Goal: Task Accomplishment & Management: Manage account settings

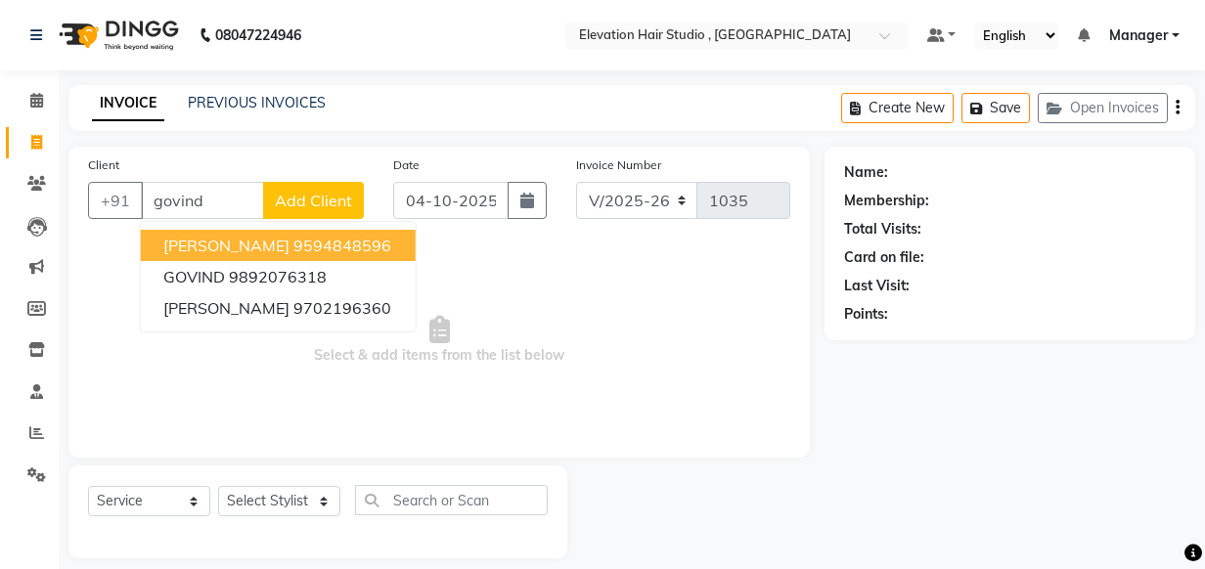
select select "6886"
select select "service"
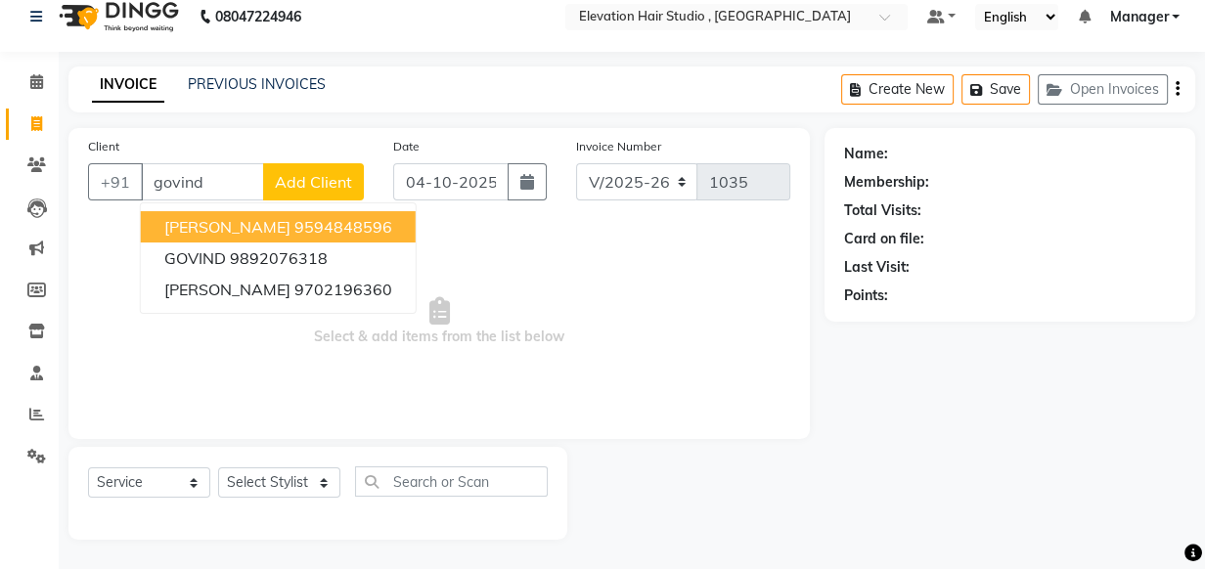
click at [264, 214] on button "Govind Gajare 9594848596" at bounding box center [278, 226] width 275 height 31
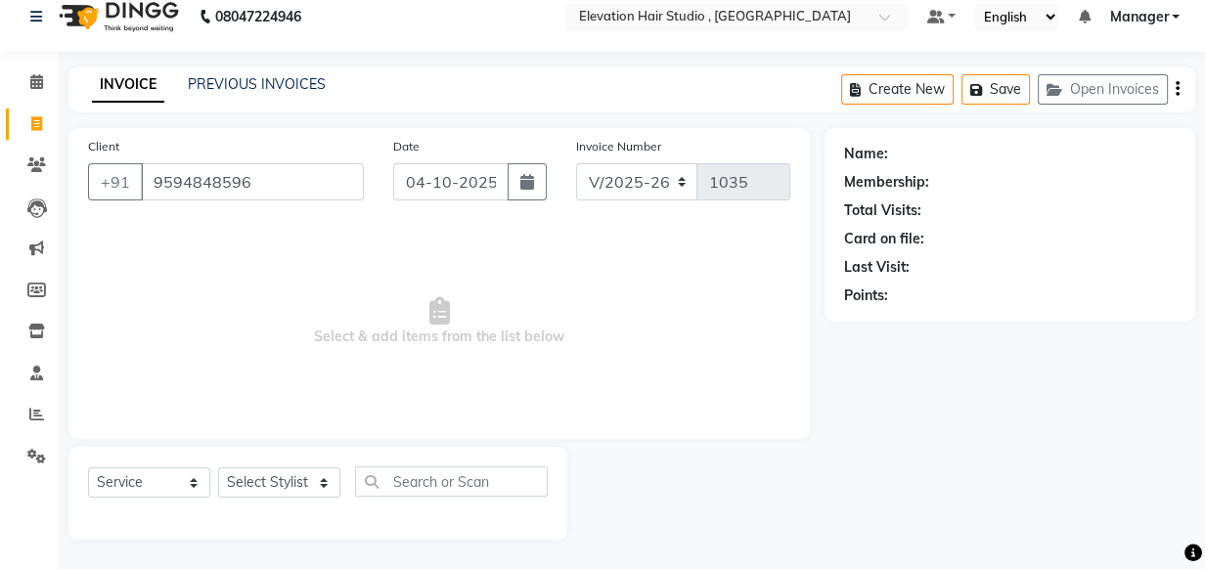
type input "9594848596"
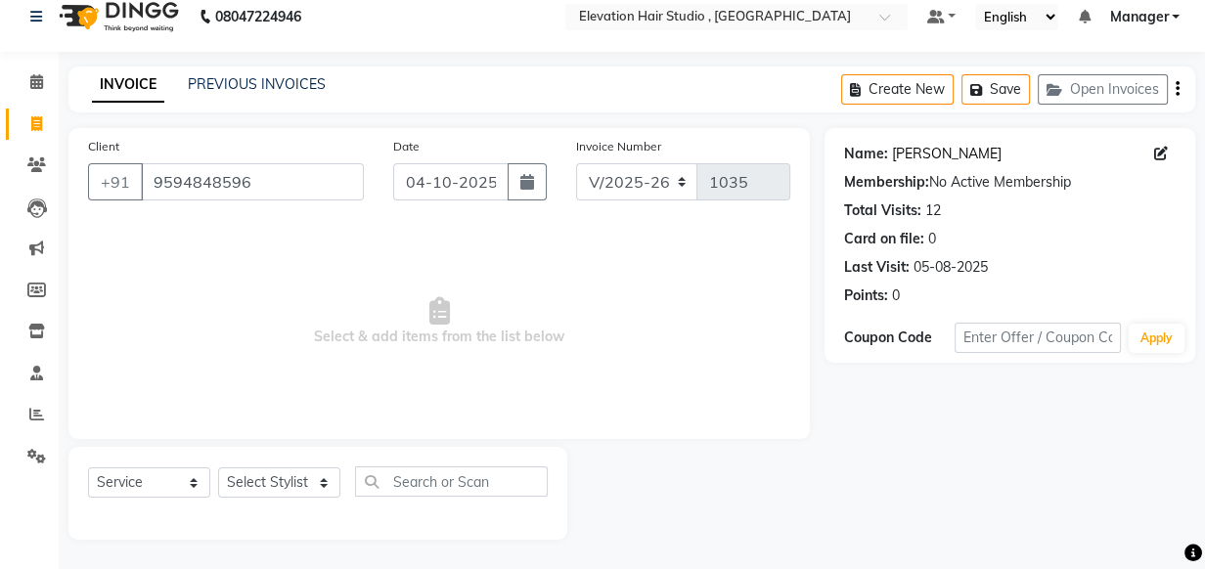
click at [936, 162] on link "Govind Gajare" at bounding box center [947, 154] width 110 height 21
drag, startPoint x: 293, startPoint y: 188, endPoint x: -1, endPoint y: 68, distance: 317.7
click at [0, 68] on html "08047224946 Select Location × Elevation Hair Studio , Thane West Default Panel …" at bounding box center [602, 265] width 1205 height 569
click at [214, 79] on link "PREVIOUS INVOICES" at bounding box center [257, 84] width 138 height 18
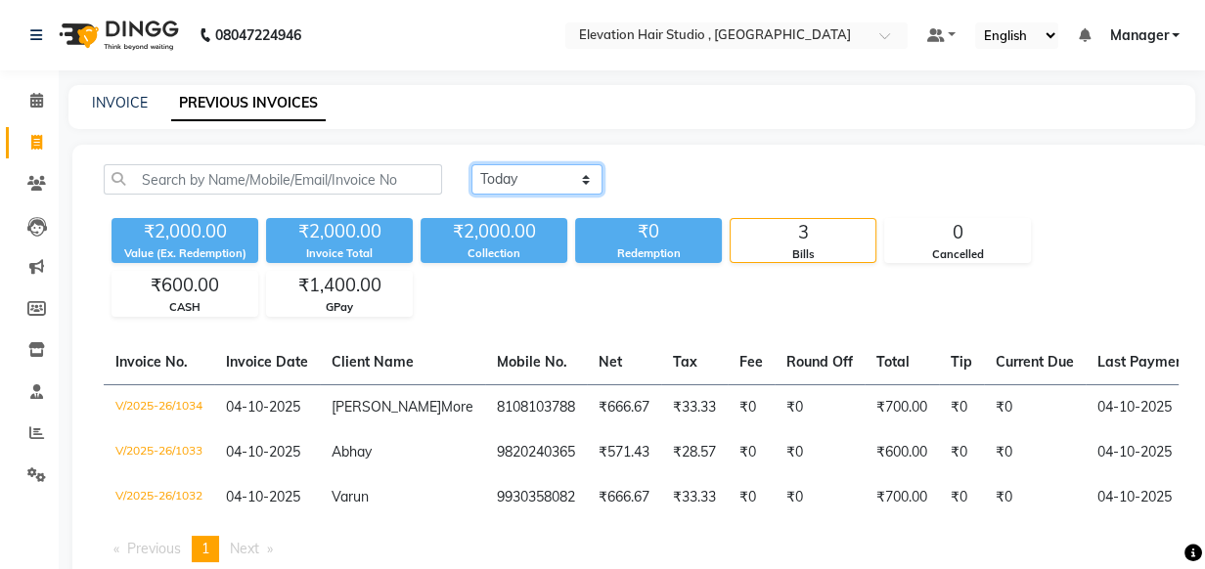
click at [549, 170] on select "Today Yesterday Custom Range" at bounding box center [536, 179] width 131 height 30
select select "range"
click at [471, 164] on select "Today Yesterday Custom Range" at bounding box center [536, 179] width 131 height 30
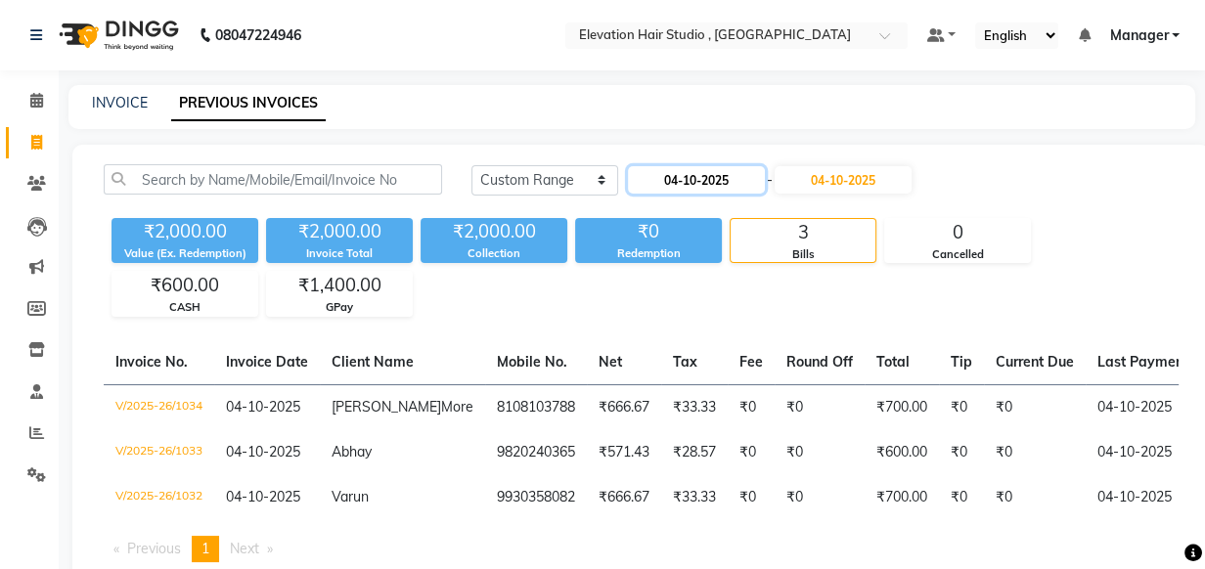
click at [664, 186] on input "04-10-2025" at bounding box center [696, 179] width 137 height 27
select select "10"
select select "2025"
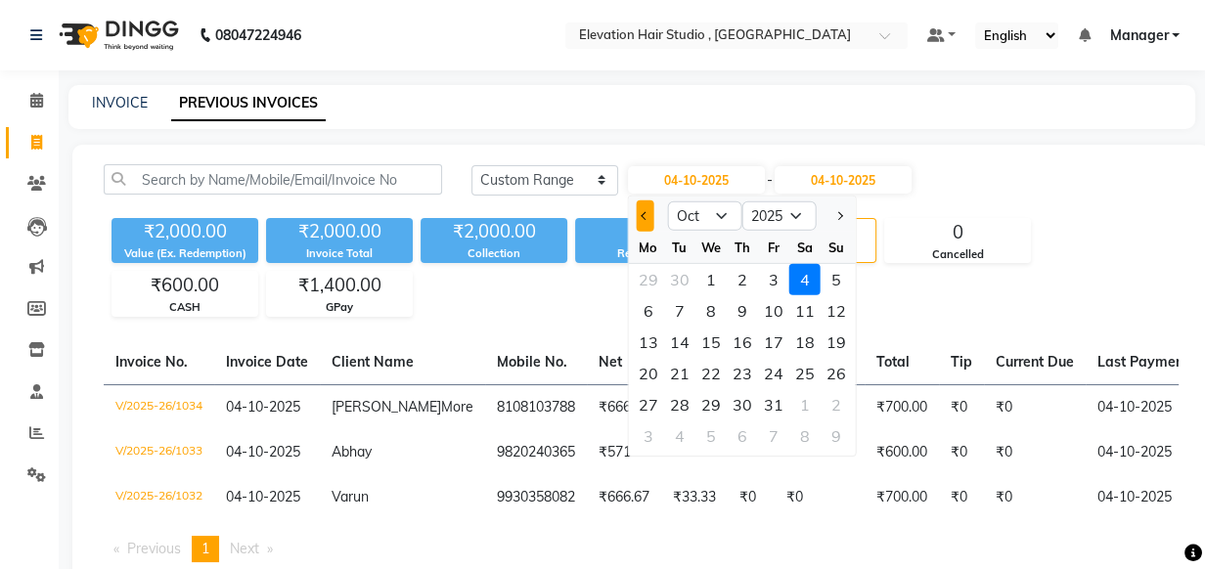
click at [647, 226] on button "Previous month" at bounding box center [645, 216] width 17 height 31
select select "9"
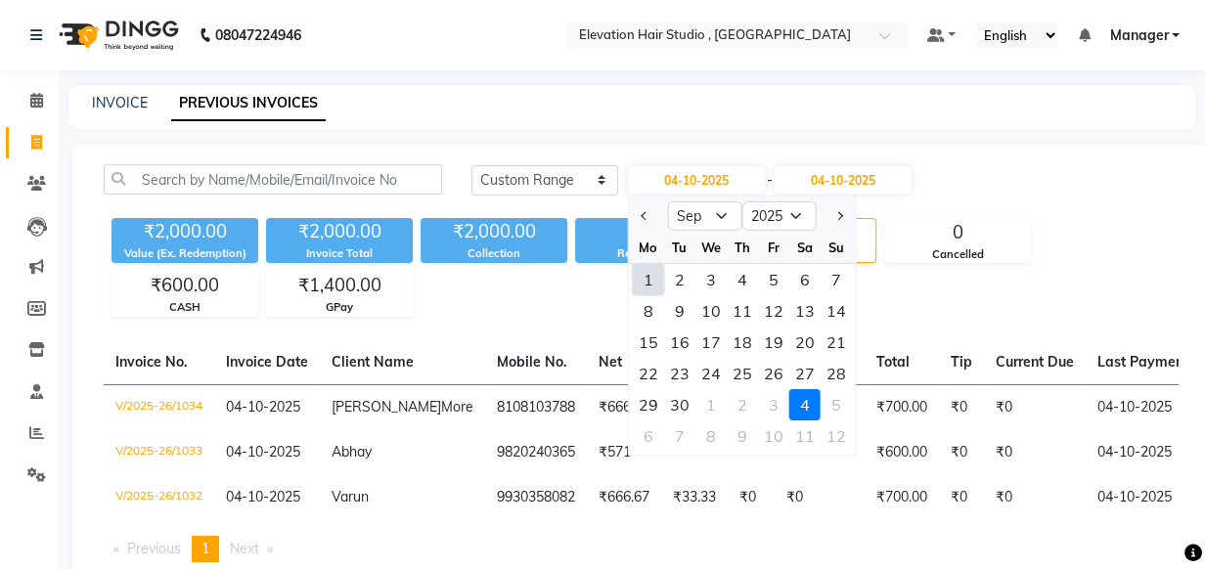
click at [655, 264] on div "1" at bounding box center [648, 279] width 31 height 31
type input "01-09-2025"
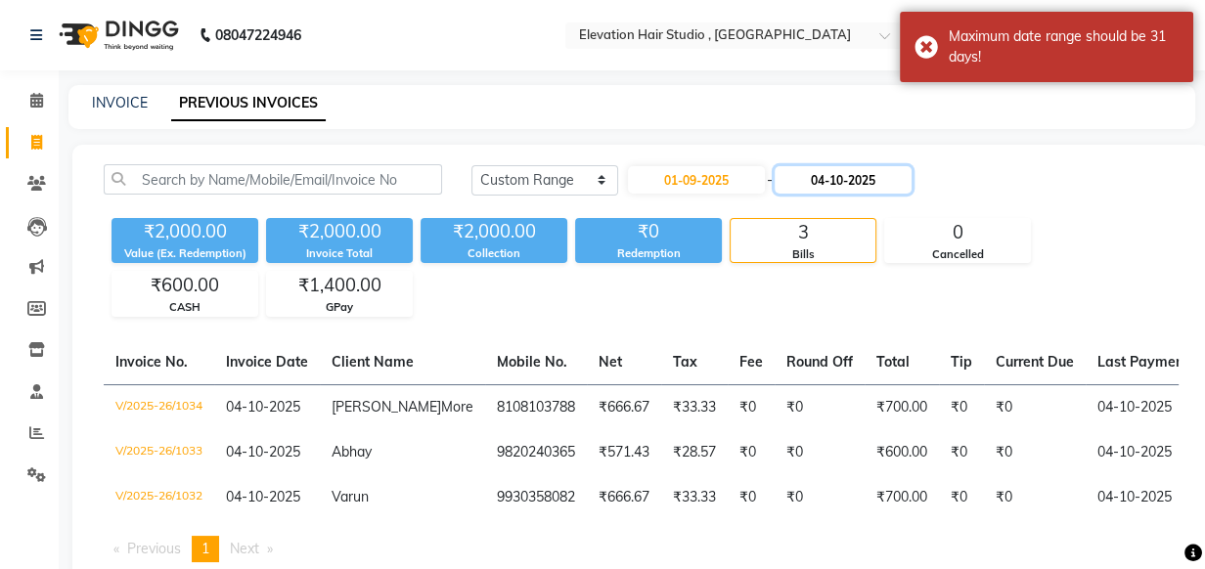
click at [912, 188] on input "04-10-2025" at bounding box center [843, 179] width 137 height 27
select select "10"
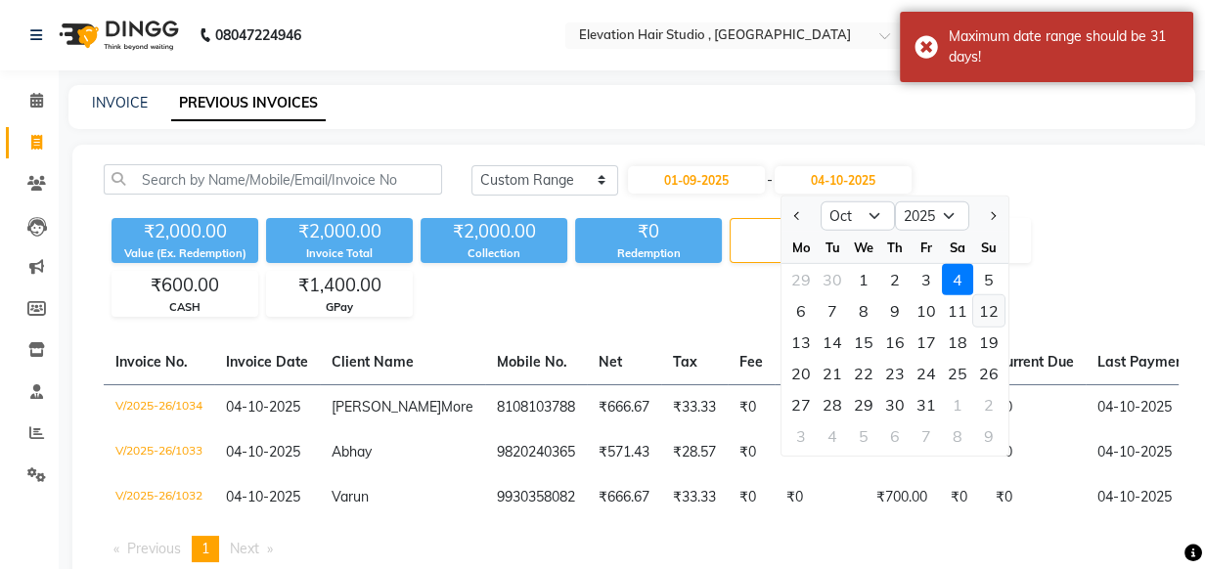
click at [982, 313] on div "12" at bounding box center [988, 310] width 31 height 31
type input "12-10-2025"
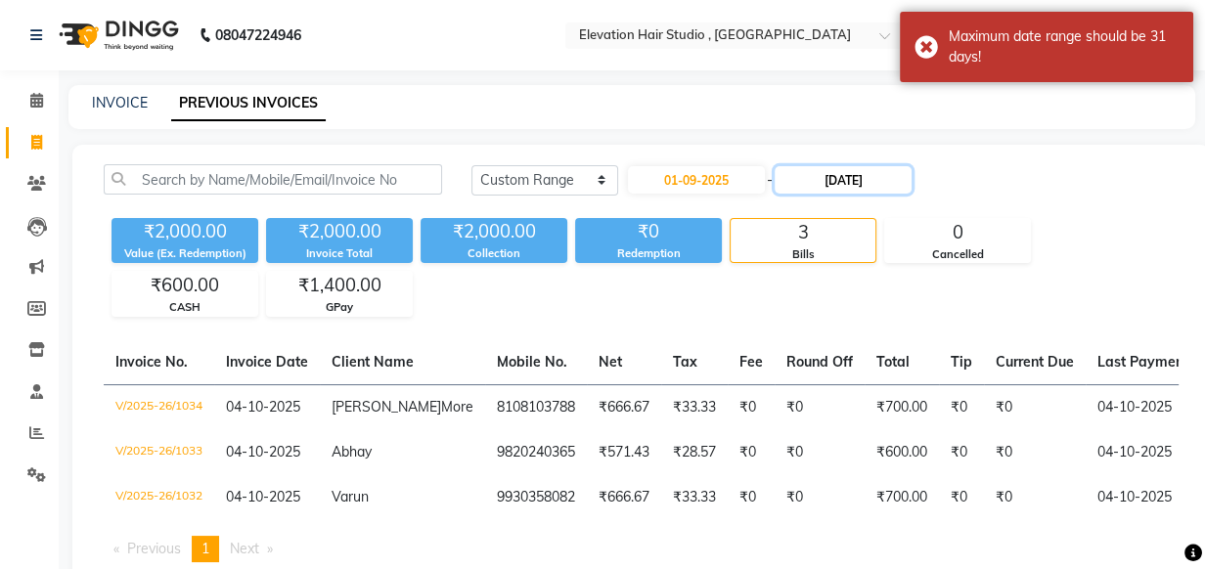
click at [850, 182] on input "12-10-2025" at bounding box center [843, 179] width 137 height 27
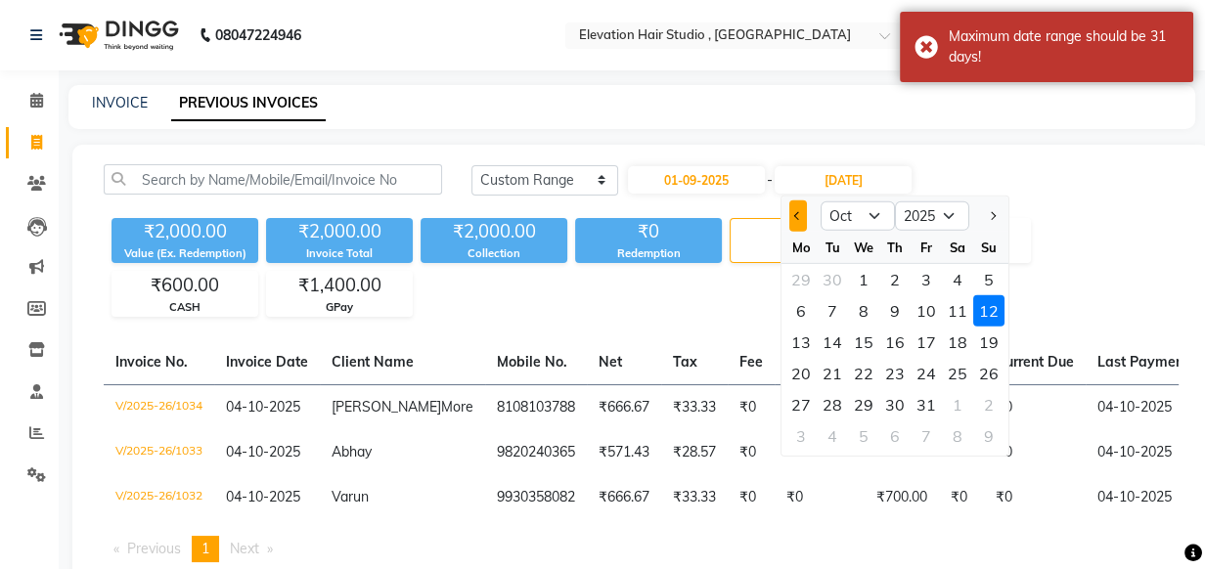
click at [802, 205] on button "Previous month" at bounding box center [797, 216] width 17 height 31
select select "9"
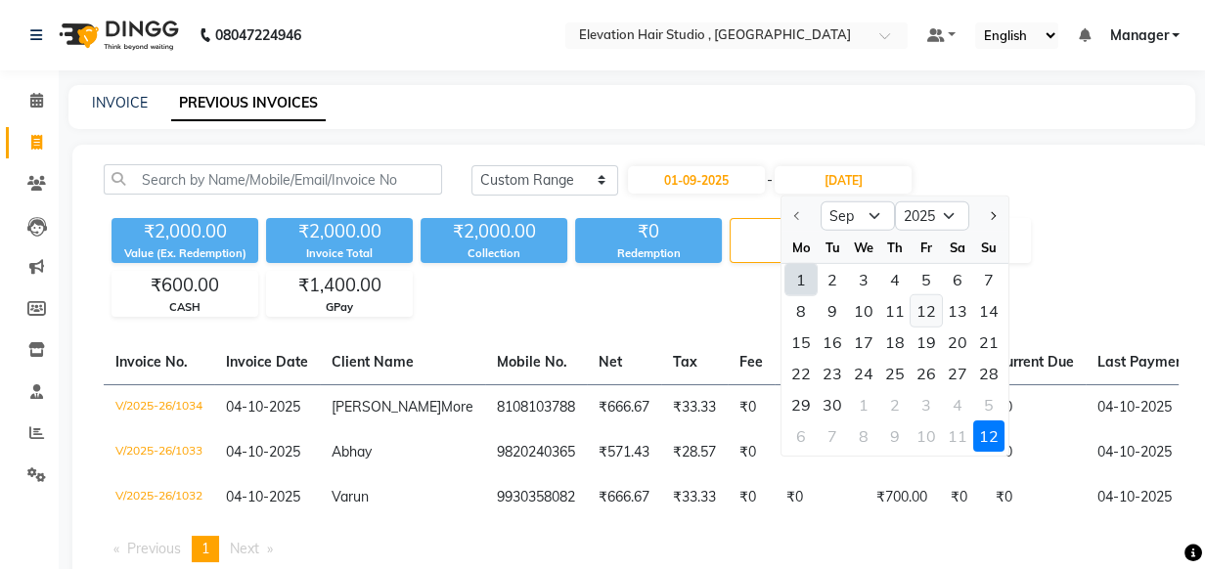
click at [920, 314] on div "12" at bounding box center [926, 310] width 31 height 31
type input "12-09-2025"
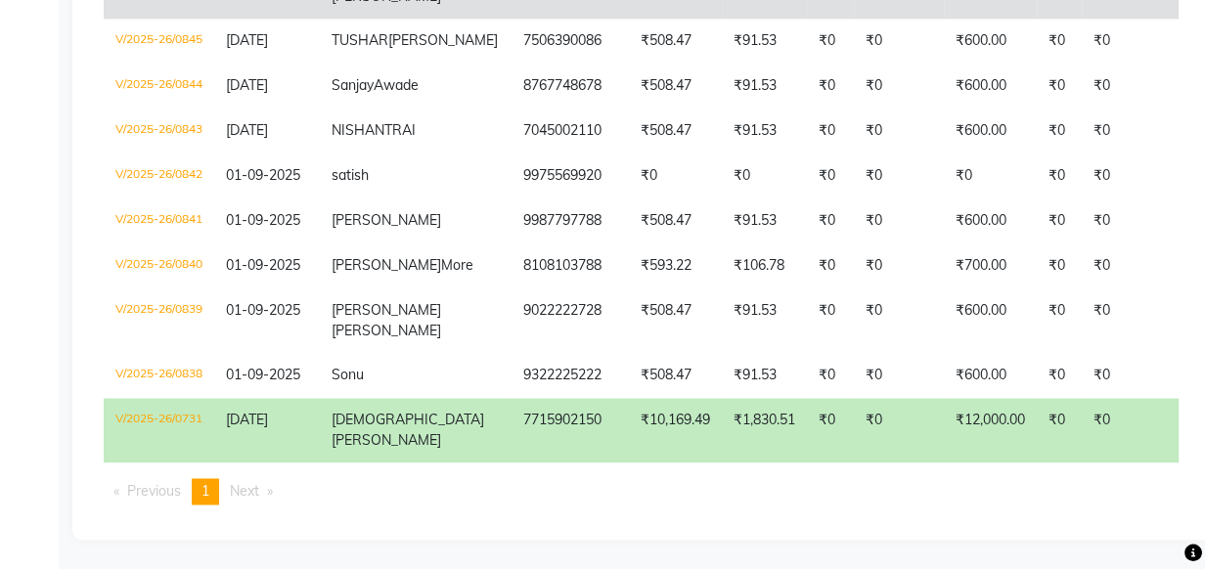
scroll to position [2934, 0]
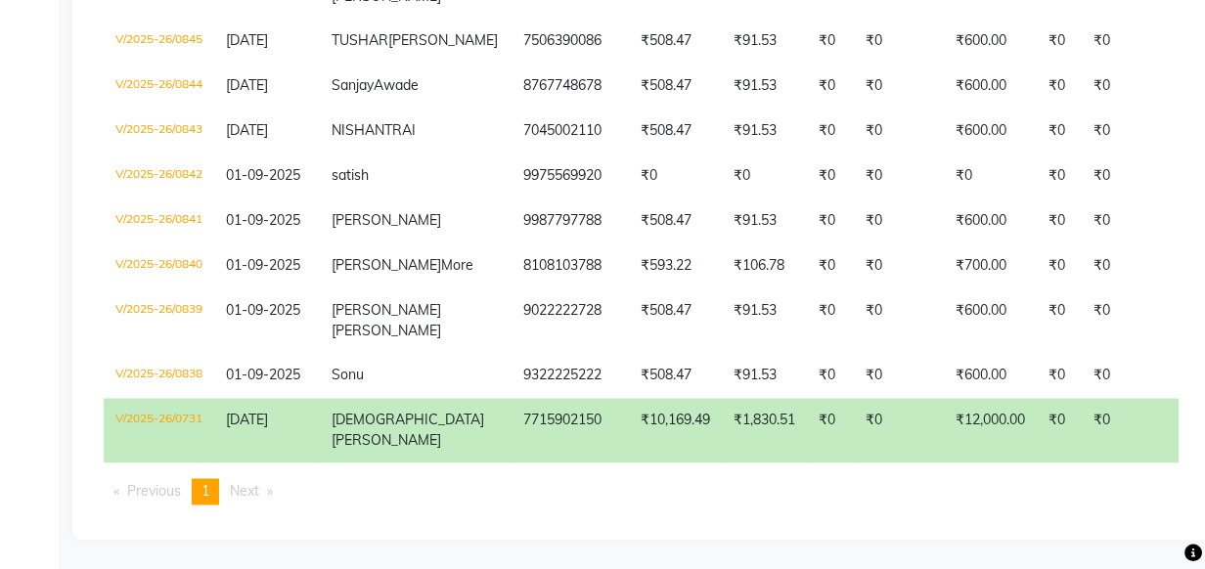
copy td "9860805318"
drag, startPoint x: 426, startPoint y: 130, endPoint x: 544, endPoint y: 61, distance: 136.4
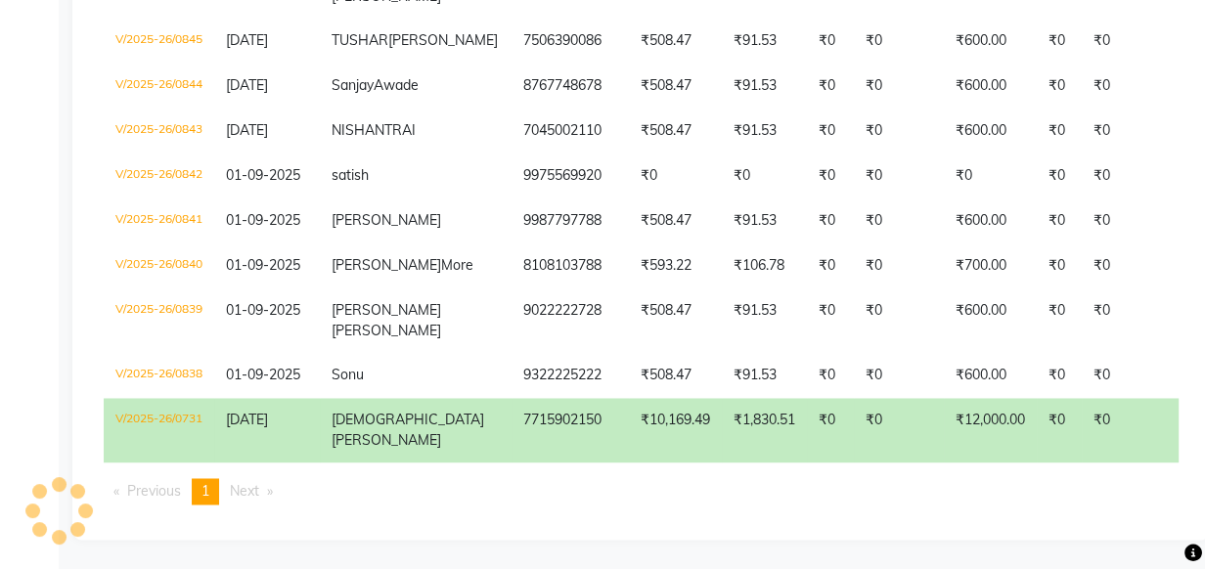
copy td "9970809797"
copy tbody "₹508.47 ₹91.53 ₹0 ₹0 ₹600.00 ₹0 ₹0 03-09-2025 ₹600.00 GPay - PAID V/2025-26/085…"
drag, startPoint x: 428, startPoint y: 148, endPoint x: 559, endPoint y: 38, distance: 170.8
copy tbody "₹508.47 ₹91.53 ₹0 ₹0 ₹600.00 ₹0 ₹0 04-09-2025 ₹600.00 CASH - PAID V/2025-26/085…"
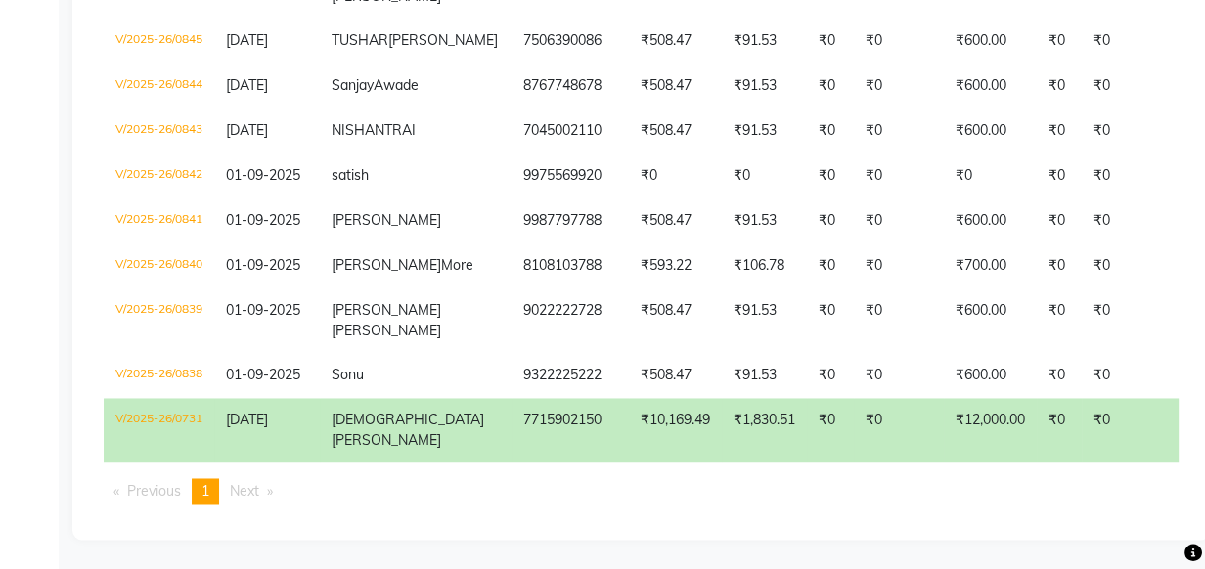
copy td "9970809797"
drag, startPoint x: 436, startPoint y: 159, endPoint x: 523, endPoint y: 56, distance: 135.4
drag, startPoint x: 42, startPoint y: 316, endPoint x: 32, endPoint y: 318, distance: 10.0
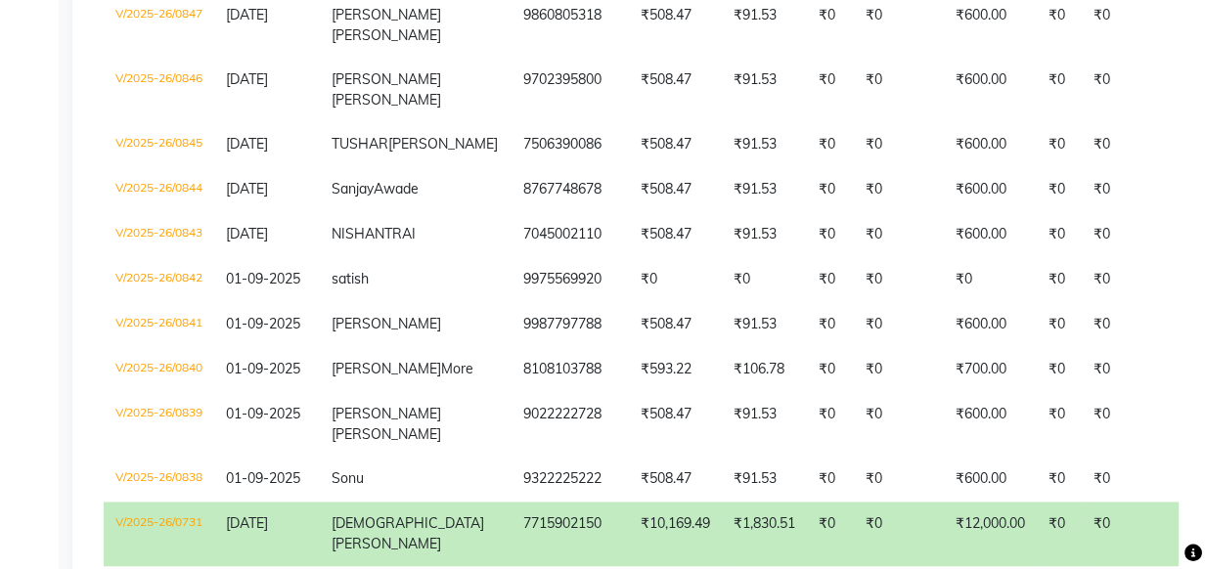
scroll to position [2578, 0]
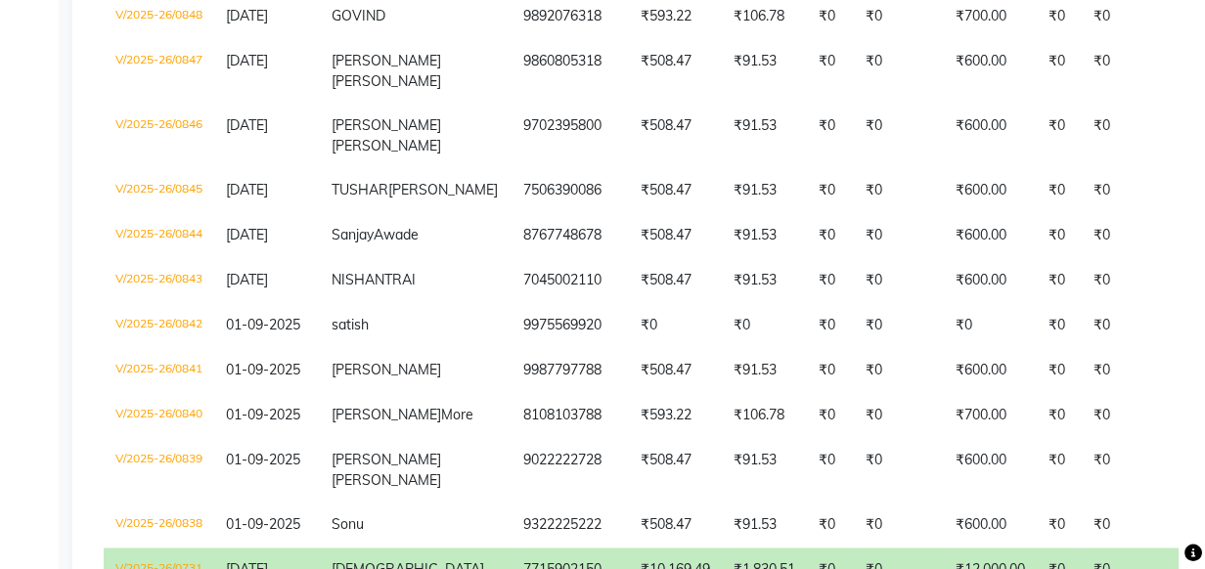
copy tr "9323556796"
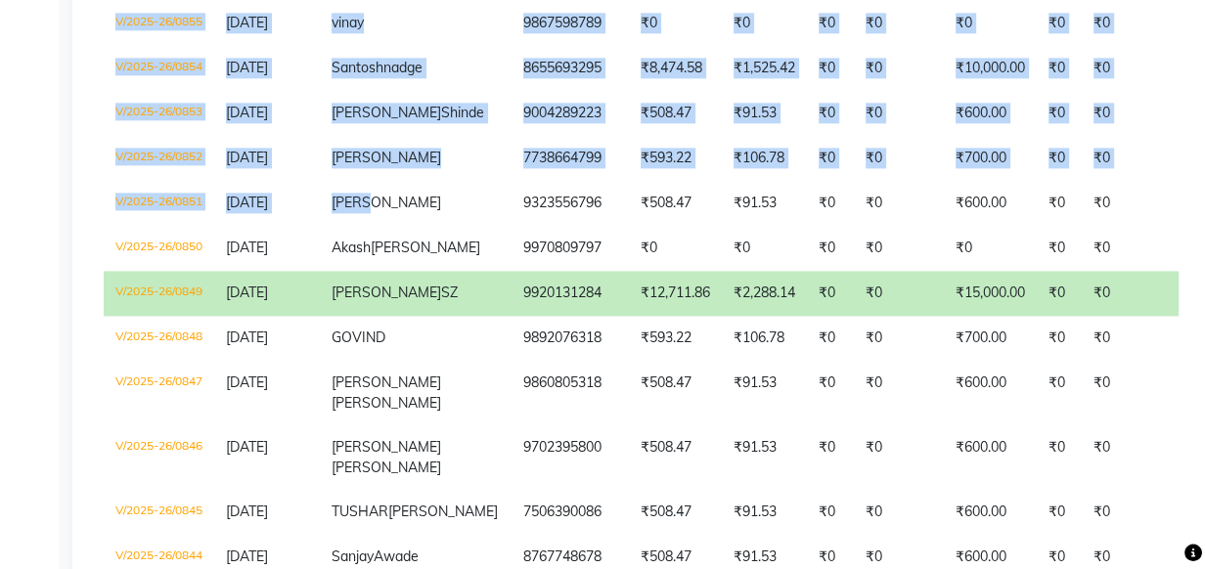
drag, startPoint x: 425, startPoint y: 288, endPoint x: 611, endPoint y: -78, distance: 410.8
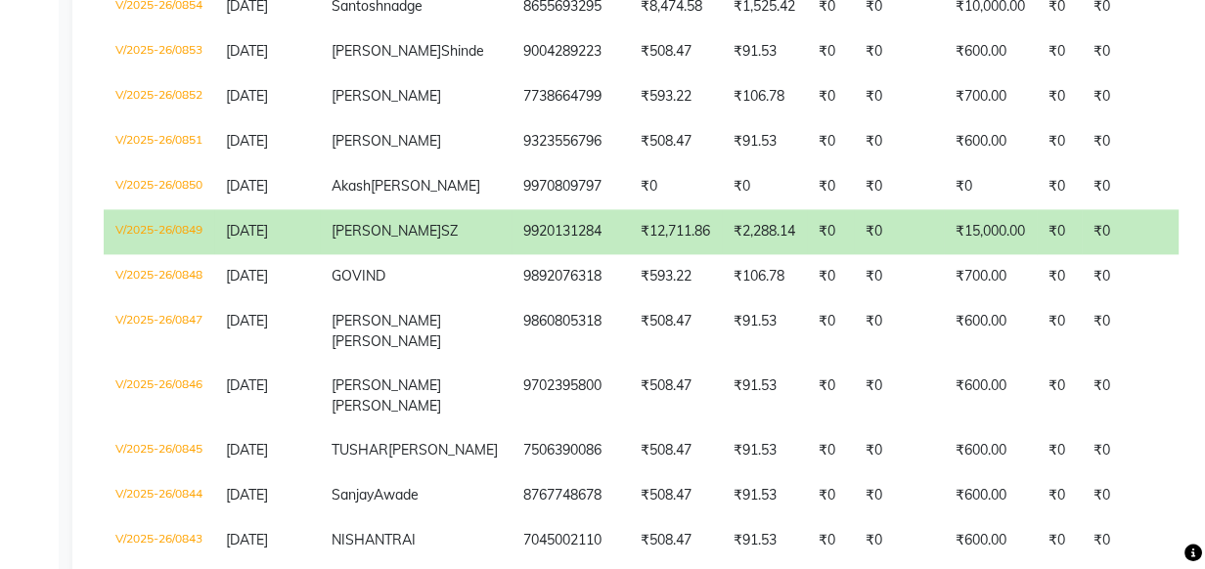
scroll to position [2357, 0]
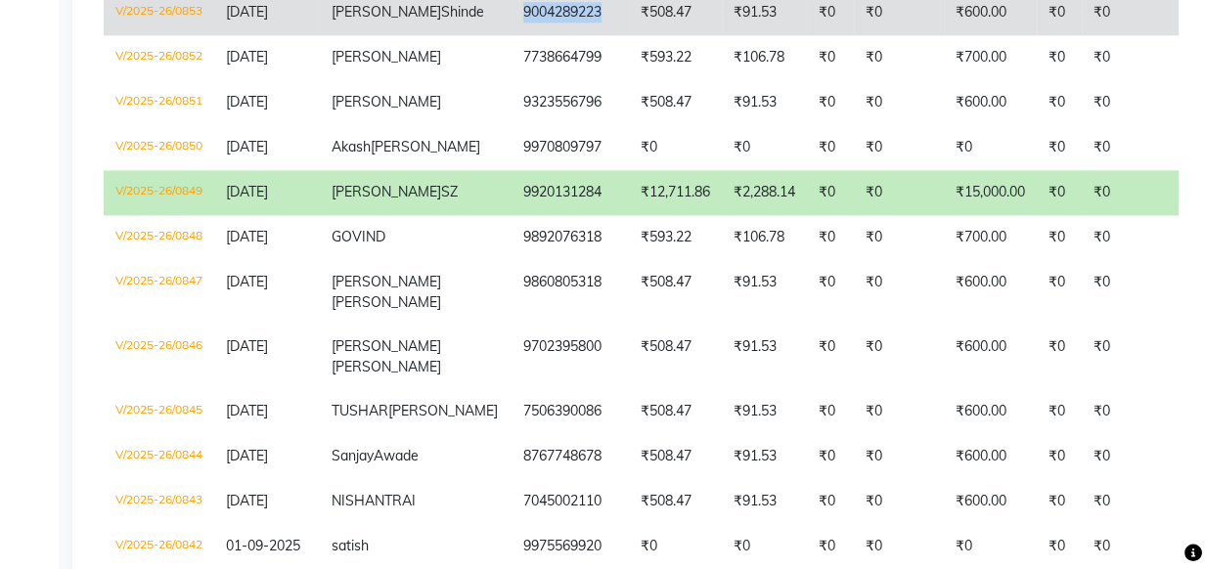
copy td "9004289223"
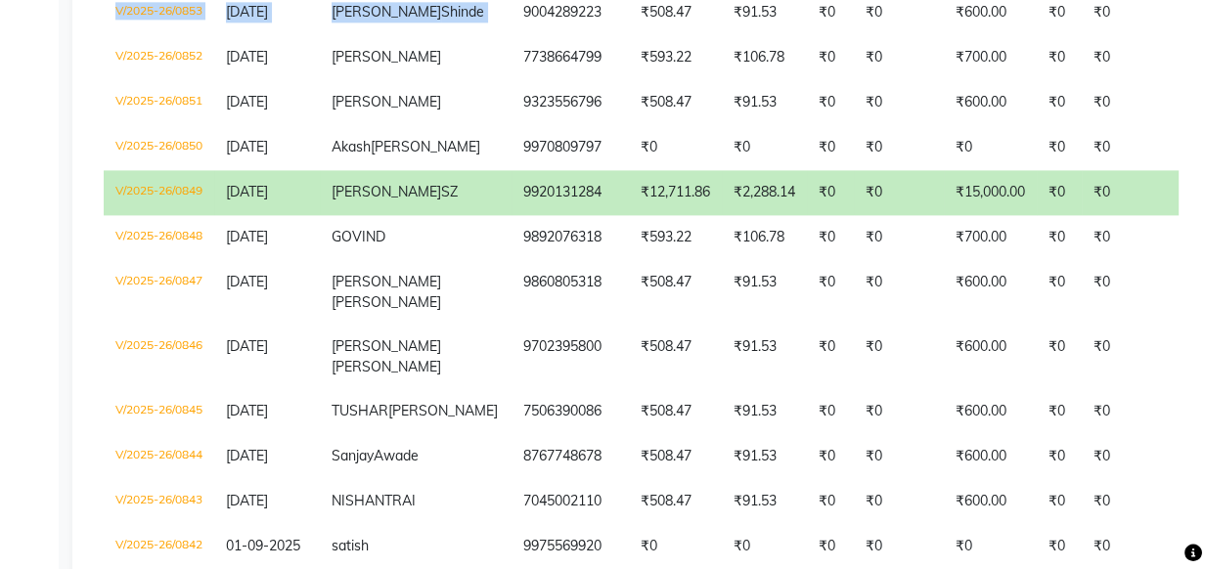
drag, startPoint x: 453, startPoint y: 404, endPoint x: 571, endPoint y: 342, distance: 133.4
copy td "8655693295"
drag, startPoint x: 430, startPoint y: 335, endPoint x: 527, endPoint y: 58, distance: 294.2
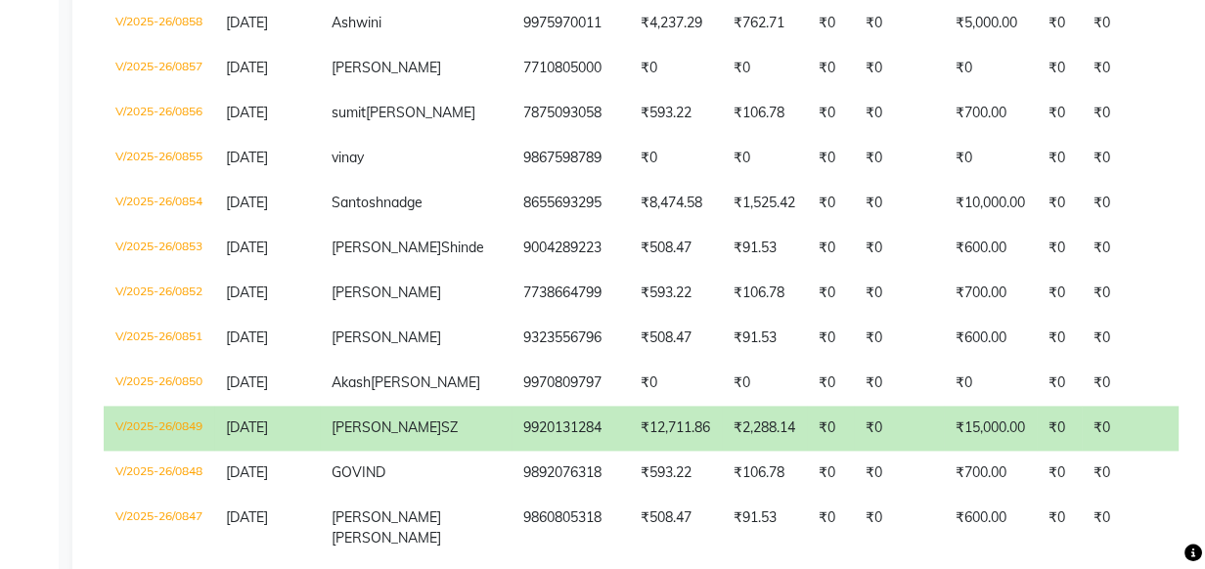
scroll to position [2090, 0]
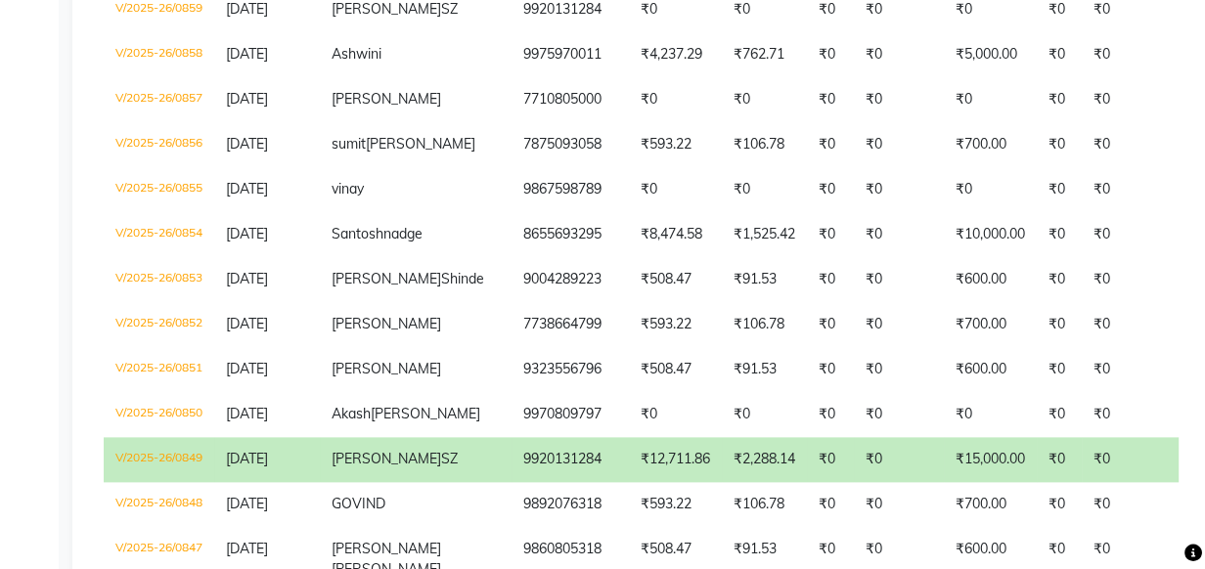
copy td "7977985160"
drag, startPoint x: 439, startPoint y: 275, endPoint x: 582, endPoint y: 127, distance: 205.4
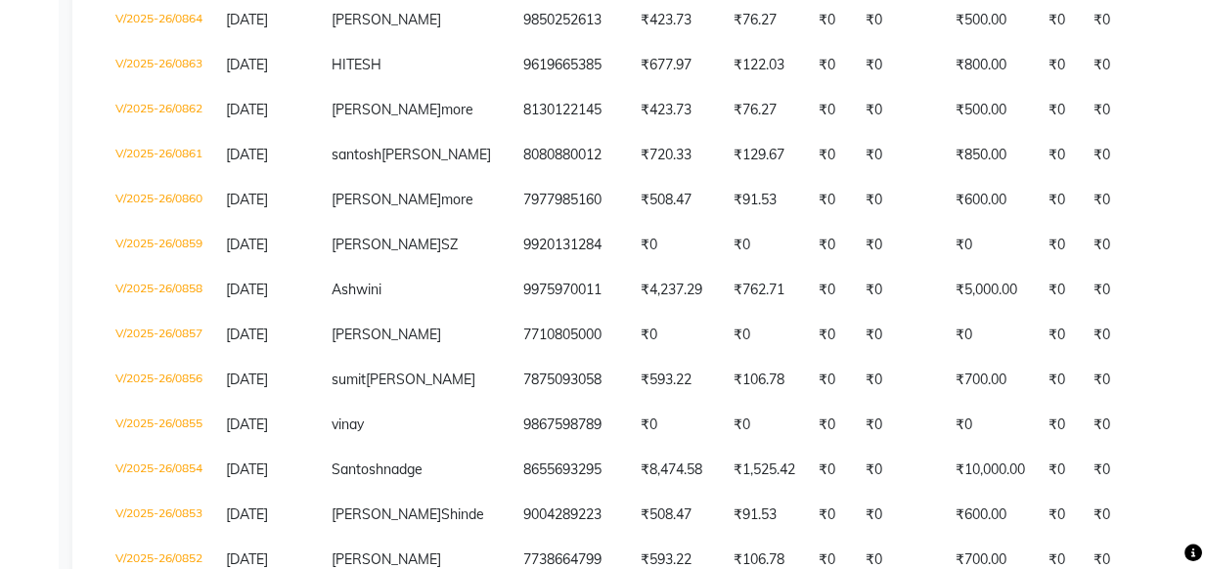
scroll to position [1823, 0]
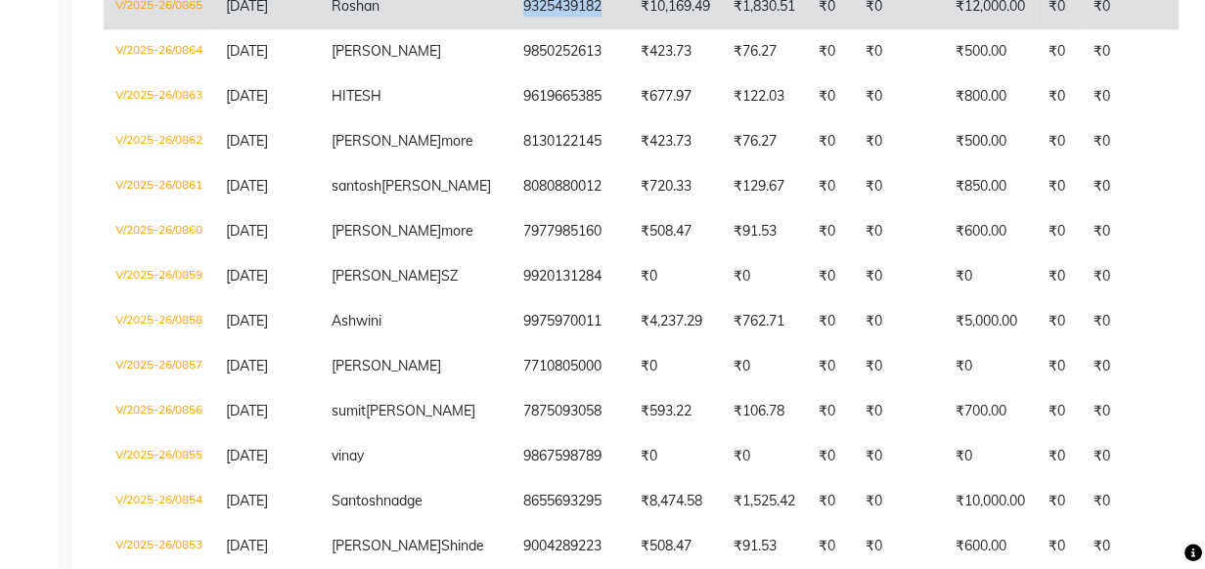
copy td "9325439182"
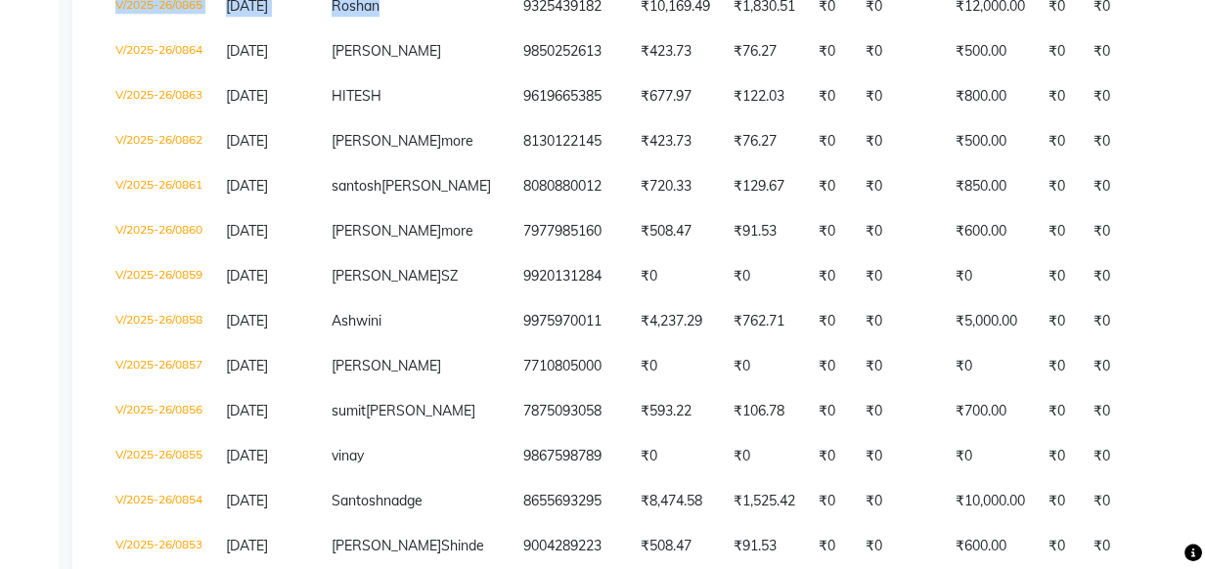
drag, startPoint x: 438, startPoint y: 284, endPoint x: 568, endPoint y: 163, distance: 177.2
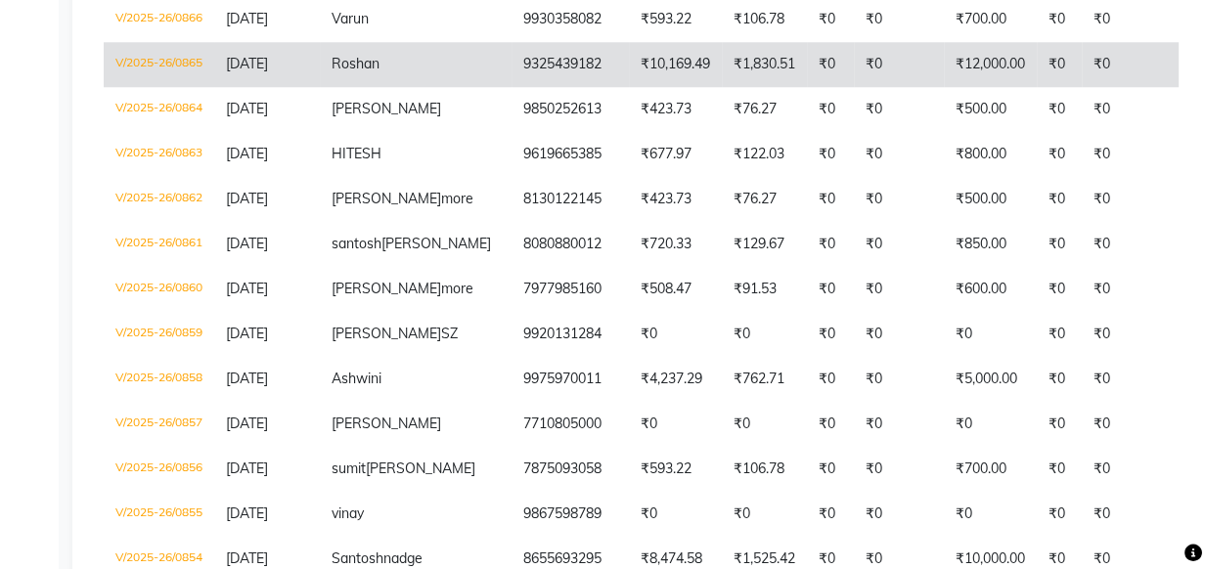
scroll to position [1734, 0]
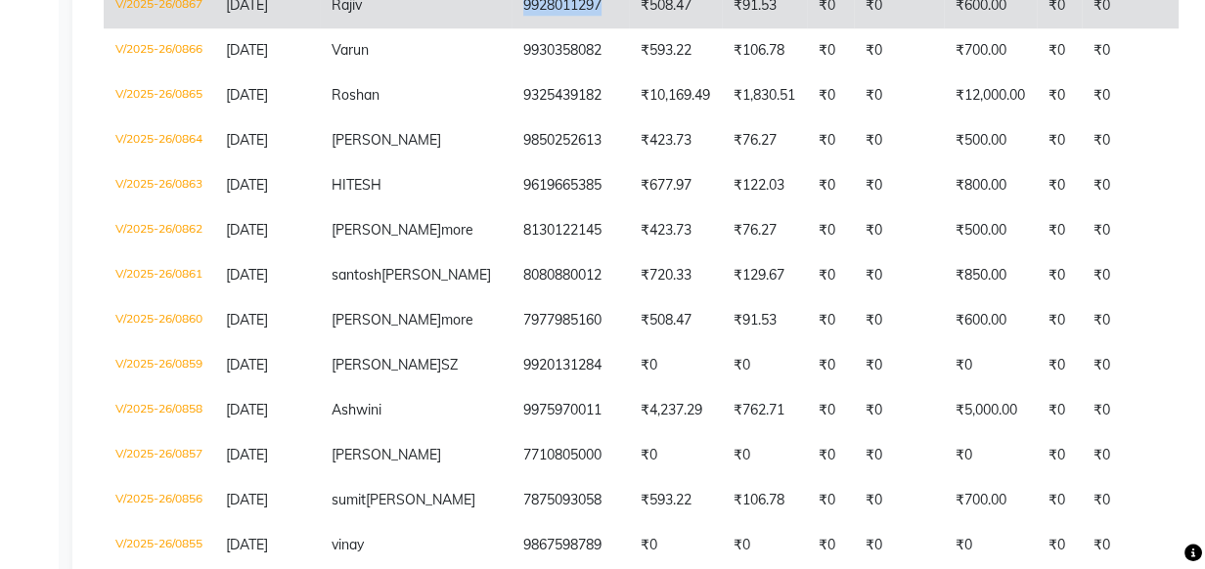
drag, startPoint x: 431, startPoint y: 283, endPoint x: 521, endPoint y: 267, distance: 91.3
click at [521, 28] on td "9928011297" at bounding box center [570, 5] width 117 height 45
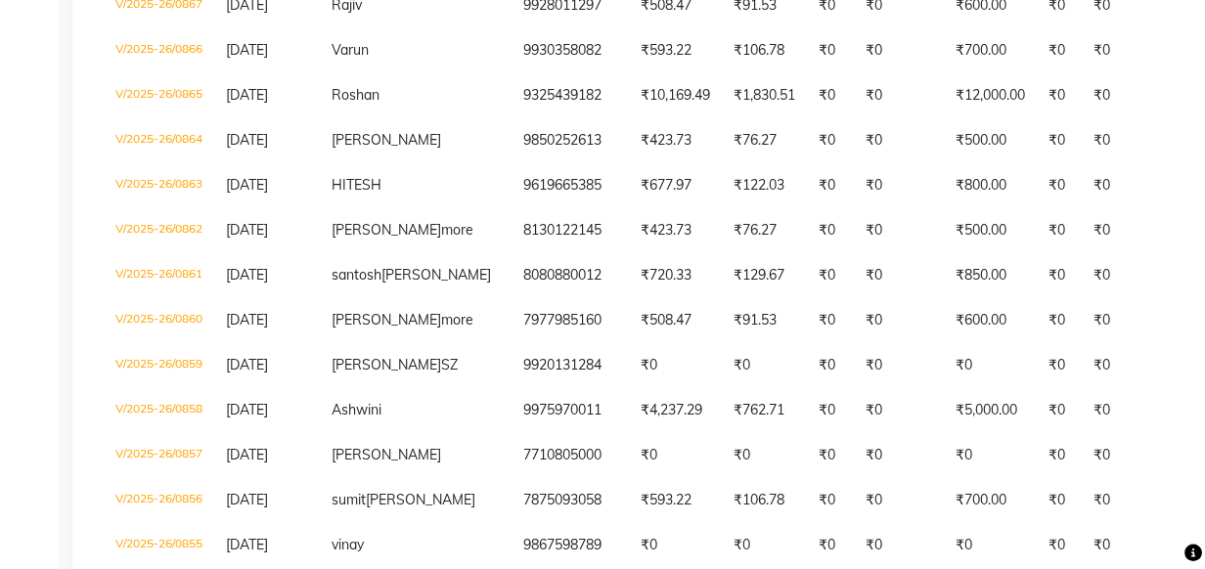
drag, startPoint x: 432, startPoint y: 272, endPoint x: 548, endPoint y: 84, distance: 220.4
click at [548, 92] on tbody "V/2025-26/0894 12-09-2025 shrikant durve 8097005923 ₹677.96 ₹122.04 ₹0 ₹0 ₹800.…" at bounding box center [983, 53] width 1759 height 2806
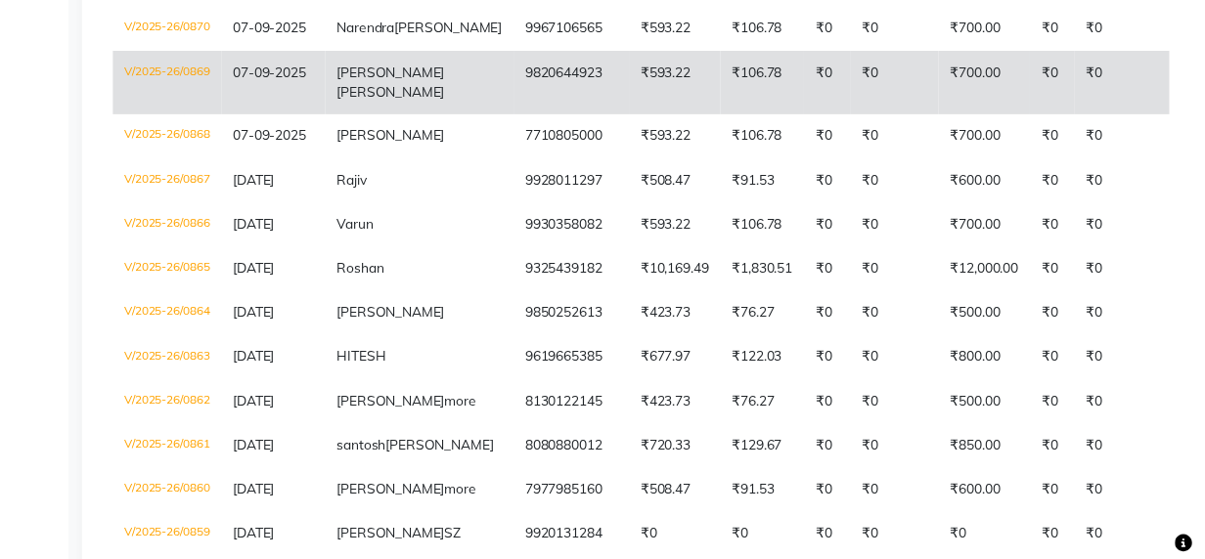
scroll to position [1467, 0]
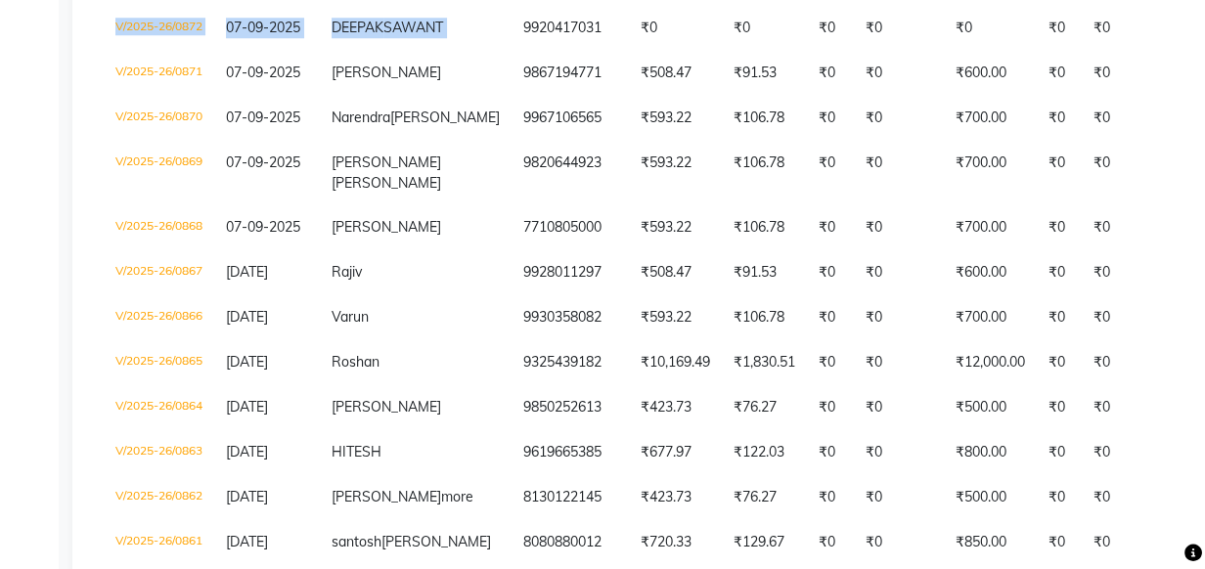
drag, startPoint x: 429, startPoint y: 236, endPoint x: 564, endPoint y: 171, distance: 149.6
click at [562, 173] on tbody "V/2025-26/0894 12-09-2025 shrikant durve 8097005923 ₹677.96 ₹122.04 ₹0 ₹0 ₹800.…" at bounding box center [983, 320] width 1759 height 2806
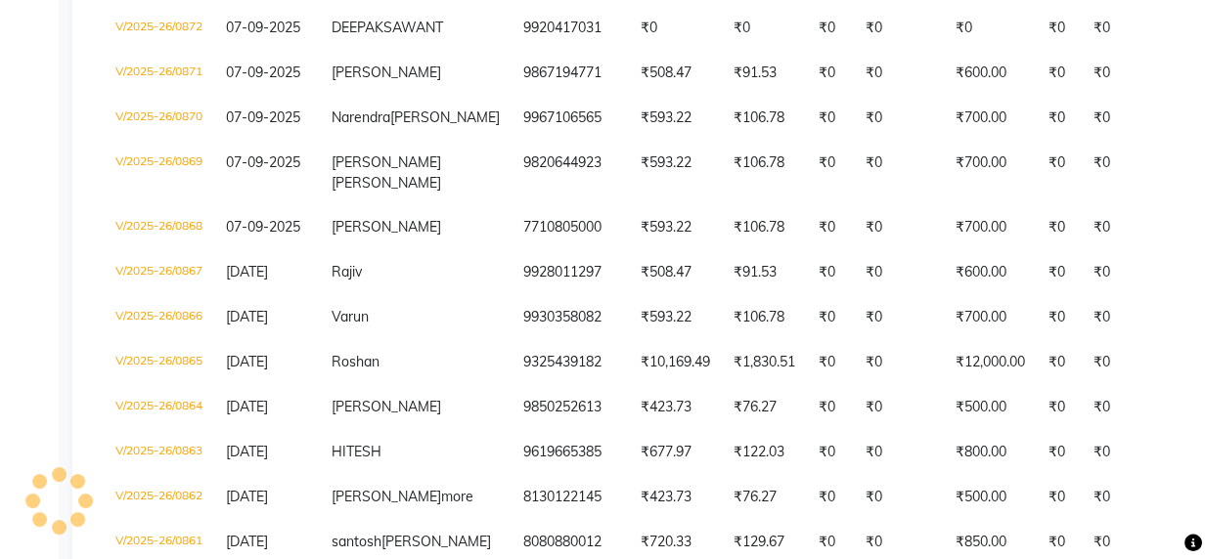
click at [22, 99] on div "Calendar Invoice Clients Leads Marketing Members Inventory Staff Reports Settin…" at bounding box center [132, 195] width 264 height 3212
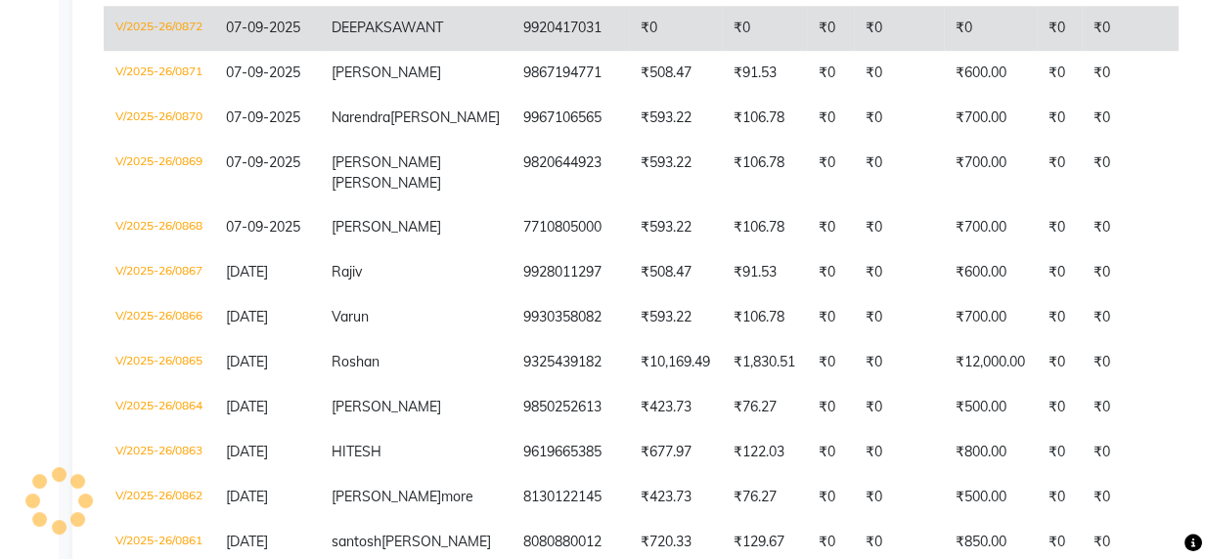
scroll to position [1379, 0]
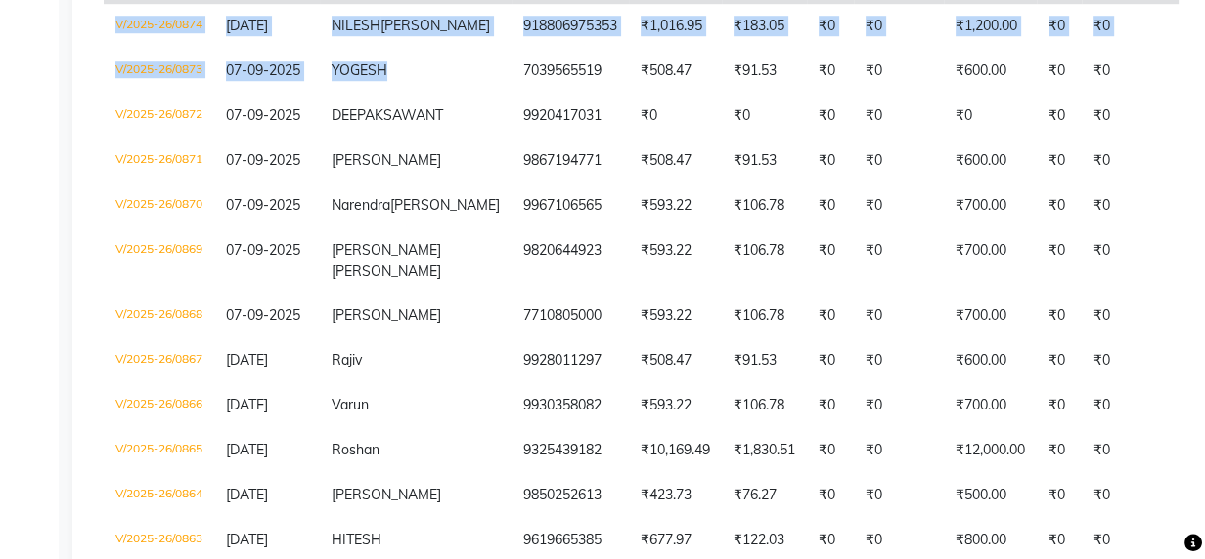
drag, startPoint x: 437, startPoint y: 291, endPoint x: 519, endPoint y: 156, distance: 157.2
click at [519, 156] on tbody "V/2025-26/0894 12-09-2025 shrikant durve 8097005923 ₹677.96 ₹122.04 ₹0 ₹0 ₹800.…" at bounding box center [983, 408] width 1759 height 2806
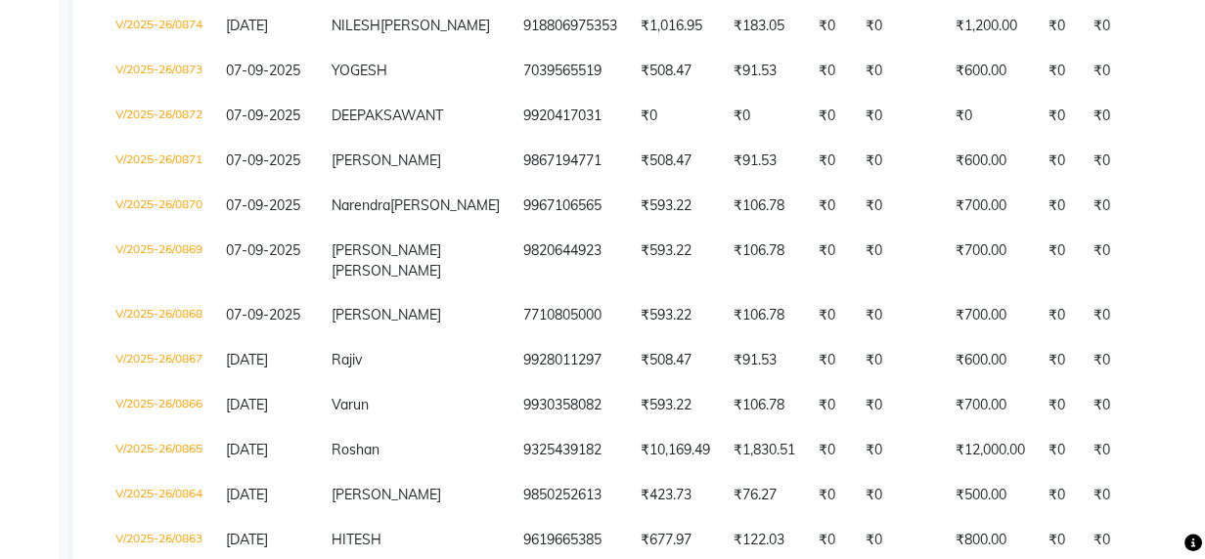
click at [41, 153] on div "Calendar Invoice Clients Leads Marketing Members Inventory Staff Reports Settin…" at bounding box center [132, 283] width 264 height 3212
drag, startPoint x: 416, startPoint y: 219, endPoint x: -1, endPoint y: 161, distance: 420.7
click at [8, 155] on div "Calendar Invoice Clients Leads Marketing Members Inventory Staff Reports Settin…" at bounding box center [132, 283] width 264 height 3212
drag, startPoint x: 438, startPoint y: 217, endPoint x: 570, endPoint y: -81, distance: 326.2
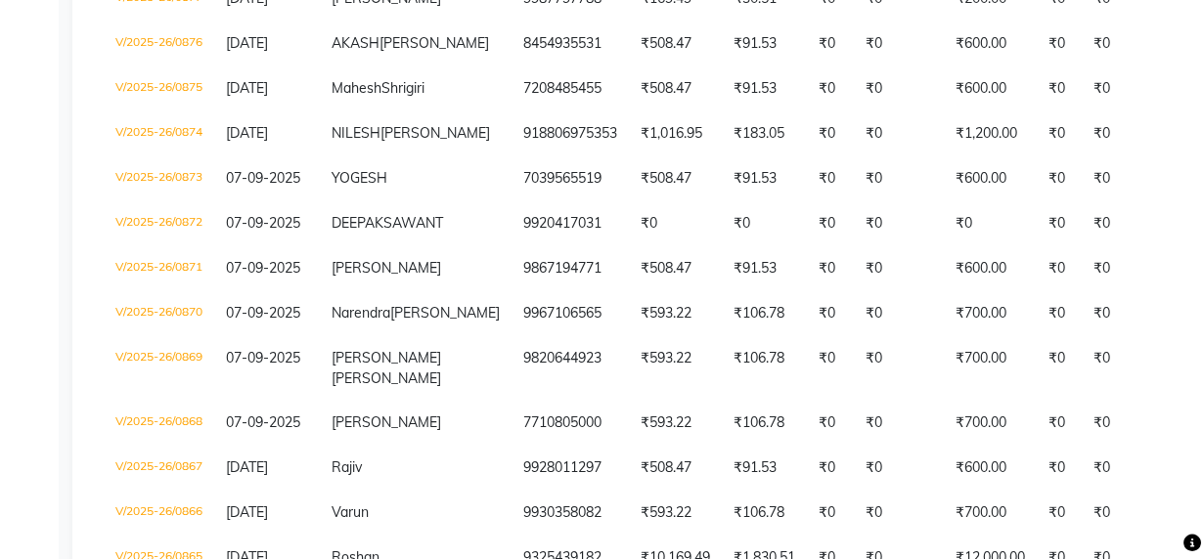
click at [40, 165] on div "Calendar Invoice Clients Leads Marketing Members Inventory Staff Reports Settin…" at bounding box center [132, 390] width 264 height 3212
drag, startPoint x: 443, startPoint y: 264, endPoint x: -2, endPoint y: 274, distance: 445.2
click at [17, 274] on div "Calendar Invoice Clients Leads Marketing Members Inventory Staff Reports Settin…" at bounding box center [132, 390] width 264 height 3212
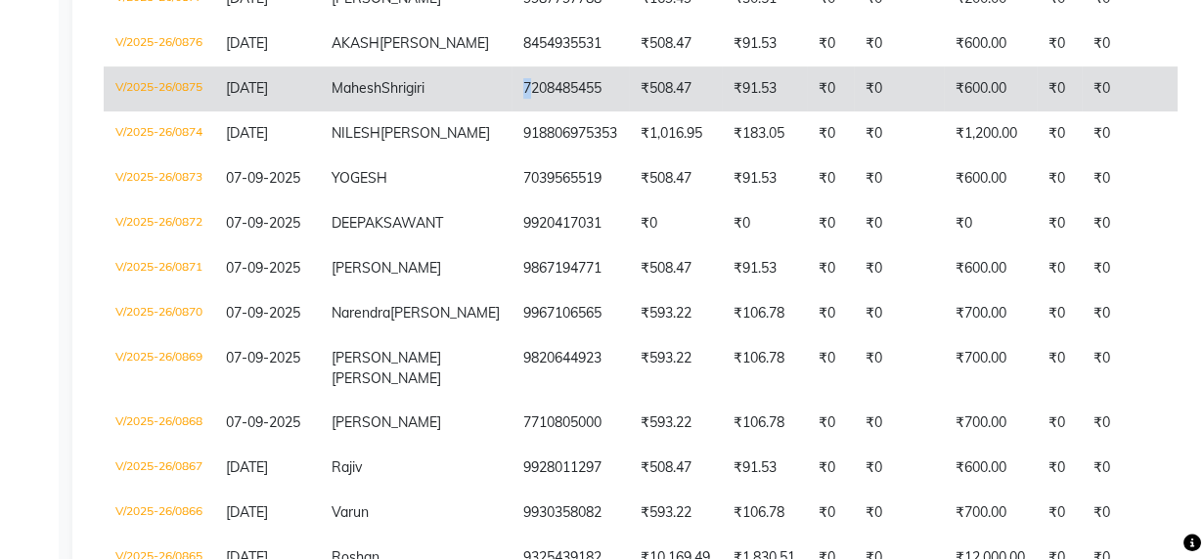
drag, startPoint x: 457, startPoint y: 257, endPoint x: 425, endPoint y: 265, distance: 33.2
click at [425, 112] on tr "V/2025-26/0875 08-09-2025 Mahesh Shrigiri 7208485455 ₹508.47 ₹91.53 ₹0 ₹0 ₹600.…" at bounding box center [983, 89] width 1759 height 45
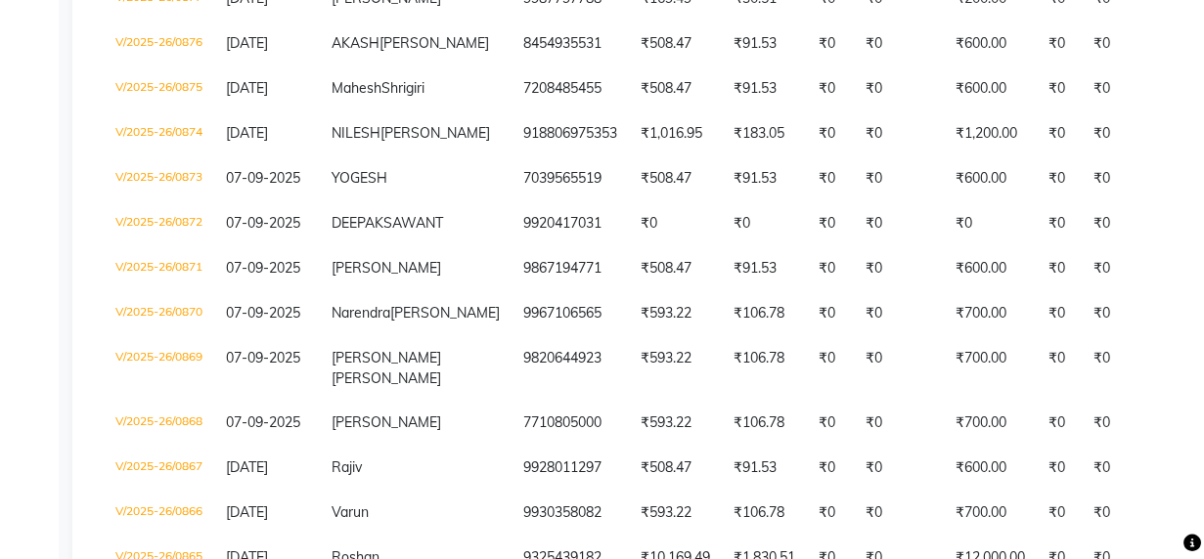
click at [41, 228] on div "Calendar Invoice Clients Leads Marketing Members Inventory Staff Reports Settin…" at bounding box center [132, 390] width 264 height 3212
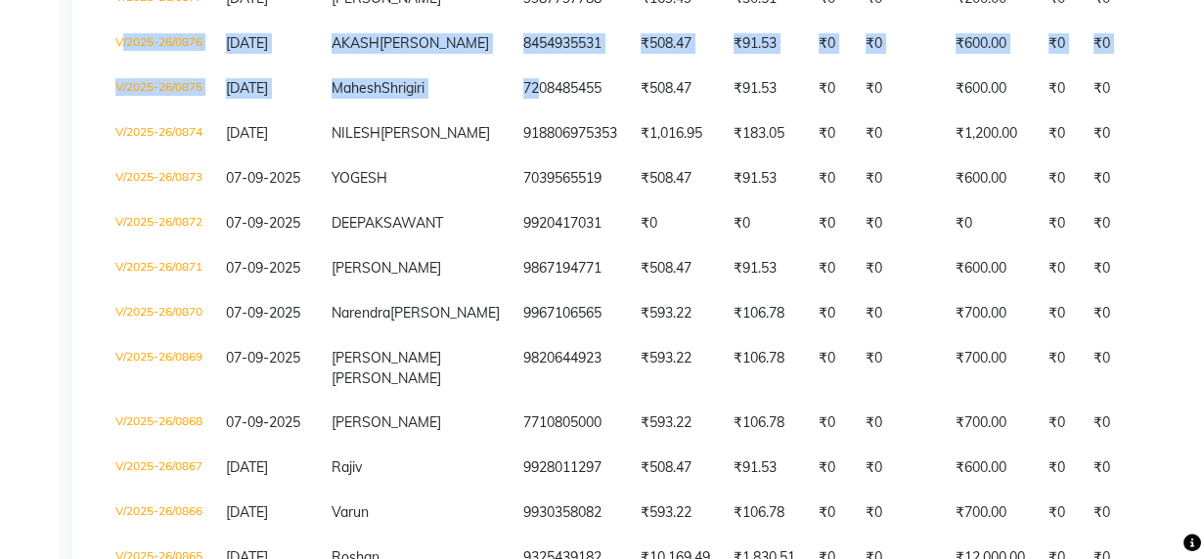
drag, startPoint x: 471, startPoint y: 260, endPoint x: -2, endPoint y: 217, distance: 475.4
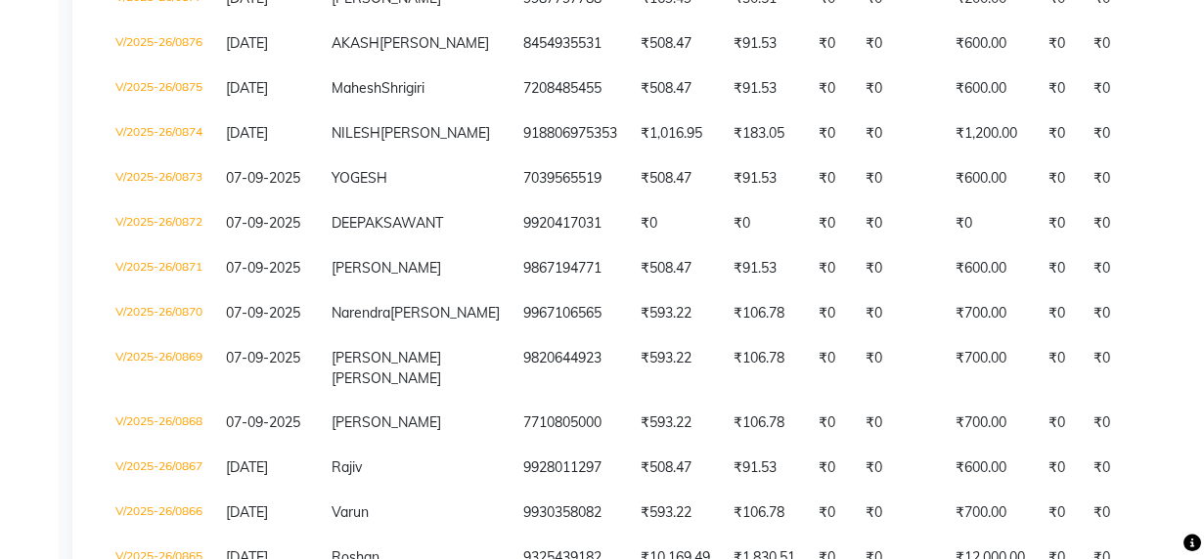
drag, startPoint x: 3, startPoint y: 214, endPoint x: 27, endPoint y: 222, distance: 25.7
click at [27, 222] on div "Calendar Invoice Clients Leads Marketing Members Inventory Staff Reports Settin…" at bounding box center [132, 390] width 264 height 3212
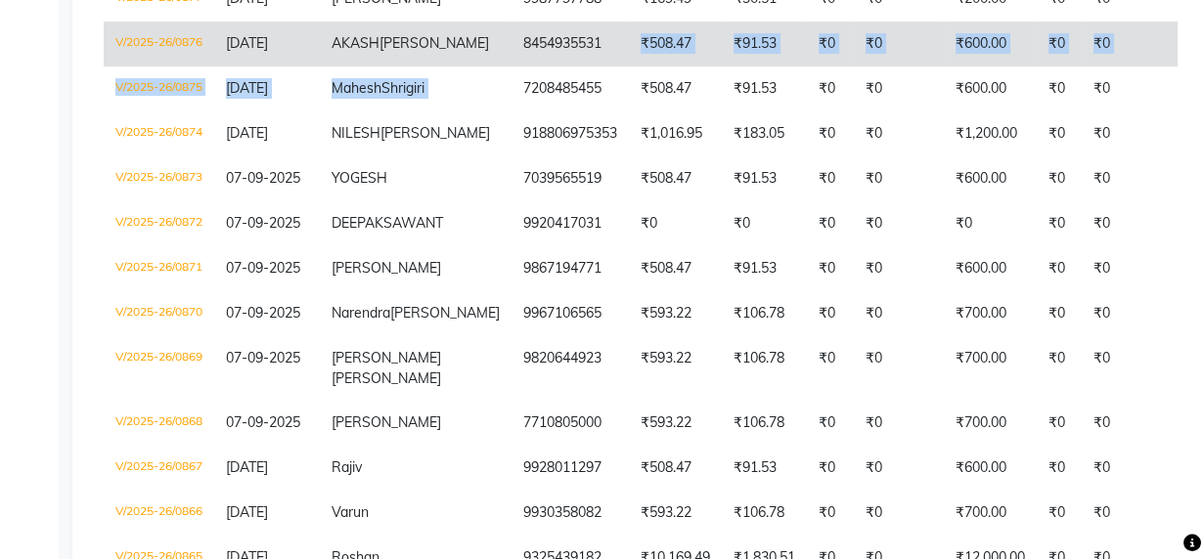
drag, startPoint x: 430, startPoint y: 265, endPoint x: 518, endPoint y: 197, distance: 111.5
click at [518, 197] on tbody "V/2025-26/0894 12-09-2025 shrikant durve 8097005923 ₹677.96 ₹122.04 ₹0 ₹0 ₹800.…" at bounding box center [983, 516] width 1759 height 2806
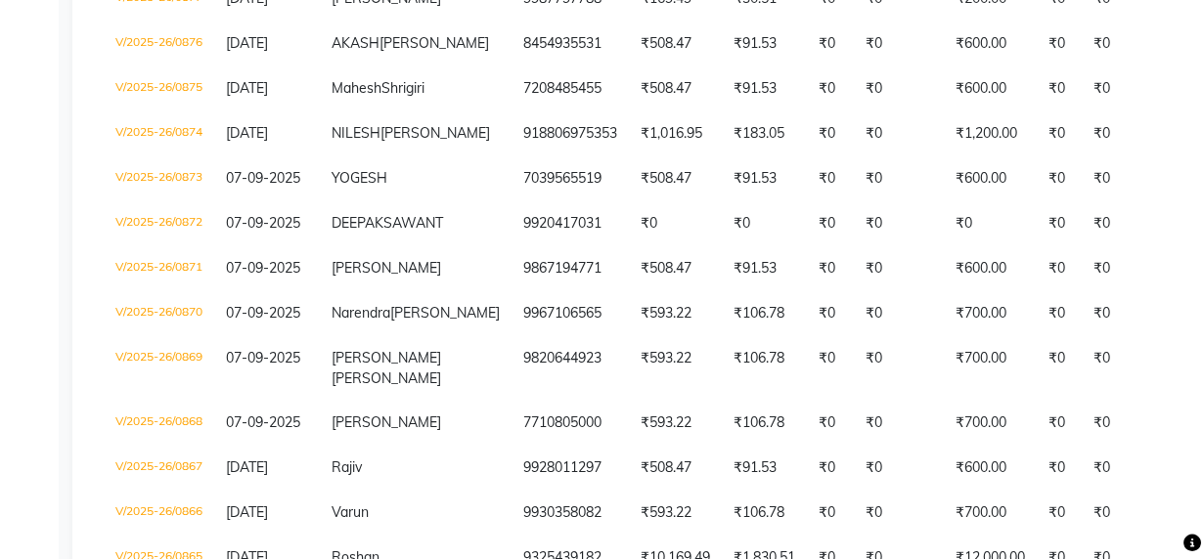
click at [72, 124] on div "Today Yesterday Custom Range 01-09-2025 - 12-09-2025 ₹88,900.00 Value (Ex. Rede…" at bounding box center [640, 434] width 1137 height 3123
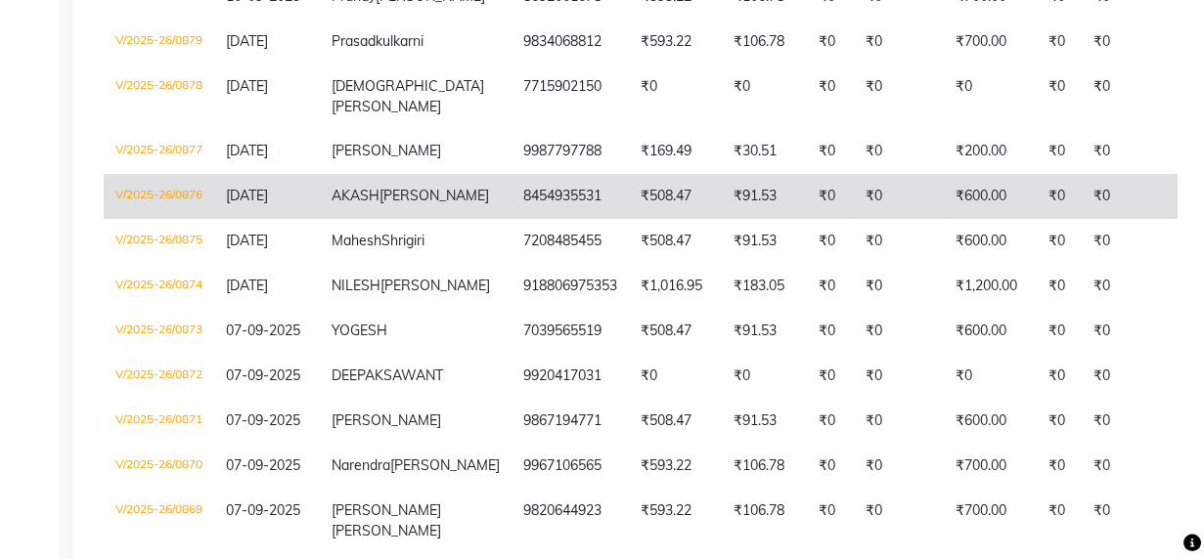
scroll to position [1094, 0]
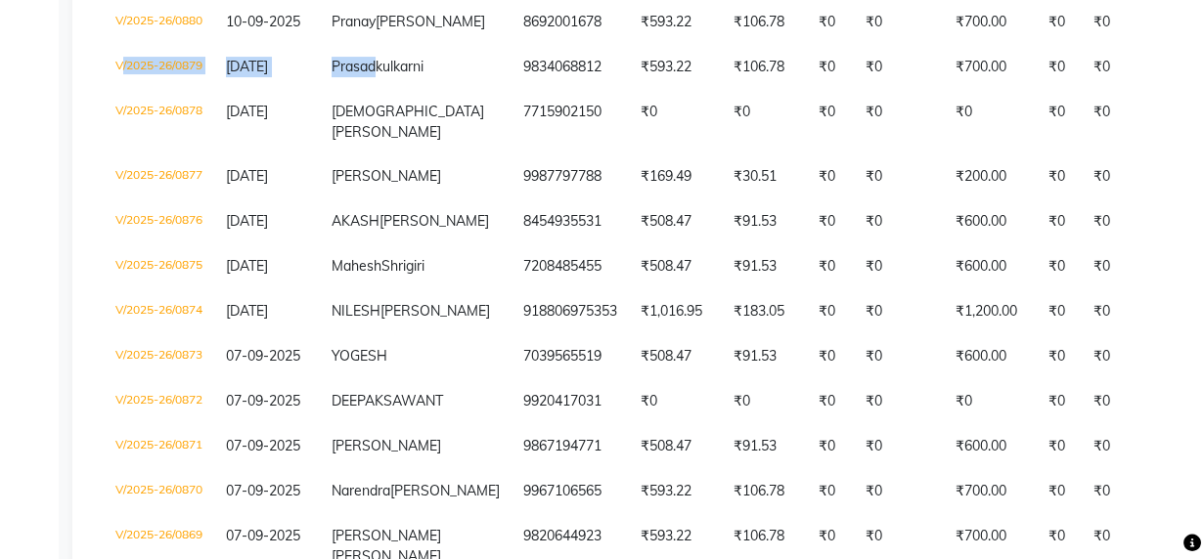
drag, startPoint x: 425, startPoint y: 192, endPoint x: -2, endPoint y: 202, distance: 426.6
click at [5, 200] on div "Calendar Invoice Clients Leads Marketing Members Inventory Staff Reports Settin…" at bounding box center [132, 568] width 264 height 3212
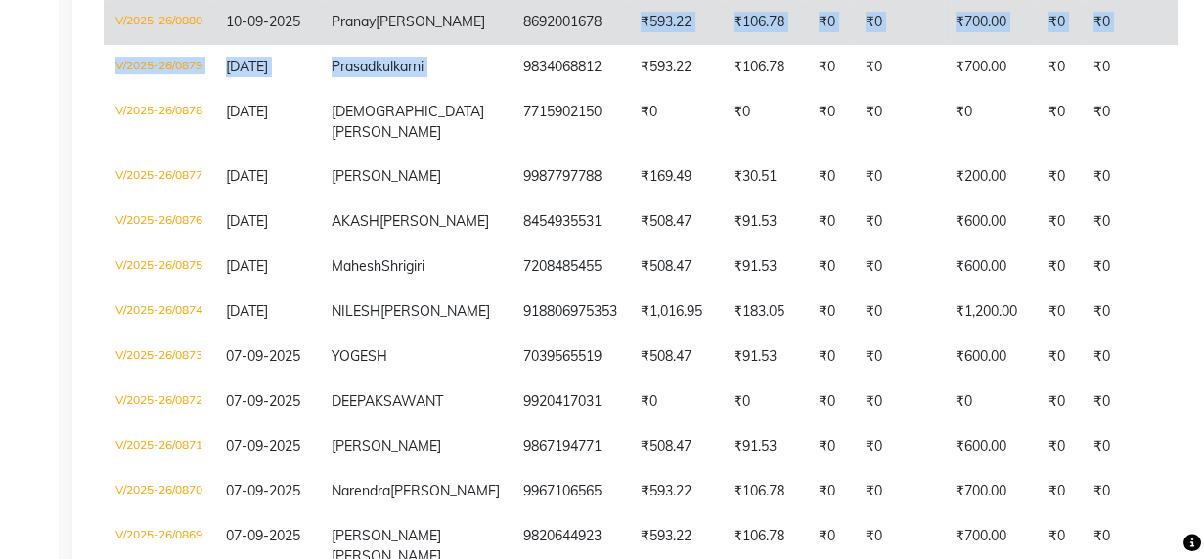
drag, startPoint x: 439, startPoint y: 203, endPoint x: 558, endPoint y: 129, distance: 139.8
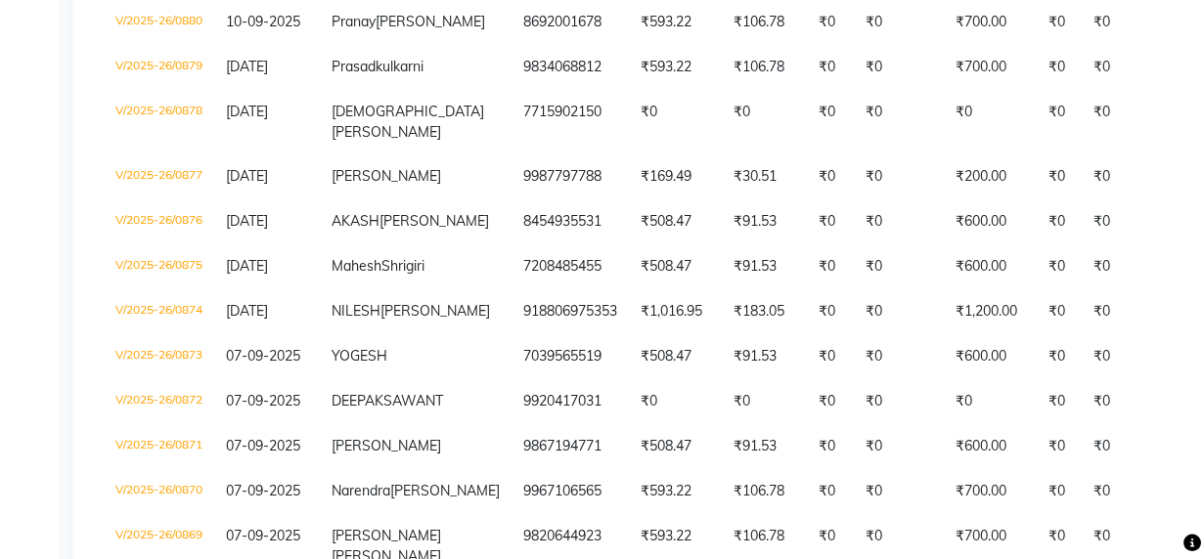
click at [36, 98] on div "Calendar Invoice Clients Leads Marketing Members Inventory Staff Reports Settin…" at bounding box center [132, 568] width 264 height 3212
drag, startPoint x: 438, startPoint y: 138, endPoint x: 559, endPoint y: 81, distance: 133.9
click at [39, 60] on div "Calendar Invoice Clients Leads Marketing Members Inventory Staff Reports Settin…" at bounding box center [132, 568] width 264 height 3212
click at [8, 147] on div "Calendar Invoice Clients Leads Marketing Members Inventory Staff Reports Settin…" at bounding box center [132, 568] width 264 height 3212
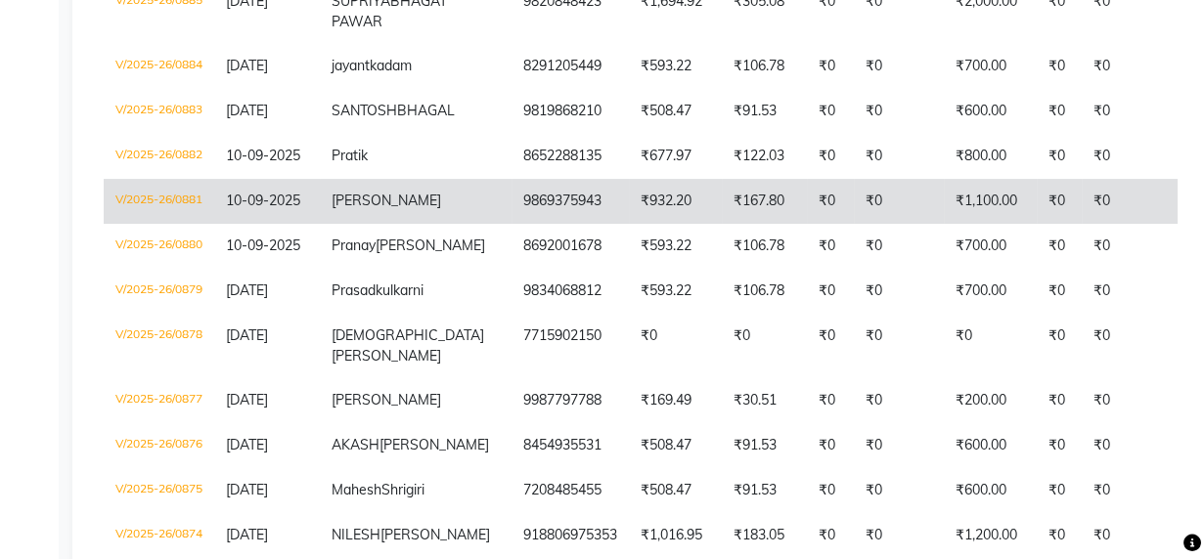
scroll to position [827, 0]
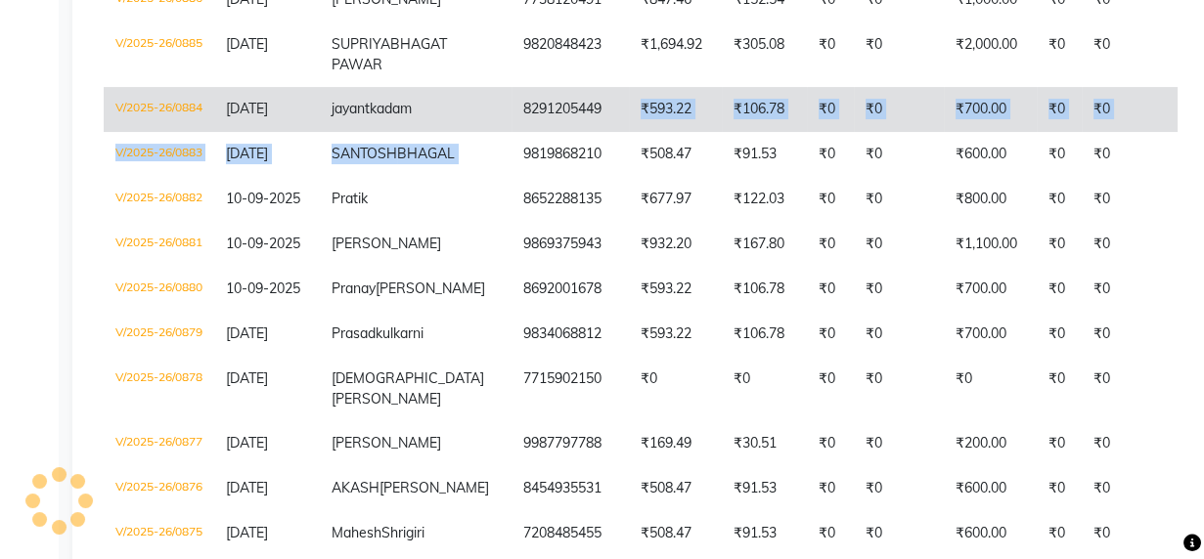
drag, startPoint x: 438, startPoint y: 244, endPoint x: 538, endPoint y: 197, distance: 110.3
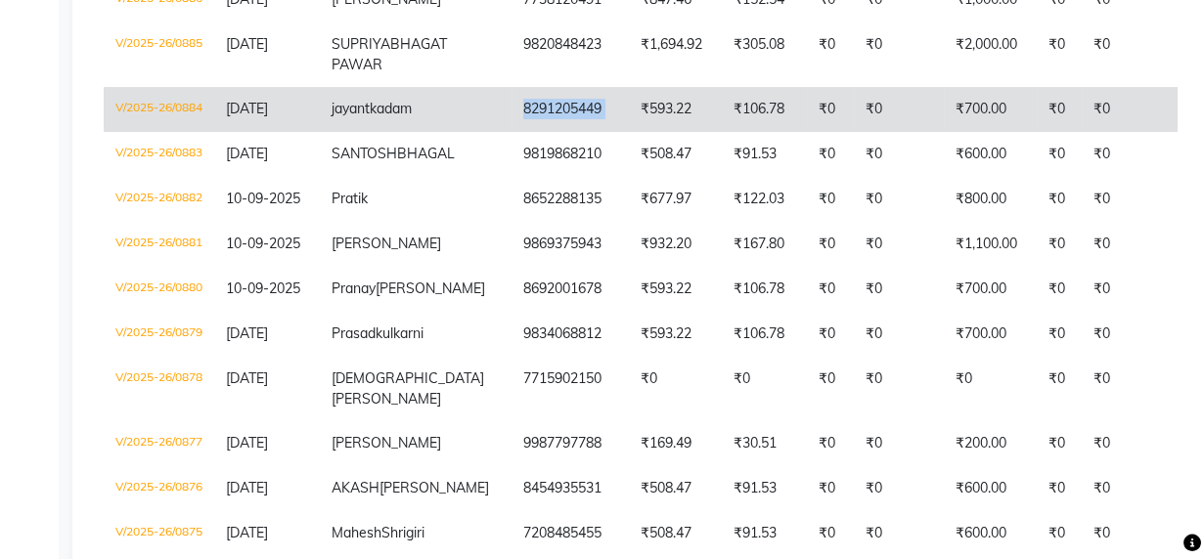
drag, startPoint x: 436, startPoint y: 188, endPoint x: 552, endPoint y: 195, distance: 115.6
click at [552, 132] on tr "V/2025-26/0884 11-09-2025 jayant kadam 8291205449 ₹593.22 ₹106.78 ₹0 ₹0 ₹700.00…" at bounding box center [983, 109] width 1759 height 45
drag, startPoint x: 24, startPoint y: 177, endPoint x: 197, endPoint y: 221, distance: 177.7
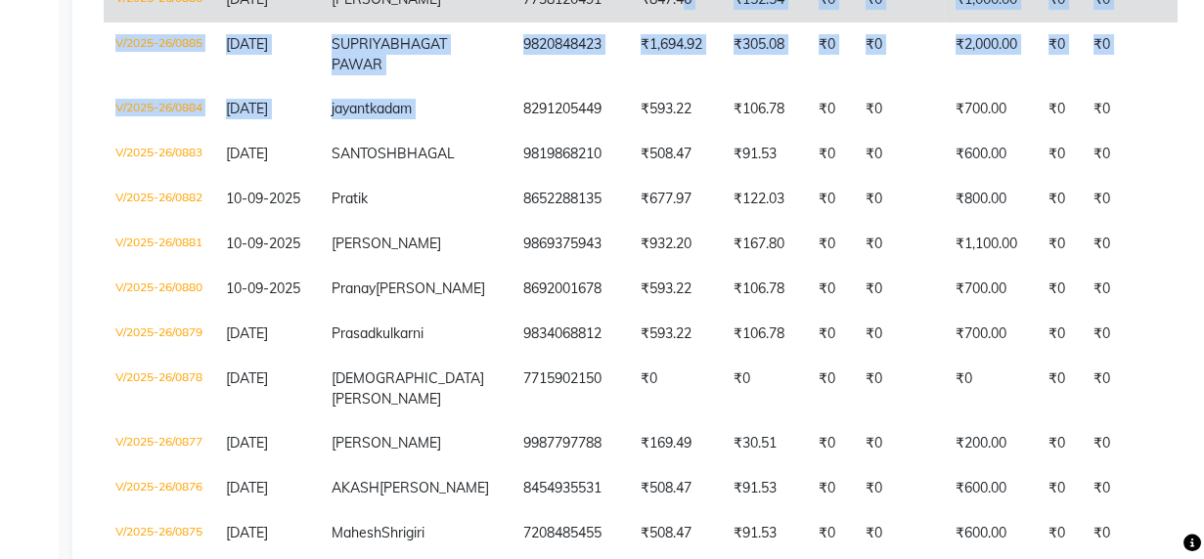
drag, startPoint x: 430, startPoint y: 183, endPoint x: 602, endPoint y: 76, distance: 201.7
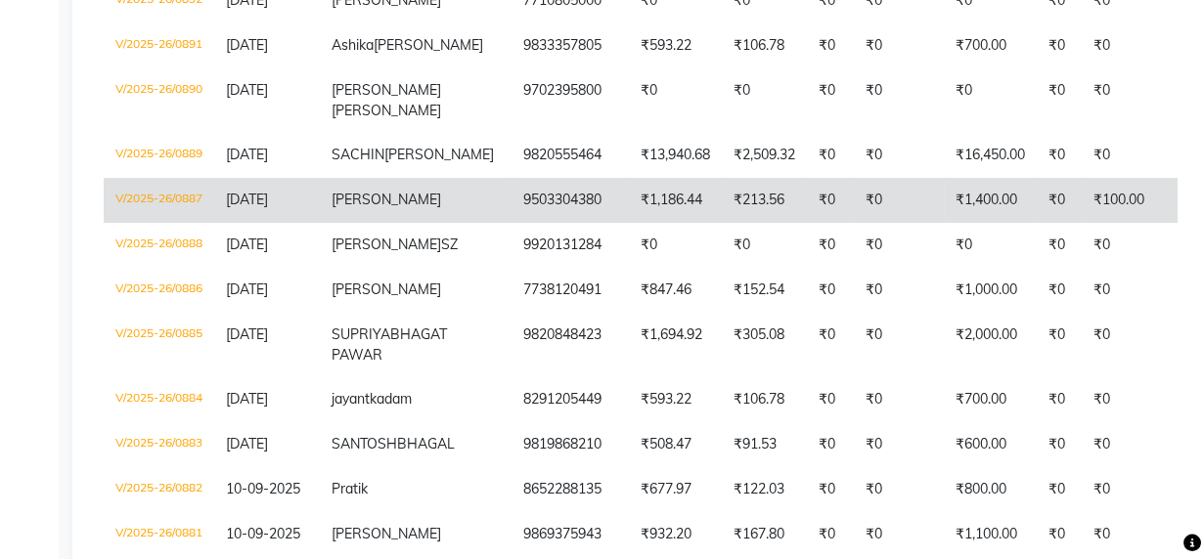
scroll to position [559, 0]
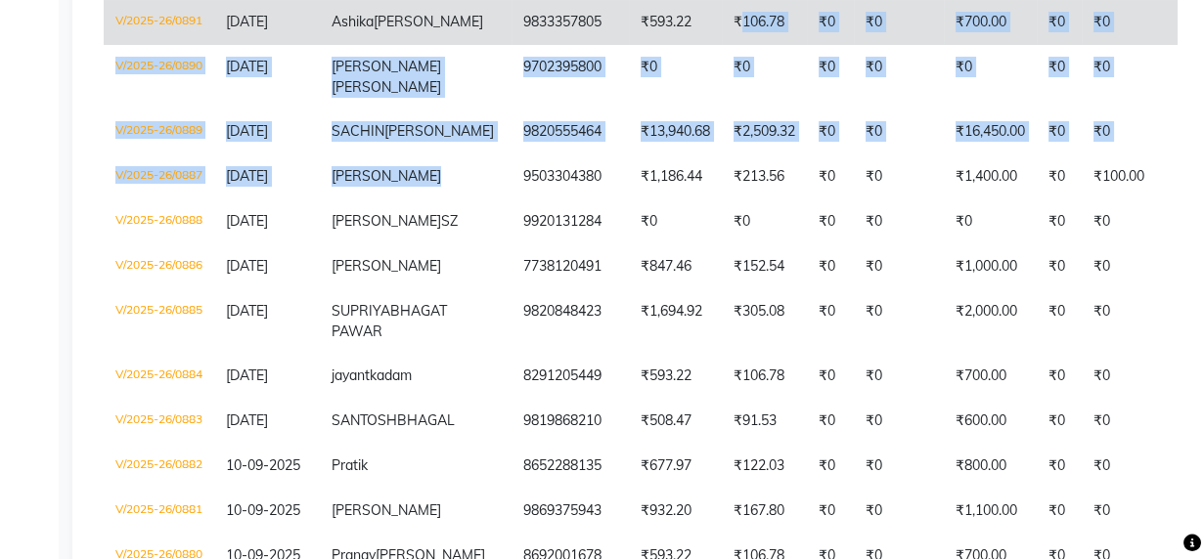
drag, startPoint x: 431, startPoint y: 224, endPoint x: 665, endPoint y: 67, distance: 281.9
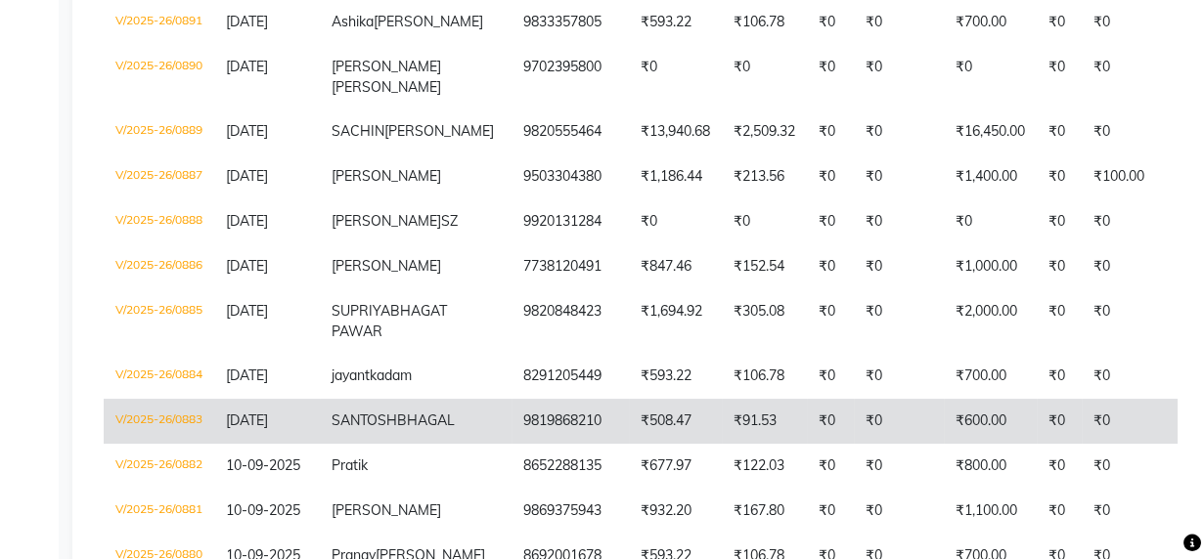
scroll to position [470, 0]
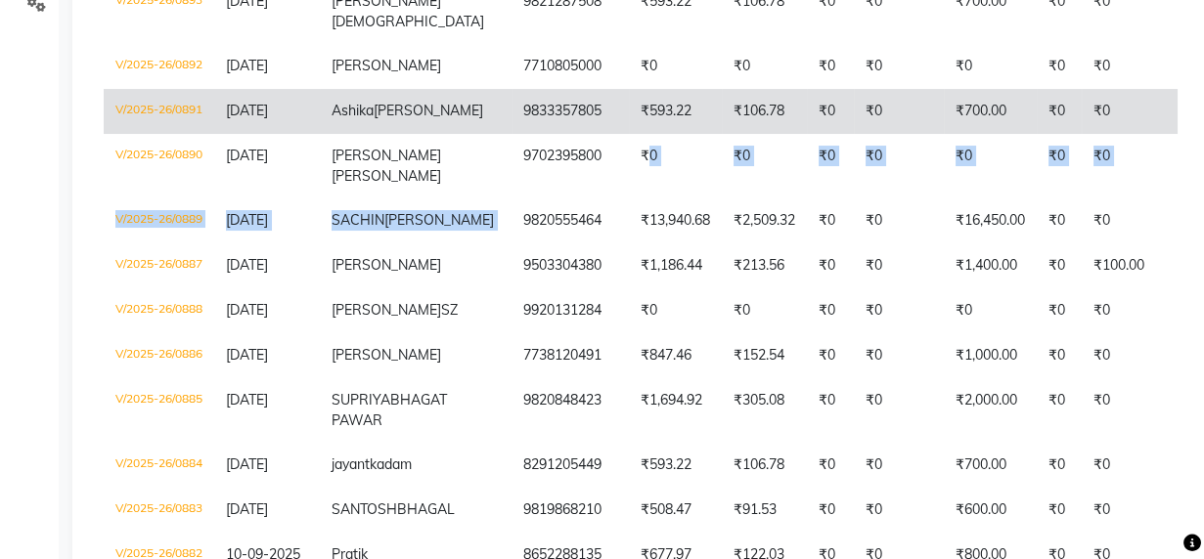
drag, startPoint x: 435, startPoint y: 254, endPoint x: 605, endPoint y: 142, distance: 204.0
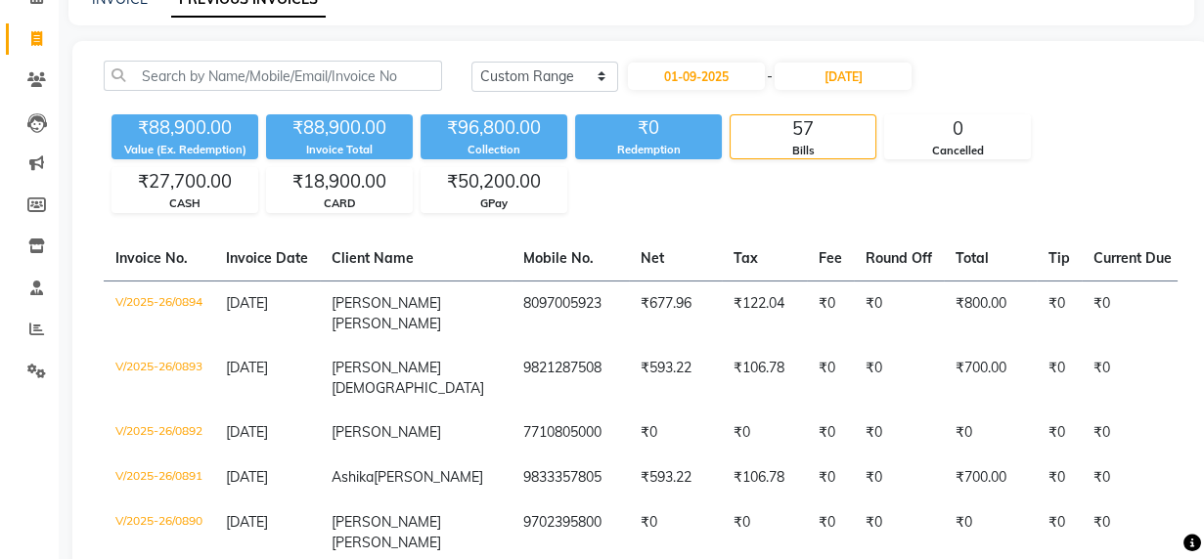
scroll to position [26, 0]
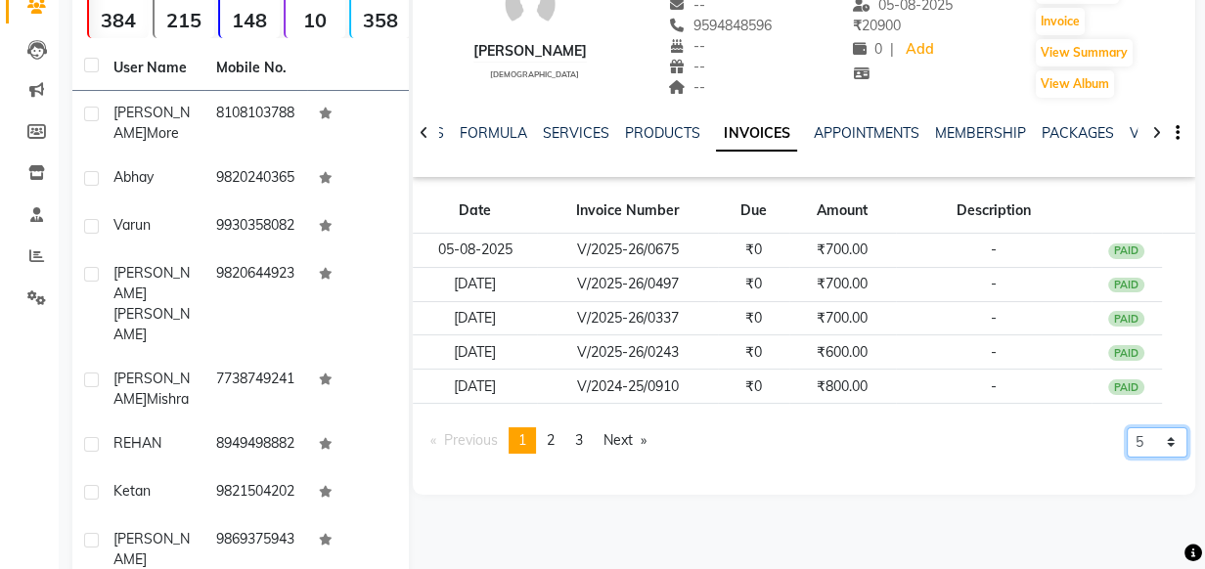
click at [1164, 427] on select "5 10 50 100 500" at bounding box center [1157, 442] width 61 height 30
select select "500"
click at [1127, 458] on select "5 10 50 100 500" at bounding box center [1157, 442] width 61 height 30
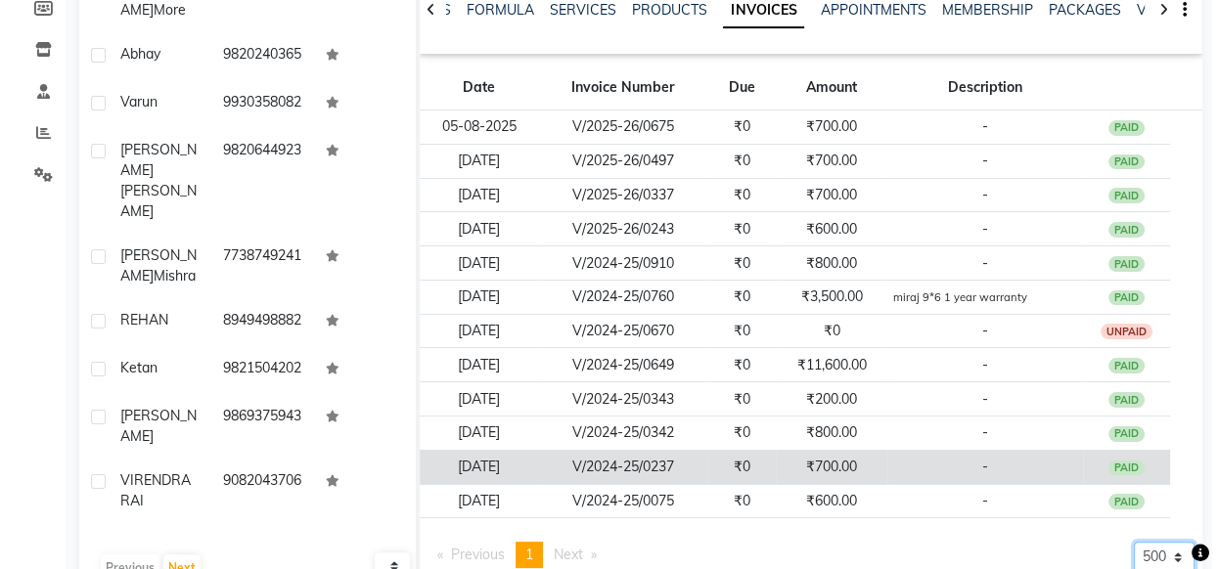
scroll to position [352, 0]
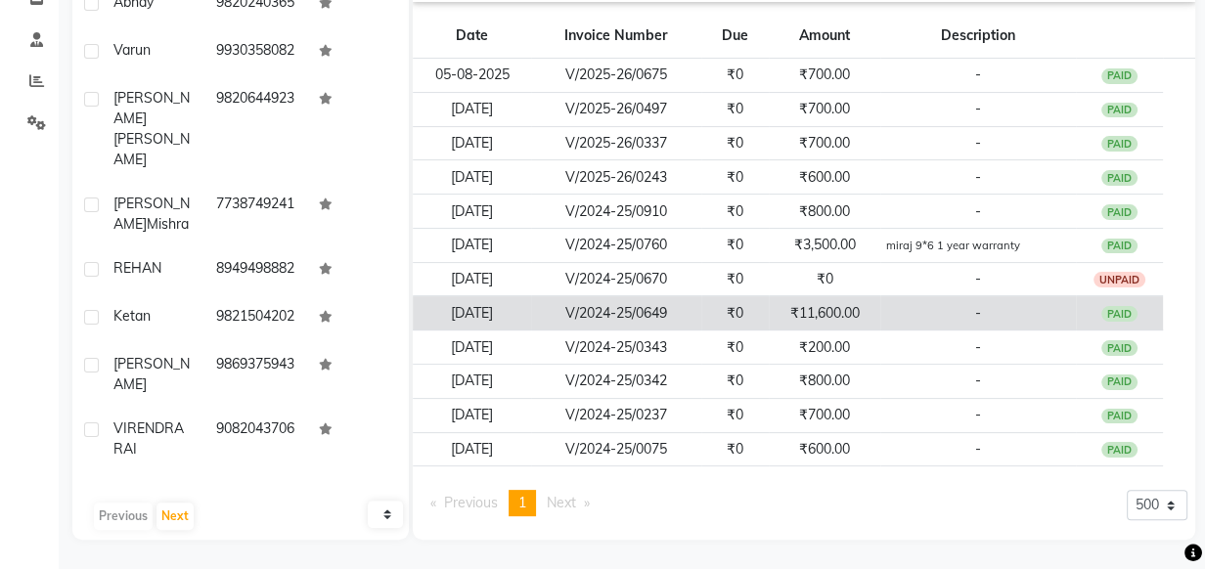
click at [861, 305] on td "₹11,600.00" at bounding box center [824, 313] width 111 height 34
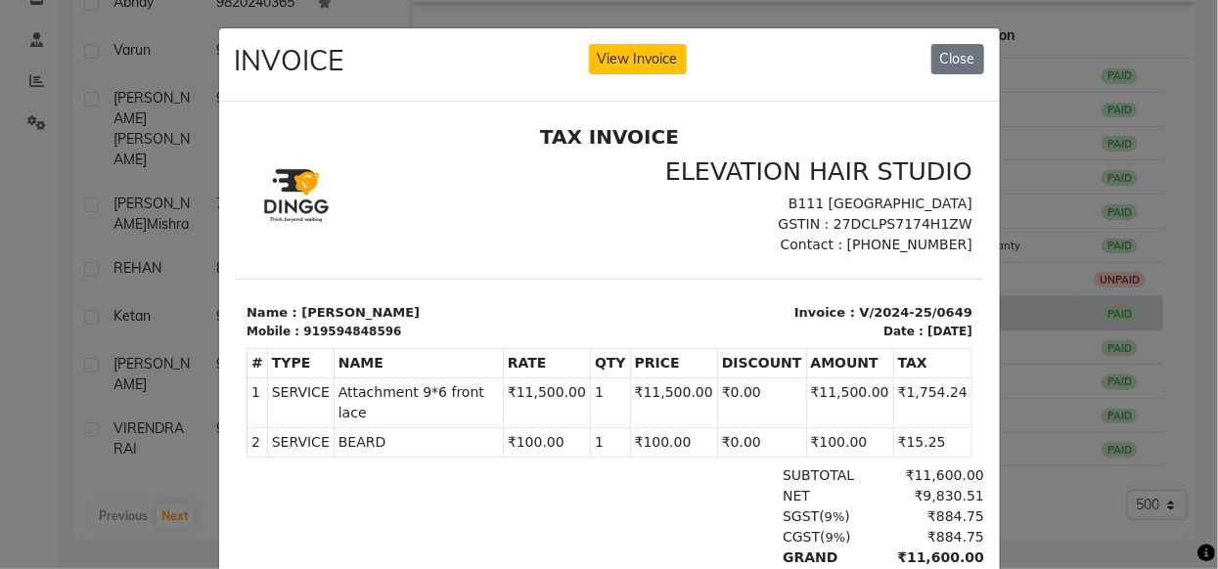
scroll to position [0, 0]
click at [1049, 148] on ngb-modal-window "INVOICE View Invoice Close" at bounding box center [609, 284] width 1218 height 569
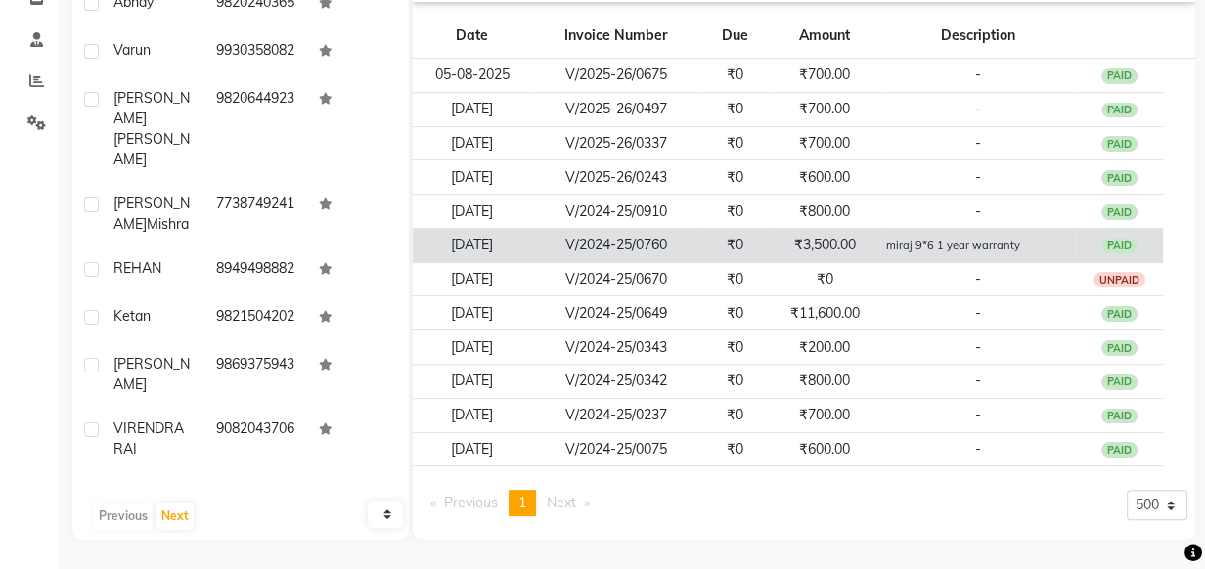
click at [964, 246] on small "miraj 9*6 1 year warranty" at bounding box center [953, 246] width 134 height 14
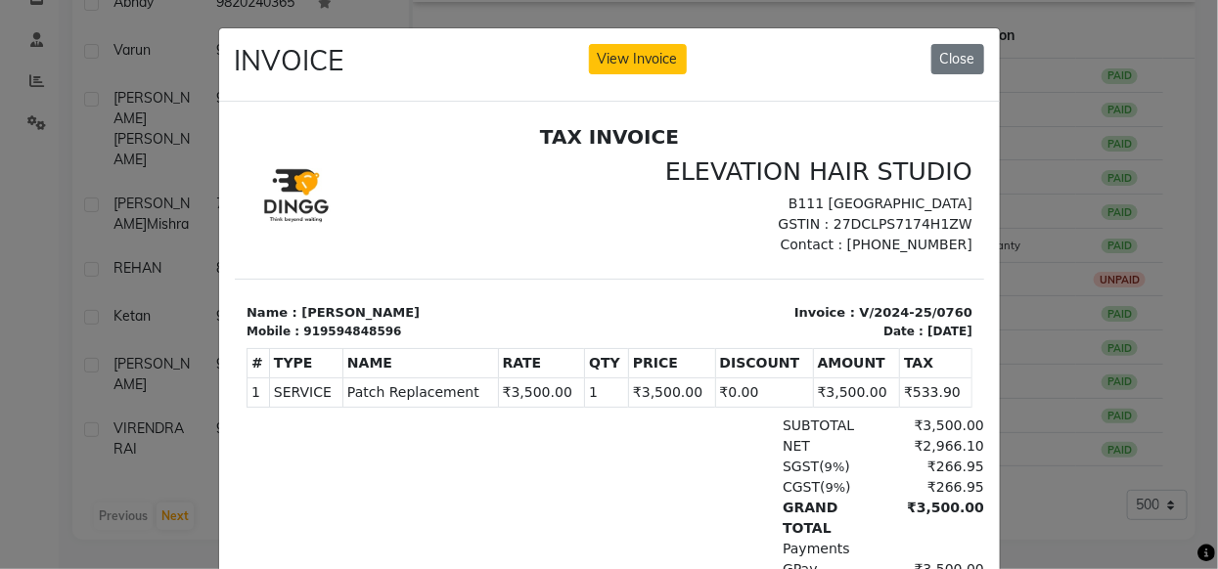
click at [1034, 260] on ngb-modal-window "INVOICE View Invoice Close" at bounding box center [609, 284] width 1218 height 569
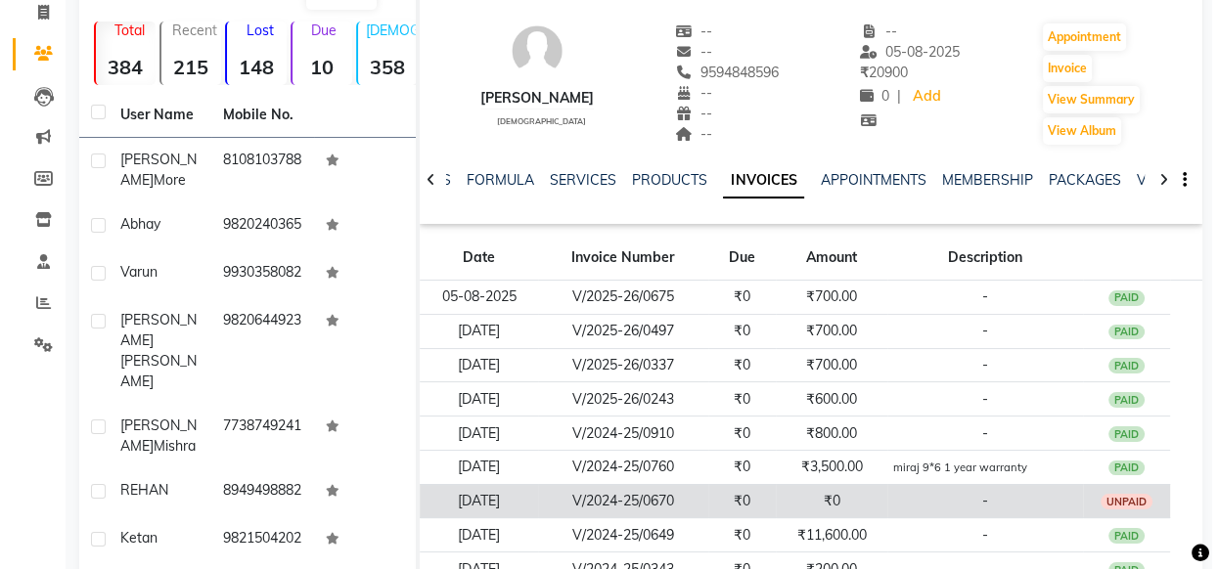
scroll to position [174, 0]
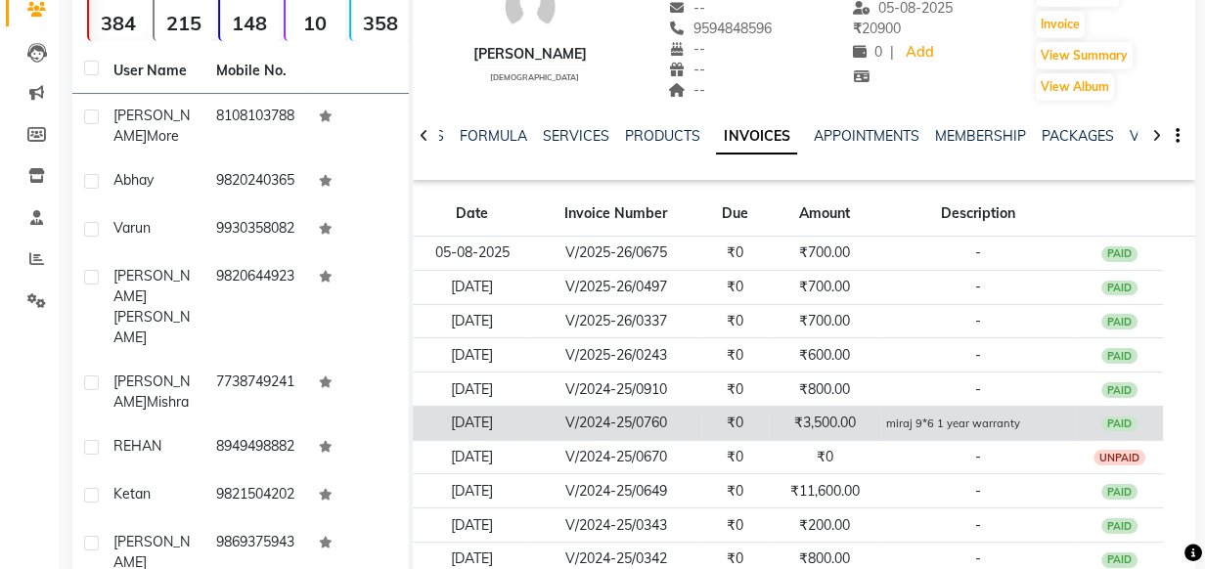
click at [872, 423] on td "₹3,500.00" at bounding box center [824, 423] width 111 height 34
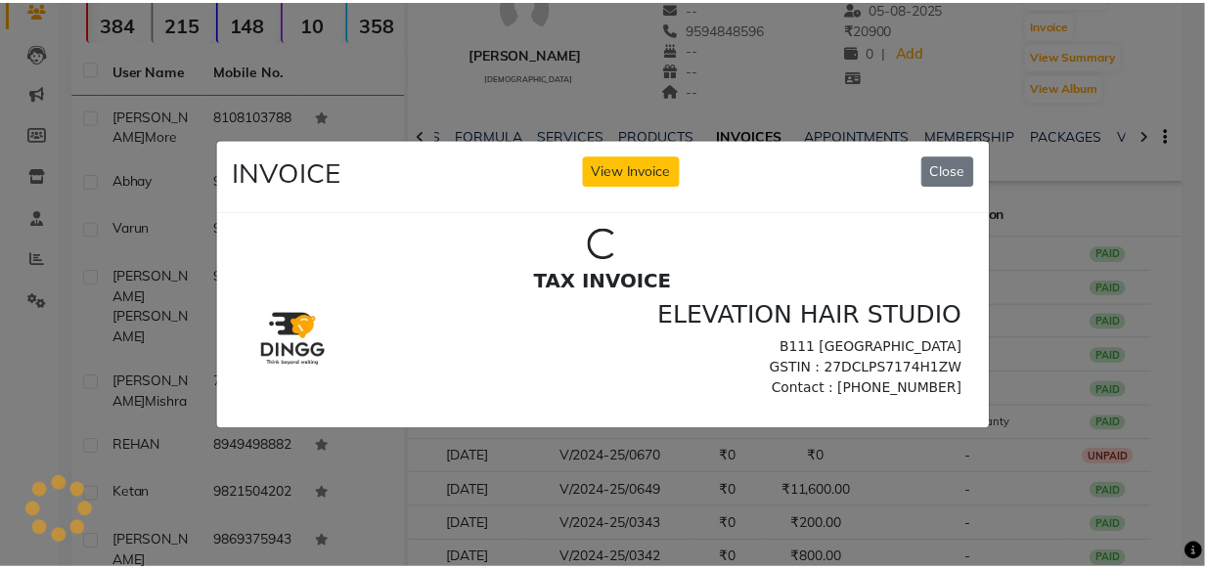
scroll to position [0, 0]
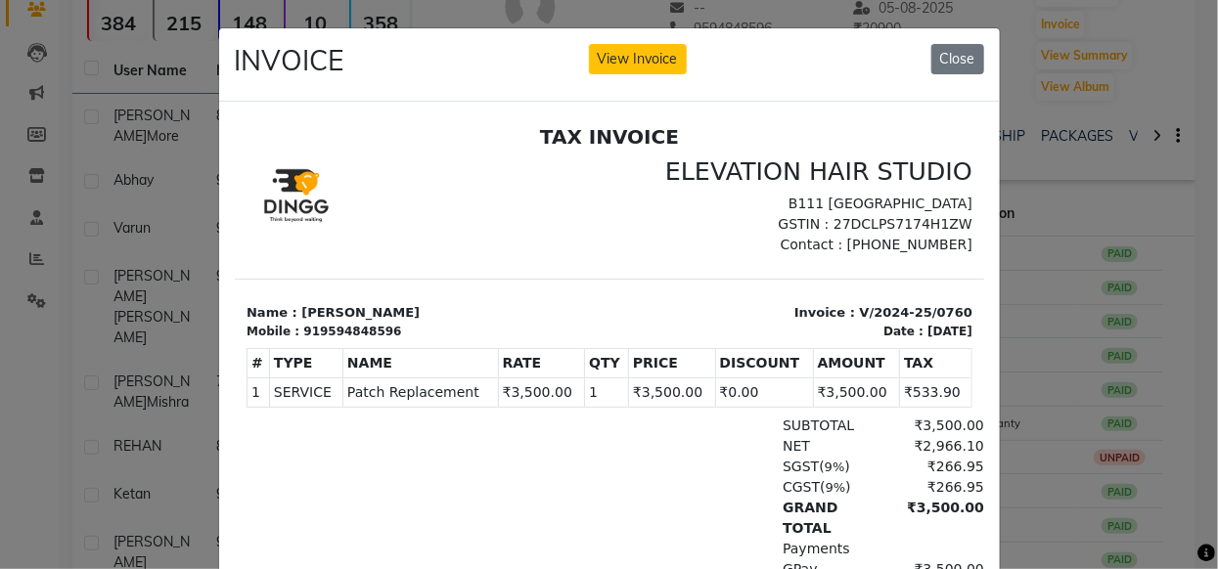
click at [1038, 255] on ngb-modal-window "INVOICE View Invoice Close" at bounding box center [609, 284] width 1218 height 569
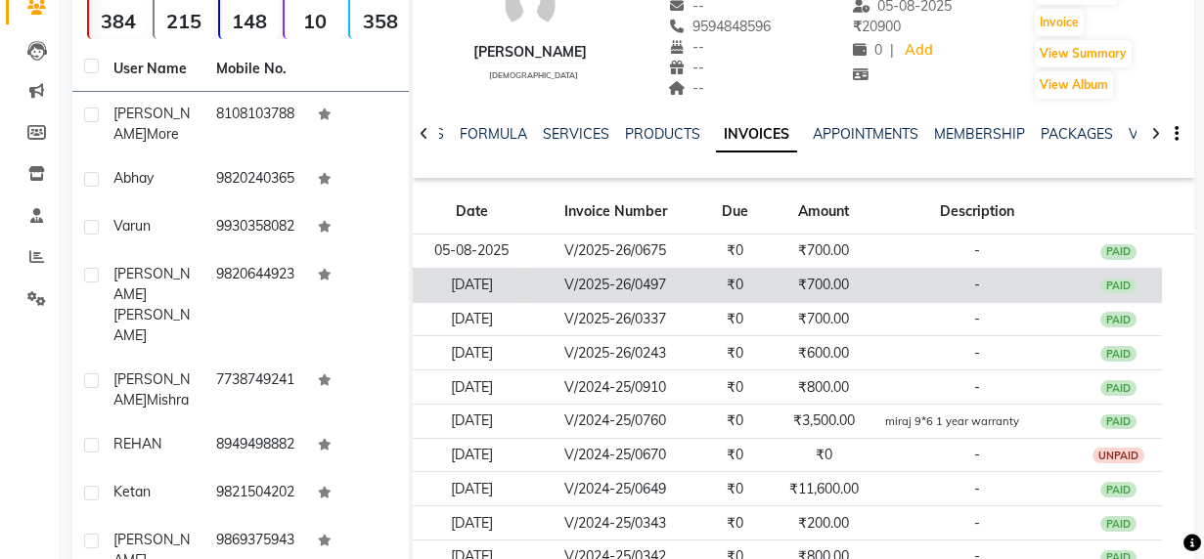
scroll to position [177, 0]
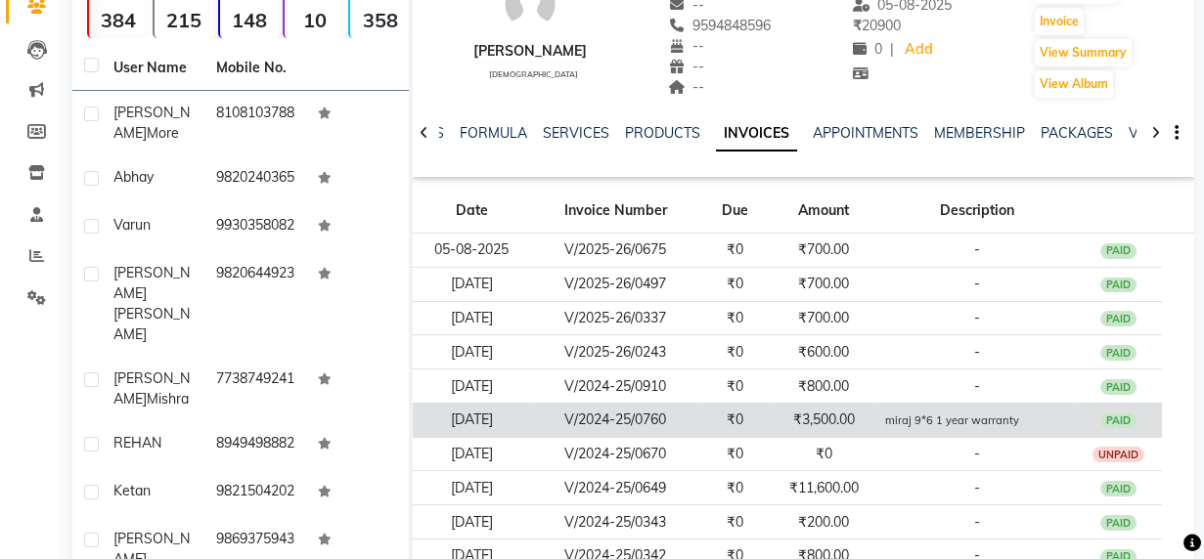
click at [854, 426] on td "₹3,500.00" at bounding box center [823, 420] width 111 height 34
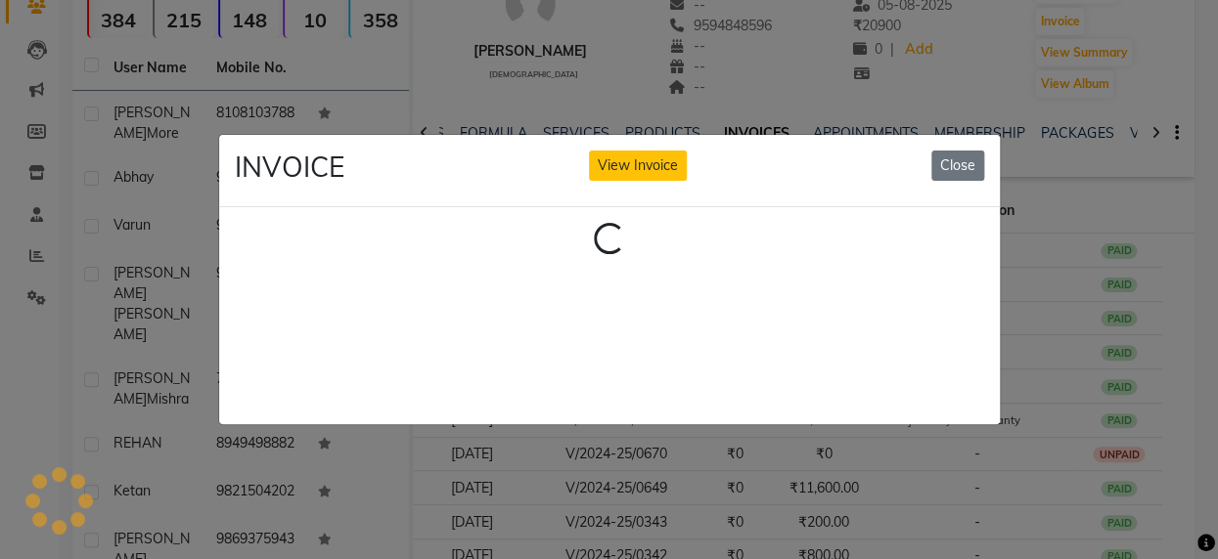
click at [1068, 127] on ngb-modal-window "INVOICE View Invoice Close Loading..." at bounding box center [609, 279] width 1218 height 559
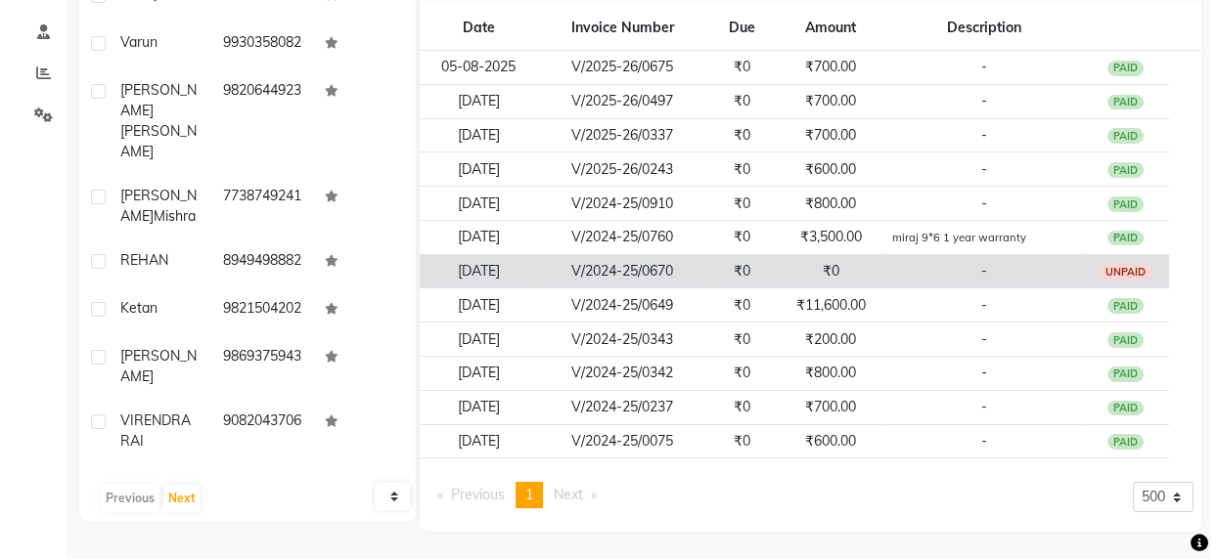
scroll to position [361, 0]
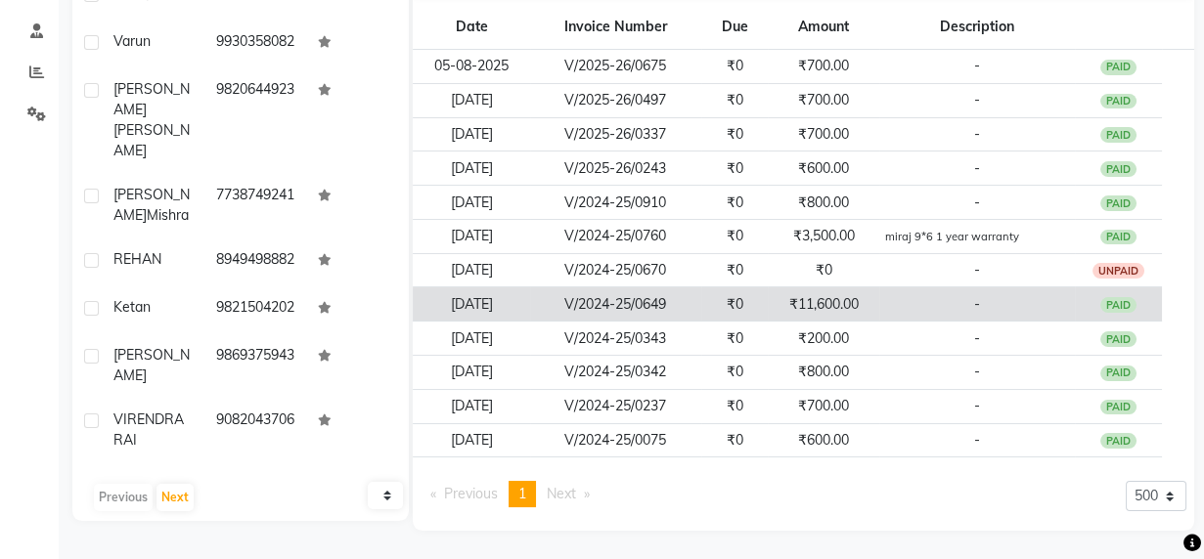
click at [823, 297] on td "₹11,600.00" at bounding box center [823, 305] width 111 height 34
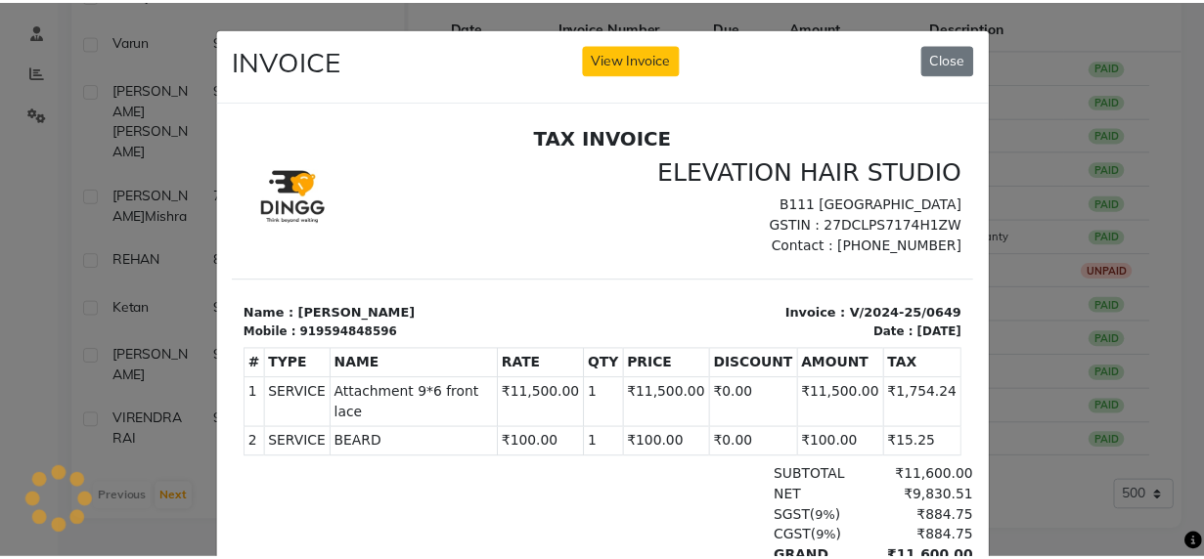
scroll to position [0, 0]
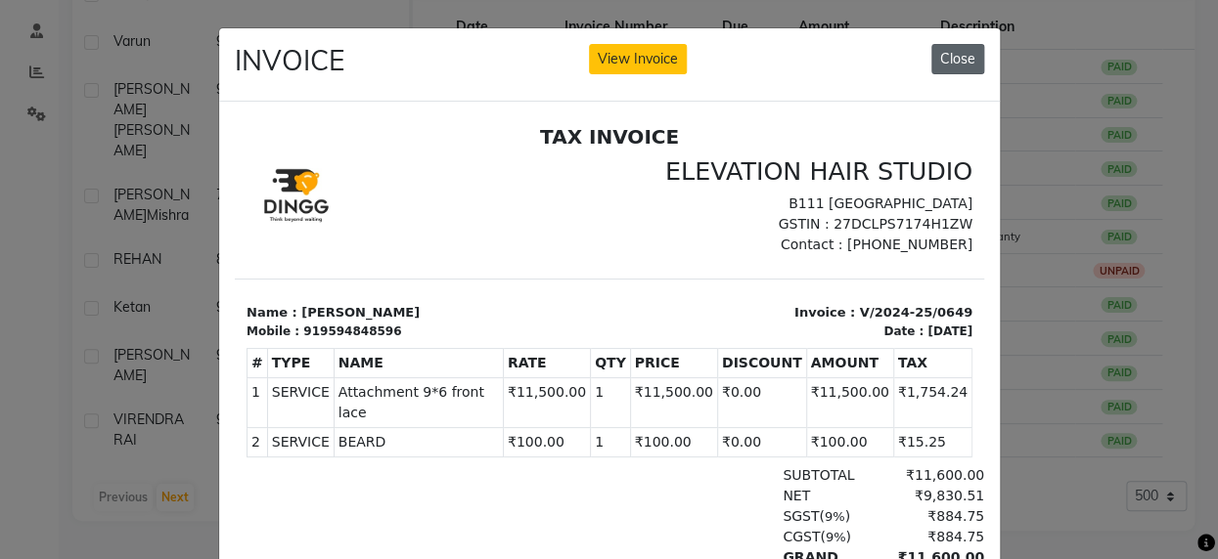
click at [961, 61] on button "Close" at bounding box center [957, 59] width 53 height 30
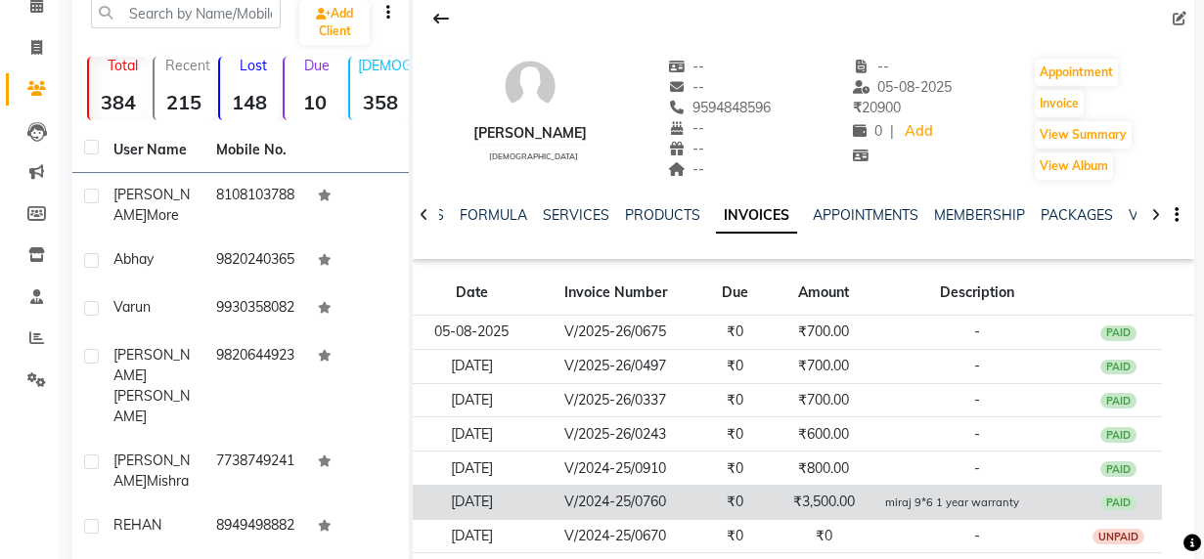
scroll to position [94, 0]
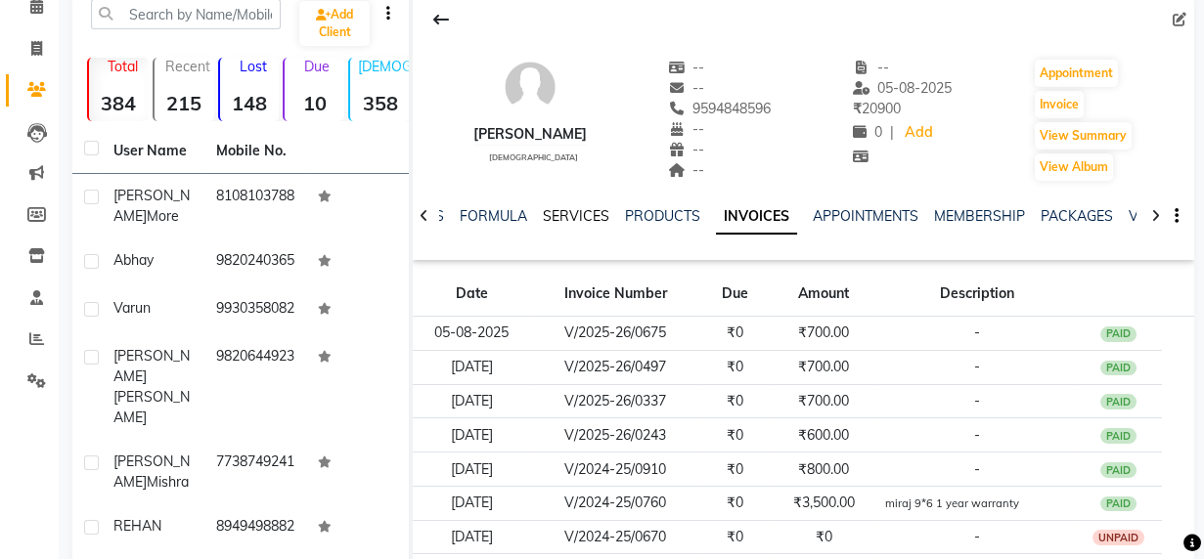
click at [587, 214] on link "SERVICES" at bounding box center [576, 216] width 67 height 18
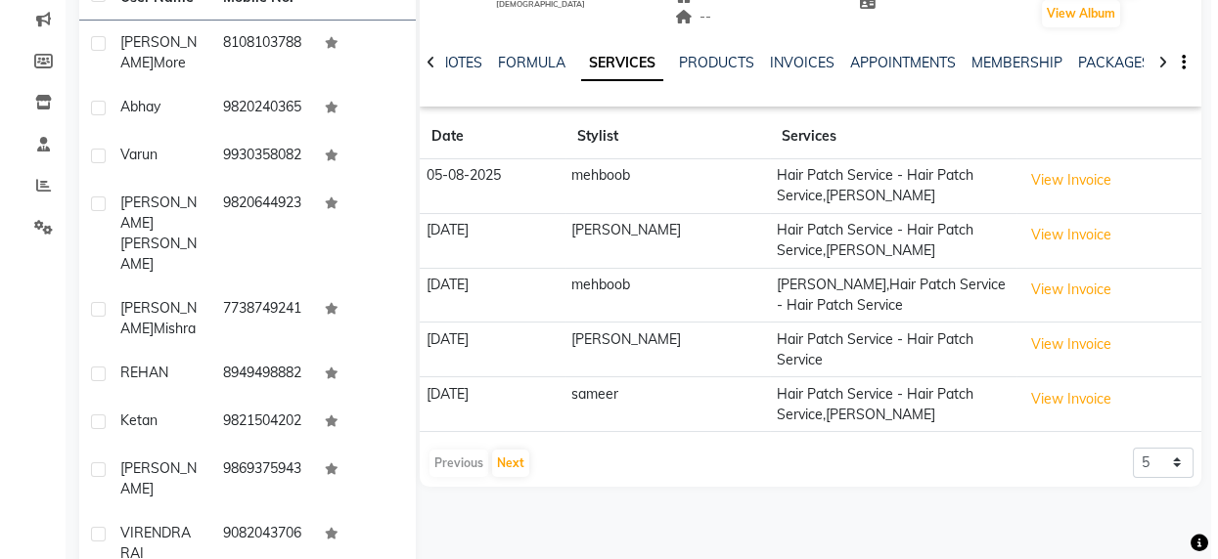
scroll to position [272, 0]
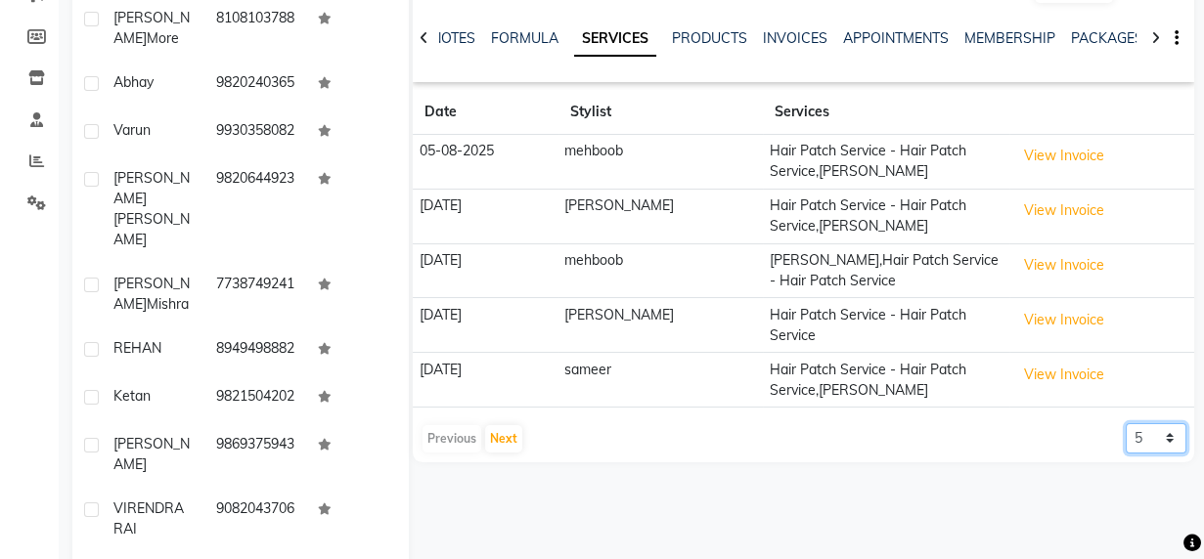
click at [1145, 428] on select "5 10 50 100 500" at bounding box center [1156, 439] width 61 height 30
select select "100"
click at [1126, 424] on select "5 10 50 100 500" at bounding box center [1156, 439] width 61 height 30
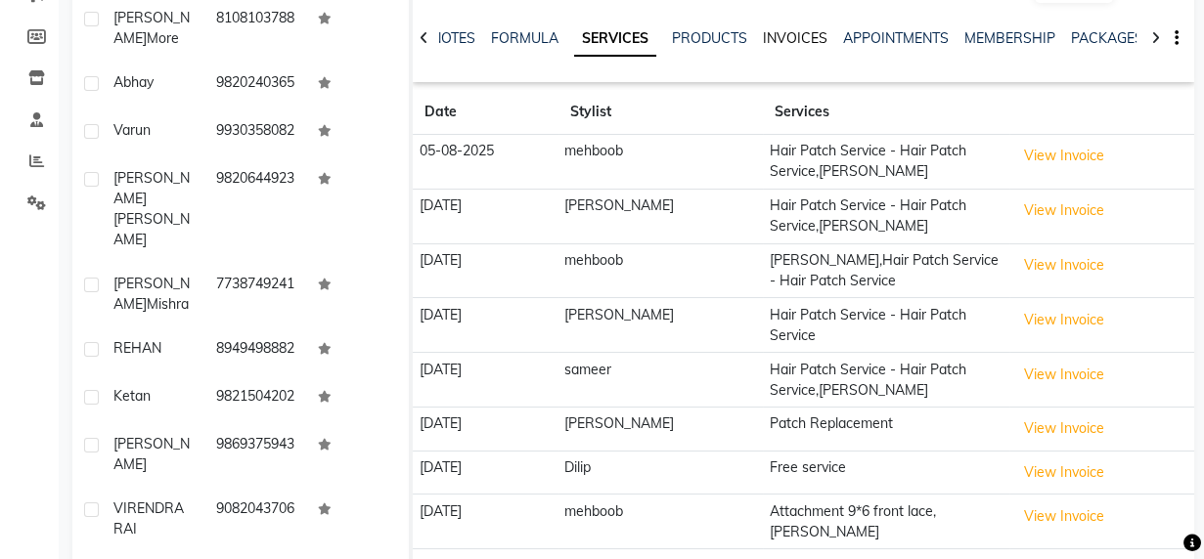
click at [777, 38] on link "INVOICES" at bounding box center [795, 38] width 65 height 18
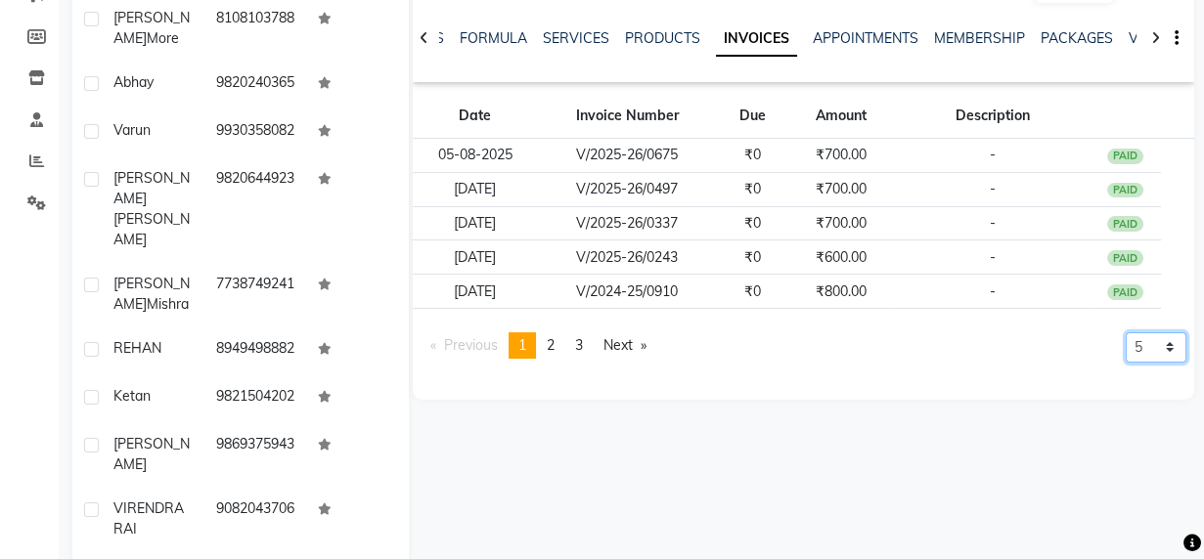
drag, startPoint x: 1147, startPoint y: 333, endPoint x: 1119, endPoint y: 345, distance: 31.1
click at [1135, 341] on select "5 10 50 100 500" at bounding box center [1156, 348] width 61 height 30
select select "100"
click at [1126, 363] on select "5 10 50 100 500" at bounding box center [1156, 348] width 61 height 30
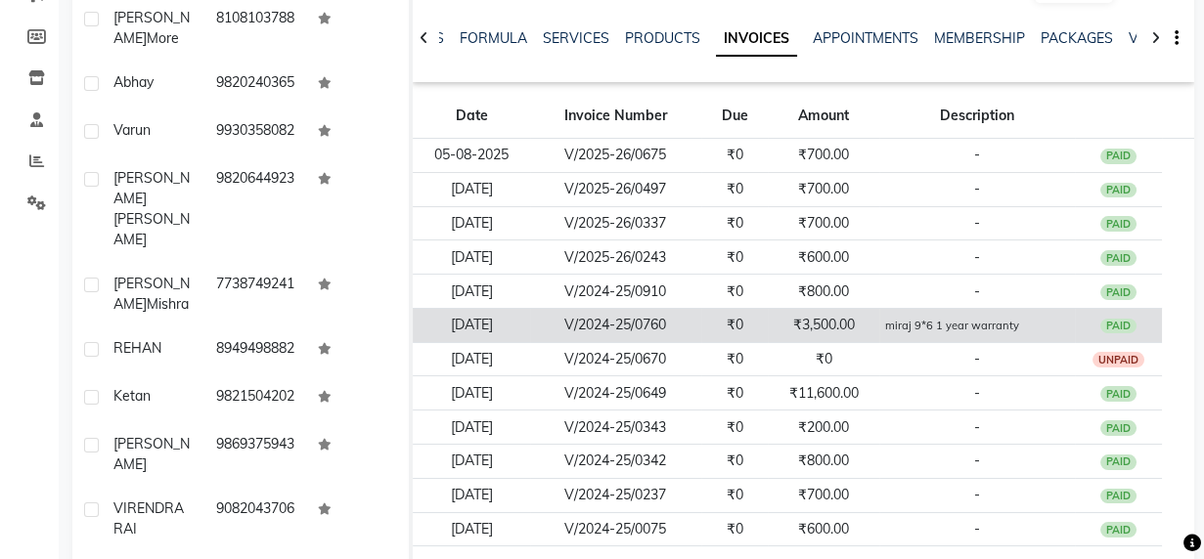
click at [825, 323] on td "₹3,500.00" at bounding box center [823, 325] width 111 height 34
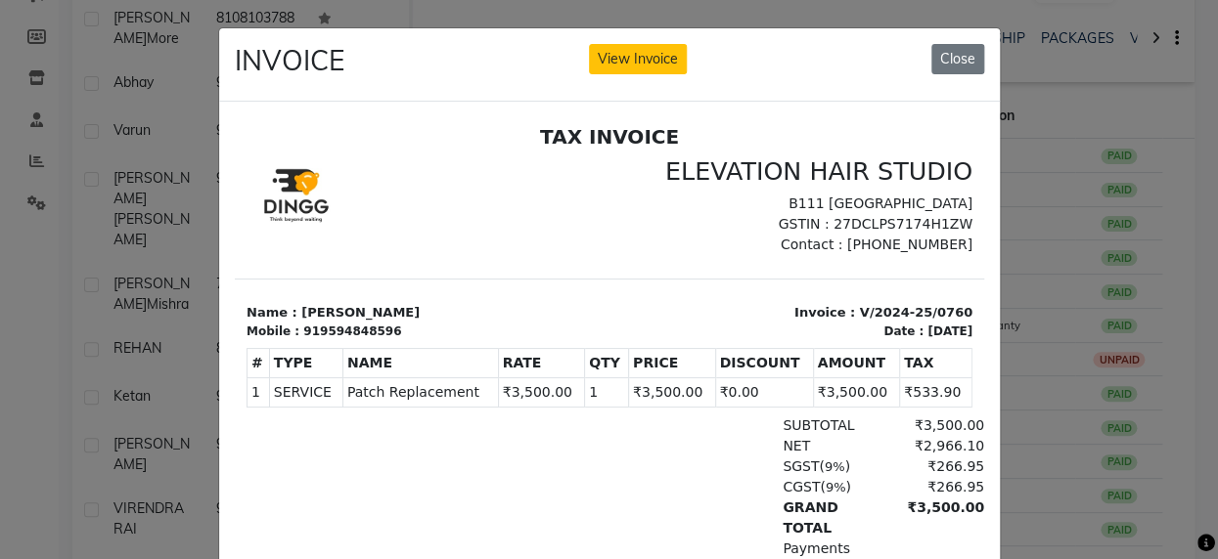
click at [1147, 148] on ngb-modal-window "INVOICE View Invoice Close" at bounding box center [609, 279] width 1218 height 559
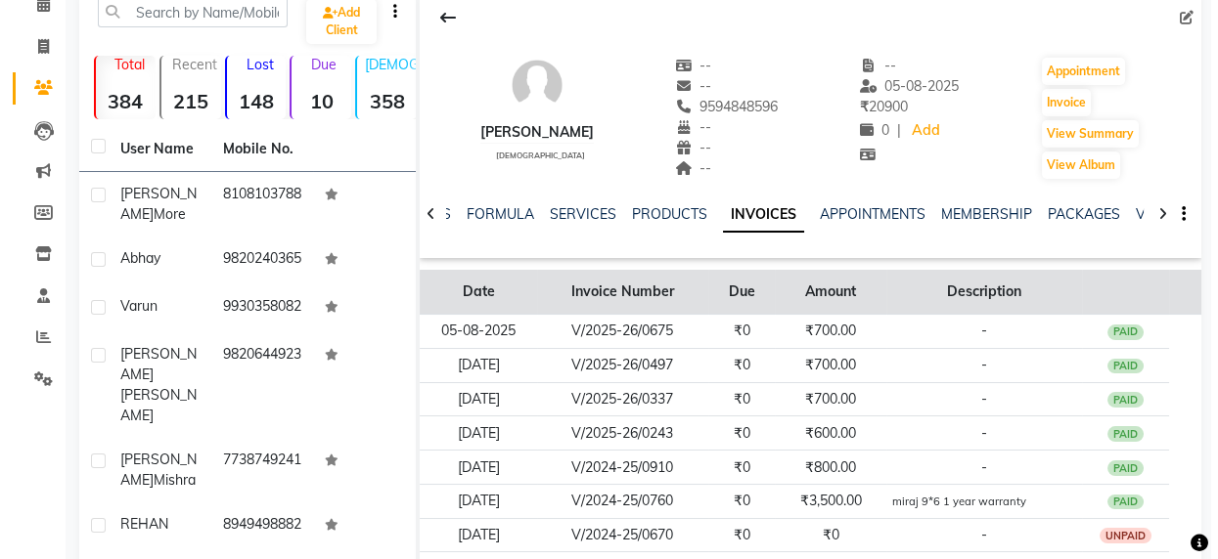
scroll to position [94, 0]
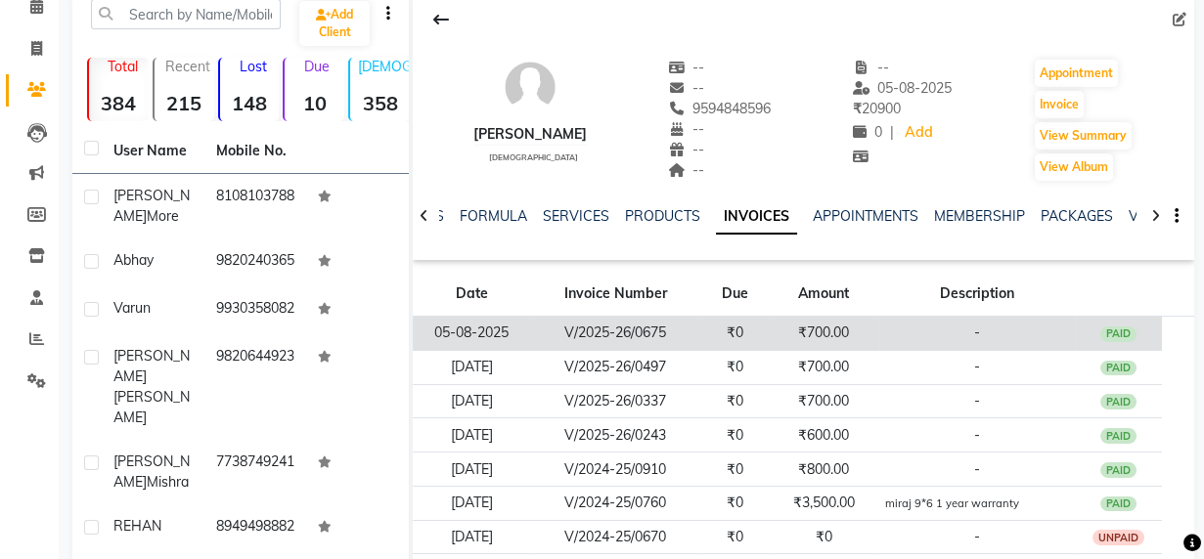
click at [643, 330] on td "V/2025-26/0675" at bounding box center [615, 334] width 170 height 34
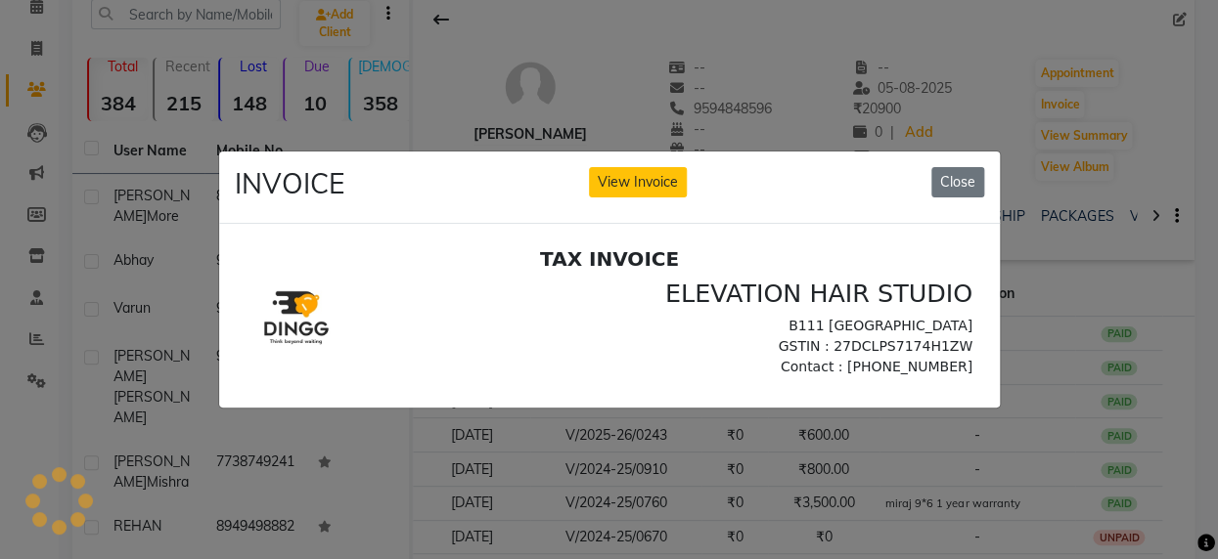
scroll to position [0, 0]
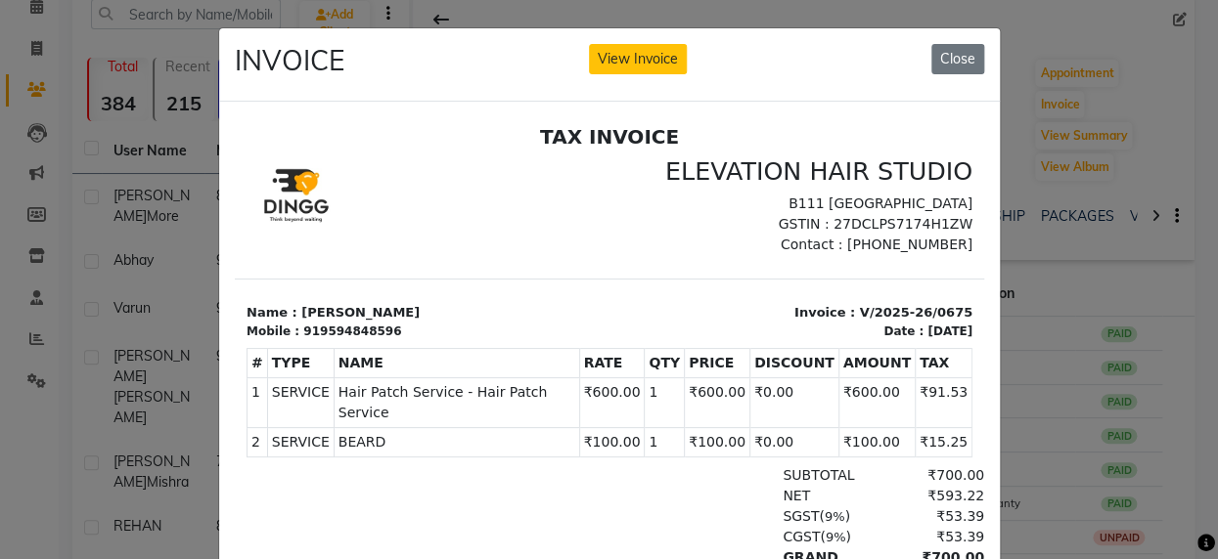
click at [1063, 325] on ngb-modal-window "INVOICE View Invoice Close" at bounding box center [609, 279] width 1218 height 559
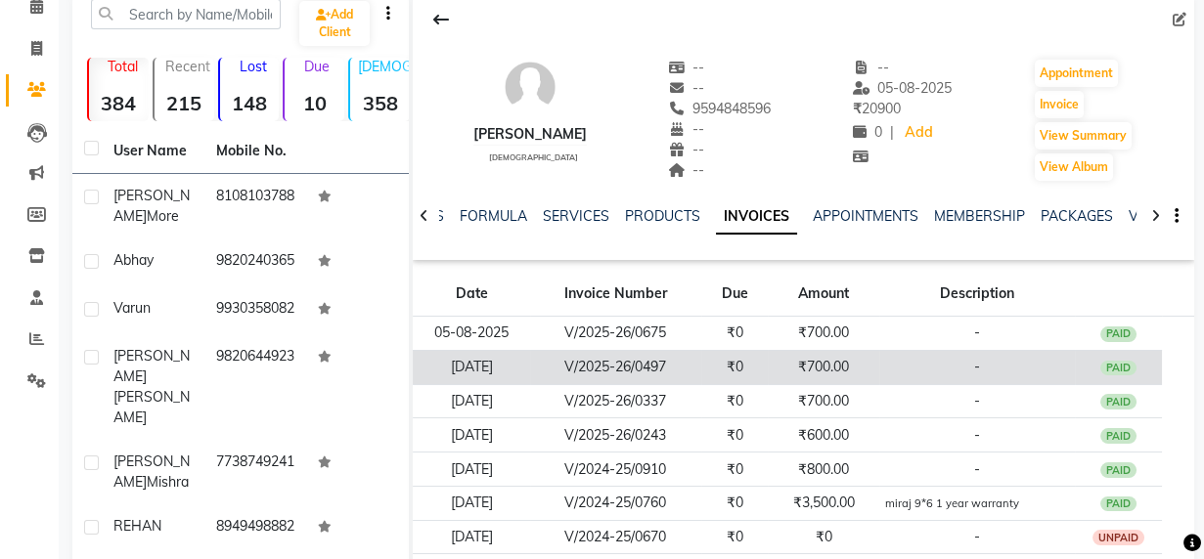
click at [886, 371] on td "-" at bounding box center [977, 367] width 196 height 34
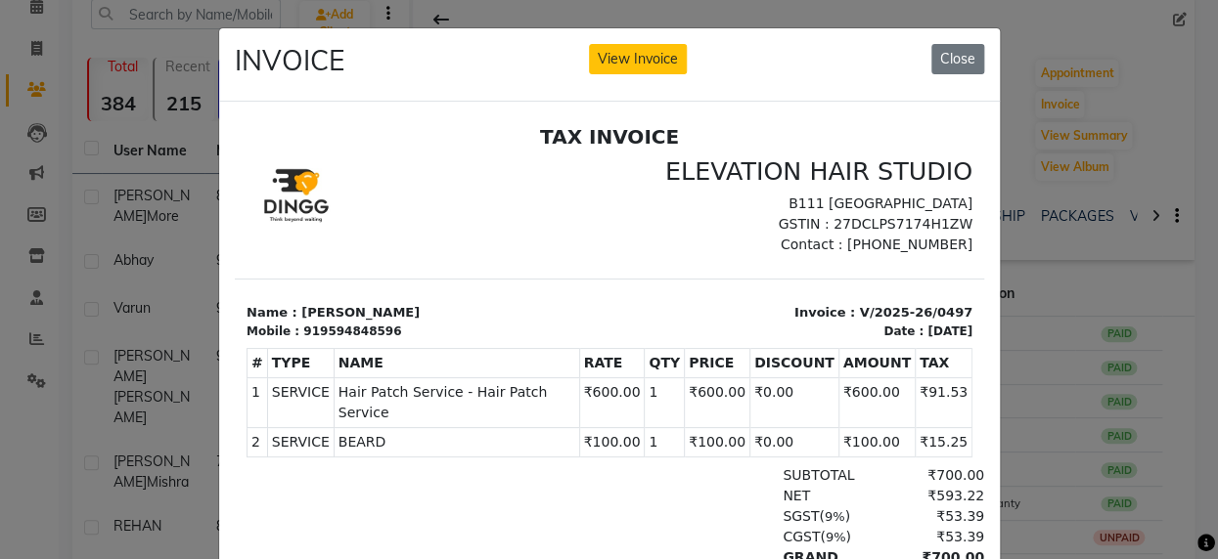
click at [1158, 320] on ngb-modal-window "INVOICE View Invoice Close" at bounding box center [609, 279] width 1218 height 559
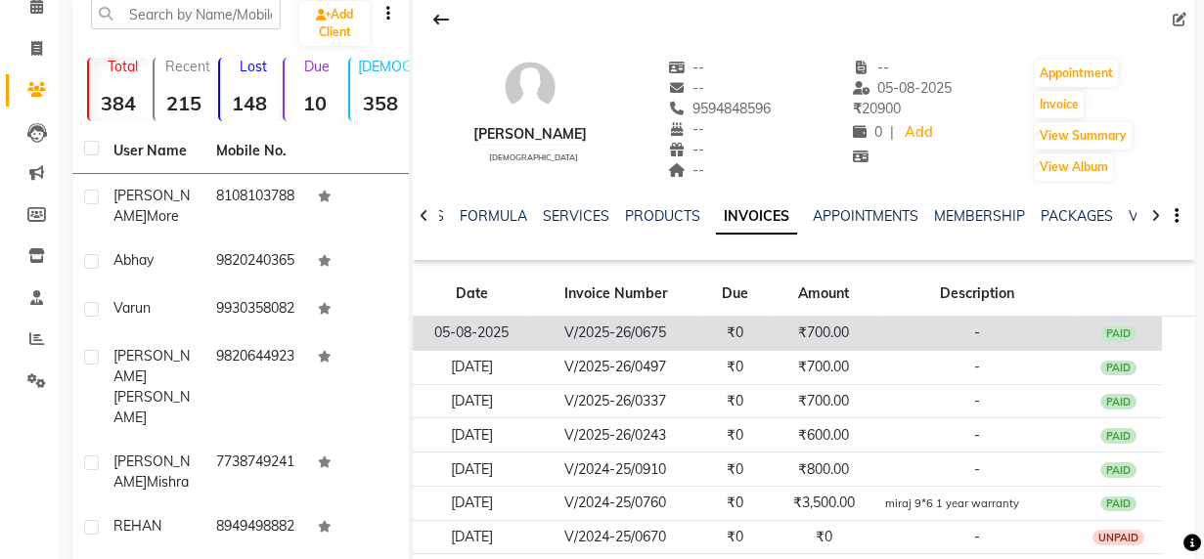
click at [933, 341] on td "-" at bounding box center [977, 334] width 196 height 34
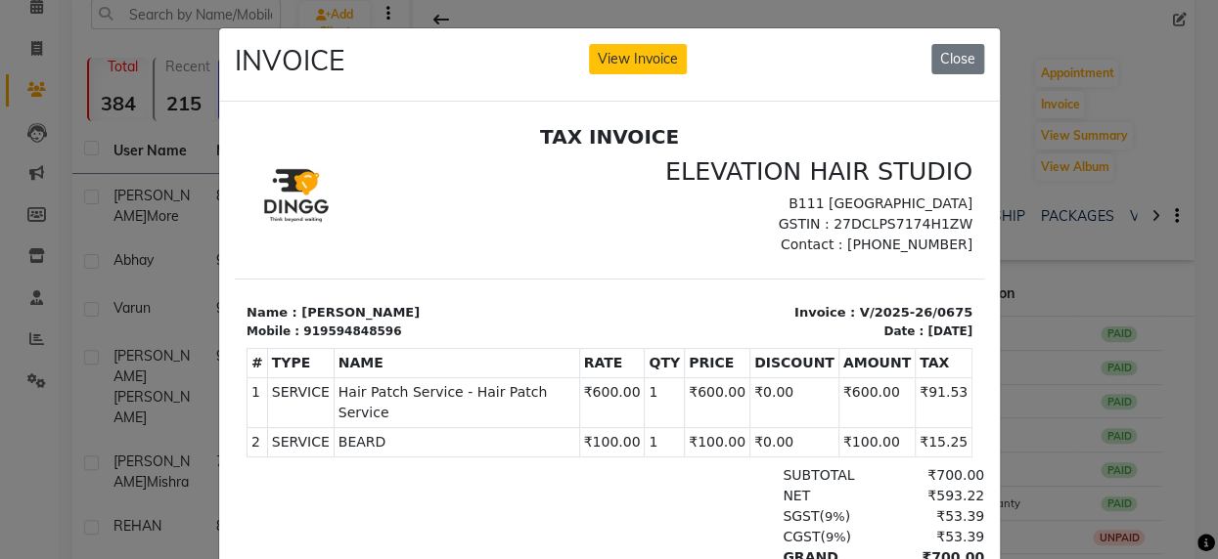
click at [1099, 258] on ngb-modal-window "INVOICE View Invoice Close" at bounding box center [609, 279] width 1218 height 559
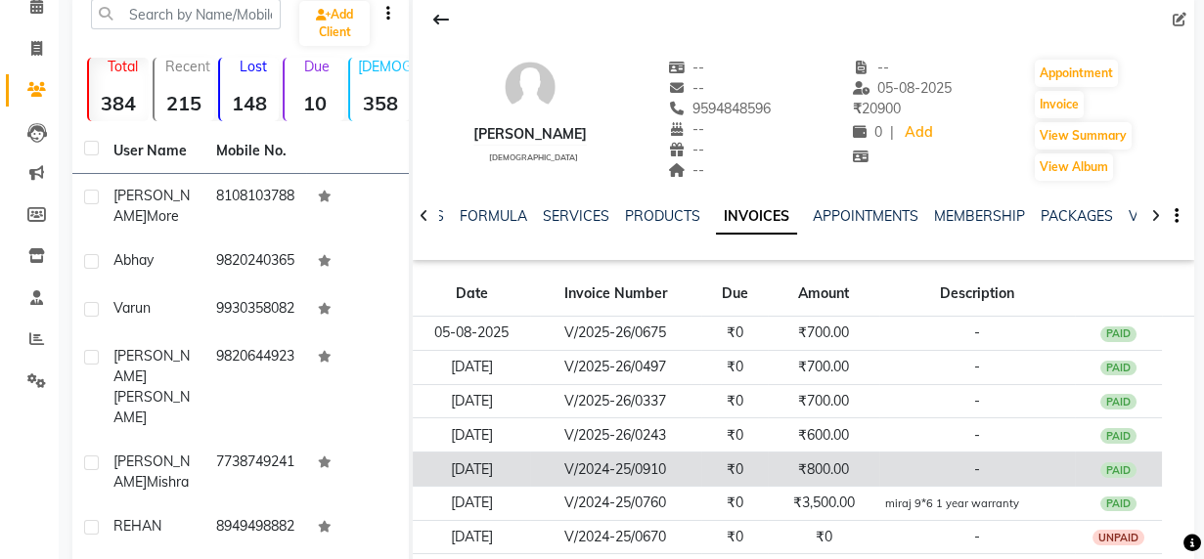
click at [878, 453] on td "₹800.00" at bounding box center [823, 470] width 111 height 34
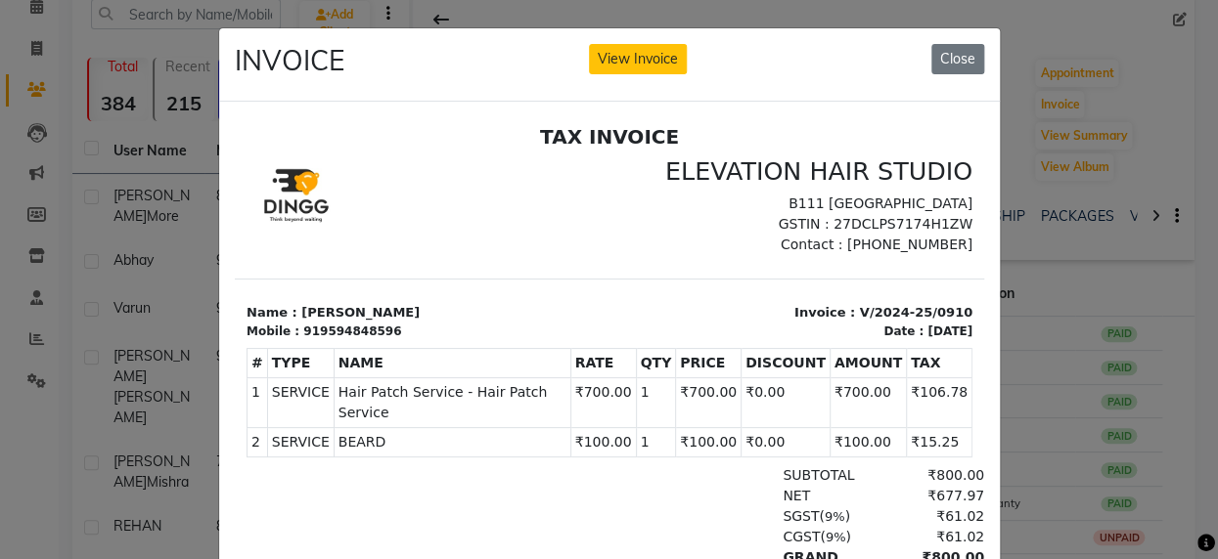
click at [1018, 345] on ngb-modal-window "INVOICE View Invoice Close" at bounding box center [609, 279] width 1218 height 559
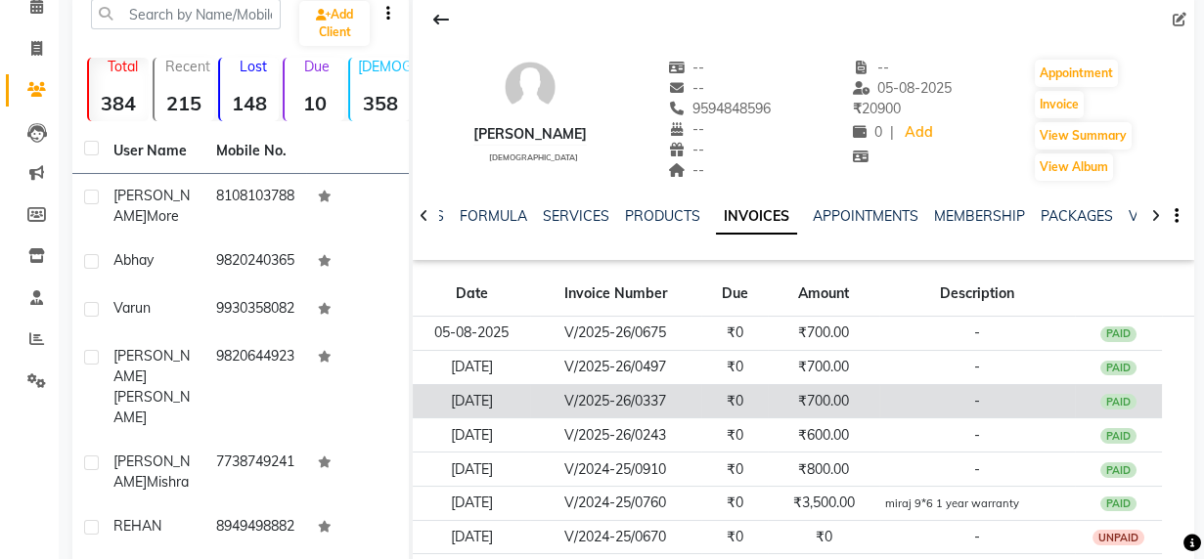
click at [804, 384] on td "₹700.00" at bounding box center [823, 401] width 111 height 34
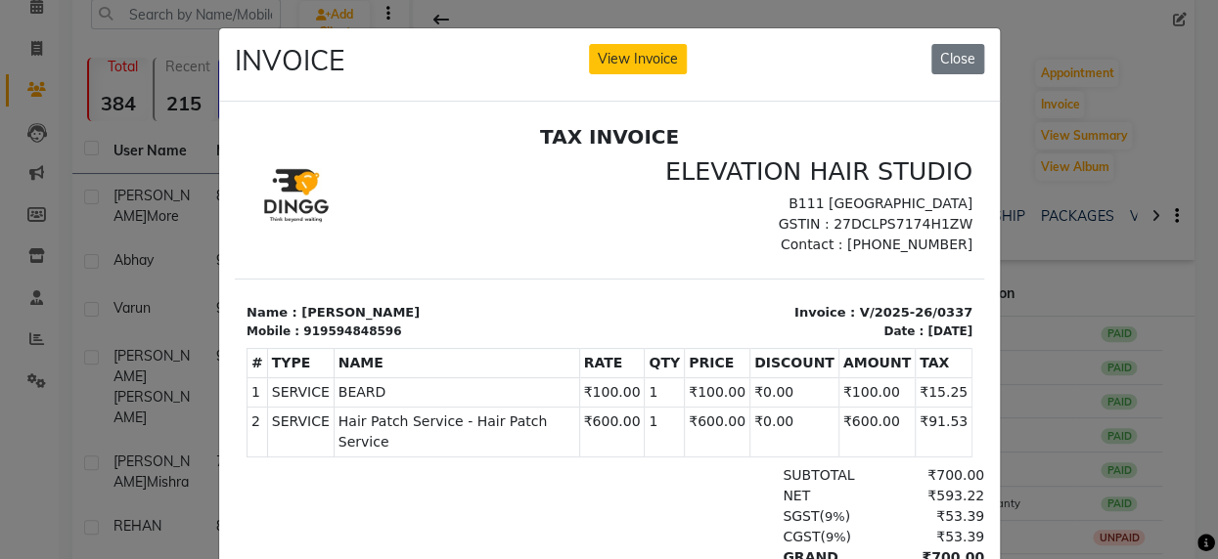
click at [1060, 241] on ngb-modal-window "INVOICE View Invoice Close" at bounding box center [609, 279] width 1218 height 559
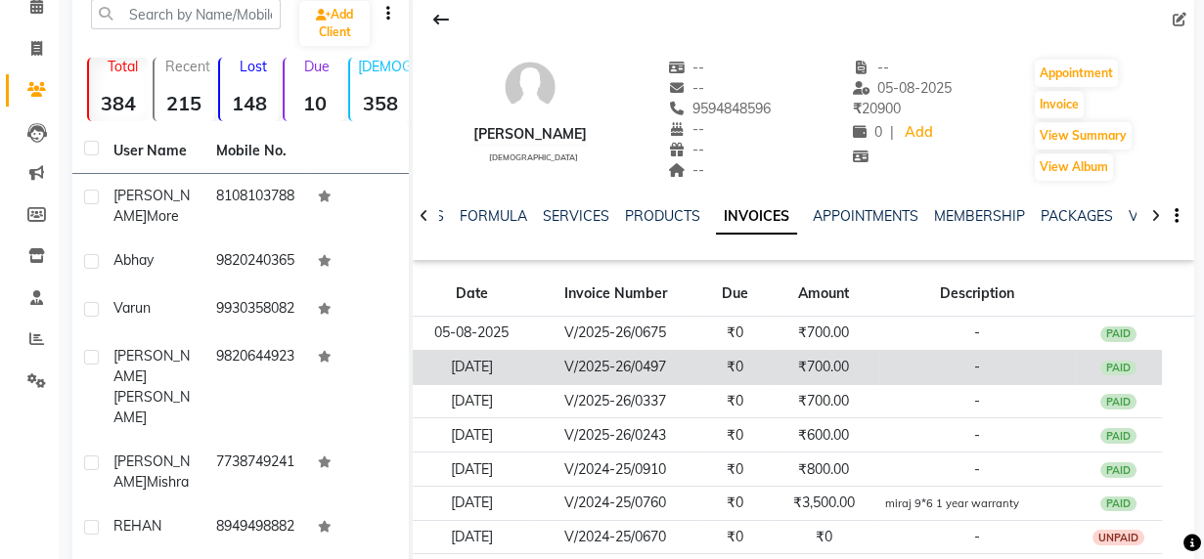
click at [819, 365] on td "₹700.00" at bounding box center [823, 367] width 111 height 34
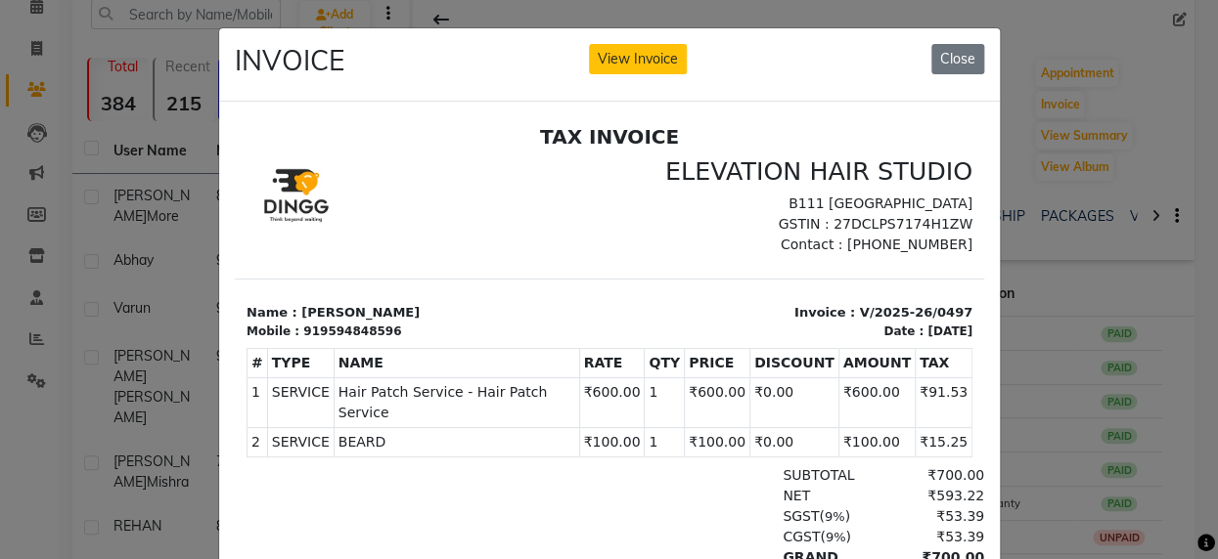
click at [1195, 171] on ngb-modal-window "INVOICE View Invoice Close" at bounding box center [609, 279] width 1218 height 559
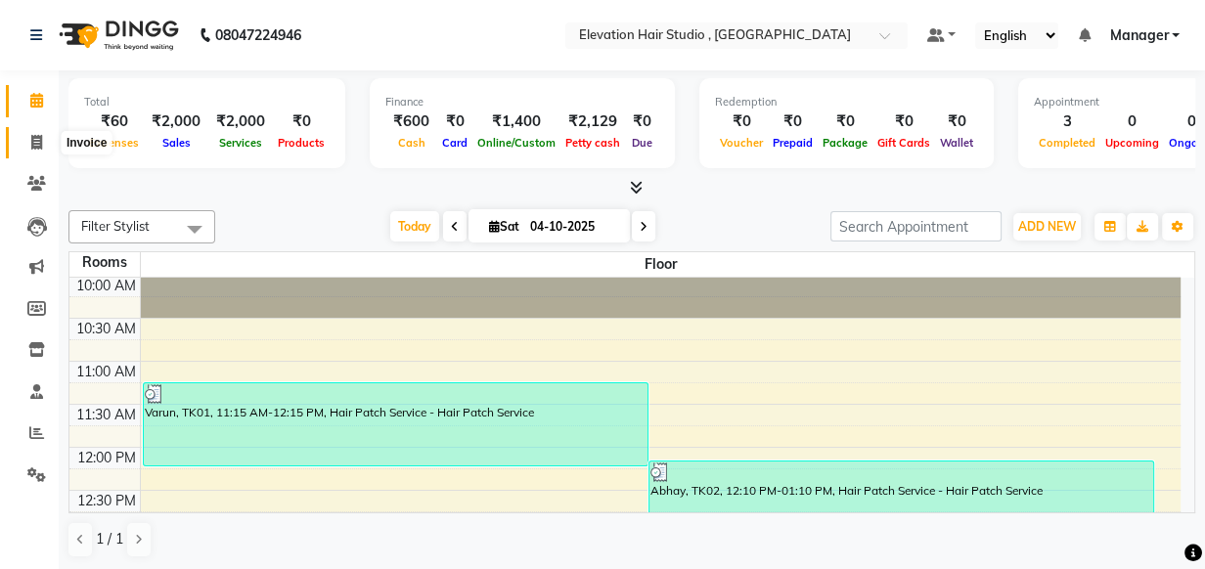
click at [30, 150] on span at bounding box center [37, 143] width 34 height 22
select select "service"
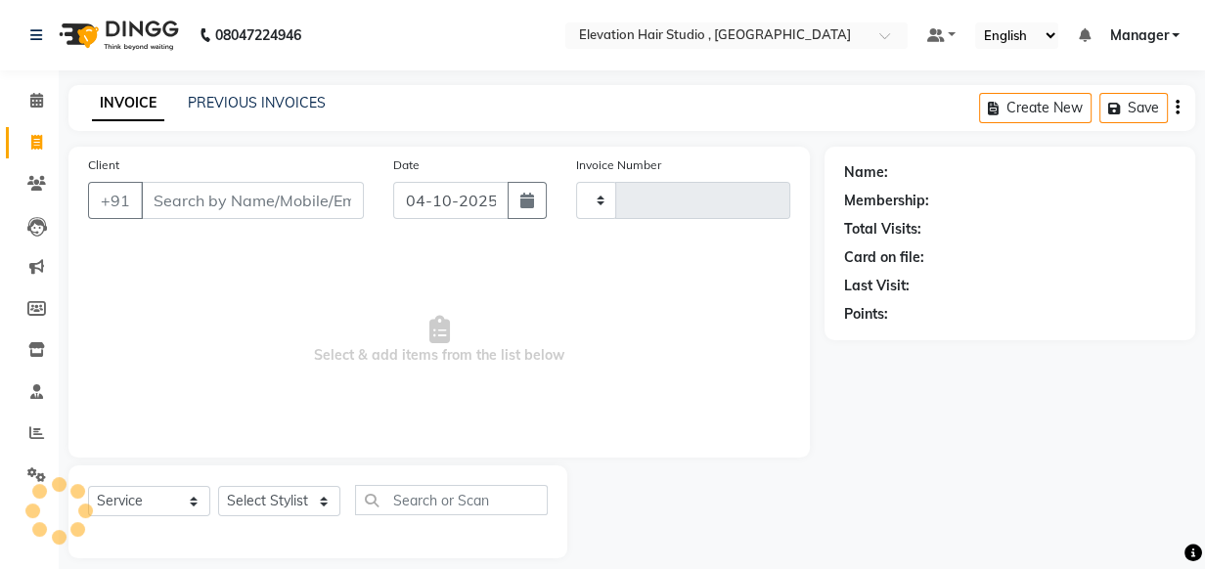
type input "9860805318"
type input "1035"
select select "6886"
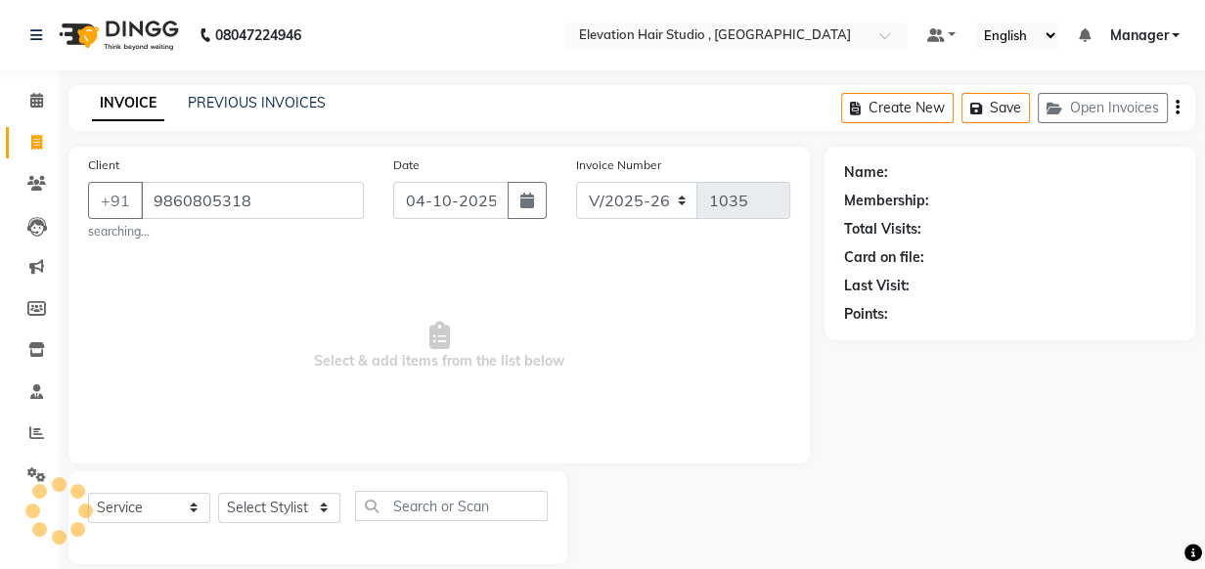
type input "9860805318"
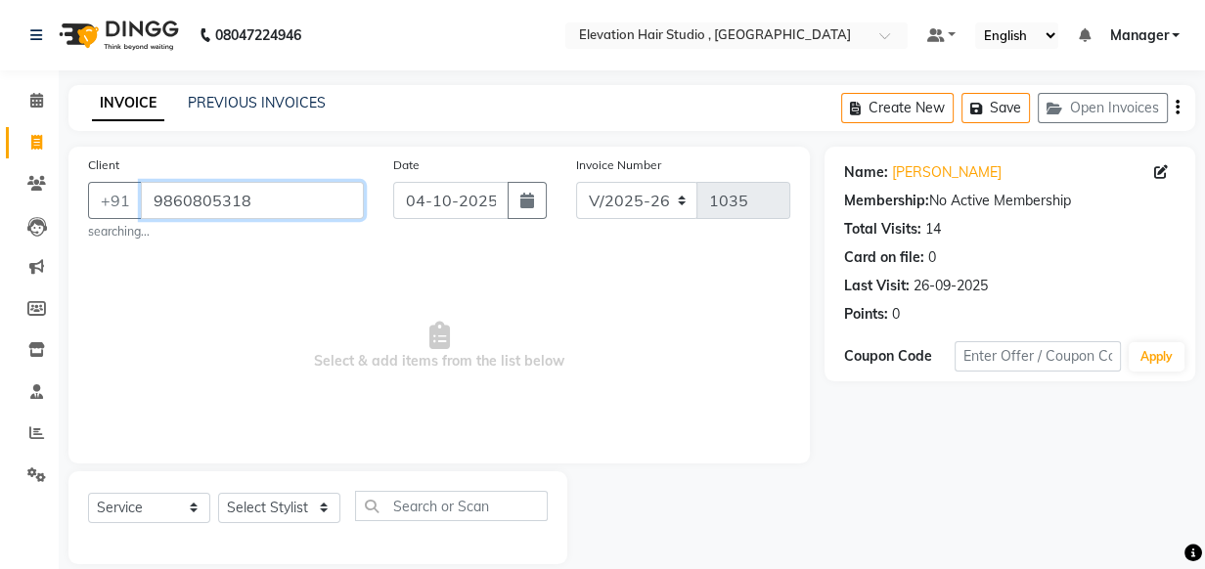
drag, startPoint x: 355, startPoint y: 203, endPoint x: -1, endPoint y: 204, distance: 356.0
click at [0, 204] on html "08047224946 Select Location × Elevation Hair Studio , Thane West Default Panel …" at bounding box center [602, 284] width 1205 height 569
paste input "₹508.47 ₹91.53 ₹0 ₹0"
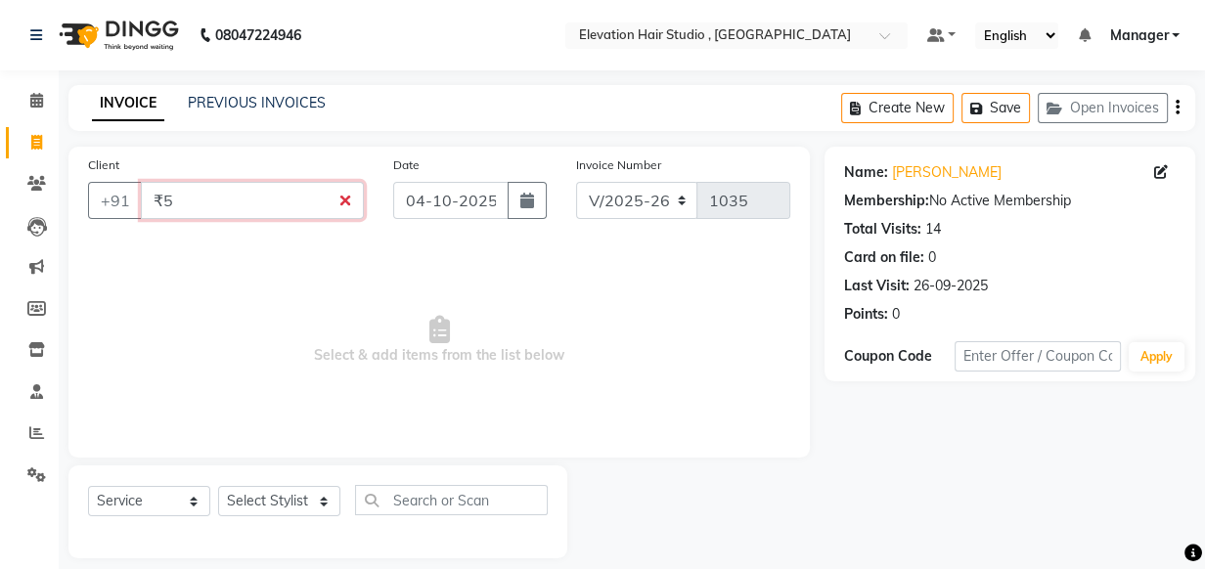
type input "₹"
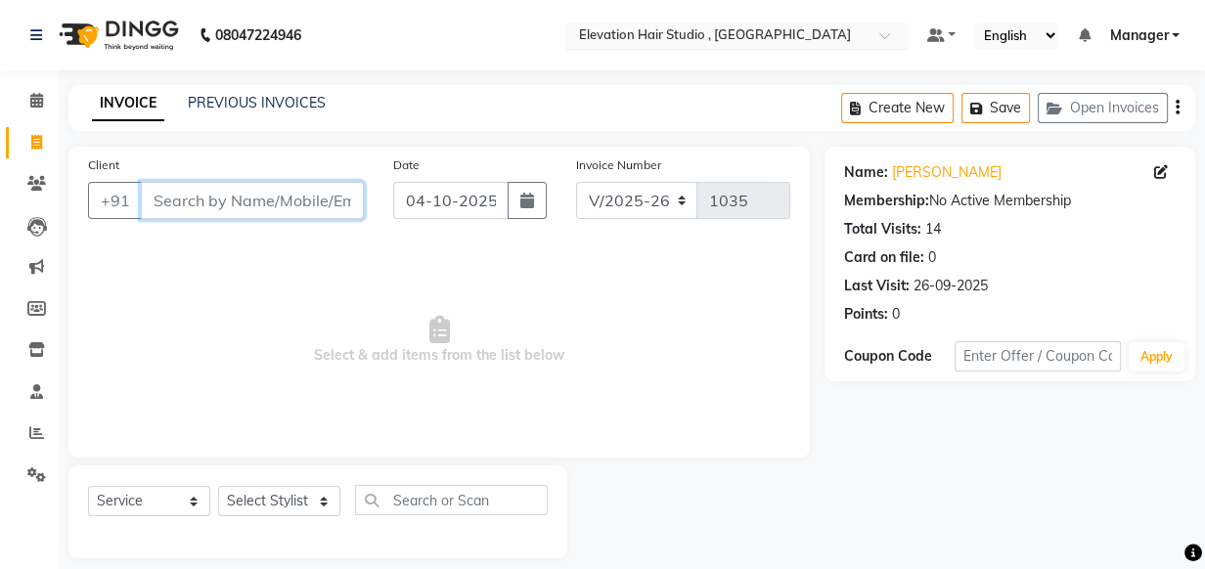
paste input "9970809797"
type input "9970809797"
drag, startPoint x: 315, startPoint y: 206, endPoint x: -1, endPoint y: 165, distance: 318.6
click at [0, 165] on html "08047224946 Select Location × Elevation Hair Studio , Thane West Default Panel …" at bounding box center [602, 284] width 1205 height 569
paste input "9323556796"
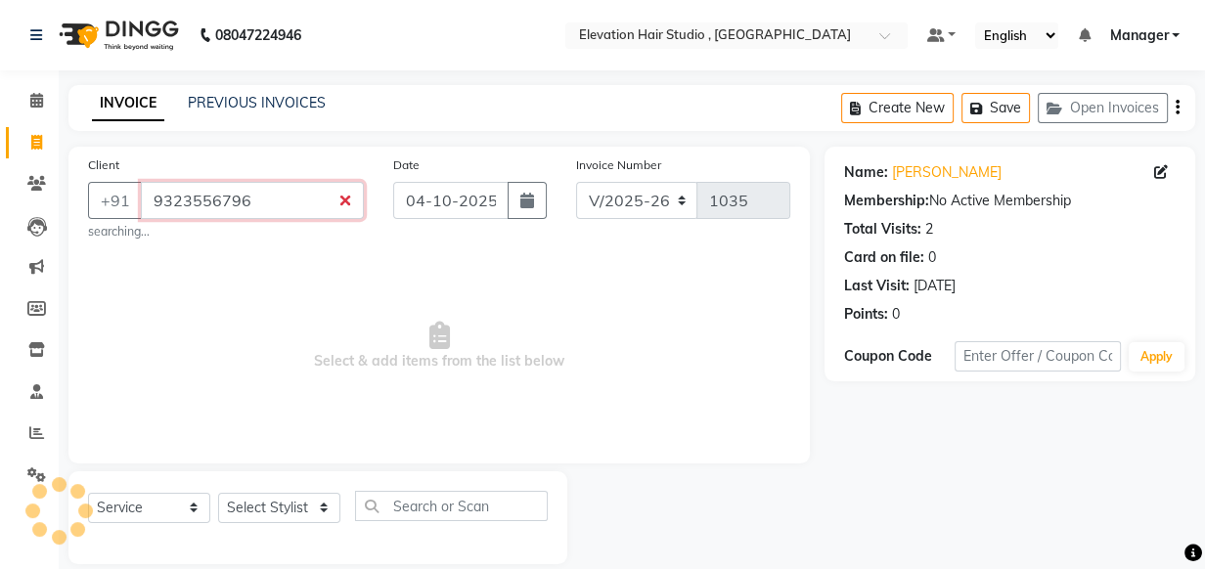
drag, startPoint x: 172, startPoint y: 194, endPoint x: 169, endPoint y: 165, distance: 28.5
click at [170, 194] on input "9323556796" at bounding box center [252, 200] width 223 height 37
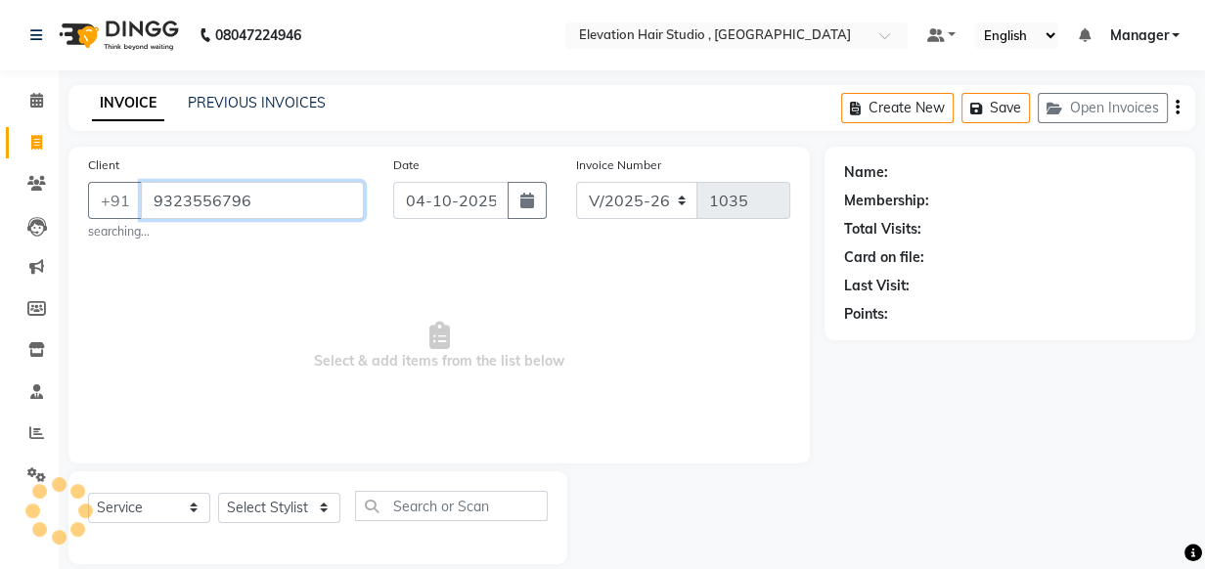
type input "9323556796"
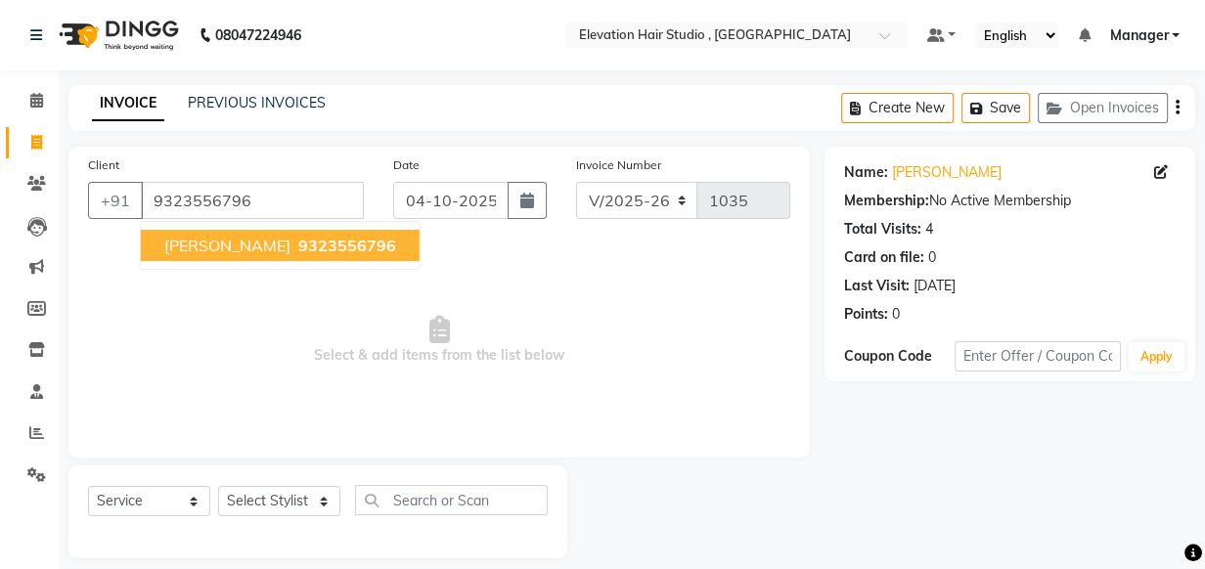
click at [193, 246] on button "kirit 9323556796" at bounding box center [280, 245] width 279 height 31
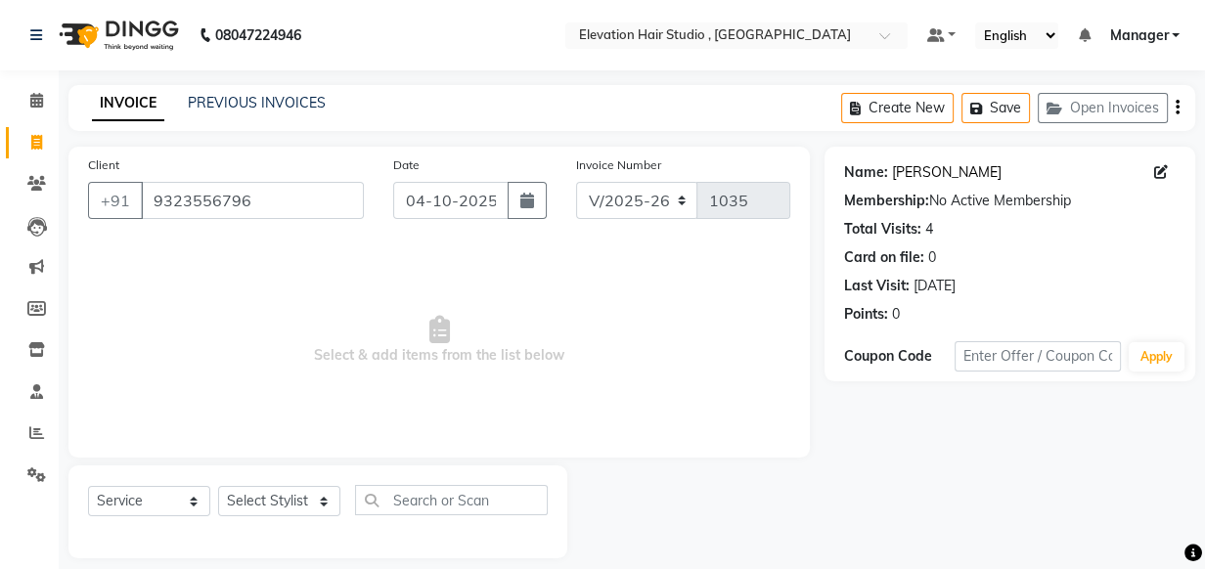
click at [904, 179] on link "Kirit" at bounding box center [947, 172] width 110 height 21
drag, startPoint x: 320, startPoint y: 207, endPoint x: -1, endPoint y: 204, distance: 320.8
click at [0, 204] on html "08047224946 Select Location × Elevation Hair Studio , Thane West Default Panel …" at bounding box center [602, 284] width 1205 height 569
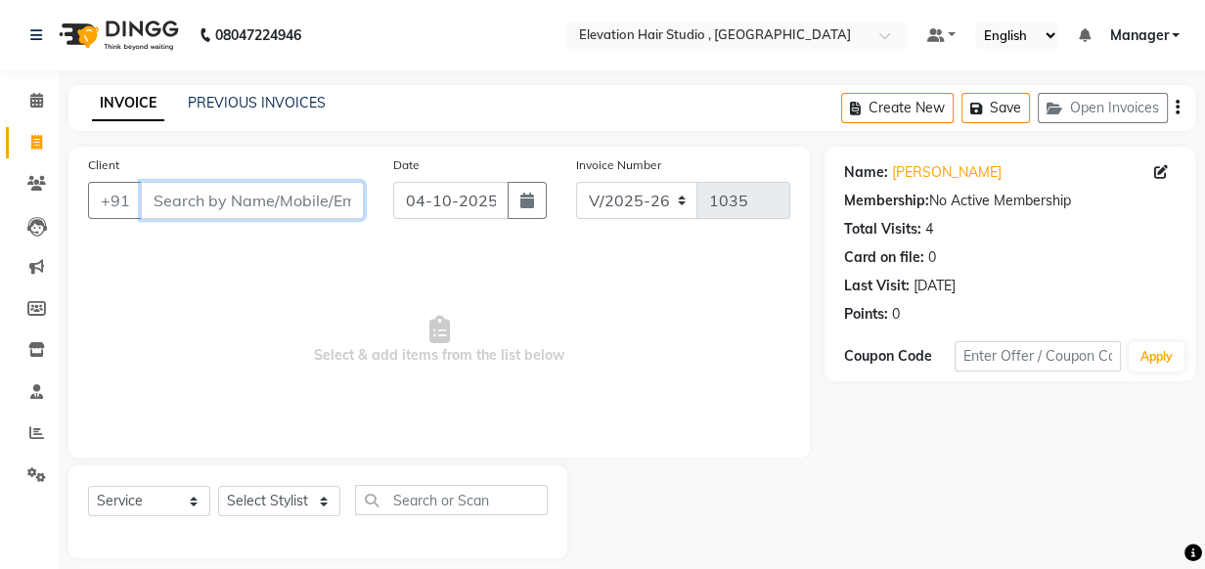
paste input "9004289223"
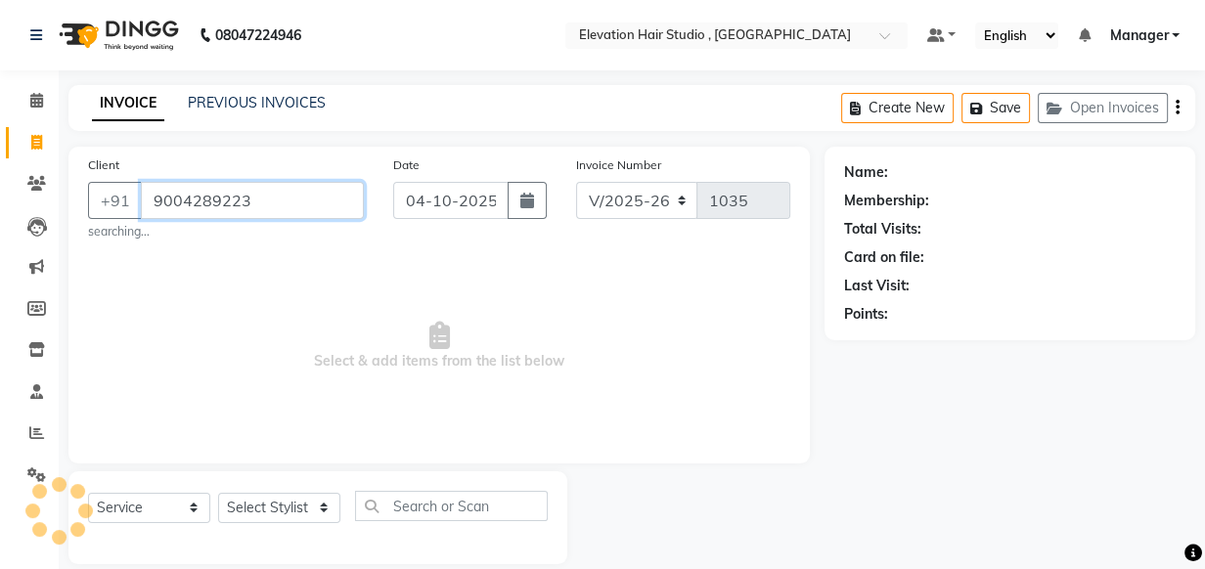
drag, startPoint x: 286, startPoint y: 201, endPoint x: 321, endPoint y: 248, distance: 58.7
click at [319, 247] on div "Client +91 9004289223 searching... Date 04-10-2025 Invoice Number V/2025 V/2025…" at bounding box center [438, 305] width 741 height 317
click at [326, 251] on span "Select & add items from the list below" at bounding box center [439, 346] width 702 height 196
click at [313, 213] on input "9004289223" at bounding box center [252, 200] width 223 height 37
click at [321, 213] on input "9004289223" at bounding box center [252, 200] width 223 height 37
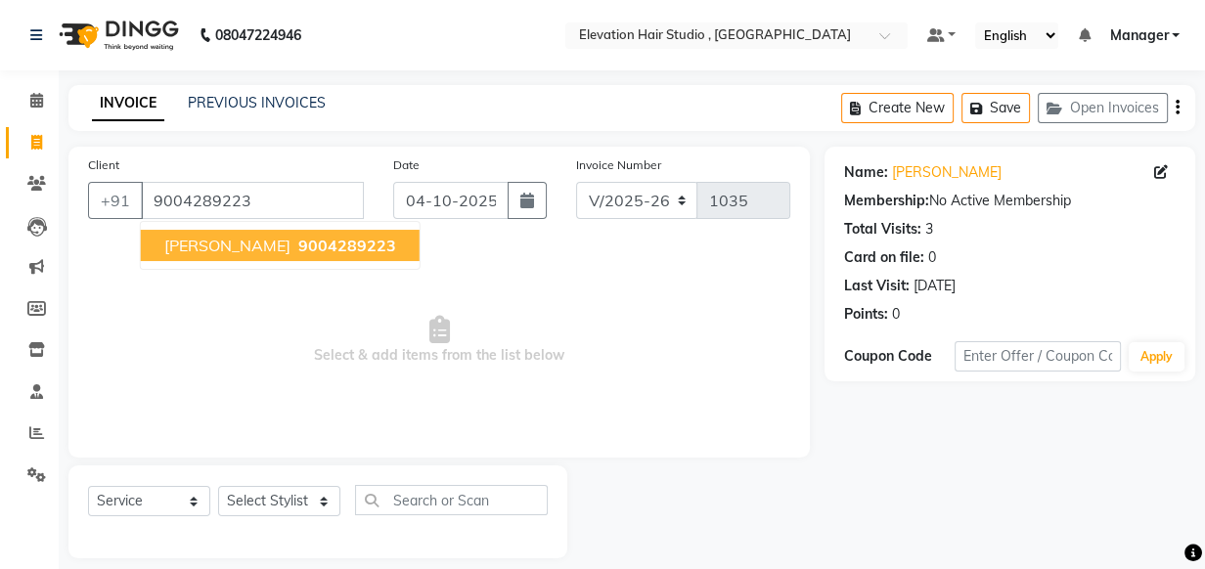
click at [341, 248] on span "9004289223" at bounding box center [347, 246] width 98 height 20
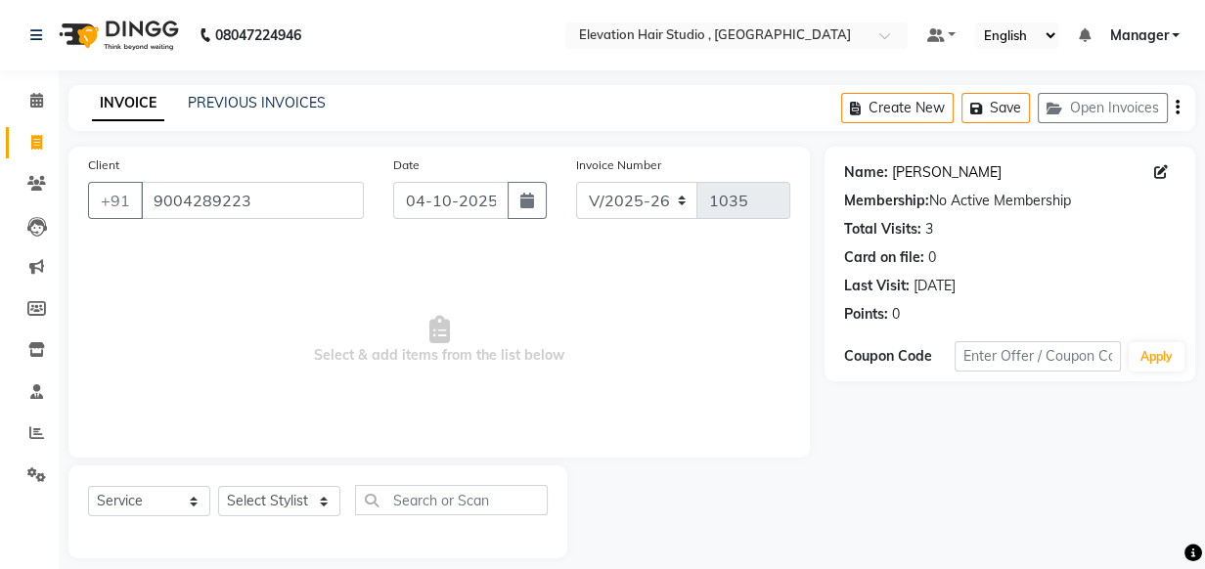
click at [936, 179] on link "Mayur Shinde" at bounding box center [947, 172] width 110 height 21
drag, startPoint x: 337, startPoint y: 202, endPoint x: 139, endPoint y: 237, distance: 201.5
click at [181, 231] on div "Client +91 9004289223" at bounding box center [225, 195] width 305 height 80
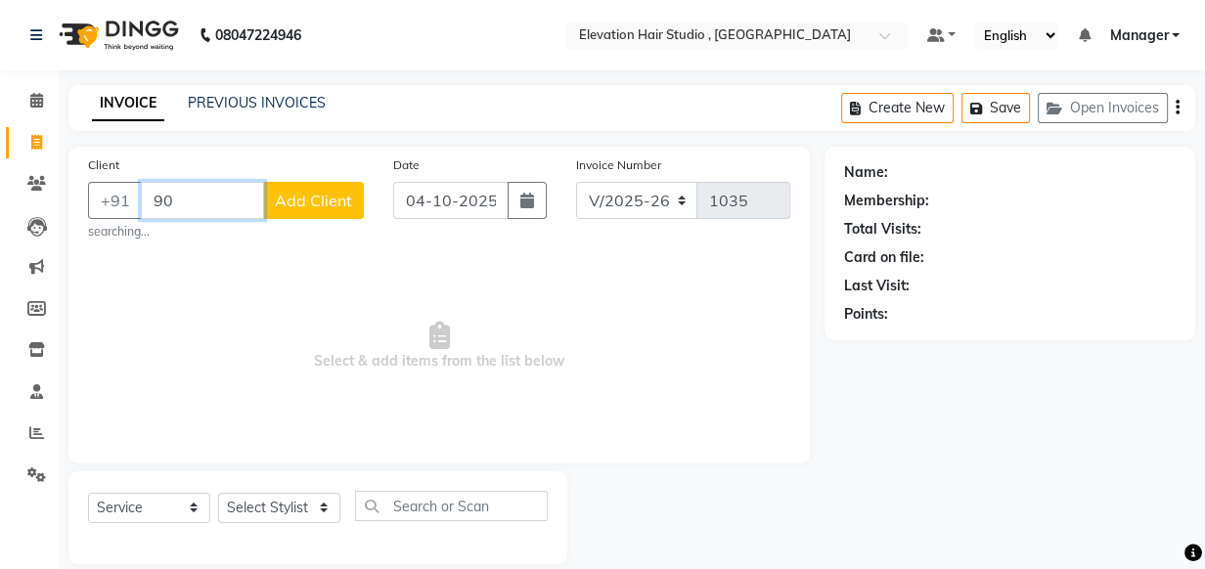
type input "9"
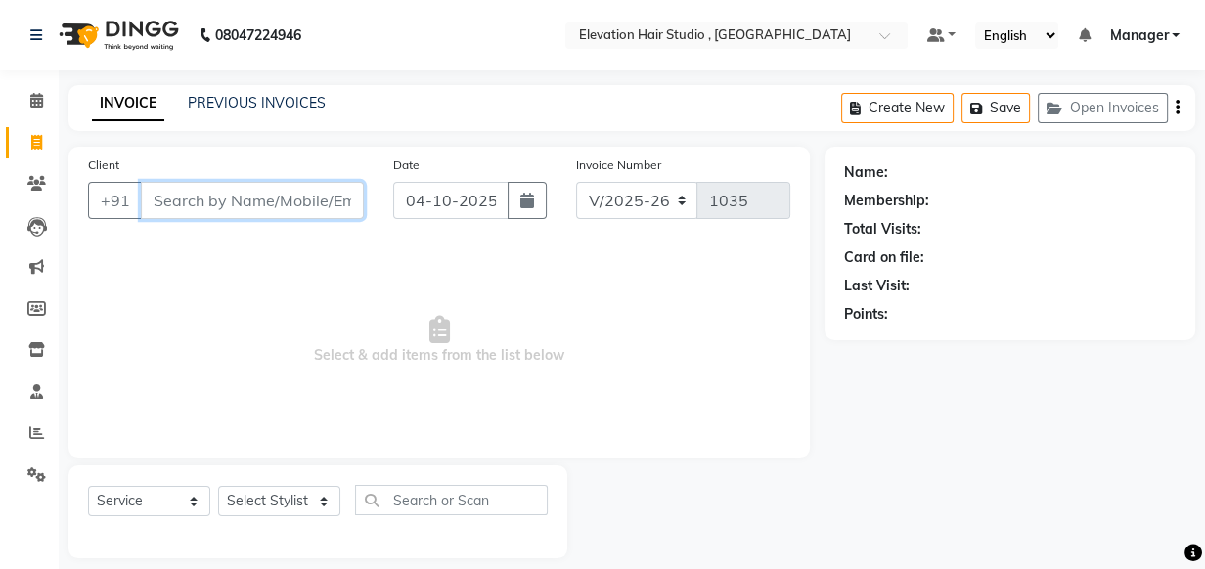
paste input "8655693295"
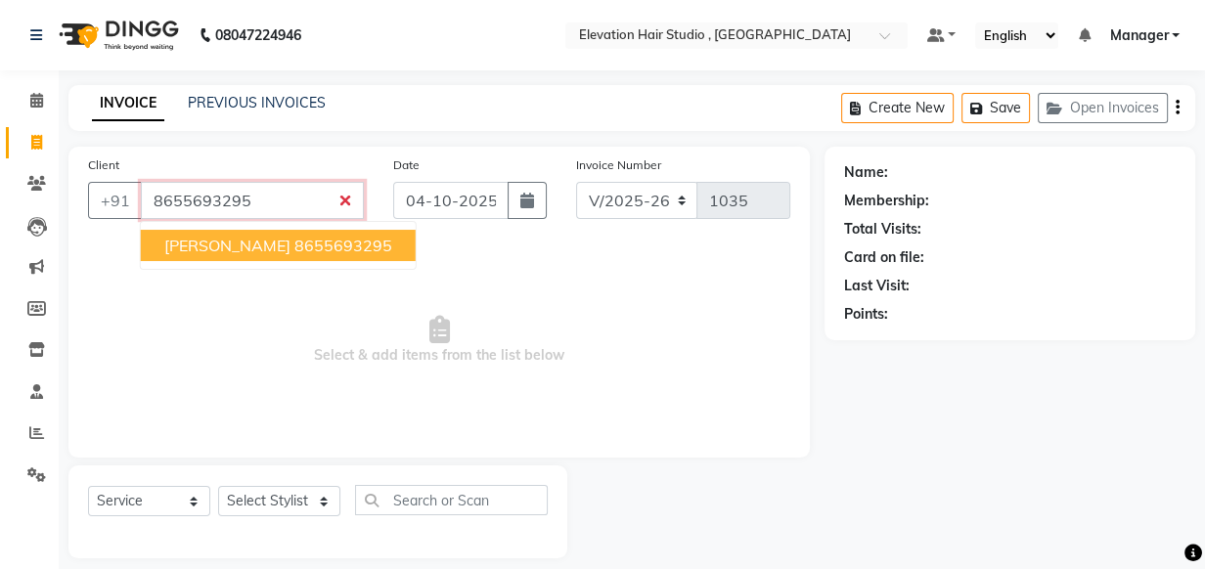
click at [305, 247] on ngb-highlight "8655693295" at bounding box center [343, 246] width 98 height 20
type input "8655693295"
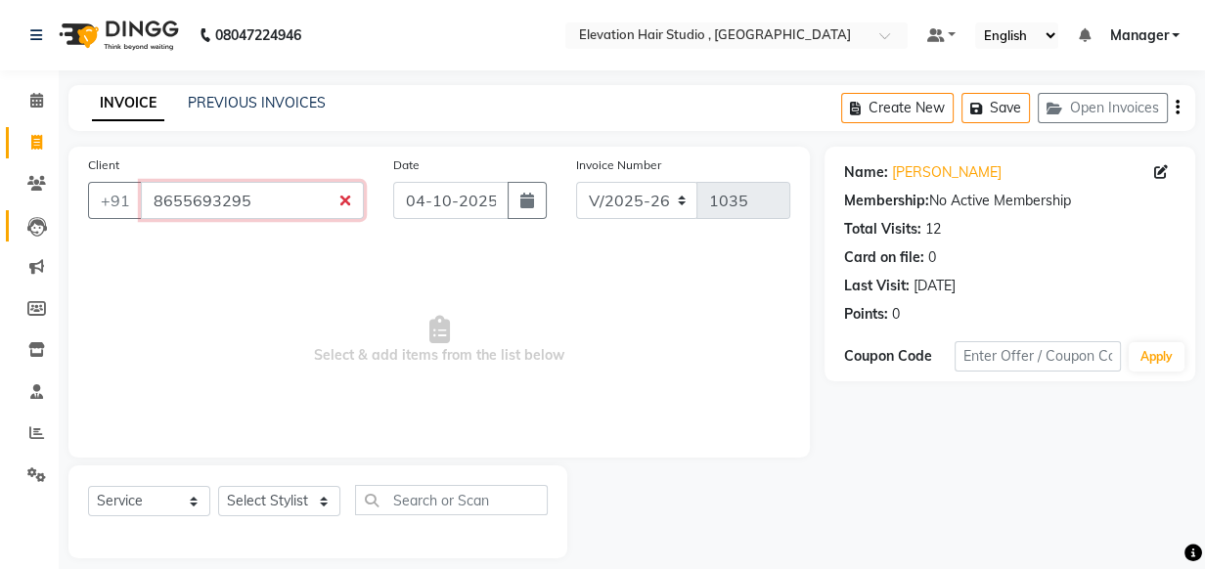
drag, startPoint x: 300, startPoint y: 201, endPoint x: 13, endPoint y: 212, distance: 287.8
click at [13, 212] on app-home "08047224946 Select Location × Elevation Hair Studio , Thane West Default Panel …" at bounding box center [602, 294] width 1205 height 588
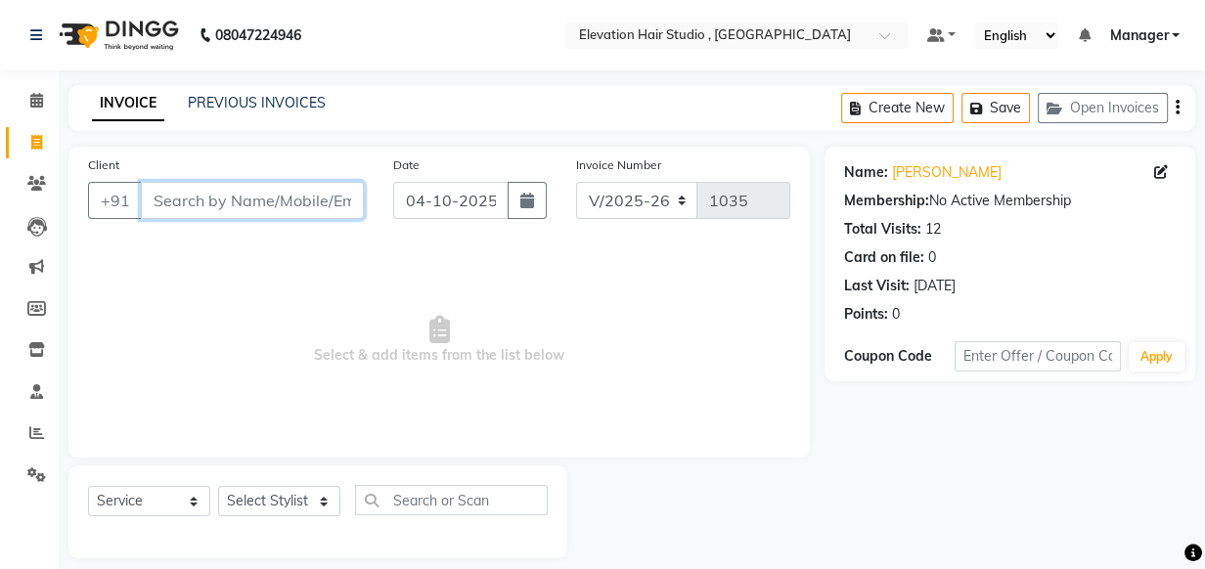
paste input "7977985160"
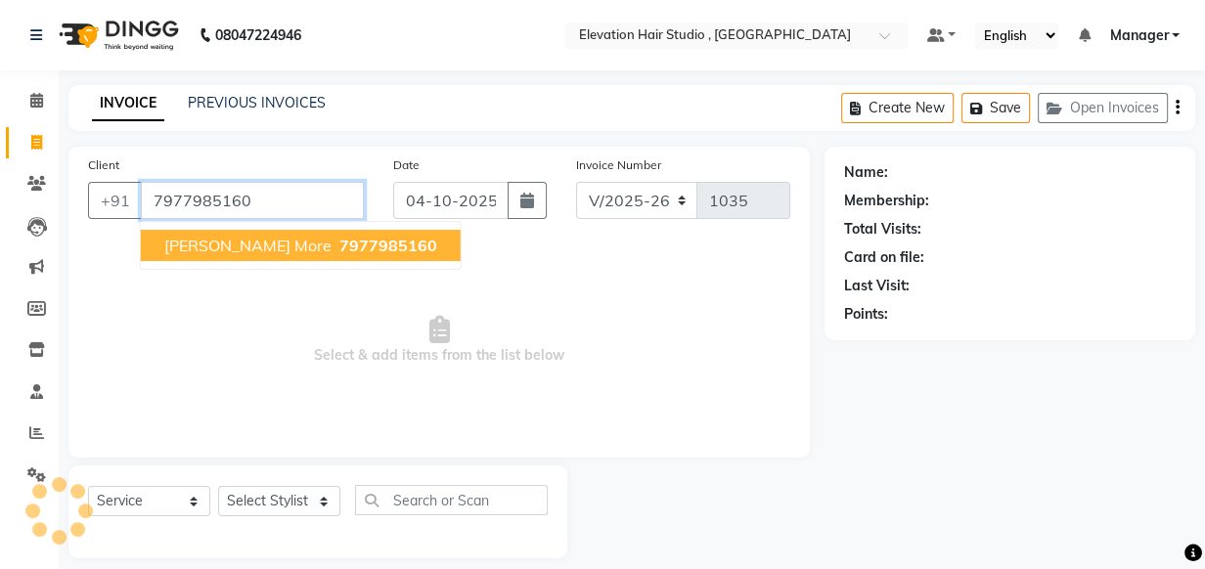
type input "7977985160"
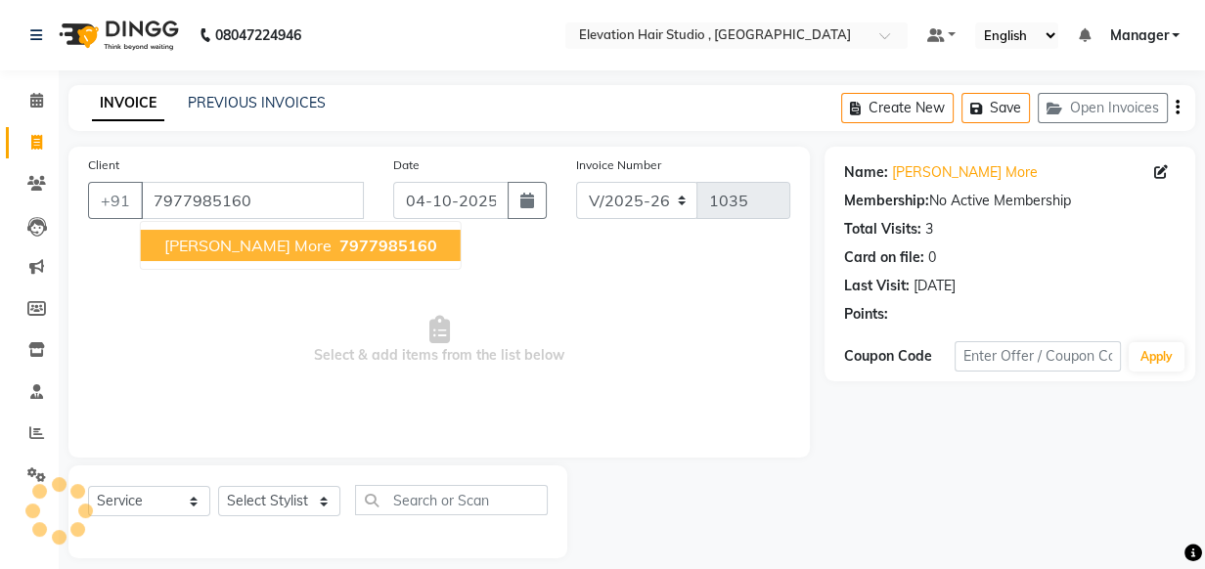
click at [250, 231] on button "gyaneshwar more 7977985160" at bounding box center [301, 245] width 320 height 31
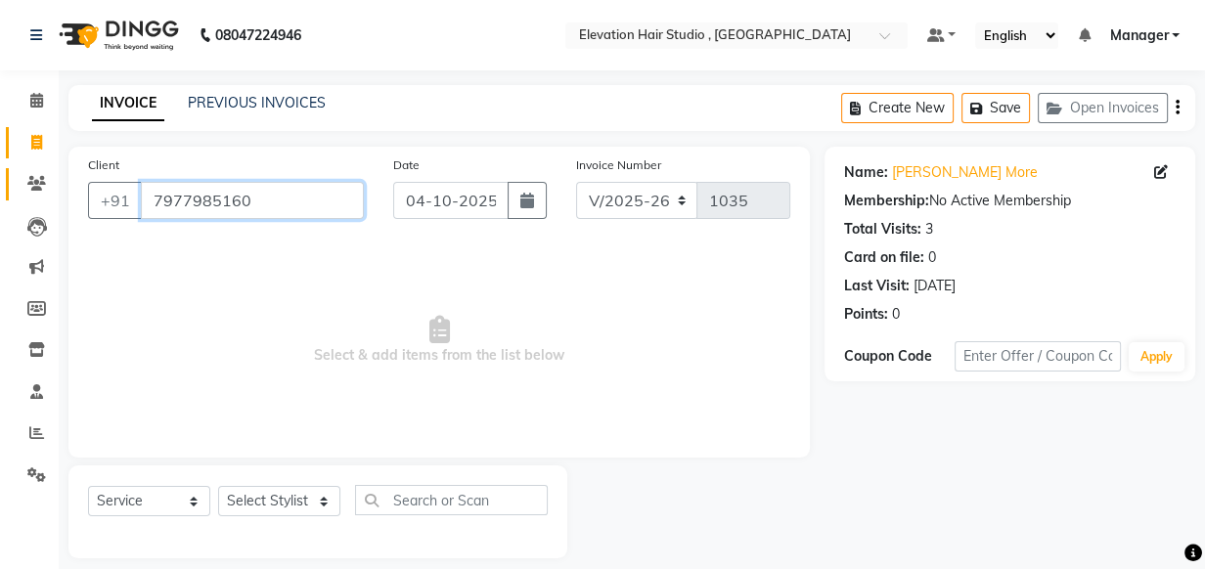
drag, startPoint x: 295, startPoint y: 209, endPoint x: 52, endPoint y: 192, distance: 244.2
click at [39, 187] on app-home "08047224946 Select Location × Elevation Hair Studio , Thane West Default Panel …" at bounding box center [602, 294] width 1205 height 588
paste input "9325439182"
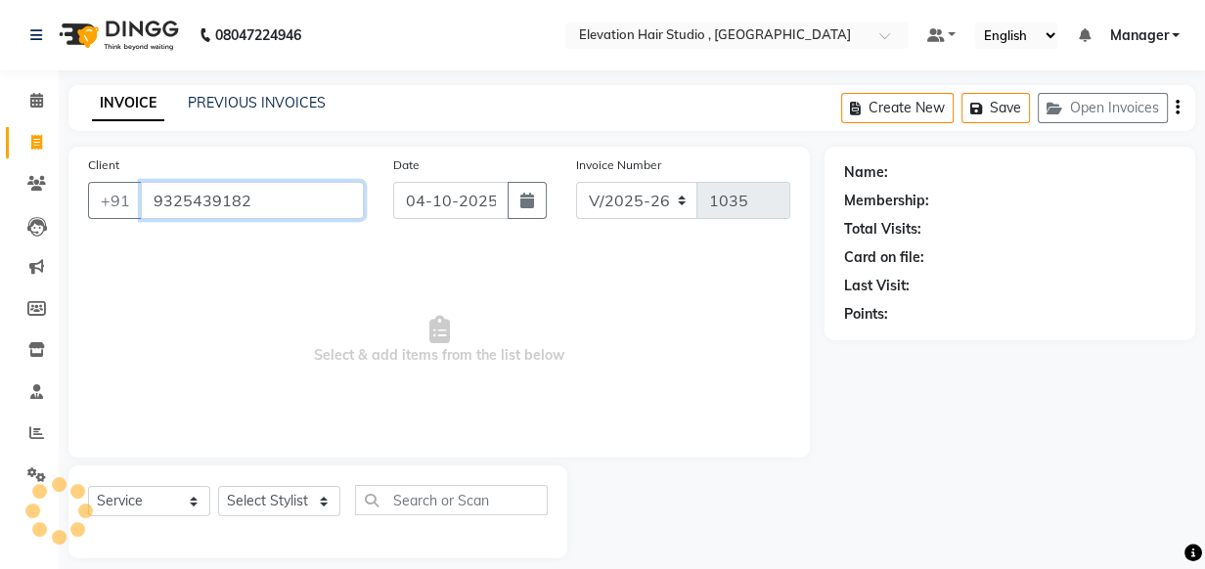
type input "9325439182"
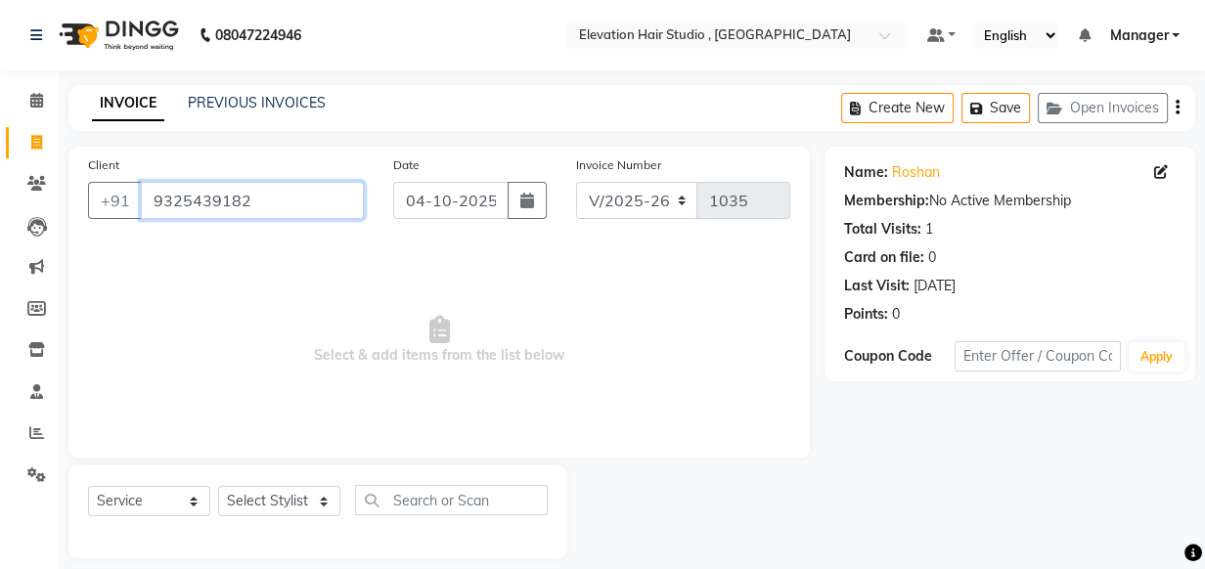
drag, startPoint x: 329, startPoint y: 193, endPoint x: -1, endPoint y: 217, distance: 330.5
click at [0, 217] on html "08047224946 Select Location × Elevation Hair Studio , Thane West Default Panel …" at bounding box center [602, 284] width 1205 height 569
paste input "9928011297"
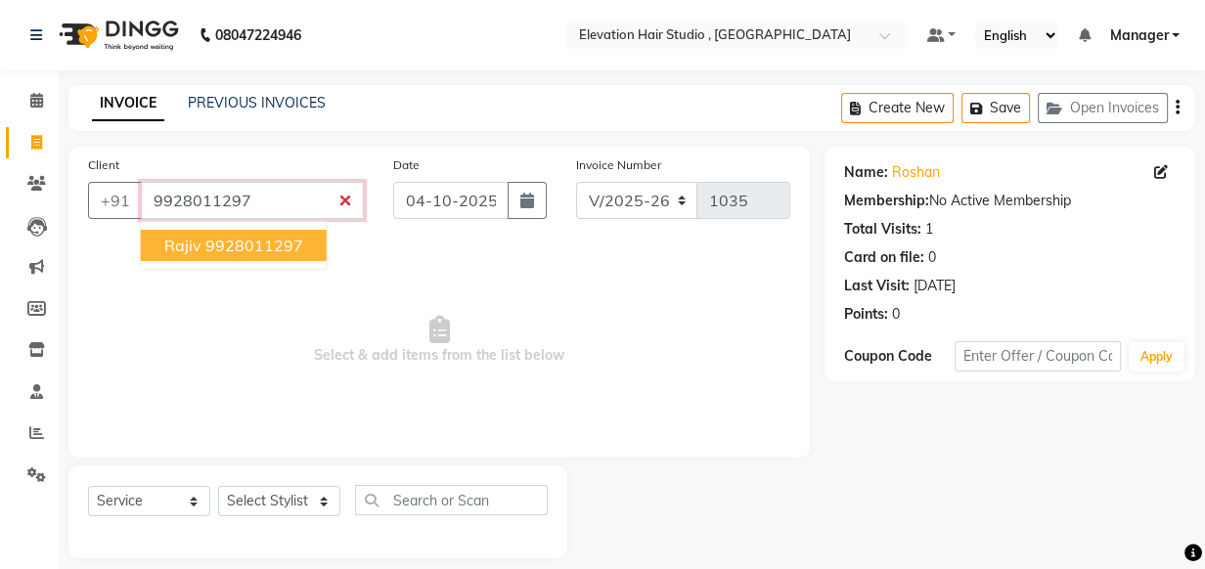
click at [205, 236] on ngb-highlight "9928011297" at bounding box center [254, 246] width 98 height 20
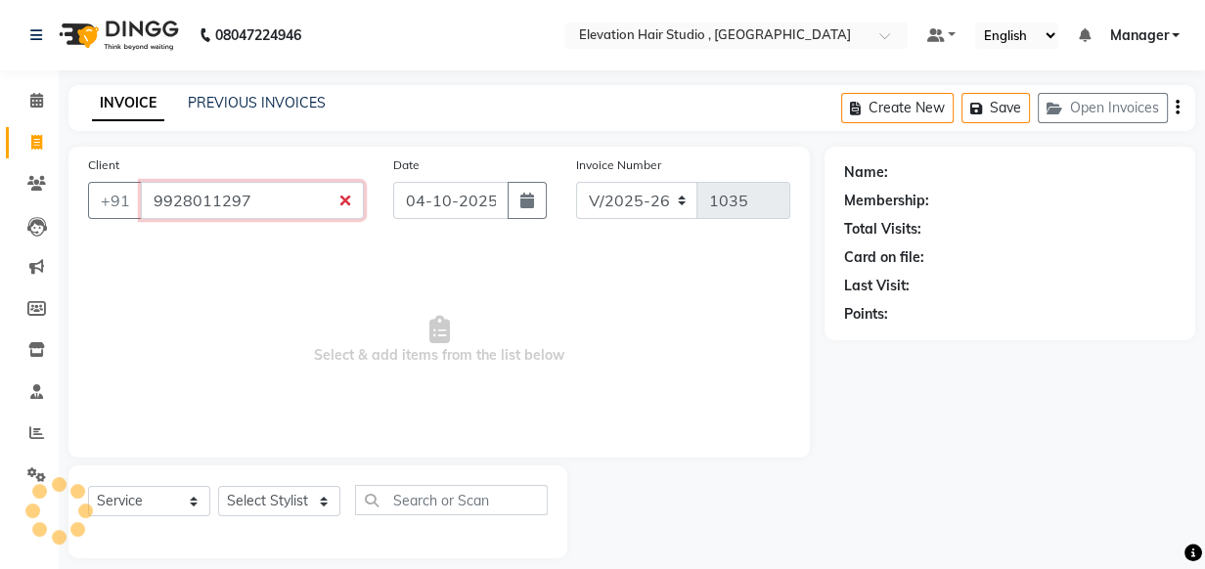
type input "9928011297"
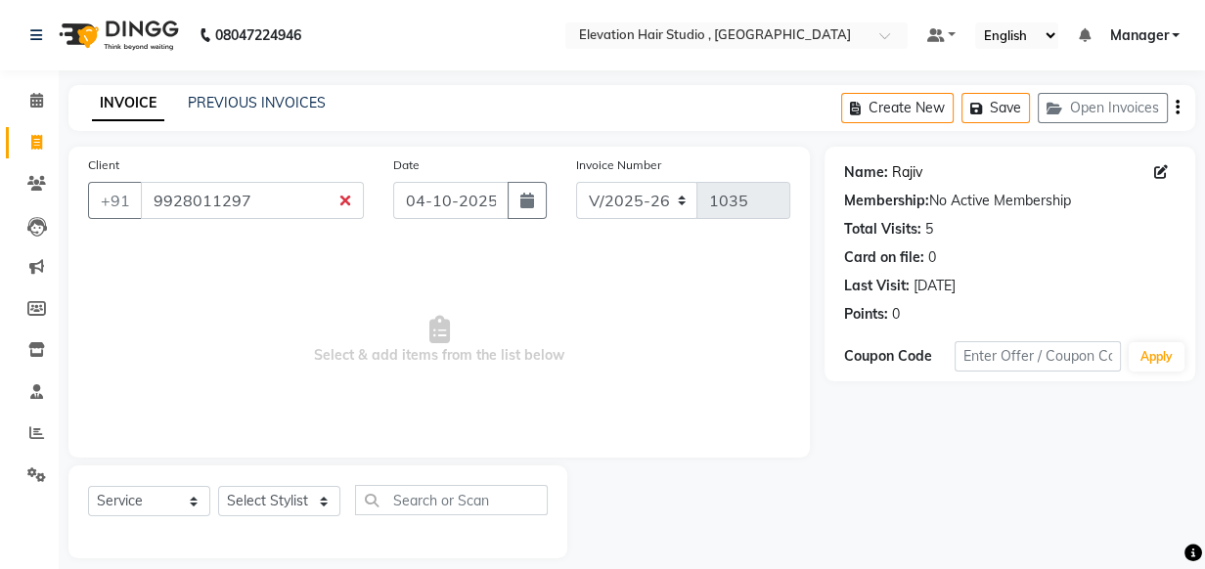
click at [898, 171] on link "Rajiv" at bounding box center [907, 172] width 30 height 21
drag, startPoint x: 284, startPoint y: 196, endPoint x: -1, endPoint y: 118, distance: 294.9
click at [0, 118] on html "08047224946 Select Location × Elevation Hair Studio , Thane West Default Panel …" at bounding box center [602, 284] width 1205 height 569
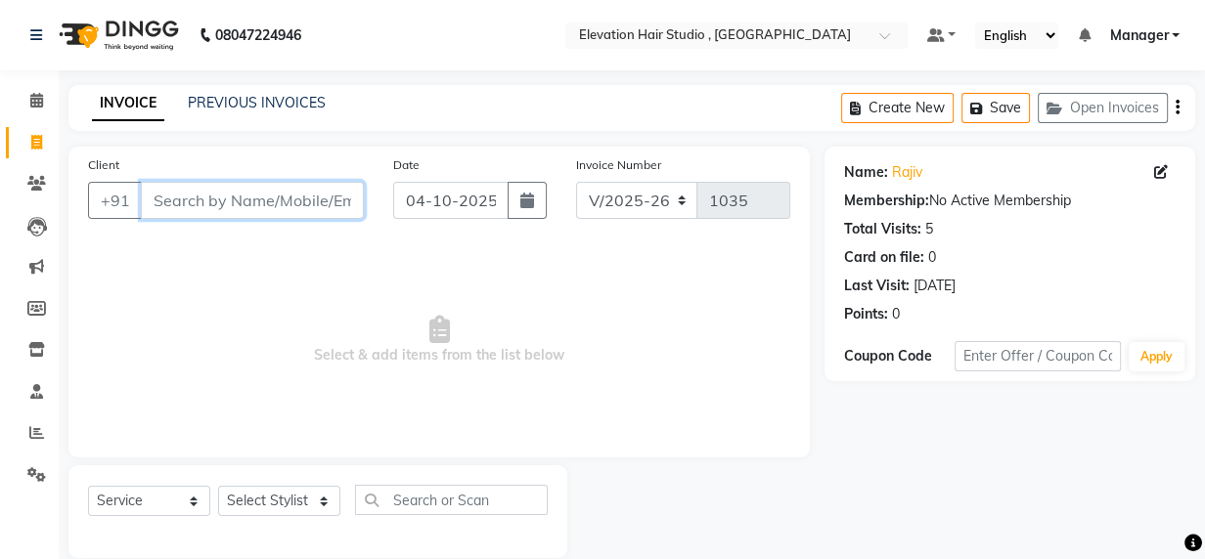
paste input "9920417031"
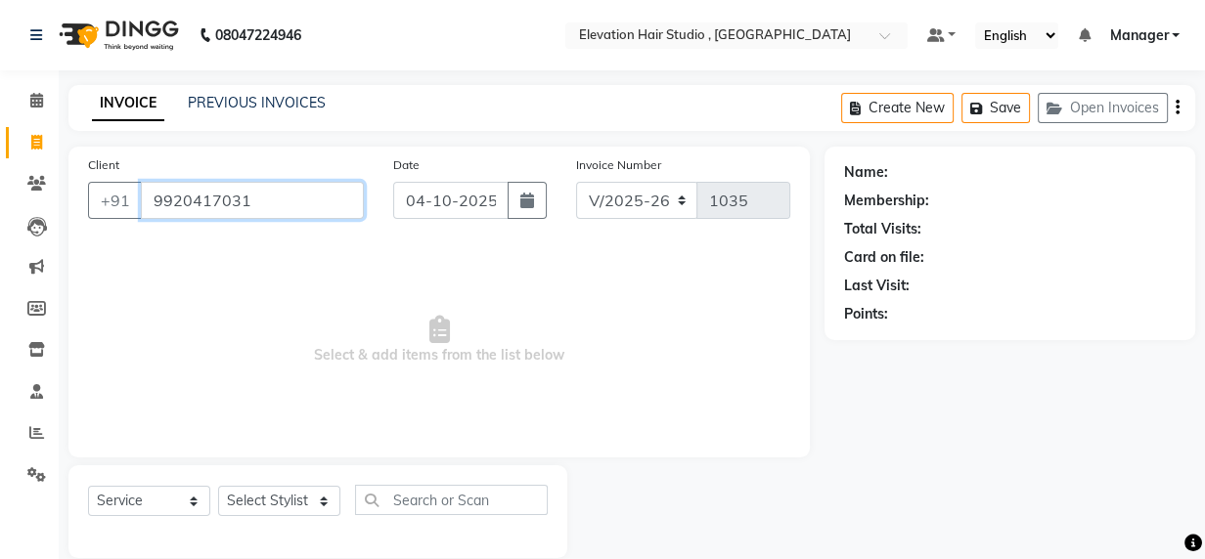
type input "9920417031"
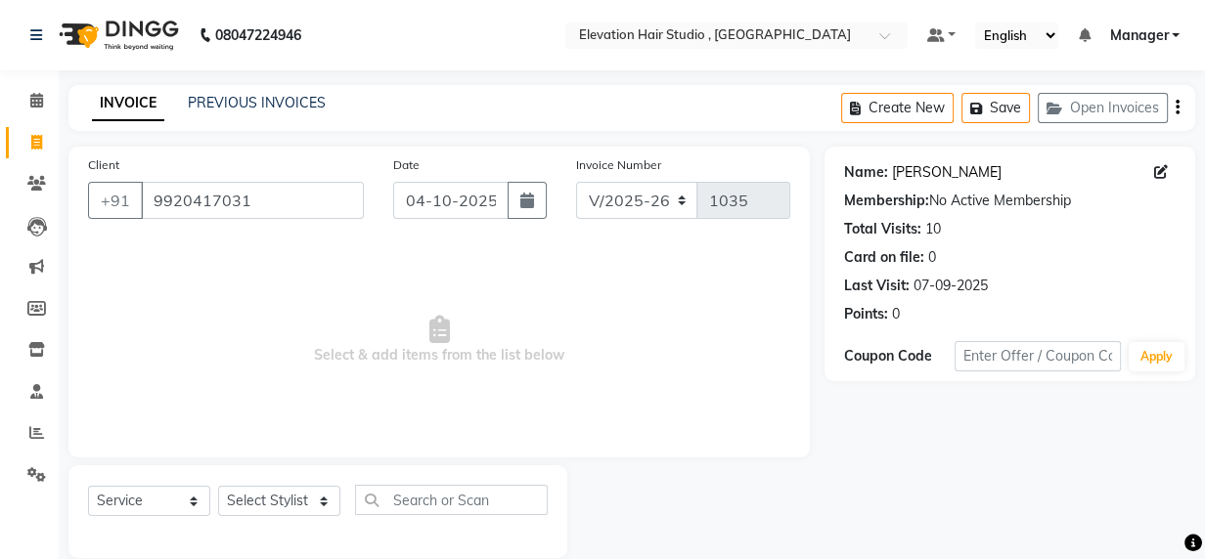
click at [920, 181] on link "Deepak Sawant" at bounding box center [947, 172] width 110 height 21
drag, startPoint x: 316, startPoint y: 211, endPoint x: -1, endPoint y: 151, distance: 322.7
click at [0, 151] on html "08047224946 Select Location × Elevation Hair Studio , Thane West Default Panel …" at bounding box center [602, 279] width 1205 height 559
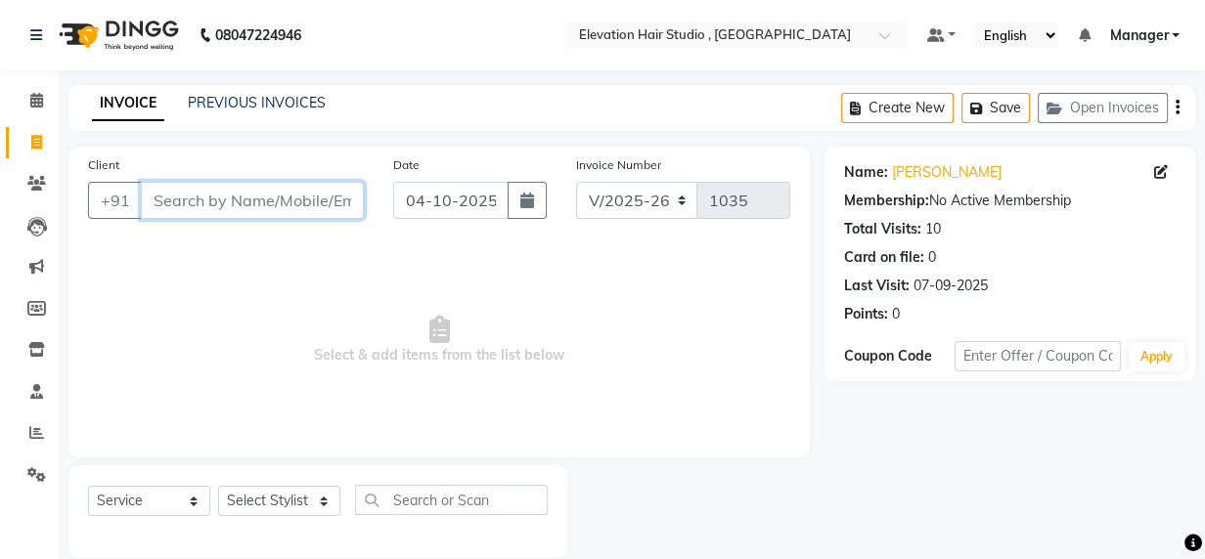
paste input "7039565519"
type input "7039565519"
drag, startPoint x: 339, startPoint y: 204, endPoint x: -1, endPoint y: 50, distance: 373.8
click at [0, 50] on html "08047224946 Select Location × Elevation Hair Studio , Thane West Default Panel …" at bounding box center [602, 279] width 1205 height 559
paste input "918806975353"
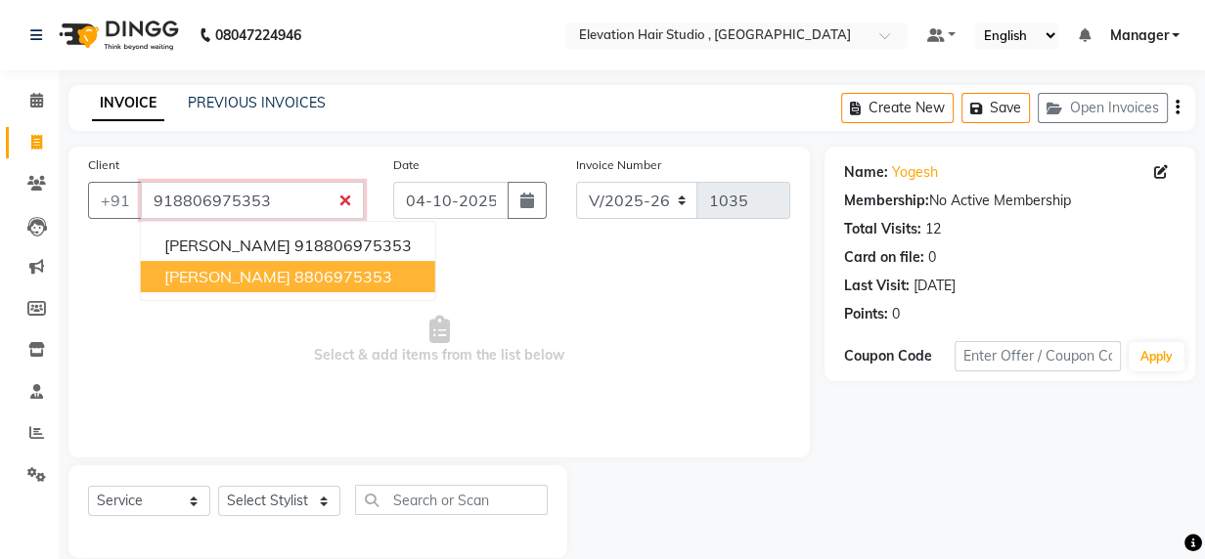
click at [328, 269] on ngb-highlight "8806975353" at bounding box center [343, 277] width 98 height 20
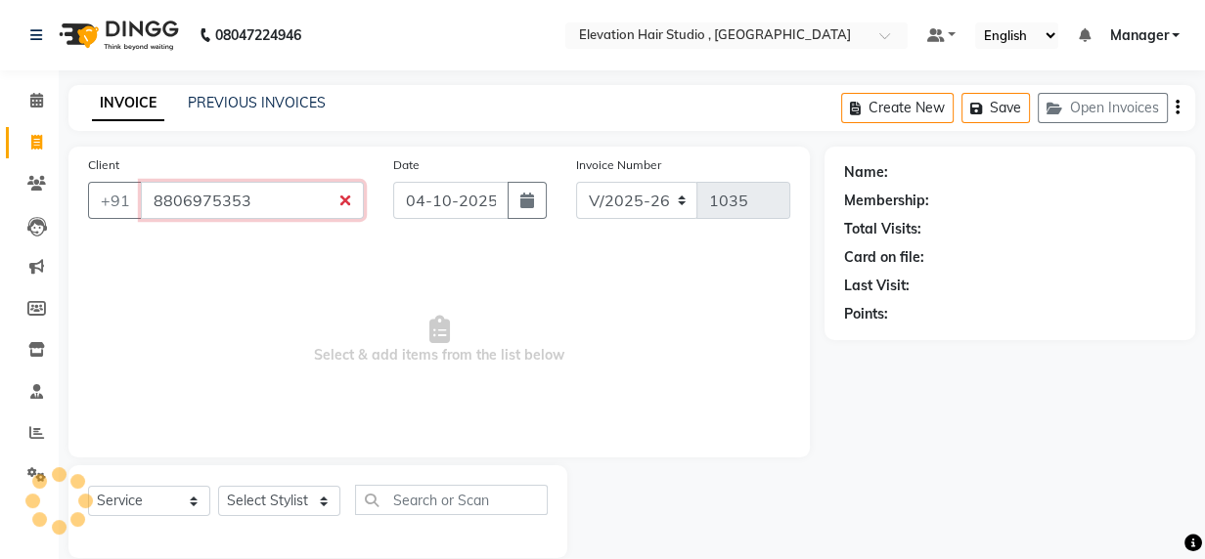
type input "8806975353"
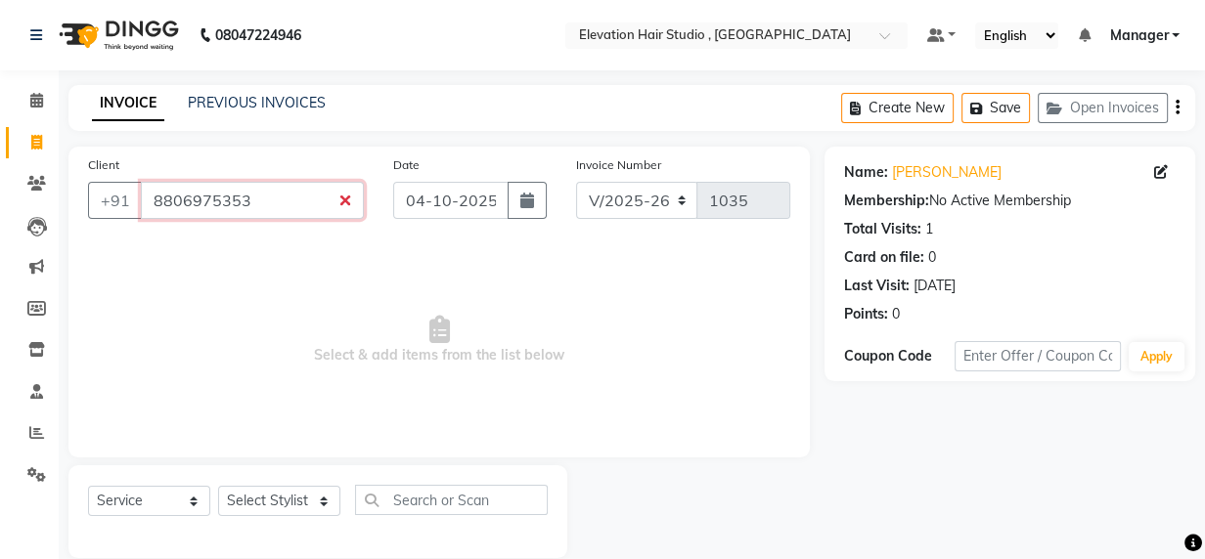
drag, startPoint x: 273, startPoint y: 189, endPoint x: -1, endPoint y: 214, distance: 275.1
click at [0, 214] on html "08047224946 Select Location × Elevation Hair Studio , Thane West Default Panel …" at bounding box center [602, 279] width 1205 height 559
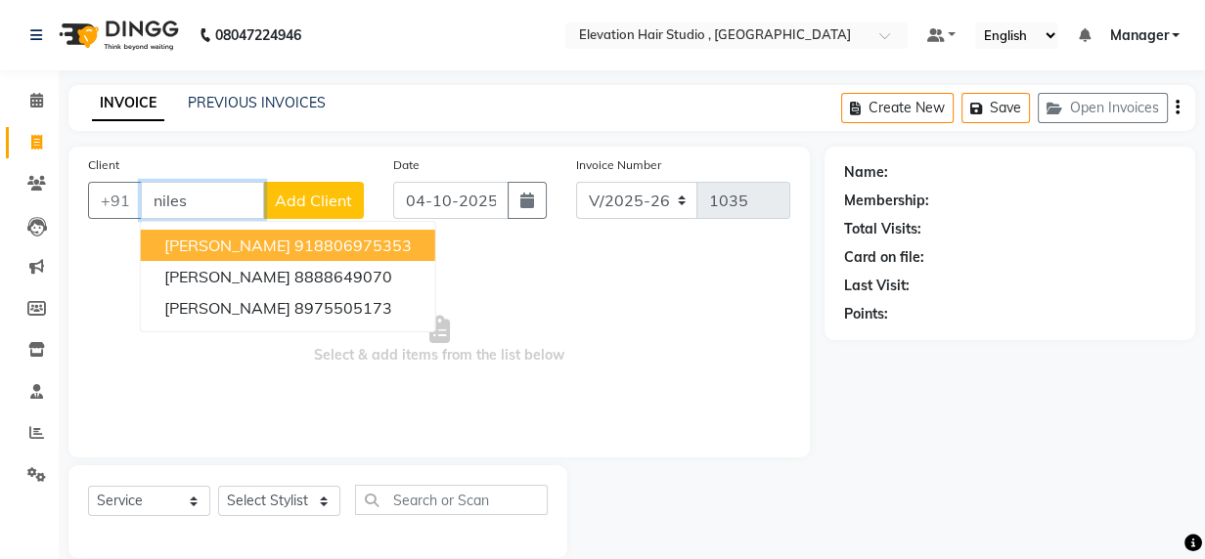
click at [242, 242] on span "NILESH Dalve" at bounding box center [227, 246] width 126 height 20
type input "8806975353"
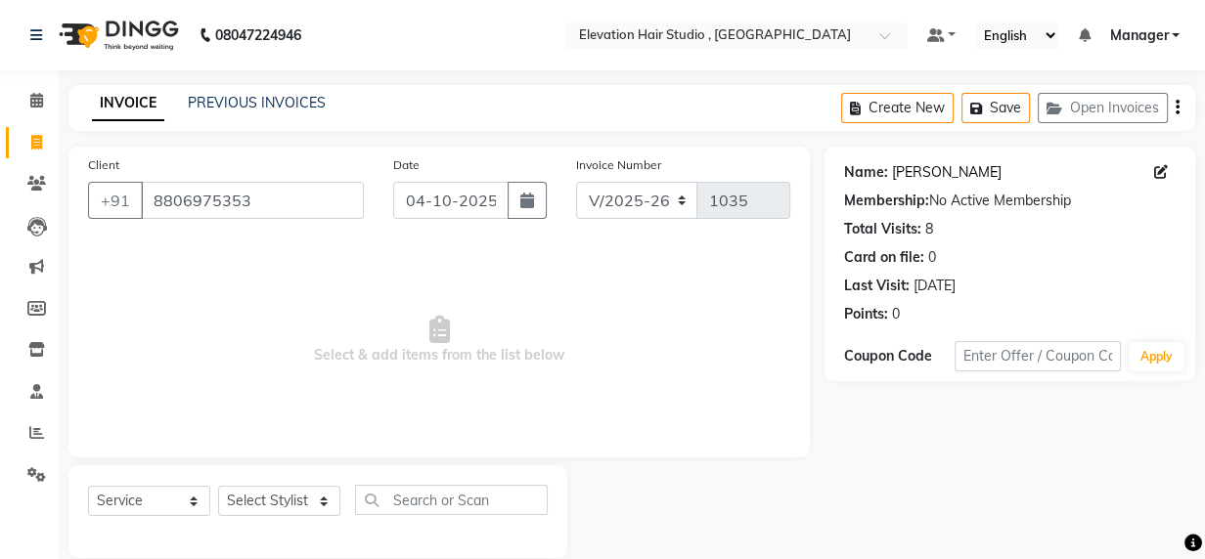
click at [932, 178] on link "Nilesh Dalve" at bounding box center [947, 172] width 110 height 21
drag, startPoint x: 295, startPoint y: 205, endPoint x: -1, endPoint y: 71, distance: 325.3
click at [0, 71] on html "08047224946 Select Location × Elevation Hair Studio , Thane West Default Panel …" at bounding box center [602, 279] width 1205 height 559
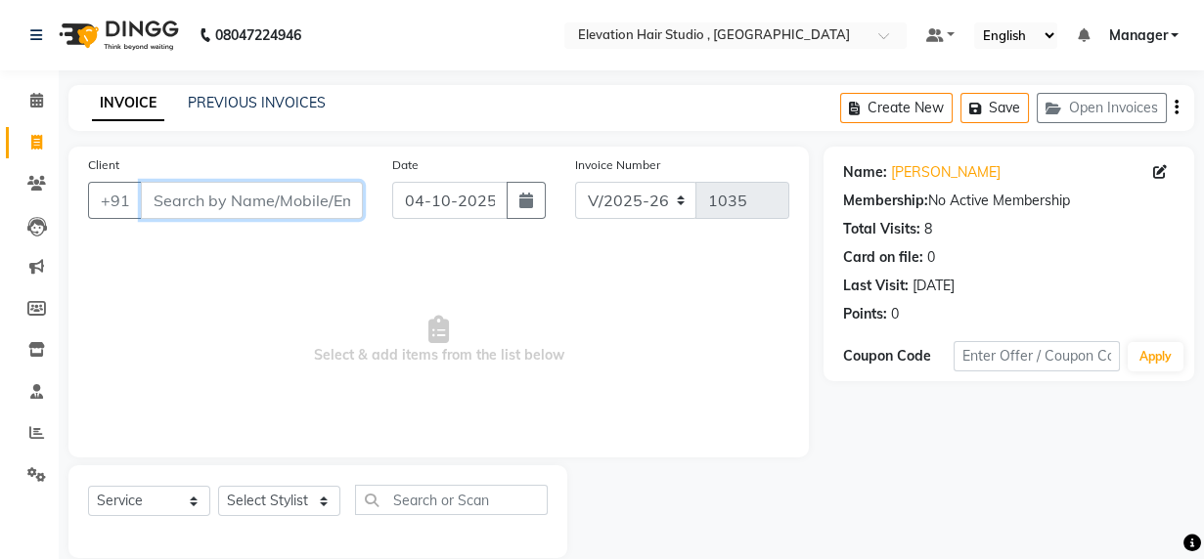
paste input "7208485455"
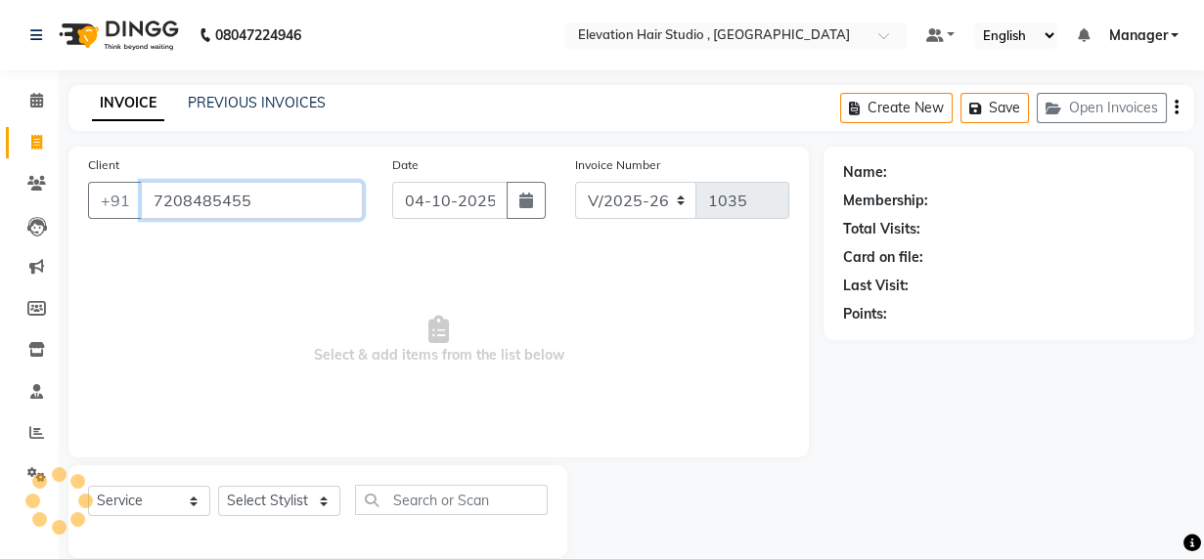
type input "7208485455"
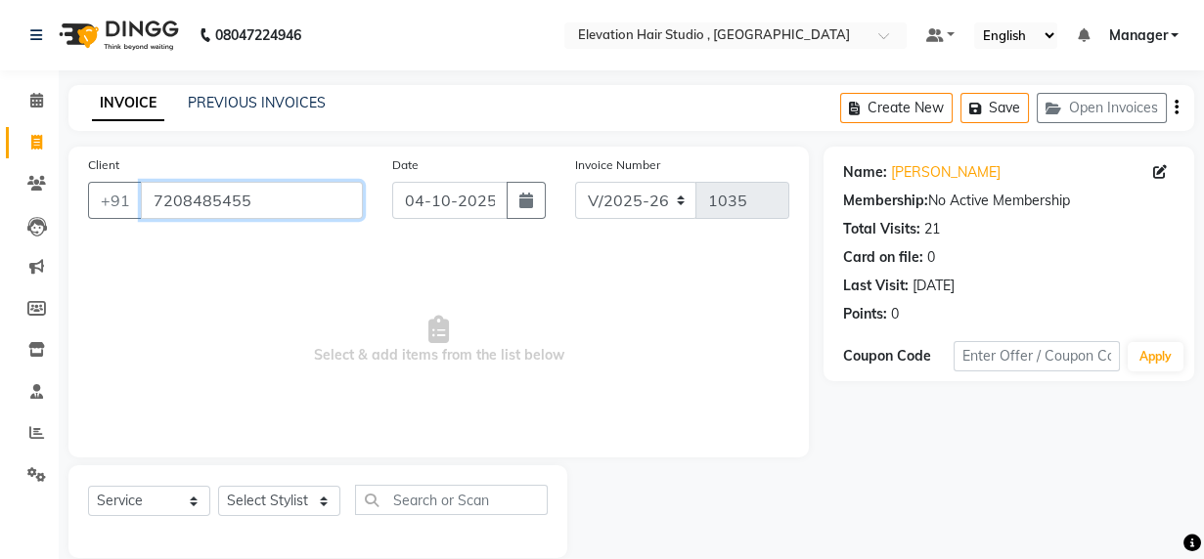
drag, startPoint x: 336, startPoint y: 202, endPoint x: -2, endPoint y: 262, distance: 343.6
click at [0, 262] on html "08047224946 Select Location × Elevation Hair Studio , Thane West Default Panel …" at bounding box center [602, 279] width 1204 height 559
paste input "9834068812"
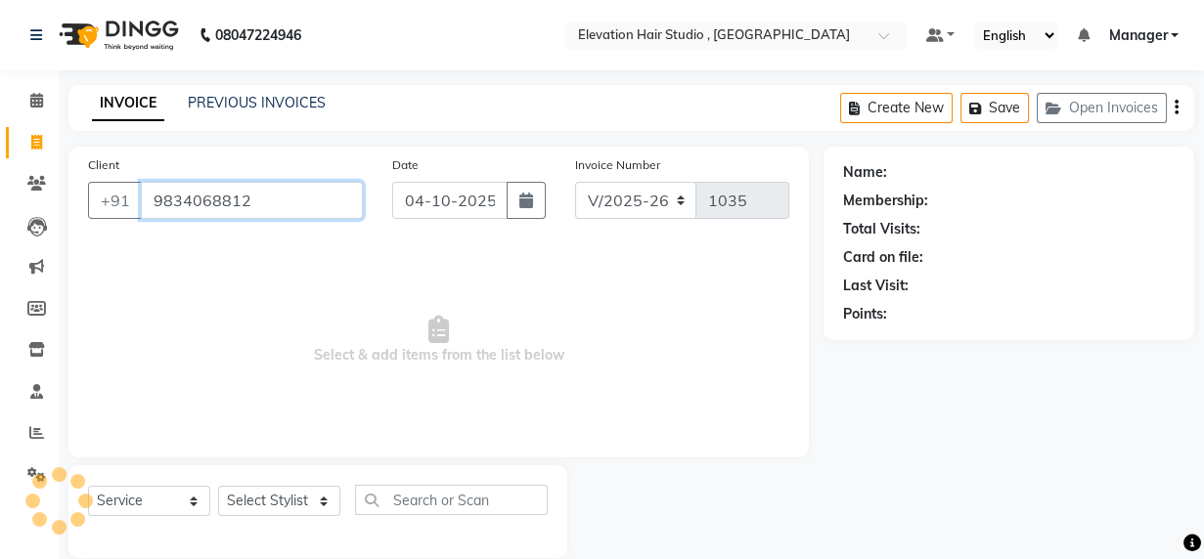
type input "9834068812"
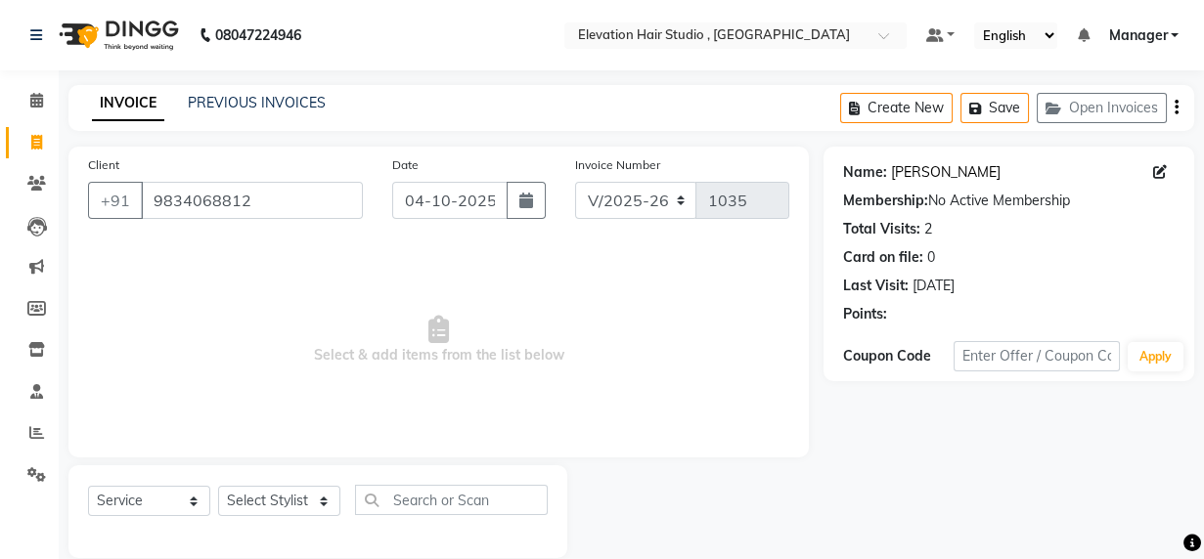
click at [923, 179] on link "Prasad Kulkarni" at bounding box center [946, 172] width 110 height 21
drag, startPoint x: 316, startPoint y: 204, endPoint x: -2, endPoint y: 197, distance: 318.0
click at [0, 197] on html "08047224946 Select Location × Elevation Hair Studio , Thane West Default Panel …" at bounding box center [602, 279] width 1204 height 559
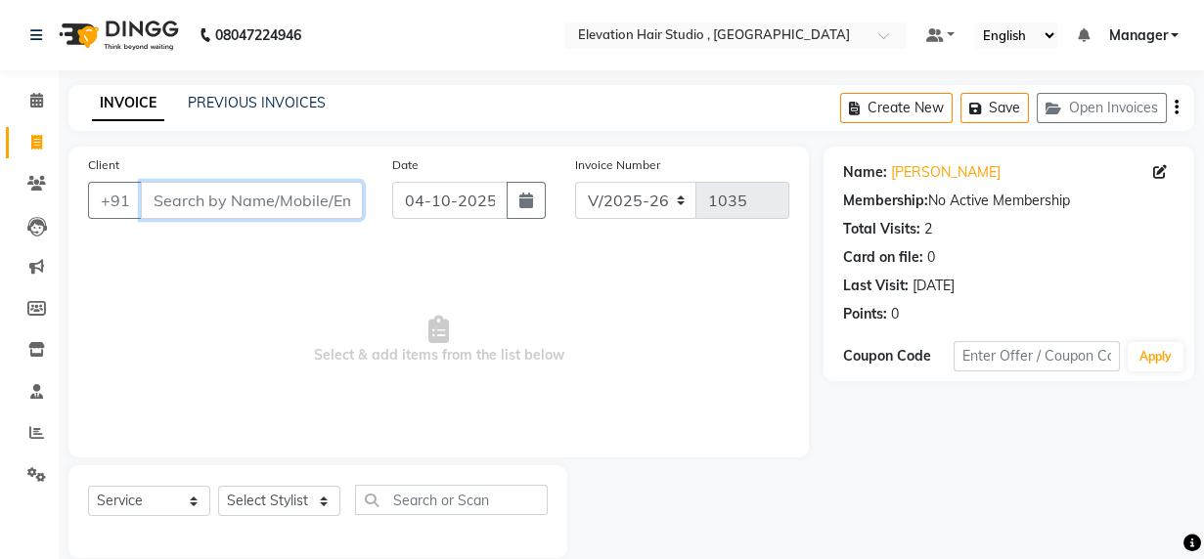
paste input "8692001678"
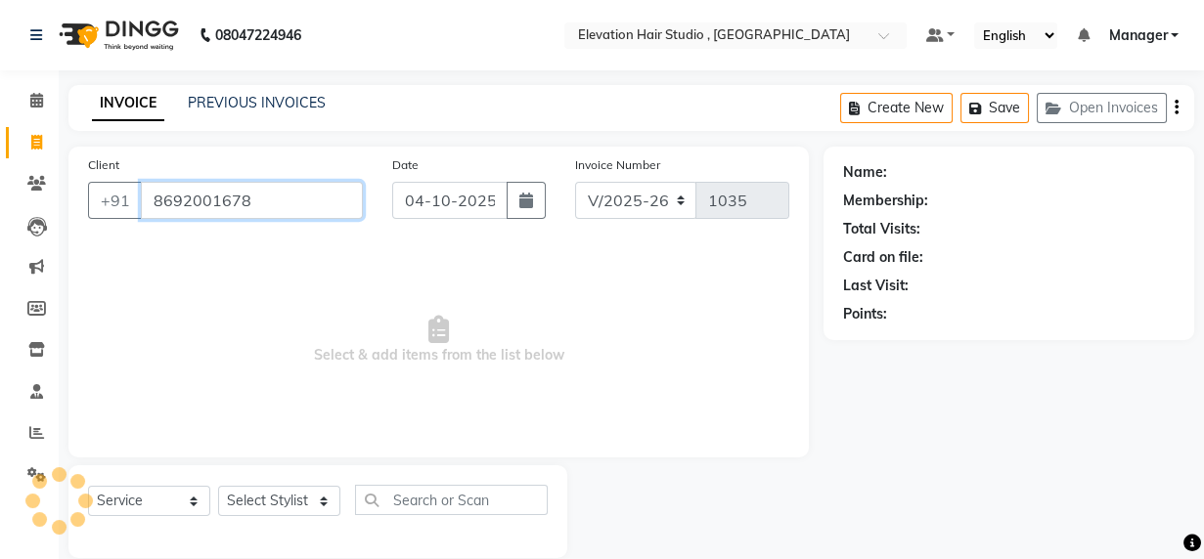
type input "8692001678"
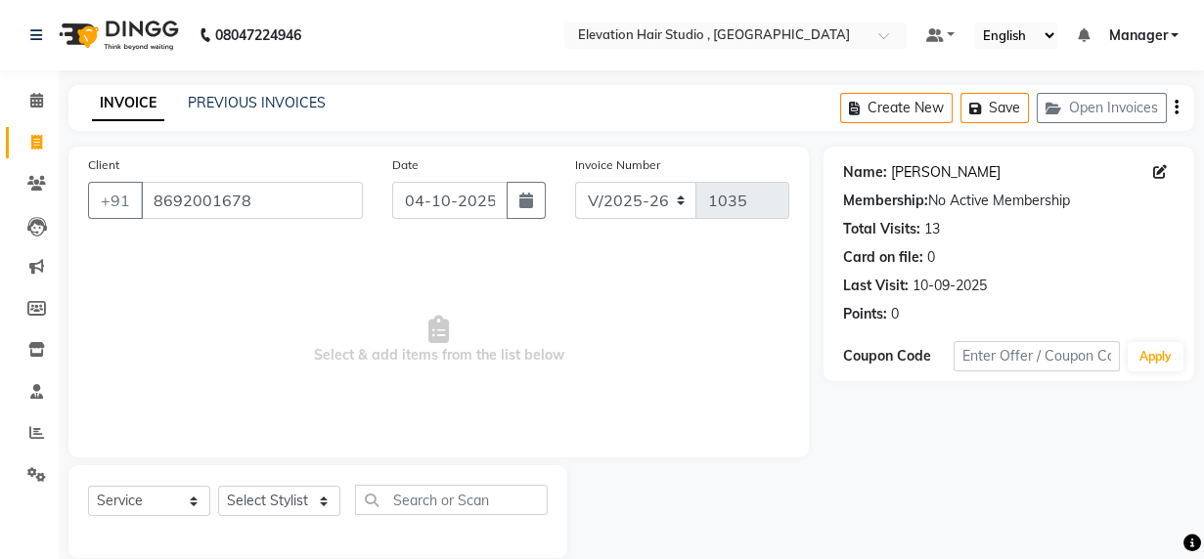
click at [918, 164] on link "Pranay Zagade" at bounding box center [946, 172] width 110 height 21
drag, startPoint x: 329, startPoint y: 202, endPoint x: 71, endPoint y: 173, distance: 258.9
click at [71, 173] on div "Client +91 8692001678 Date 04-10-2025 Invoice Number V/2025 V/2025-26 1035 Sele…" at bounding box center [438, 302] width 740 height 311
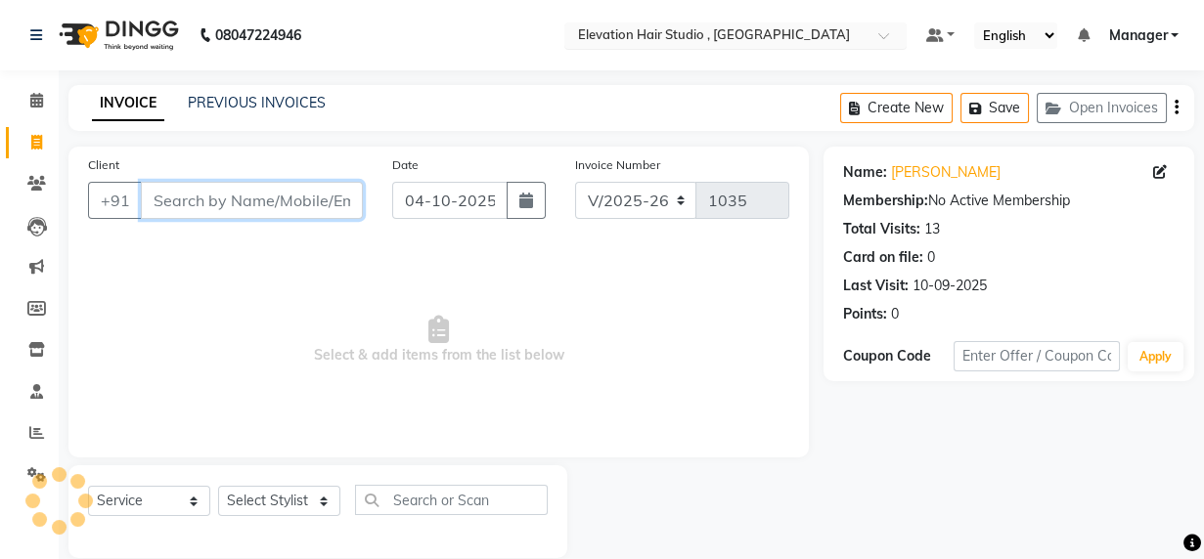
paste input "9819868210"
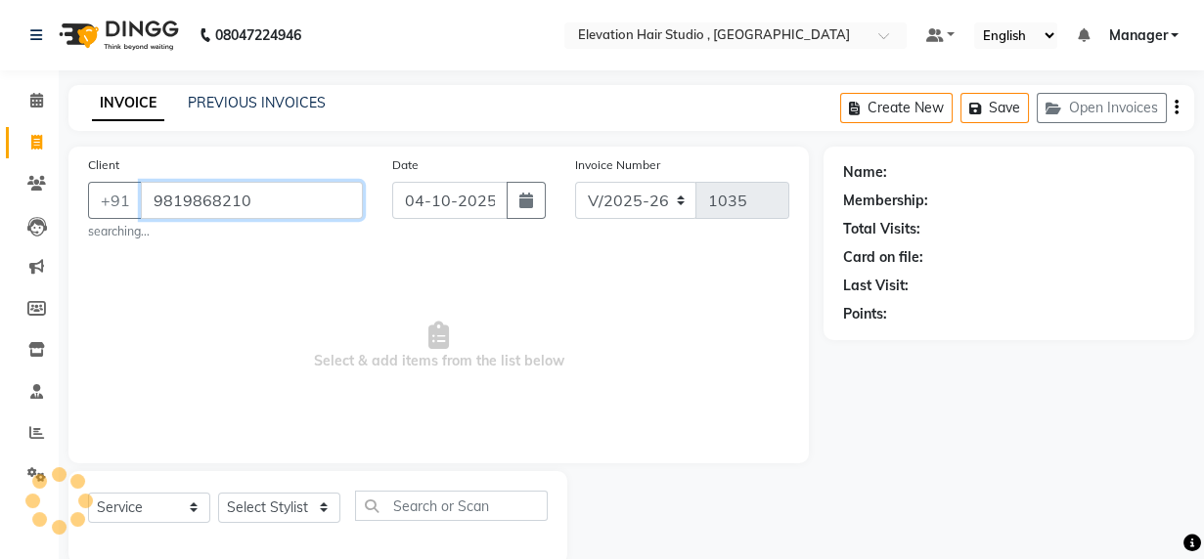
type input "9819868210"
click at [264, 241] on small "searching..." at bounding box center [225, 232] width 275 height 18
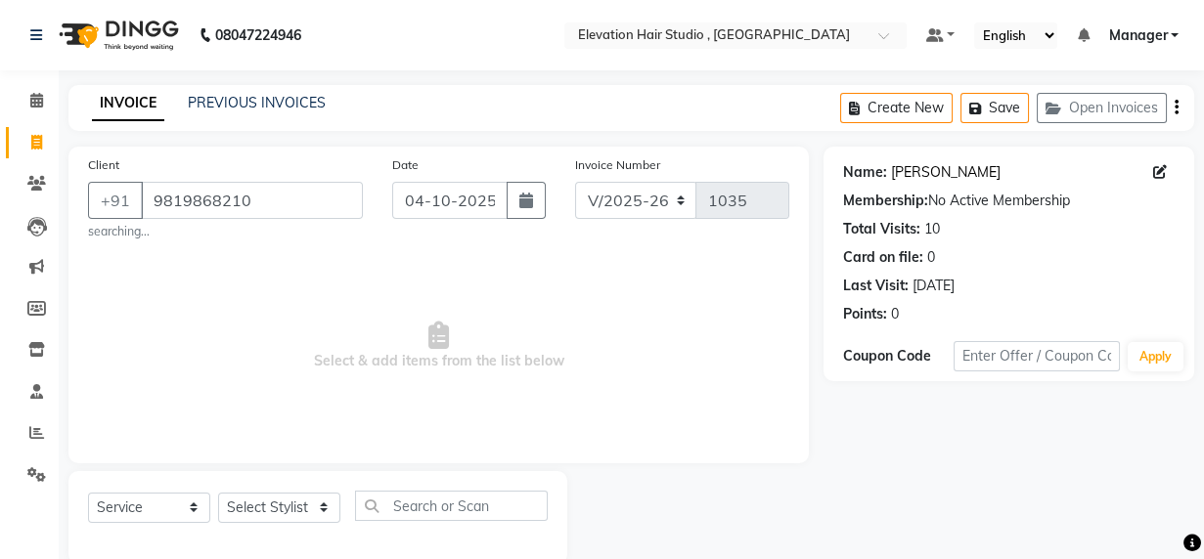
click at [915, 171] on link "Santosh Bhagal" at bounding box center [946, 172] width 110 height 21
drag, startPoint x: 301, startPoint y: 205, endPoint x: 2, endPoint y: 161, distance: 302.5
click at [0, 144] on html "08047224946 Select Location × Elevation Hair Studio , Thane West Default Panel …" at bounding box center [602, 279] width 1204 height 559
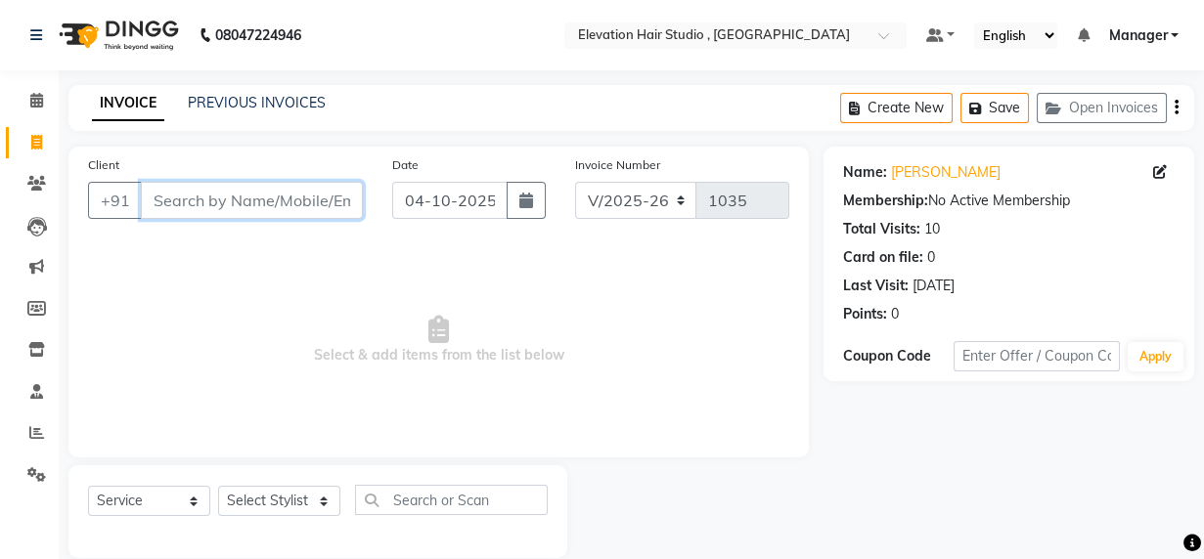
paste input "8291205449"
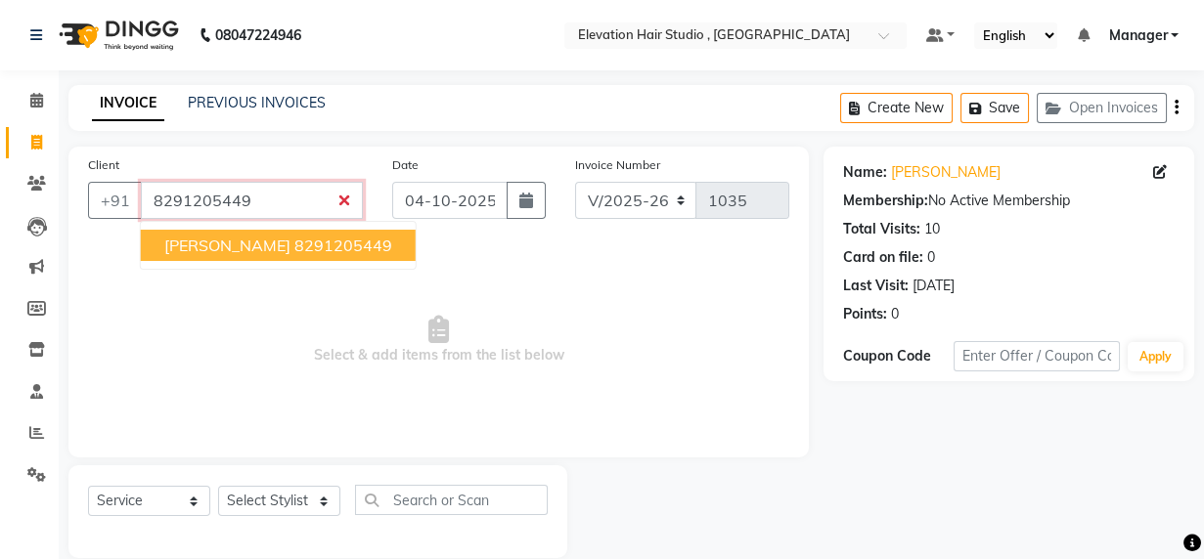
drag, startPoint x: 254, startPoint y: 238, endPoint x: 265, endPoint y: 242, distance: 11.4
click at [265, 242] on span "jayant kadam" at bounding box center [227, 246] width 126 height 20
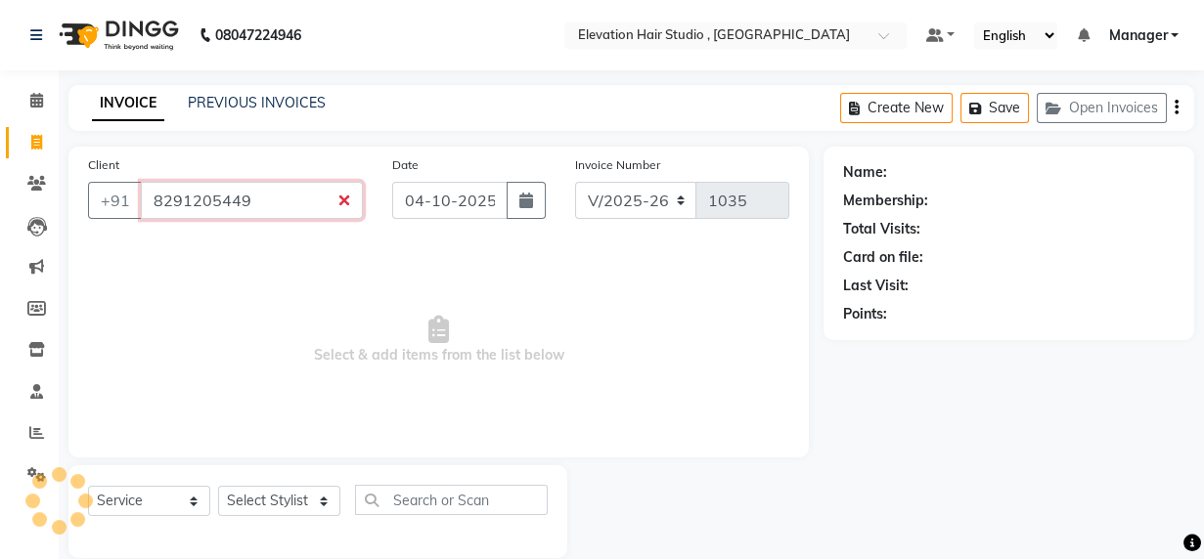
type input "8291205449"
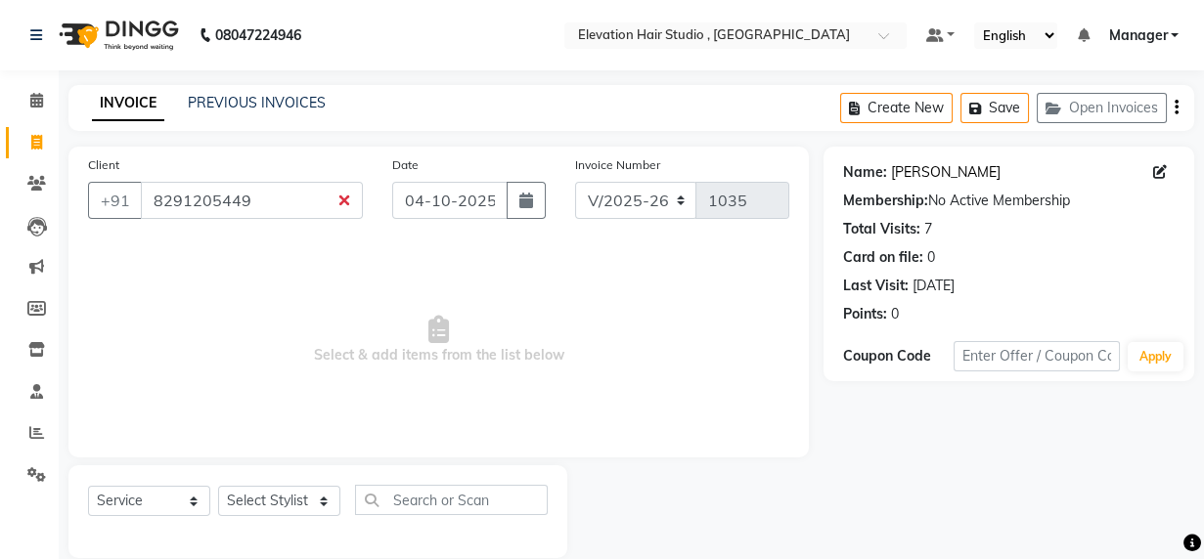
click at [926, 170] on link "Jayant Kadam" at bounding box center [946, 172] width 110 height 21
drag, startPoint x: 301, startPoint y: 203, endPoint x: -2, endPoint y: 59, distance: 336.0
click at [0, 59] on html "08047224946 Select Location × Elevation Hair Studio , Thane West Default Panel …" at bounding box center [602, 279] width 1204 height 559
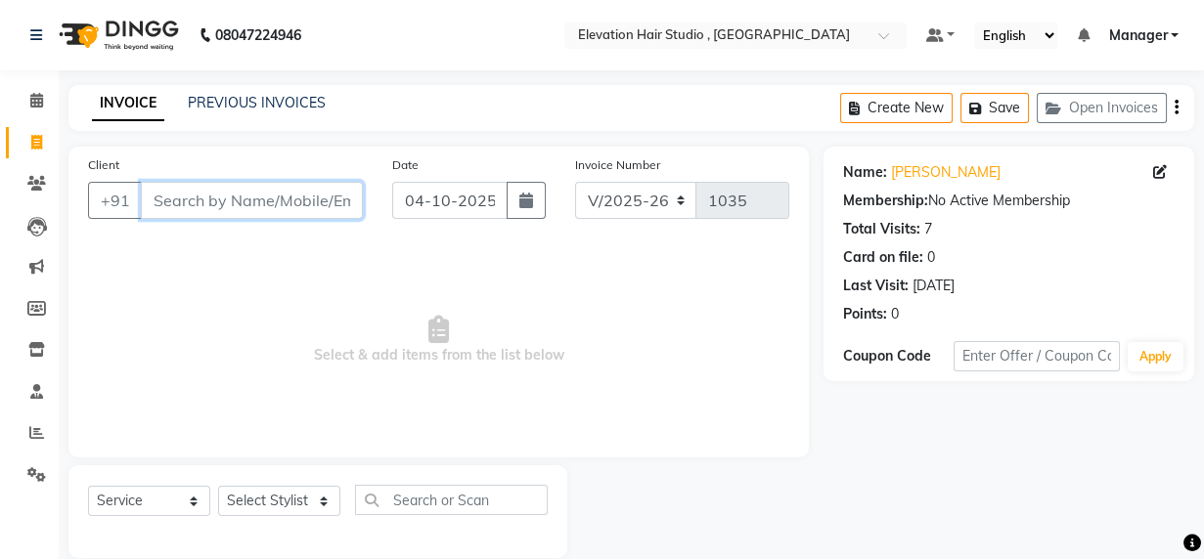
paste input "9503304380"
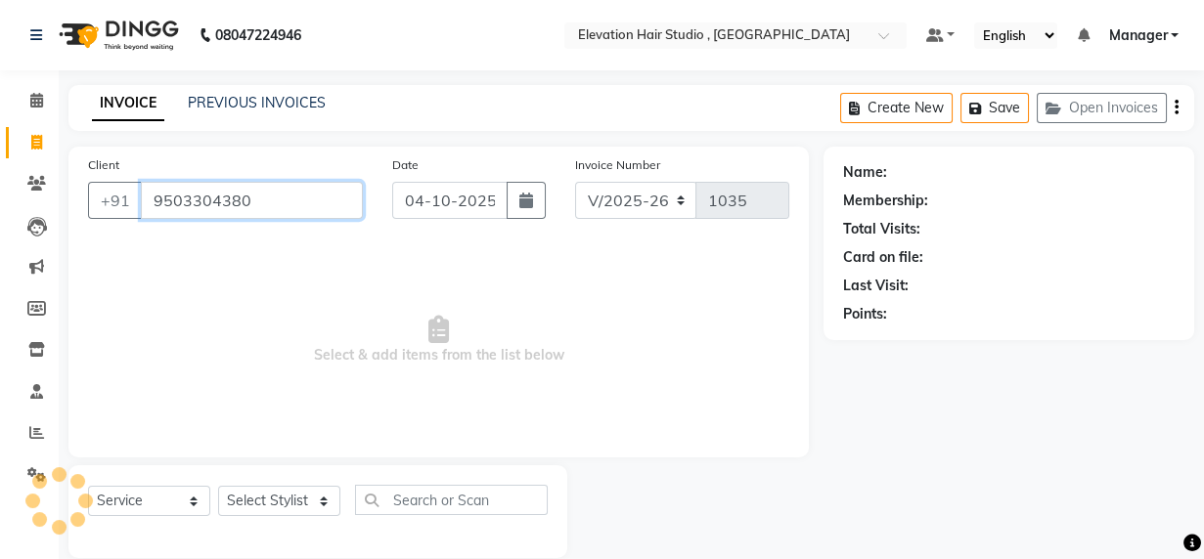
type input "9503304380"
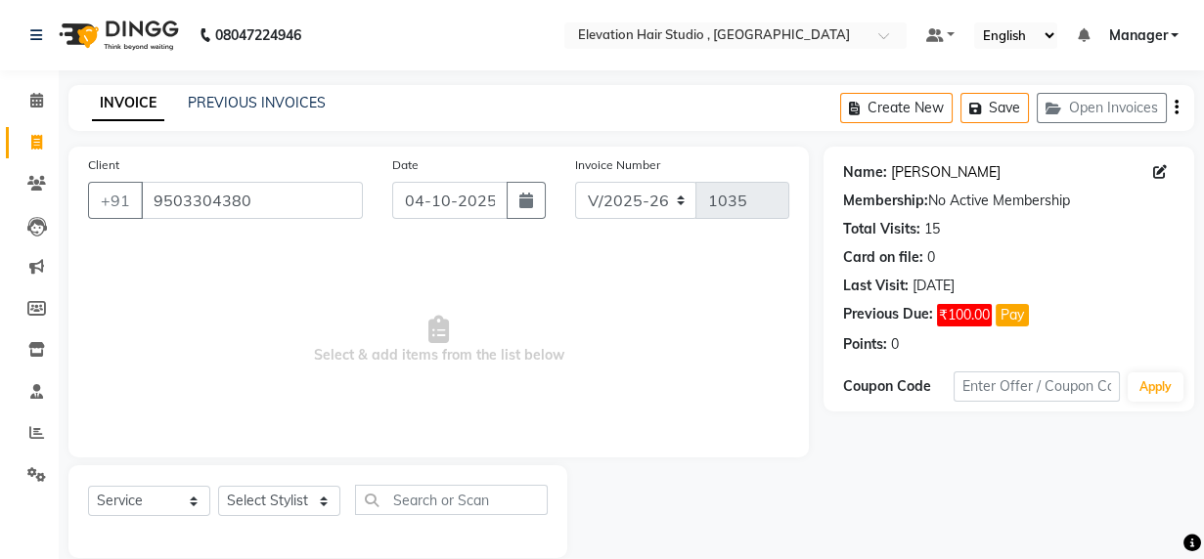
click at [913, 171] on link "[PERSON_NAME]" at bounding box center [946, 172] width 110 height 21
drag, startPoint x: 296, startPoint y: 198, endPoint x: -2, endPoint y: 139, distance: 304.0
click at [0, 139] on html "08047224946 Select Location × Elevation Hair Studio , Thane West Default Panel …" at bounding box center [602, 279] width 1204 height 559
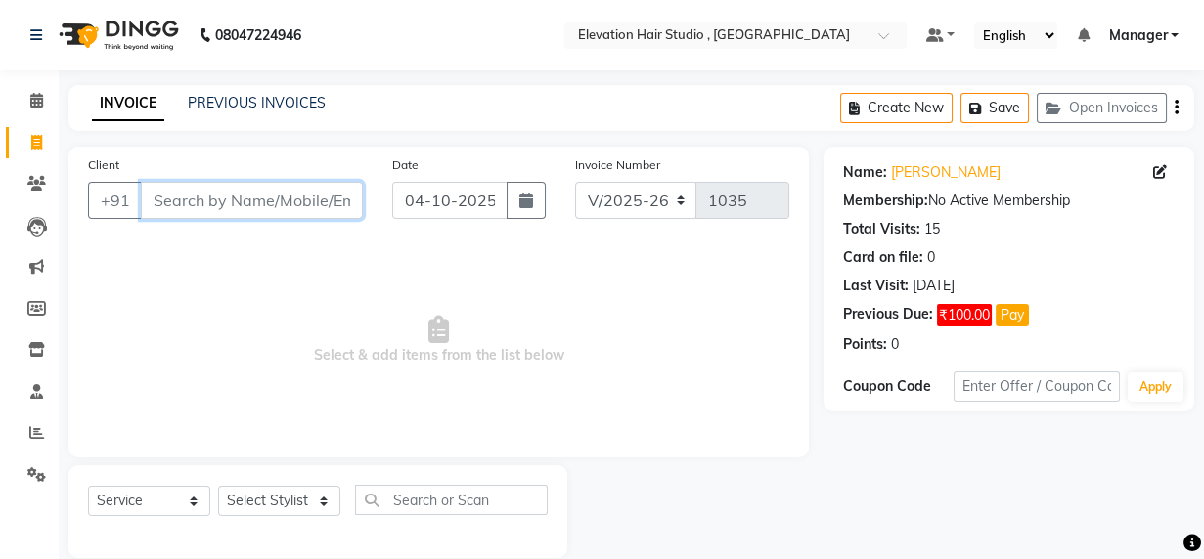
paste input "9820555464"
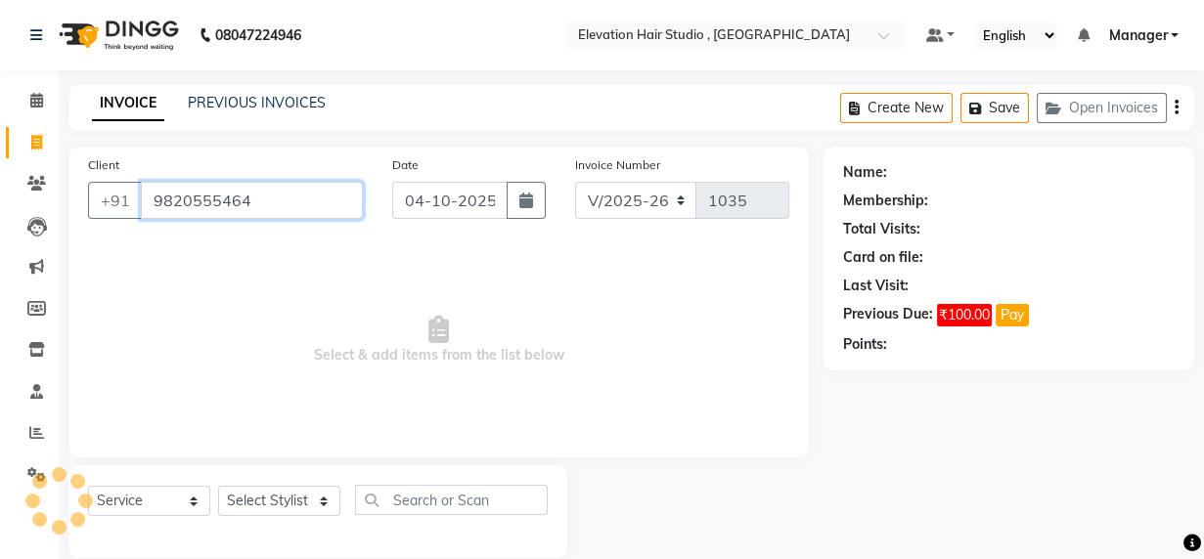
type input "9820555464"
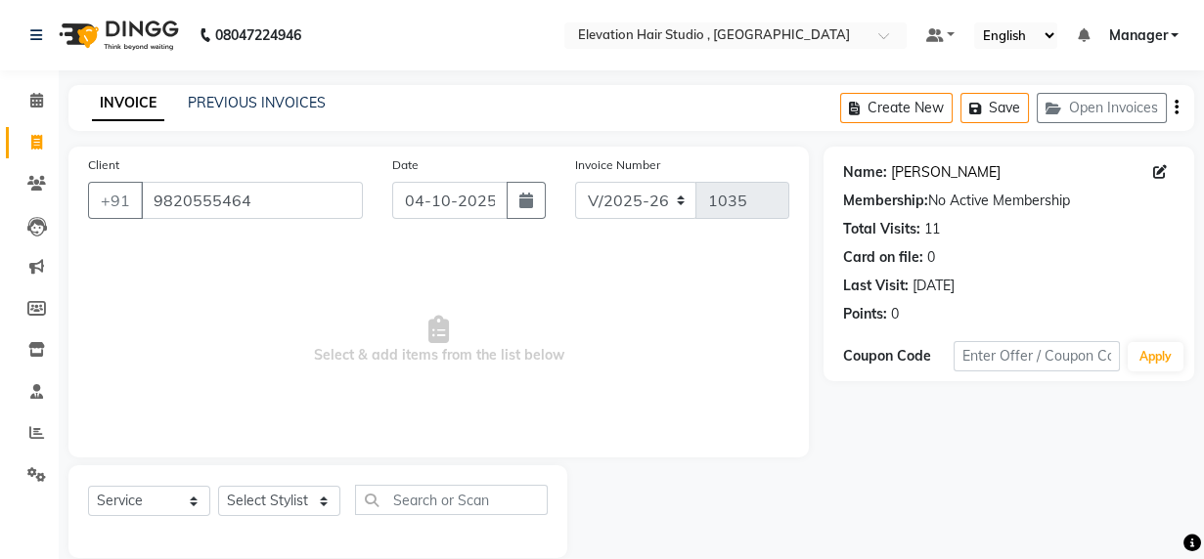
drag, startPoint x: 908, startPoint y: 184, endPoint x: 908, endPoint y: 171, distance: 12.7
click at [908, 174] on div "Name: Sachin Desai Membership: No Active Membership Total Visits: 11 Card on fi…" at bounding box center [1009, 240] width 332 height 170
click at [908, 165] on link "Sachin Desai" at bounding box center [946, 172] width 110 height 21
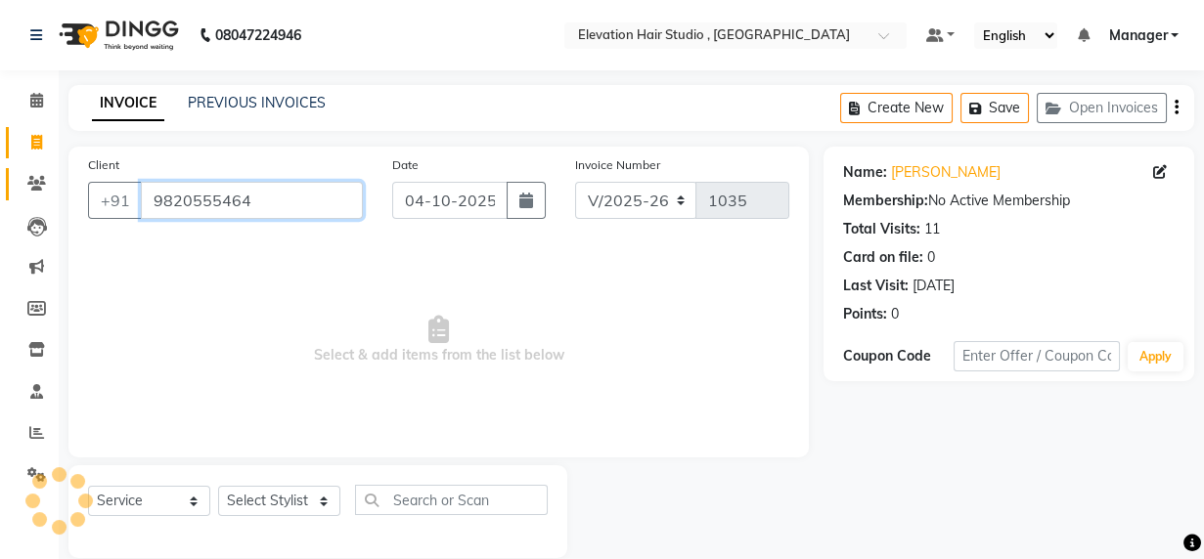
drag, startPoint x: 281, startPoint y: 186, endPoint x: 19, endPoint y: 185, distance: 262.1
click at [0, 184] on html "08047224946 Select Location × Elevation Hair Studio , Thane West Default Panel …" at bounding box center [602, 279] width 1204 height 559
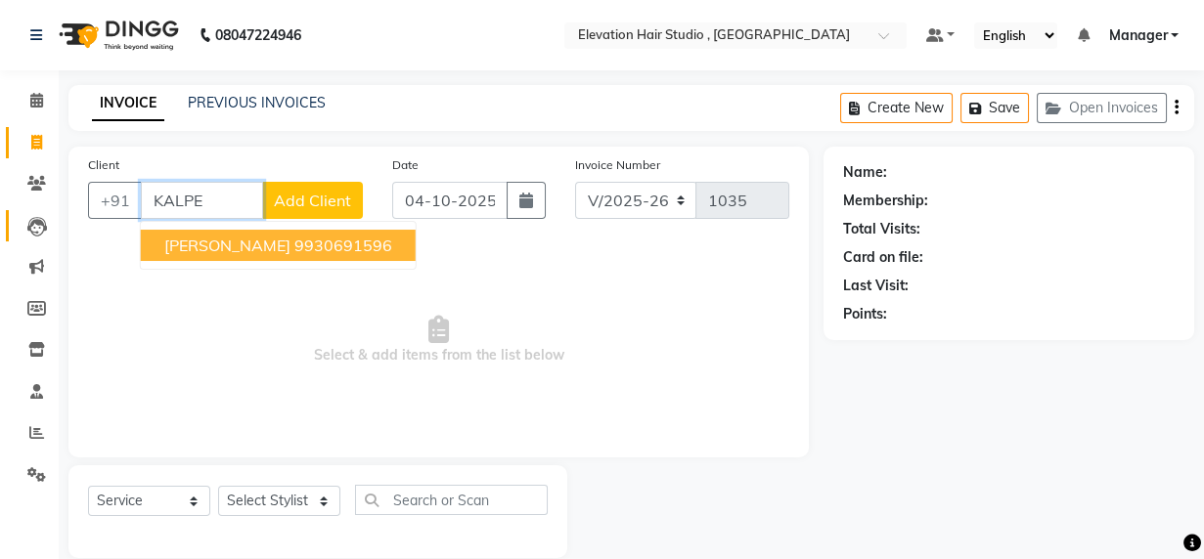
drag, startPoint x: 66, startPoint y: 224, endPoint x: 30, endPoint y: 234, distance: 36.5
click at [50, 224] on app-home "08047224946 Select Location × Elevation Hair Studio , Thane West Default Panel …" at bounding box center [602, 294] width 1204 height 588
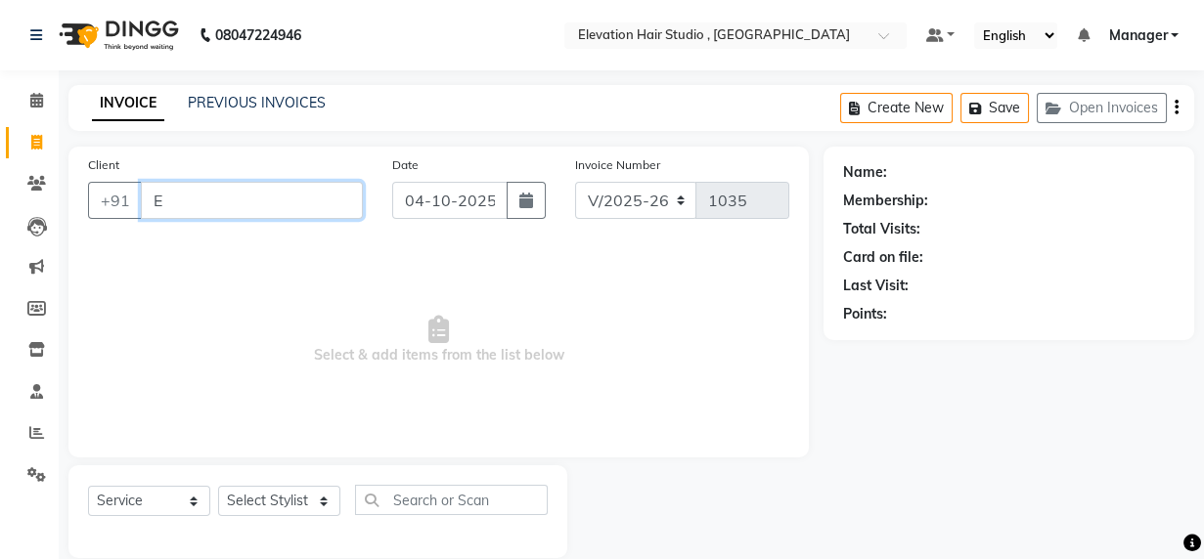
type input "E"
drag, startPoint x: 242, startPoint y: 176, endPoint x: 11, endPoint y: 227, distance: 236.4
click at [1, 232] on app-home "08047224946 Select Location × Elevation Hair Studio , Thane West Default Panel …" at bounding box center [602, 294] width 1204 height 588
drag, startPoint x: 175, startPoint y: 206, endPoint x: 67, endPoint y: 196, distance: 108.1
click at [57, 203] on div "Client +91 E Date 04-10-2025 Invoice Number V/2025 V/2025-26 1035 Select & add …" at bounding box center [439, 353] width 770 height 412
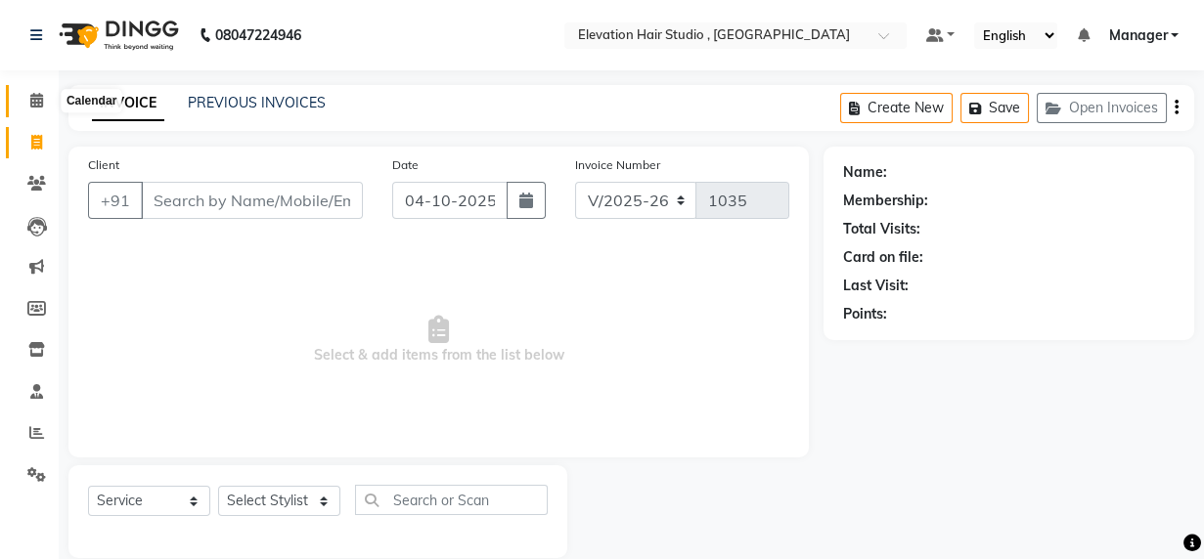
click at [30, 93] on icon at bounding box center [36, 100] width 13 height 15
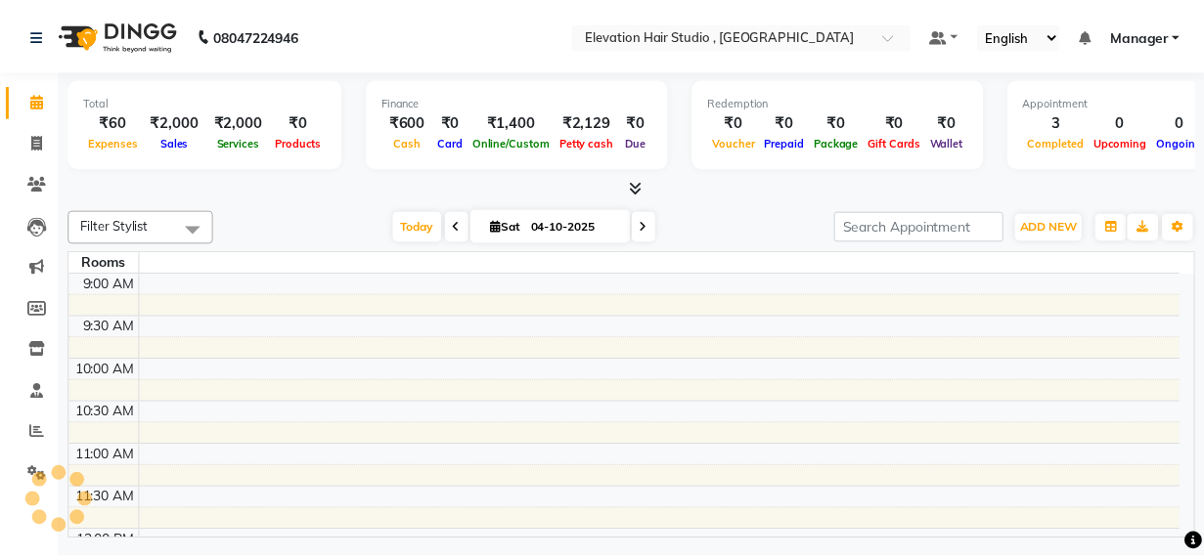
scroll to position [602, 0]
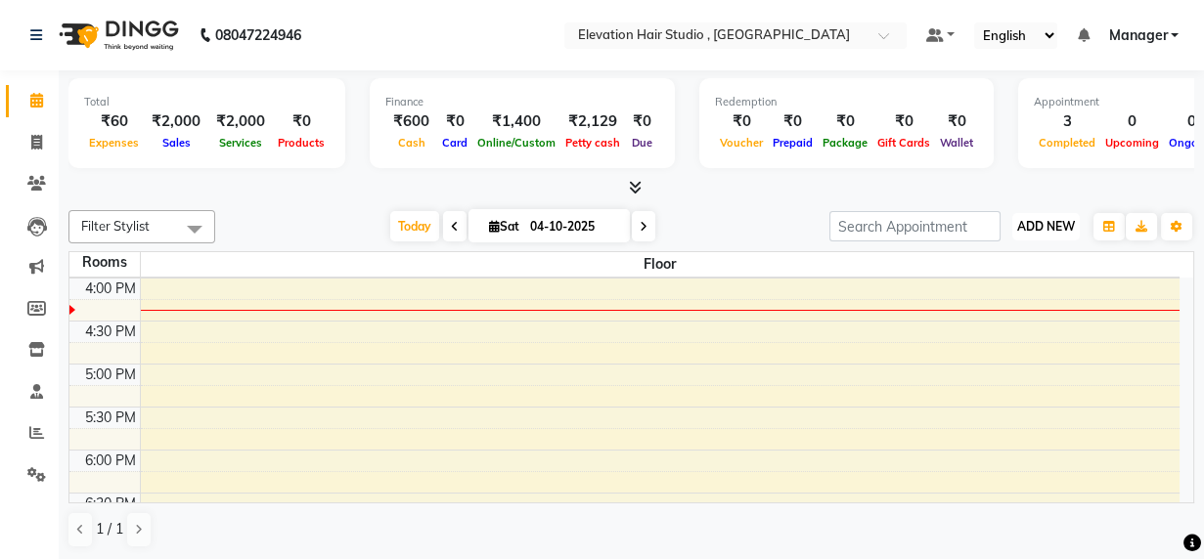
click at [1062, 225] on span "ADD NEW" at bounding box center [1046, 226] width 58 height 15
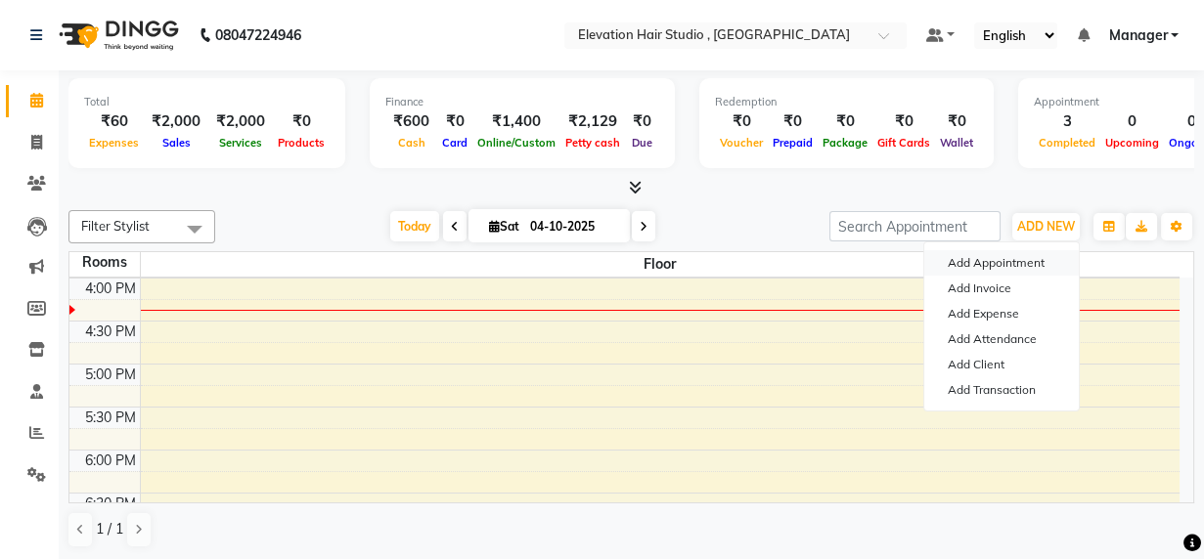
click at [1021, 260] on button "Add Appointment" at bounding box center [1001, 262] width 155 height 25
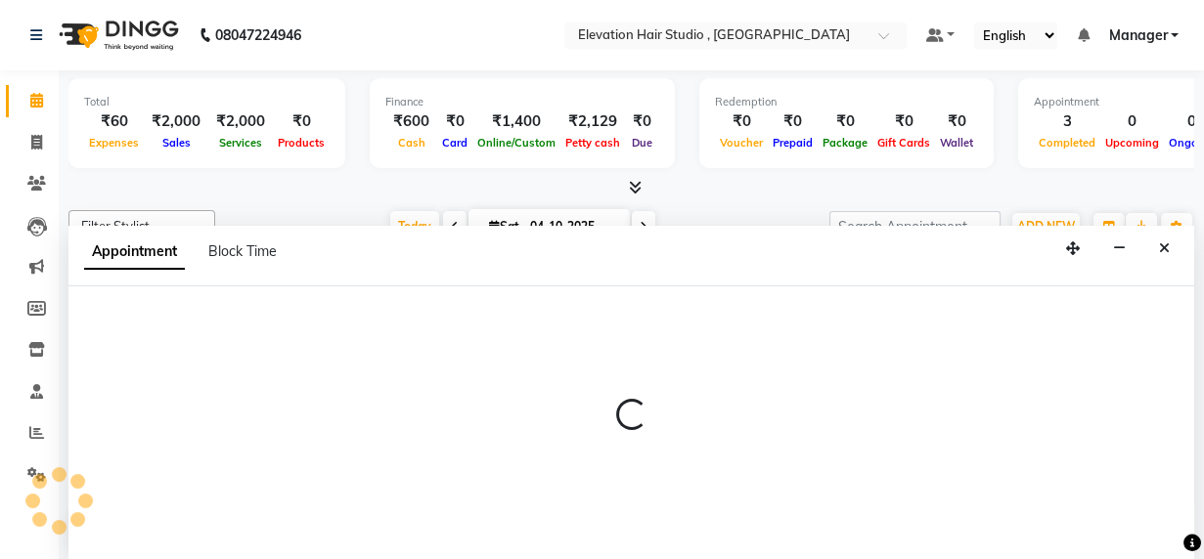
scroll to position [0, 0]
select select "600"
select select "tentative"
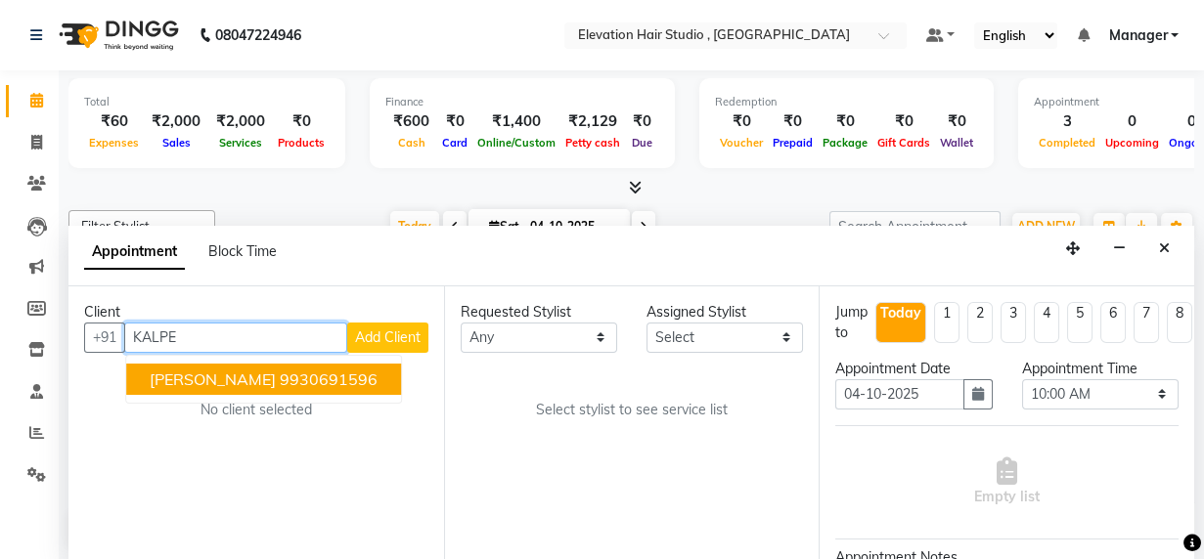
click at [280, 375] on ngb-highlight "9930691596" at bounding box center [329, 380] width 98 height 20
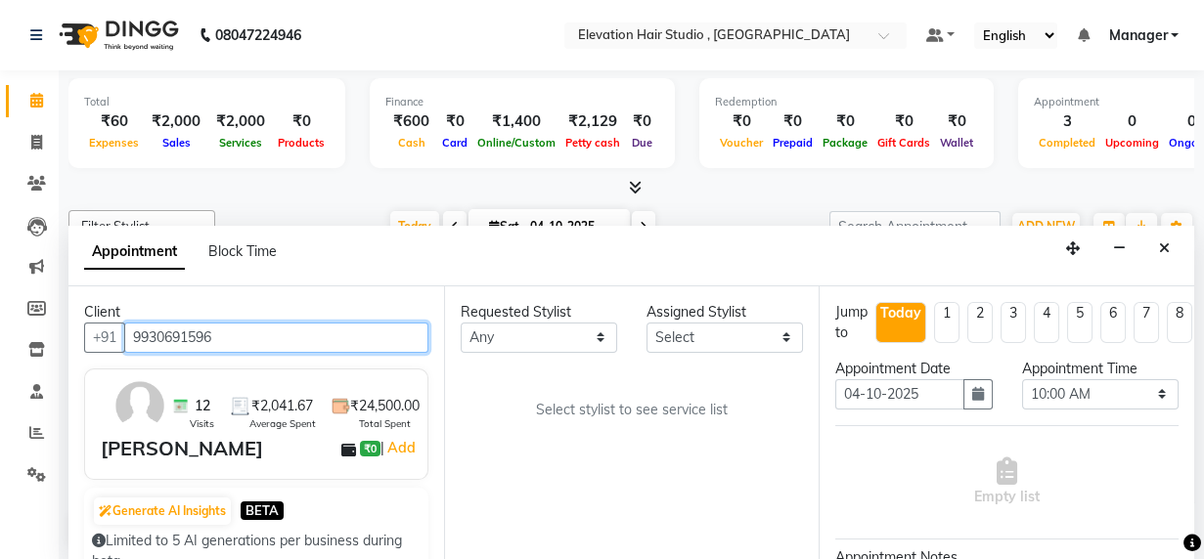
type input "9930691596"
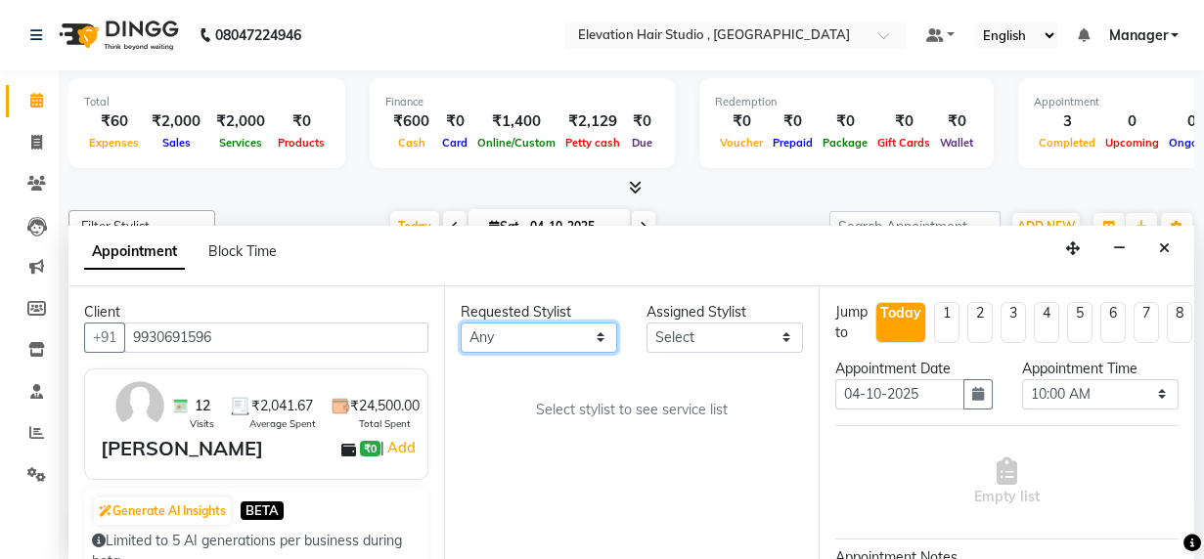
click at [567, 324] on select "Any [PERSON_NAME] [PERSON_NAME] Manager mehboob [PERSON_NAME] sameer [PERSON_NA…" at bounding box center [539, 338] width 156 height 30
select select "68492"
click at [461, 323] on select "Any [PERSON_NAME] [PERSON_NAME] Manager mehboob [PERSON_NAME] sameer [PERSON_NA…" at bounding box center [539, 338] width 156 height 30
select select "68492"
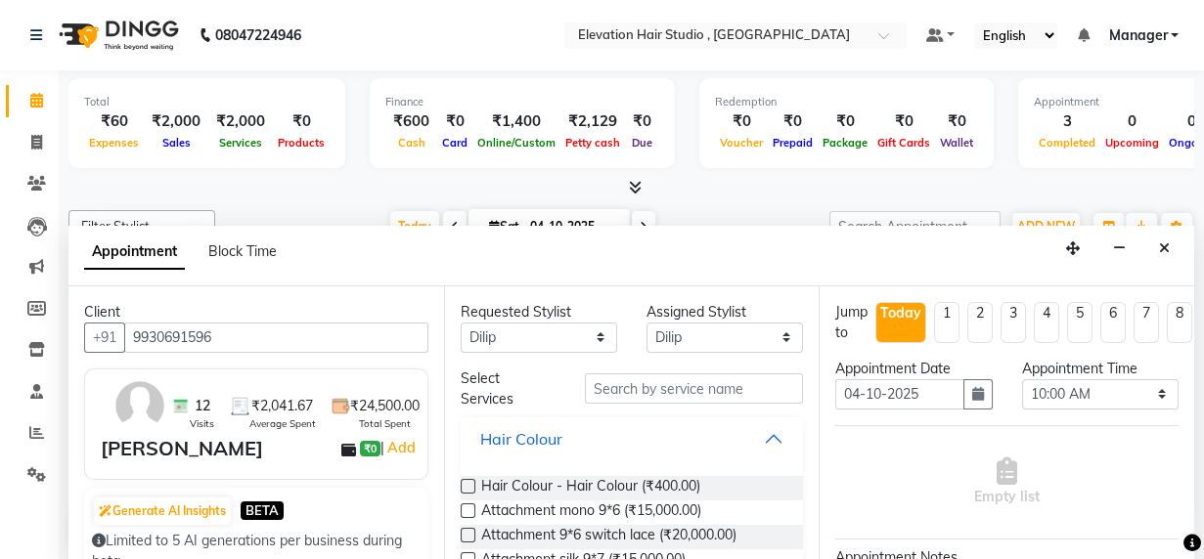
click at [753, 441] on button "Hair Colour" at bounding box center [633, 439] width 328 height 35
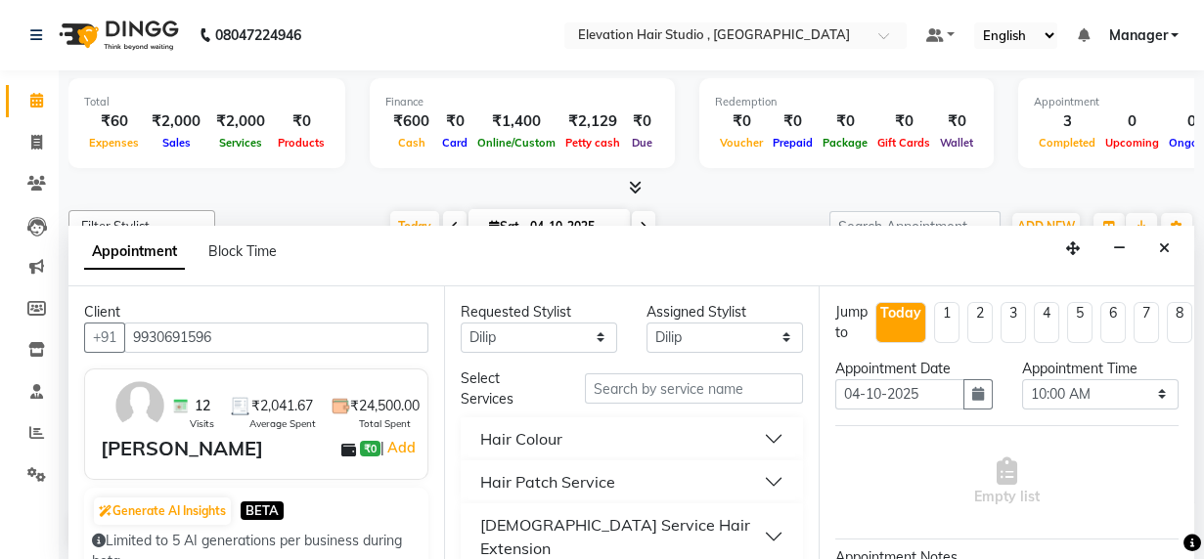
click at [743, 478] on button "Hair Patch Service" at bounding box center [633, 482] width 328 height 35
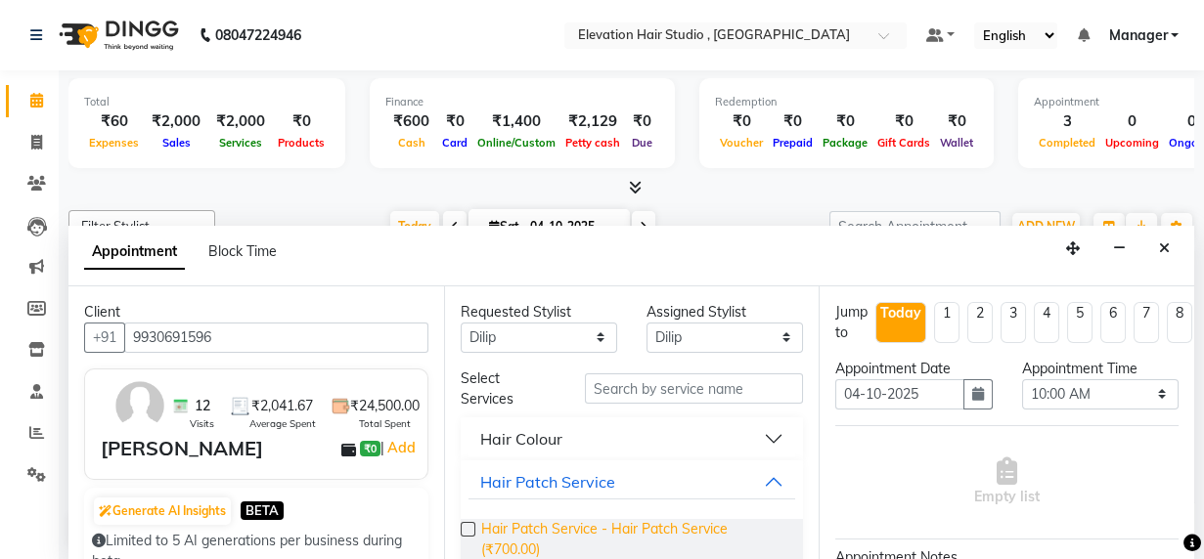
click at [740, 525] on span "Hair Patch Service - Hair Patch Service (₹700.00)" at bounding box center [634, 539] width 307 height 41
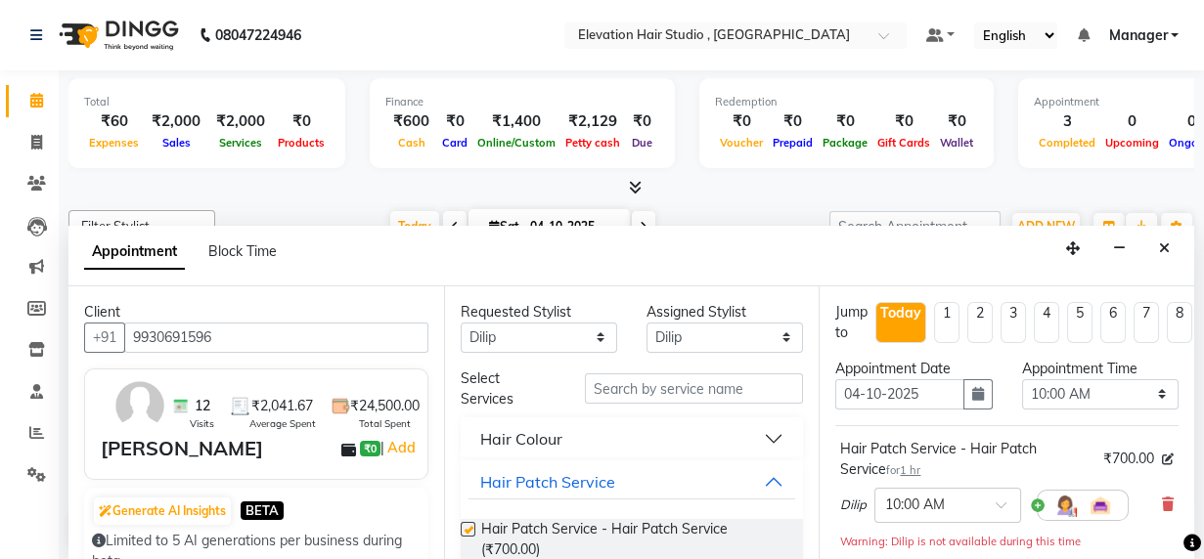
checkbox input "false"
click at [1074, 388] on select "Select 10:00 AM 10:15 AM 10:30 AM 10:45 AM 11:00 AM 11:15 AM 11:30 AM 11:45 AM …" at bounding box center [1100, 395] width 156 height 30
select select "1050"
click at [1022, 380] on select "Select 10:00 AM 10:15 AM 10:30 AM 10:45 AM 11:00 AM 11:15 AM 11:30 AM 11:45 AM …" at bounding box center [1100, 395] width 156 height 30
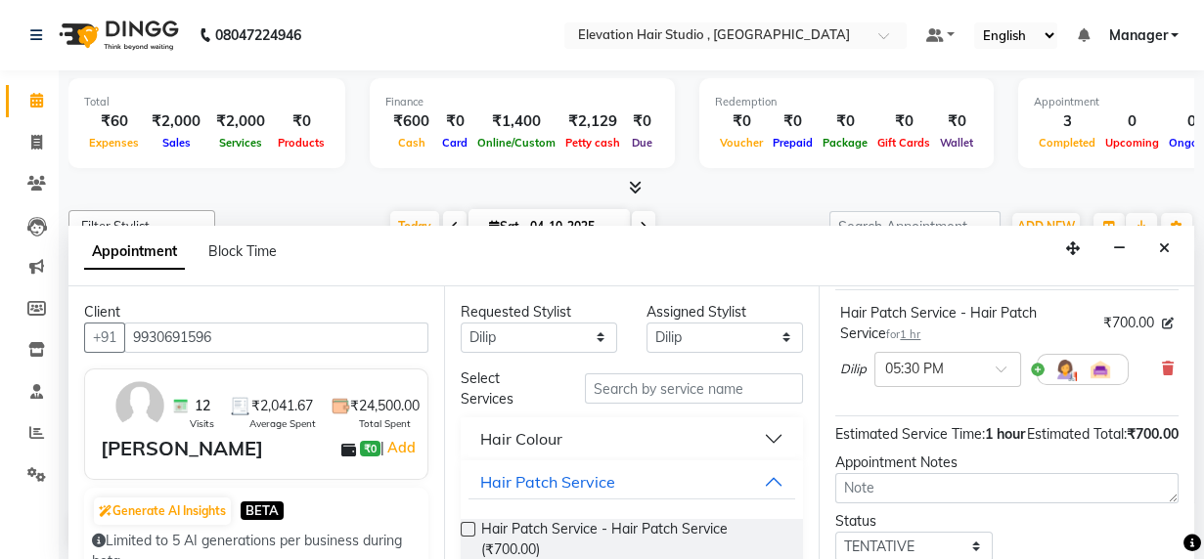
scroll to position [266, 0]
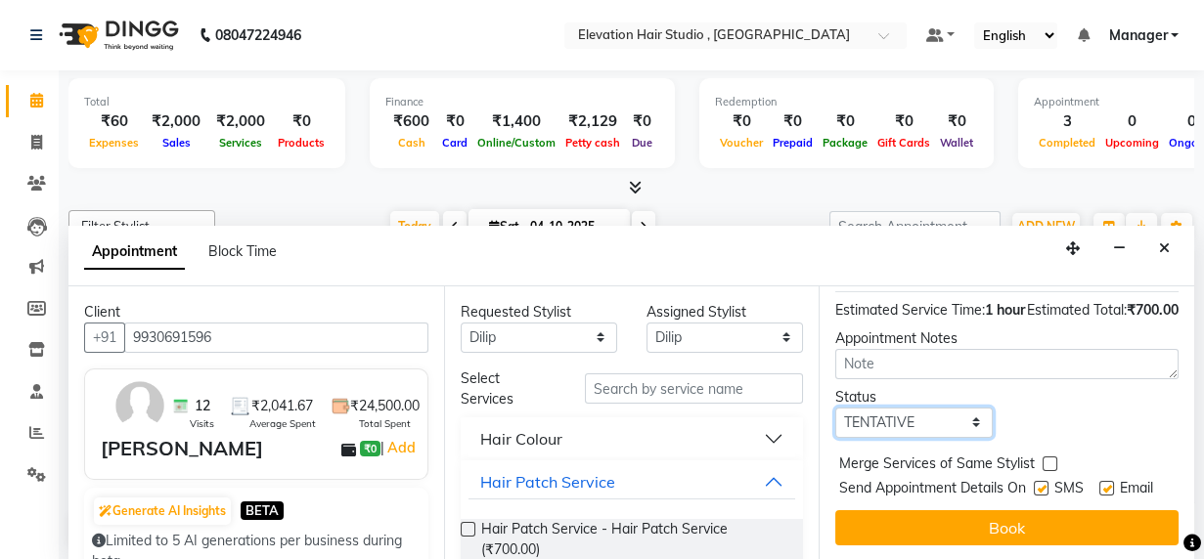
click at [944, 428] on select "Select TENTATIVE CONFIRM CHECK-IN UPCOMING" at bounding box center [913, 423] width 156 height 30
click at [835, 419] on select "Select TENTATIVE CONFIRM CHECK-IN UPCOMING" at bounding box center [913, 423] width 156 height 30
click at [887, 437] on select "Select TENTATIVE CONFIRM CHECK-IN UPCOMING" at bounding box center [913, 423] width 156 height 30
select select "confirm booking"
click at [835, 419] on select "Select TENTATIVE CONFIRM CHECK-IN UPCOMING" at bounding box center [913, 423] width 156 height 30
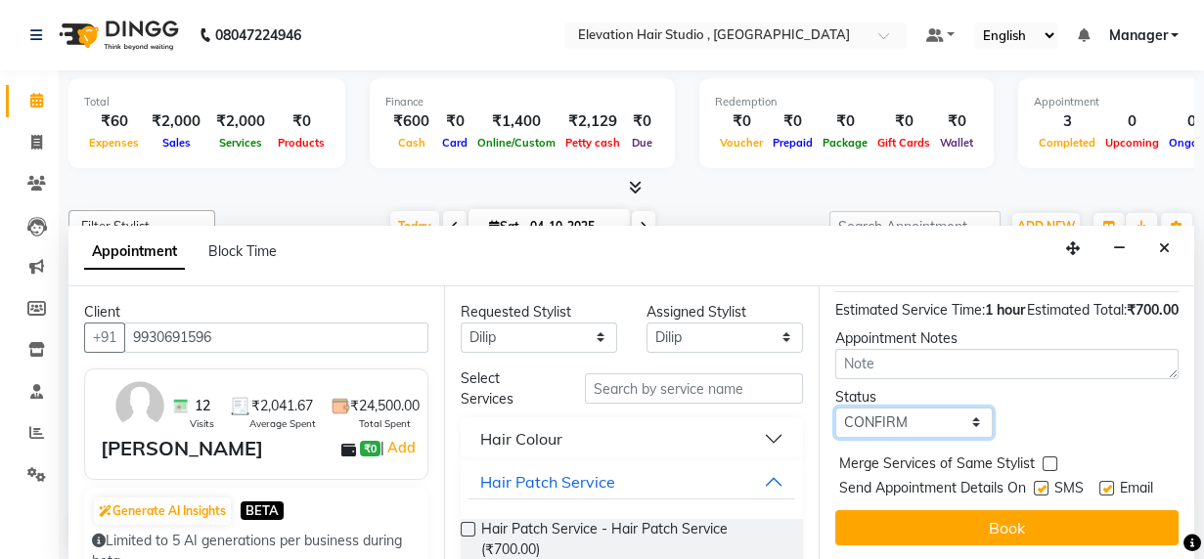
scroll to position [310, 0]
click at [1099, 481] on label at bounding box center [1106, 488] width 15 height 15
click at [1099, 484] on input "checkbox" at bounding box center [1105, 490] width 13 height 13
checkbox input "false"
click at [754, 469] on button "Hair Patch Service" at bounding box center [633, 482] width 328 height 35
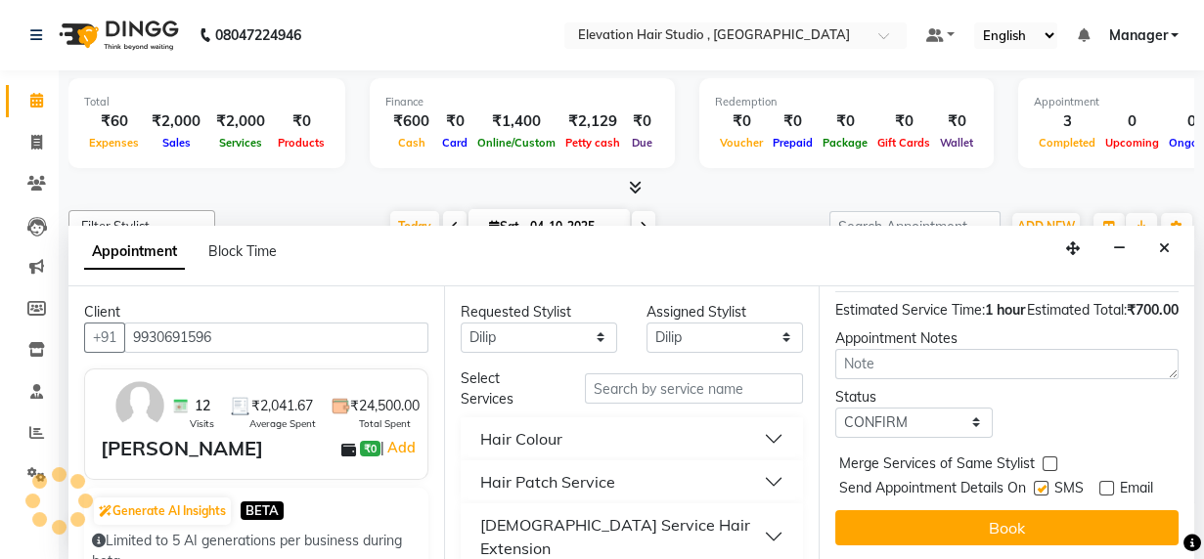
click at [1037, 481] on label at bounding box center [1041, 488] width 15 height 15
click at [1037, 484] on input "checkbox" at bounding box center [1040, 490] width 13 height 13
checkbox input "false"
click at [1035, 531] on div "Jump to Today 1 2 3 4 5 6 7 8 Weeks Appointment Date 04-10-2025 Appointment Tim…" at bounding box center [1007, 424] width 376 height 275
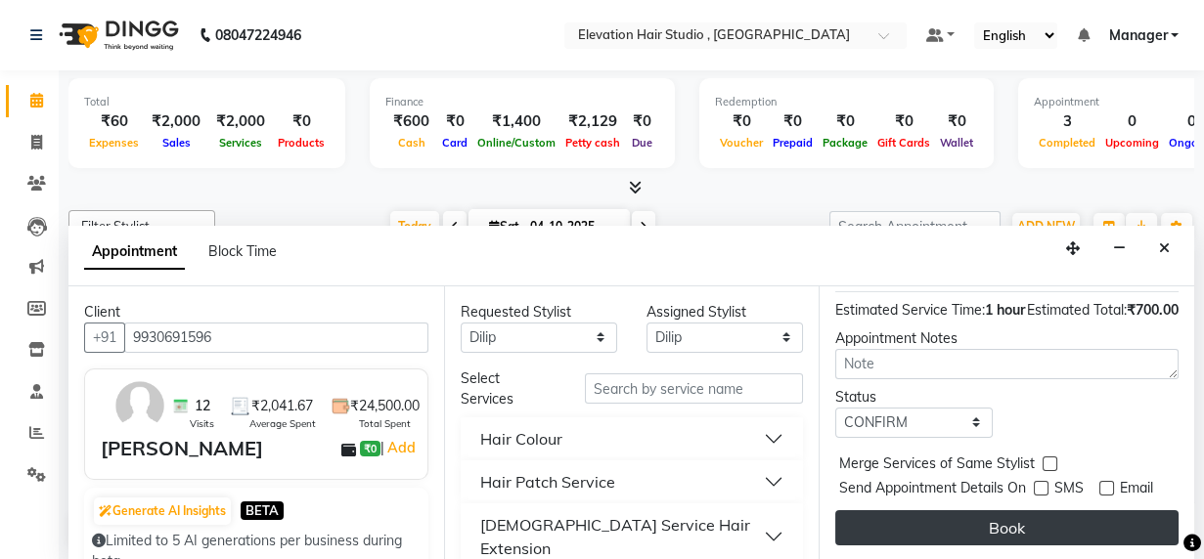
click at [1036, 512] on button "Book" at bounding box center [1006, 528] width 343 height 35
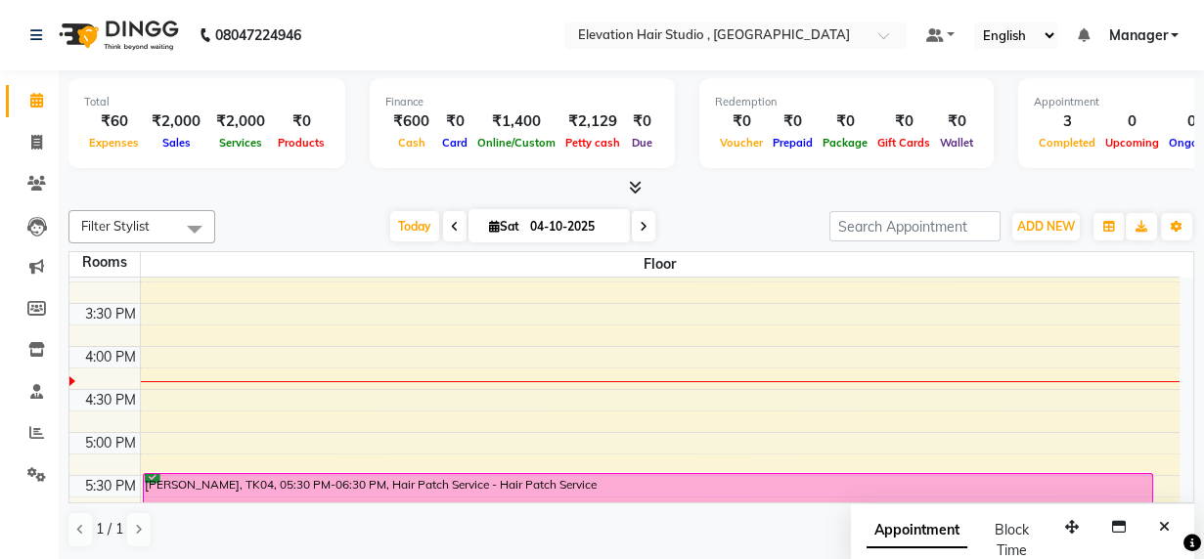
scroll to position [444, 0]
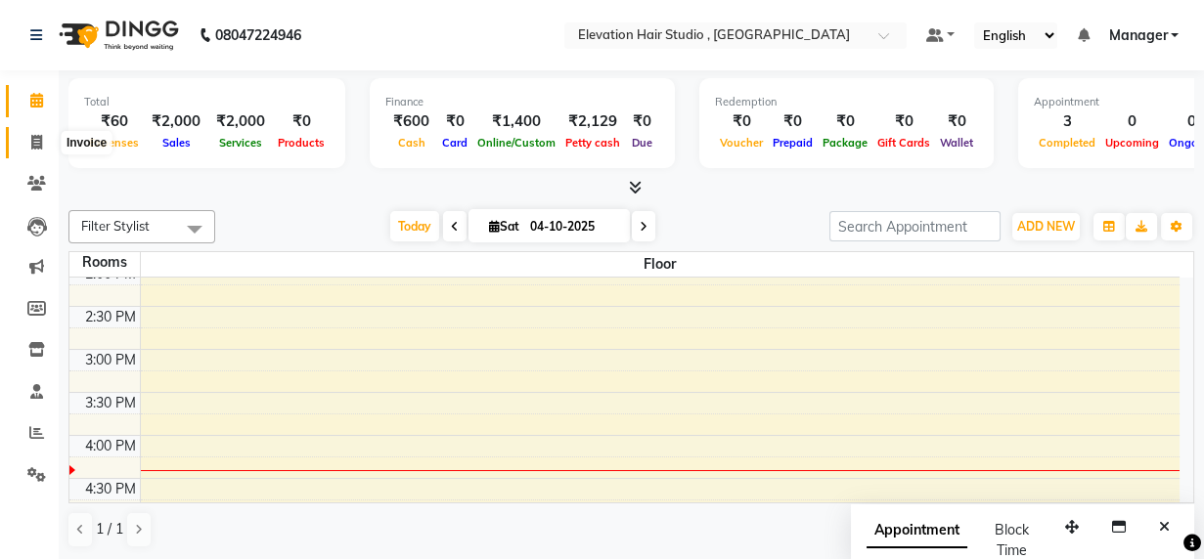
click at [32, 137] on icon at bounding box center [36, 142] width 11 height 15
select select "service"
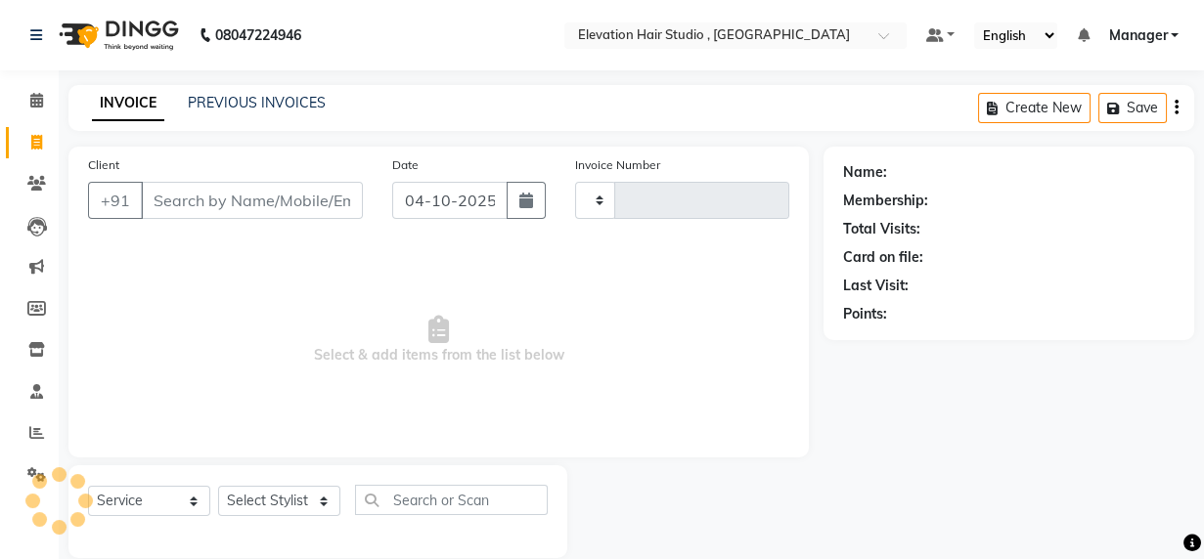
type input "1035"
select select "6886"
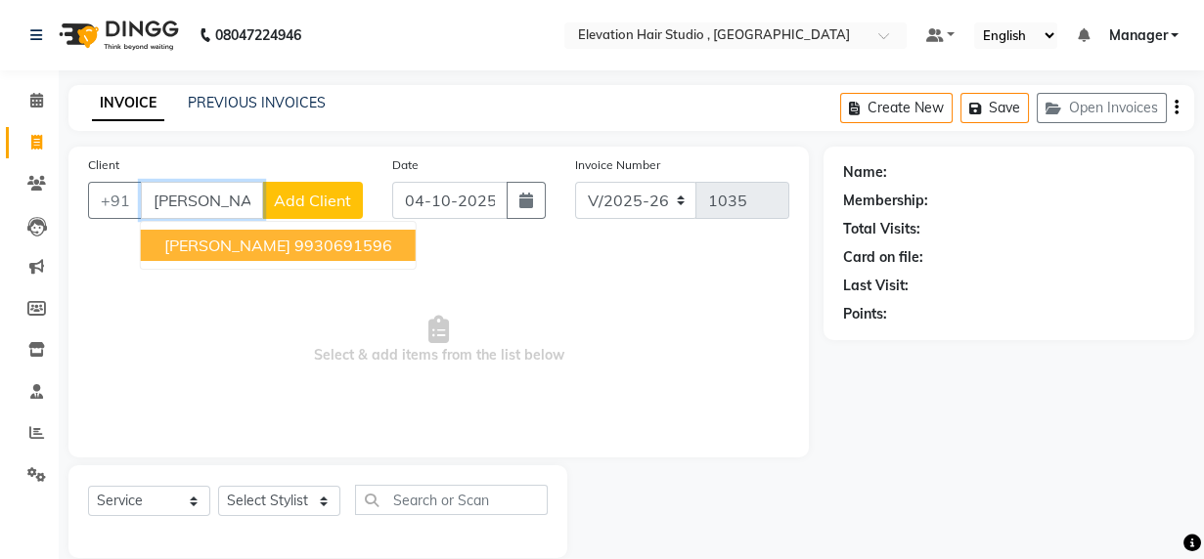
click at [202, 243] on span "[PERSON_NAME]" at bounding box center [227, 246] width 126 height 20
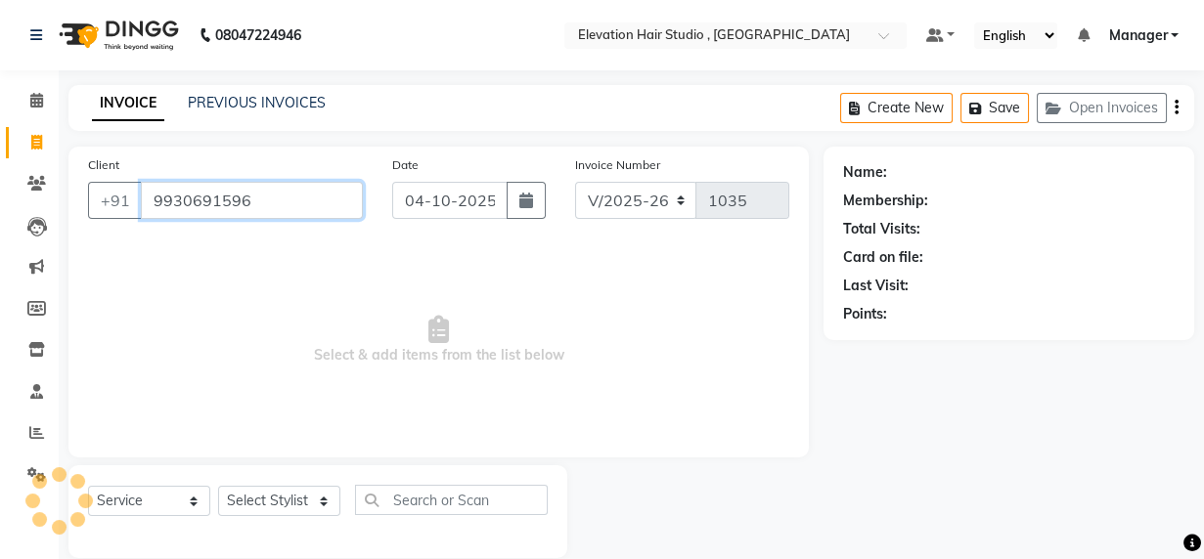
type input "9930691596"
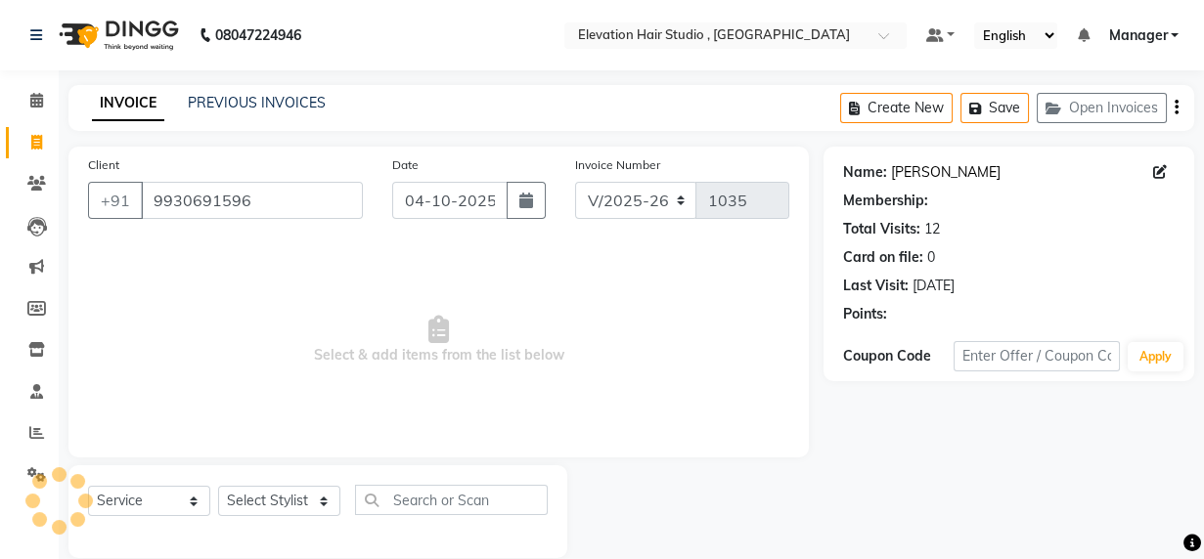
click at [917, 173] on link "Kalpesh" at bounding box center [946, 172] width 110 height 21
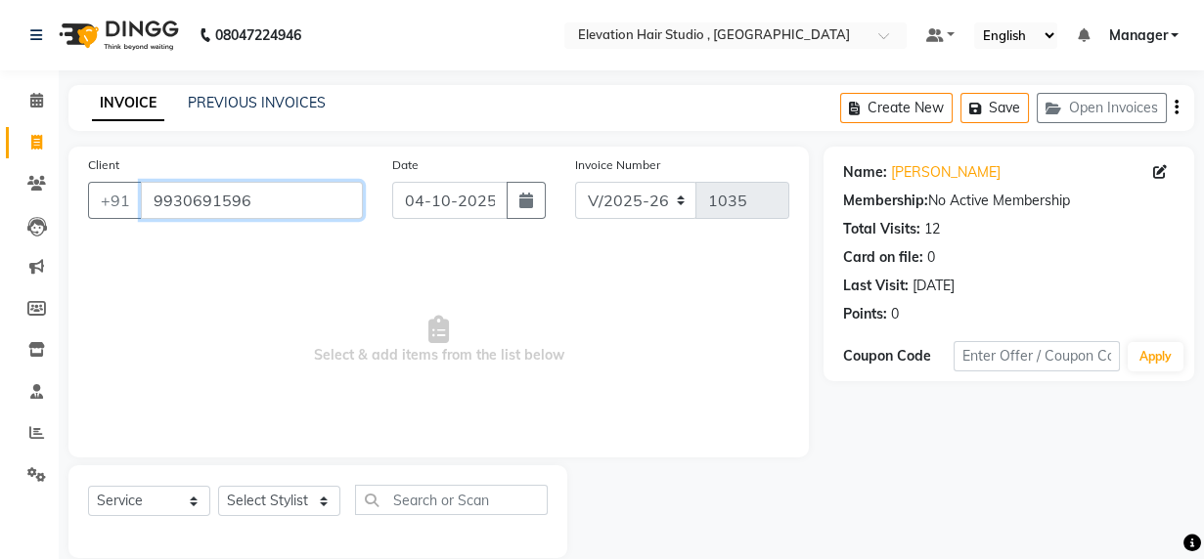
drag, startPoint x: 203, startPoint y: 196, endPoint x: -2, endPoint y: 163, distance: 207.9
click at [0, 163] on html "08047224946 Select Location × Elevation Hair Studio , Thane West Default Panel …" at bounding box center [602, 279] width 1204 height 559
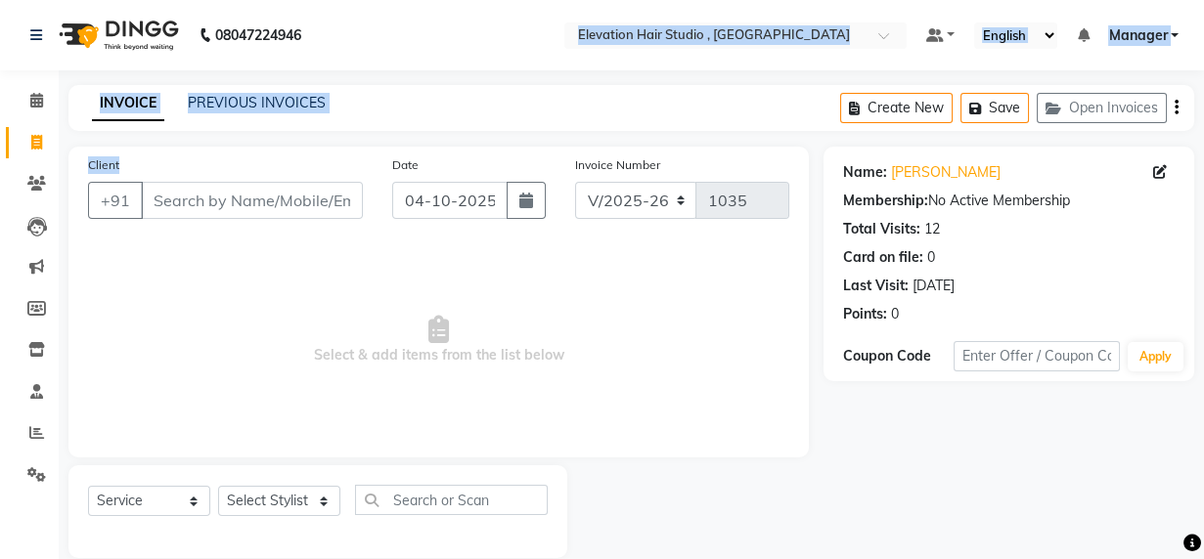
drag, startPoint x: 516, startPoint y: 19, endPoint x: -1, endPoint y: 244, distance: 564.2
click at [0, 244] on html "08047224946 Select Location × Elevation Hair Studio , Thane West Default Panel …" at bounding box center [602, 279] width 1204 height 559
click at [636, 90] on div "INVOICE PREVIOUS INVOICES Create New Save Open Invoices" at bounding box center [631, 108] width 1126 height 46
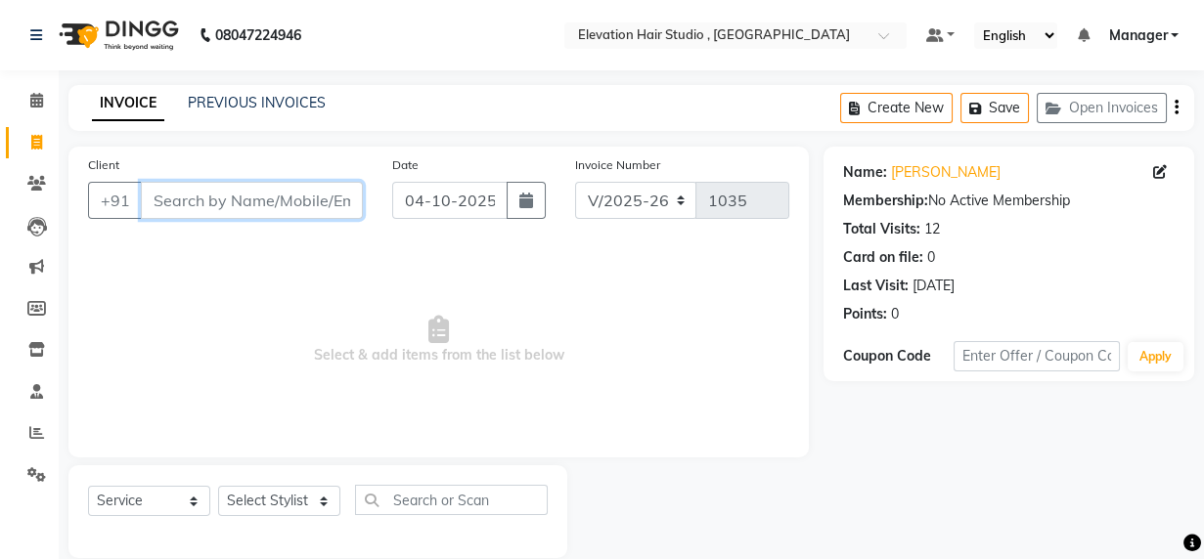
click at [272, 197] on input "Client" at bounding box center [252, 200] width 222 height 37
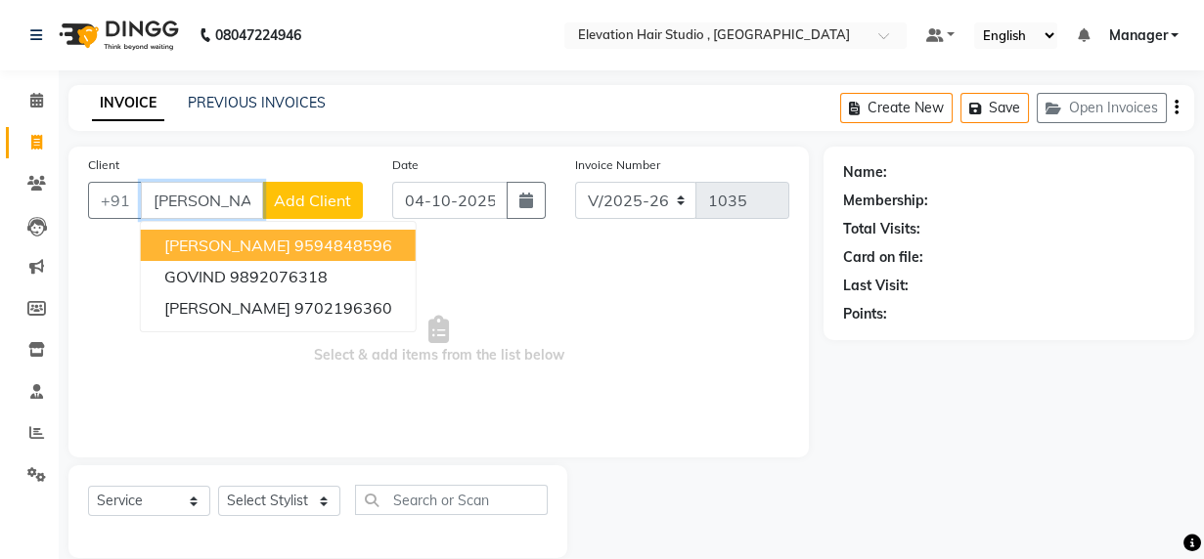
click at [339, 244] on ngb-highlight "9594848596" at bounding box center [343, 246] width 98 height 20
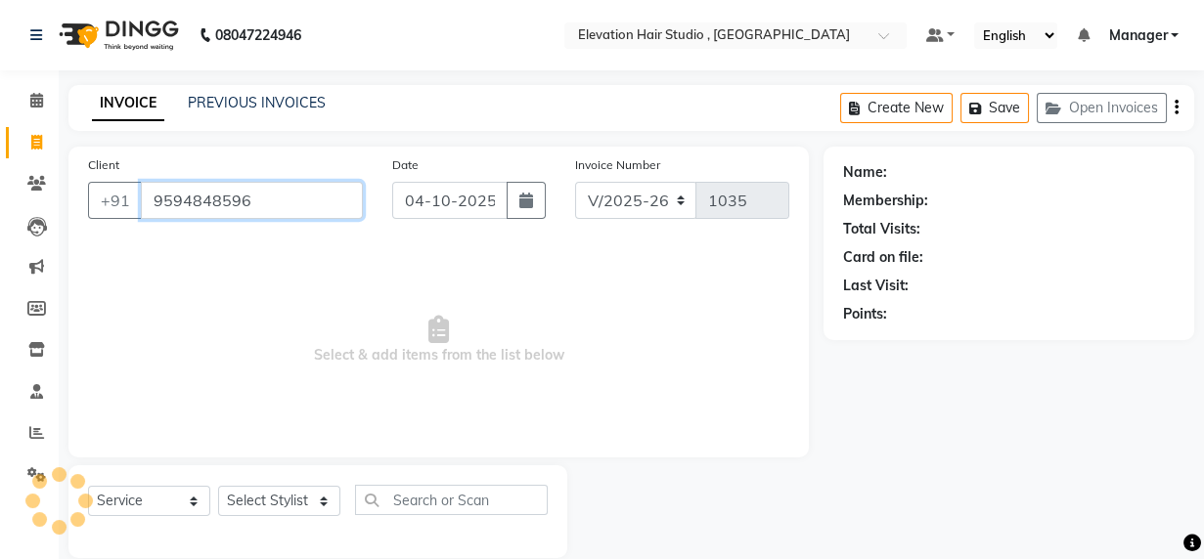
type input "9594848596"
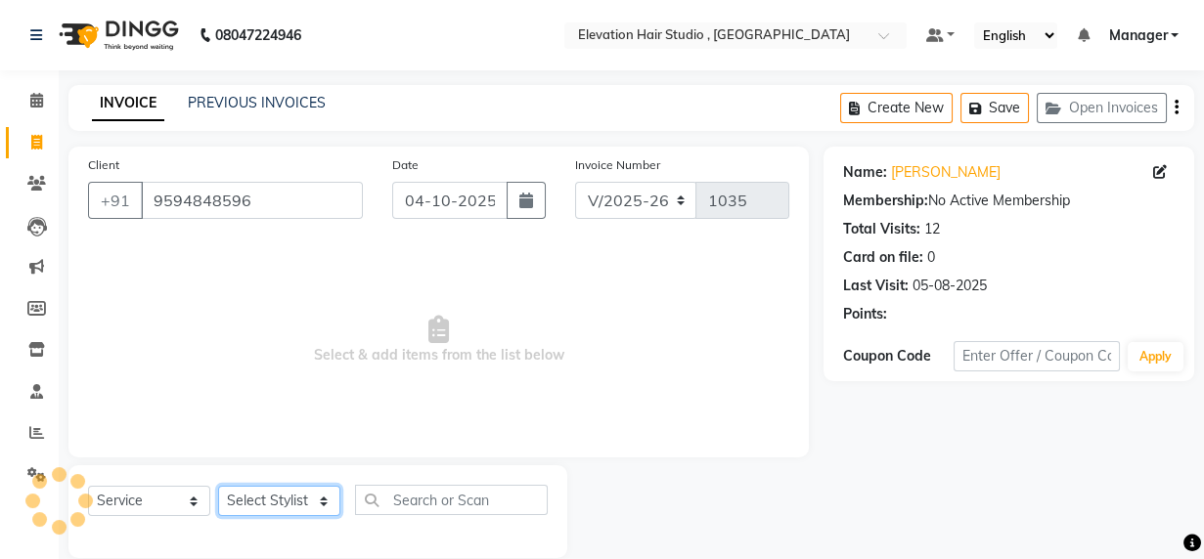
click at [302, 491] on select "Select Stylist Anish shaikh Dilip Manager mehboob sahil sameer Sanjay Sarfaraz …" at bounding box center [279, 501] width 122 height 30
select select "68492"
click at [218, 486] on select "Select Stylist Anish shaikh Dilip Manager mehboob sahil sameer Sanjay Sarfaraz …" at bounding box center [279, 501] width 122 height 30
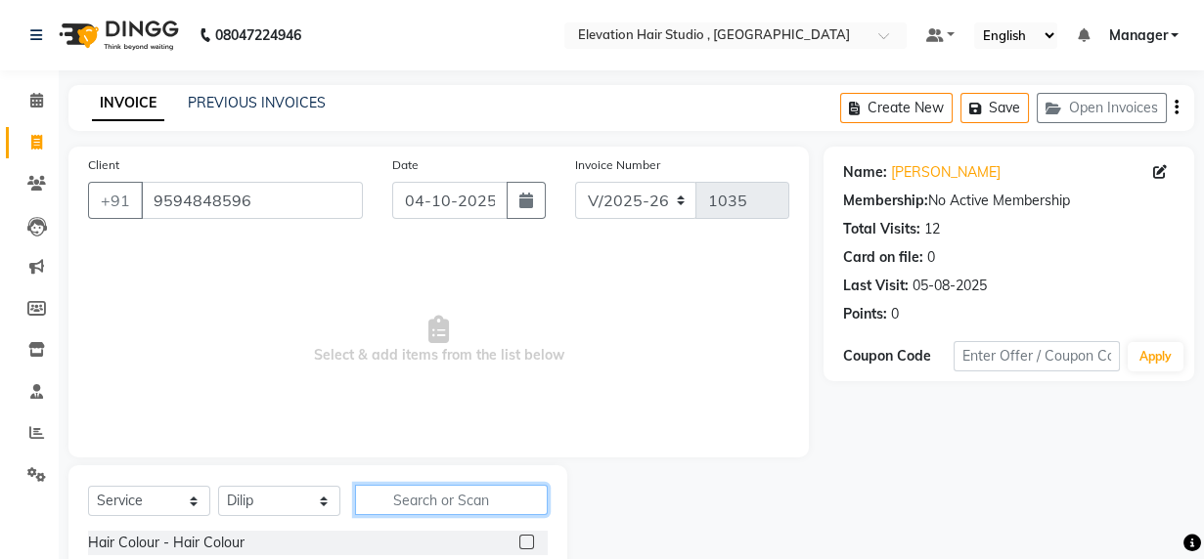
click at [425, 501] on input "text" at bounding box center [451, 500] width 193 height 30
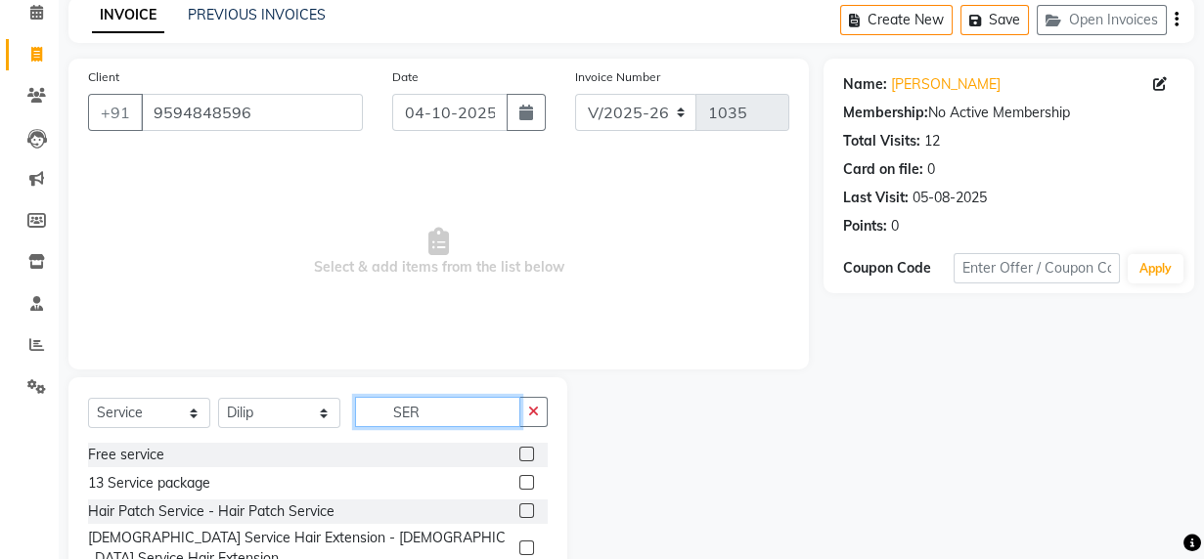
scroll to position [142, 0]
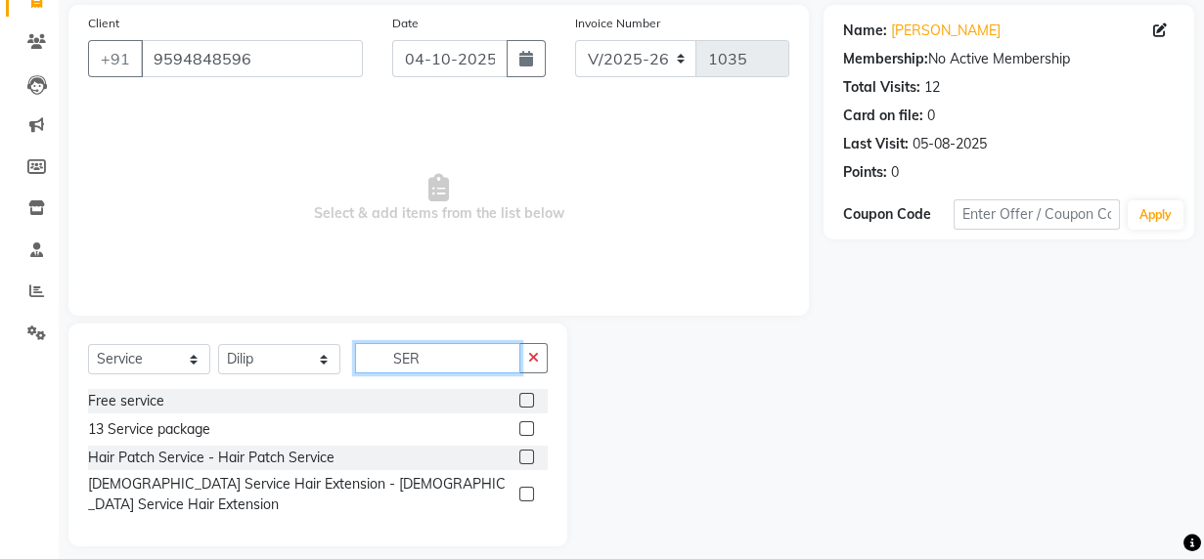
type input "SER"
click at [527, 450] on label at bounding box center [526, 457] width 15 height 15
click at [527, 452] on input "checkbox" at bounding box center [525, 458] width 13 height 13
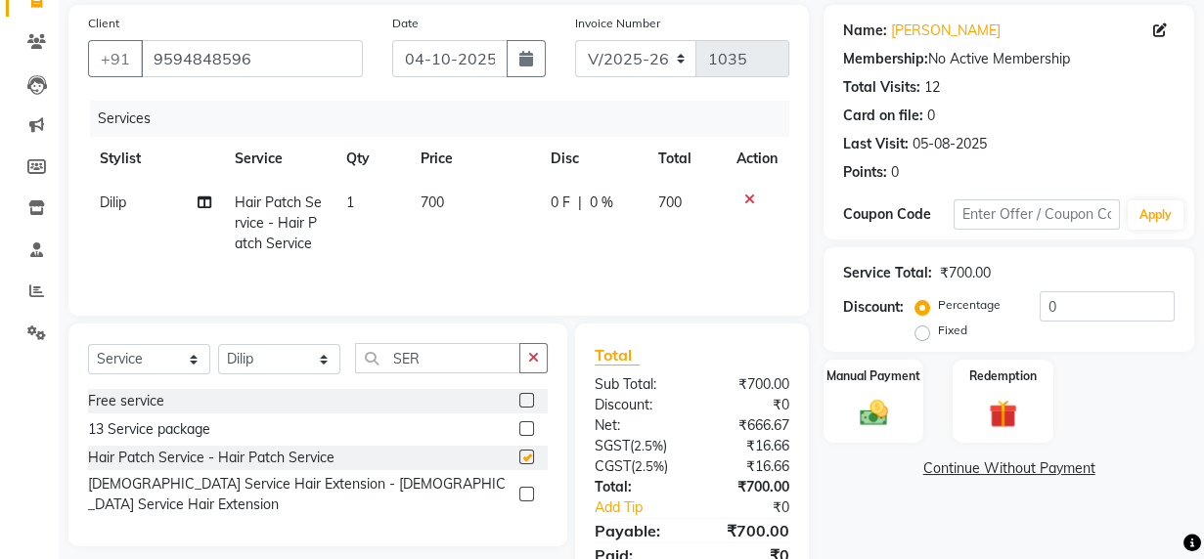
checkbox input "false"
click at [436, 194] on span "700" at bounding box center [432, 203] width 23 height 18
select select "68492"
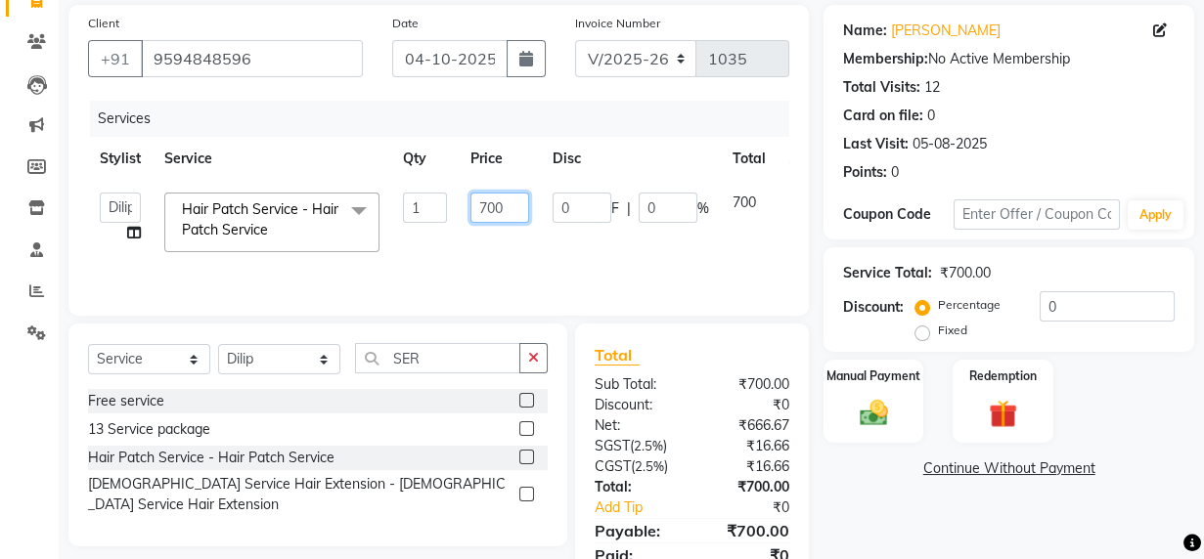
click at [483, 203] on input "700" at bounding box center [499, 208] width 59 height 30
type input "600"
click at [879, 369] on label "Manual Payment" at bounding box center [874, 375] width 98 height 19
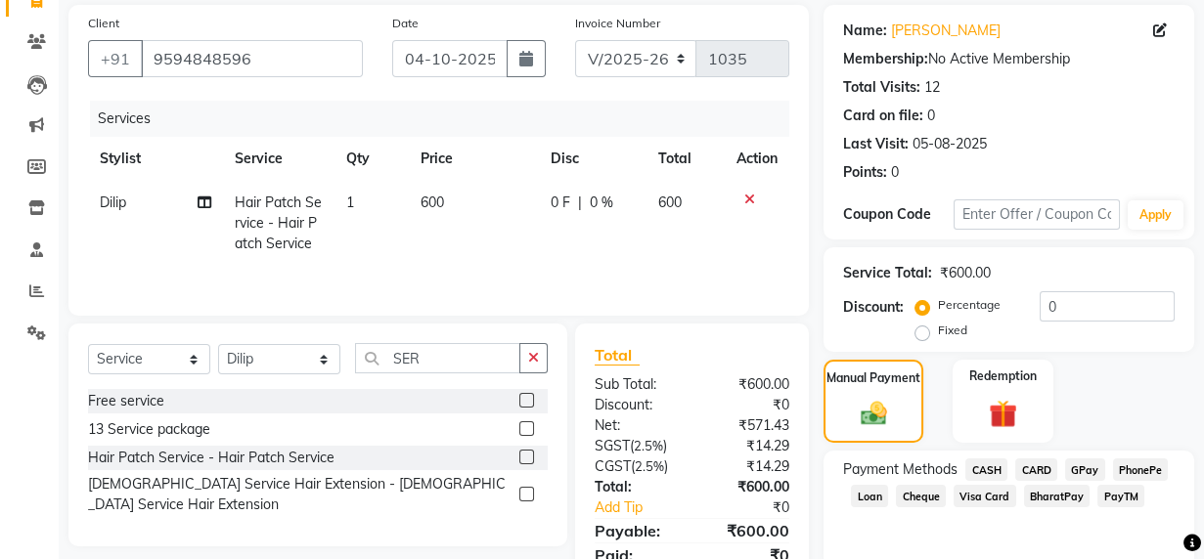
click at [1079, 465] on span "GPay" at bounding box center [1085, 470] width 40 height 22
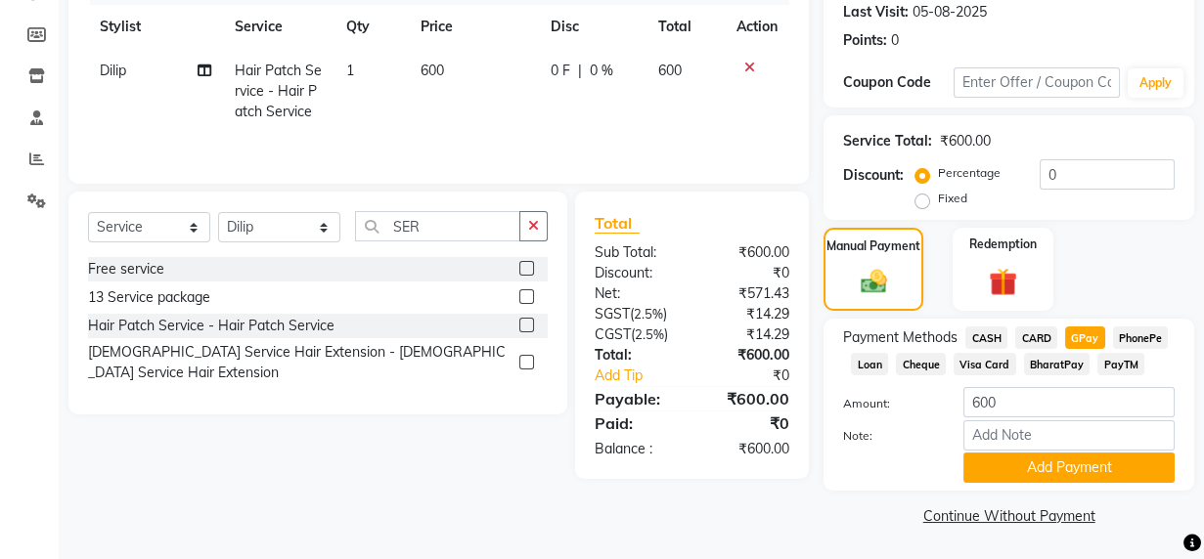
click at [1079, 465] on button "Add Payment" at bounding box center [1068, 468] width 211 height 30
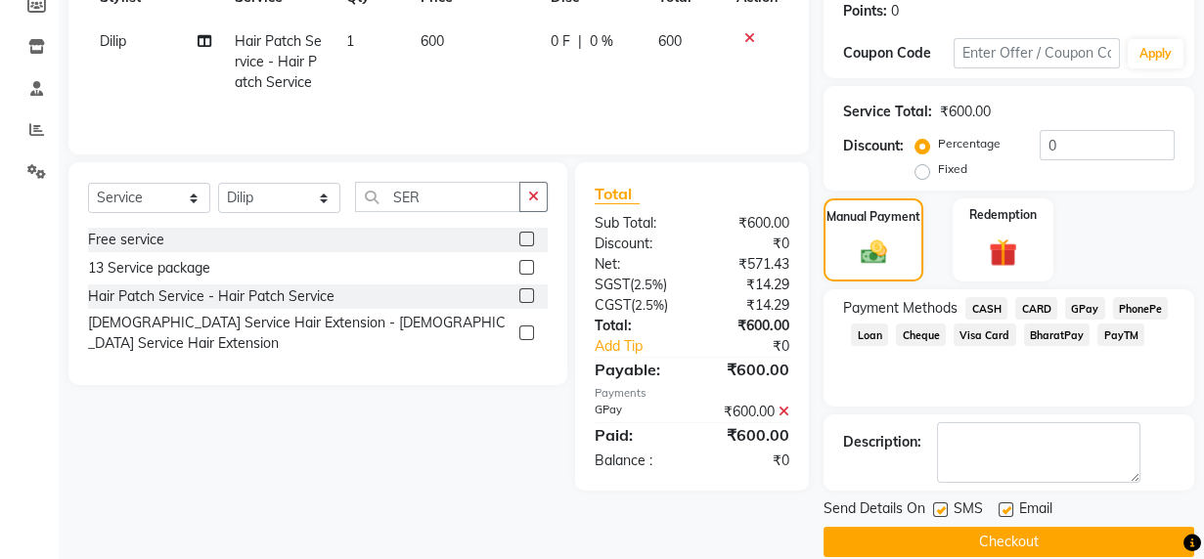
scroll to position [330, 0]
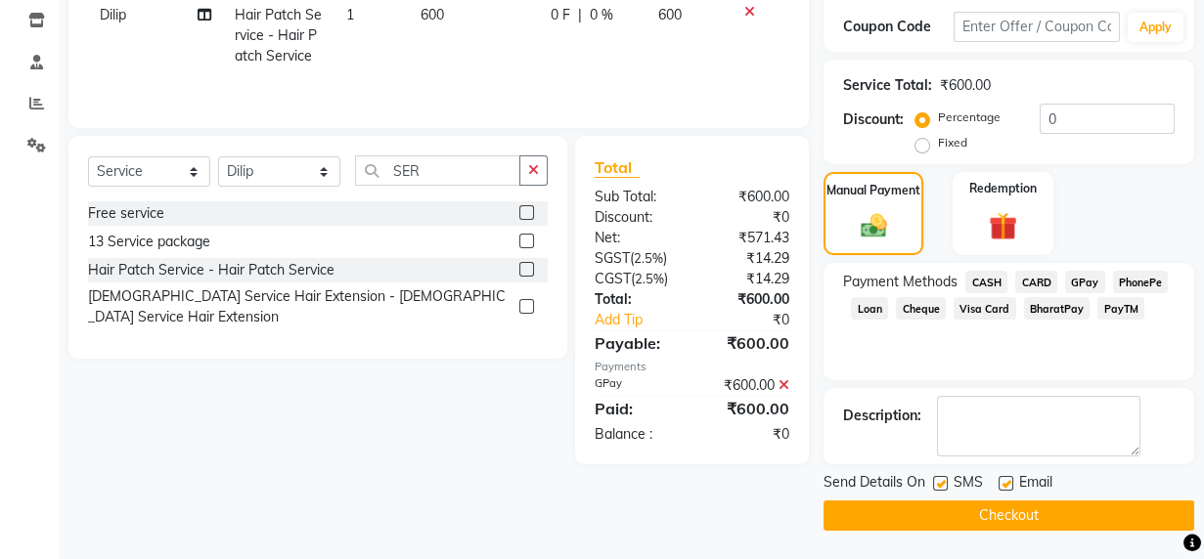
click at [1006, 487] on label at bounding box center [1006, 483] width 15 height 15
click at [1006, 487] on input "checkbox" at bounding box center [1005, 484] width 13 height 13
checkbox input "false"
click at [940, 482] on label at bounding box center [940, 483] width 15 height 15
click at [940, 482] on input "checkbox" at bounding box center [939, 484] width 13 height 13
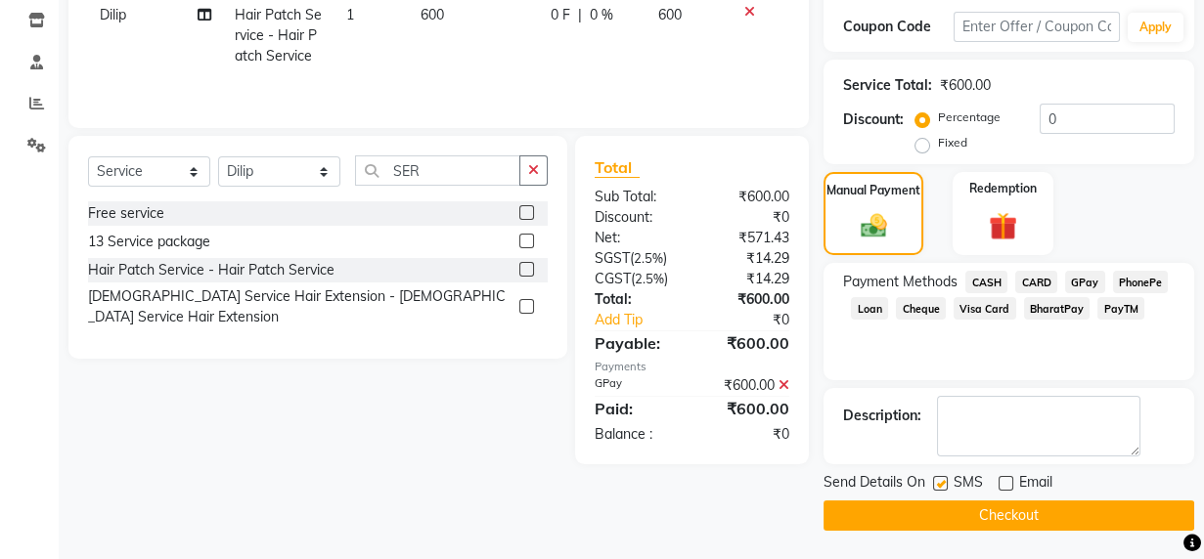
checkbox input "false"
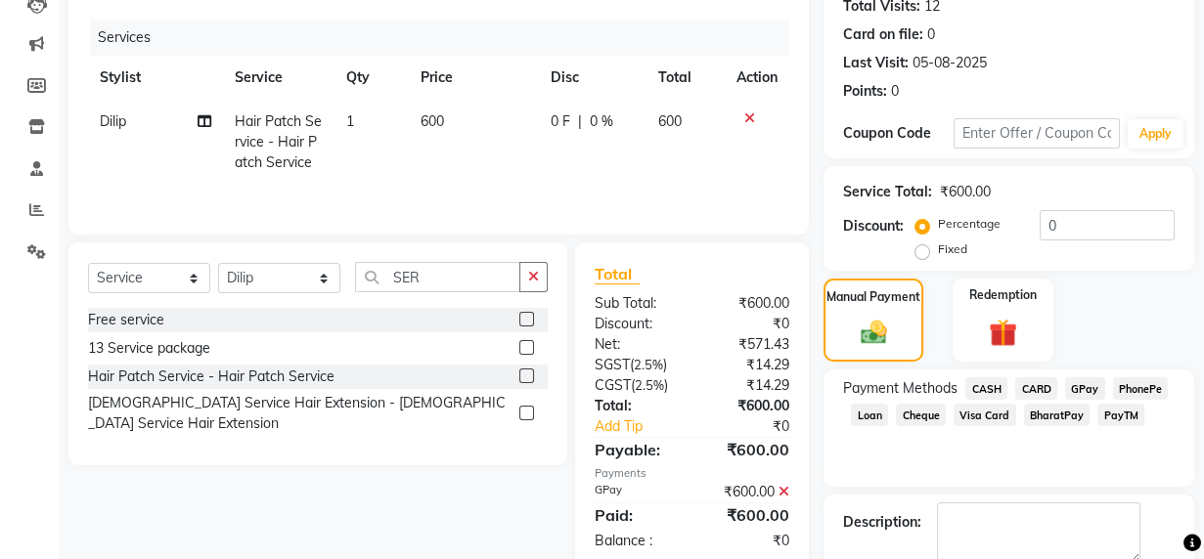
scroll to position [63, 0]
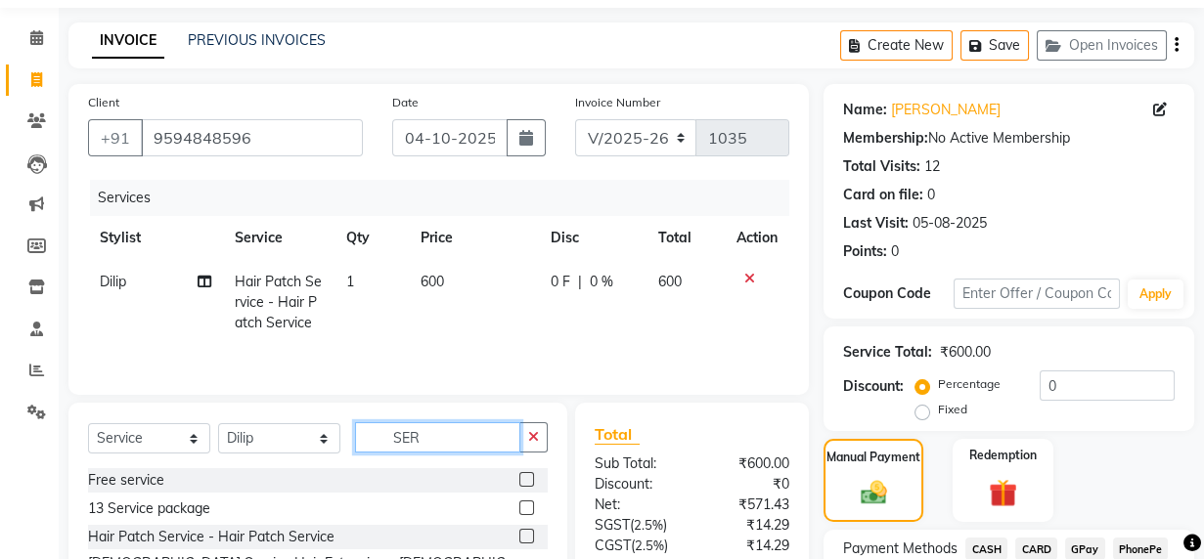
drag, startPoint x: 486, startPoint y: 434, endPoint x: 225, endPoint y: 391, distance: 264.7
click at [269, 403] on div "Select Service Product Membership Package Voucher Prepaid Gift Card Select Styl…" at bounding box center [317, 514] width 499 height 223
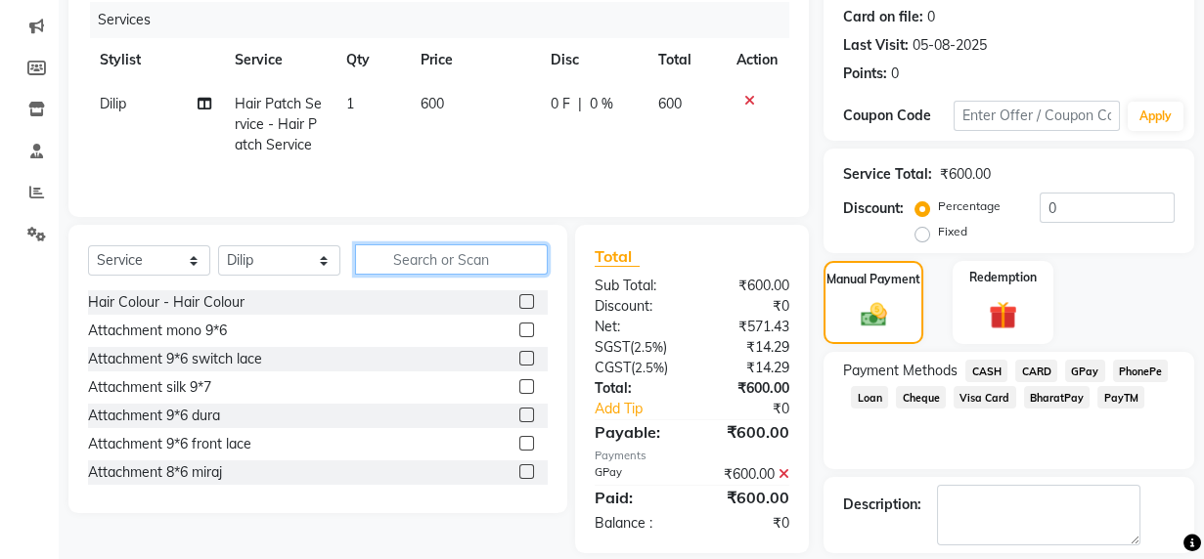
scroll to position [330, 0]
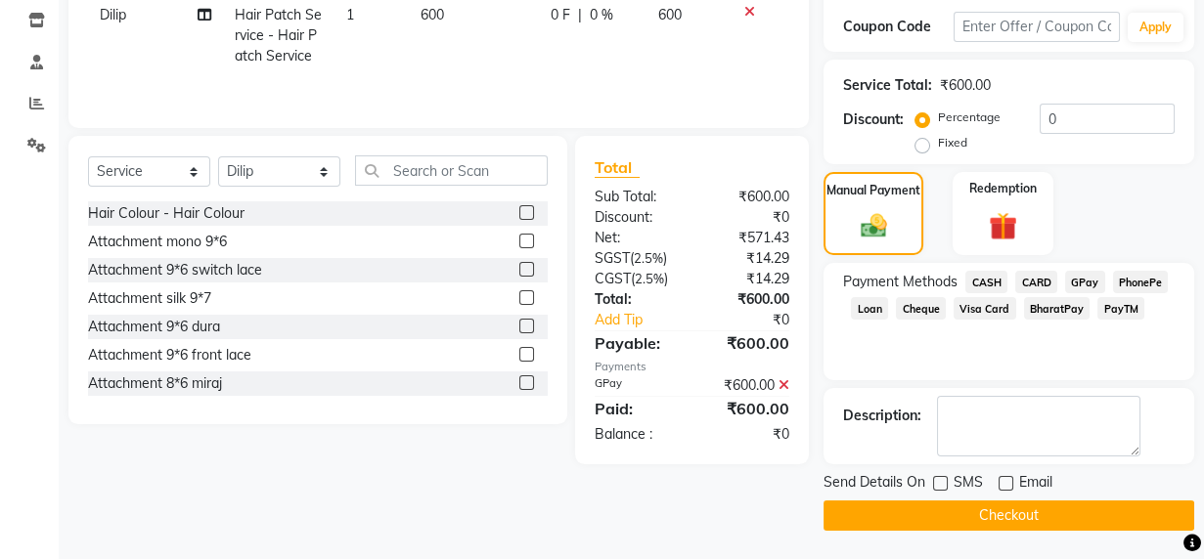
click at [1069, 514] on button "Checkout" at bounding box center [1009, 516] width 371 height 30
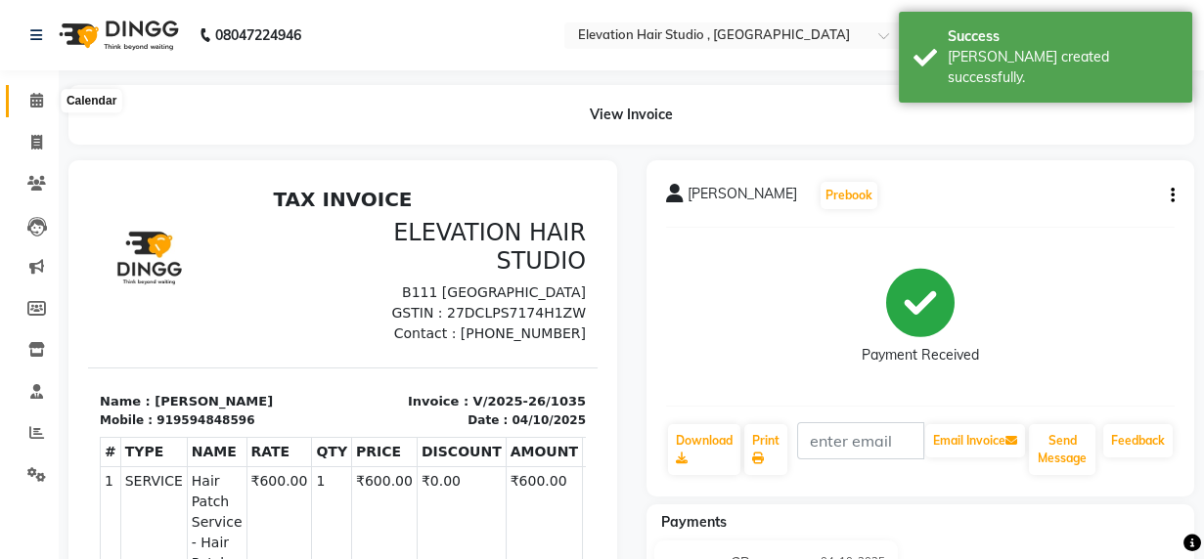
drag, startPoint x: 32, startPoint y: 106, endPoint x: 47, endPoint y: 127, distance: 26.0
click at [31, 106] on icon at bounding box center [36, 100] width 13 height 15
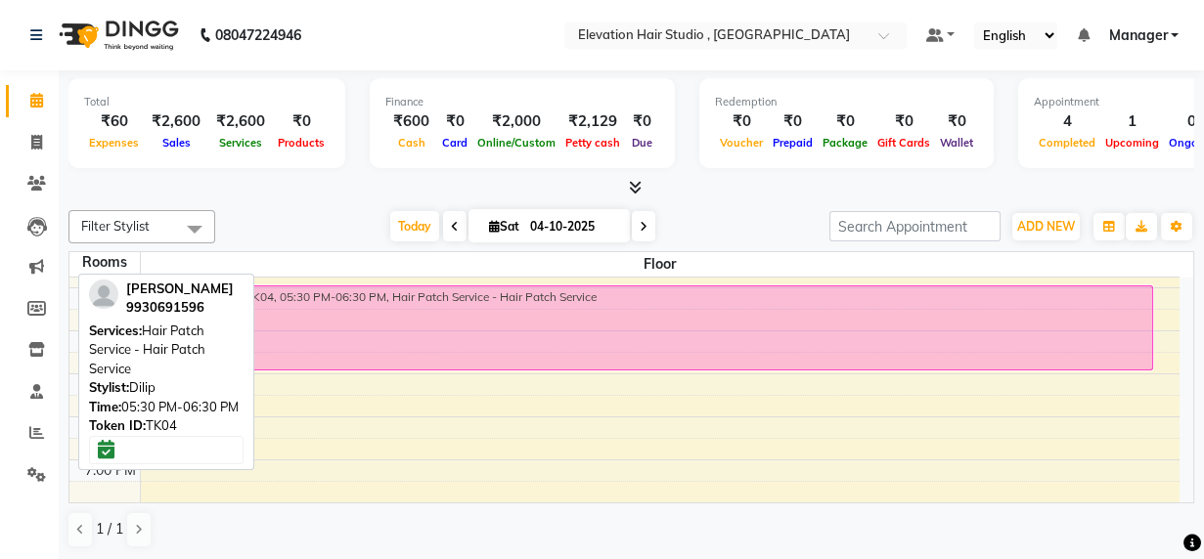
scroll to position [676, 0]
drag, startPoint x: 664, startPoint y: 344, endPoint x: 667, endPoint y: 315, distance: 29.5
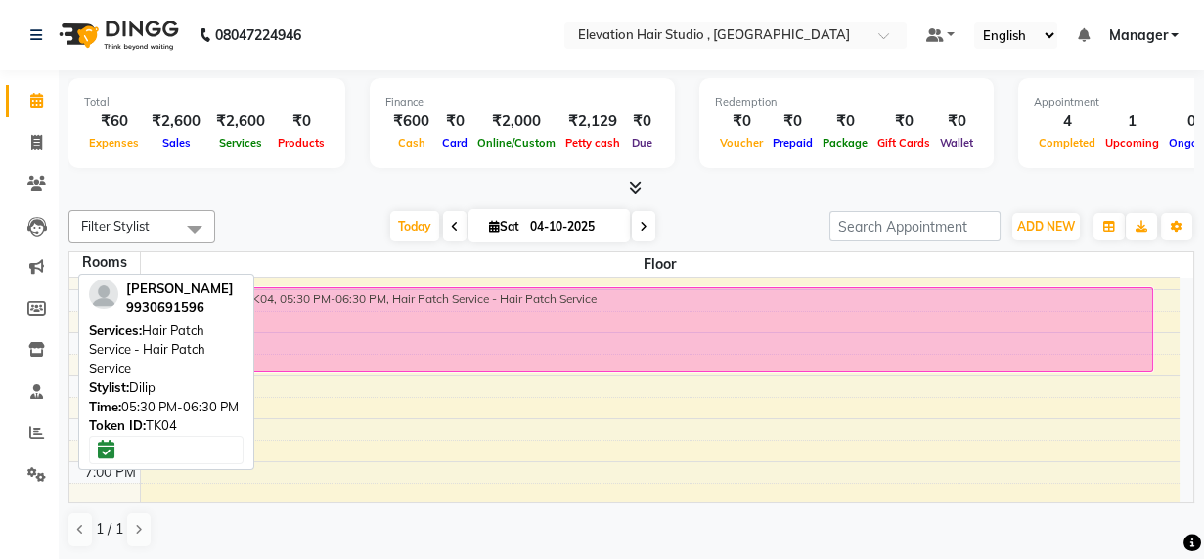
click at [667, 315] on div "Varun, TK01, 11:15 AM-12:15 PM, Hair Patch Service - Hair Patch Service Abhay, …" at bounding box center [661, 118] width 1040 height 1032
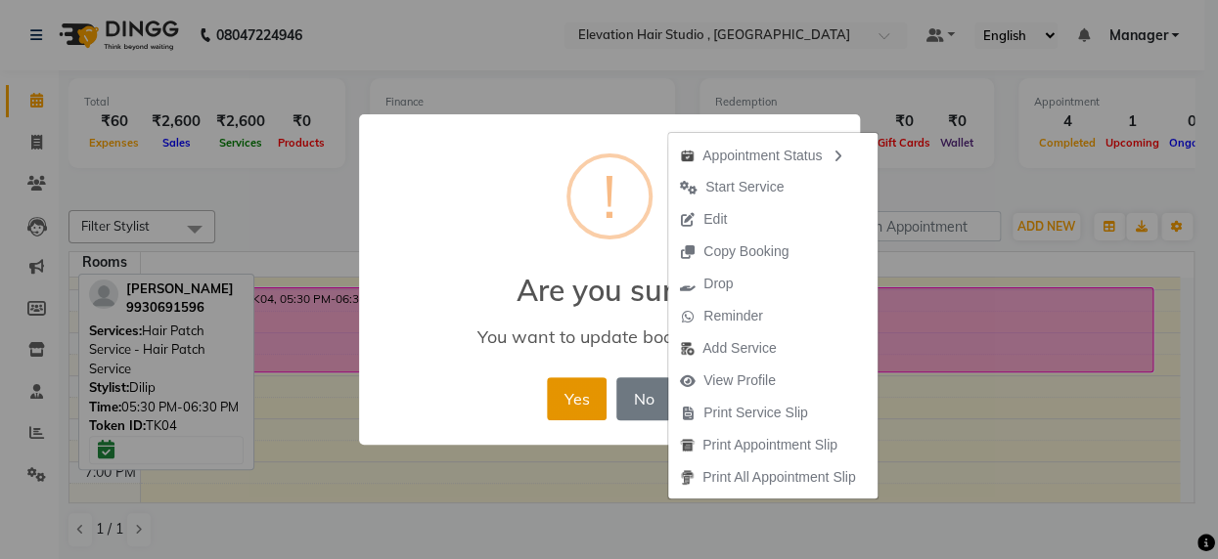
click at [572, 411] on button "Yes" at bounding box center [577, 399] width 60 height 43
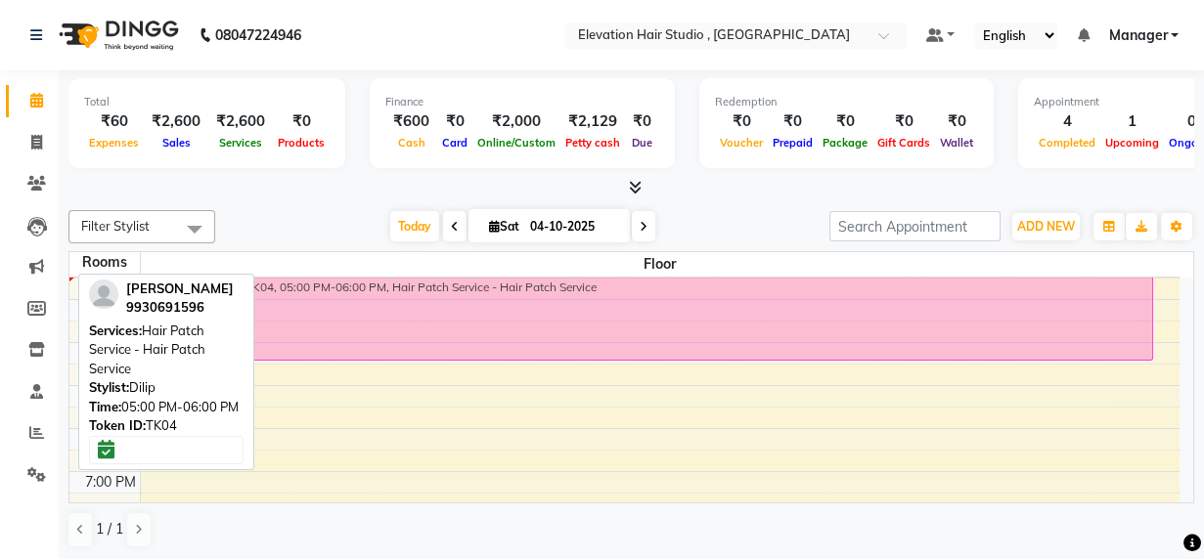
scroll to position [665, 0]
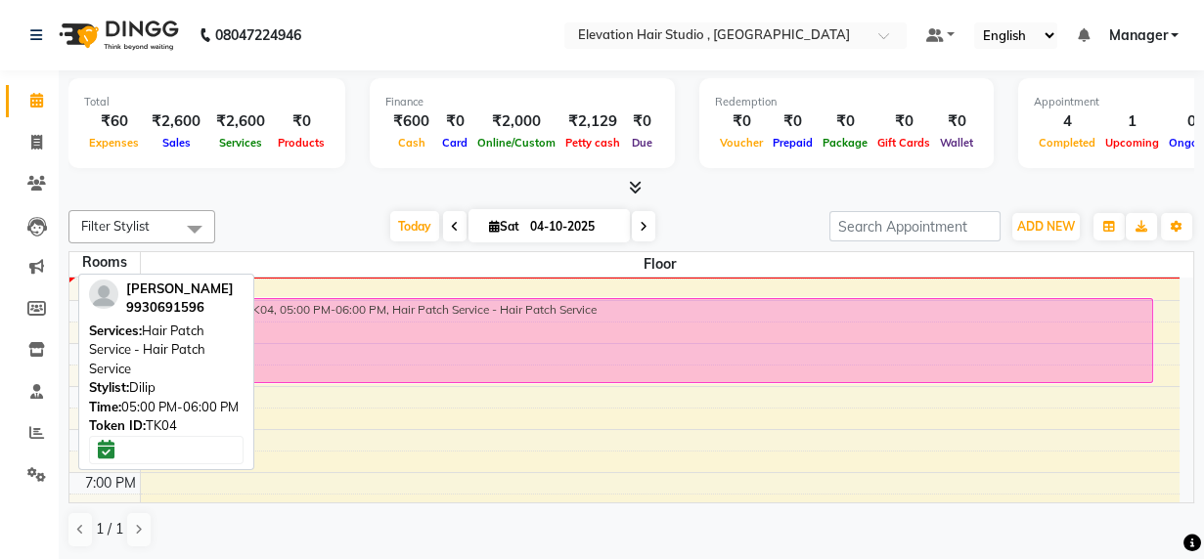
drag, startPoint x: 380, startPoint y: 333, endPoint x: 396, endPoint y: 350, distance: 23.6
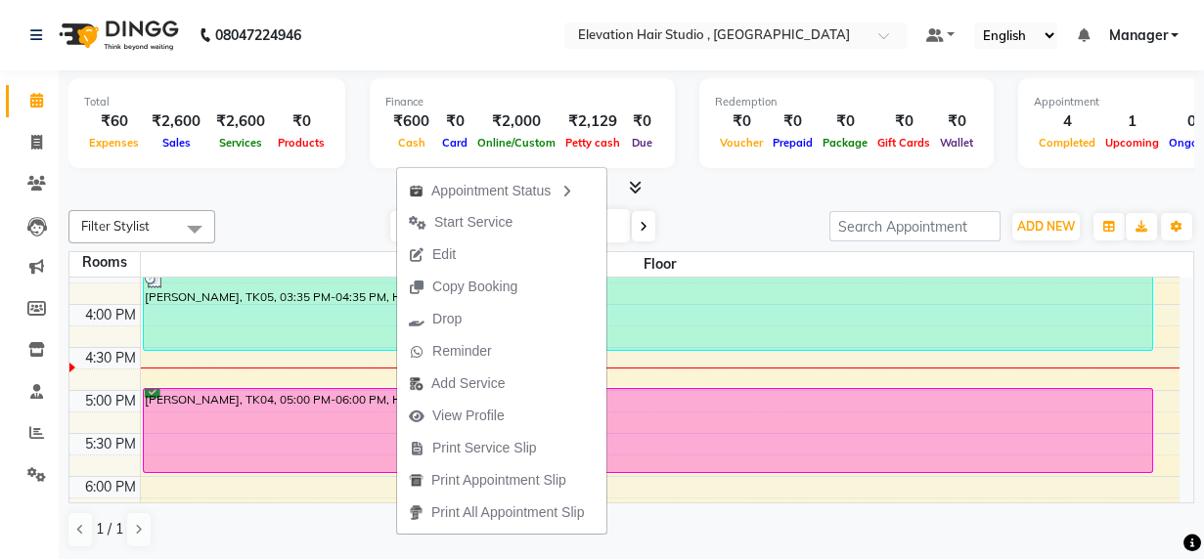
scroll to position [576, 0]
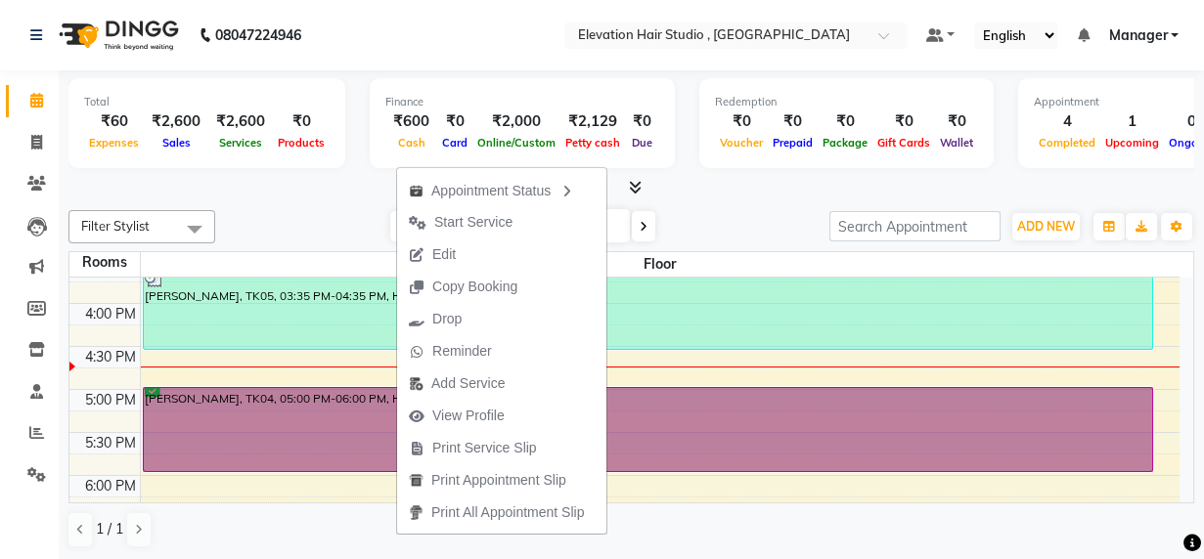
drag, startPoint x: 184, startPoint y: 416, endPoint x: 379, endPoint y: 337, distance: 209.8
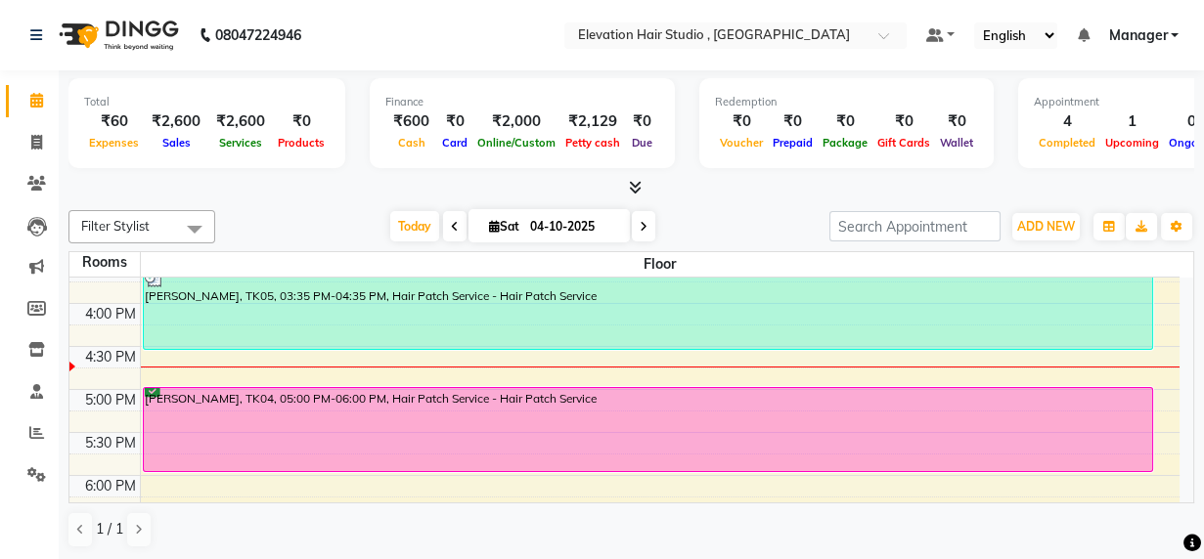
drag, startPoint x: 379, startPoint y: 337, endPoint x: 653, endPoint y: 175, distance: 319.2
click at [653, 175] on div "Total ₹60 Expenses ₹2,600 Sales ₹2,600 Services ₹0 Products Finance ₹600 Cash ₹…" at bounding box center [631, 134] width 1126 height 128
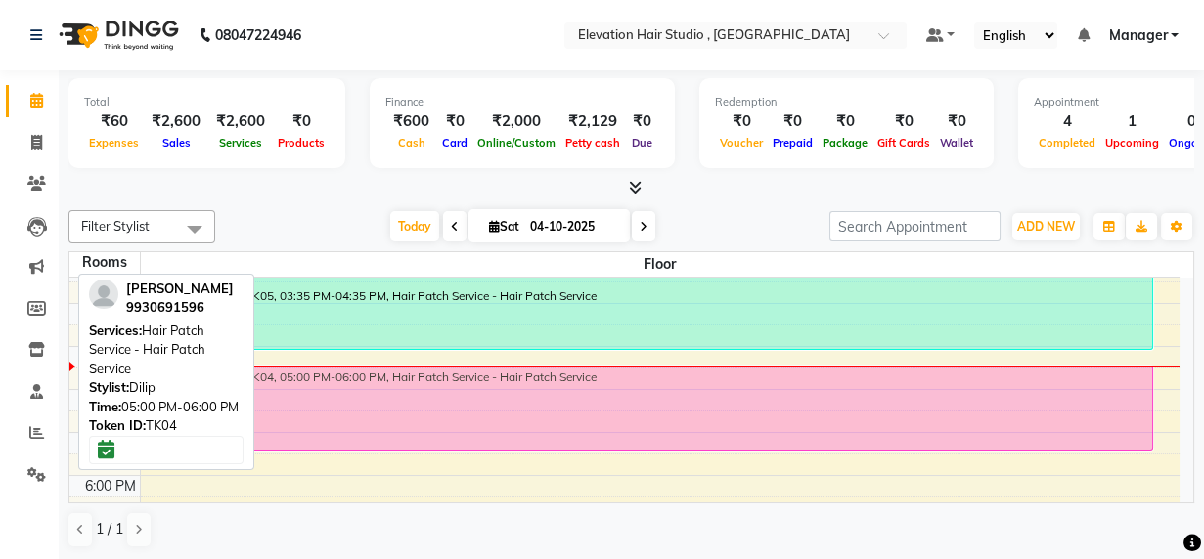
drag, startPoint x: 538, startPoint y: 430, endPoint x: 551, endPoint y: 408, distance: 25.8
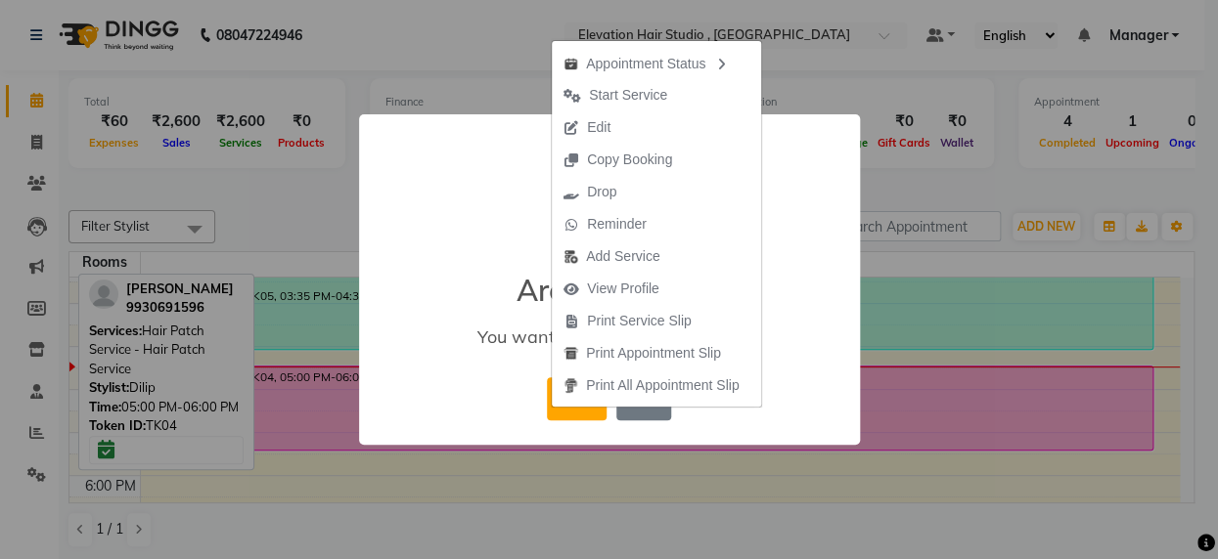
drag, startPoint x: 773, startPoint y: 404, endPoint x: 688, endPoint y: 429, distance: 88.8
click at [773, 406] on div "× ! Are you sure? You want to update booking slot Yes No No" at bounding box center [609, 279] width 501 height 331
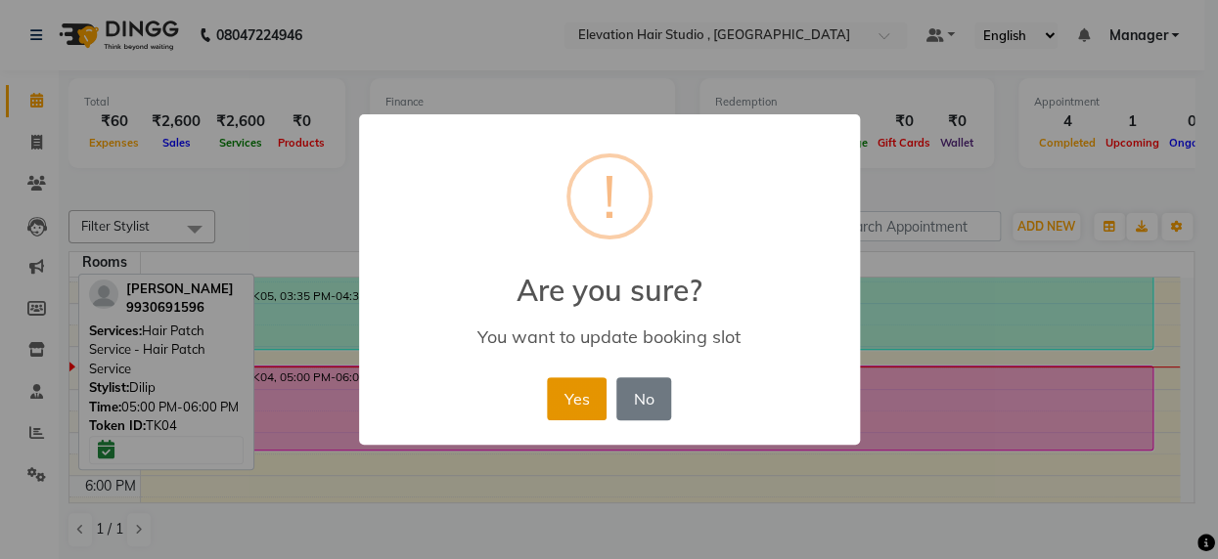
click at [554, 382] on button "Yes" at bounding box center [577, 399] width 60 height 43
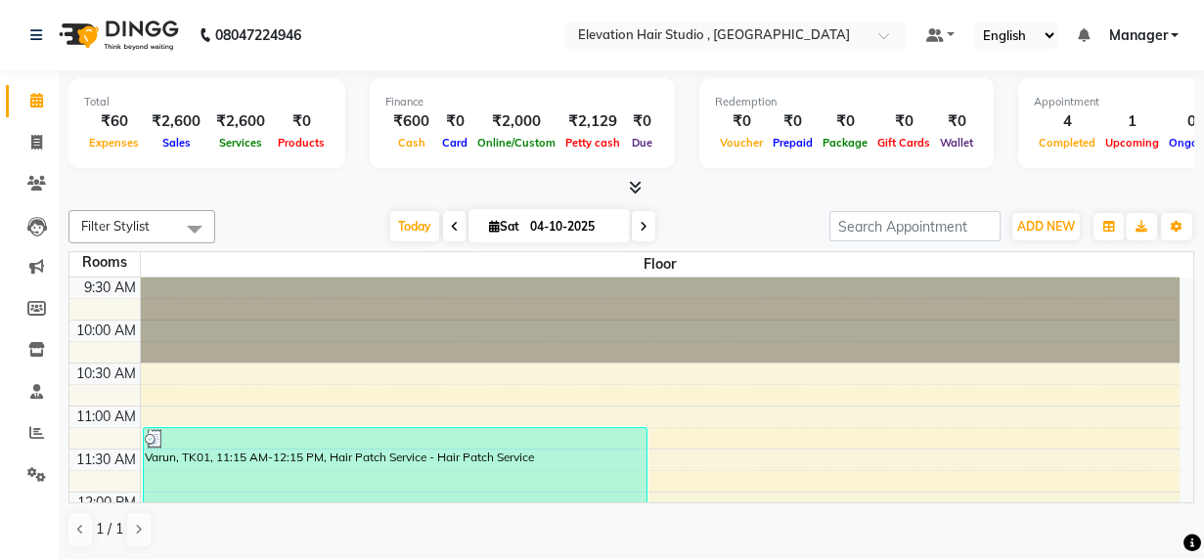
scroll to position [42, 0]
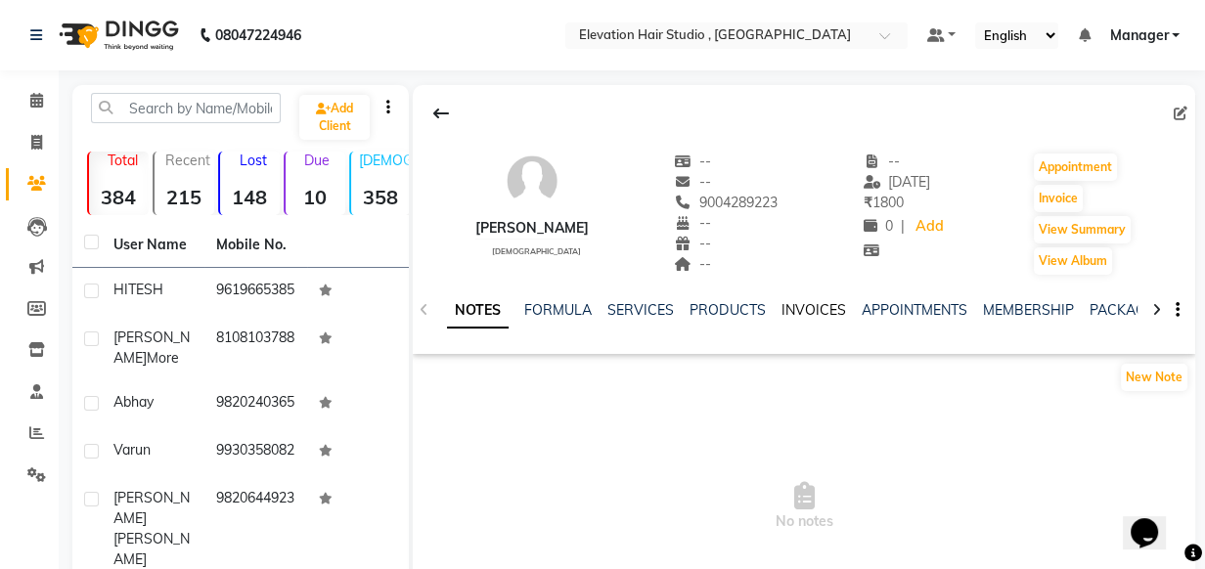
click at [790, 314] on link "INVOICES" at bounding box center [813, 310] width 65 height 18
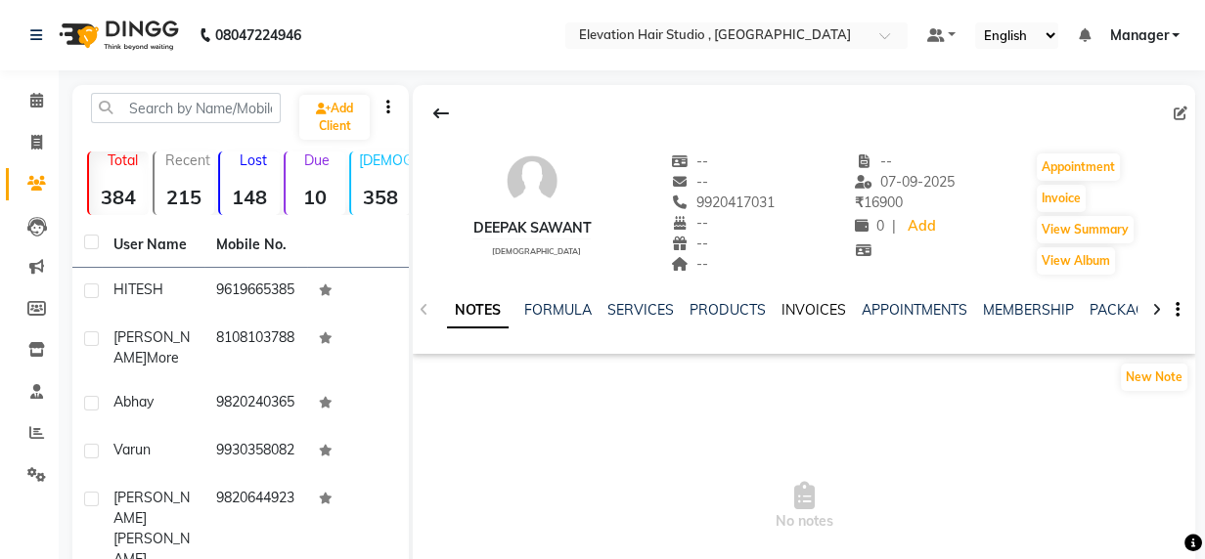
click at [801, 313] on link "INVOICES" at bounding box center [813, 310] width 65 height 18
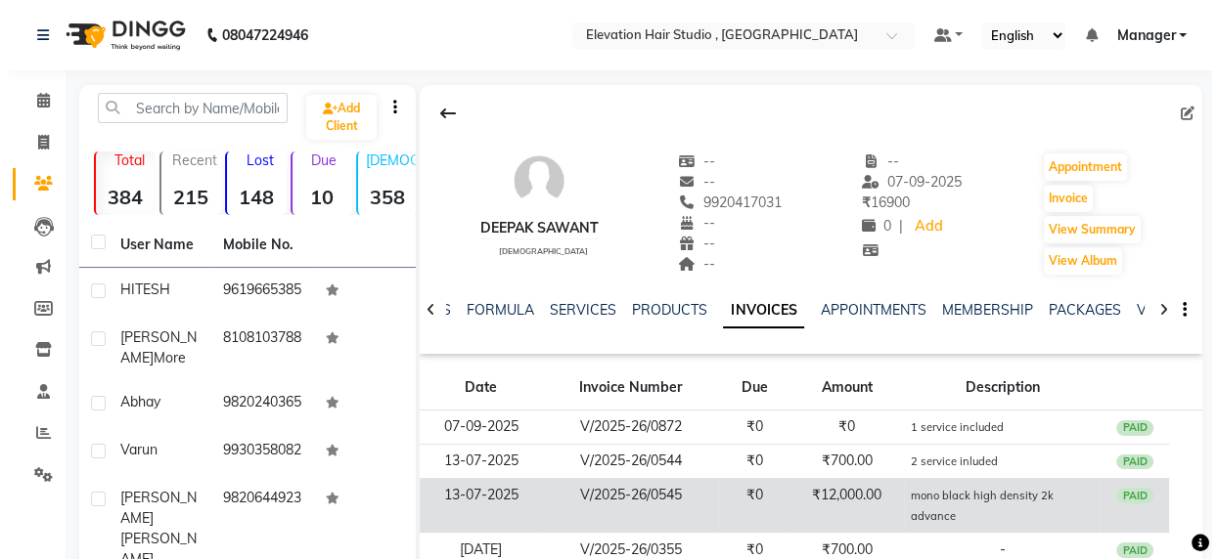
scroll to position [88, 0]
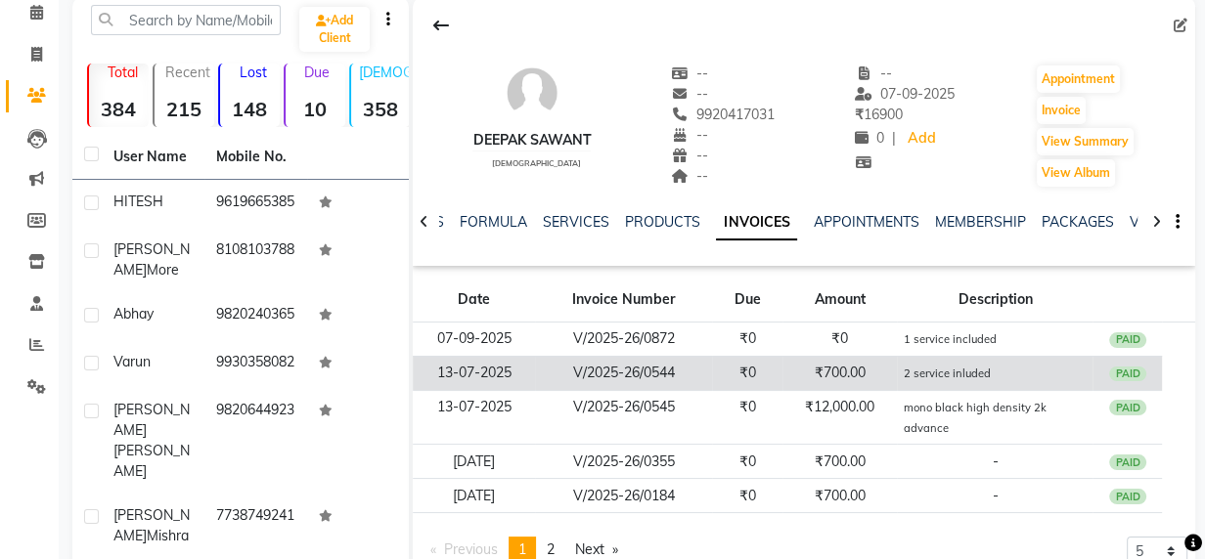
click at [778, 380] on td "₹0" at bounding box center [747, 373] width 70 height 34
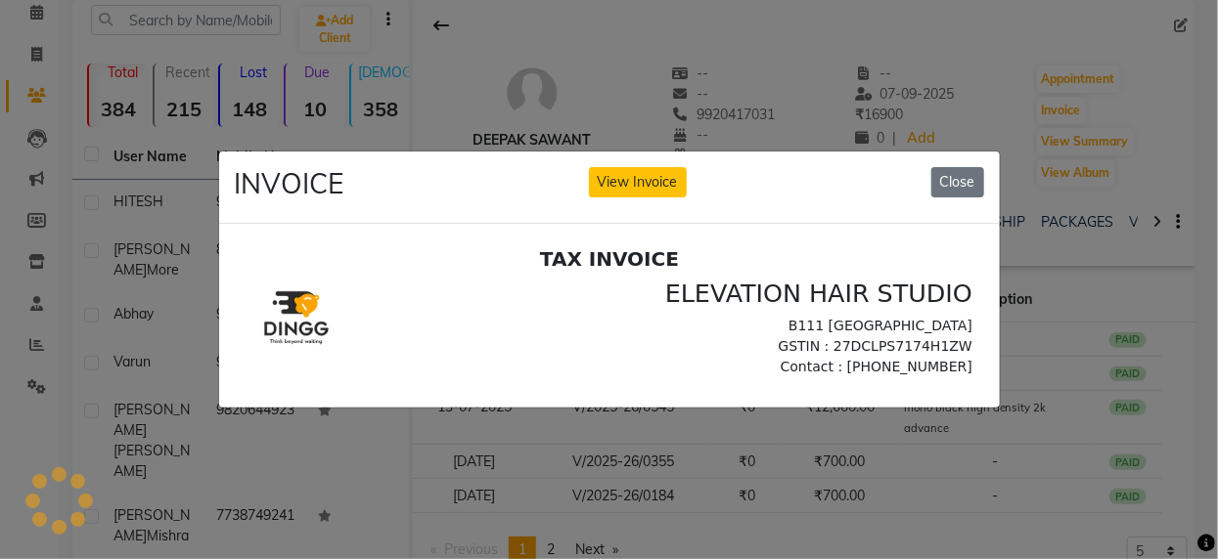
scroll to position [0, 0]
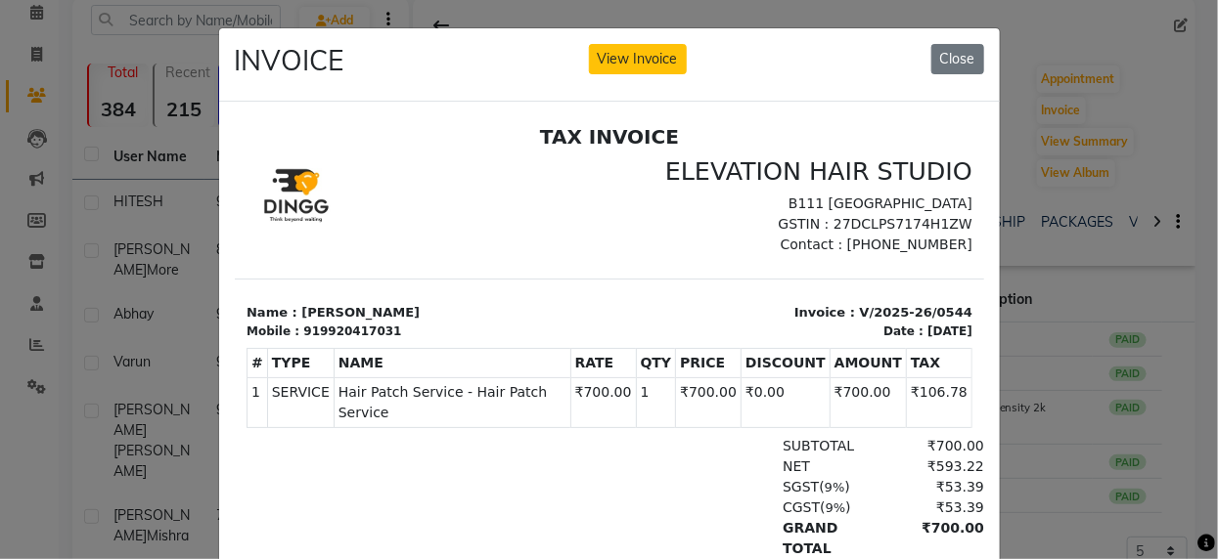
click at [1026, 206] on ngb-modal-window "INVOICE View Invoice Close" at bounding box center [609, 279] width 1218 height 559
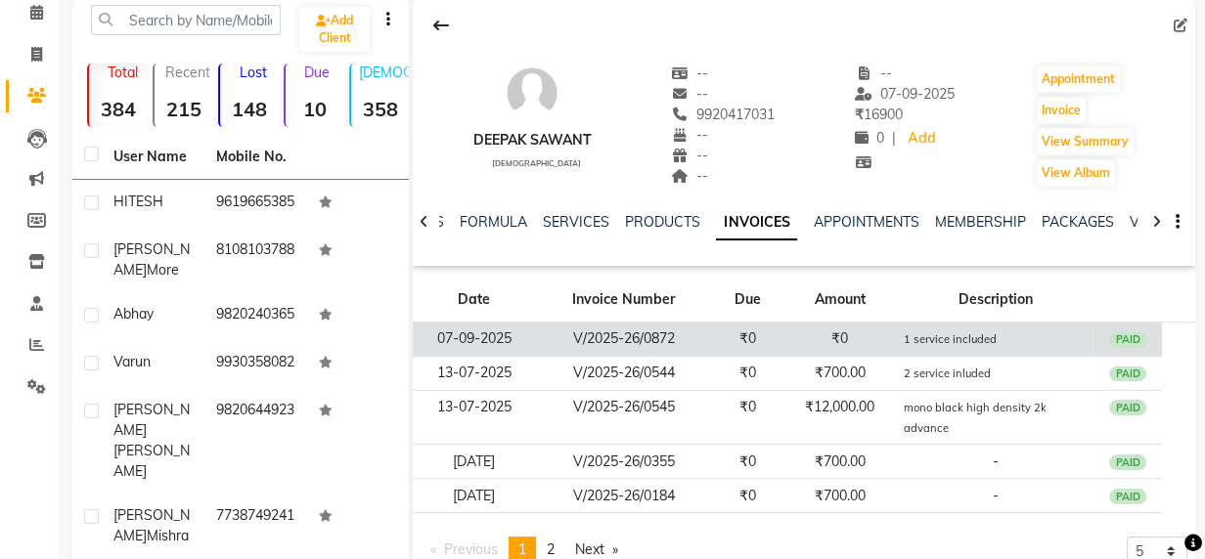
click at [902, 337] on td "1 service included" at bounding box center [995, 340] width 196 height 34
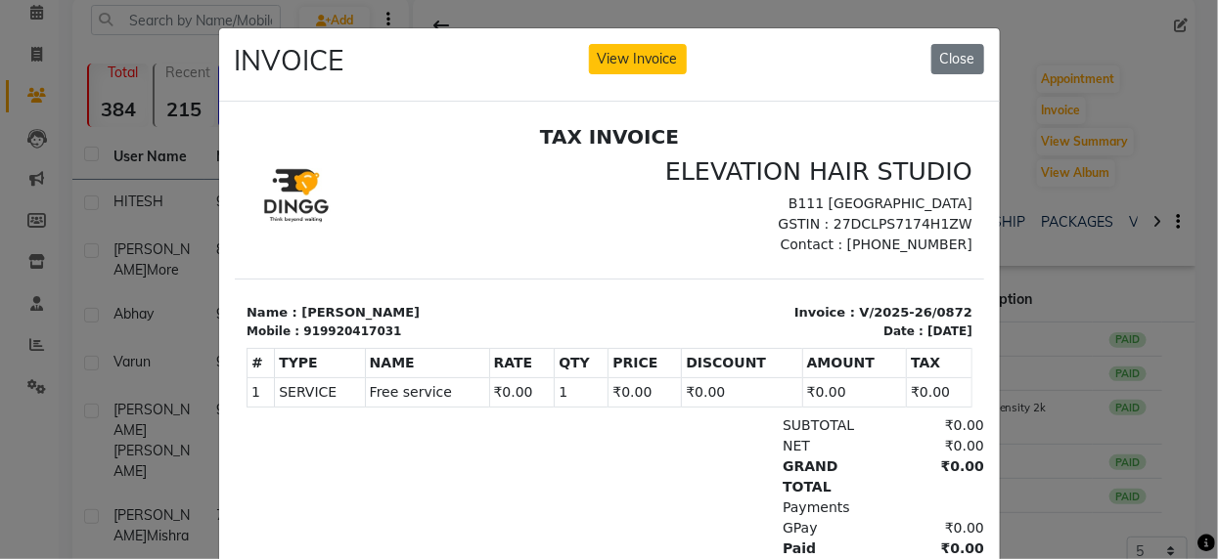
click at [1086, 300] on ngb-modal-window "INVOICE View Invoice Close" at bounding box center [609, 279] width 1218 height 559
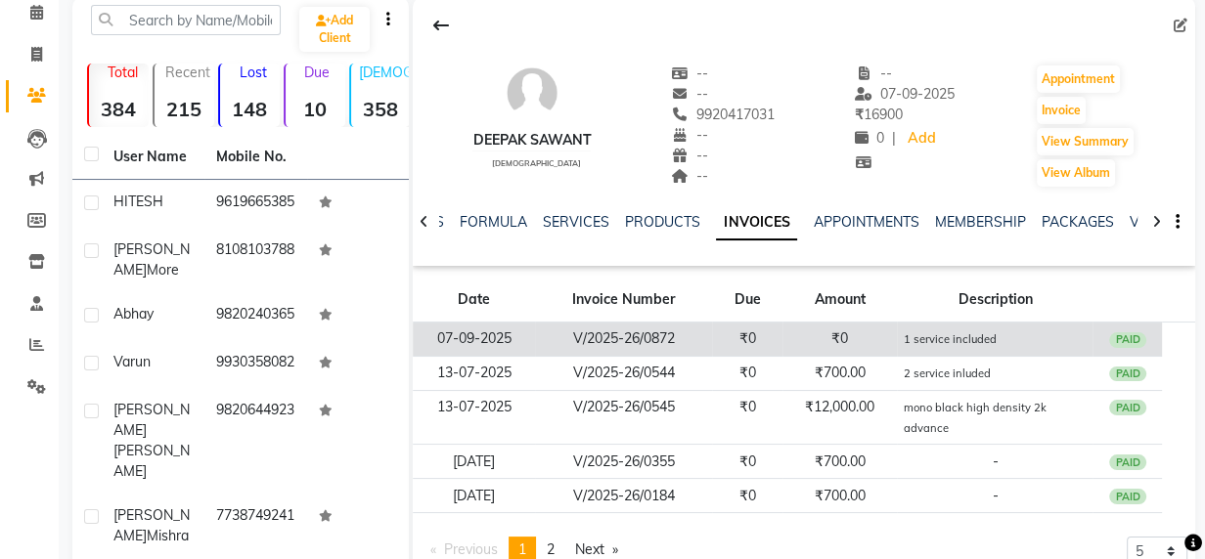
click at [961, 346] on td "1 service included" at bounding box center [995, 340] width 196 height 34
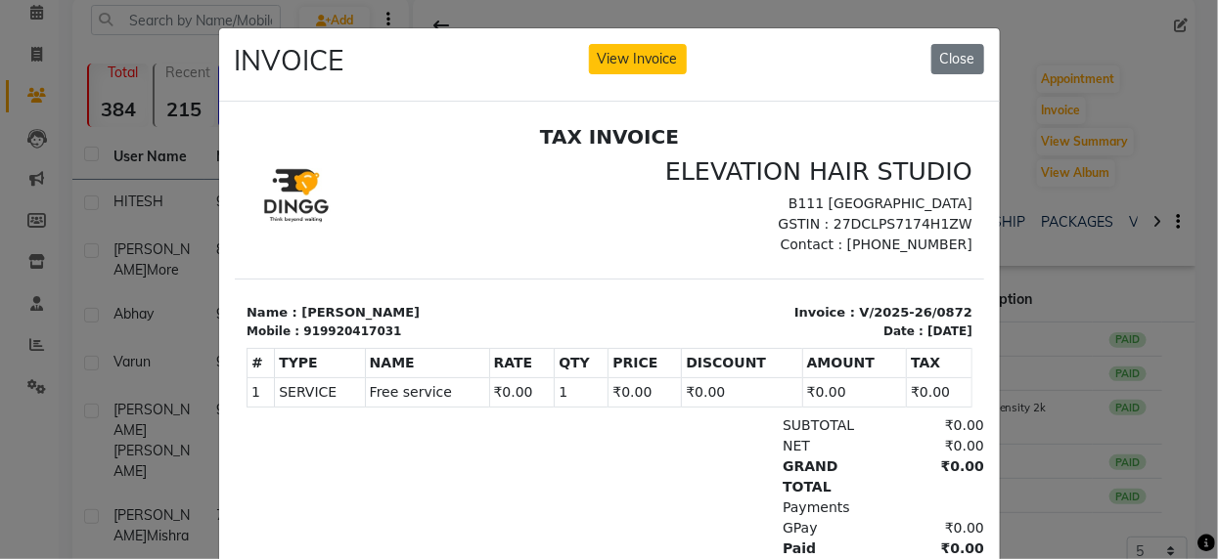
click at [1110, 303] on ngb-modal-window "INVOICE View Invoice Close" at bounding box center [609, 279] width 1218 height 559
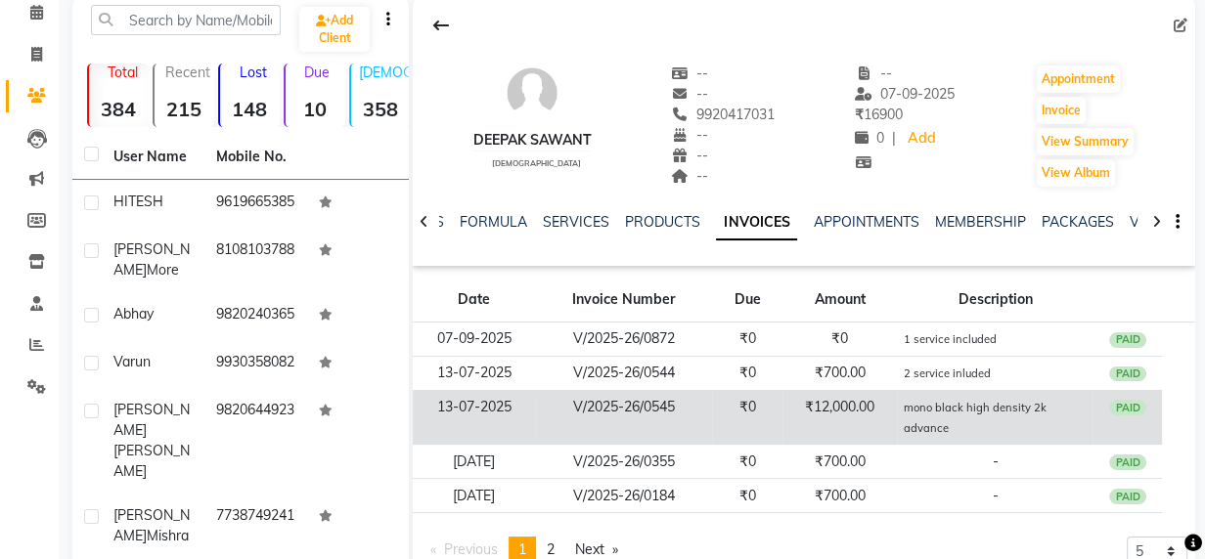
click at [958, 390] on td "mono black high density 2k advance" at bounding box center [995, 417] width 196 height 55
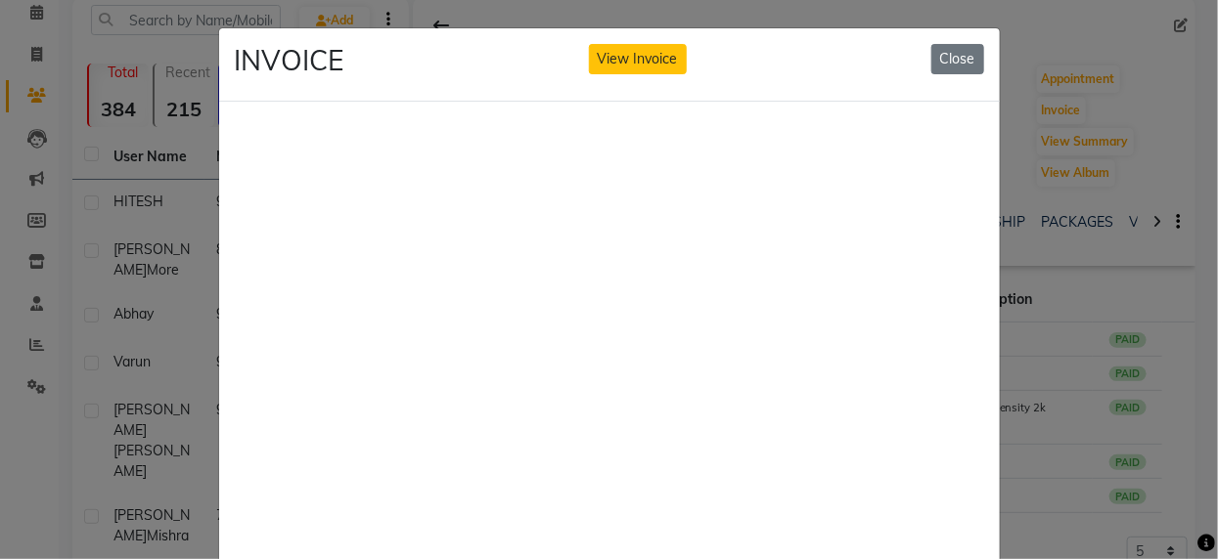
click at [1023, 274] on ngb-modal-window "INVOICE View Invoice Close" at bounding box center [609, 279] width 1218 height 559
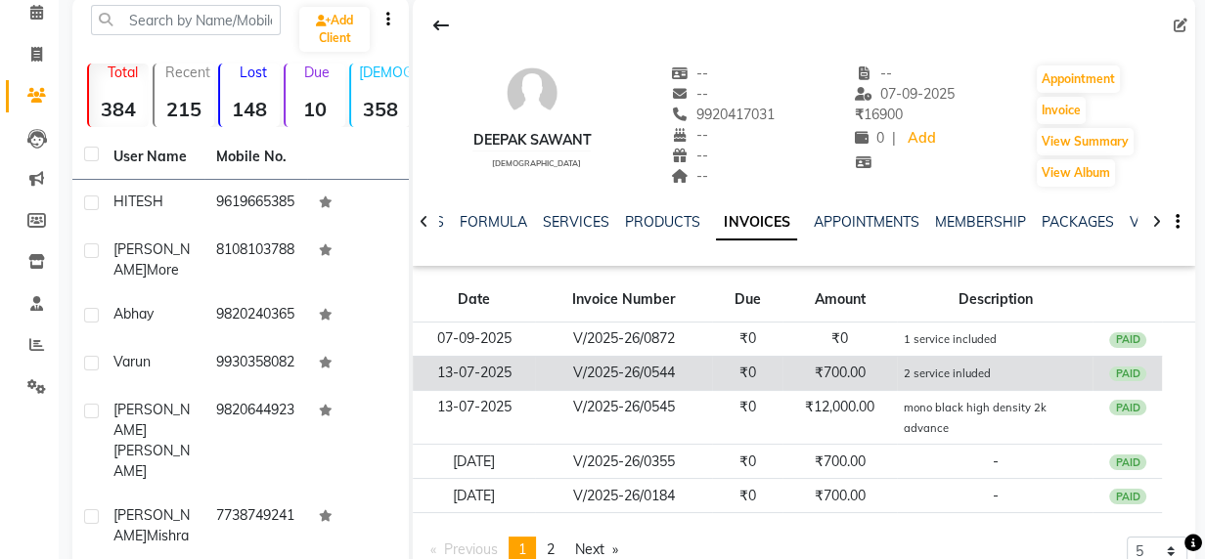
click at [949, 361] on td "2 service inluded" at bounding box center [995, 373] width 196 height 34
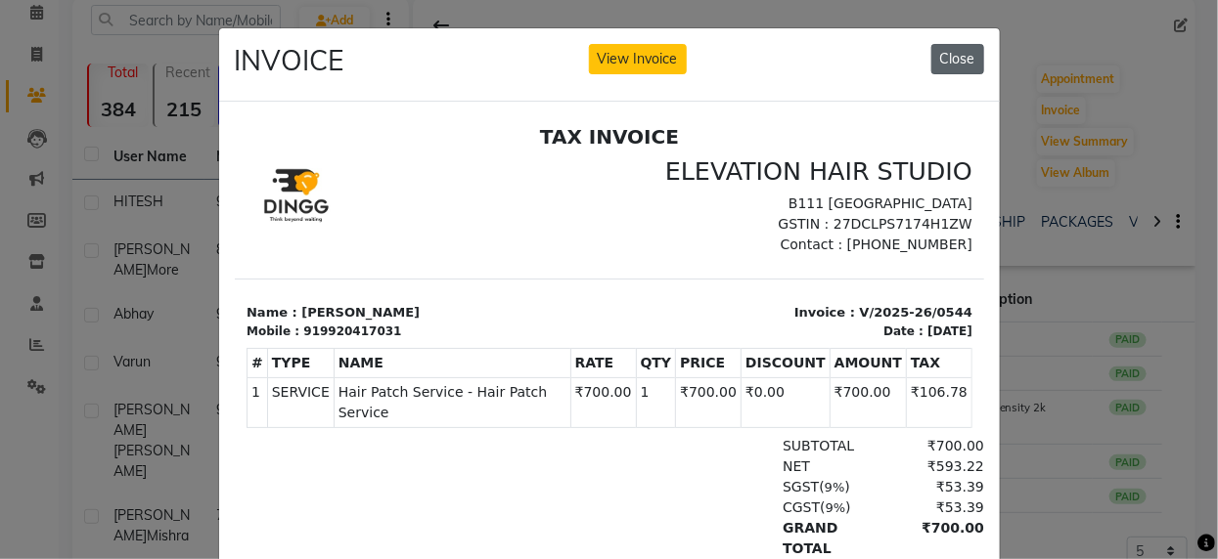
click at [967, 65] on button "Close" at bounding box center [957, 59] width 53 height 30
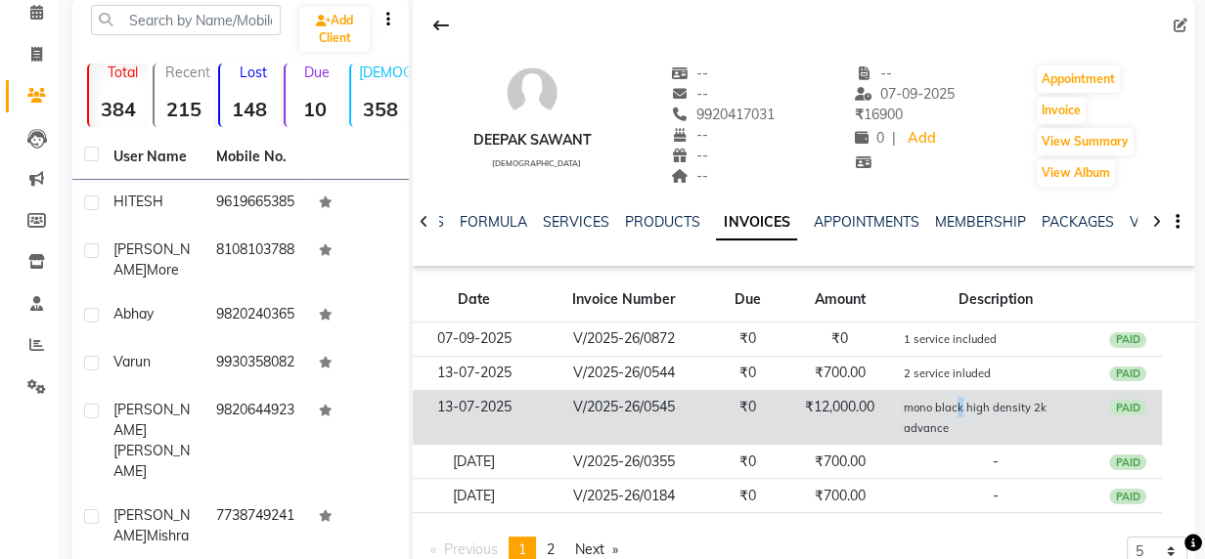
click at [960, 415] on td "mono black high density 2k advance" at bounding box center [995, 417] width 196 height 55
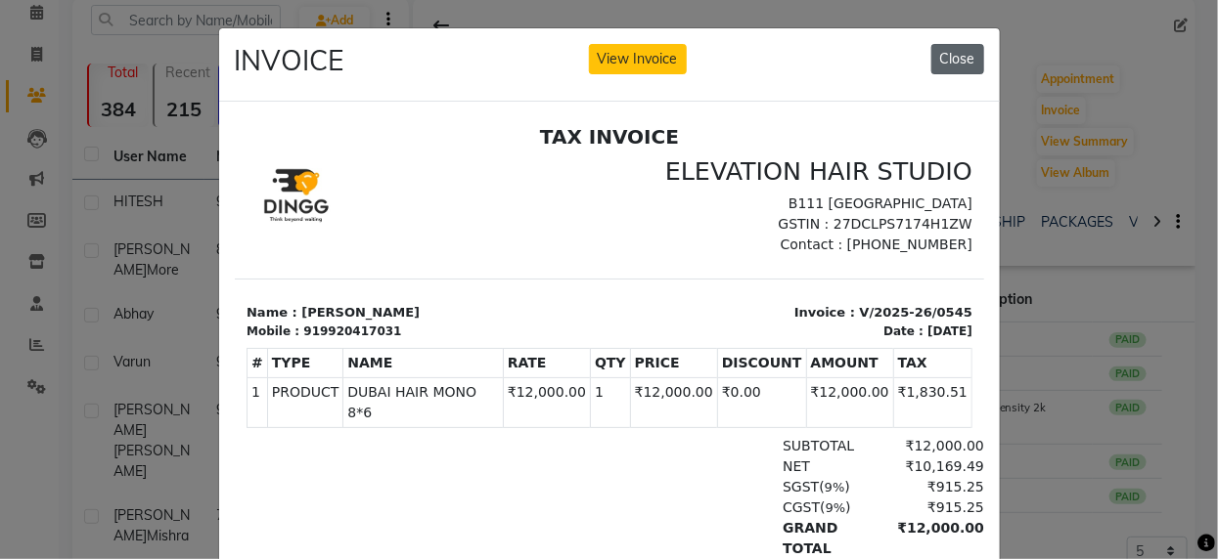
click at [961, 69] on button "Close" at bounding box center [957, 59] width 53 height 30
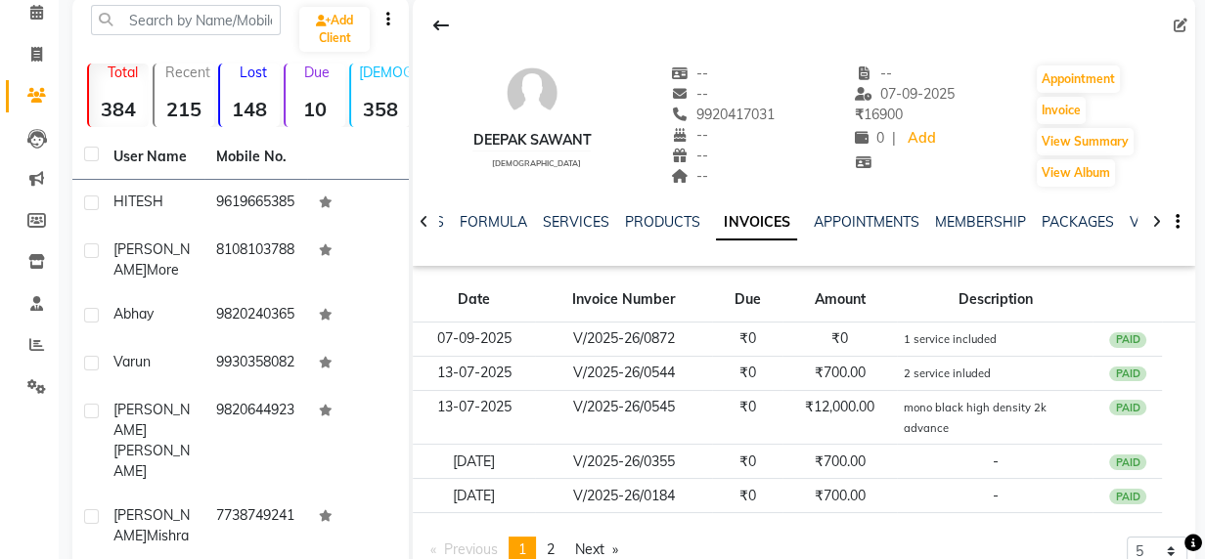
click at [939, 244] on div "NOTES FORMULA SERVICES PRODUCTS INVOICES APPOINTMENTS MEMBERSHIP PACKAGES VOUCH…" at bounding box center [780, 230] width 667 height 36
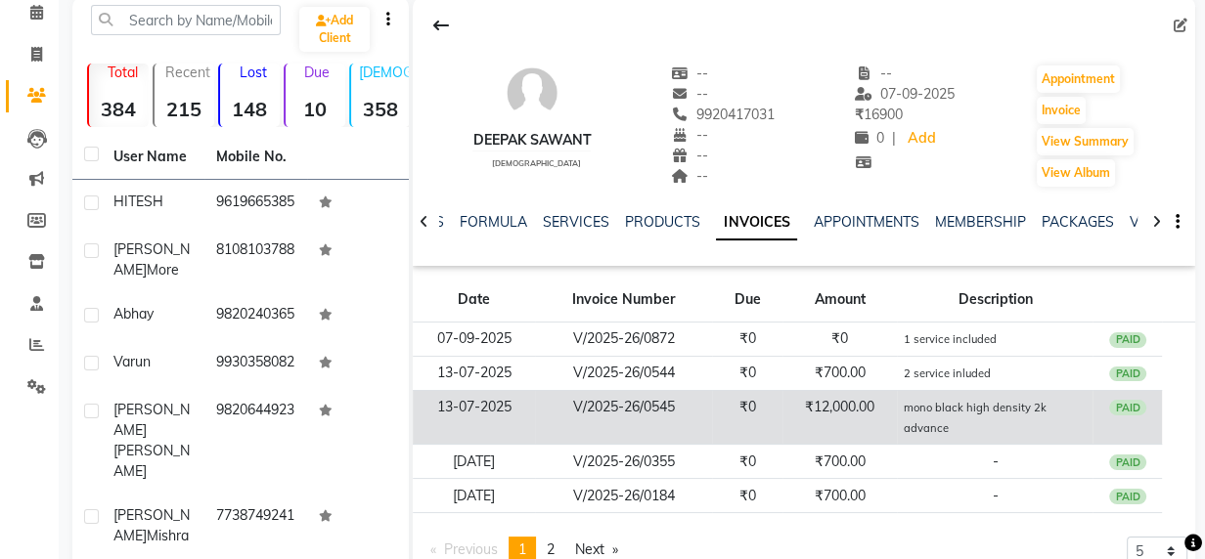
click at [834, 409] on td "₹12,000.00" at bounding box center [839, 417] width 115 height 55
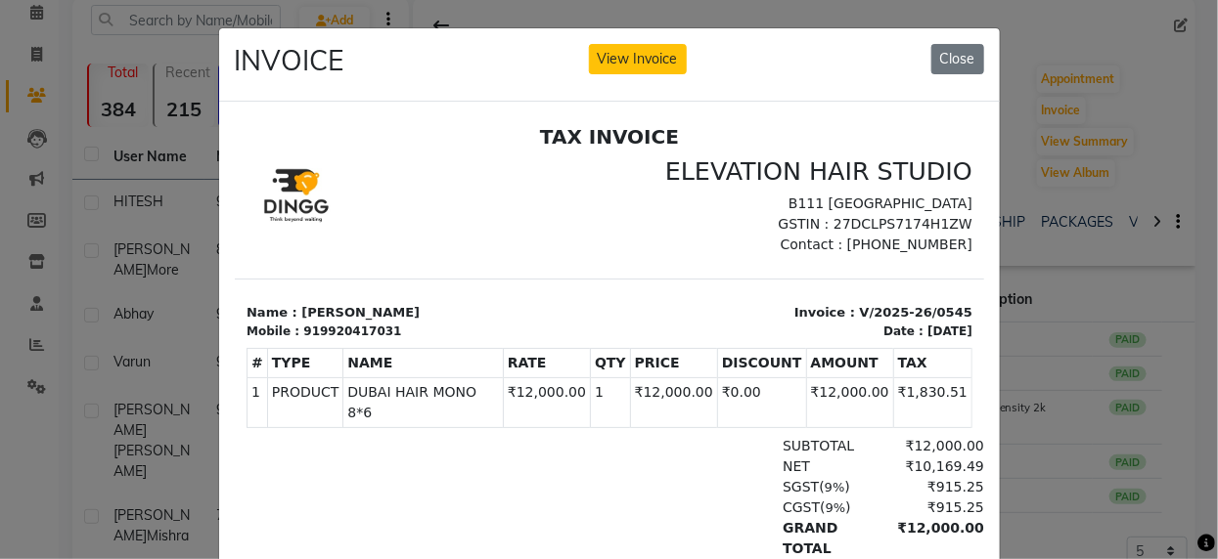
drag, startPoint x: 340, startPoint y: 392, endPoint x: 774, endPoint y: 420, distance: 434.2
click at [774, 420] on div "TAX INVOICE ELEVATION HAIR STUDIO B111 [GEOGRAPHIC_DATA] GSTIN : 27DCLPS7174H1Z…" at bounding box center [608, 438] width 749 height 628
click at [1096, 225] on ngb-modal-window "INVOICE View Invoice Close" at bounding box center [609, 279] width 1218 height 559
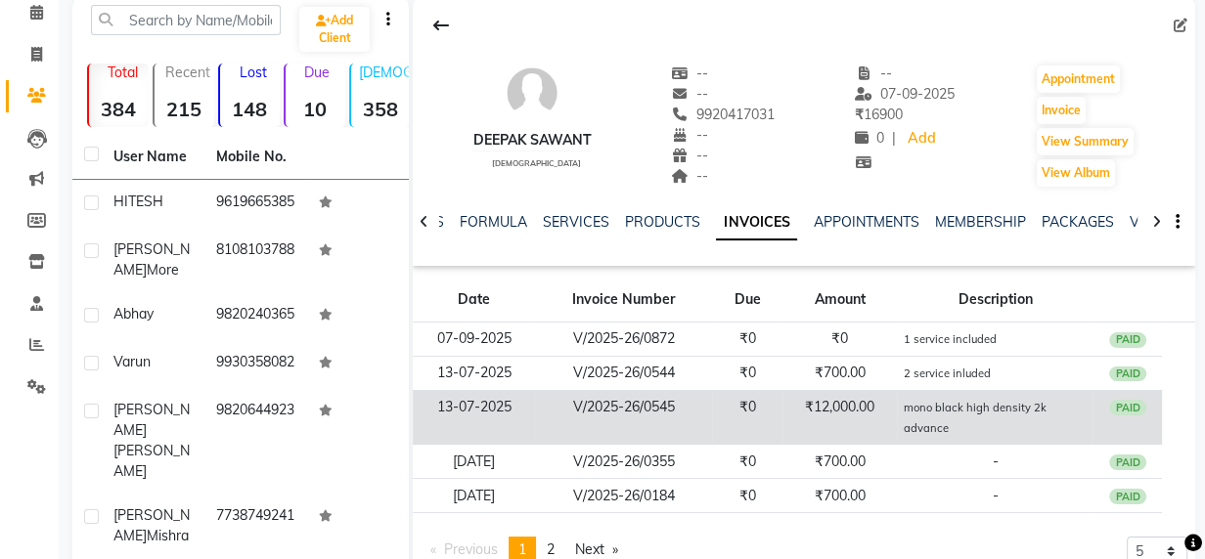
click at [856, 409] on td "₹12,000.00" at bounding box center [839, 417] width 115 height 55
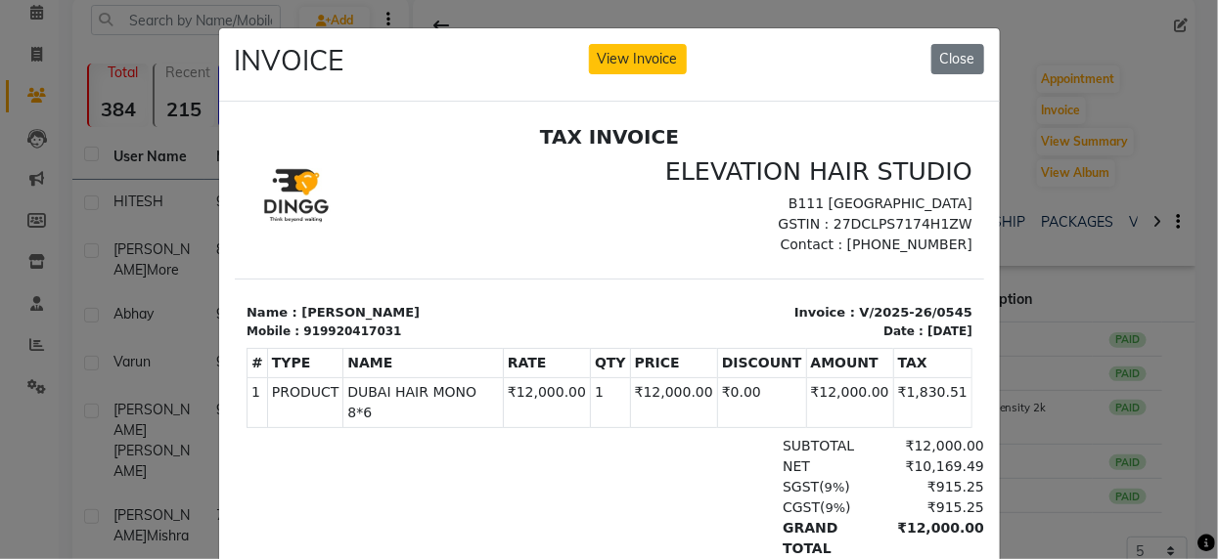
click at [1159, 282] on ngb-modal-window "INVOICE View Invoice Close" at bounding box center [609, 279] width 1218 height 559
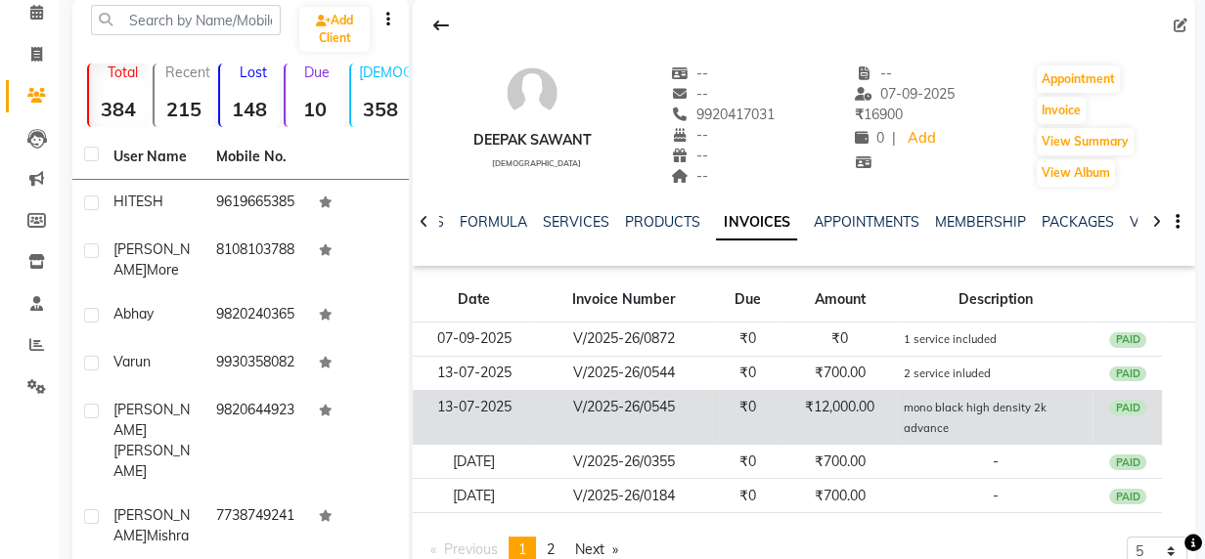
click at [862, 403] on td "₹12,000.00" at bounding box center [839, 417] width 115 height 55
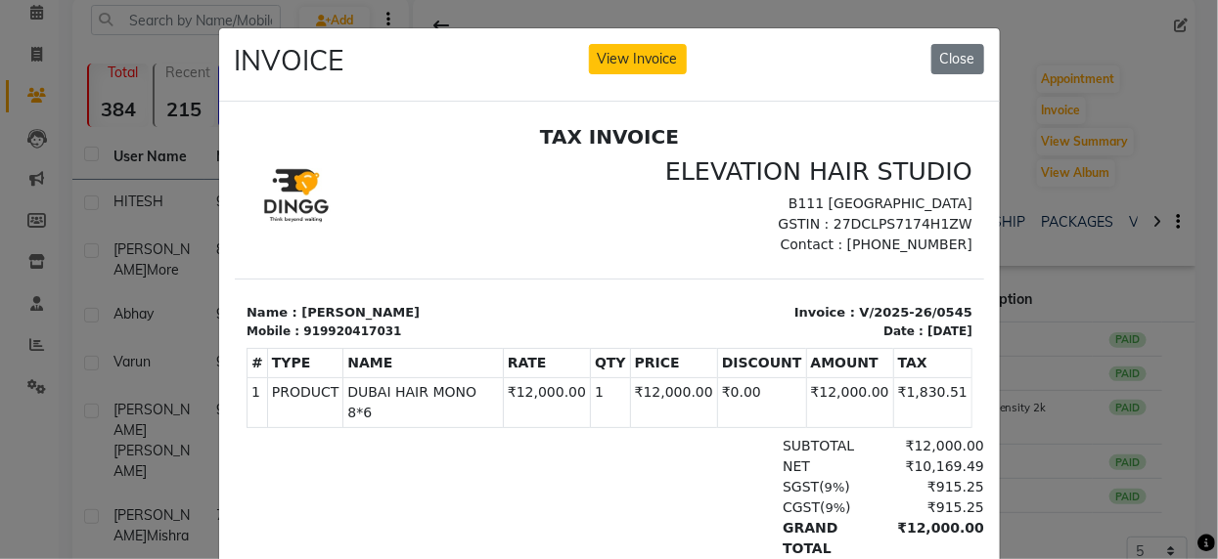
drag, startPoint x: 1105, startPoint y: 192, endPoint x: 1028, endPoint y: 230, distance: 86.2
click at [1105, 200] on ngb-modal-window "INVOICE View Invoice Close" at bounding box center [609, 279] width 1218 height 559
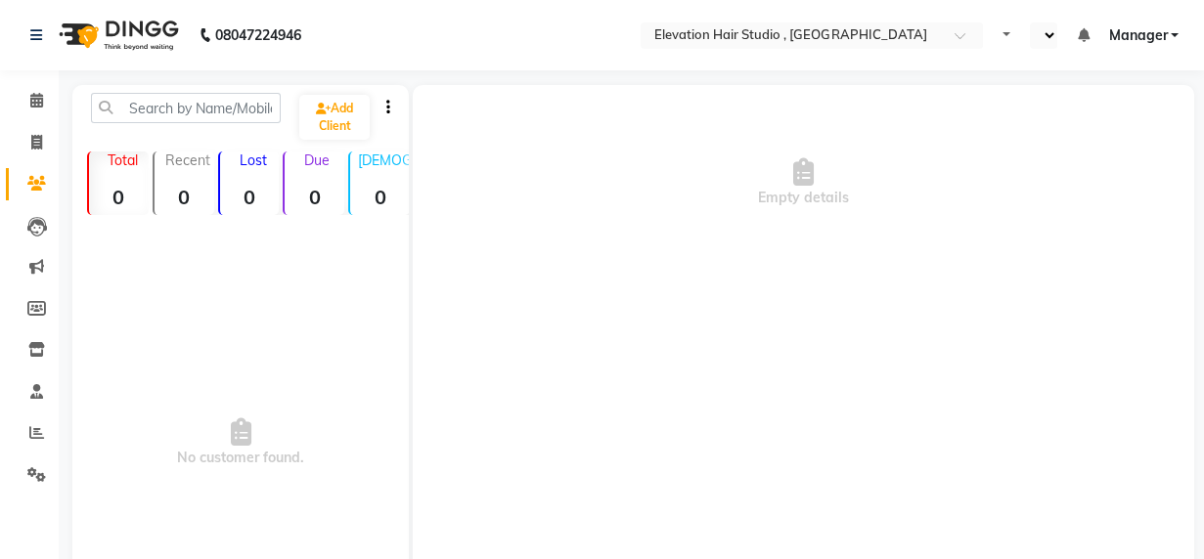
select select "en"
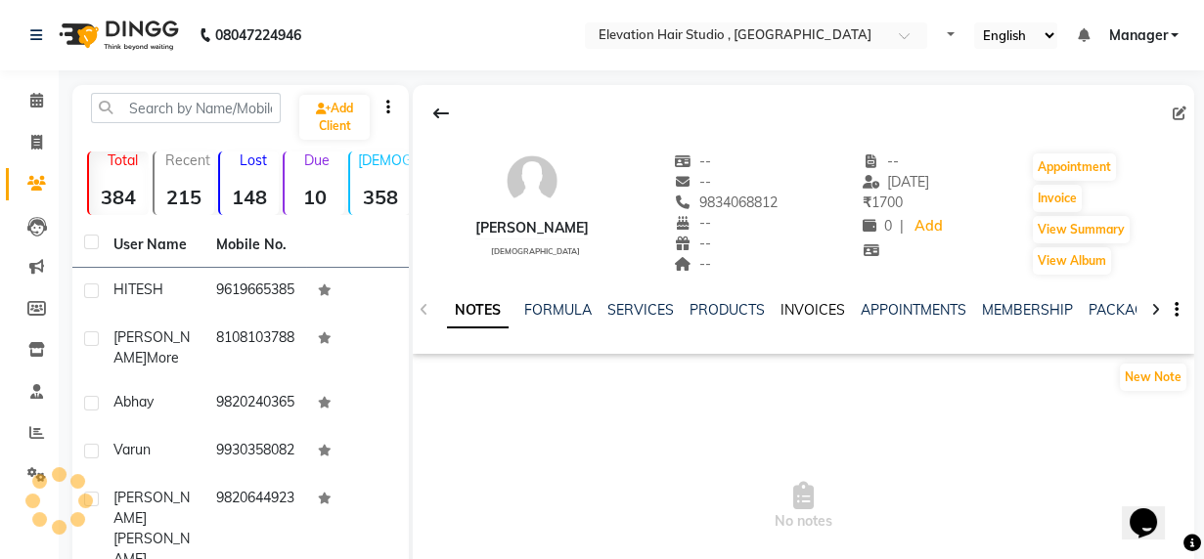
click at [827, 305] on link "INVOICES" at bounding box center [813, 310] width 65 height 18
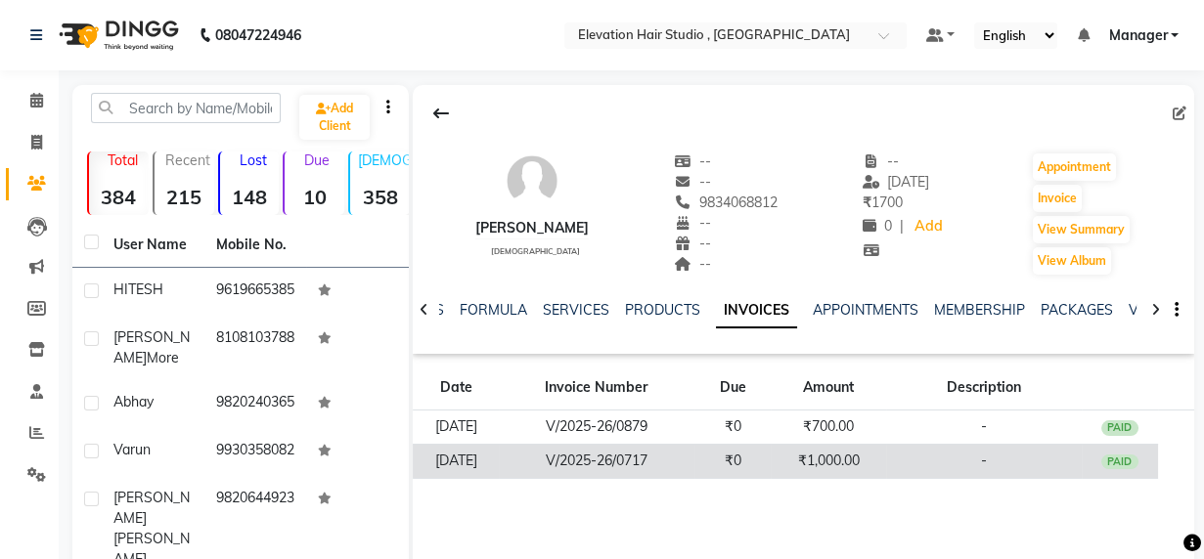
click at [768, 453] on td "₹0" at bounding box center [732, 461] width 77 height 34
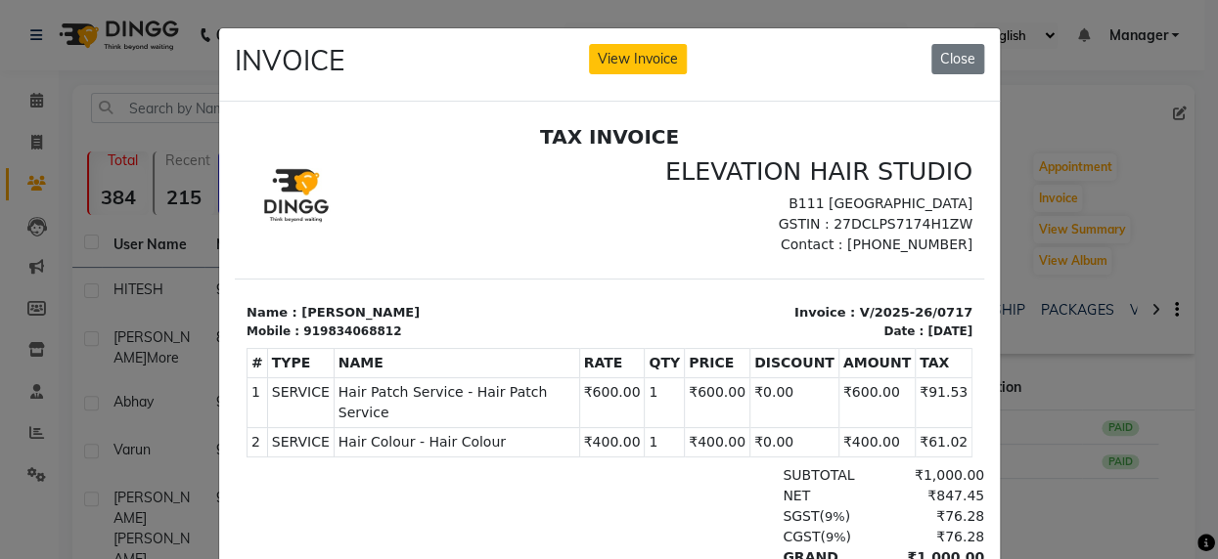
click at [1073, 369] on ngb-modal-window "INVOICE View Invoice Close" at bounding box center [609, 279] width 1218 height 559
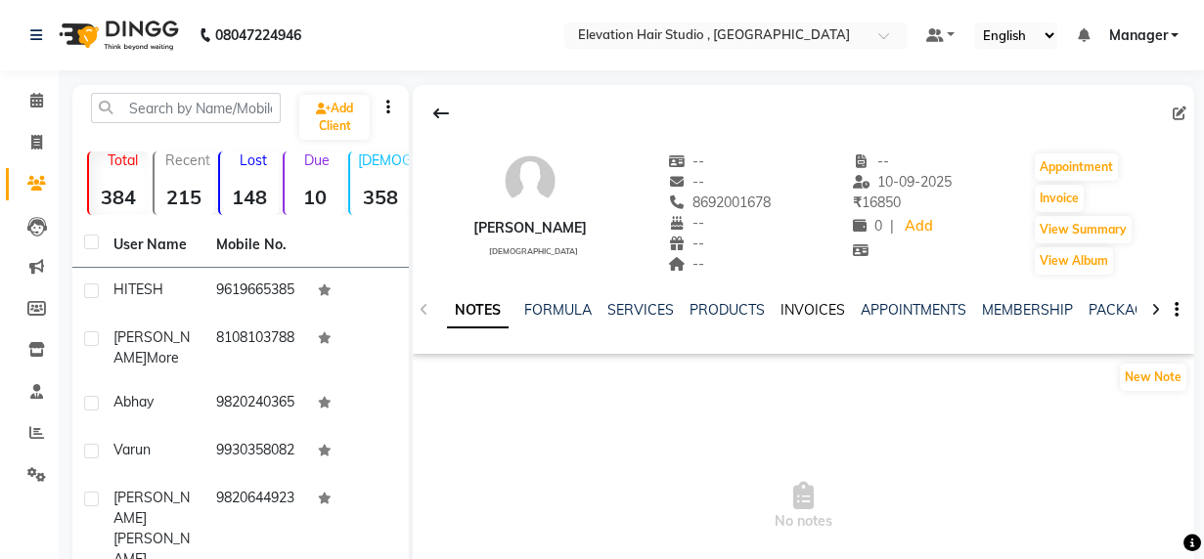
click at [815, 305] on link "INVOICES" at bounding box center [813, 310] width 65 height 18
click at [812, 316] on link "INVOICES" at bounding box center [813, 310] width 65 height 18
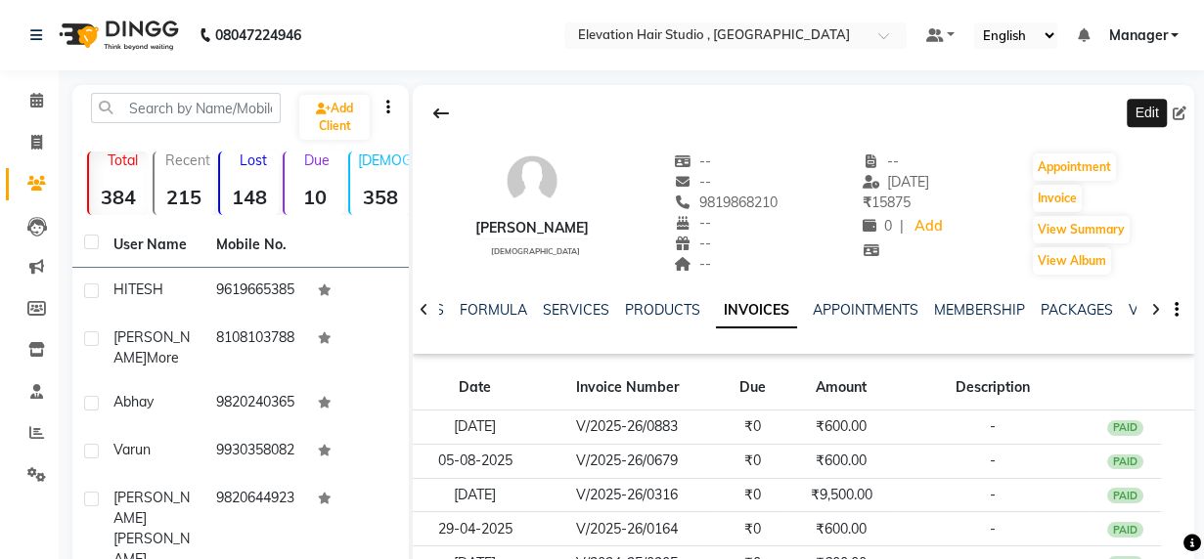
drag, startPoint x: 1186, startPoint y: 115, endPoint x: 1179, endPoint y: 125, distance: 12.5
click at [1185, 116] on span at bounding box center [1184, 114] width 22 height 21
click at [1176, 117] on icon at bounding box center [1180, 114] width 14 height 14
select select "[DEMOGRAPHIC_DATA]"
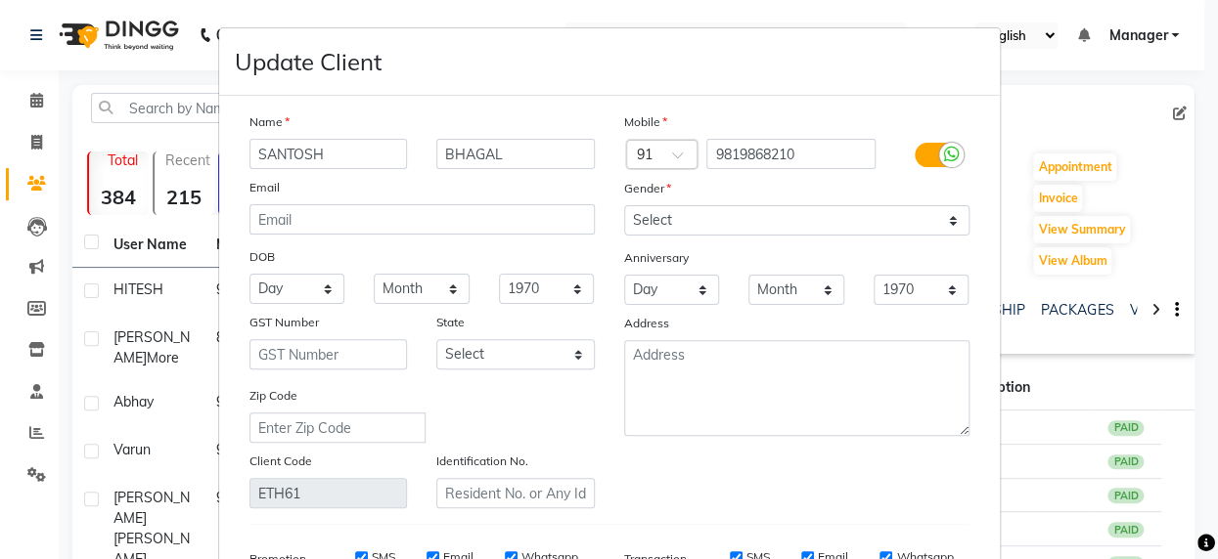
click at [1180, 112] on ngb-modal-window "Update Client Name SANTOSH BHAGAL Email DOB Day 01 02 03 04 05 06 07 08 09 10 1…" at bounding box center [609, 279] width 1218 height 559
click at [501, 154] on input "BHAGAL" at bounding box center [515, 154] width 158 height 30
click at [458, 152] on input "BHAGLE" at bounding box center [515, 154] width 158 height 30
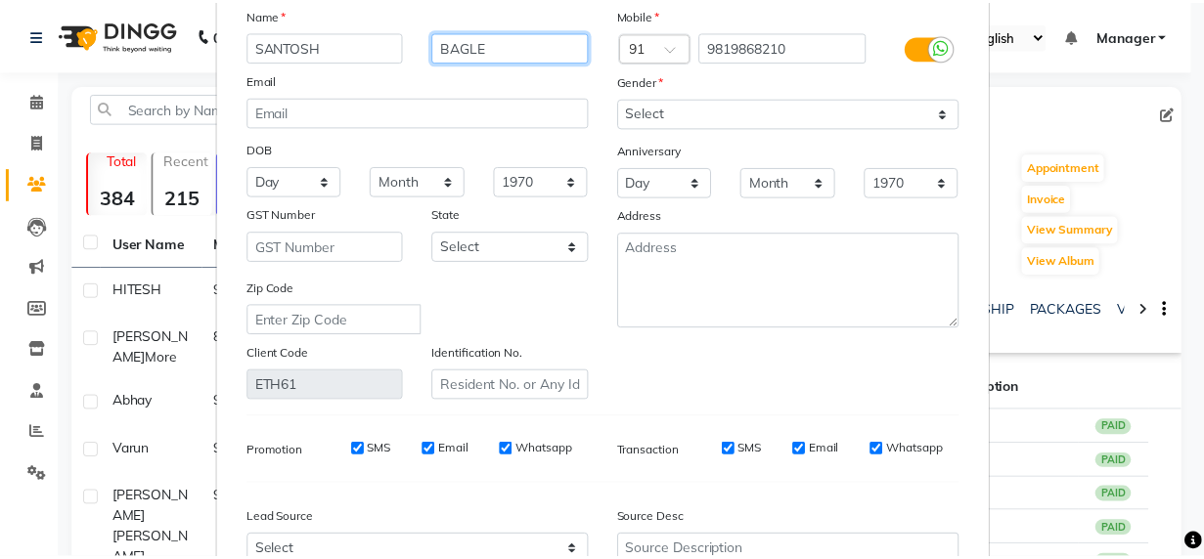
scroll to position [314, 0]
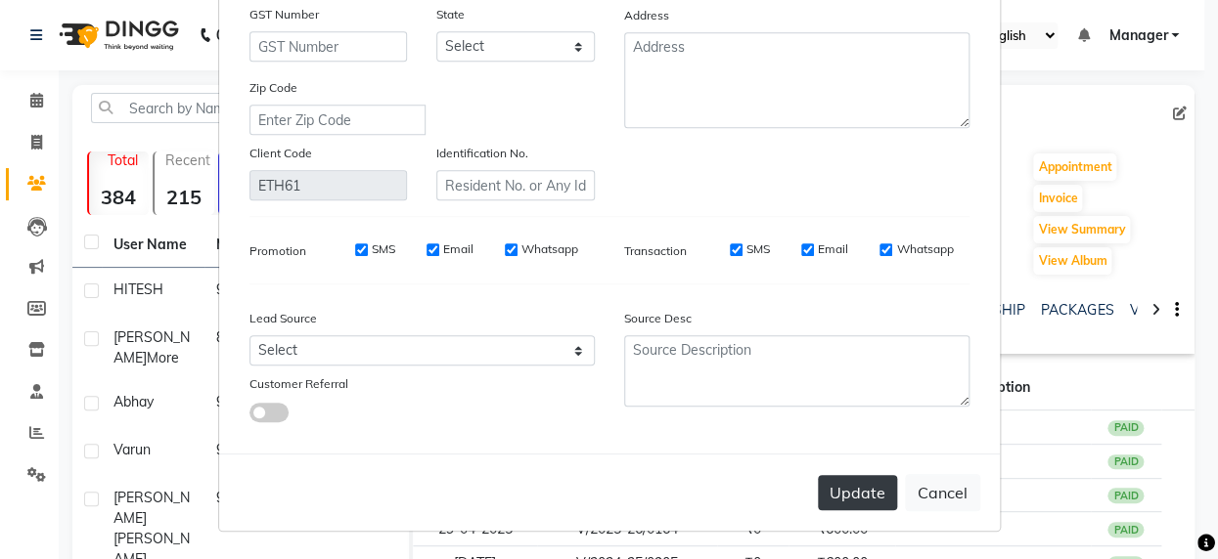
type input "BAGLE"
click at [837, 487] on button "Update" at bounding box center [857, 492] width 79 height 35
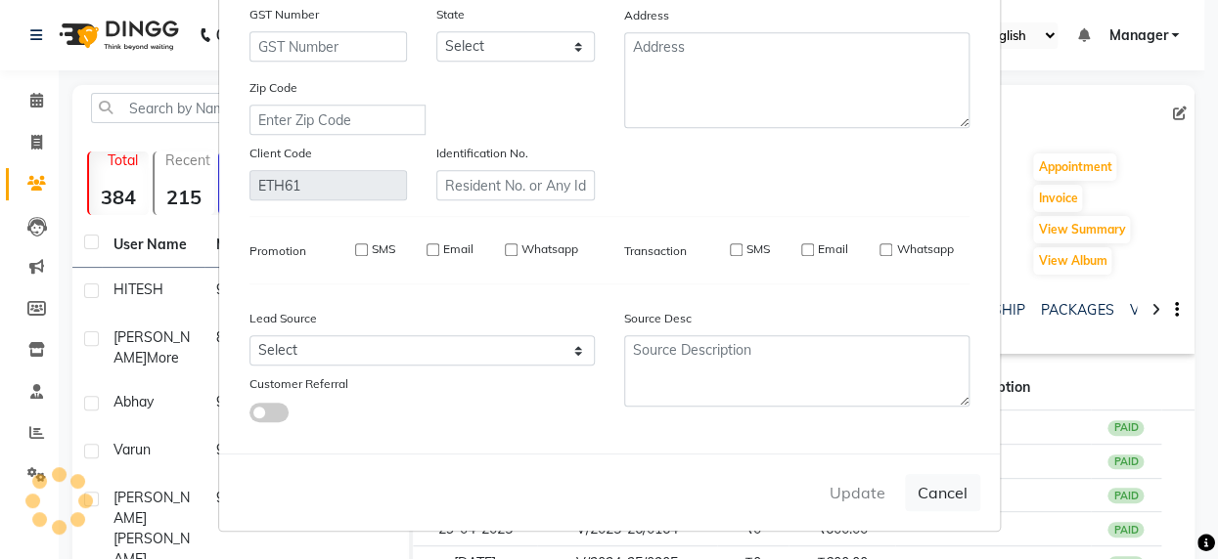
select select
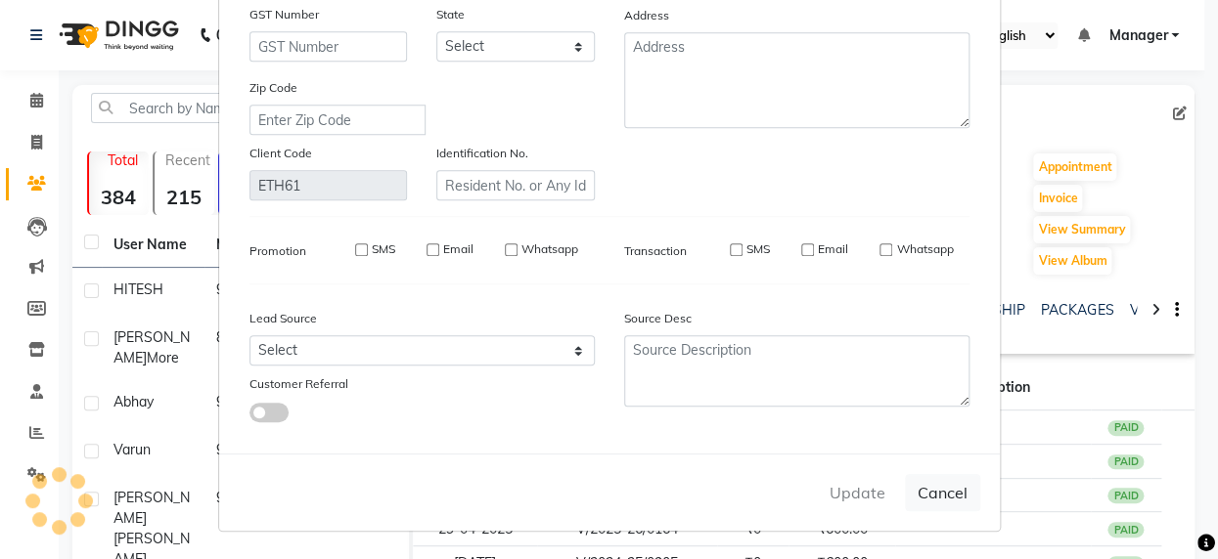
select select
checkbox input "false"
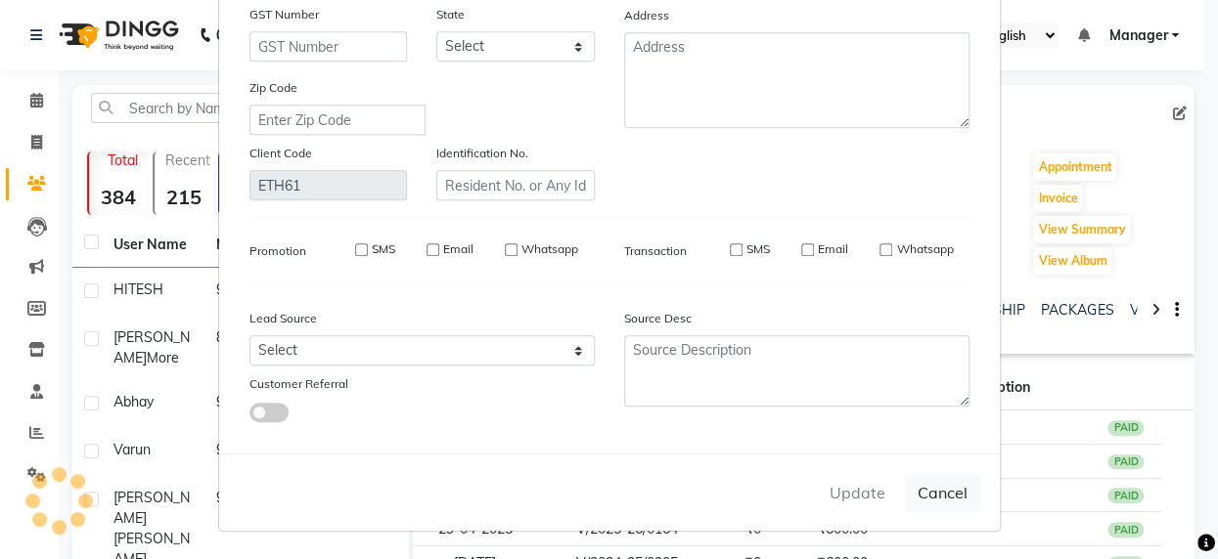
checkbox input "false"
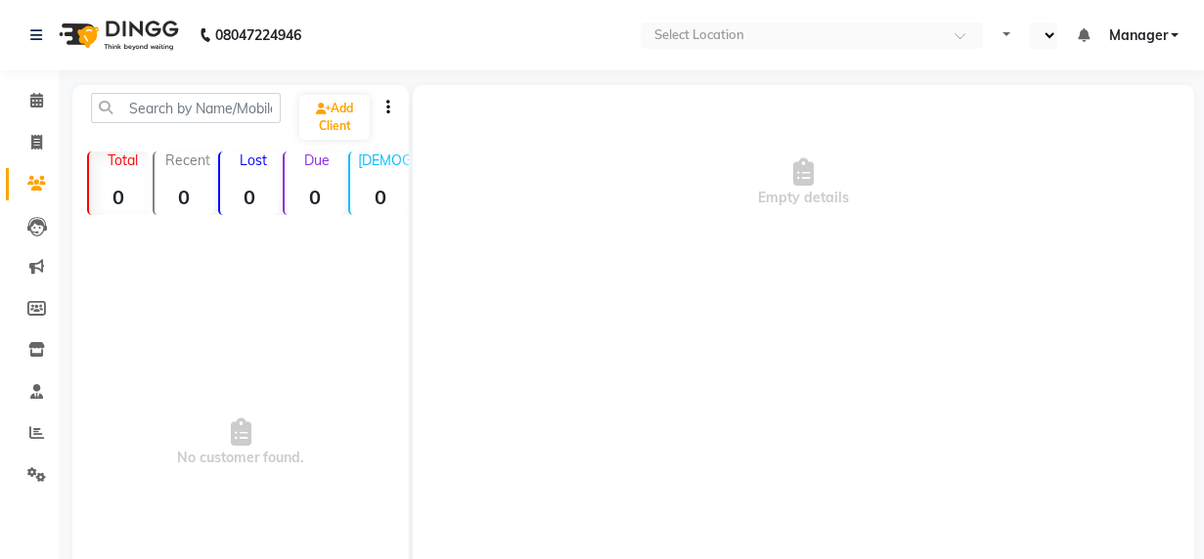
select select "en"
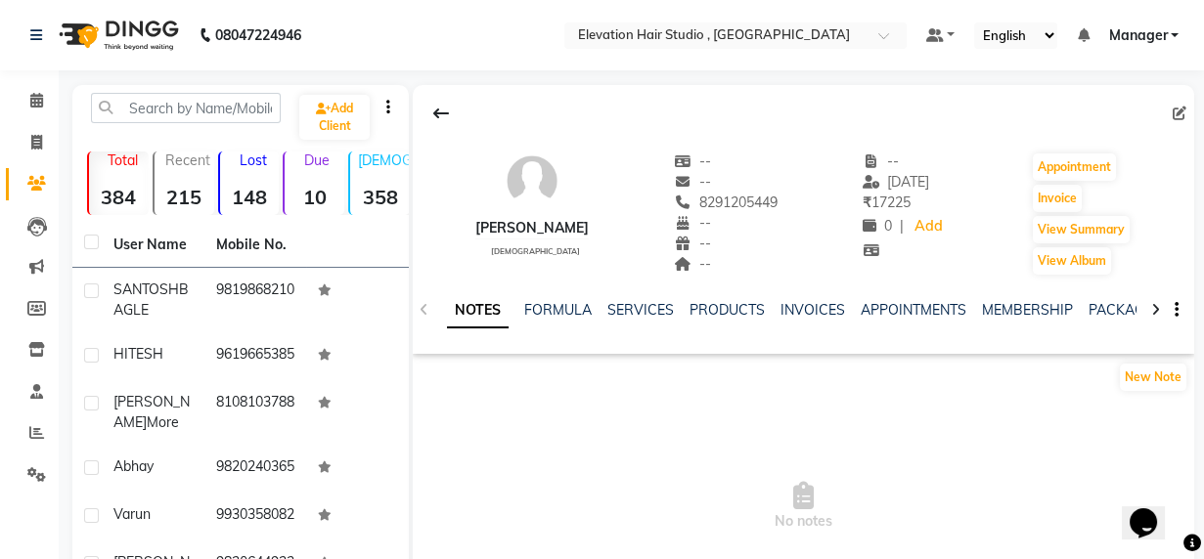
click at [812, 320] on div "INVOICES" at bounding box center [813, 310] width 65 height 21
click at [812, 317] on link "INVOICES" at bounding box center [813, 310] width 65 height 18
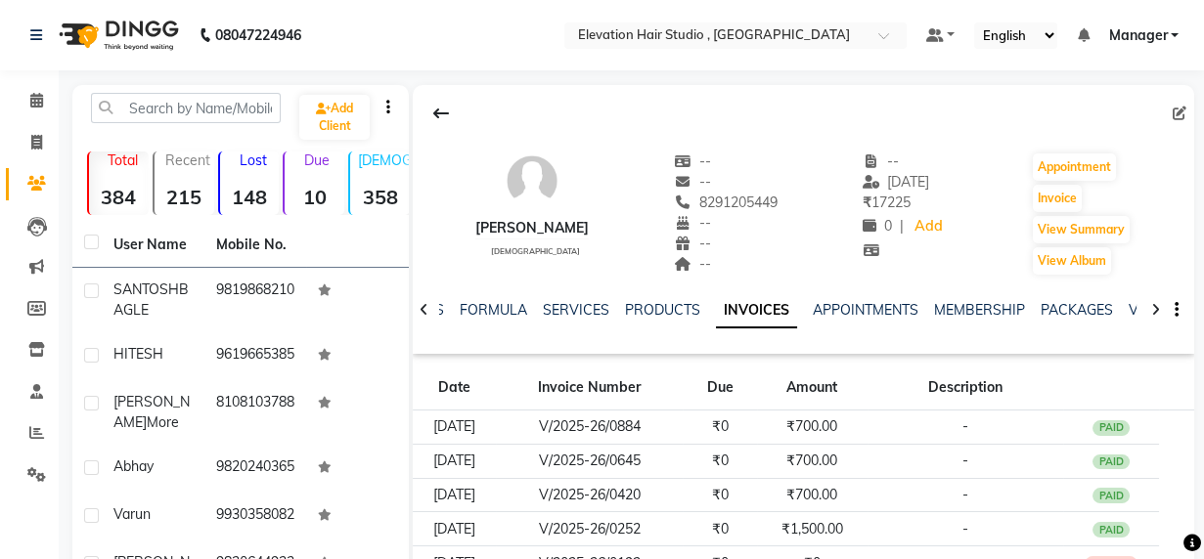
click at [459, 277] on div "NOTES FORMULA SERVICES PRODUCTS INVOICES APPOINTMENTS MEMBERSHIP PACKAGES VOUCH…" at bounding box center [804, 310] width 782 height 67
drag, startPoint x: 685, startPoint y: 196, endPoint x: 796, endPoint y: 204, distance: 111.9
click at [796, 204] on div "[PERSON_NAME] [DEMOGRAPHIC_DATA] -- -- 8291205449 -- -- -- -- [DATE] ₹ 17225 0 …" at bounding box center [804, 204] width 782 height 145
click at [738, 139] on div "[PERSON_NAME] [DEMOGRAPHIC_DATA] -- -- 8291205449 -- -- -- -- [DATE] ₹ 17225 0 …" at bounding box center [804, 204] width 782 height 145
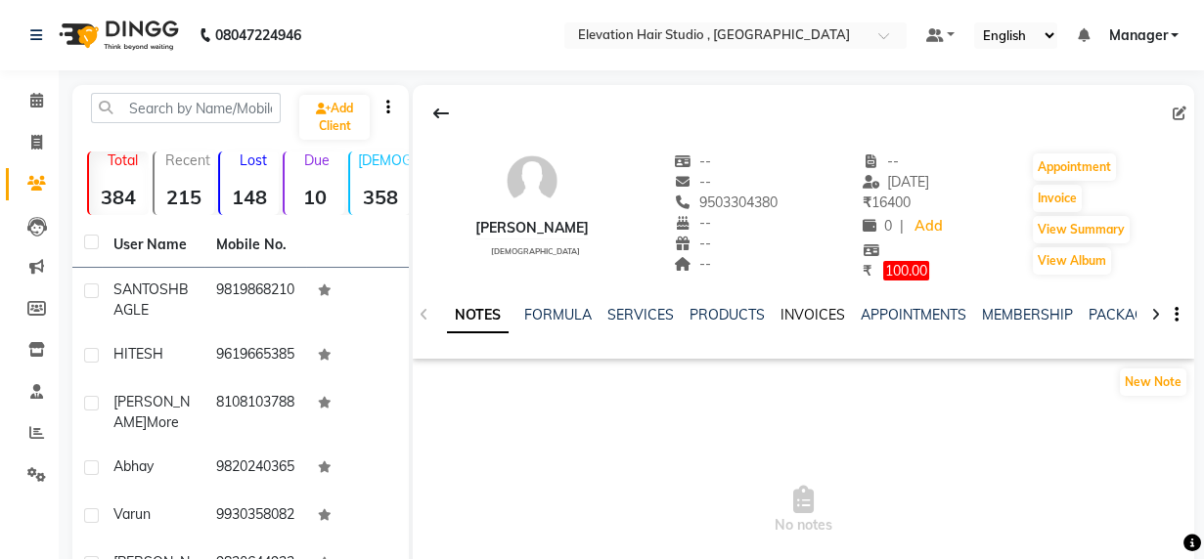
click at [808, 323] on link "INVOICES" at bounding box center [813, 315] width 65 height 18
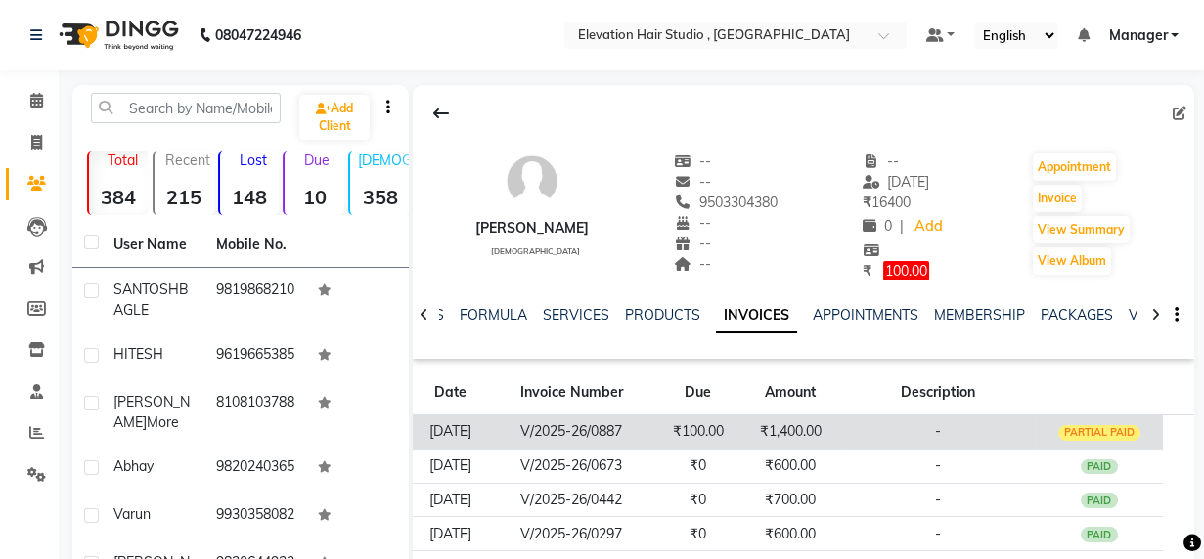
click at [797, 425] on td "₹1,400.00" at bounding box center [790, 432] width 100 height 34
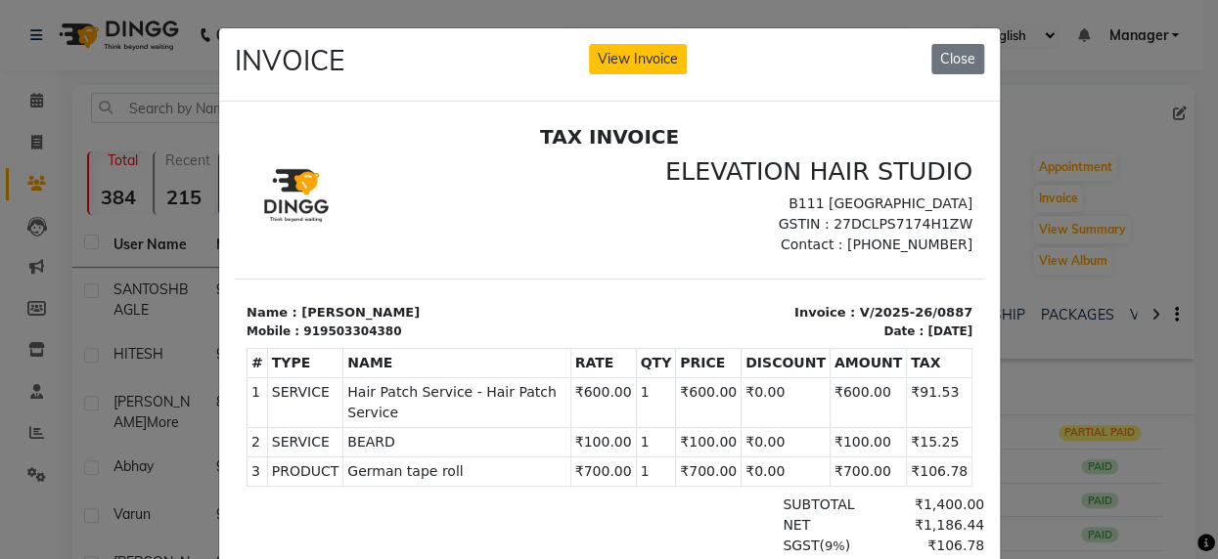
click at [1105, 275] on ngb-modal-window "INVOICE View Invoice Close" at bounding box center [609, 279] width 1218 height 559
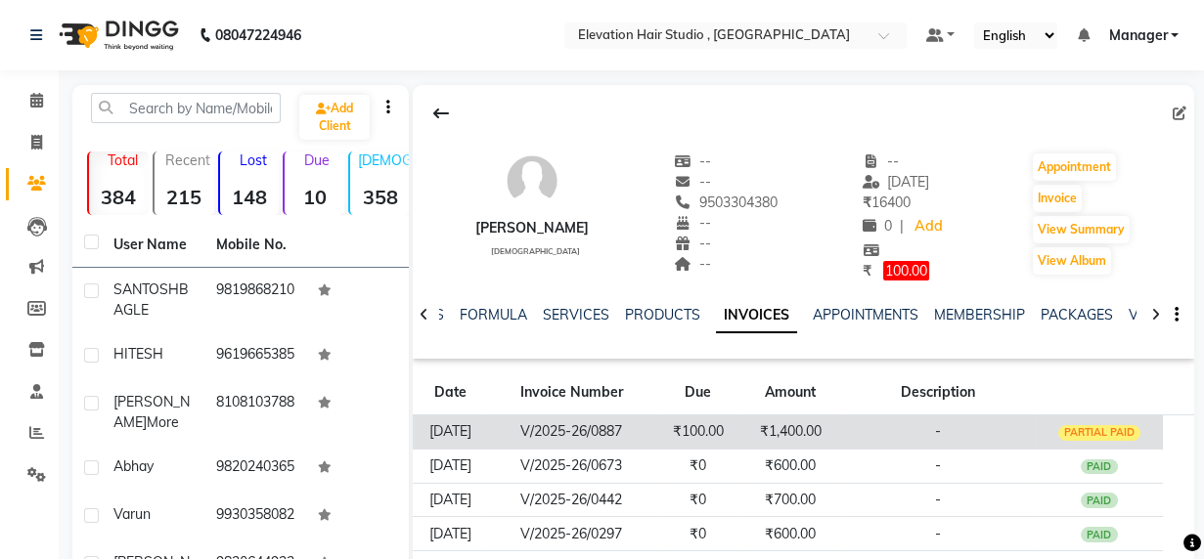
click at [810, 421] on td "₹1,400.00" at bounding box center [790, 432] width 100 height 34
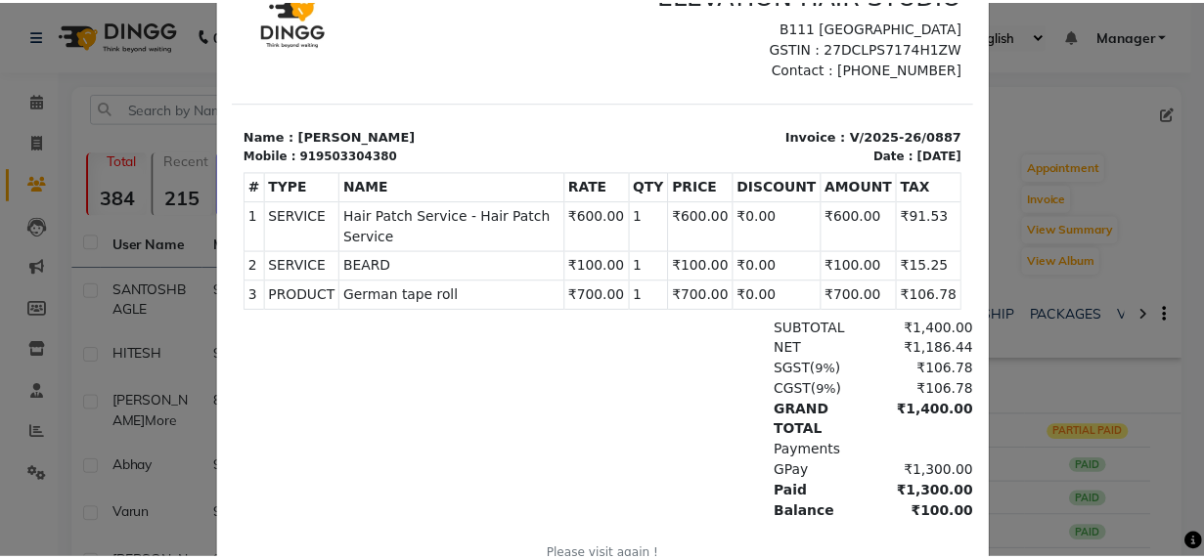
scroll to position [242, 0]
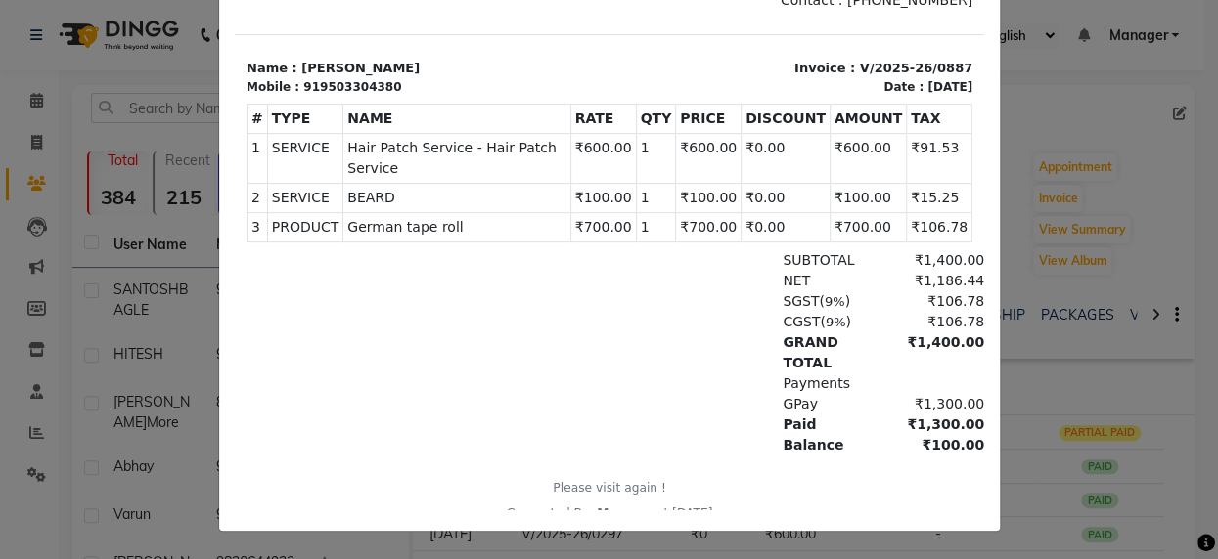
drag, startPoint x: 594, startPoint y: 199, endPoint x: 933, endPoint y: 299, distance: 354.0
click at [933, 299] on div "TAX INVOICE ELEVATION HAIR STUDIO B111 3rd floor highstreet mall Kapurbawadi GS…" at bounding box center [608, 202] width 749 height 643
click at [599, 312] on div "CGST ( 9% ) ₹106.78" at bounding box center [729, 322] width 508 height 21
click at [1084, 128] on ngb-modal-window "INVOICE View Invoice Close" at bounding box center [609, 279] width 1218 height 559
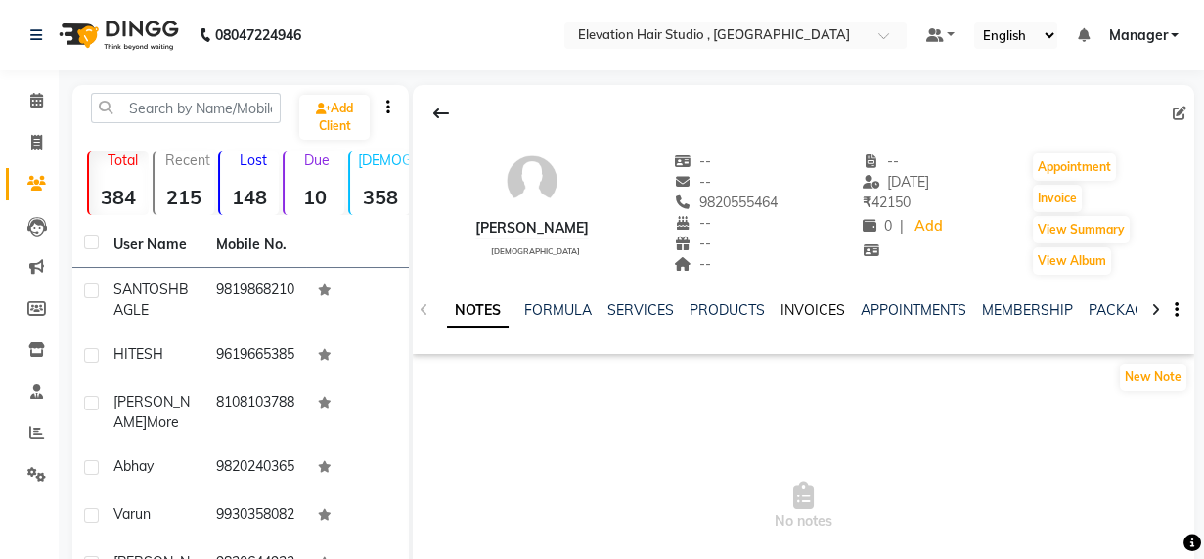
click at [807, 307] on link "INVOICES" at bounding box center [813, 310] width 65 height 18
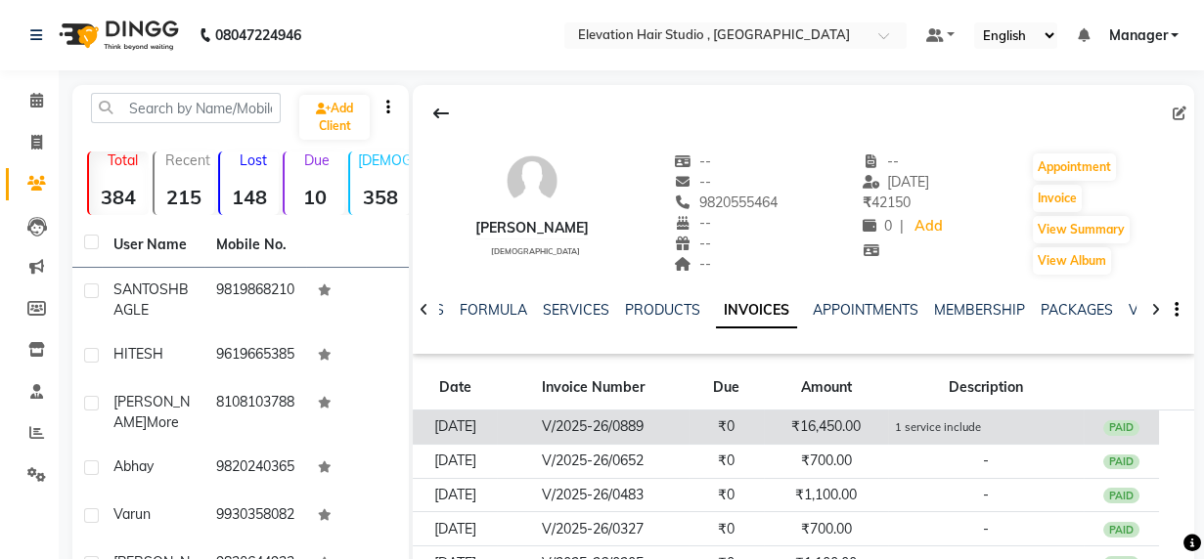
click at [968, 436] on td "1 service include" at bounding box center [986, 428] width 196 height 34
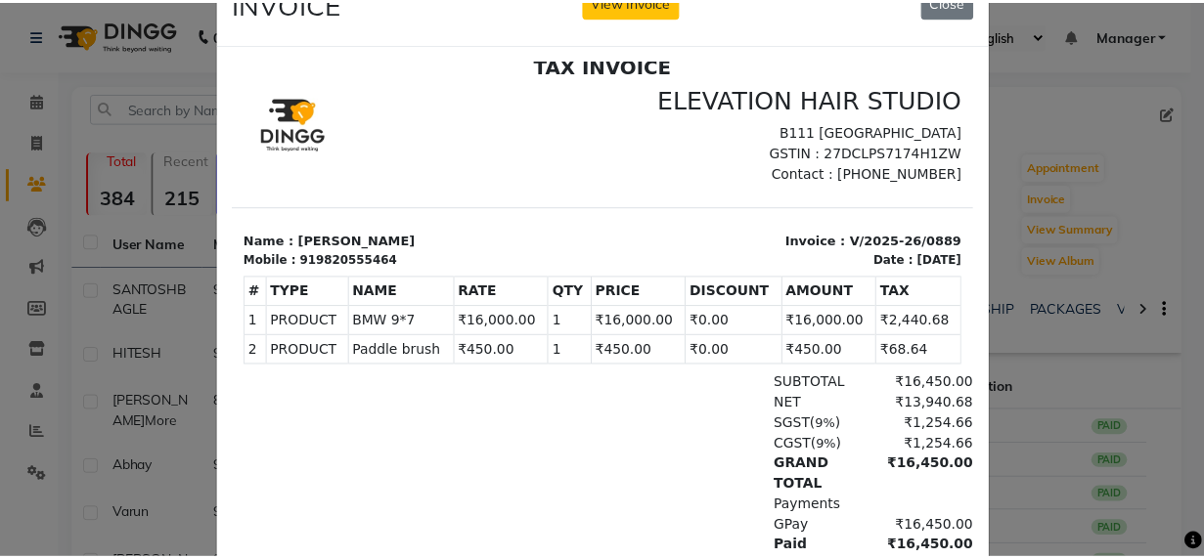
scroll to position [88, 0]
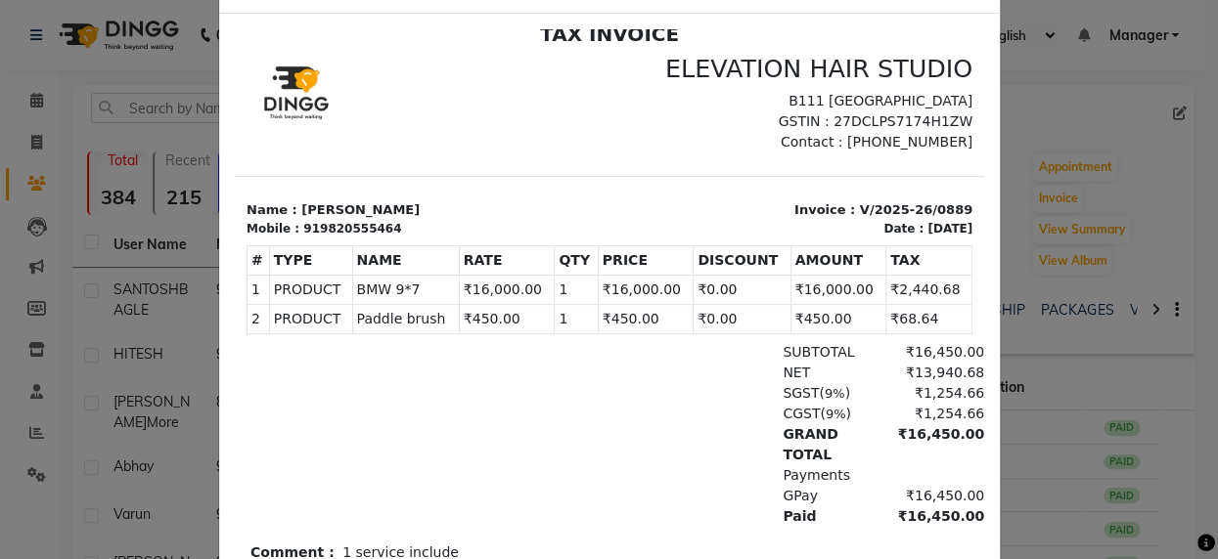
click at [1162, 344] on ngb-modal-window "INVOICE View Invoice Close" at bounding box center [609, 279] width 1218 height 559
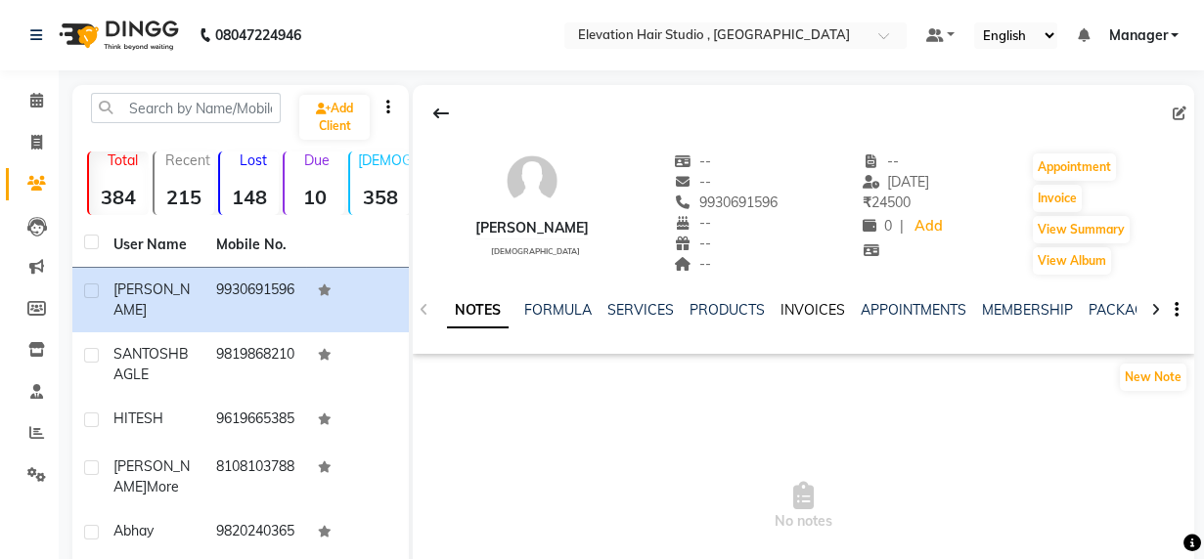
click at [797, 306] on link "INVOICES" at bounding box center [813, 310] width 65 height 18
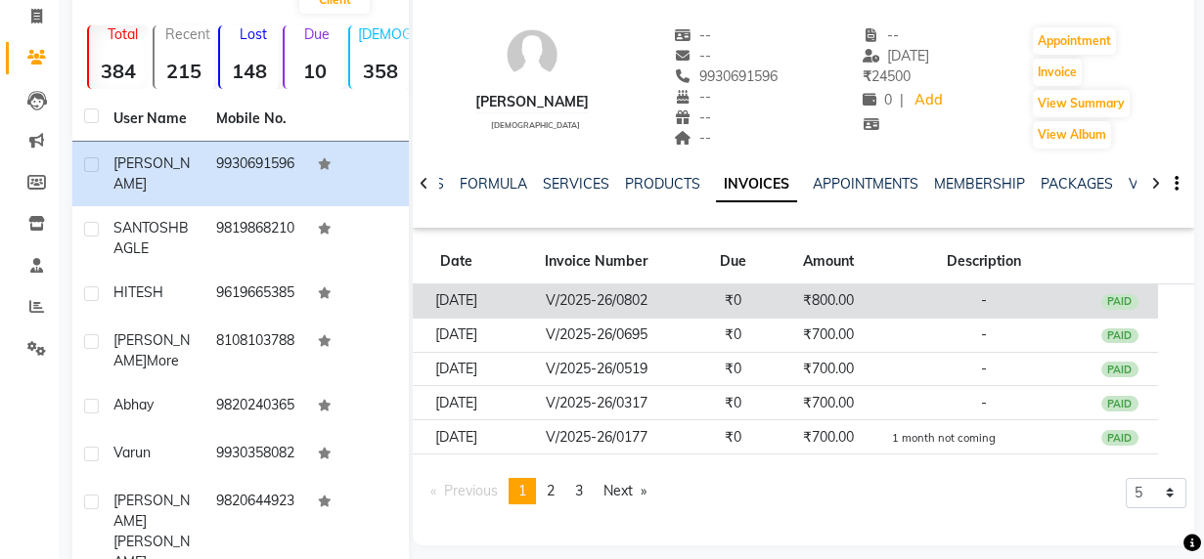
scroll to position [177, 0]
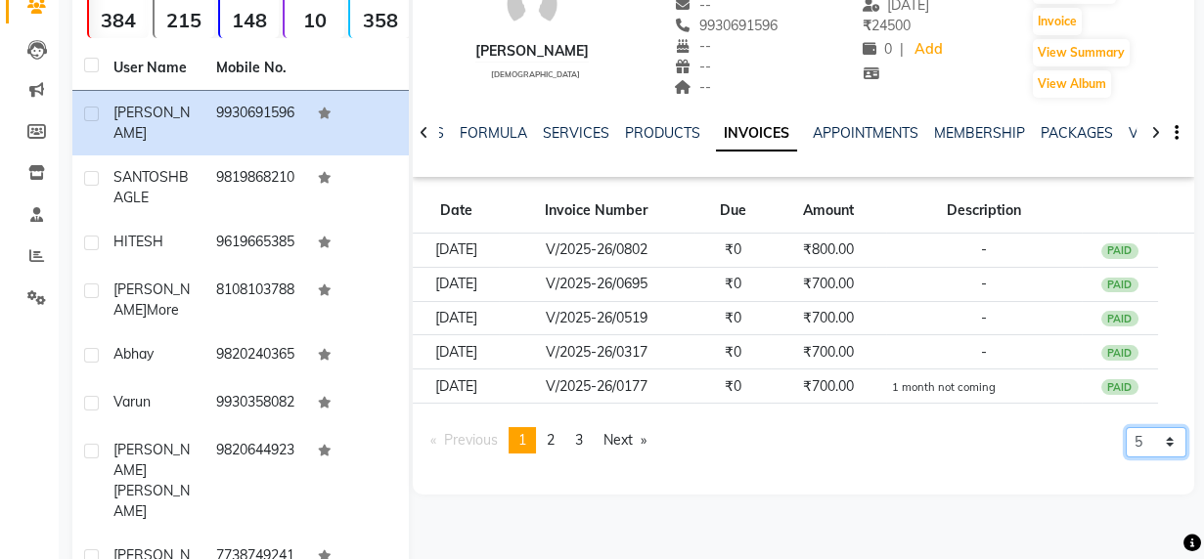
click at [1155, 438] on select "5 10 50 100 500" at bounding box center [1156, 442] width 61 height 30
select select "500"
click at [1126, 458] on select "5 10 50 100 500" at bounding box center [1156, 442] width 61 height 30
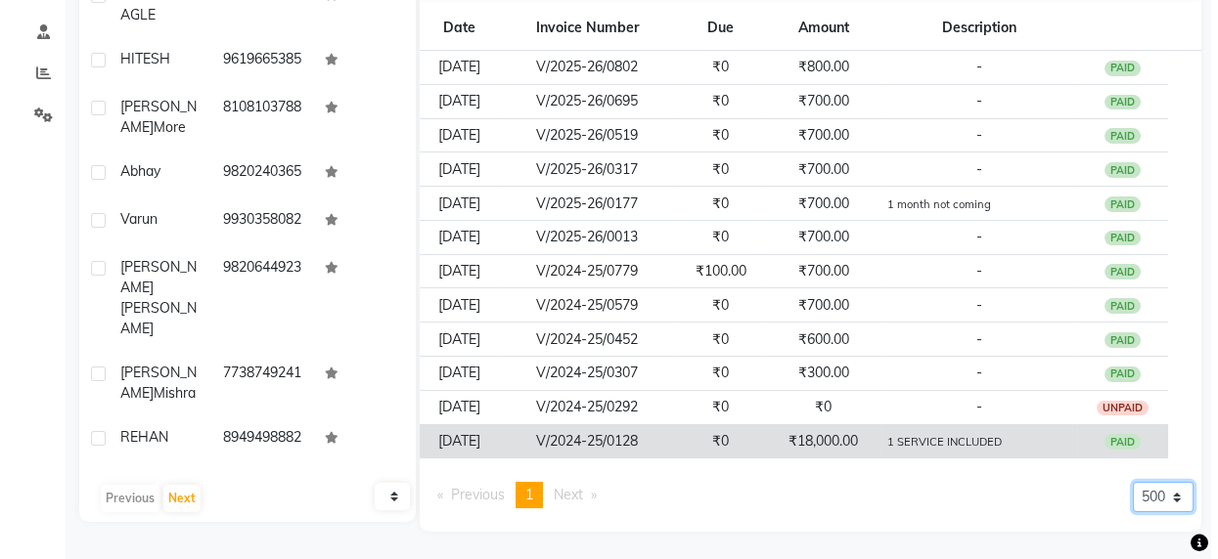
scroll to position [361, 0]
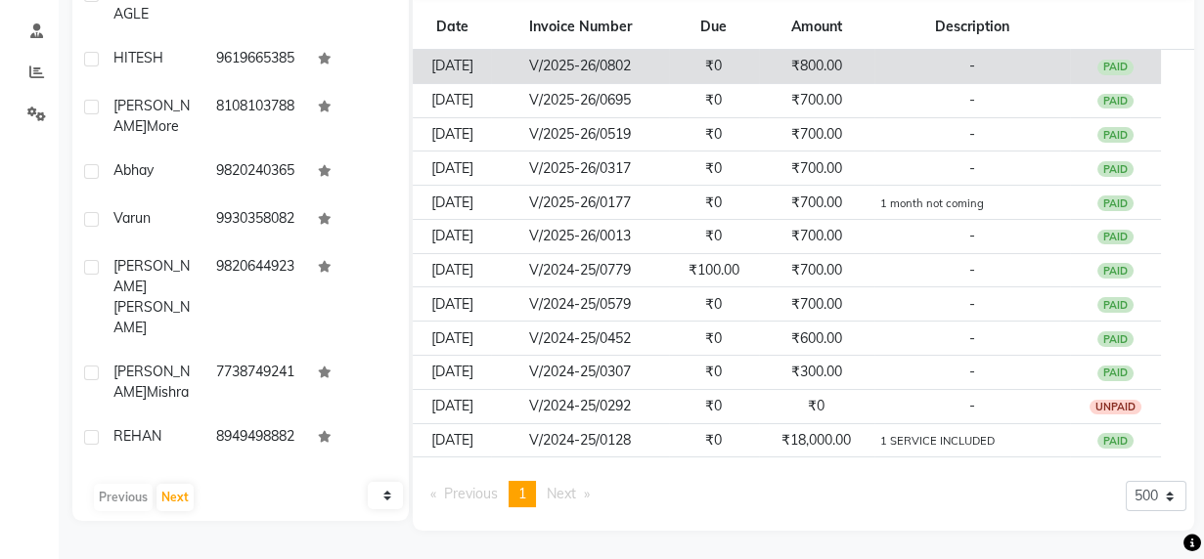
click at [817, 78] on td "₹800.00" at bounding box center [816, 67] width 115 height 34
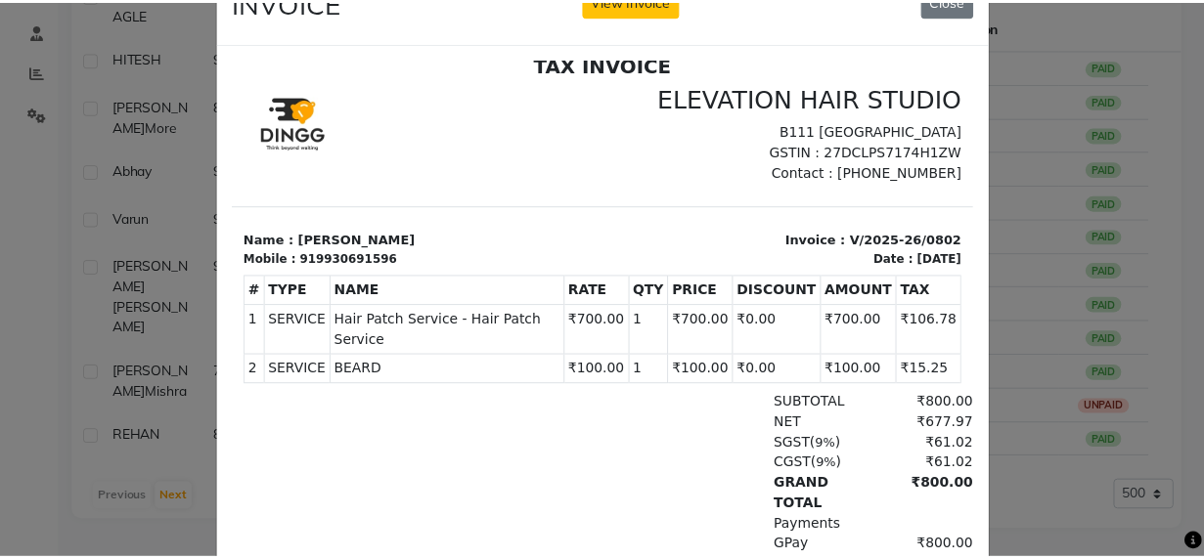
scroll to position [88, 0]
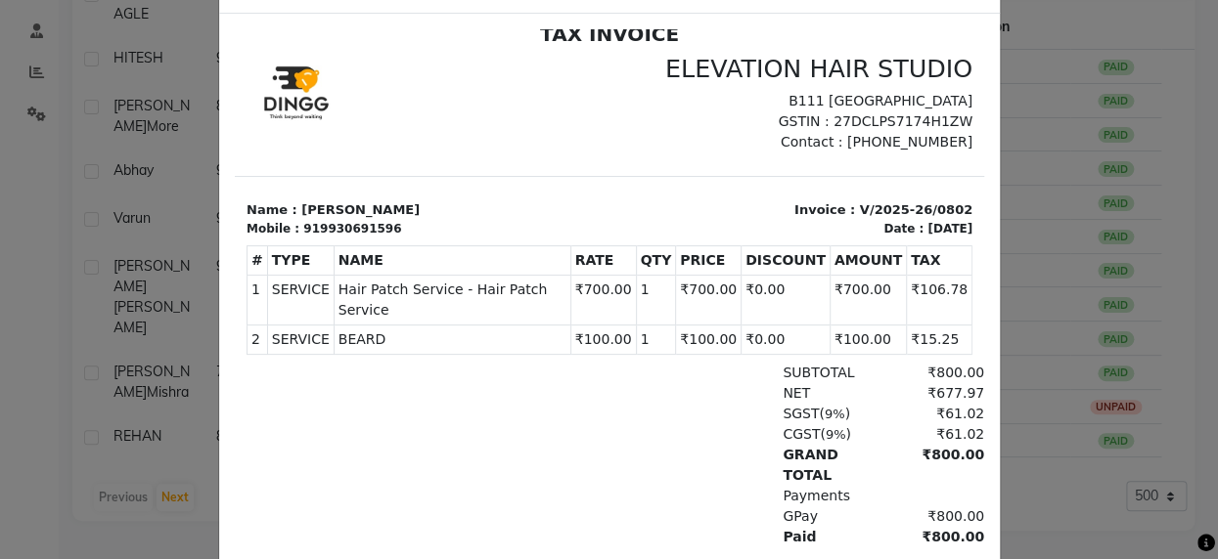
click at [1056, 264] on ngb-modal-window "INVOICE View Invoice Close" at bounding box center [609, 279] width 1218 height 559
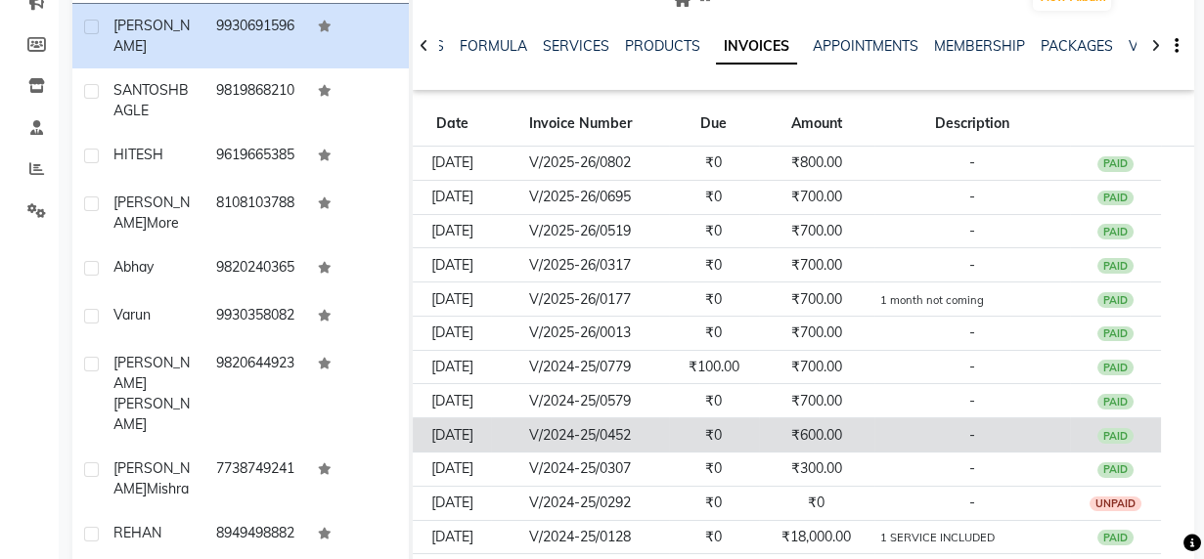
scroll to position [94, 0]
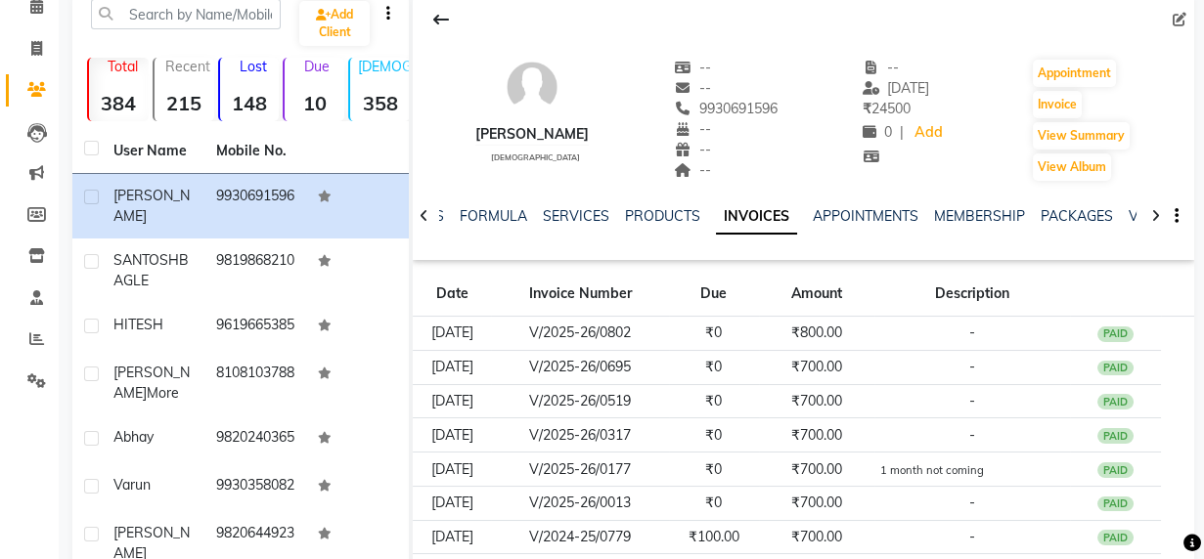
drag, startPoint x: 1021, startPoint y: 243, endPoint x: 990, endPoint y: 234, distance: 32.5
click at [999, 246] on div "NOTES FORMULA SERVICES PRODUCTS INVOICES APPOINTMENTS MEMBERSHIP PACKAGES VOUCH…" at bounding box center [787, 228] width 697 height 44
click at [940, 160] on div "KALPESH male -- -- 9930691596 -- -- -- -- 25-08-2025 ₹ 24500 0 | Add Appointmen…" at bounding box center [804, 110] width 782 height 145
click at [977, 216] on div "KALPESH male -- -- 9930691596 -- -- -- -- 25-08-2025 ₹ 24500 0 | Add Appointmen…" at bounding box center [804, 125] width 782 height 269
click at [571, 135] on div "KALPESH male -- -- 9930691596 -- -- -- -- 25-08-2025 ₹ 24500 0 | Add Appointmen…" at bounding box center [804, 110] width 782 height 145
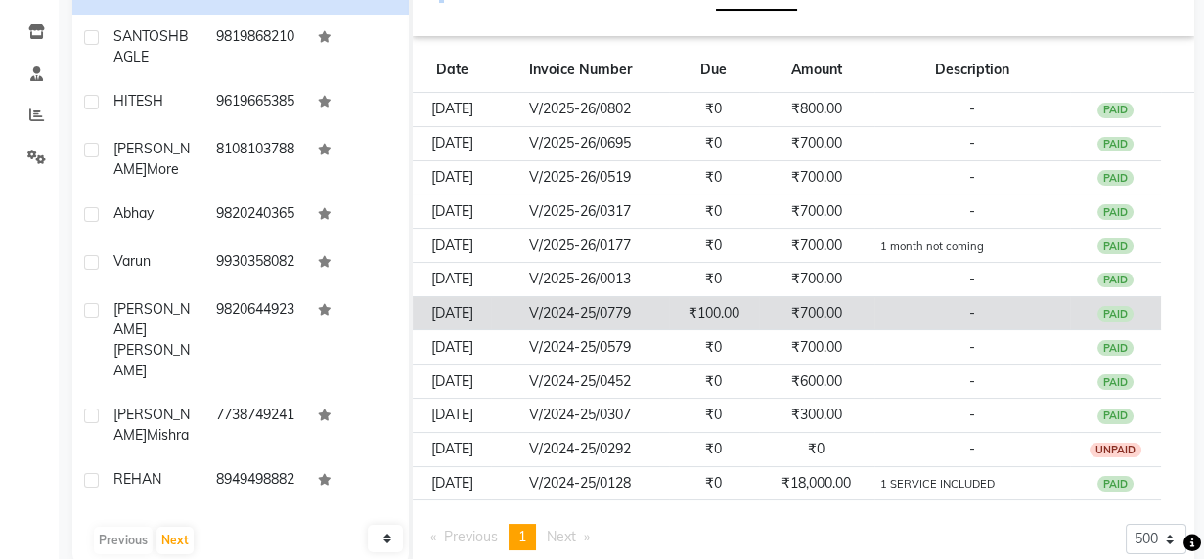
scroll to position [328, 0]
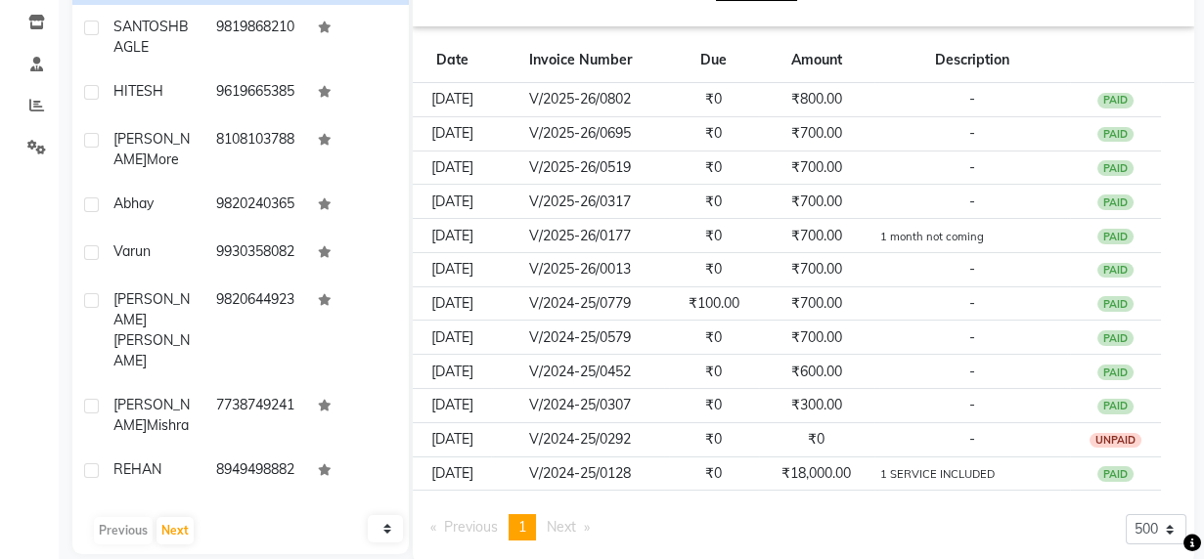
drag, startPoint x: 446, startPoint y: 211, endPoint x: 725, endPoint y: 504, distance: 404.0
click at [725, 504] on div "KALPESH male -- -- 9930691596 -- -- -- -- 25-08-2025 ₹ 24500 0 | Add Appointmen…" at bounding box center [804, 160] width 782 height 807
drag, startPoint x: 699, startPoint y: 524, endPoint x: 689, endPoint y: 529, distance: 11.8
click at [690, 528] on div "Previous page 1 / 1 You're on page 1 Next page 5 10 50 100 500" at bounding box center [804, 535] width 766 height 42
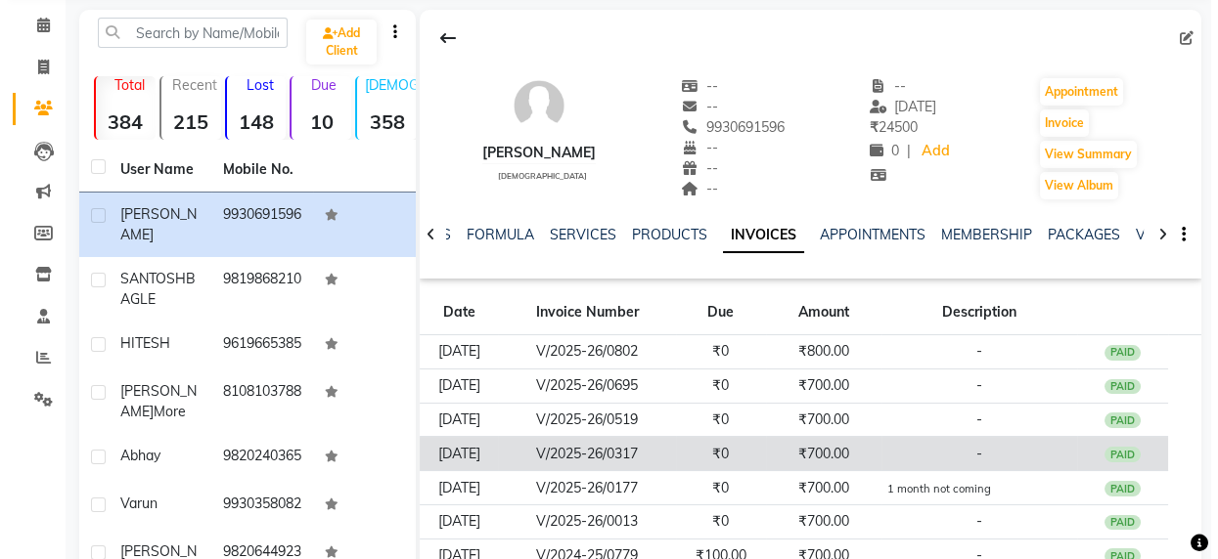
scroll to position [177, 0]
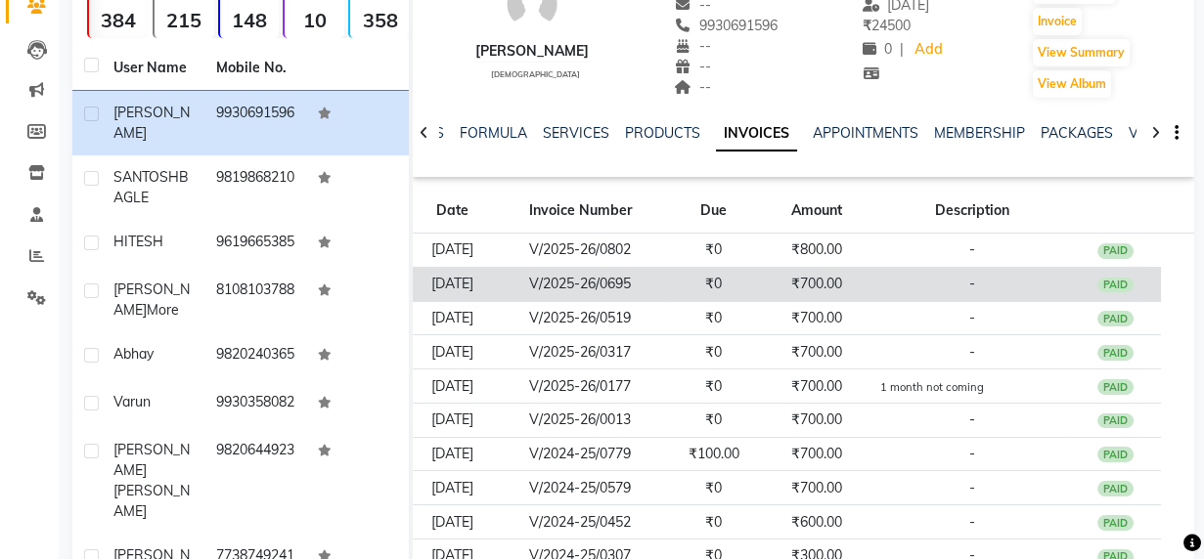
click at [896, 267] on td "-" at bounding box center [972, 284] width 196 height 34
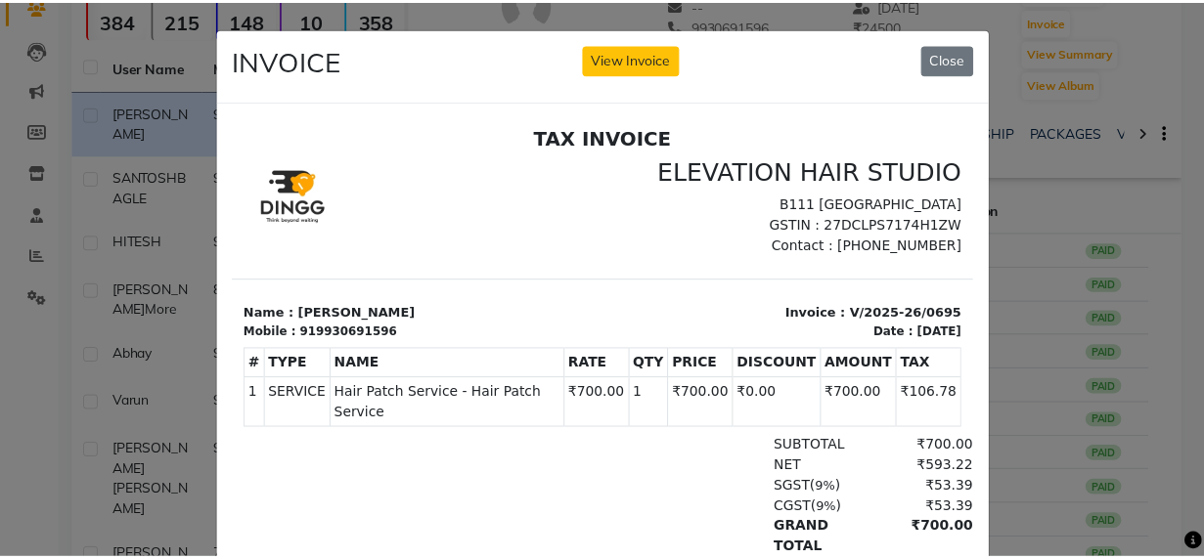
scroll to position [0, 0]
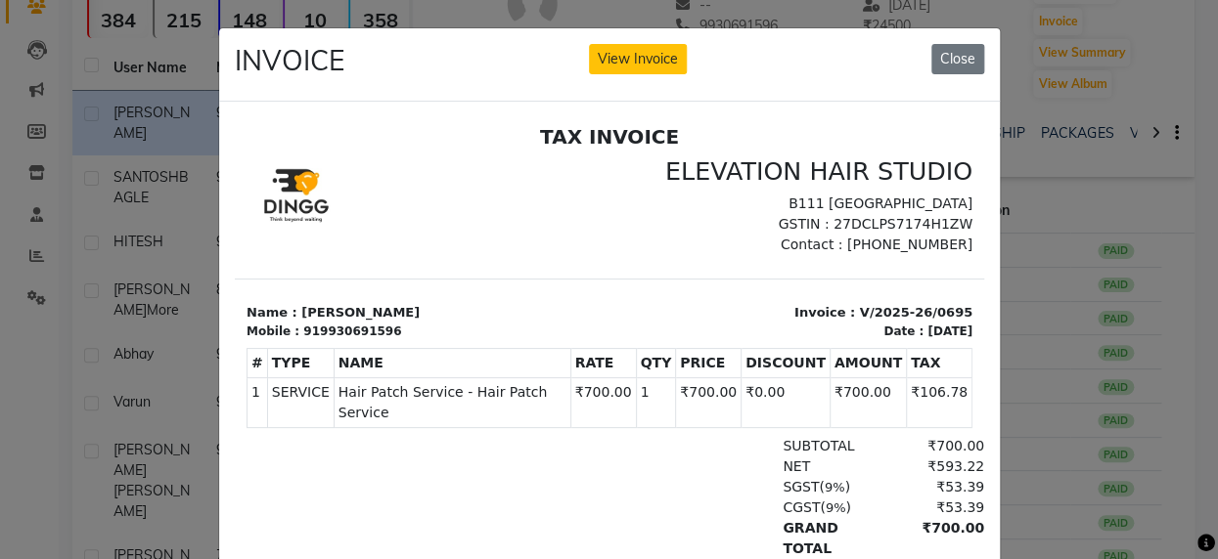
click at [1086, 245] on ngb-modal-window "INVOICE View Invoice Close" at bounding box center [609, 279] width 1218 height 559
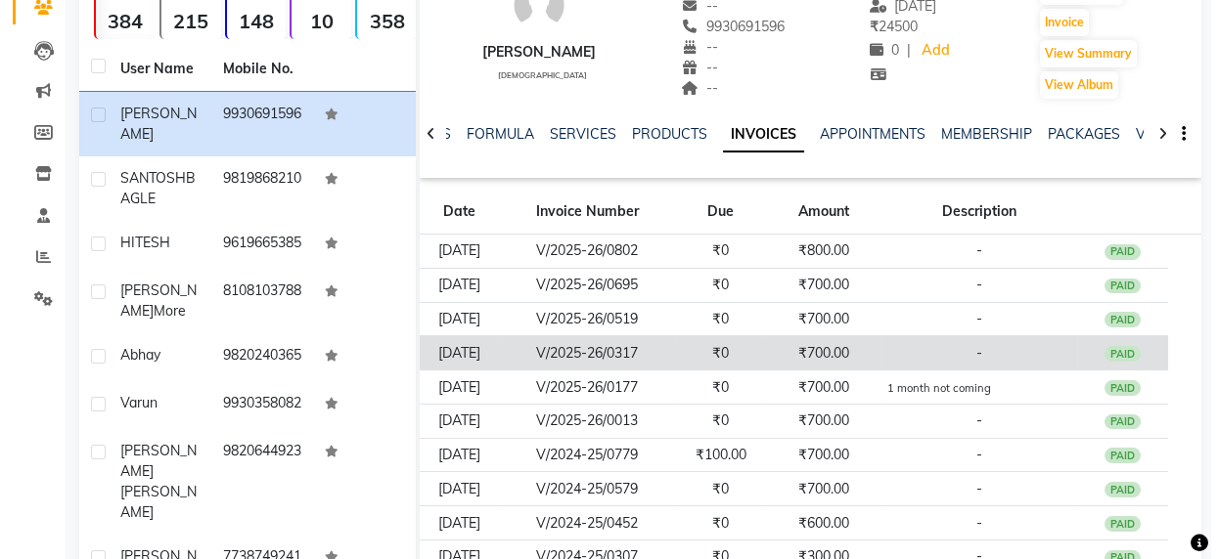
scroll to position [88, 0]
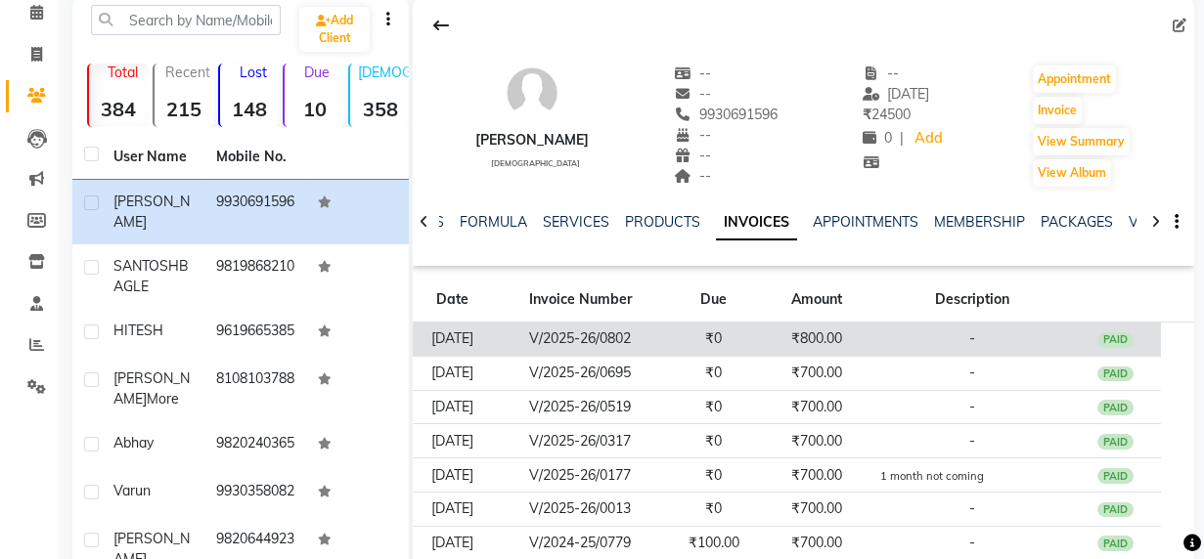
click at [758, 333] on td "₹0" at bounding box center [713, 340] width 89 height 34
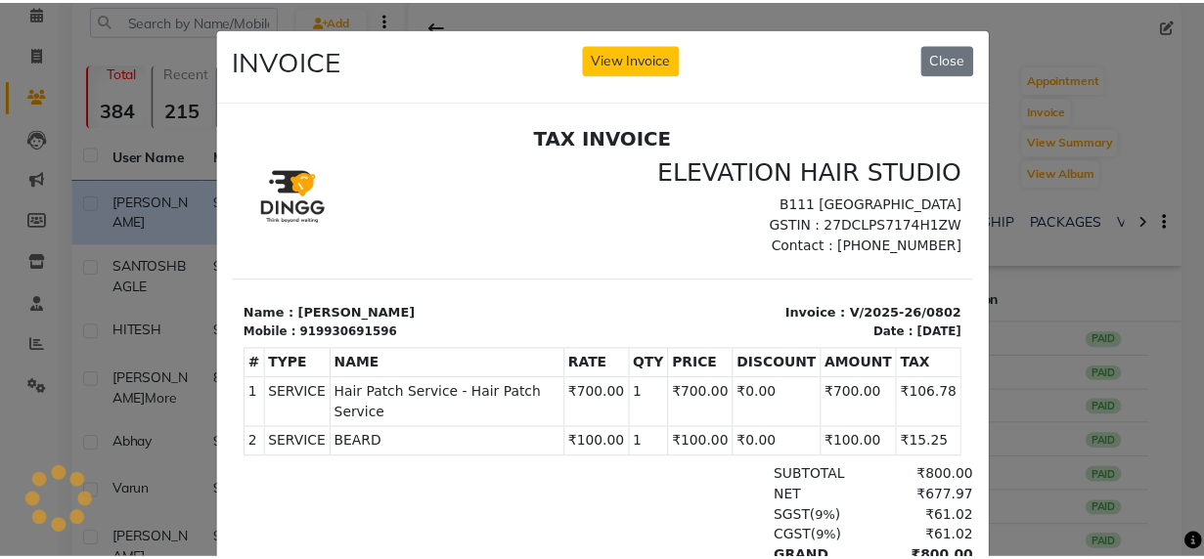
scroll to position [0, 0]
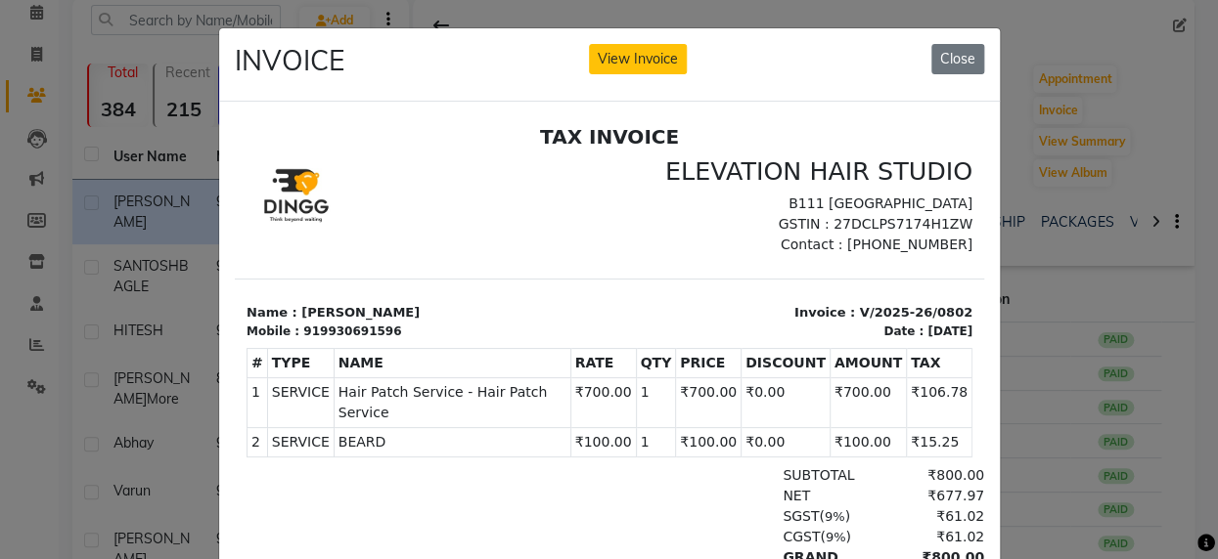
click at [1076, 173] on ngb-modal-window "INVOICE View Invoice Close" at bounding box center [609, 279] width 1218 height 559
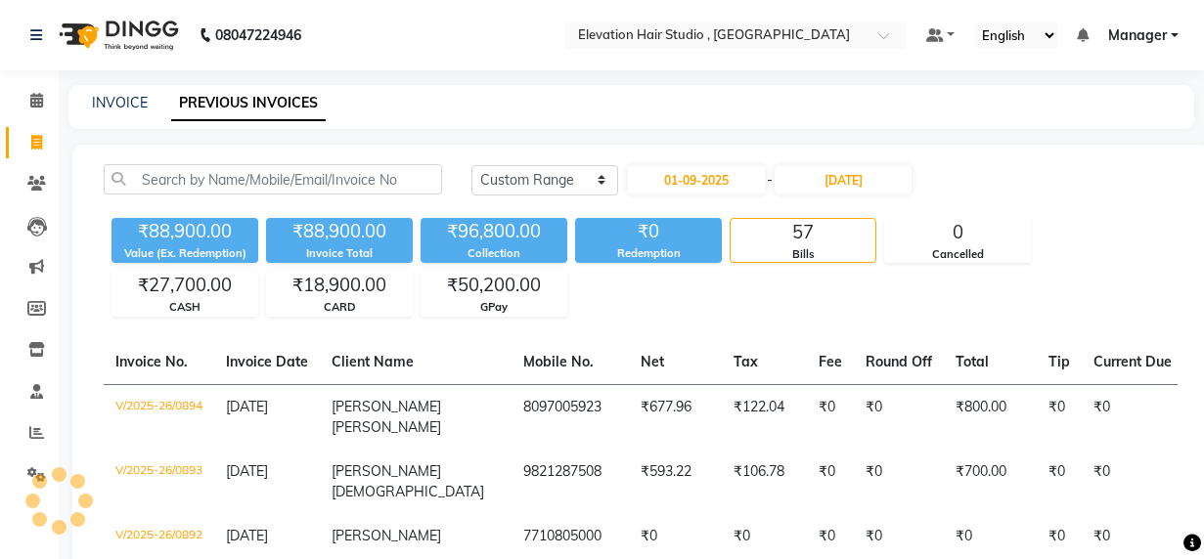
select select "range"
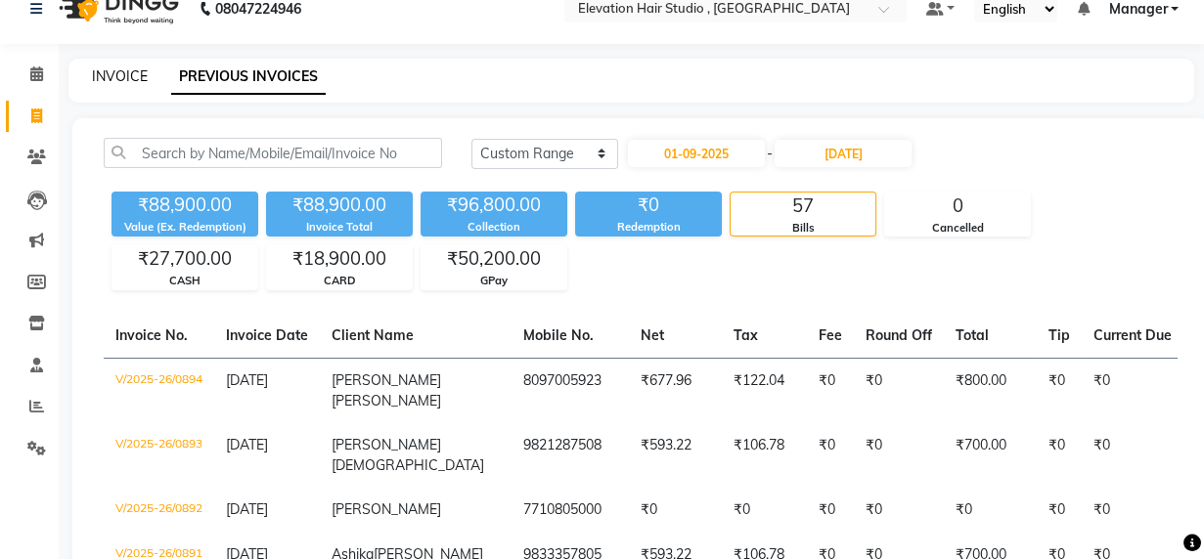
click at [103, 75] on link "INVOICE" at bounding box center [120, 76] width 56 height 18
select select "service"
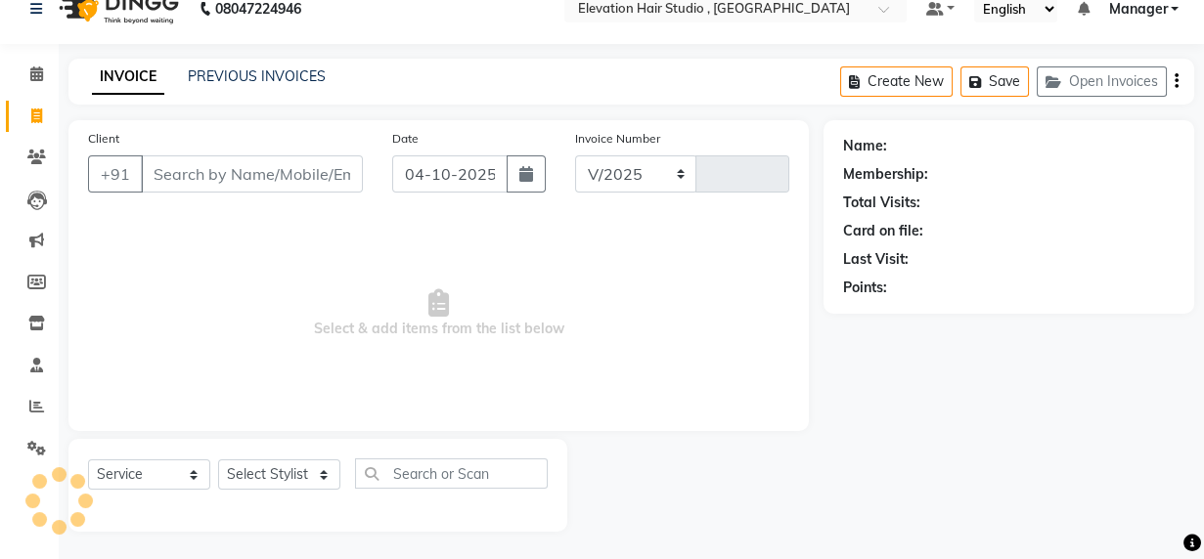
select select "6886"
type input "1036"
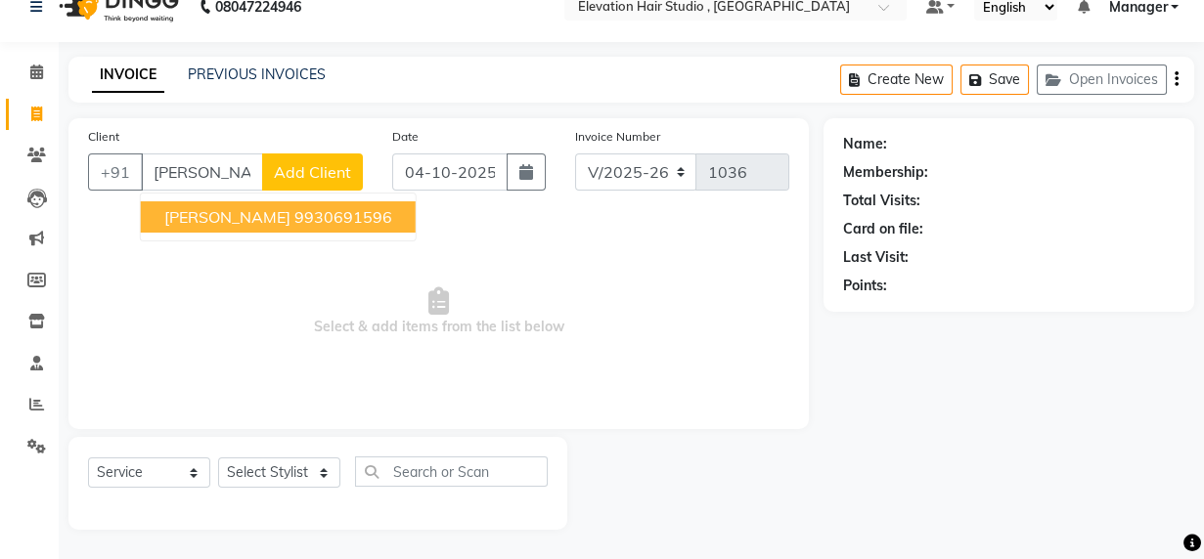
click at [317, 214] on ngb-highlight "9930691596" at bounding box center [343, 217] width 98 height 20
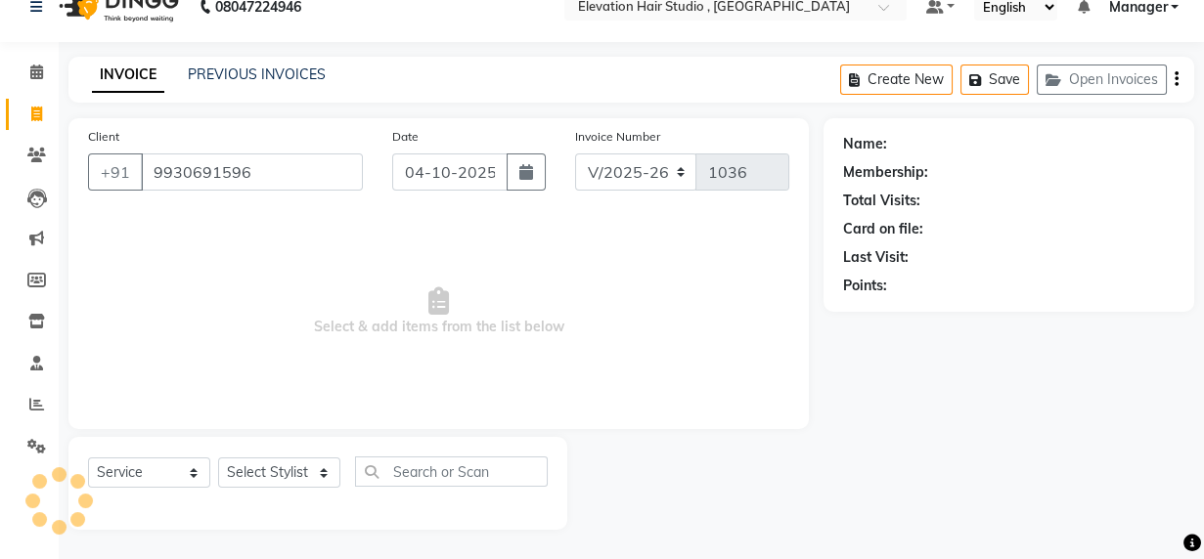
type input "9930691596"
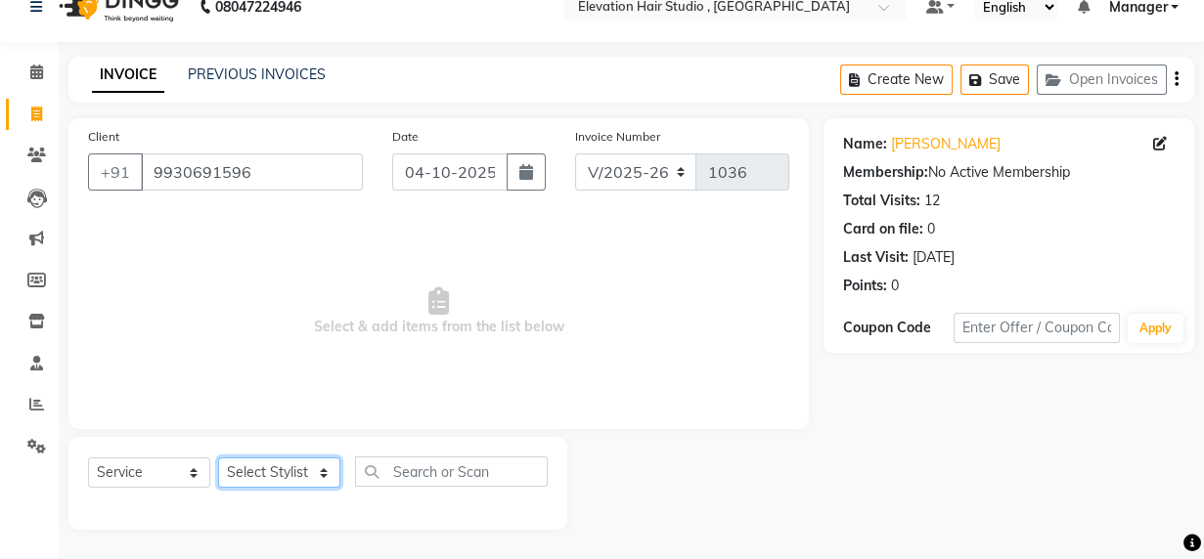
click at [300, 467] on select "Select Stylist [PERSON_NAME] [PERSON_NAME] Manager mehboob [PERSON_NAME] sameer…" at bounding box center [279, 473] width 122 height 30
select select "54147"
click at [218, 458] on select "Select Stylist [PERSON_NAME] [PERSON_NAME] Manager mehboob [PERSON_NAME] sameer…" at bounding box center [279, 473] width 122 height 30
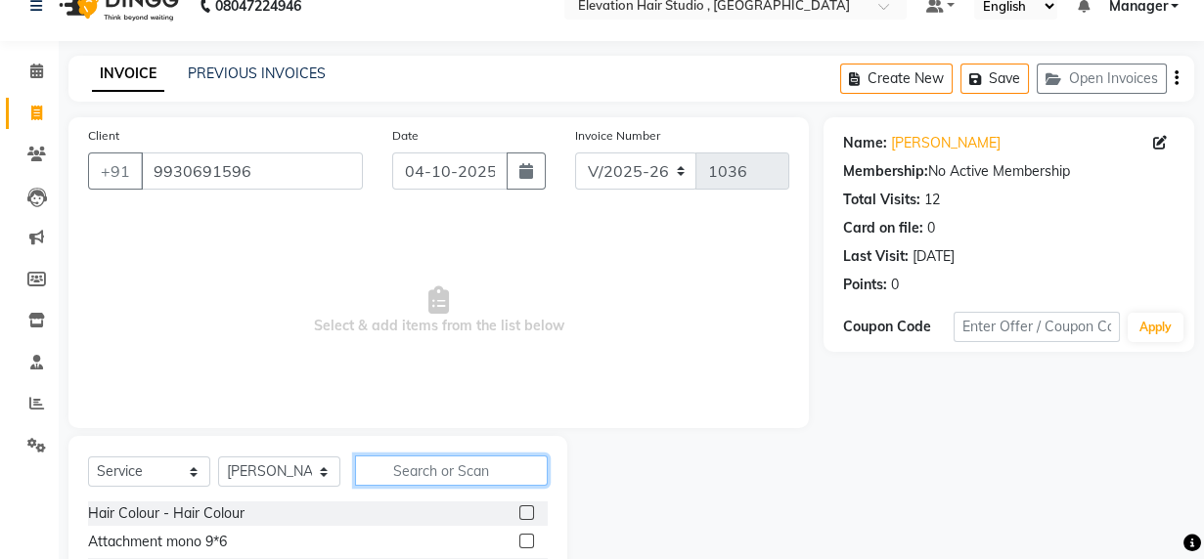
click at [422, 468] on input "text" at bounding box center [451, 471] width 193 height 30
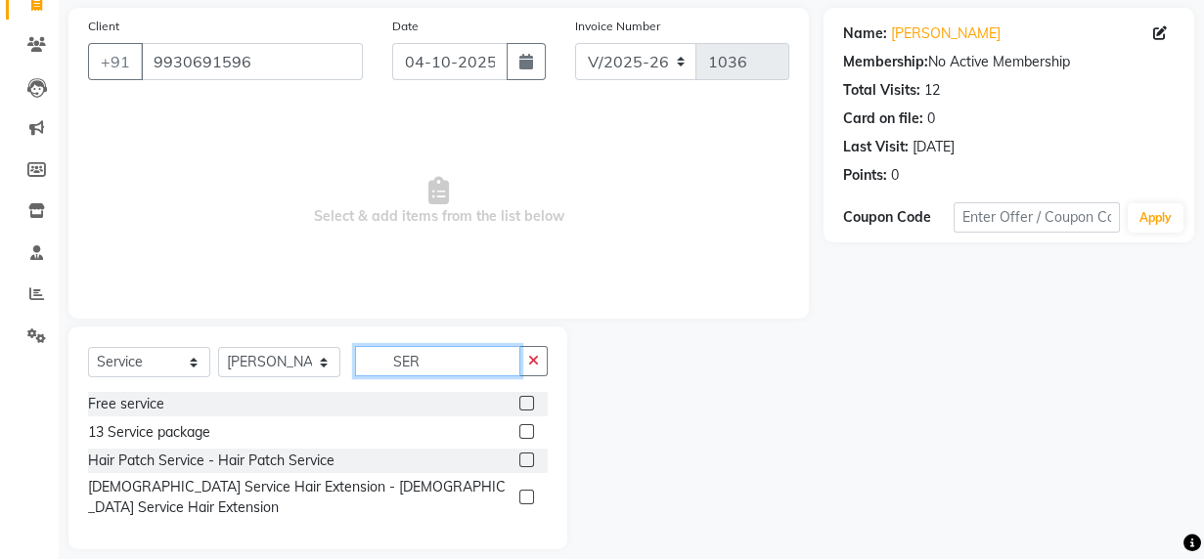
scroll to position [142, 0]
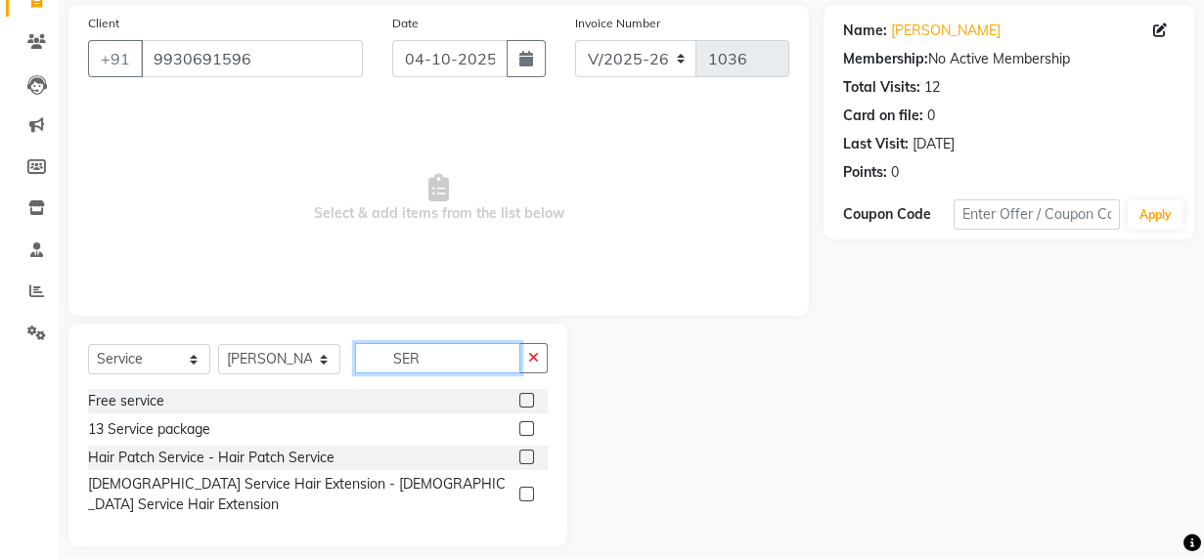
type input "SER"
click at [528, 453] on label at bounding box center [526, 457] width 15 height 15
click at [528, 453] on input "checkbox" at bounding box center [525, 458] width 13 height 13
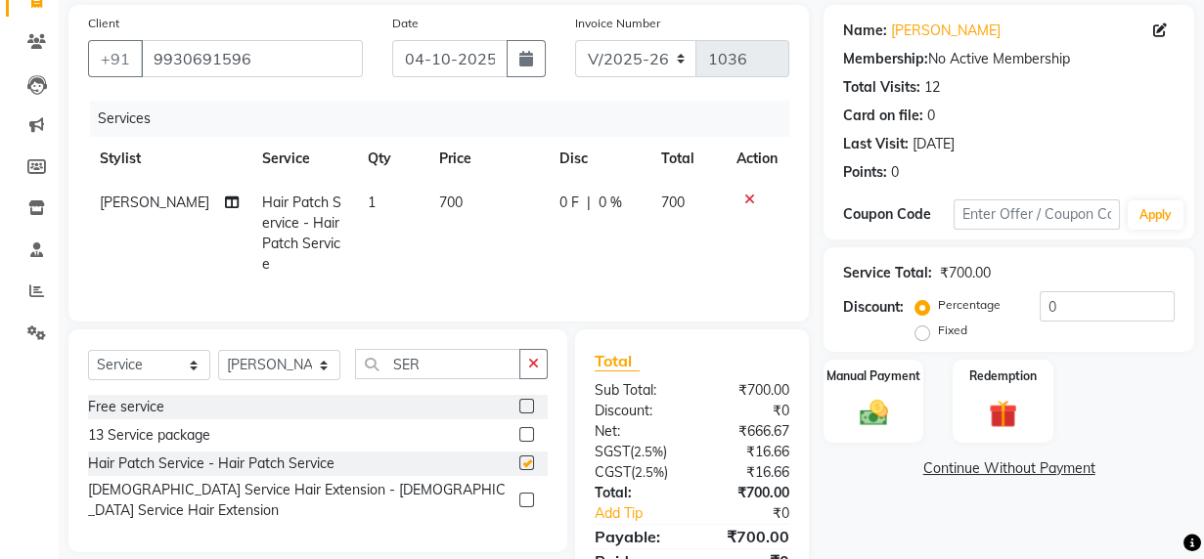
checkbox input "false"
click at [869, 412] on img at bounding box center [873, 412] width 47 height 33
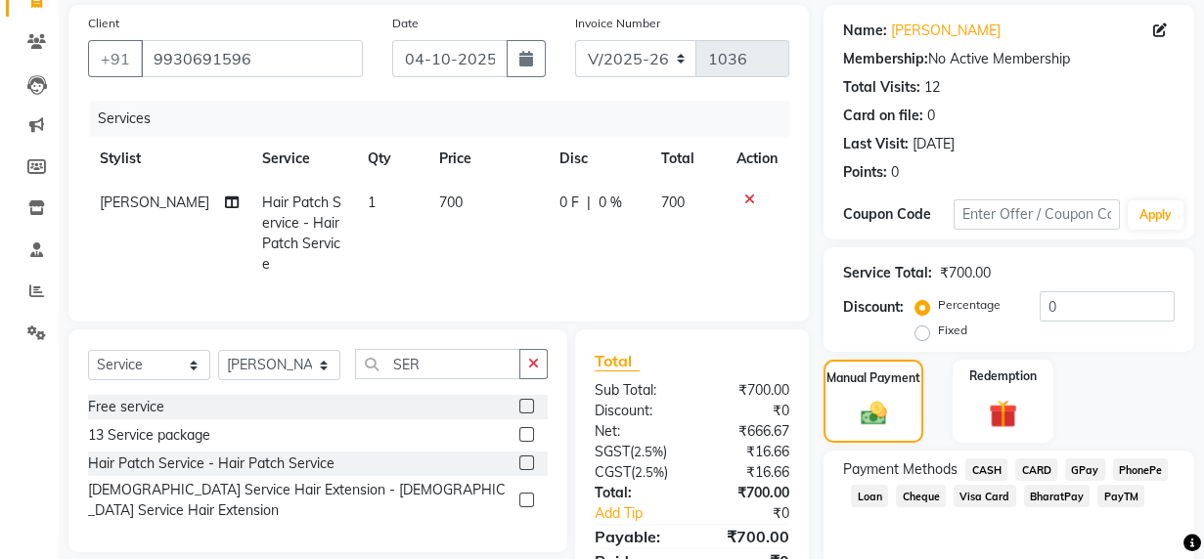
click at [1074, 473] on span "GPay" at bounding box center [1085, 470] width 40 height 22
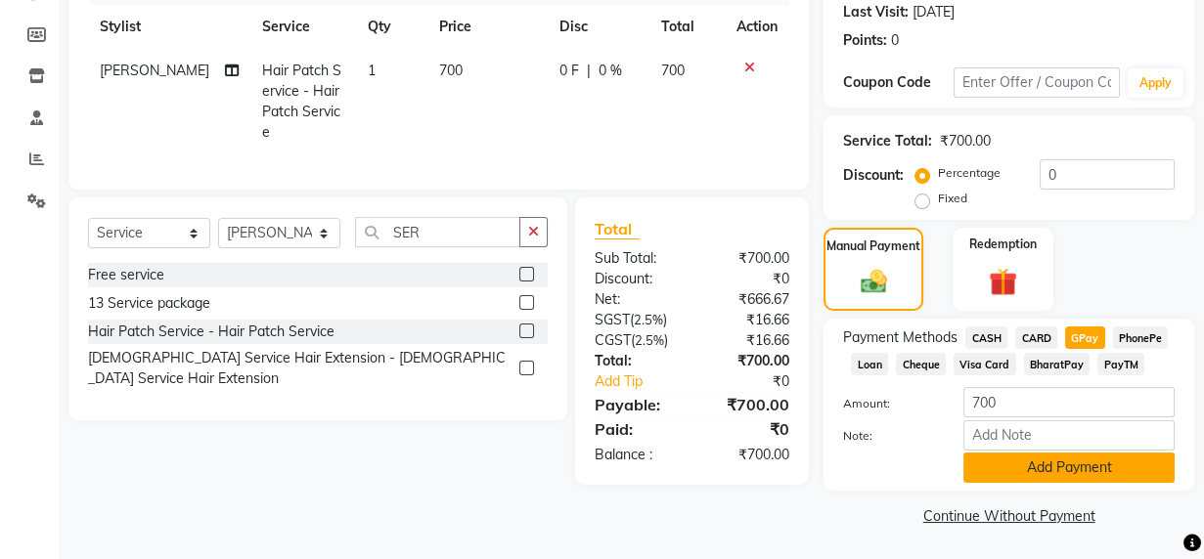
click at [1076, 469] on button "Add Payment" at bounding box center [1068, 468] width 211 height 30
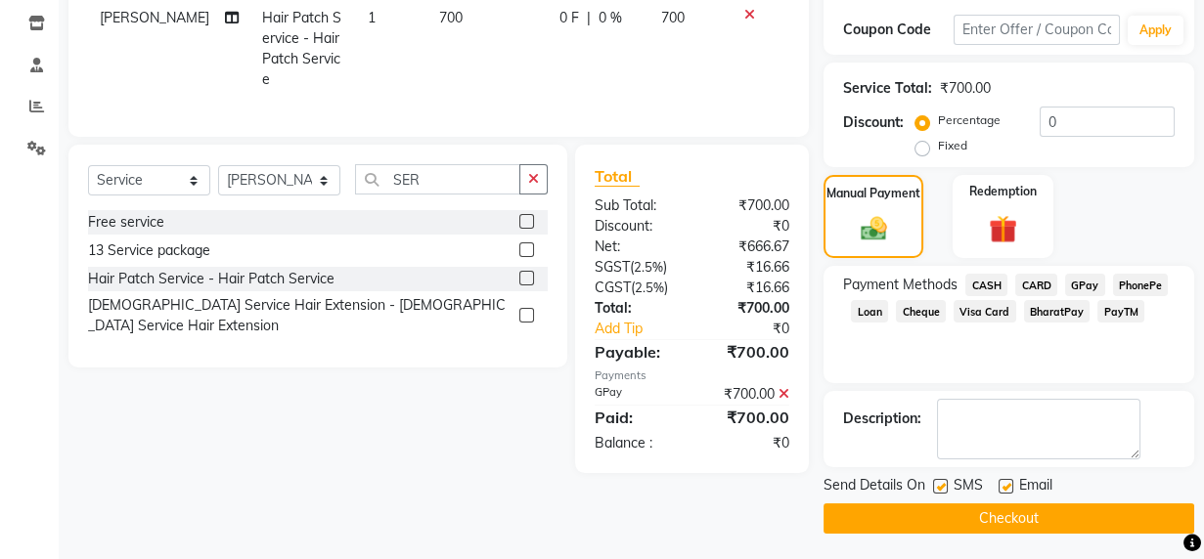
scroll to position [330, 0]
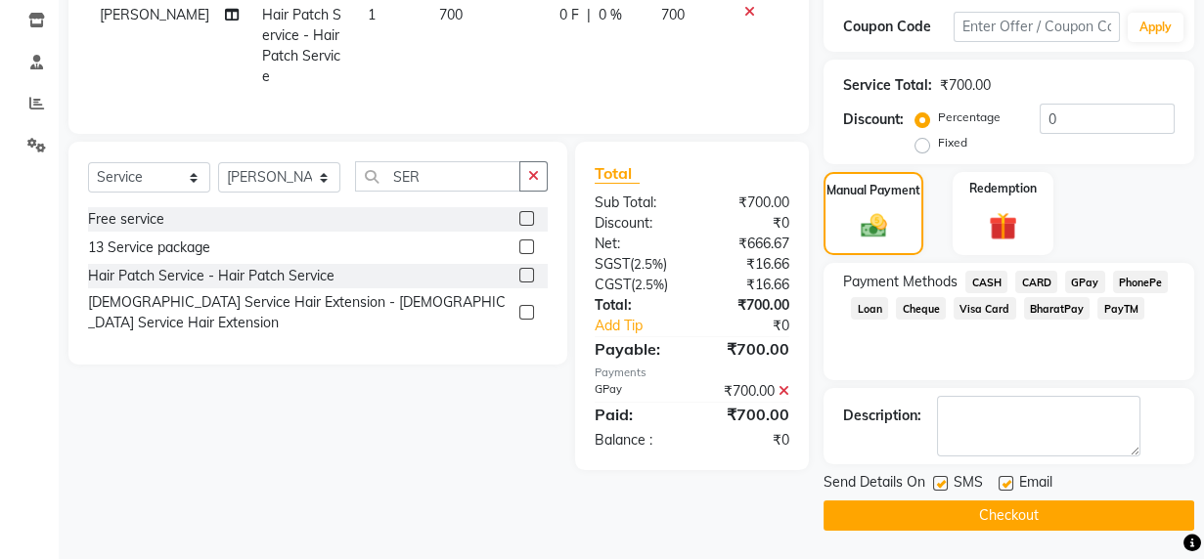
click at [1010, 486] on label at bounding box center [1006, 483] width 15 height 15
click at [1010, 486] on input "checkbox" at bounding box center [1005, 484] width 13 height 13
checkbox input "false"
click at [945, 483] on label at bounding box center [940, 483] width 15 height 15
click at [945, 483] on input "checkbox" at bounding box center [939, 484] width 13 height 13
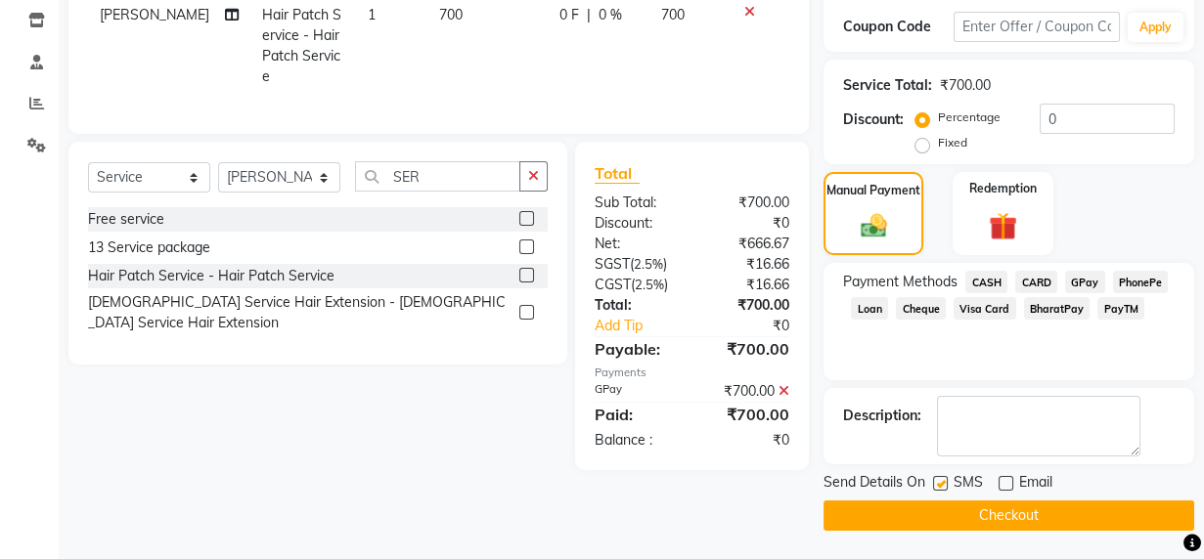
checkbox input "false"
click at [957, 510] on button "Checkout" at bounding box center [1009, 516] width 371 height 30
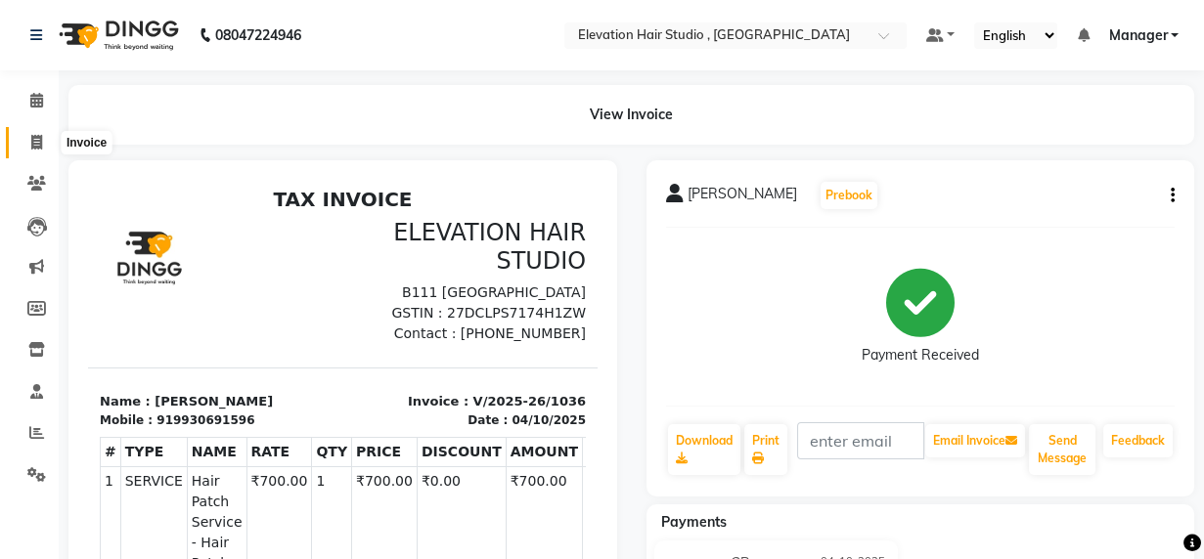
click at [39, 146] on icon at bounding box center [36, 142] width 11 height 15
select select "service"
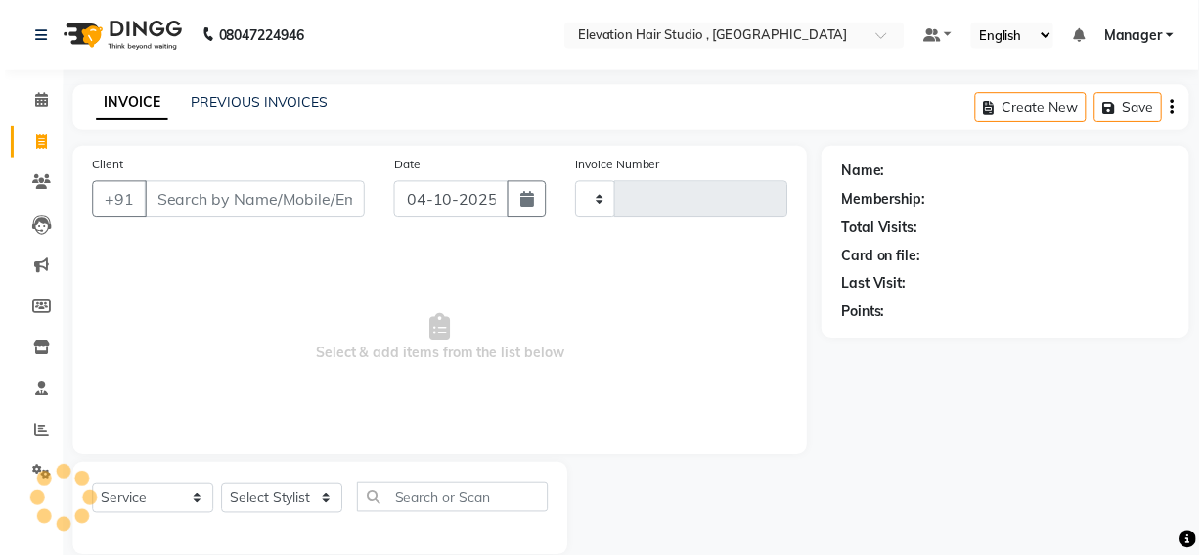
scroll to position [29, 0]
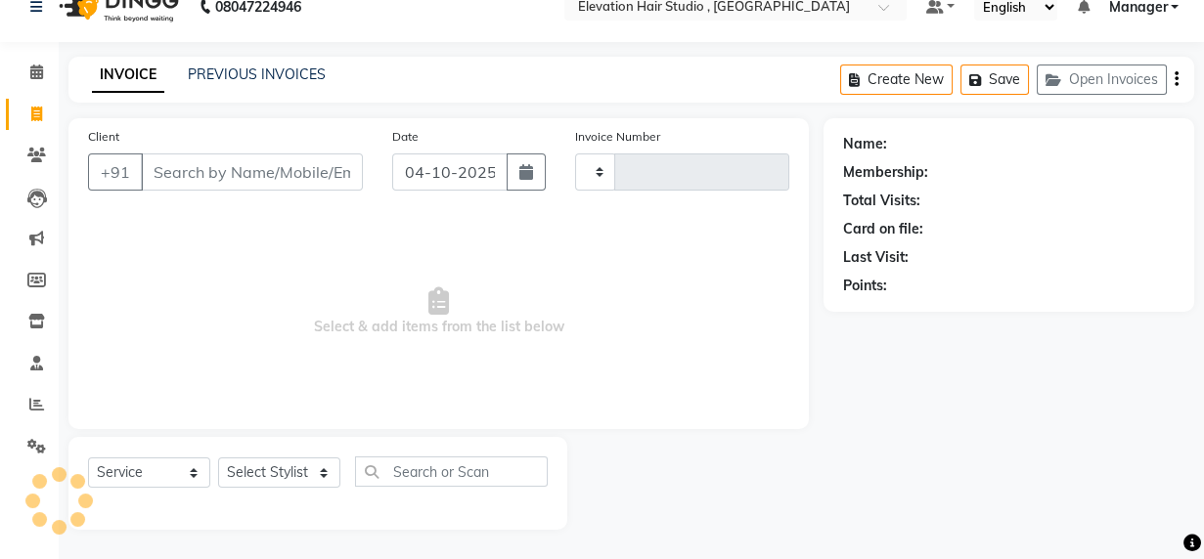
type input "1037"
select select "6886"
drag, startPoint x: 212, startPoint y: 166, endPoint x: 197, endPoint y: 191, distance: 29.0
click at [203, 174] on input "Client" at bounding box center [252, 172] width 222 height 37
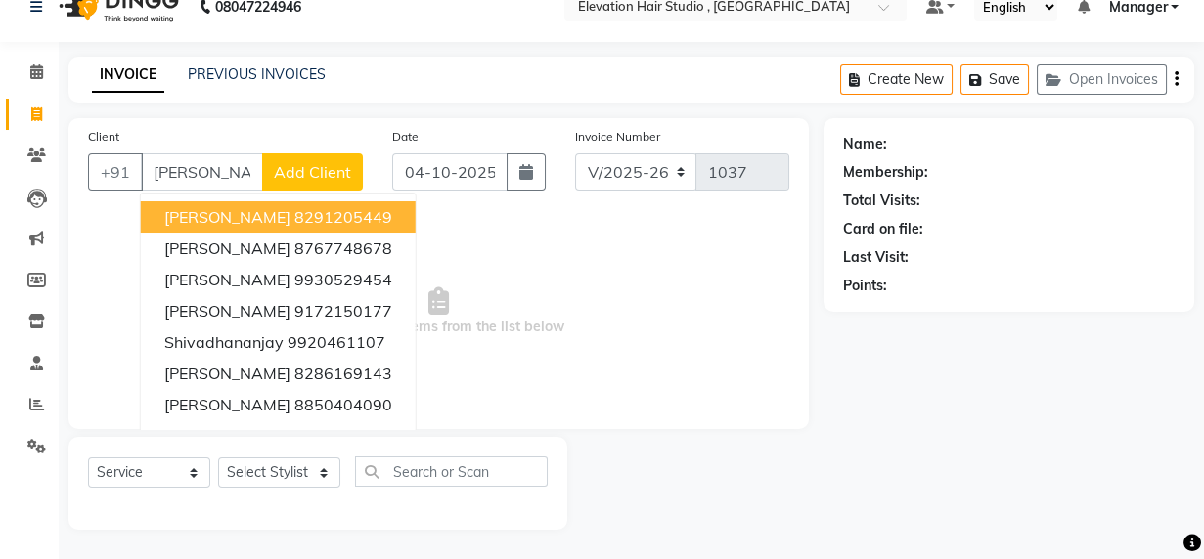
type input "J"
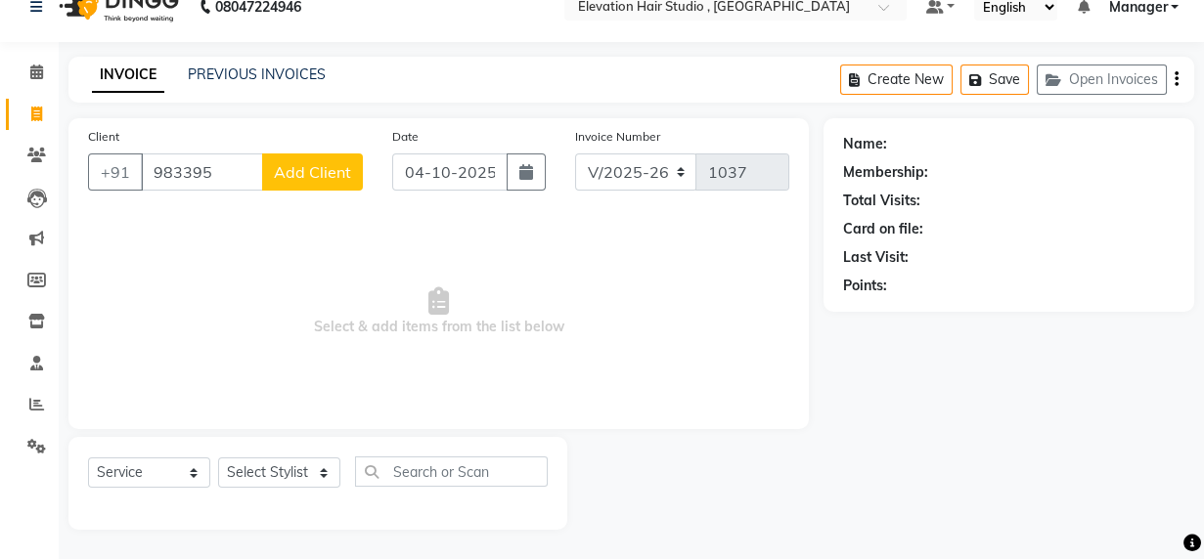
type input "983395"
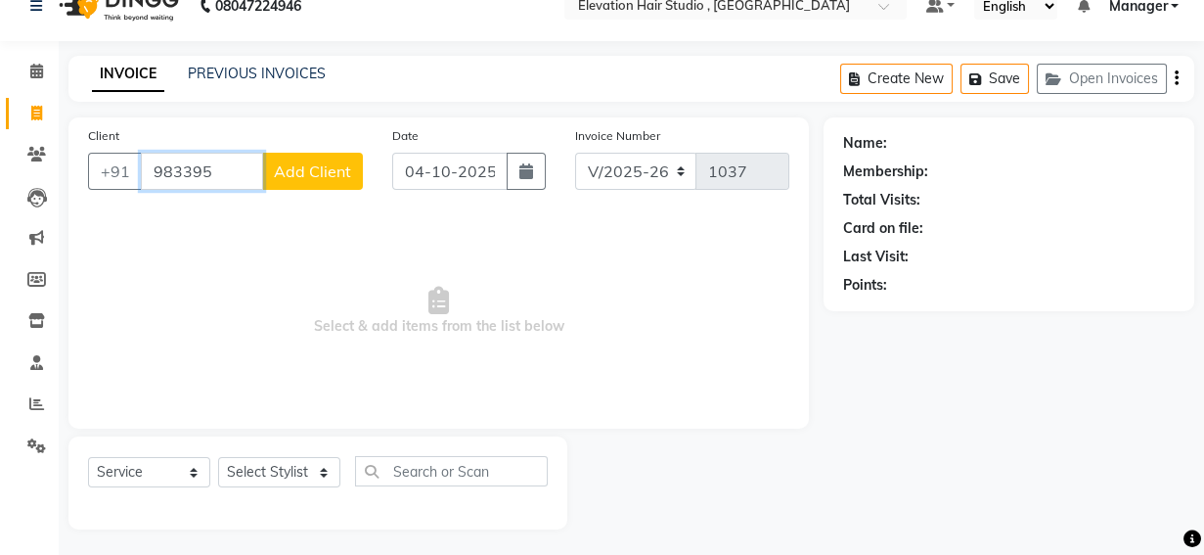
drag, startPoint x: 249, startPoint y: 164, endPoint x: -2, endPoint y: 23, distance: 288.1
click at [0, 23] on html "08047224946 Select Location × Elevation Hair Studio , Thane West Default Panel …" at bounding box center [602, 248] width 1204 height 555
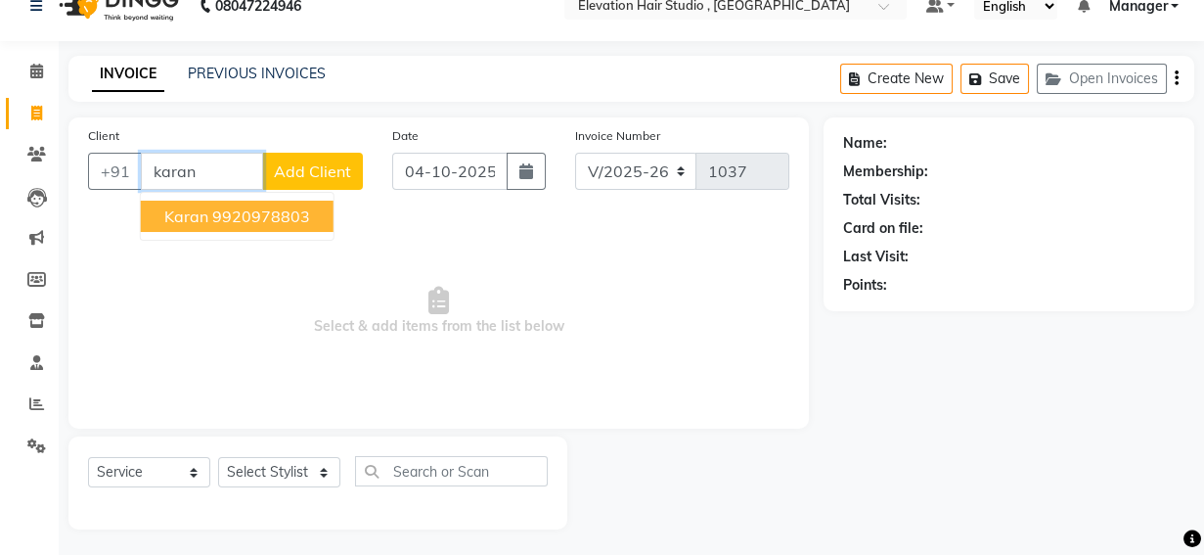
click at [269, 201] on button "Karan 9920978803" at bounding box center [237, 216] width 193 height 31
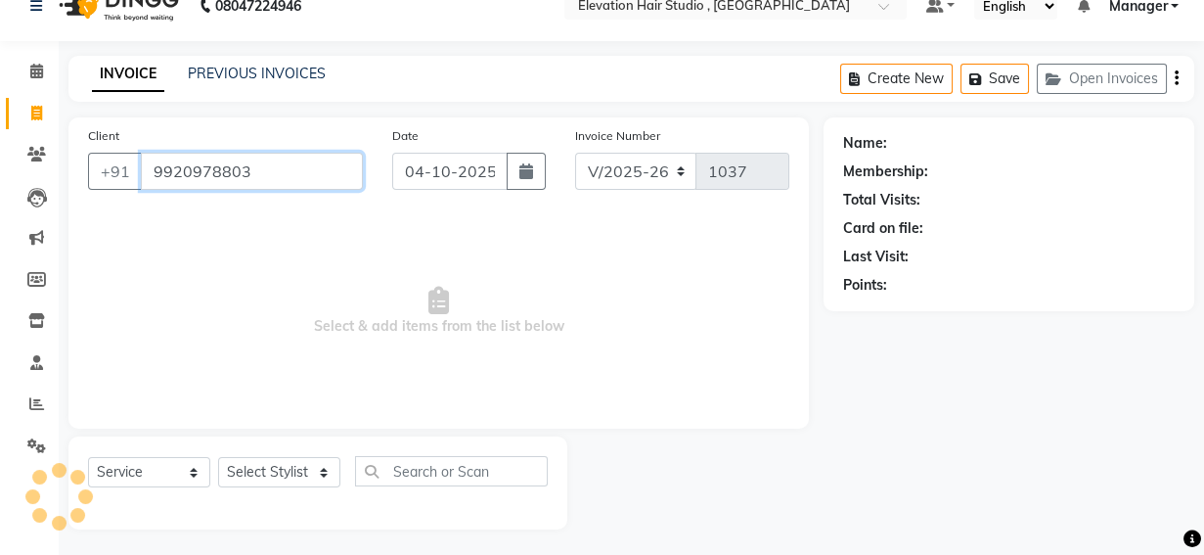
type input "9920978803"
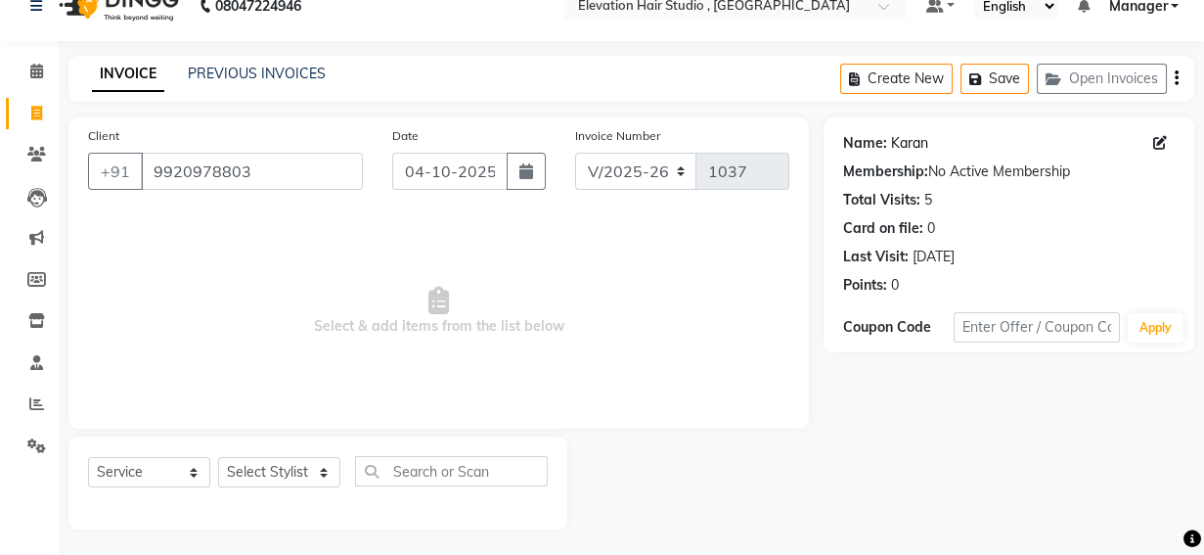
click at [916, 146] on link "Karan" at bounding box center [909, 143] width 37 height 21
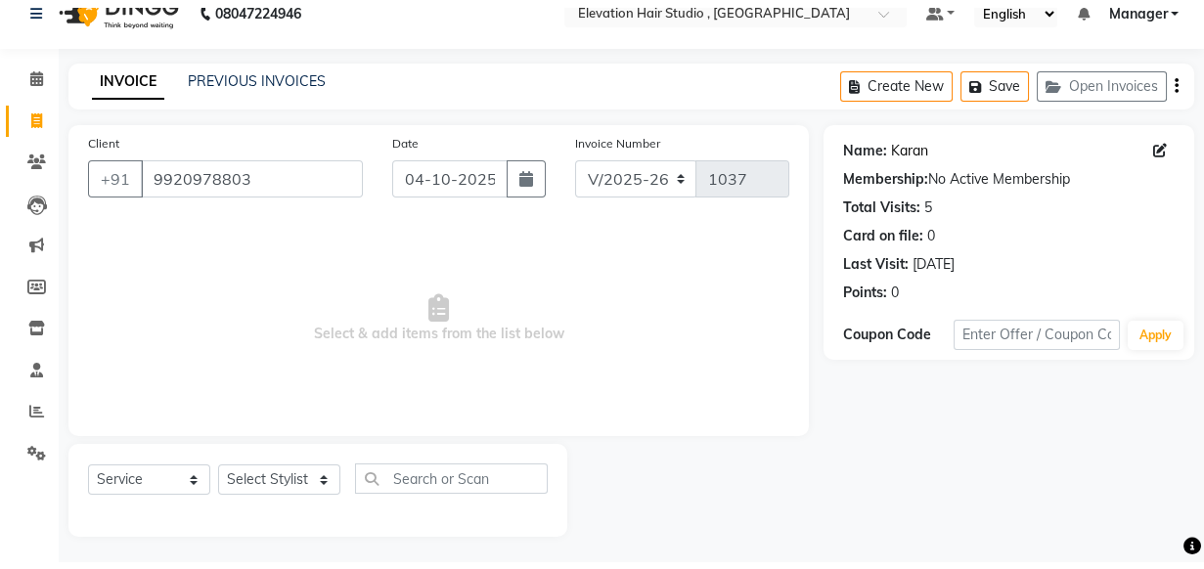
scroll to position [20, 0]
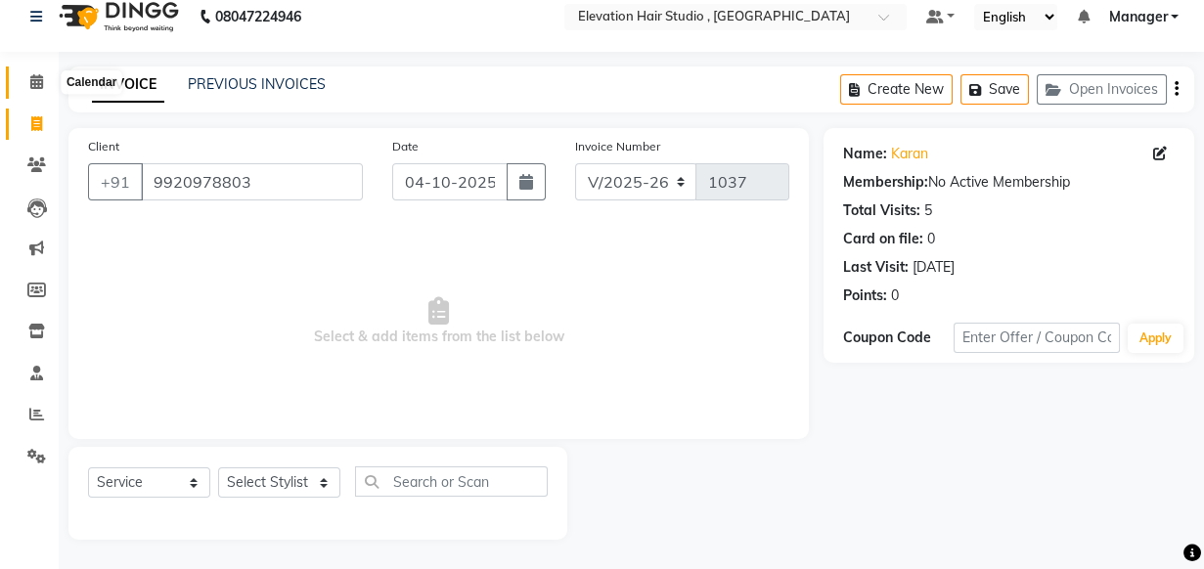
click at [30, 76] on icon at bounding box center [36, 81] width 13 height 15
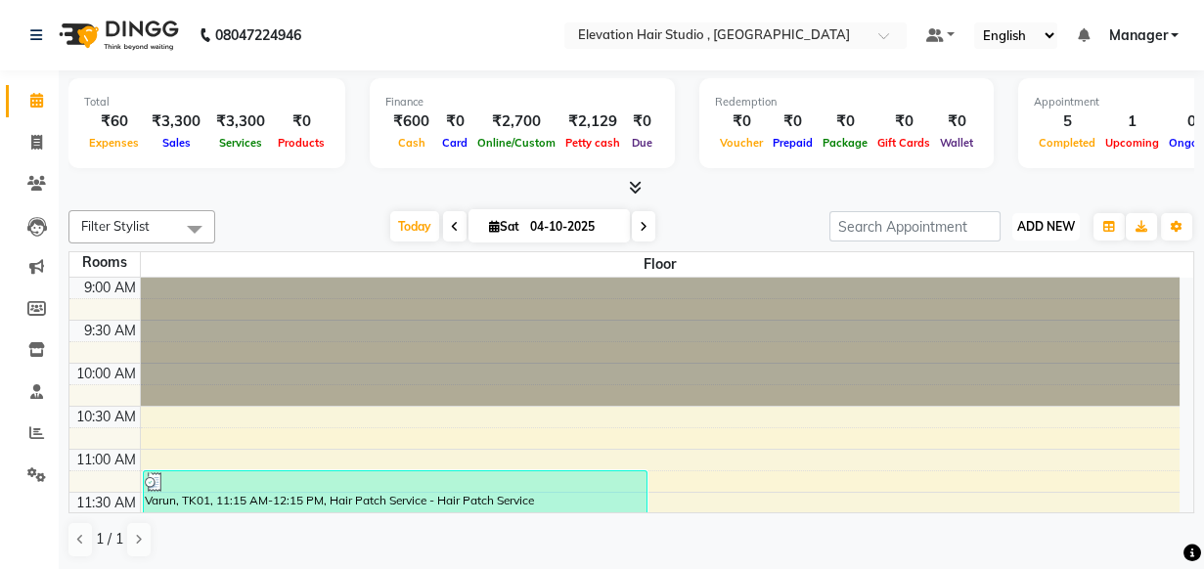
click at [1032, 221] on span "ADD NEW" at bounding box center [1046, 226] width 58 height 15
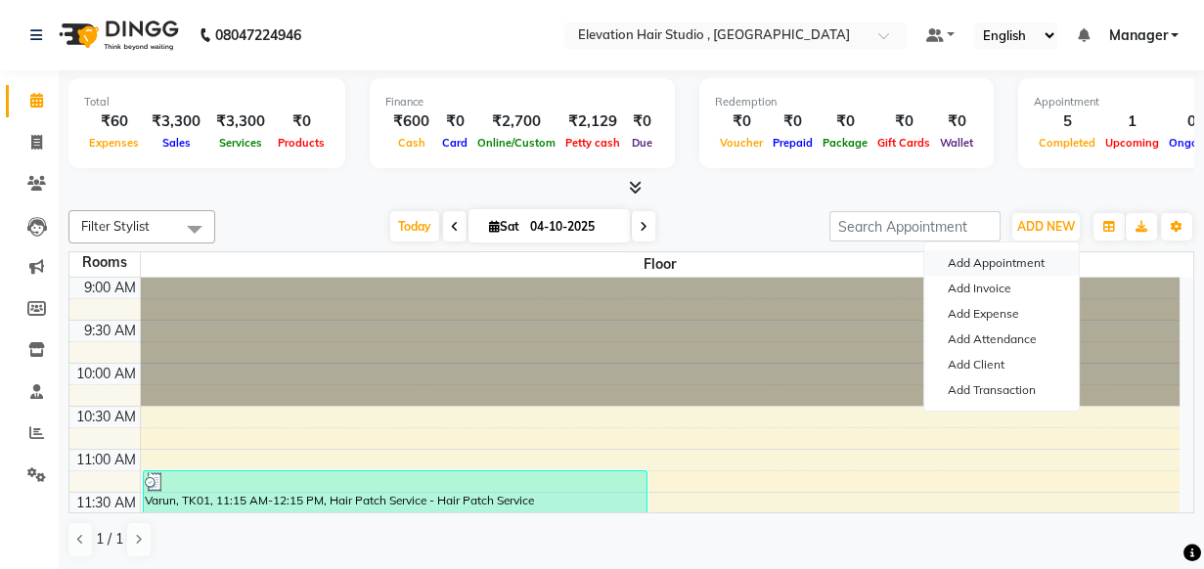
click at [1032, 253] on button "Add Appointment" at bounding box center [1001, 262] width 155 height 25
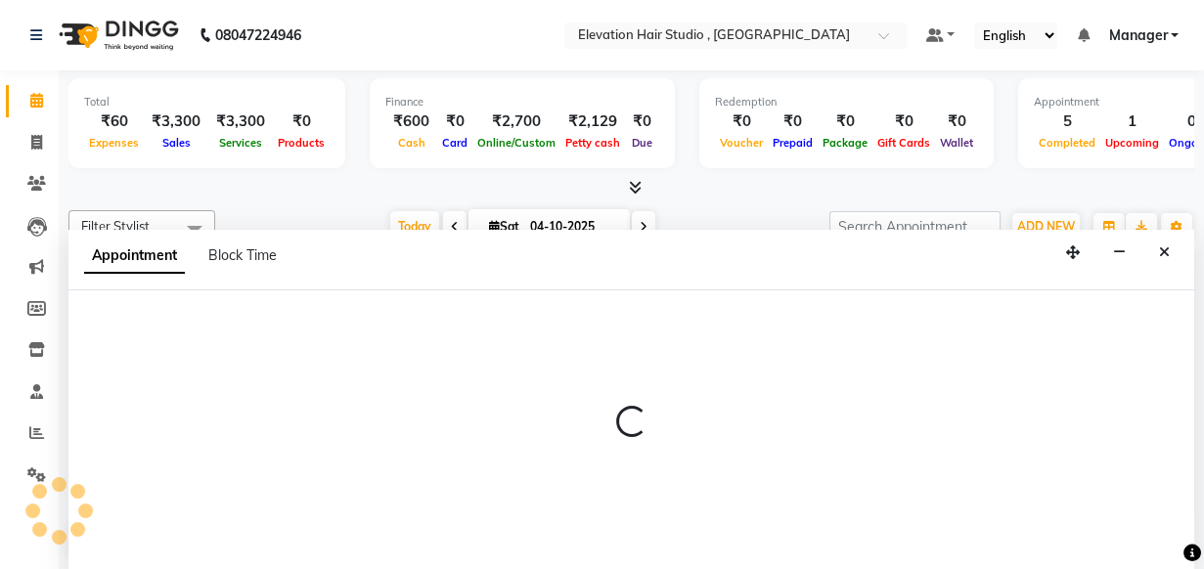
select select "600"
select select "tentative"
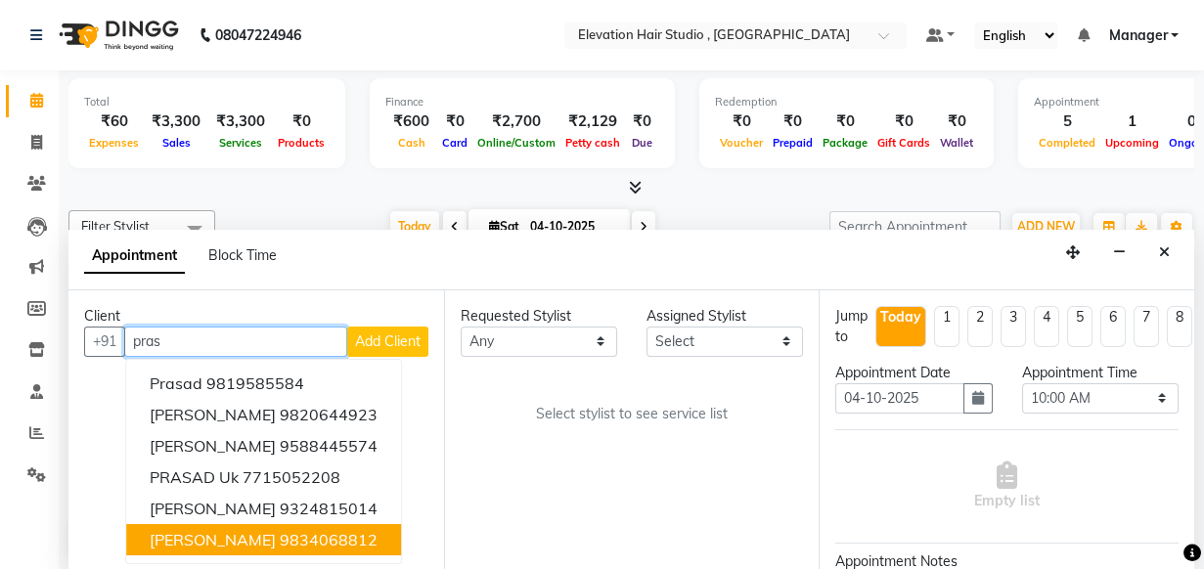
click at [354, 538] on ngb-highlight "9834068812" at bounding box center [329, 540] width 98 height 20
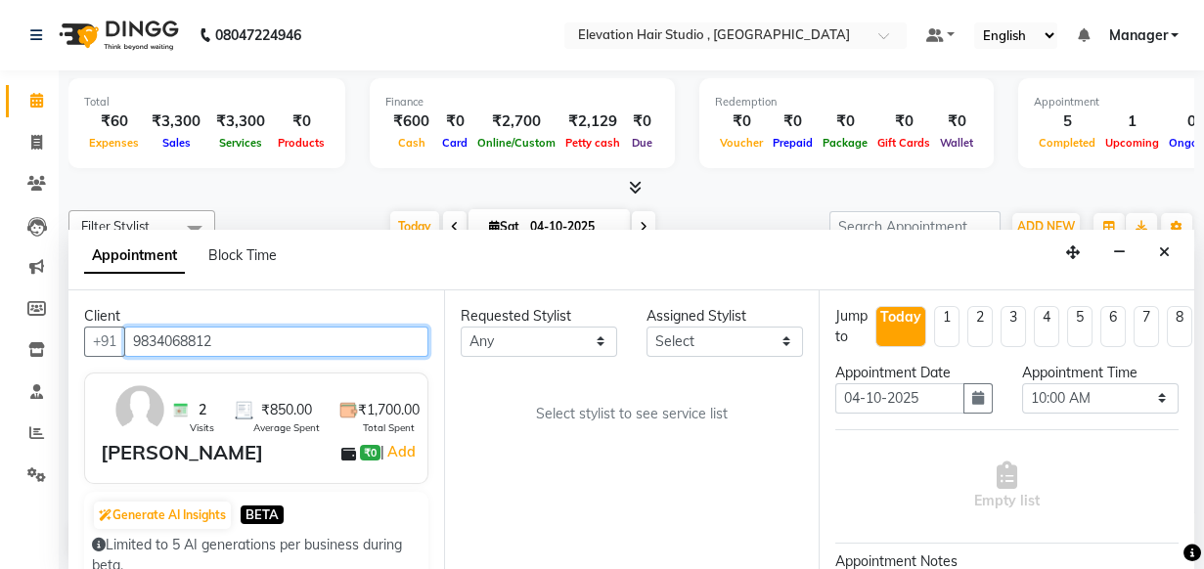
type input "9834068812"
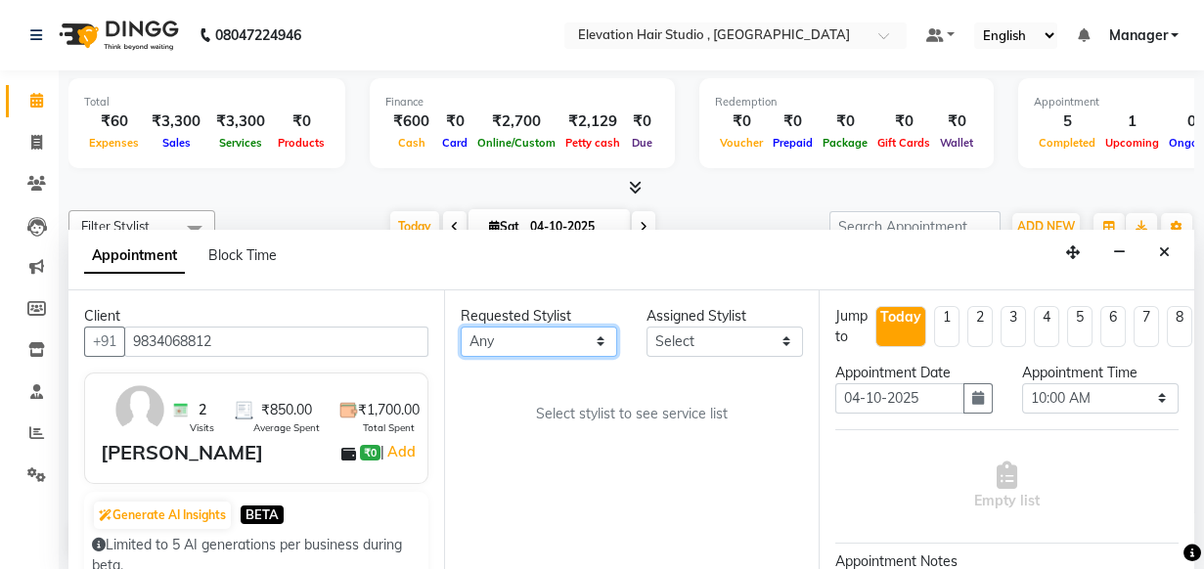
click at [601, 346] on select "Any [PERSON_NAME] [PERSON_NAME] Manager mehboob [PERSON_NAME] sameer [PERSON_NA…" at bounding box center [539, 342] width 156 height 30
select select "54147"
click at [461, 327] on select "Any [PERSON_NAME] [PERSON_NAME] Manager mehboob [PERSON_NAME] sameer [PERSON_NA…" at bounding box center [539, 342] width 156 height 30
select select "54147"
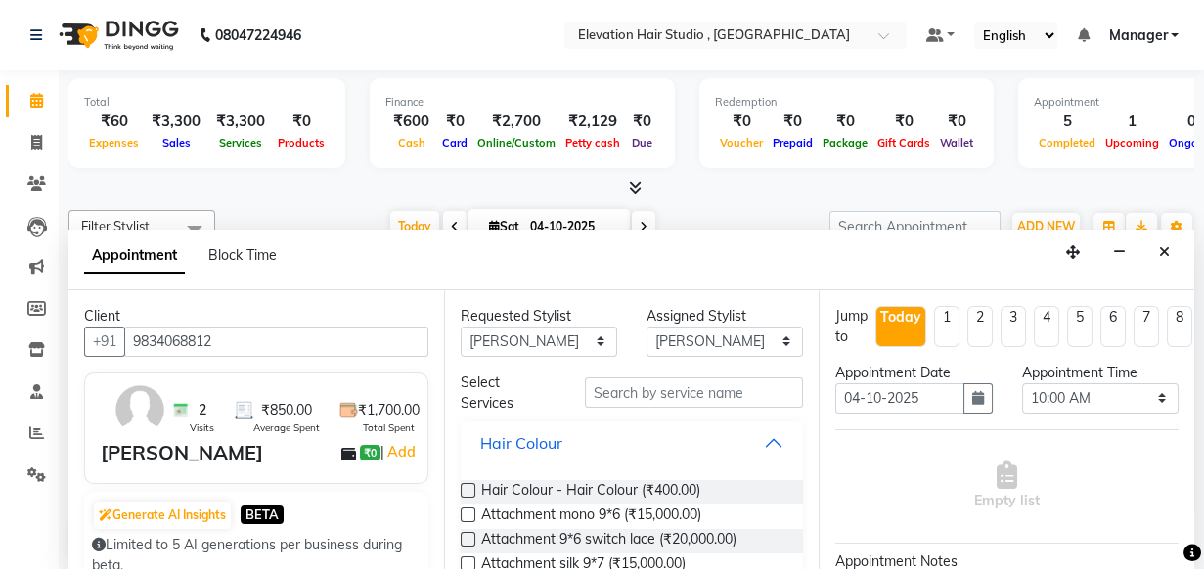
click at [740, 447] on button "Hair Colour" at bounding box center [633, 442] width 328 height 35
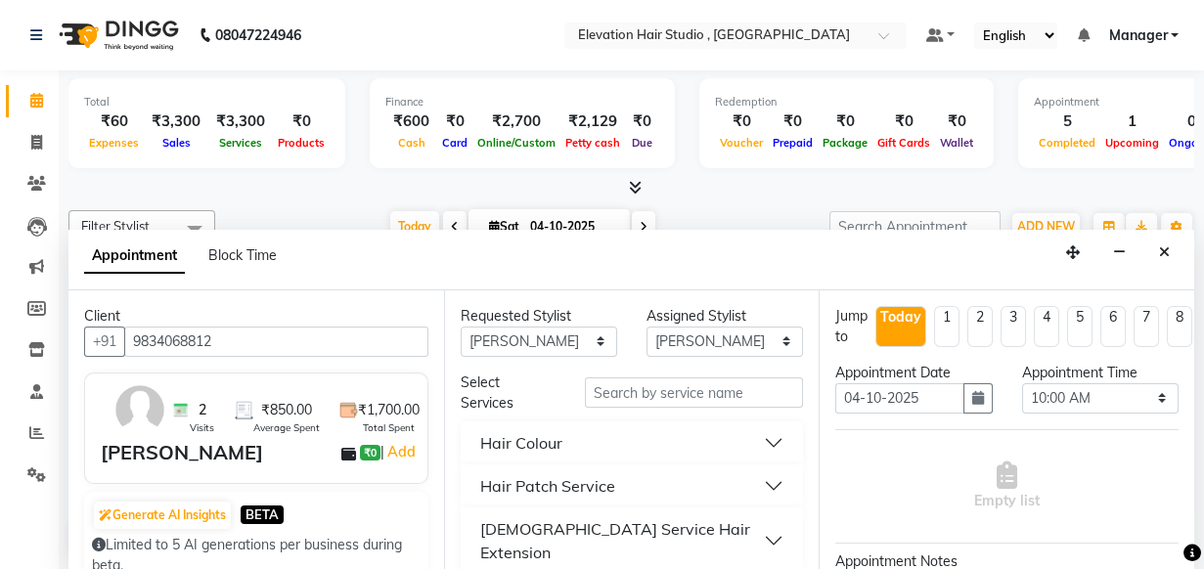
click at [724, 470] on button "Hair Patch Service" at bounding box center [633, 486] width 328 height 35
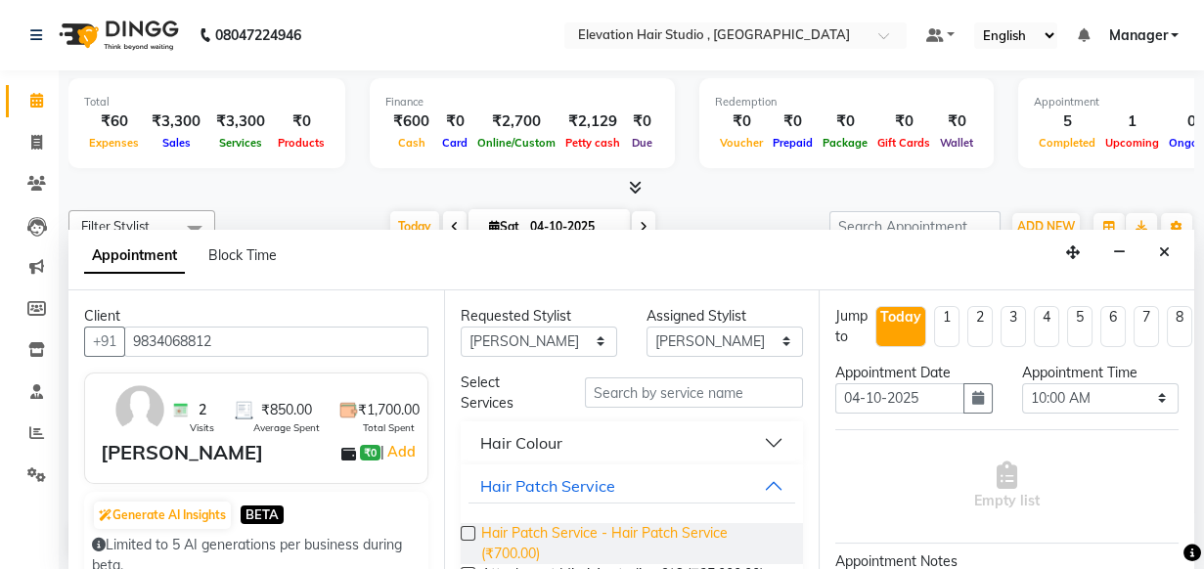
click at [710, 531] on span "Hair Patch Service - Hair Patch Service (₹700.00)" at bounding box center [634, 543] width 307 height 41
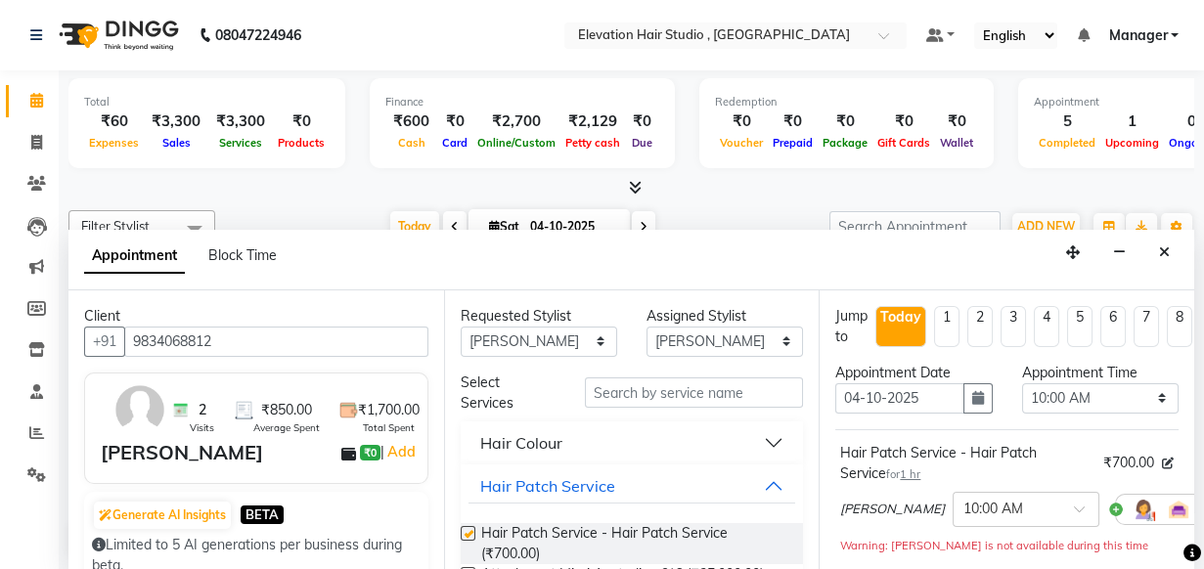
checkbox input "false"
click at [971, 405] on button "button" at bounding box center [977, 398] width 29 height 30
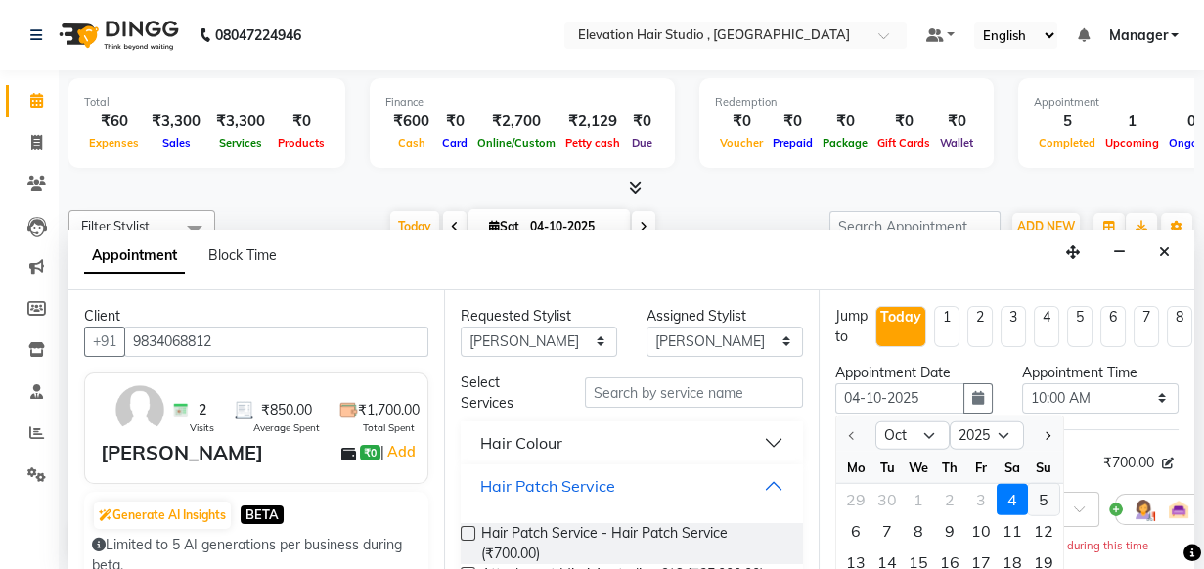
click at [1048, 493] on div "5" at bounding box center [1043, 498] width 31 height 31
type input "05-10-2025"
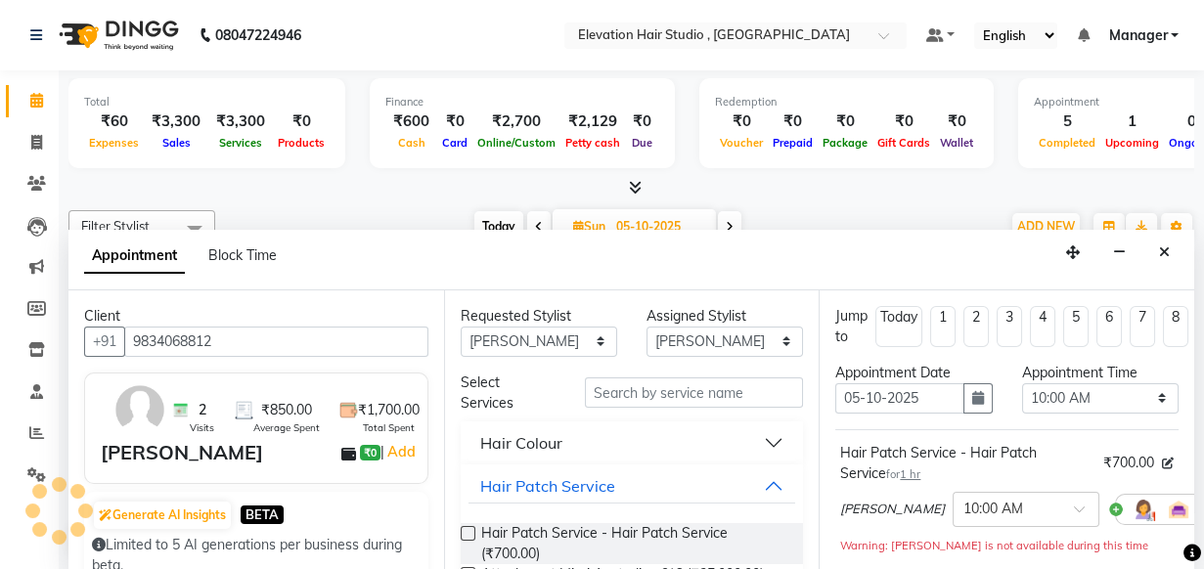
scroll to position [773, 0]
click at [1056, 395] on select "Select 10:00 AM 10:15 AM 10:30 AM 10:45 AM 11:00 AM 11:15 AM 11:30 AM 11:45 AM …" at bounding box center [1100, 398] width 156 height 30
select select "1080"
click at [1022, 383] on select "Select 10:00 AM 10:15 AM 10:30 AM 10:45 AM 11:00 AM 11:15 AM 11:30 AM 11:45 AM …" at bounding box center [1100, 398] width 156 height 30
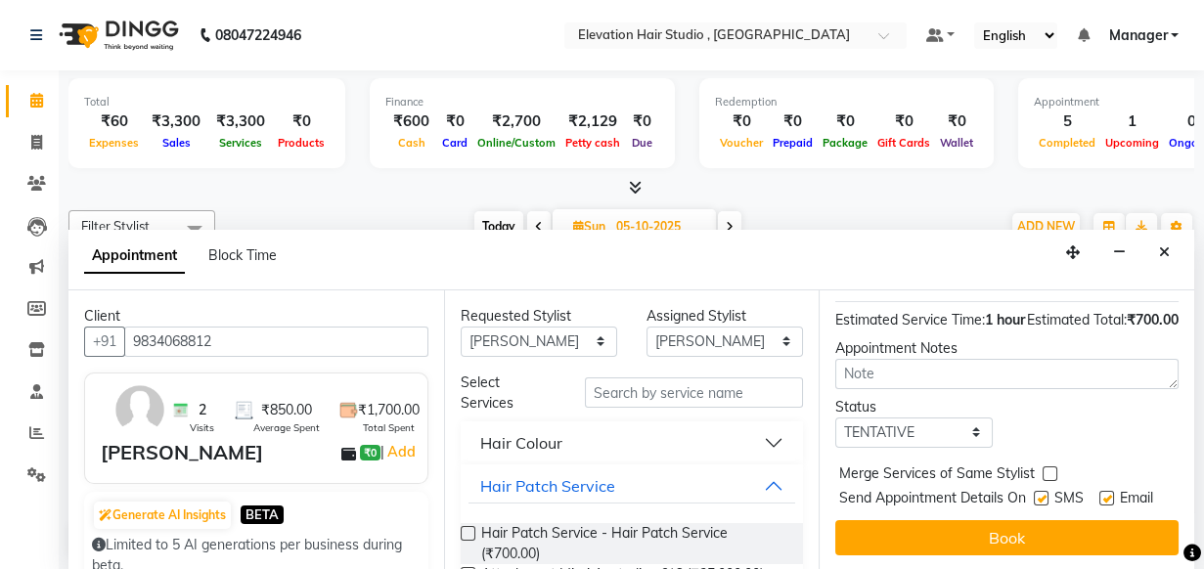
scroll to position [266, 0]
click at [936, 429] on select "Select TENTATIVE CONFIRM UPCOMING" at bounding box center [913, 433] width 156 height 30
select select "confirm booking"
click at [835, 425] on select "Select TENTATIVE CONFIRM UPCOMING" at bounding box center [913, 433] width 156 height 30
click at [1100, 506] on label at bounding box center [1106, 498] width 15 height 15
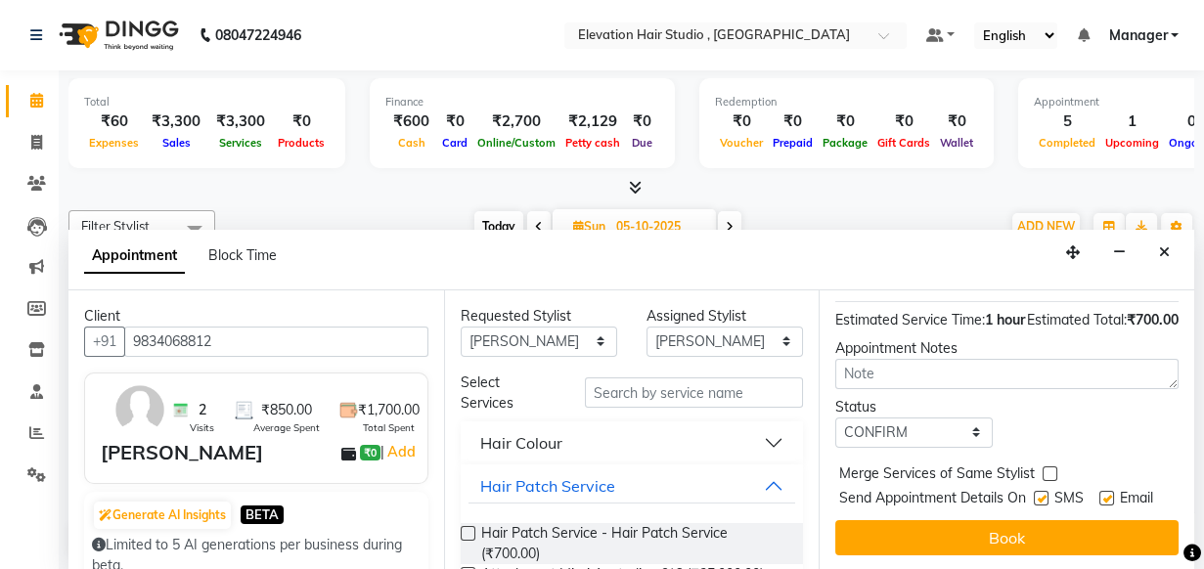
click at [1100, 507] on input "checkbox" at bounding box center [1105, 500] width 13 height 13
checkbox input "false"
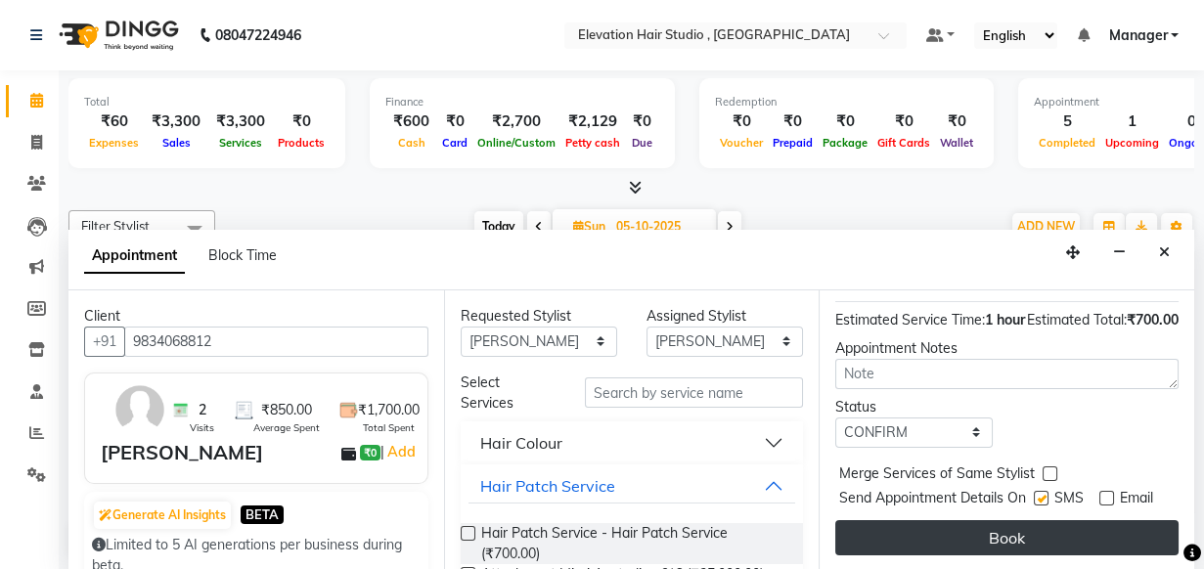
scroll to position [307, 0]
click at [983, 520] on button "Book" at bounding box center [1006, 537] width 343 height 35
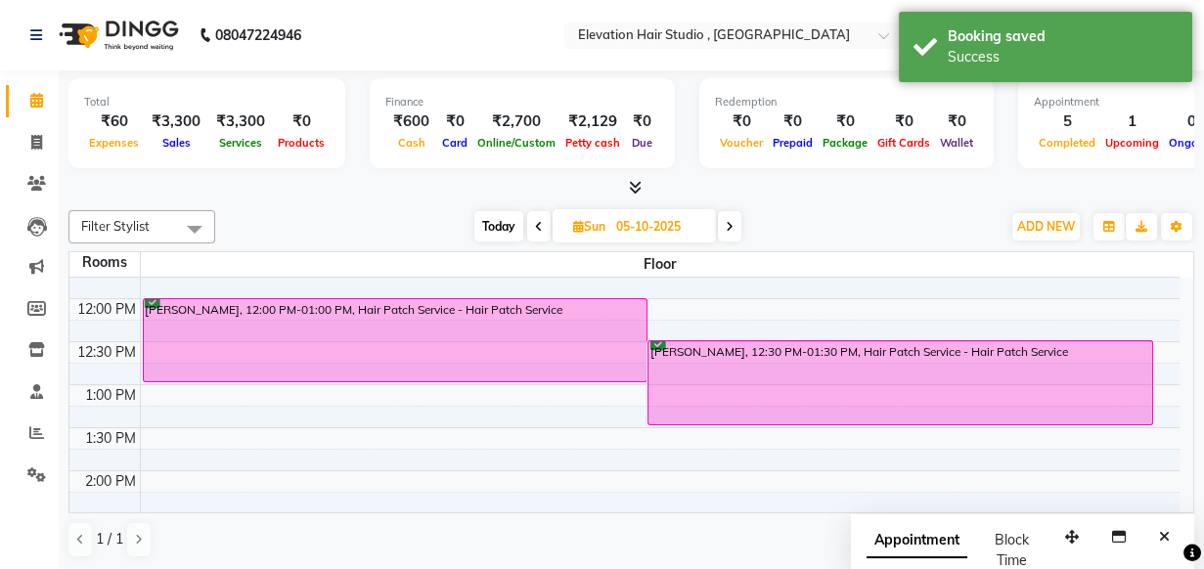
scroll to position [239, 0]
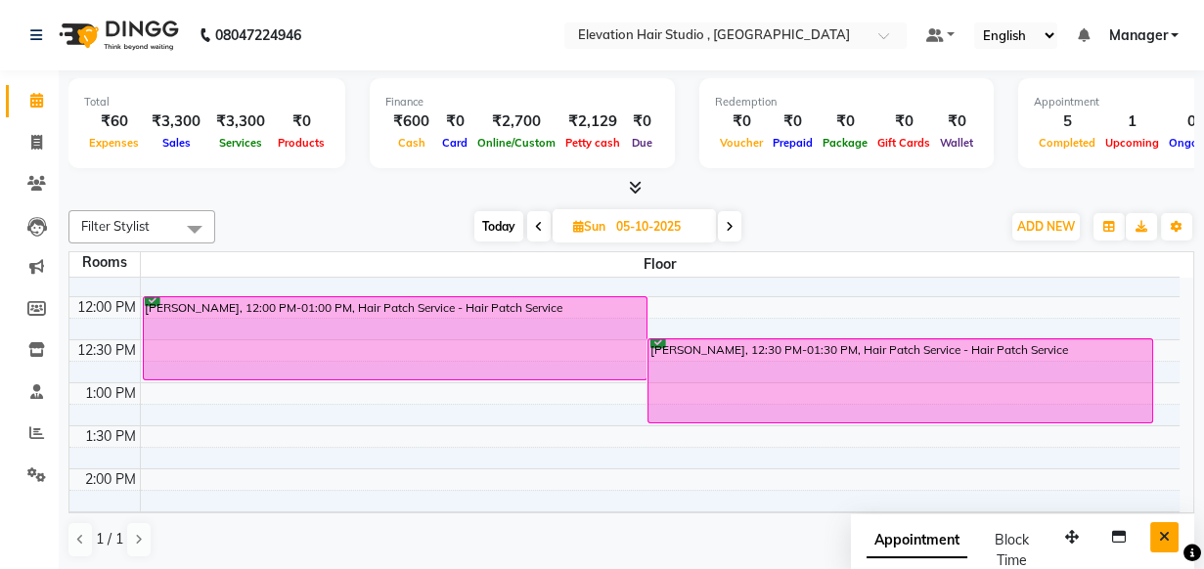
click at [1164, 536] on icon "Close" at bounding box center [1164, 537] width 11 height 14
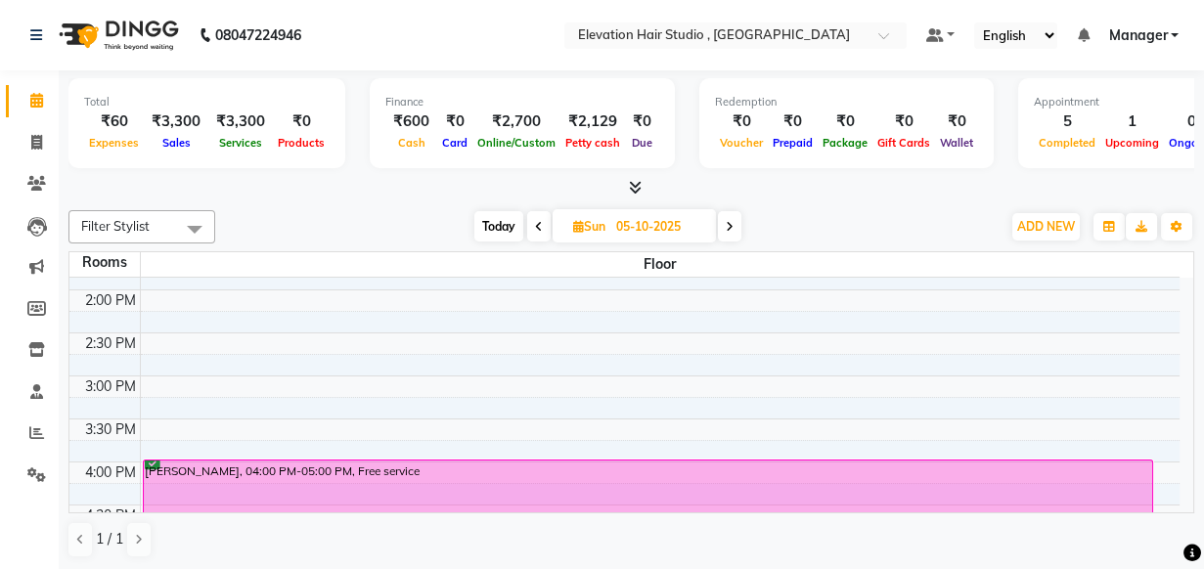
scroll to position [417, 0]
click at [42, 145] on span at bounding box center [37, 143] width 34 height 22
select select "service"
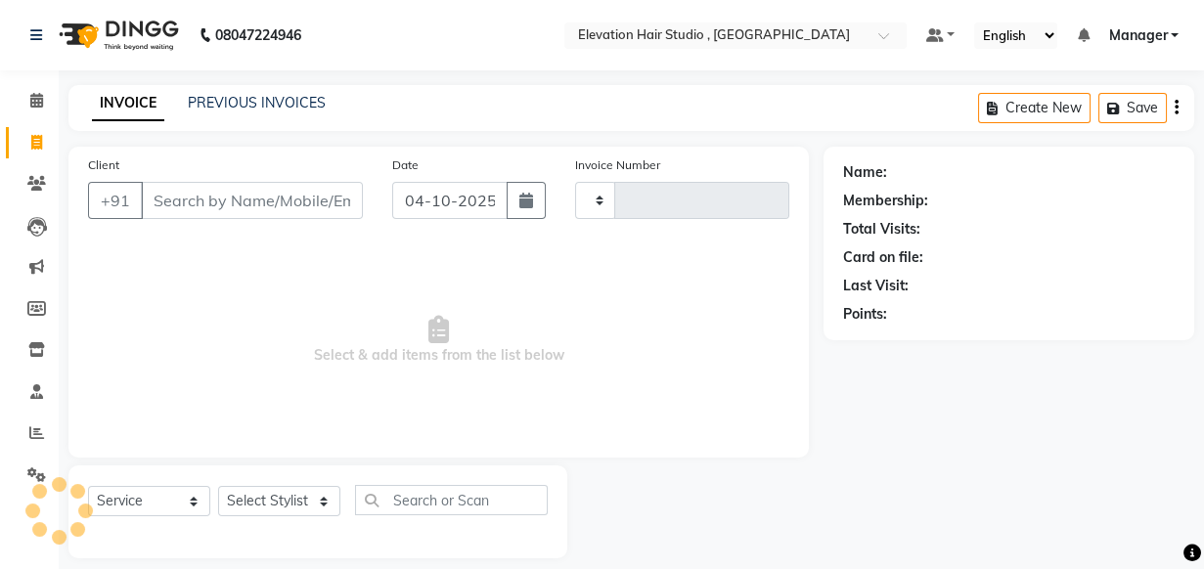
type input "1037"
select select "6886"
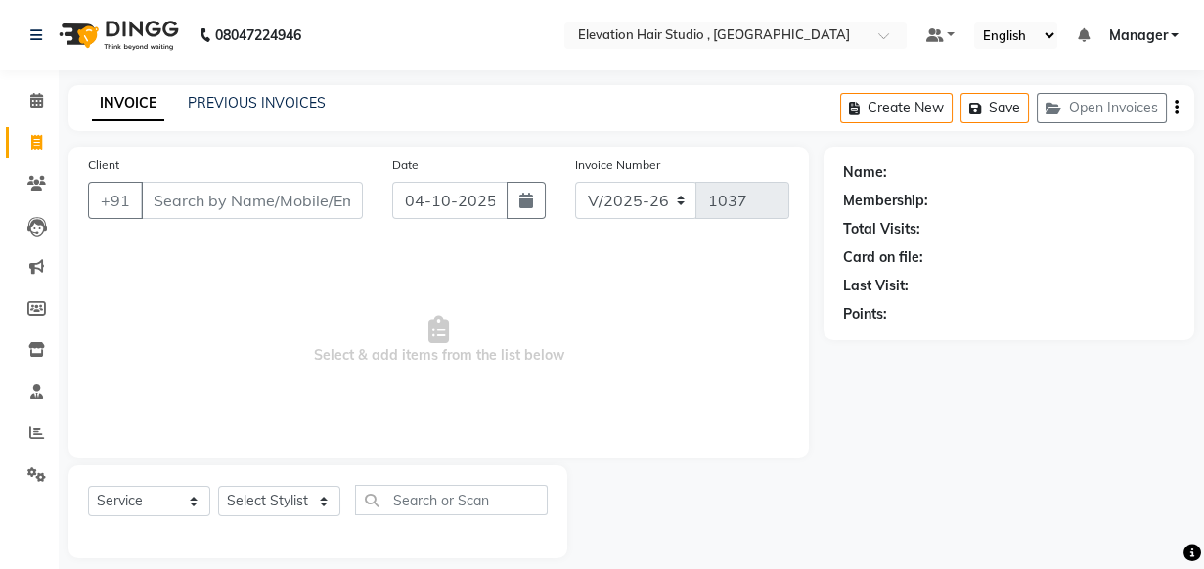
type input "₹22,000.00 c"
drag, startPoint x: 273, startPoint y: 204, endPoint x: -2, endPoint y: 190, distance: 275.2
click at [0, 190] on html "08047224946 Select Location × Elevation Hair Studio , Thane West Default Panel …" at bounding box center [602, 284] width 1204 height 569
type input "c"
type input "b"
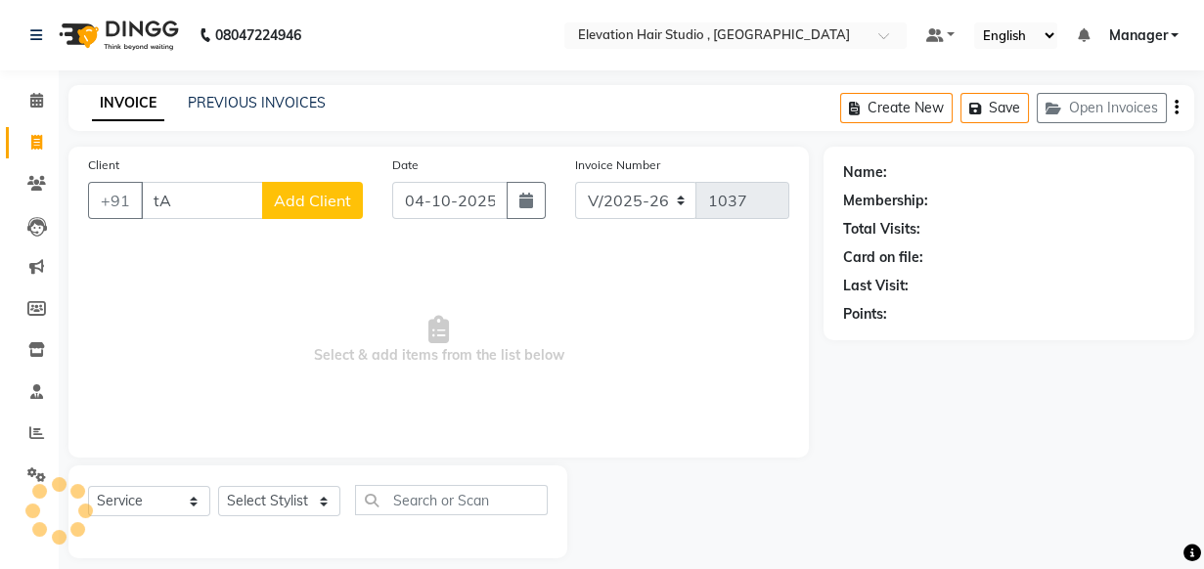
type input "t"
type input "T"
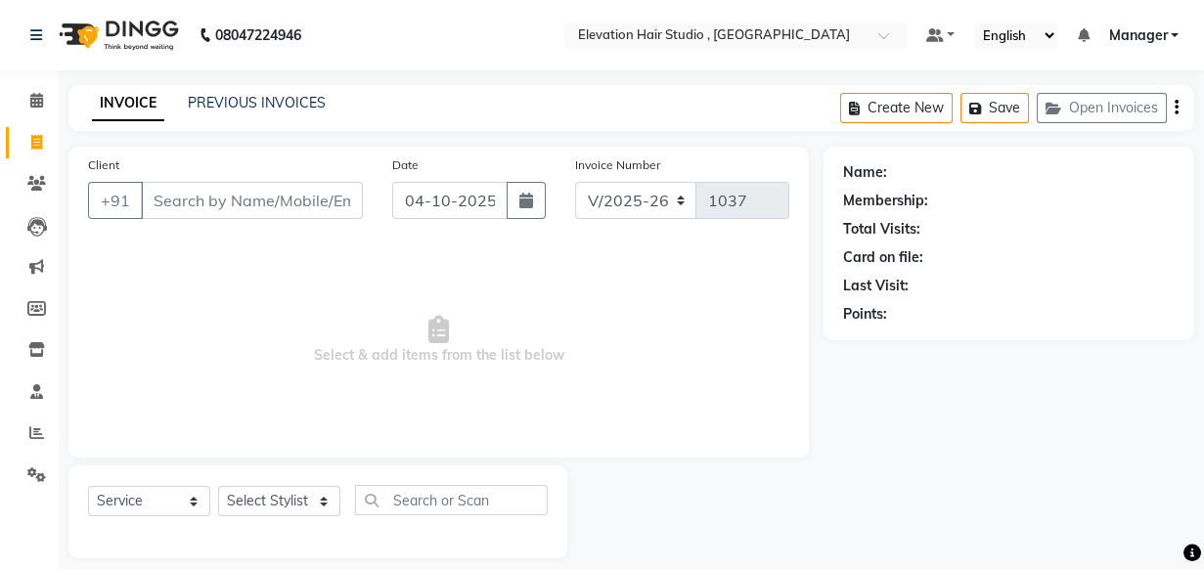
click at [392, 129] on div "INVOICE PREVIOUS INVOICES Create New Save Open Invoices" at bounding box center [631, 108] width 1126 height 46
click at [144, 201] on input "Client" at bounding box center [252, 200] width 222 height 37
click at [188, 178] on div "Client +91" at bounding box center [225, 195] width 304 height 80
click at [201, 168] on div "Client +91" at bounding box center [225, 195] width 304 height 80
click at [218, 196] on input "Client" at bounding box center [252, 200] width 222 height 37
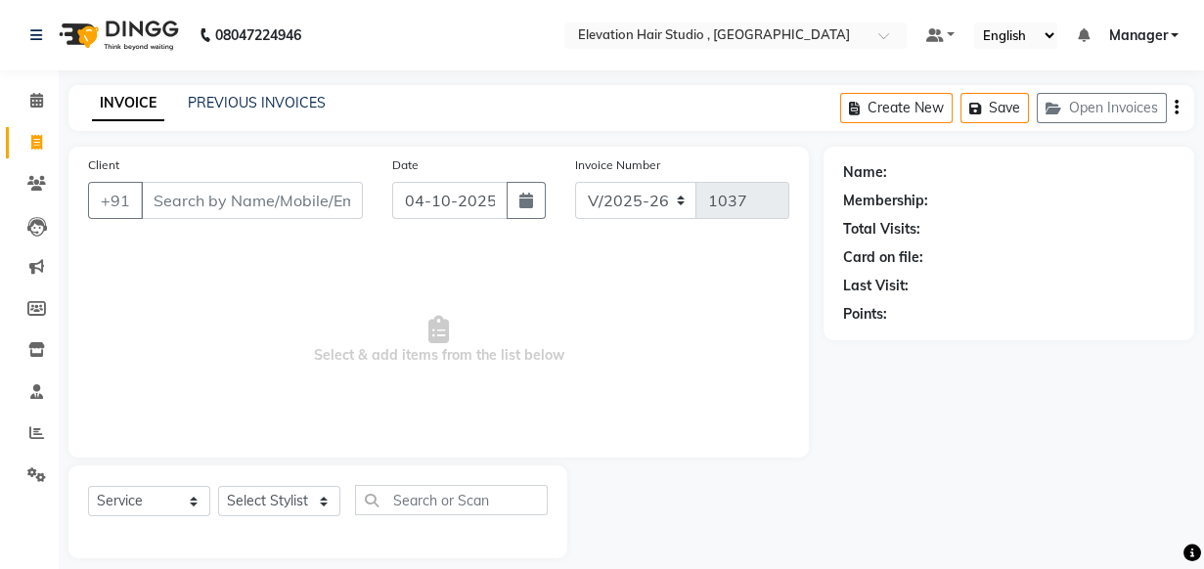
click at [287, 234] on div "Client +91" at bounding box center [225, 195] width 304 height 80
click at [289, 209] on input "Client" at bounding box center [252, 200] width 222 height 37
drag, startPoint x: 311, startPoint y: 246, endPoint x: 323, endPoint y: 195, distance: 53.2
click at [333, 214] on div "Client +91 Date 04-10-2025 Invoice Number V/2025 V/2025-26 1037 Select & add it…" at bounding box center [438, 302] width 740 height 311
click at [325, 156] on div "Client +91" at bounding box center [225, 195] width 304 height 80
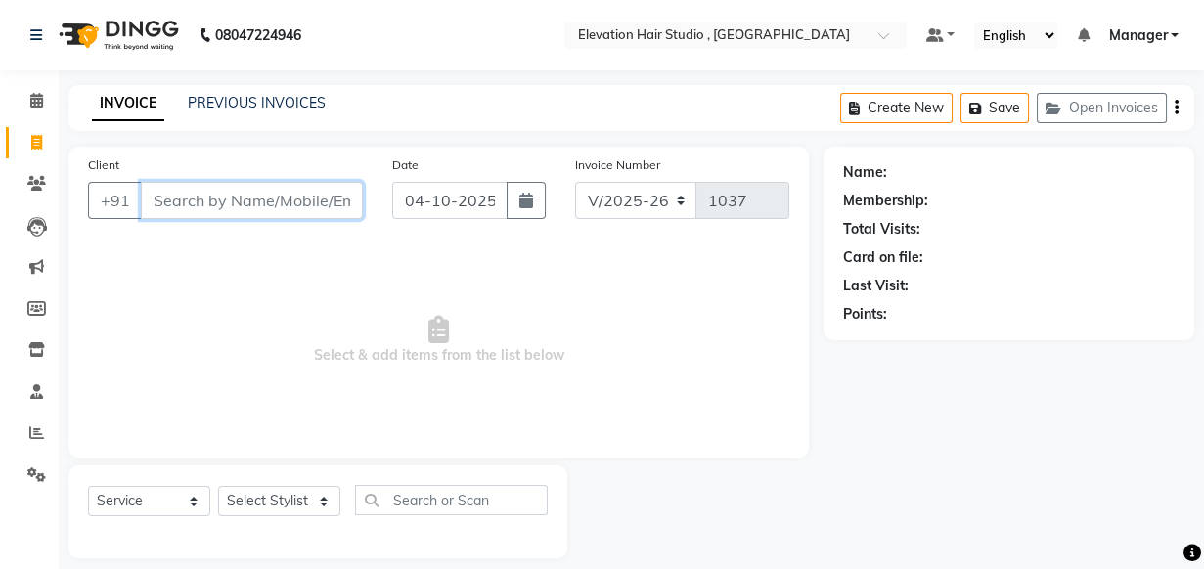
drag, startPoint x: 337, startPoint y: 194, endPoint x: 115, endPoint y: 228, distance: 224.7
click at [115, 228] on div "Client +91" at bounding box center [225, 195] width 304 height 80
click at [236, 253] on span "Select & add items from the list below" at bounding box center [438, 341] width 701 height 196
click at [274, 199] on input "Client" at bounding box center [252, 200] width 222 height 37
drag, startPoint x: 281, startPoint y: 230, endPoint x: 424, endPoint y: 208, distance: 144.4
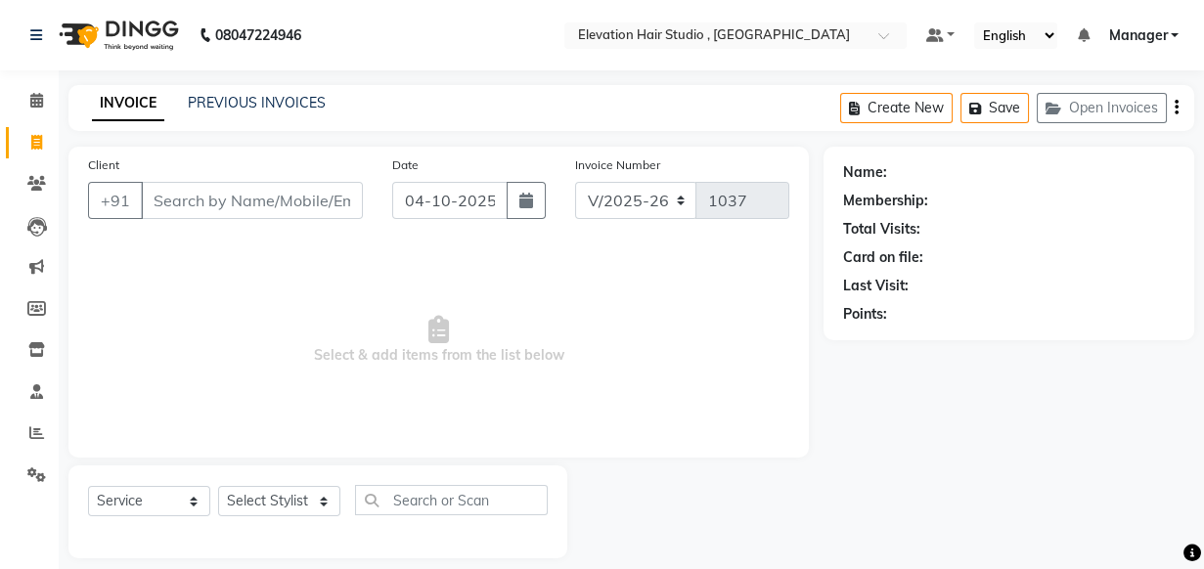
click at [291, 229] on div "Client +91" at bounding box center [225, 195] width 304 height 80
click at [290, 100] on link "PREVIOUS INVOICES" at bounding box center [257, 103] width 138 height 18
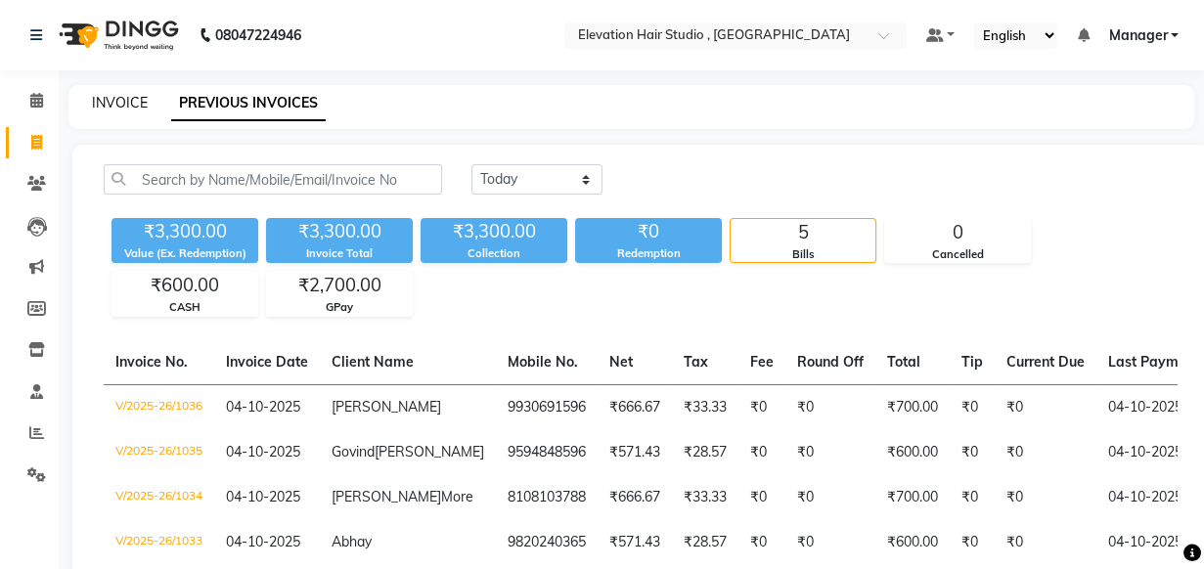
click at [146, 105] on link "INVOICE" at bounding box center [120, 103] width 56 height 18
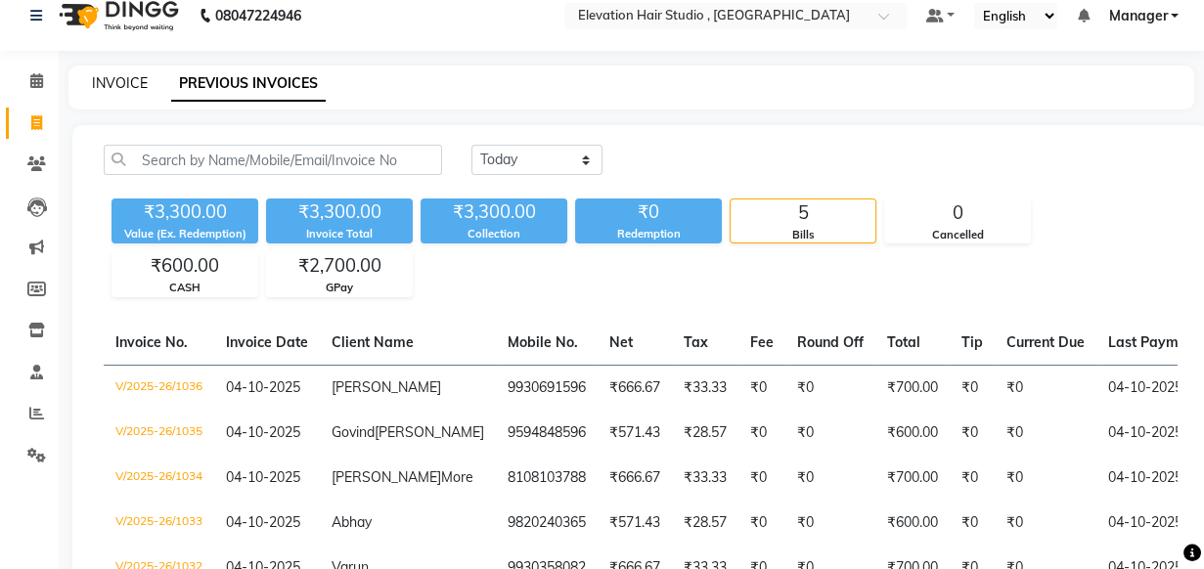
select select "service"
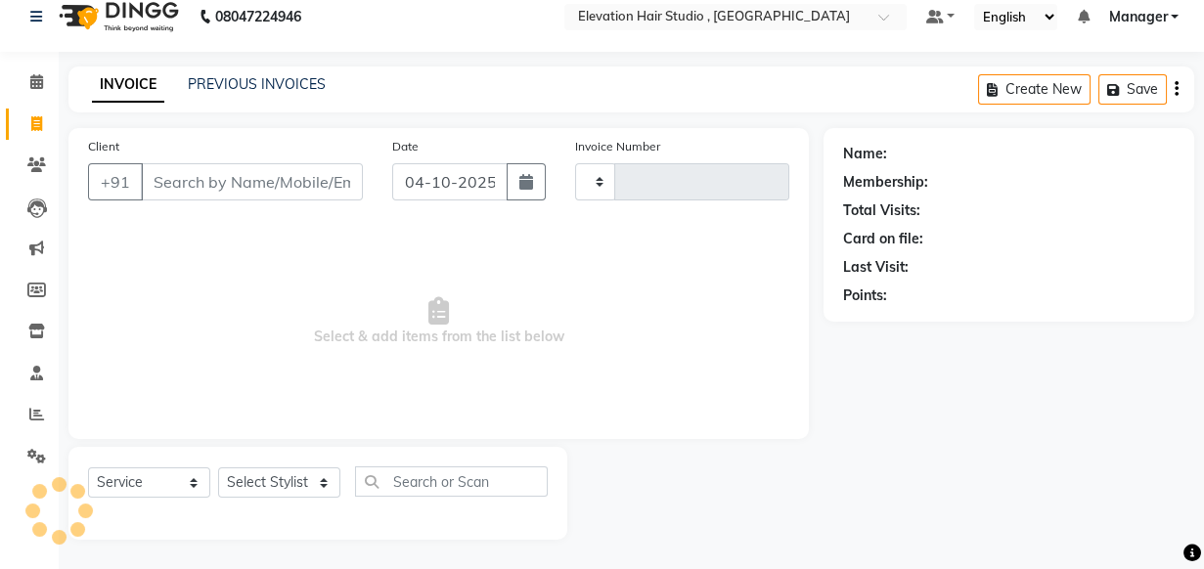
type input "1037"
select select "6886"
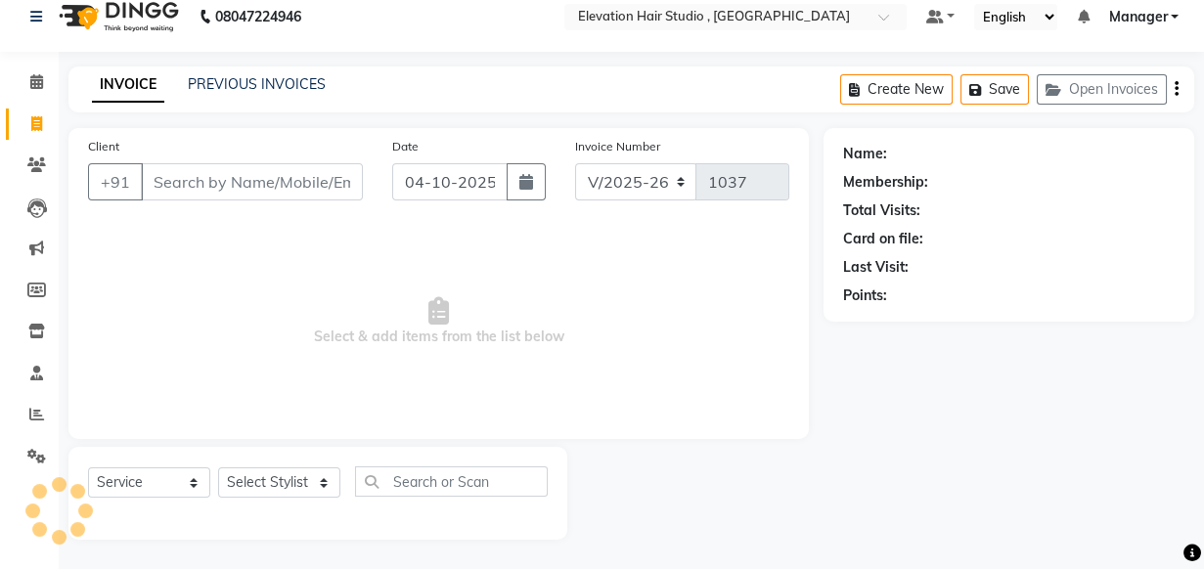
click at [329, 251] on span "Select & add items from the list below" at bounding box center [438, 322] width 701 height 196
drag, startPoint x: 382, startPoint y: 239, endPoint x: 244, endPoint y: 251, distance: 139.5
click at [244, 251] on span "Select & add items from the list below" at bounding box center [438, 322] width 701 height 196
click at [280, 201] on div "Client +91" at bounding box center [225, 176] width 304 height 80
click at [282, 189] on input "Client" at bounding box center [252, 181] width 222 height 37
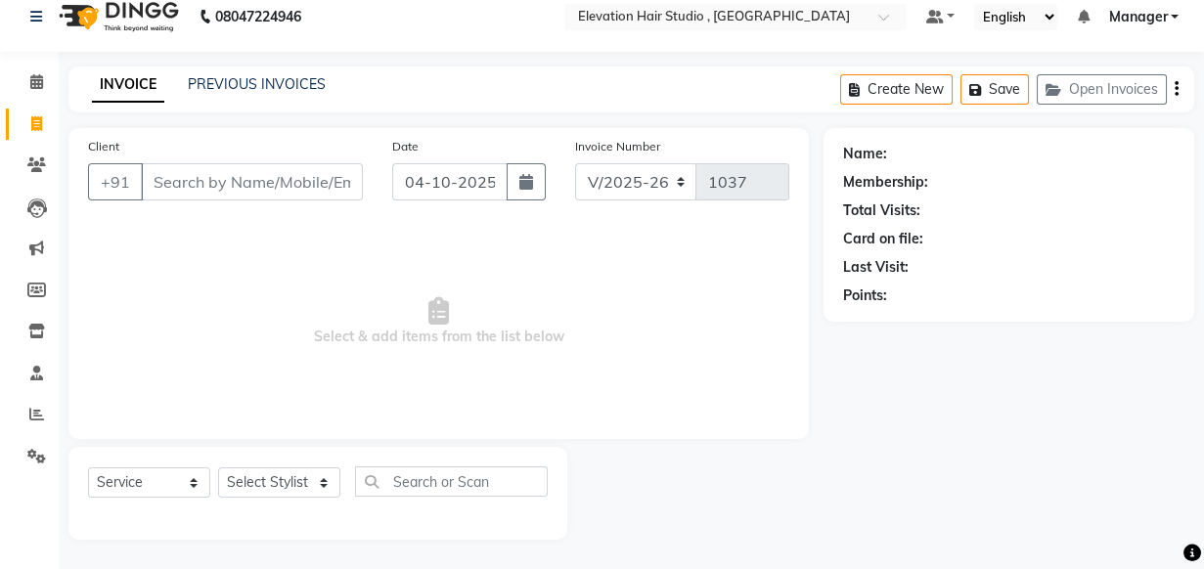
click at [300, 205] on div "Client +91" at bounding box center [225, 176] width 304 height 80
click at [290, 176] on input "Client" at bounding box center [252, 181] width 222 height 37
type input "F"
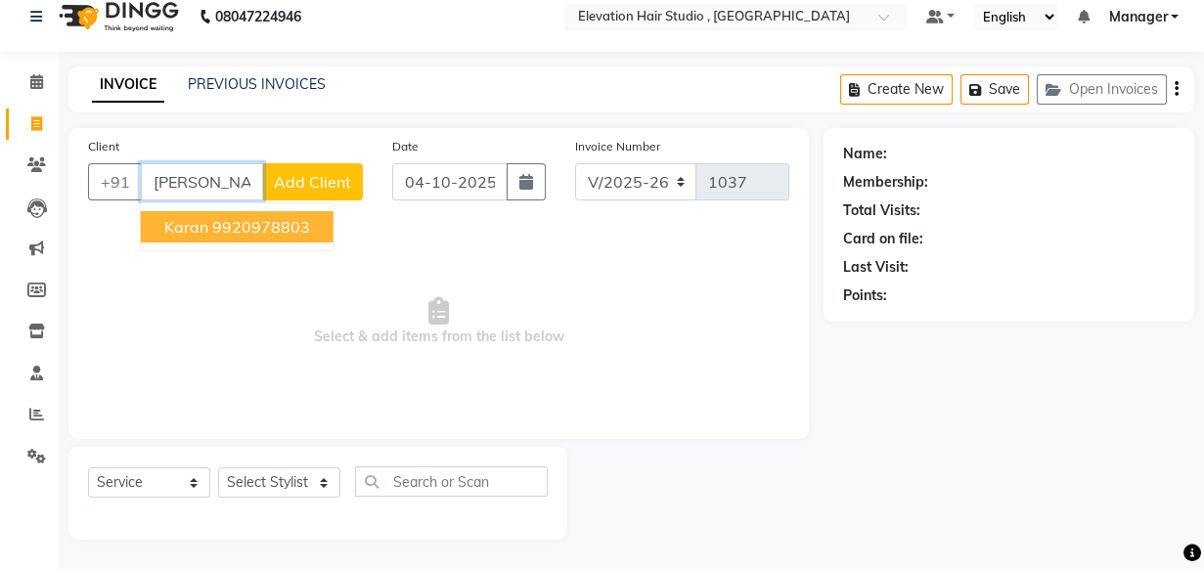
click at [244, 214] on button "Karan 9920978803" at bounding box center [237, 226] width 193 height 31
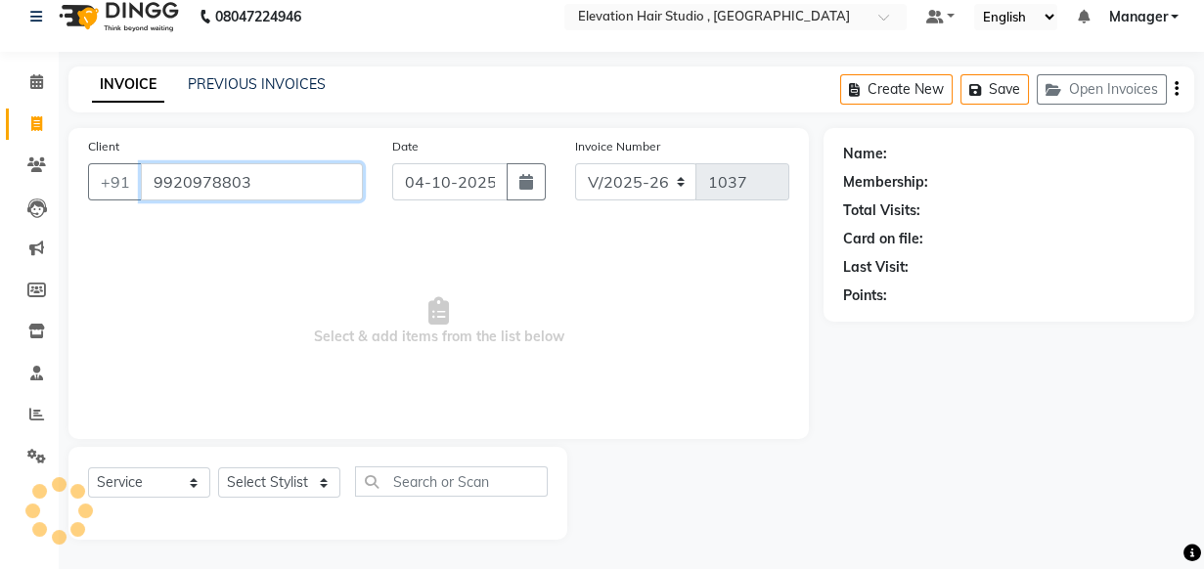
type input "9920978803"
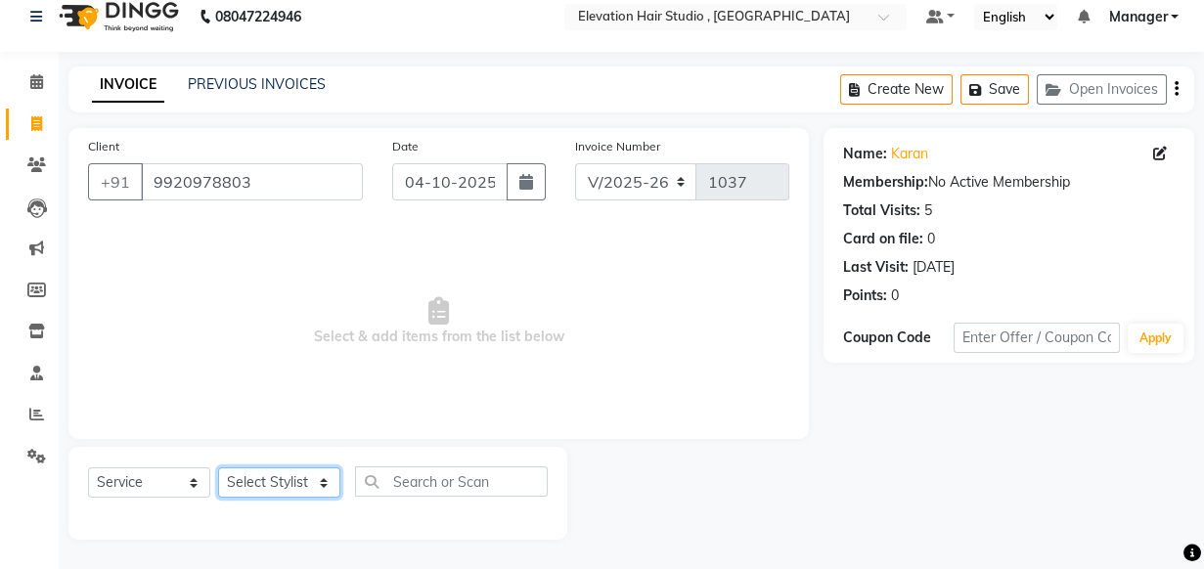
click at [276, 491] on select "Select Stylist Anish shaikh Dilip Manager mehboob sahil sameer Sanjay Sarfaraz …" at bounding box center [279, 483] width 122 height 30
select select "68492"
click at [218, 468] on select "Select Stylist Anish shaikh Dilip Manager mehboob sahil sameer Sanjay Sarfaraz …" at bounding box center [279, 483] width 122 height 30
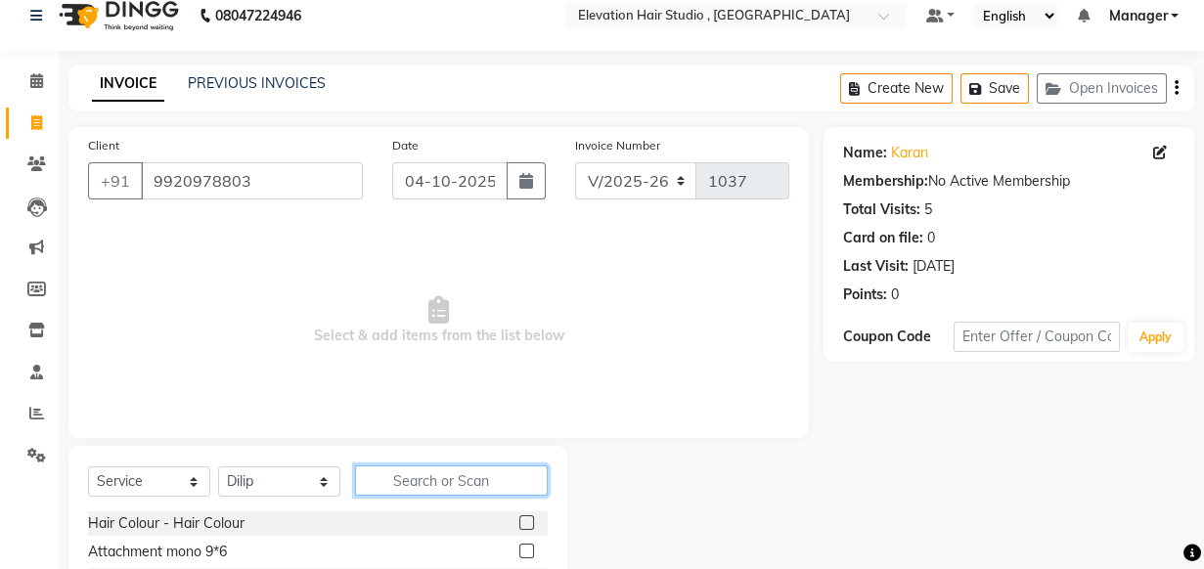
click at [381, 477] on input "text" at bounding box center [451, 481] width 193 height 30
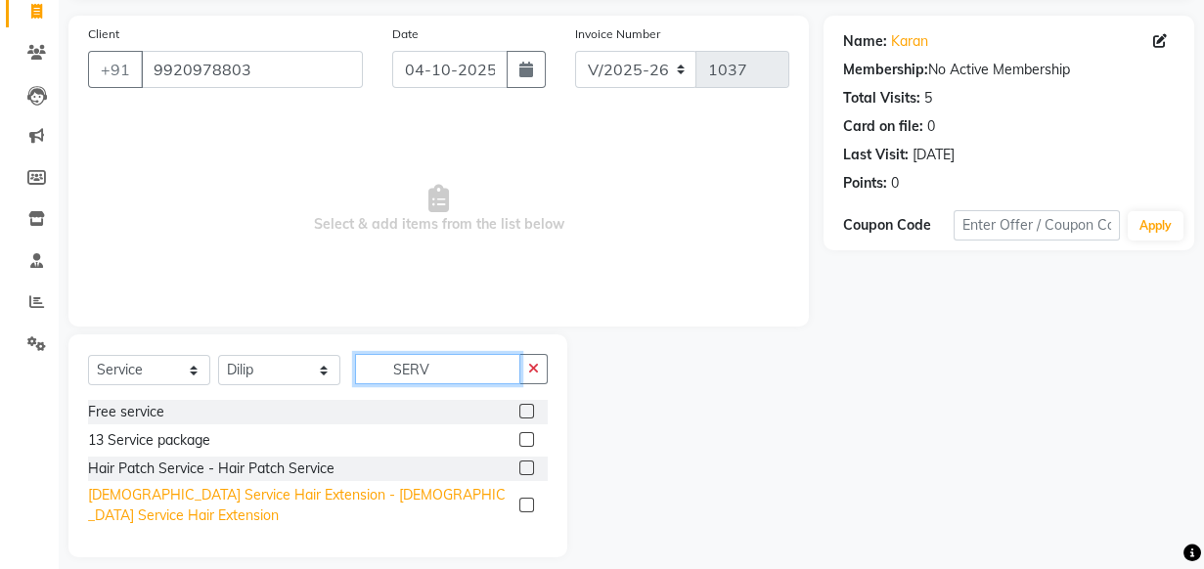
scroll to position [132, 0]
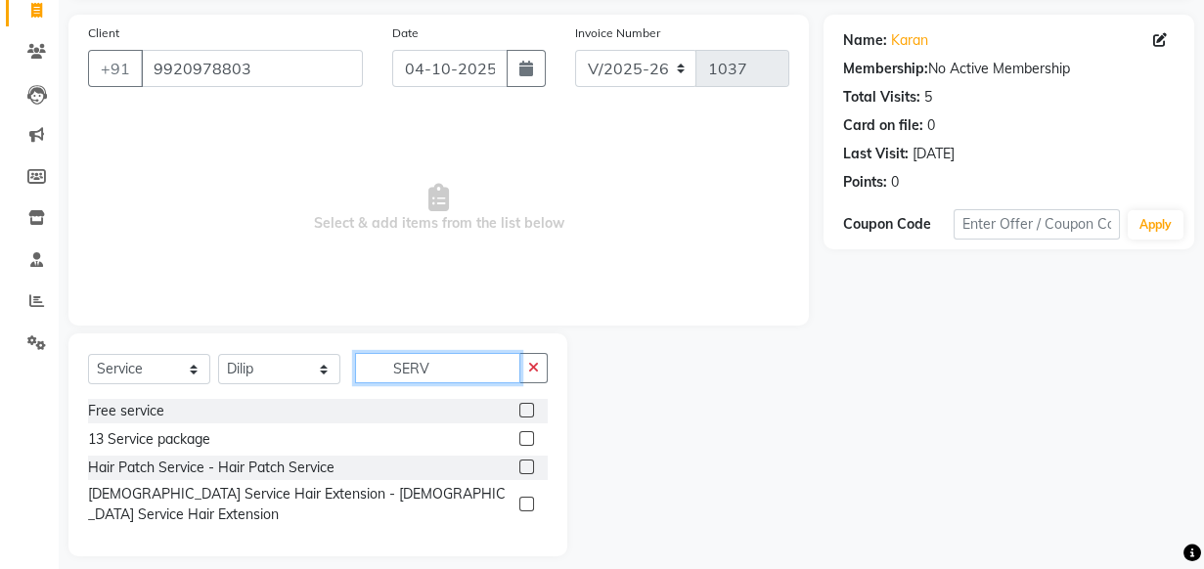
type input "SERV"
click at [529, 469] on label at bounding box center [526, 467] width 15 height 15
click at [529, 469] on input "checkbox" at bounding box center [525, 468] width 13 height 13
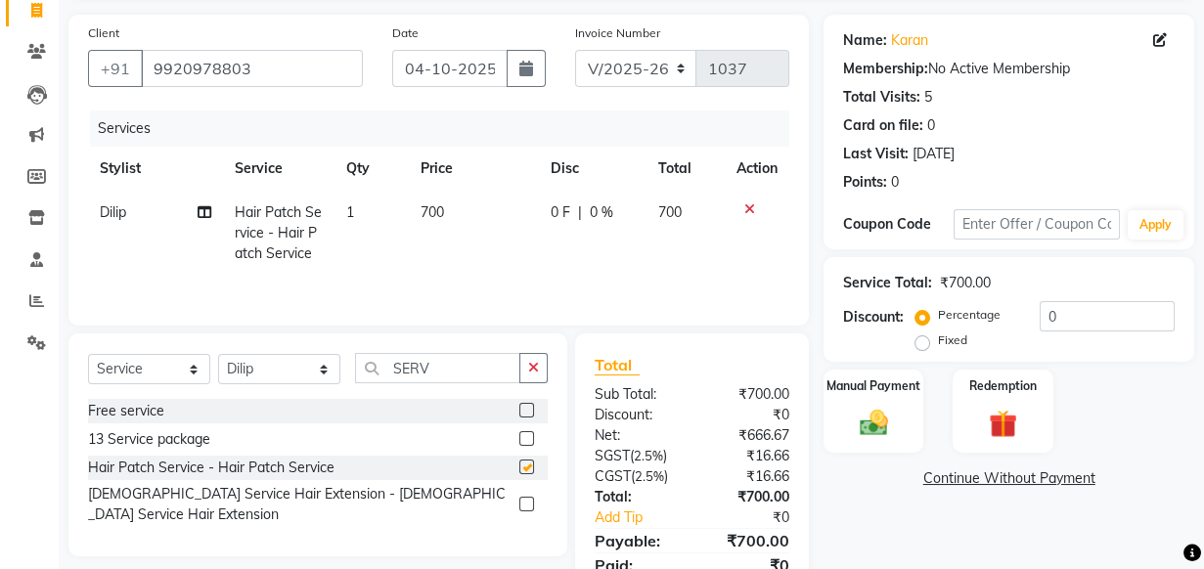
checkbox input "false"
click at [831, 418] on div "Manual Payment" at bounding box center [874, 411] width 104 height 87
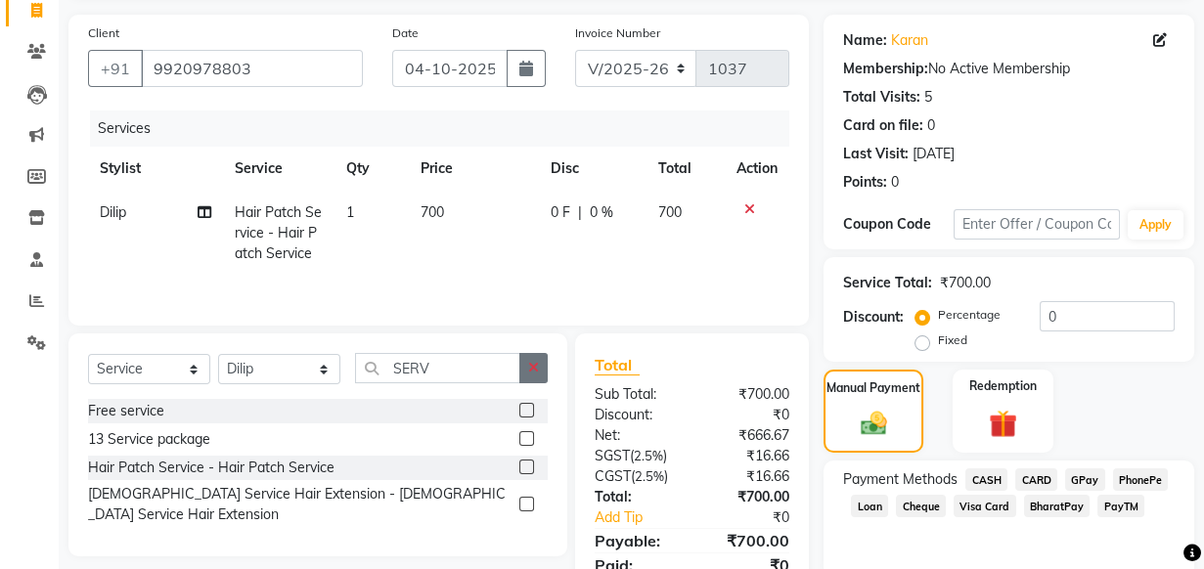
click at [539, 375] on button "button" at bounding box center [533, 368] width 28 height 30
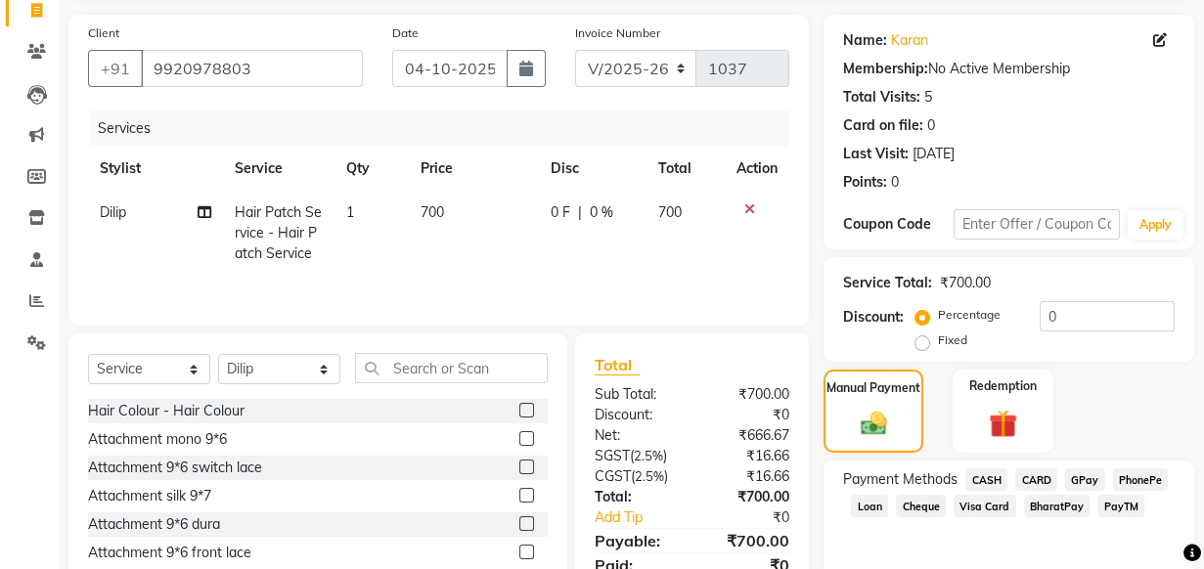
click at [631, 280] on div "Services Stylist Service Qty Price Disc Total Action Dilip Hair Patch Service -…" at bounding box center [438, 209] width 701 height 196
click at [1086, 479] on span "GPay" at bounding box center [1085, 480] width 40 height 22
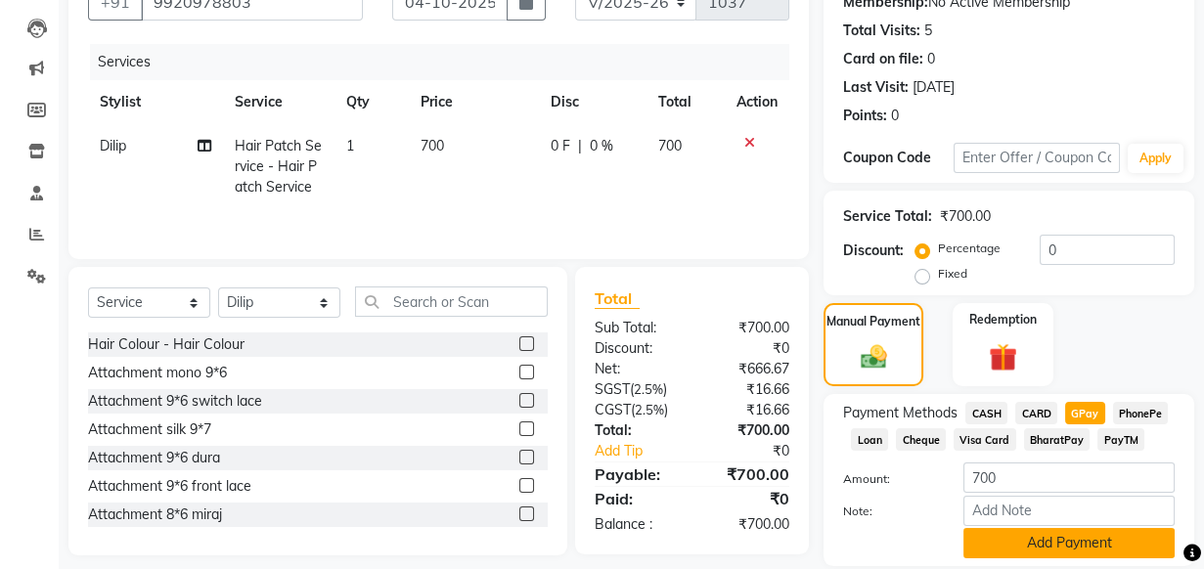
scroll to position [264, 0]
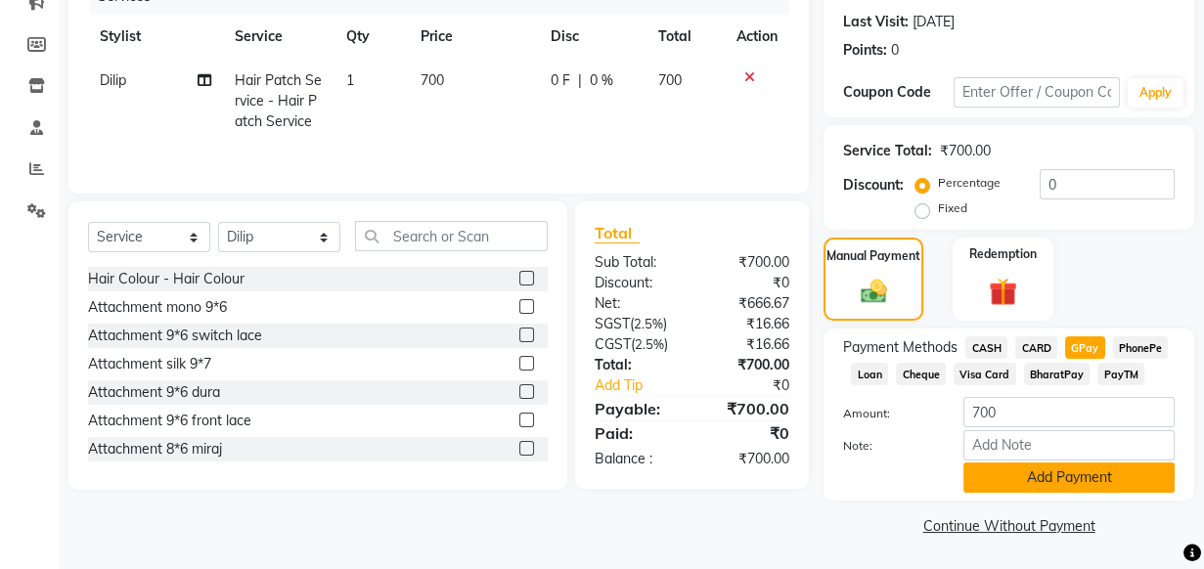
click at [1062, 470] on button "Add Payment" at bounding box center [1068, 478] width 211 height 30
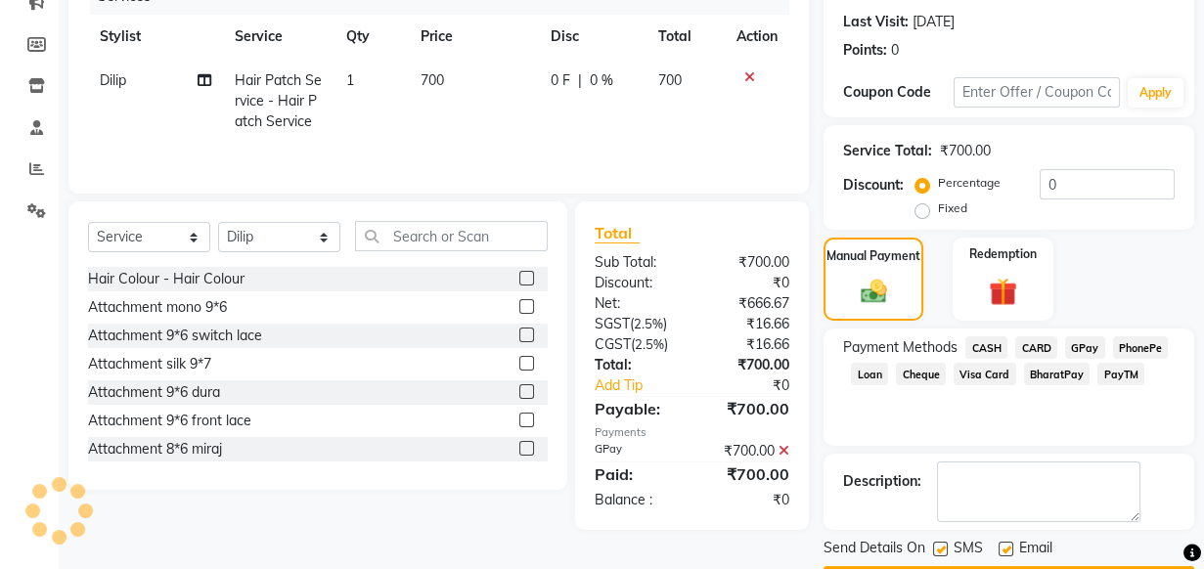
scroll to position [320, 0]
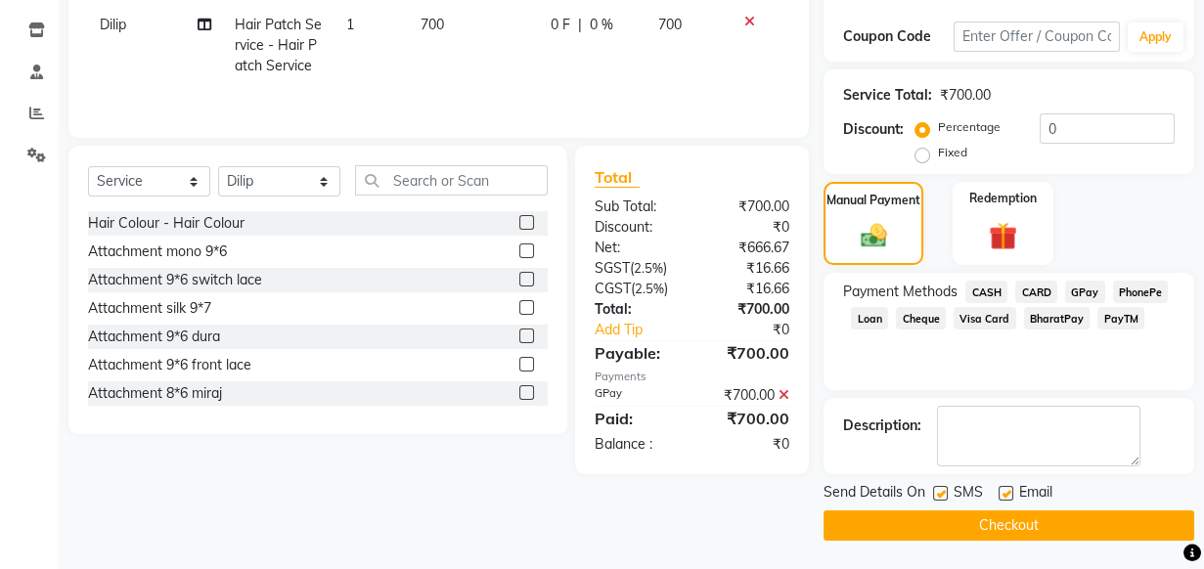
click at [1008, 490] on label at bounding box center [1006, 493] width 15 height 15
click at [1008, 490] on input "checkbox" at bounding box center [1005, 494] width 13 height 13
checkbox input "false"
click at [935, 494] on label at bounding box center [940, 493] width 15 height 15
click at [935, 494] on input "checkbox" at bounding box center [939, 494] width 13 height 13
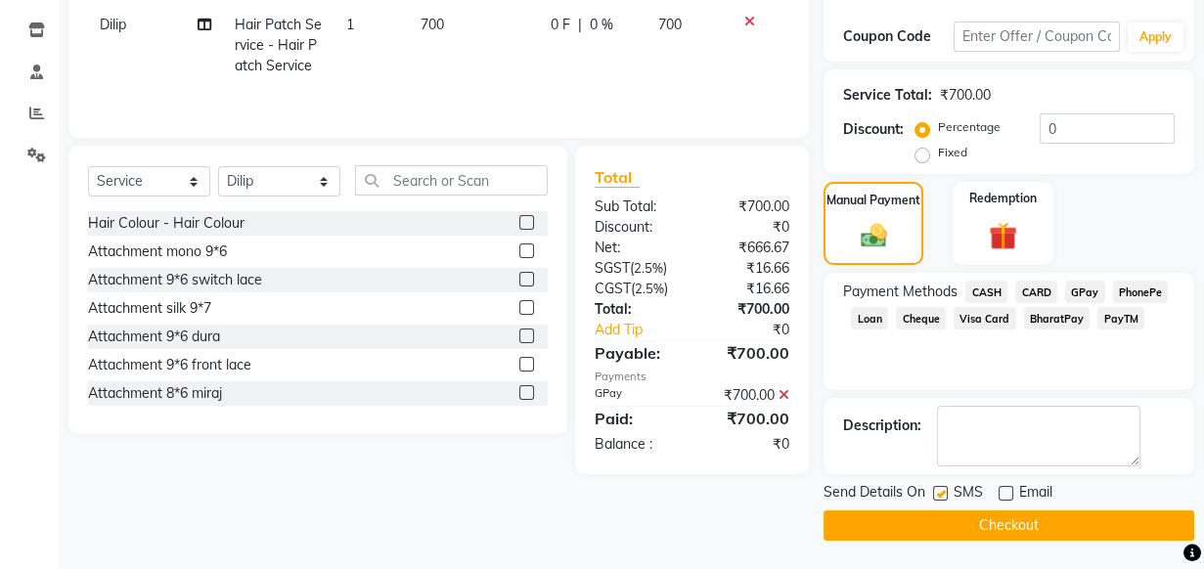
checkbox input "false"
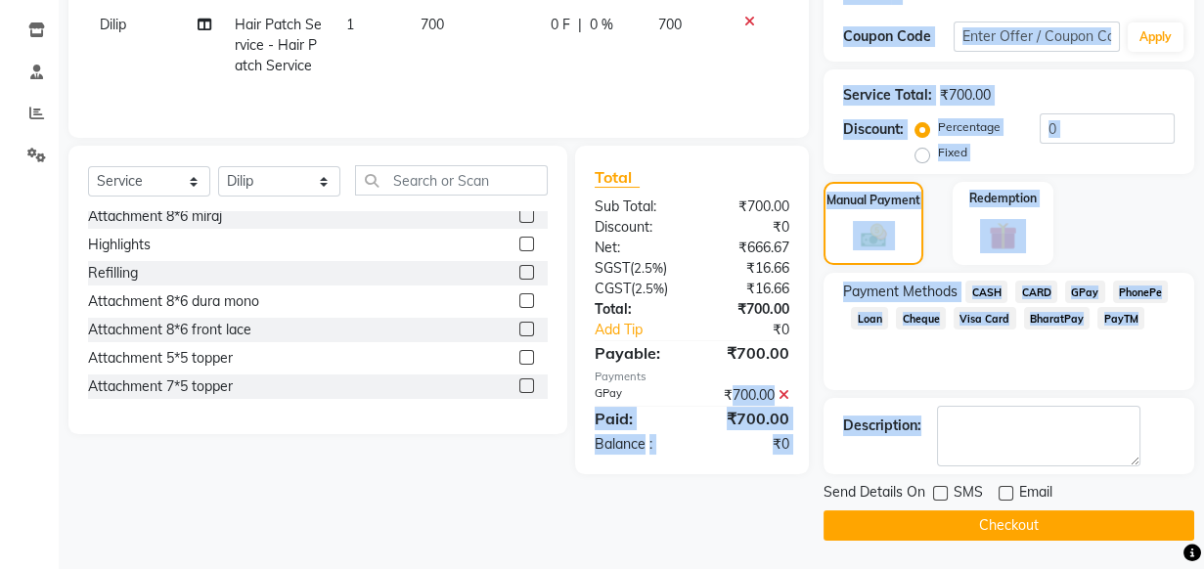
drag, startPoint x: 724, startPoint y: 391, endPoint x: 967, endPoint y: 397, distance: 243.6
click at [967, 397] on div "Client +91 9920978803 Date 04-10-2025 Invoice Number V/2025 V/2025-26 1037 Serv…" at bounding box center [631, 184] width 1155 height 714
click at [948, 374] on div "Payment Methods CASH CARD GPay PhonePe Loan Cheque Visa Card BharatPay PayTM" at bounding box center [1009, 331] width 371 height 117
click at [946, 369] on div "Payment Methods CASH CARD GPay PhonePe Loan Cheque Visa Card BharatPay PayTM" at bounding box center [1009, 331] width 371 height 117
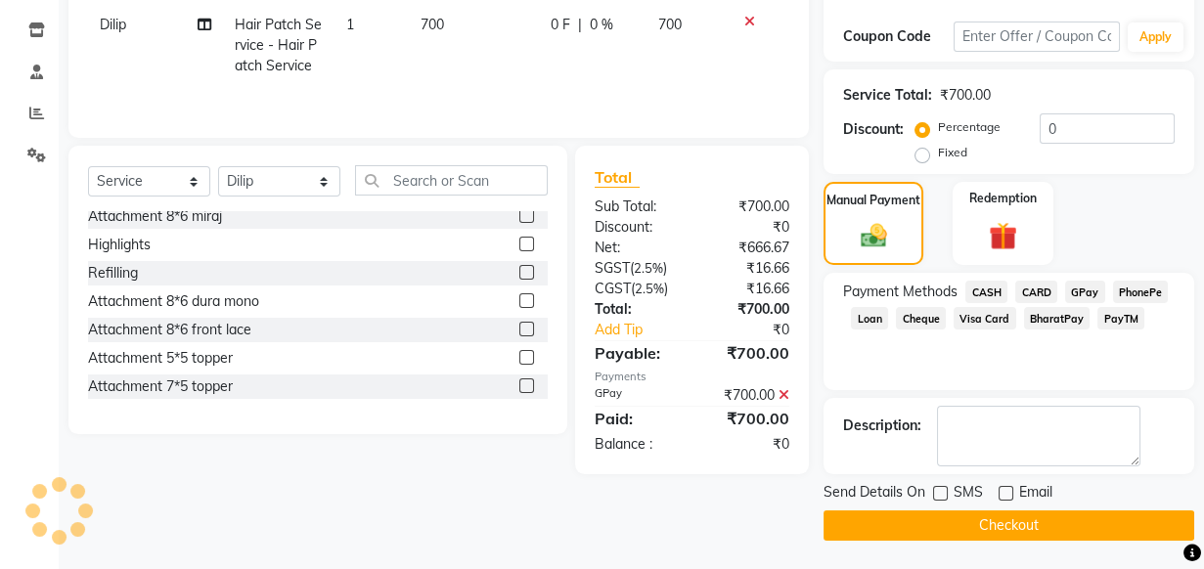
click at [956, 527] on button "Checkout" at bounding box center [1009, 526] width 371 height 30
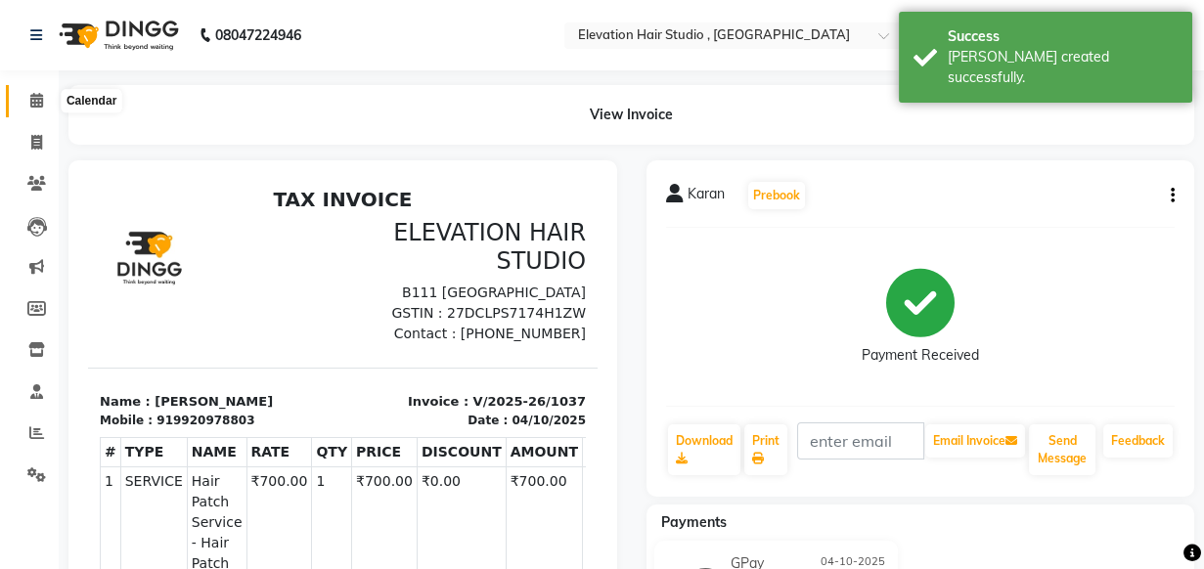
click at [35, 97] on icon at bounding box center [36, 100] width 13 height 15
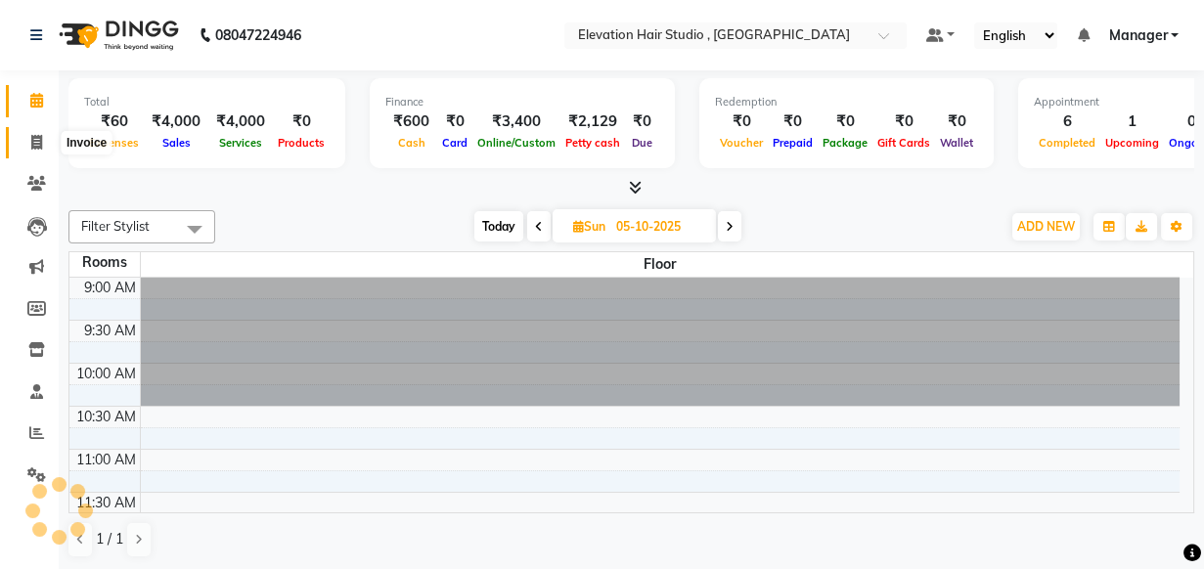
click at [31, 141] on icon at bounding box center [36, 142] width 11 height 15
select select "service"
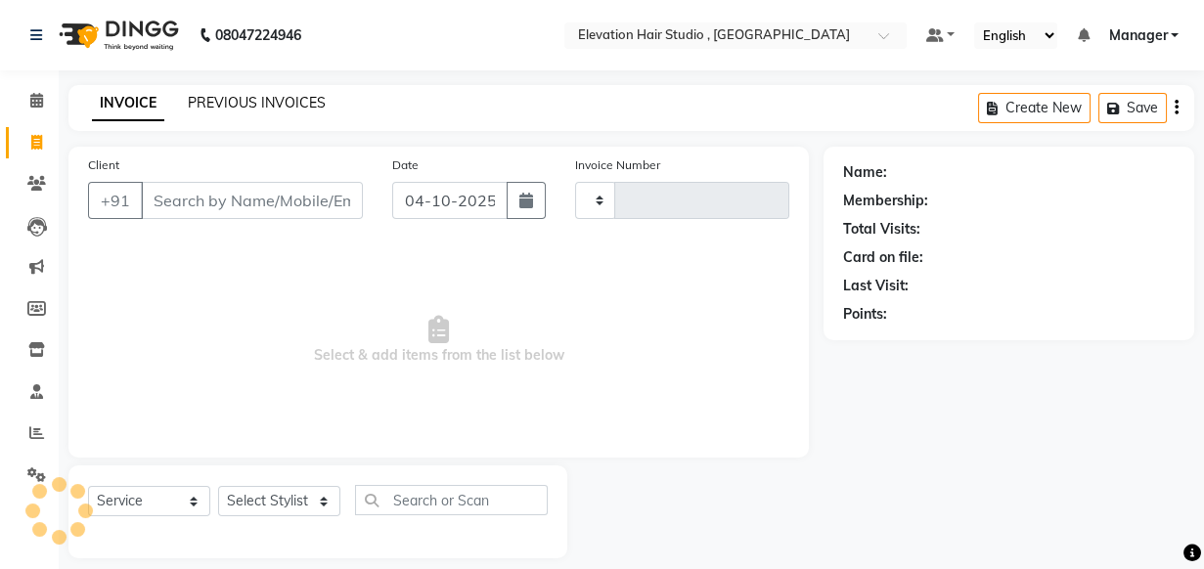
type input "1038"
click at [244, 108] on link "PREVIOUS INVOICES" at bounding box center [257, 103] width 138 height 18
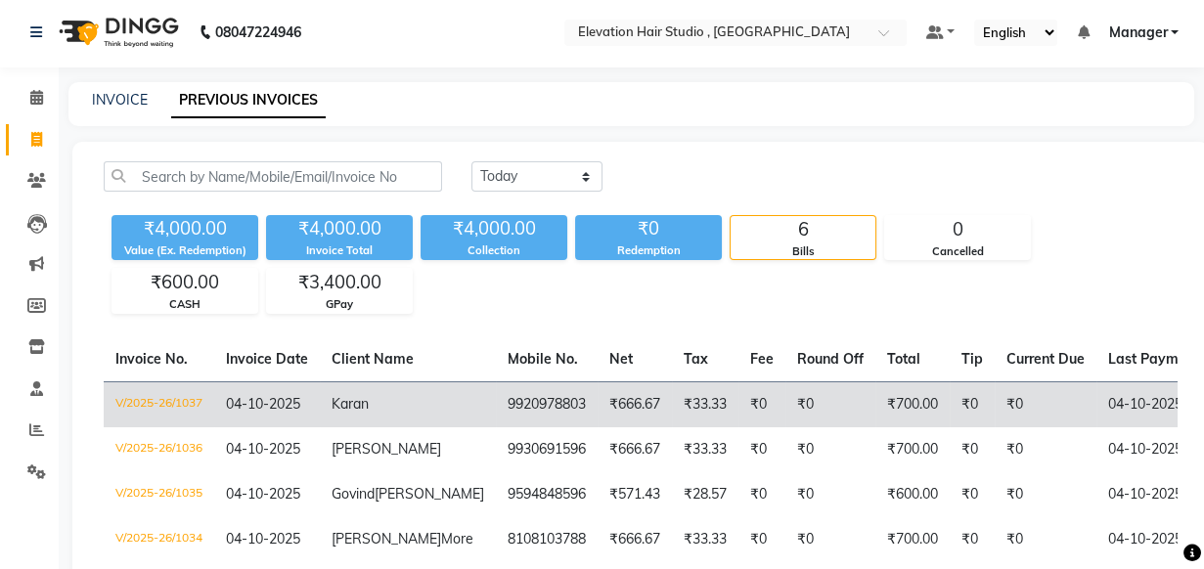
drag, startPoint x: 677, startPoint y: 374, endPoint x: 687, endPoint y: 382, distance: 13.2
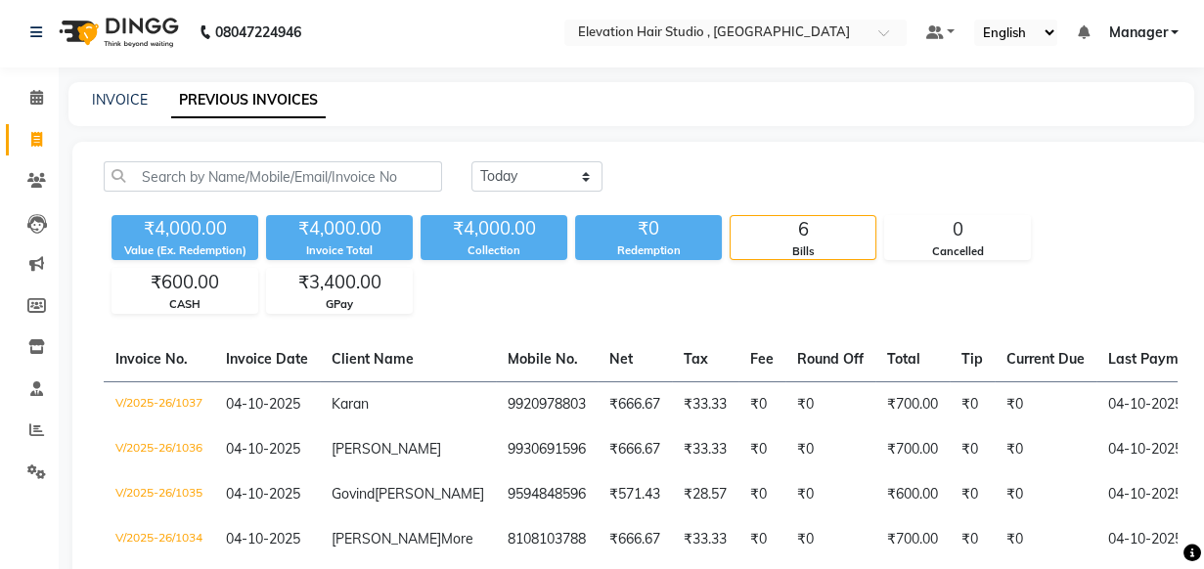
scroll to position [5, 0]
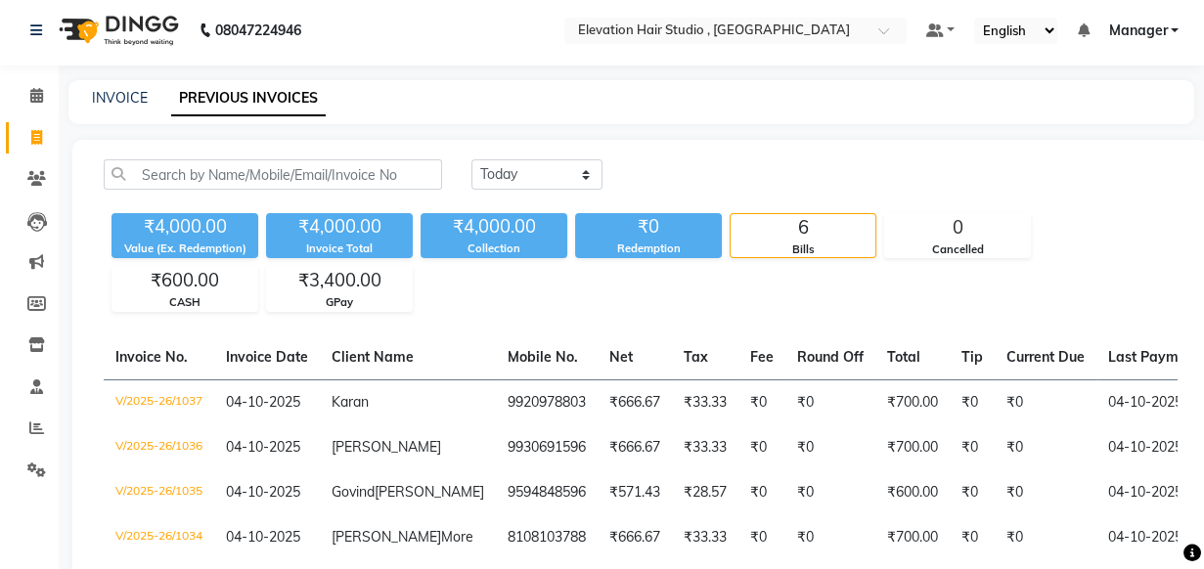
drag, startPoint x: 684, startPoint y: 291, endPoint x: 636, endPoint y: 261, distance: 56.7
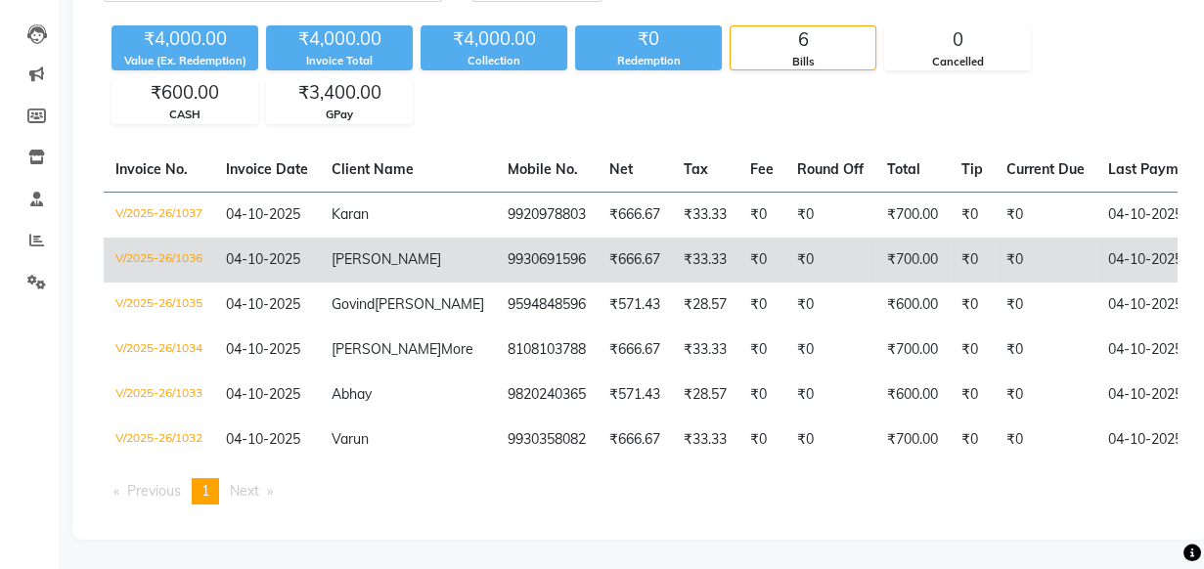
scroll to position [245, 0]
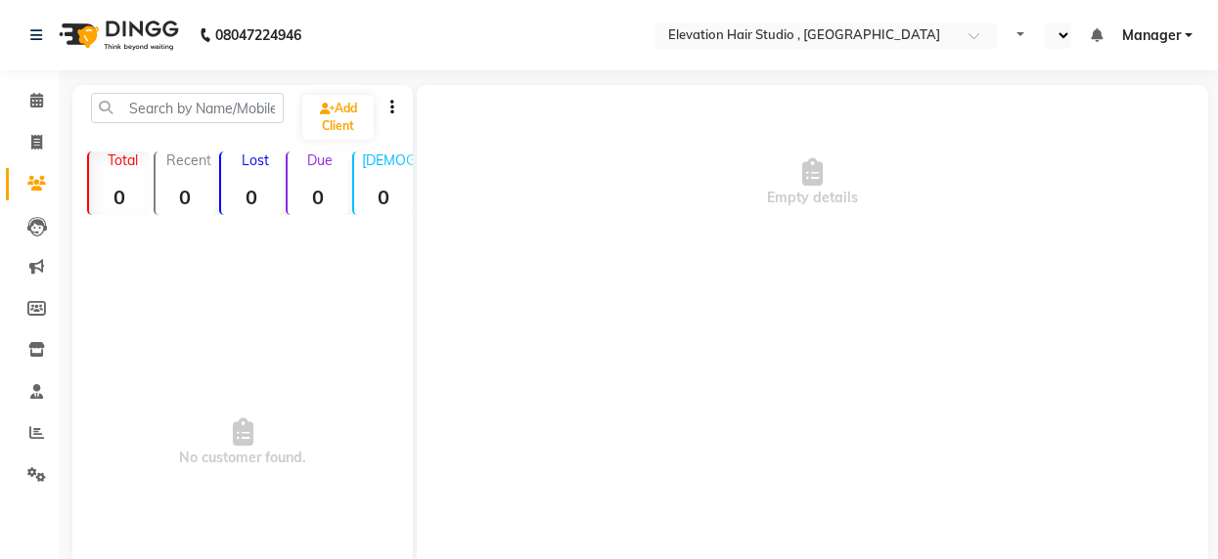
select select "en"
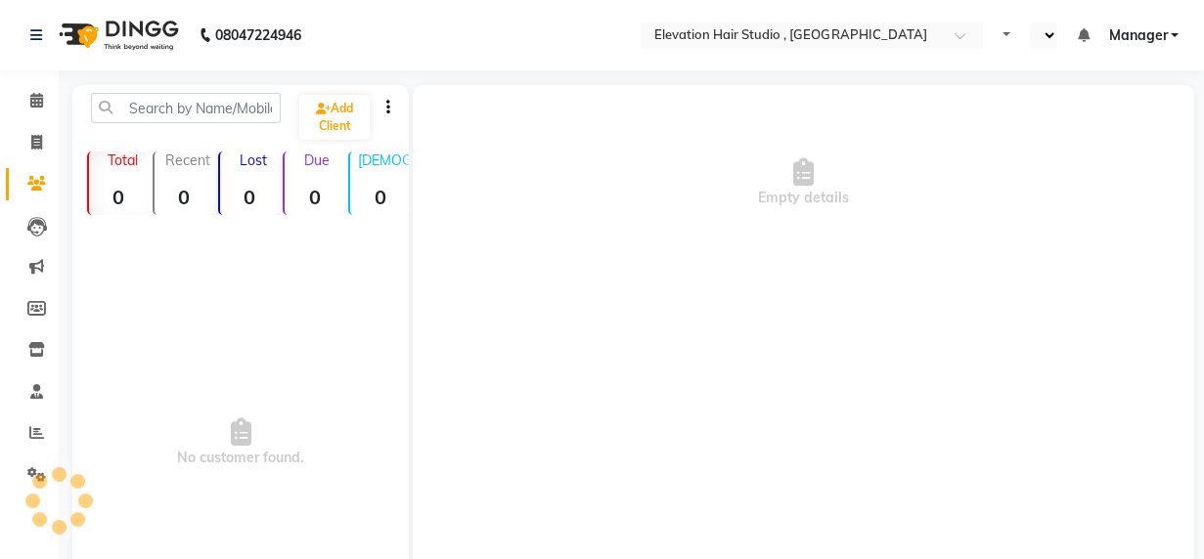
select select "en"
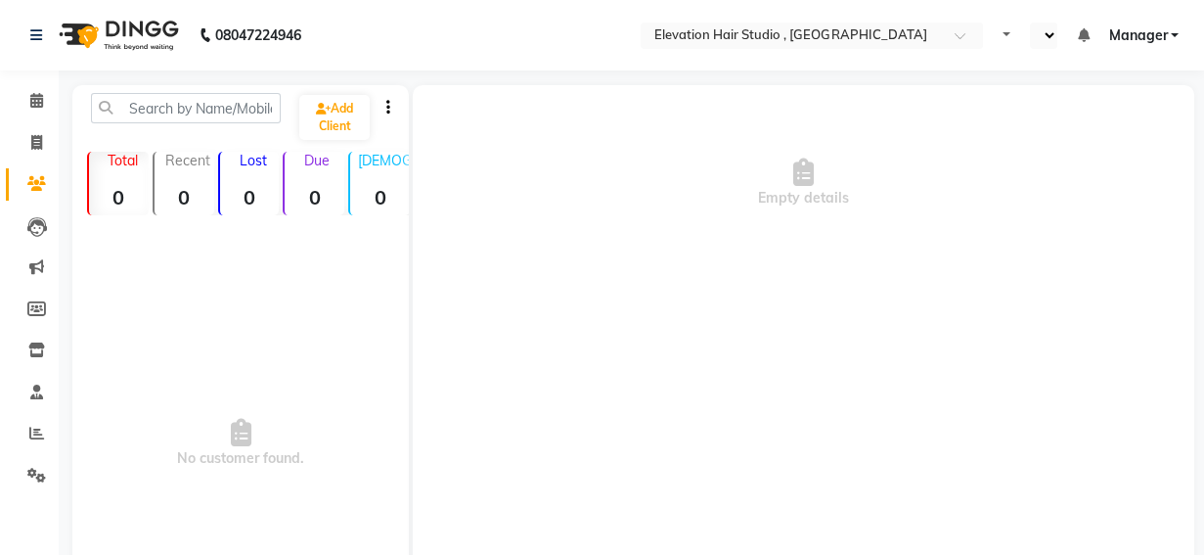
select select "en"
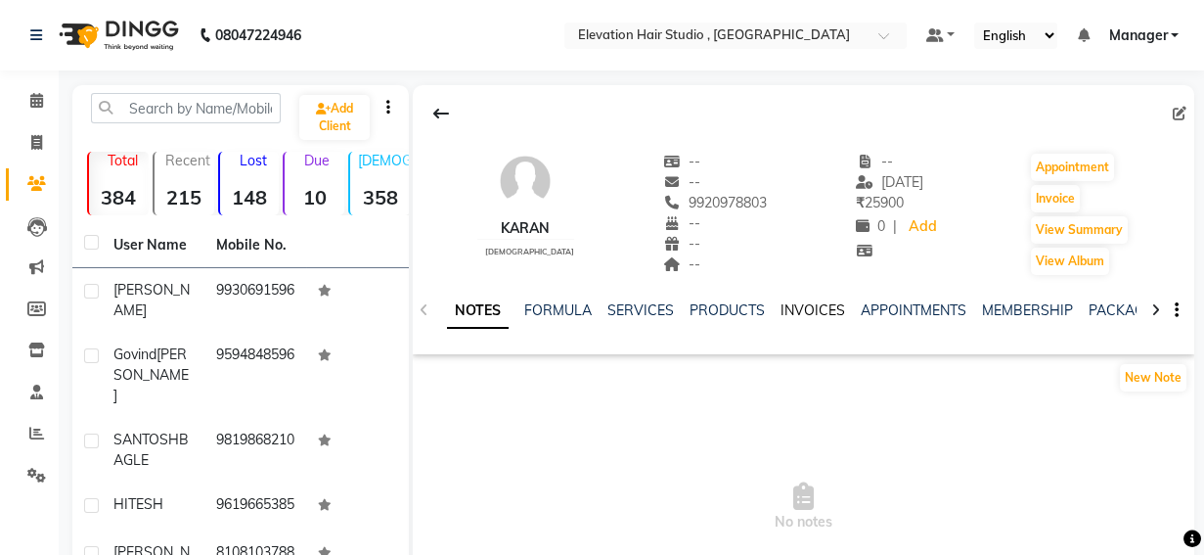
click at [807, 307] on link "INVOICES" at bounding box center [813, 310] width 65 height 18
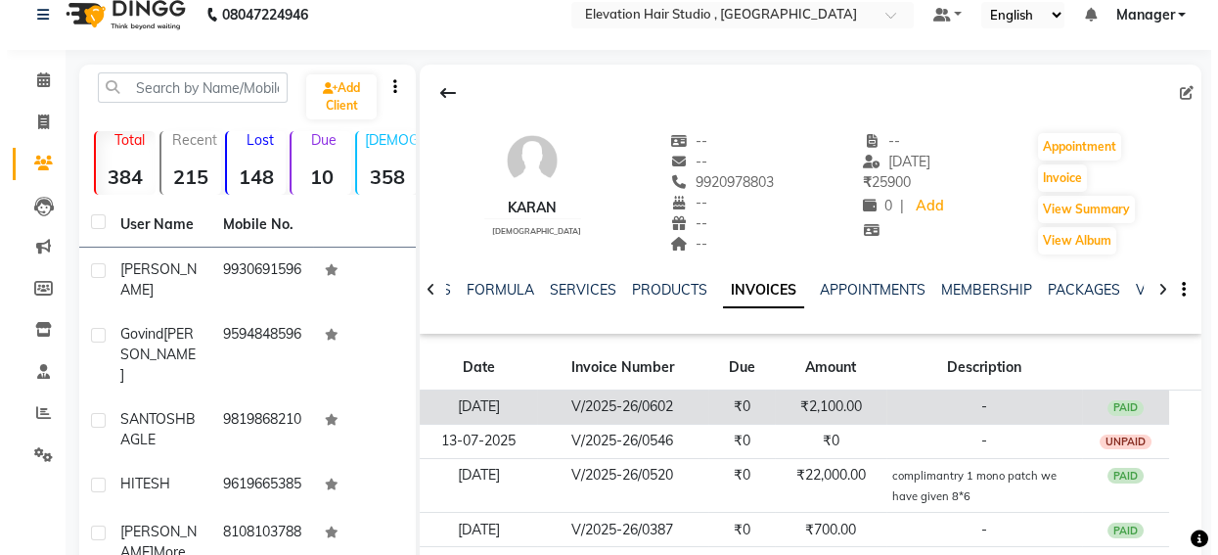
scroll to position [88, 0]
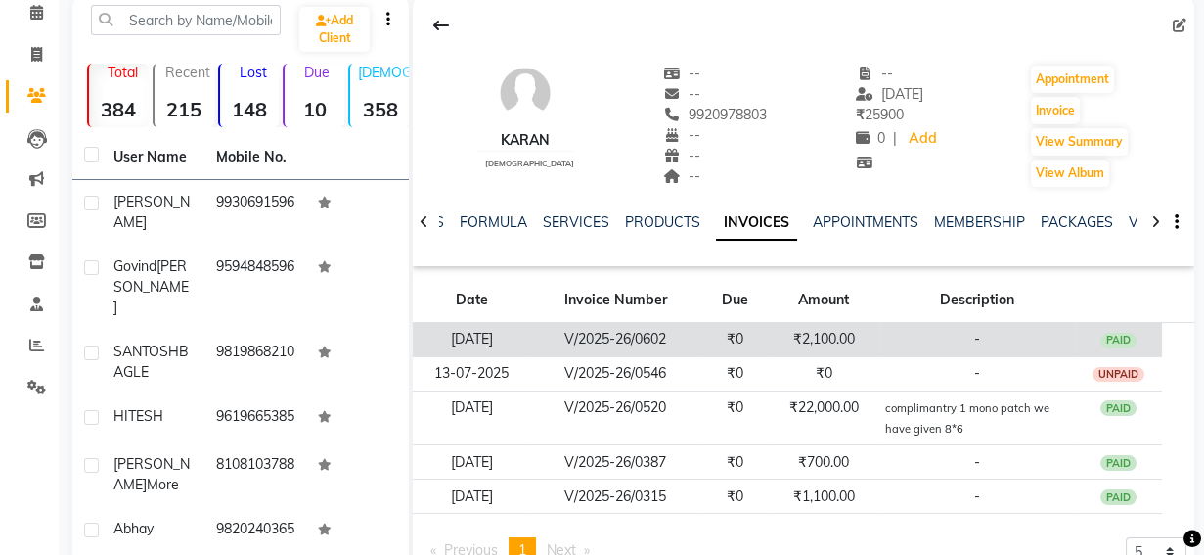
click at [898, 337] on td "-" at bounding box center [977, 340] width 196 height 34
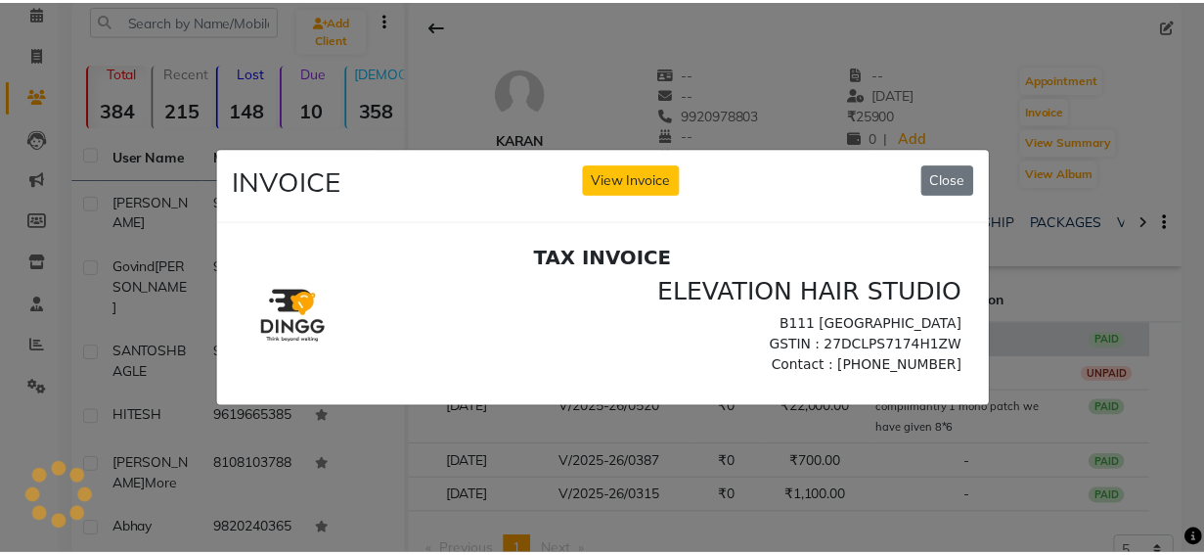
scroll to position [0, 0]
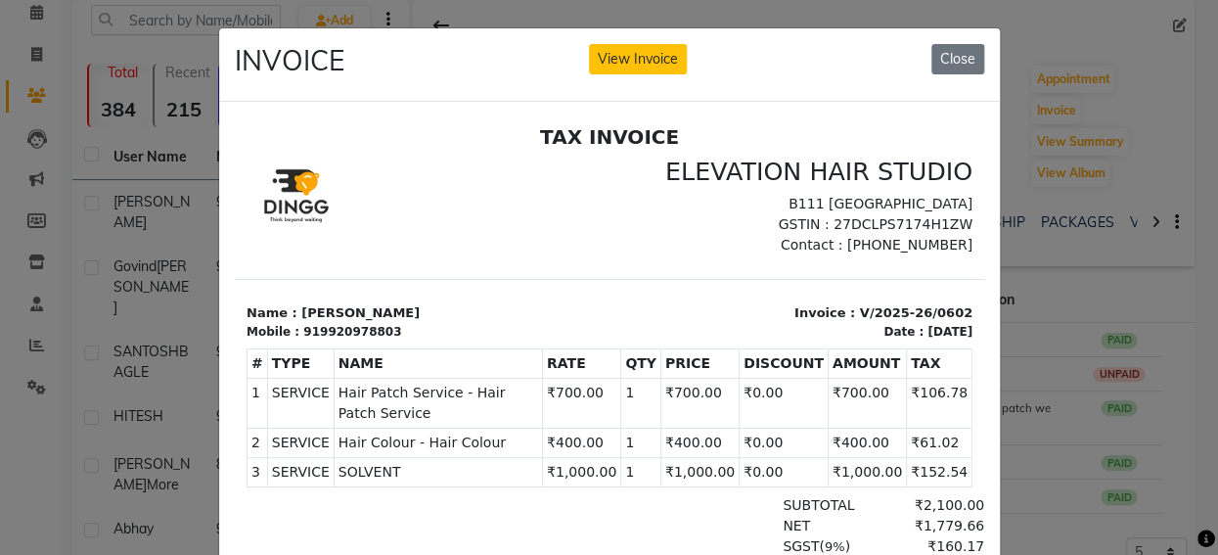
click at [1090, 333] on ngb-modal-window "INVOICE View Invoice Close" at bounding box center [609, 277] width 1218 height 555
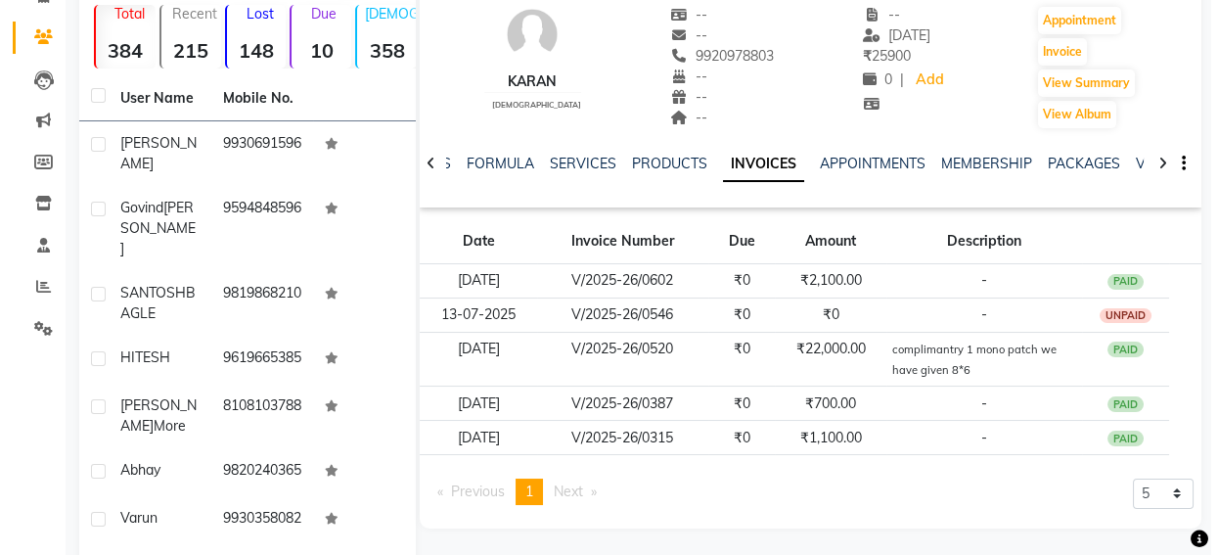
scroll to position [177, 0]
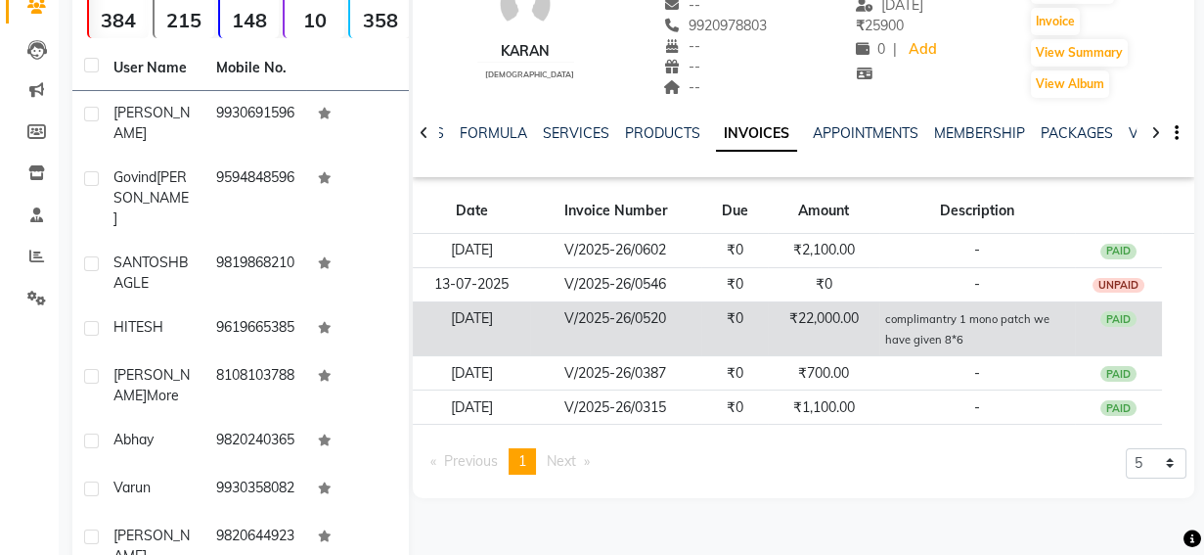
click at [942, 341] on small "complimantry 1 mono patch we have given 8*6" at bounding box center [967, 329] width 164 height 34
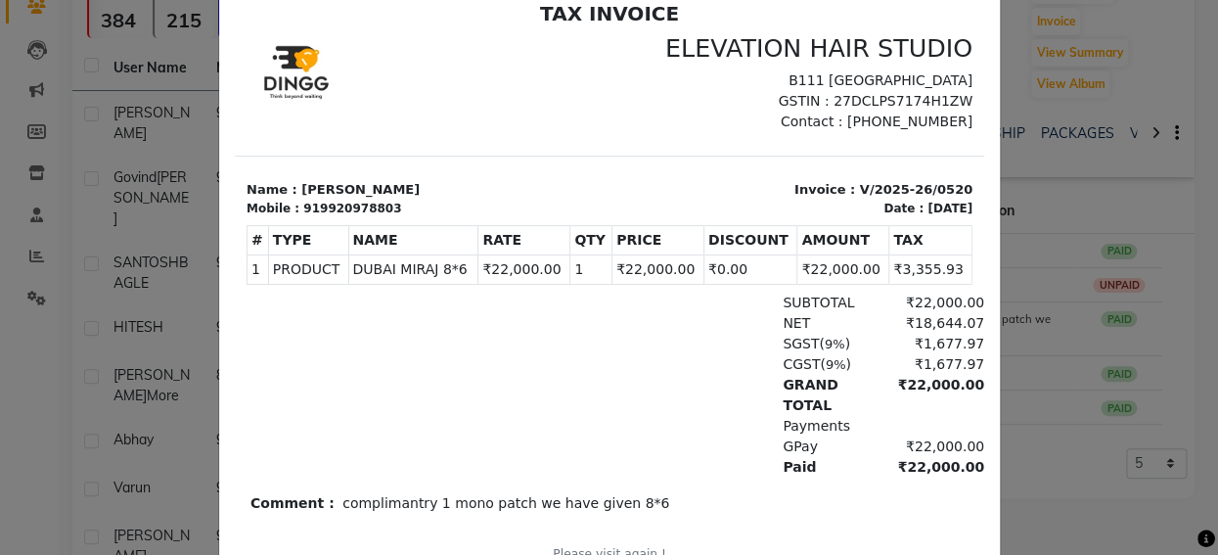
scroll to position [122, 0]
click at [1190, 165] on ngb-modal-window "INVOICE View Invoice Close" at bounding box center [609, 277] width 1218 height 555
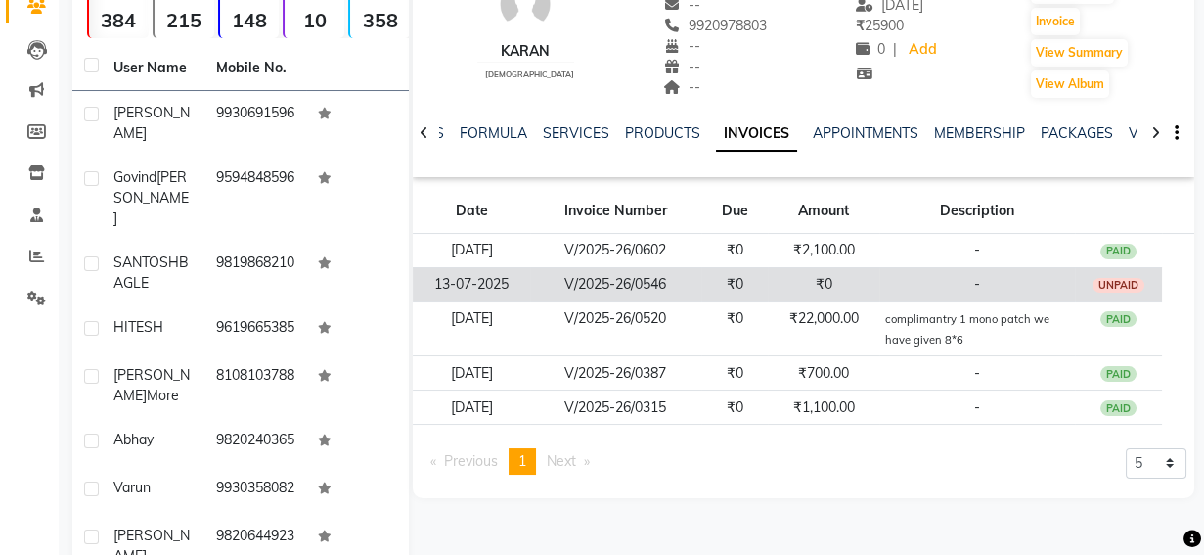
click at [1036, 288] on td "-" at bounding box center [977, 284] width 196 height 34
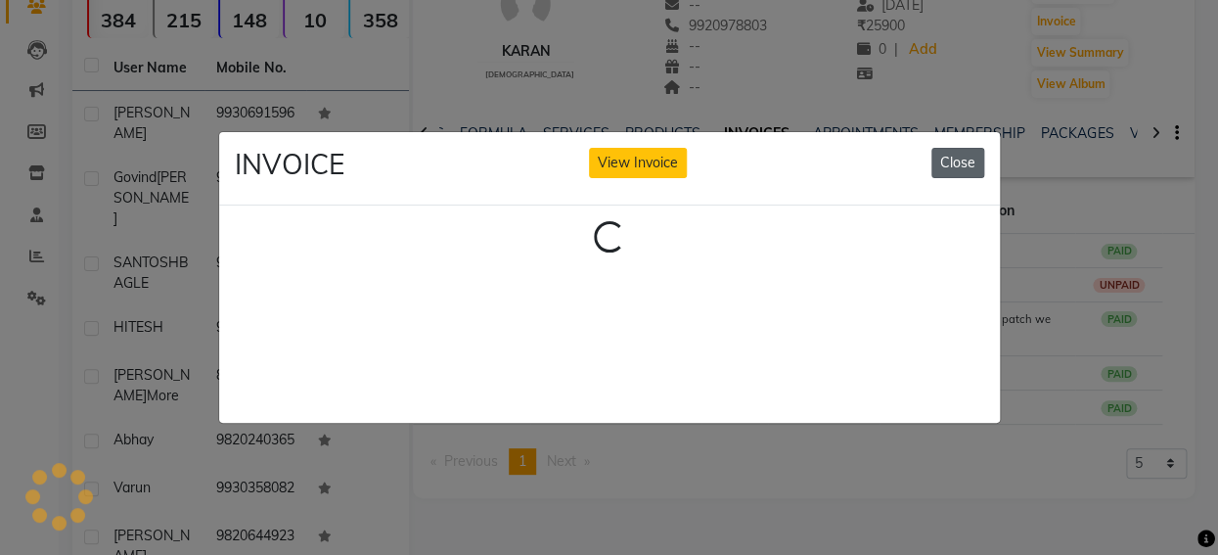
click at [950, 148] on button "Close" at bounding box center [957, 163] width 53 height 30
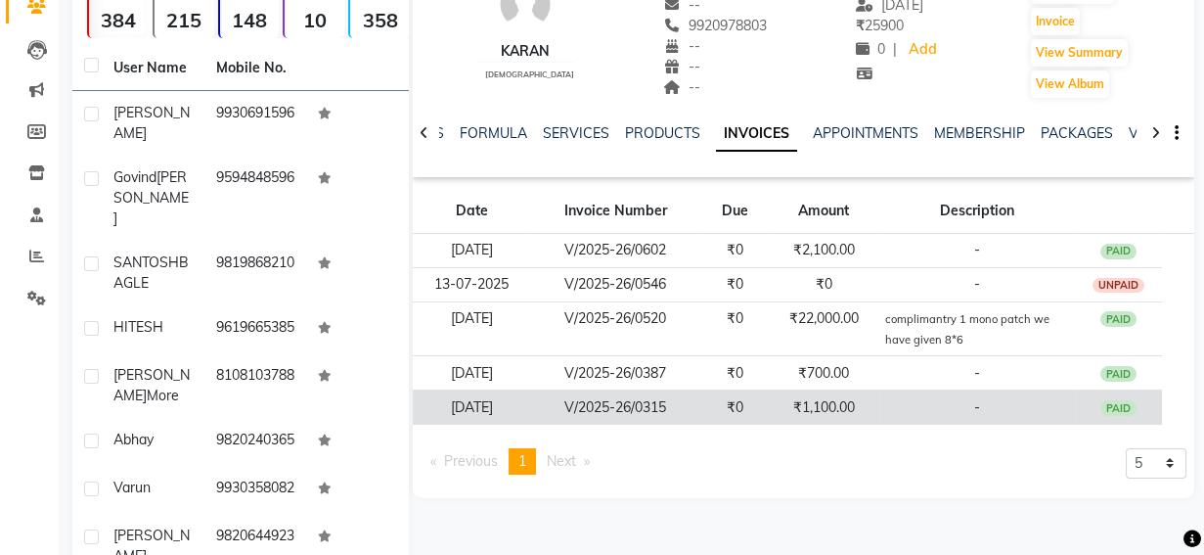
click at [645, 394] on td "V/2025-26/0315" at bounding box center [615, 407] width 170 height 34
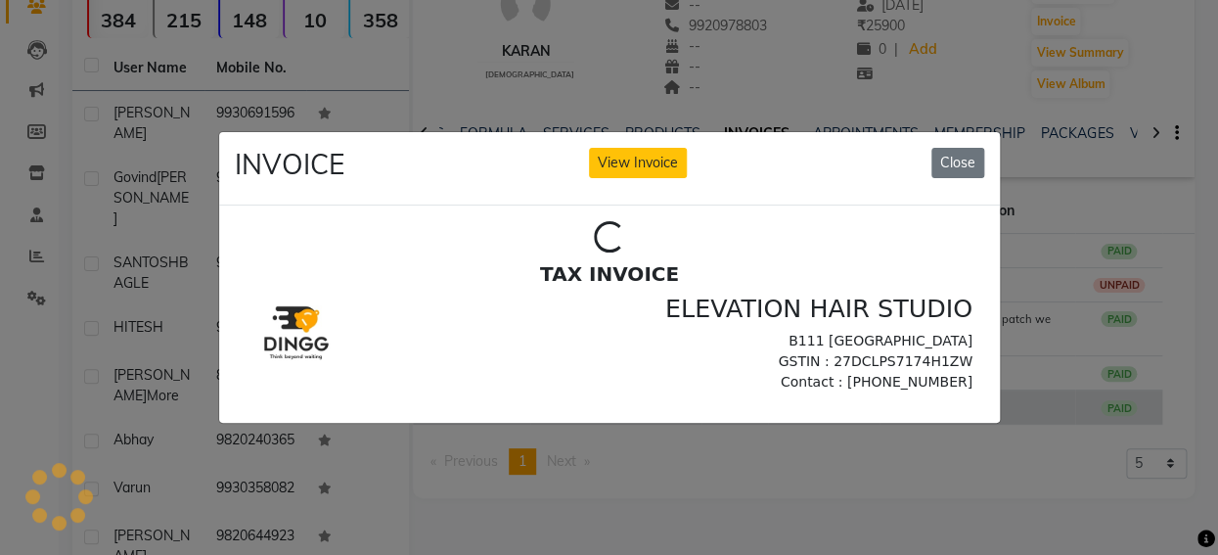
scroll to position [0, 0]
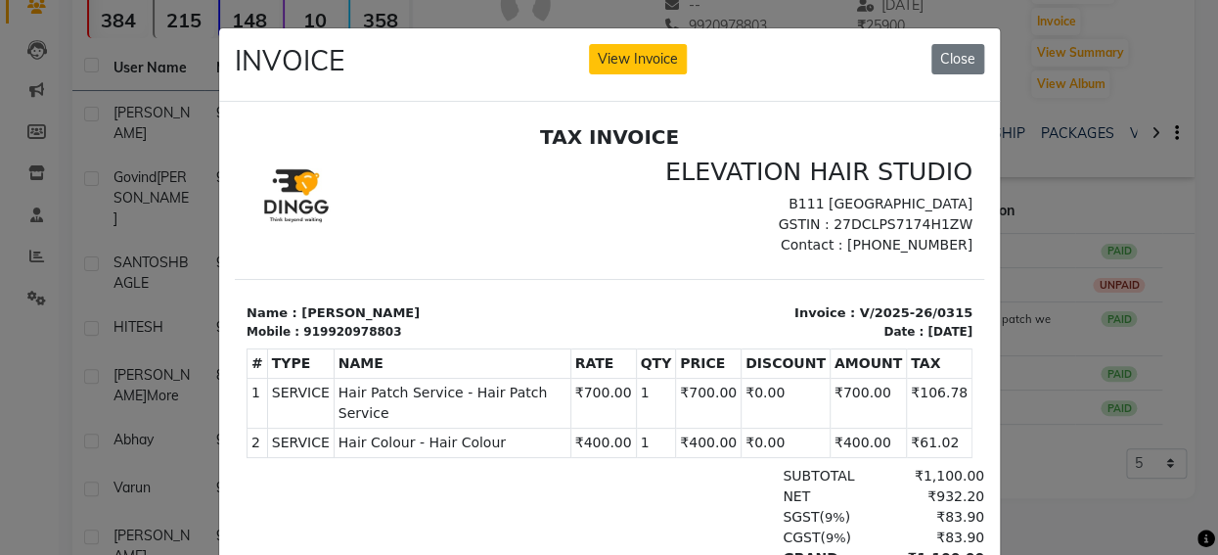
click at [1083, 214] on ngb-modal-window "INVOICE View Invoice Close" at bounding box center [609, 277] width 1218 height 555
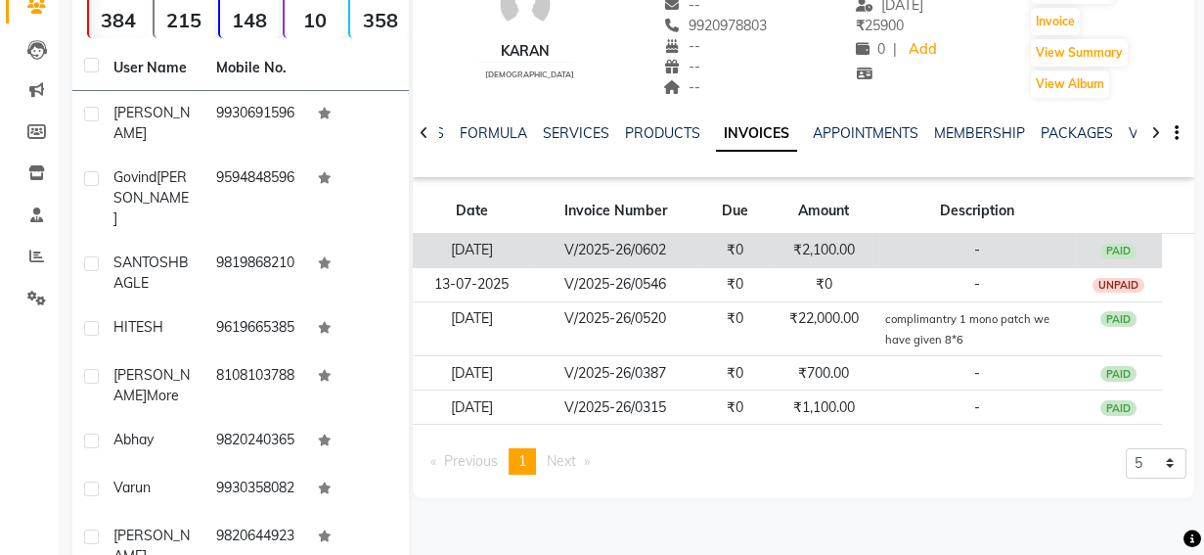
click at [741, 256] on td "₹0" at bounding box center [734, 251] width 67 height 34
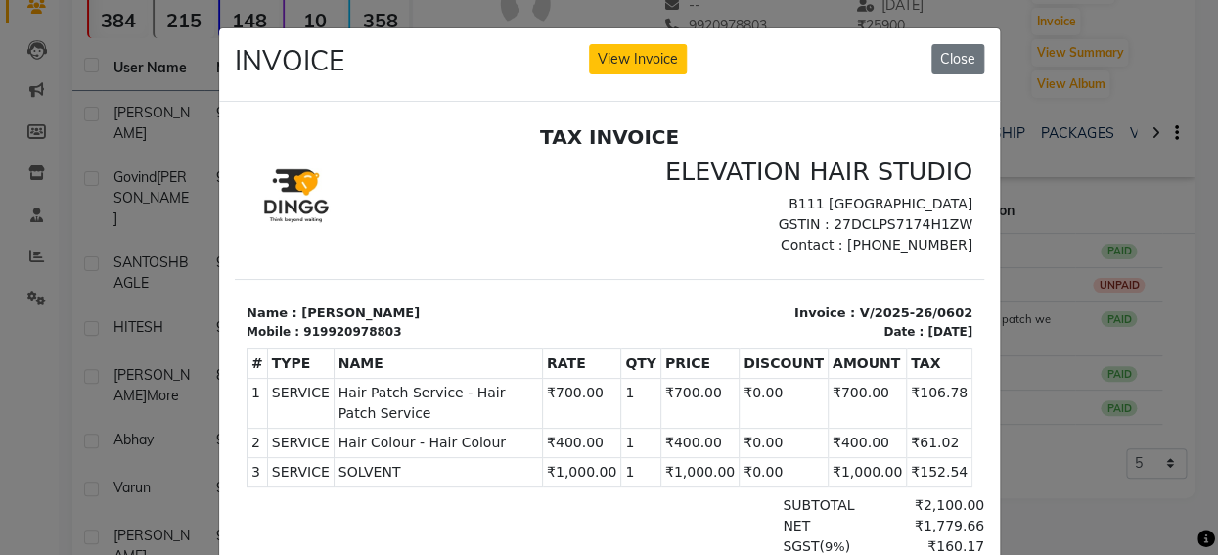
click at [1126, 205] on ngb-modal-window "INVOICE View Invoice Close" at bounding box center [609, 277] width 1218 height 555
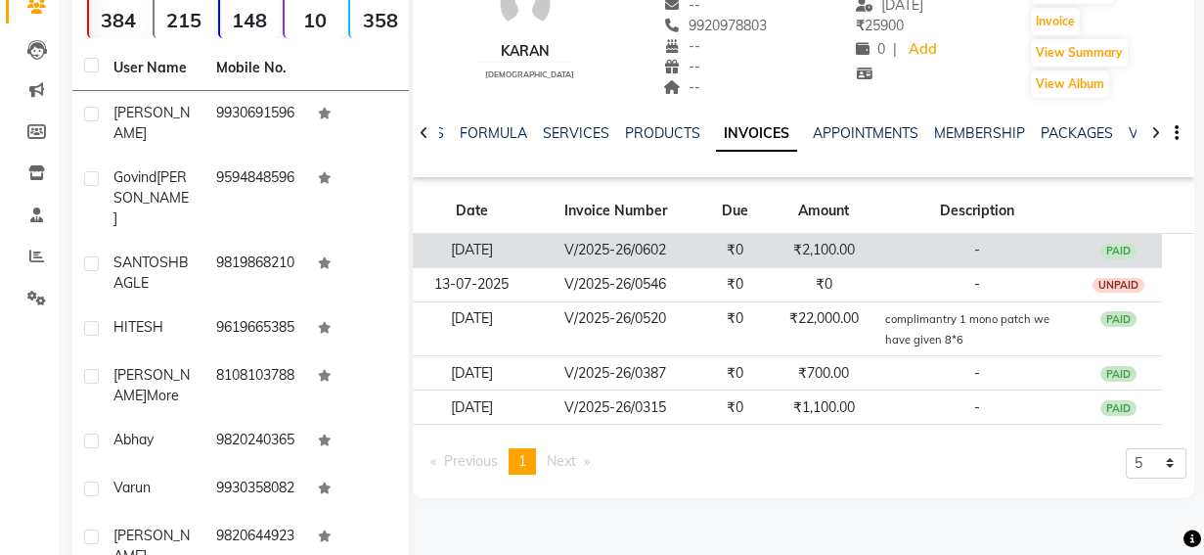
click at [986, 247] on td "-" at bounding box center [977, 251] width 196 height 34
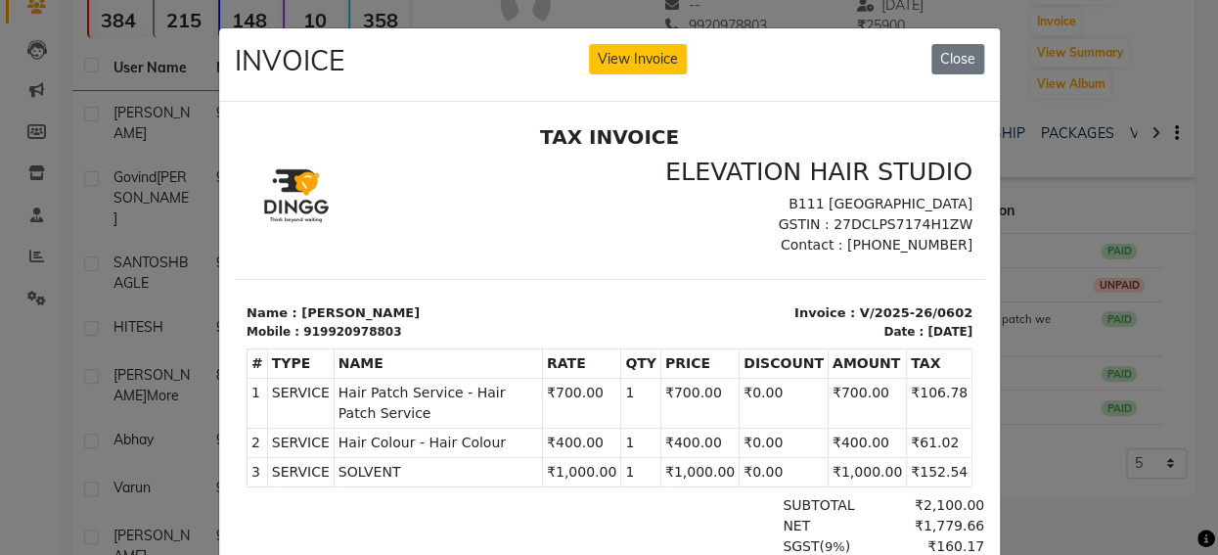
scroll to position [15, 0]
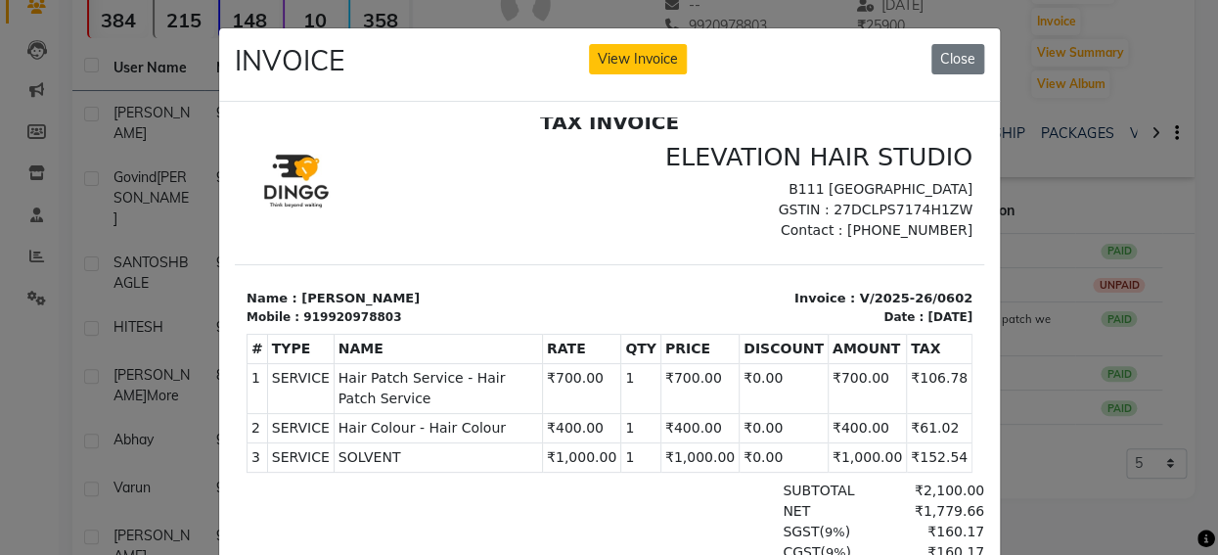
drag, startPoint x: 961, startPoint y: 336, endPoint x: 1230, endPoint y: 595, distance: 373.6
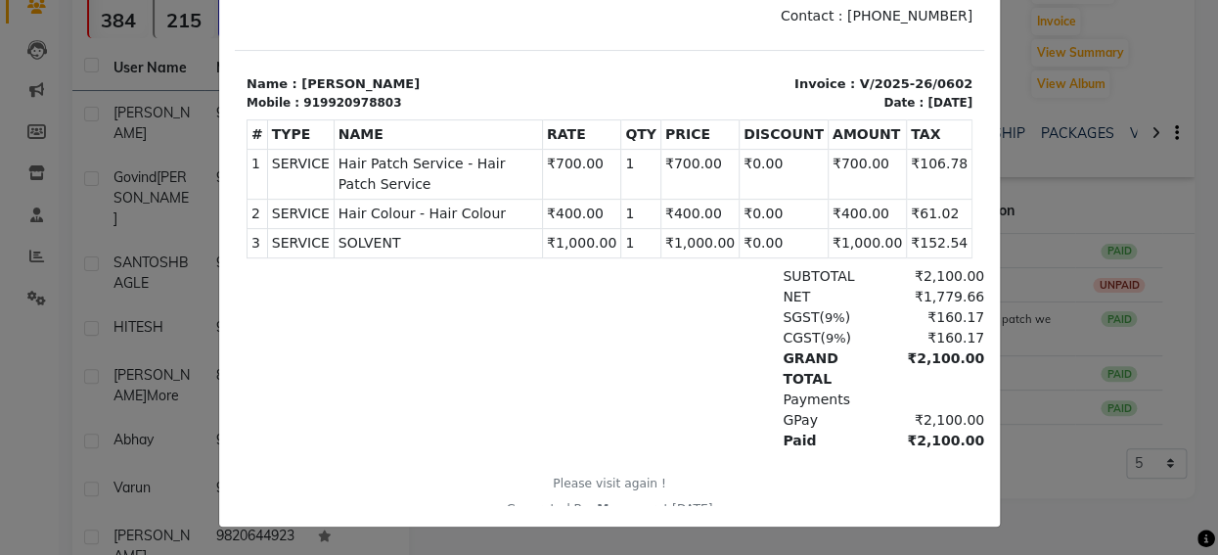
drag, startPoint x: 961, startPoint y: 371, endPoint x: 1322, endPoint y: 26, distance: 498.8
click at [1076, 67] on ngb-modal-window "INVOICE View Invoice Close" at bounding box center [609, 277] width 1218 height 555
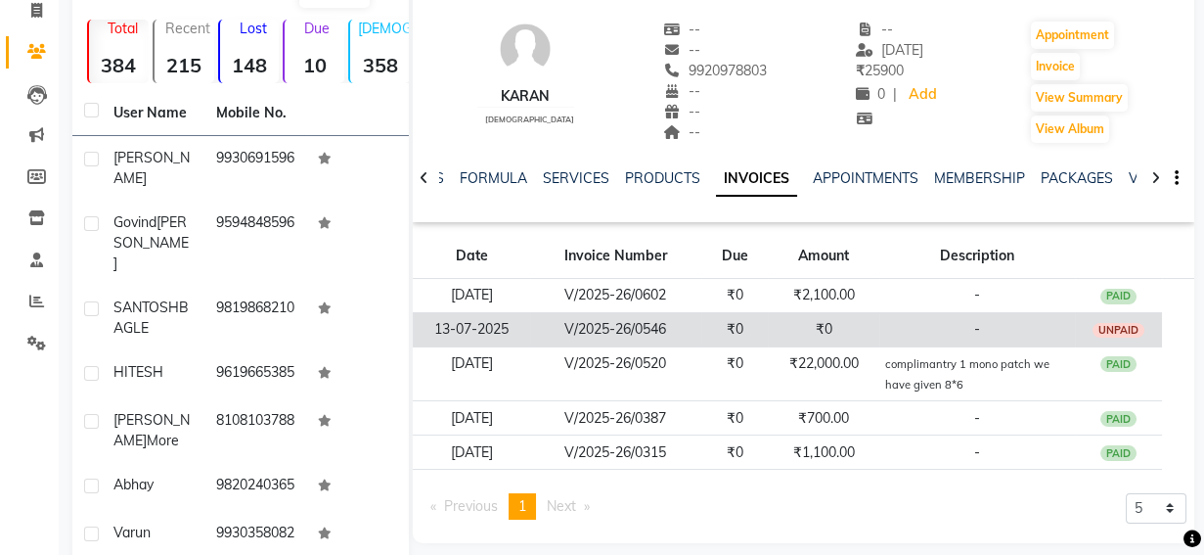
scroll to position [88, 0]
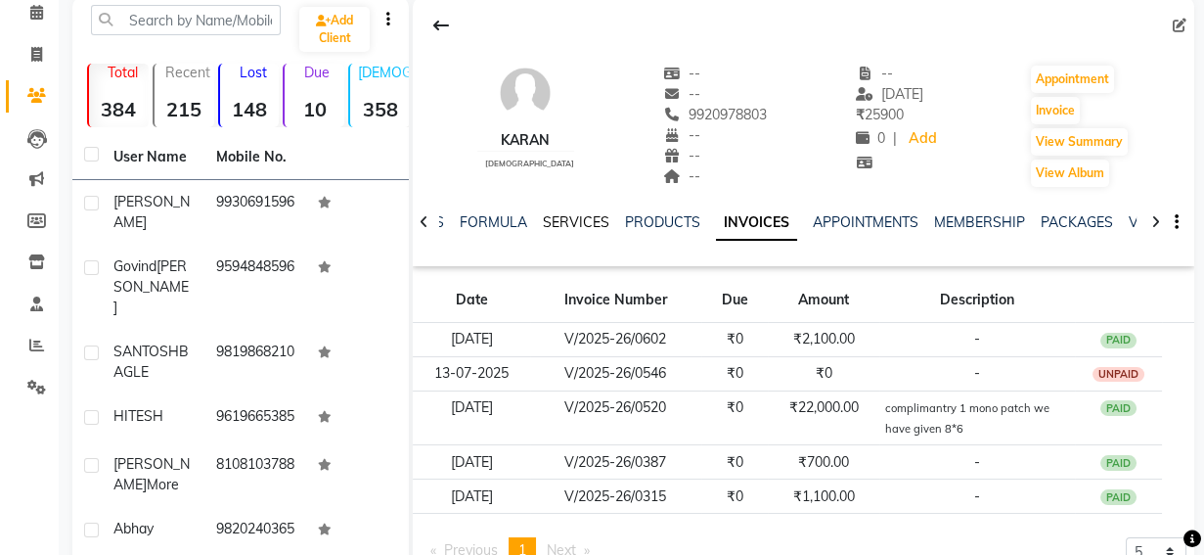
click at [579, 217] on link "SERVICES" at bounding box center [576, 222] width 67 height 18
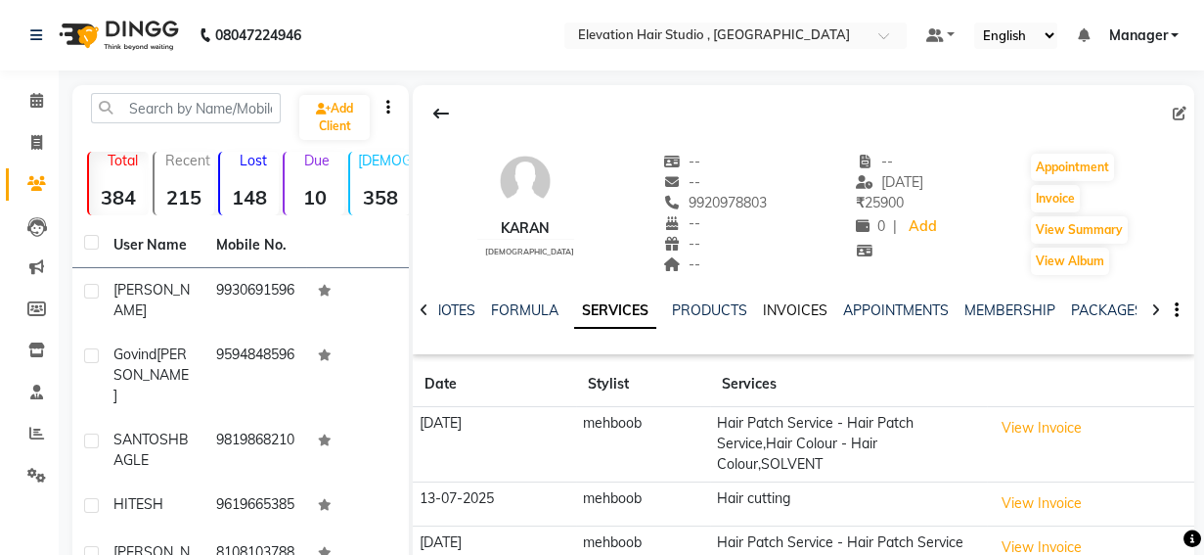
click at [782, 305] on link "INVOICES" at bounding box center [795, 310] width 65 height 18
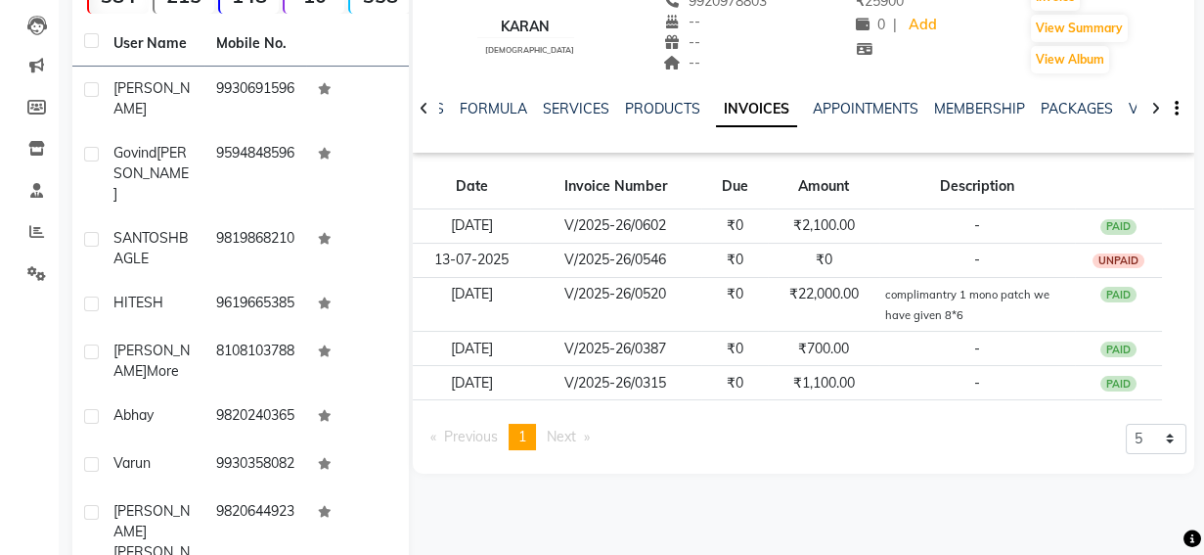
scroll to position [352, 0]
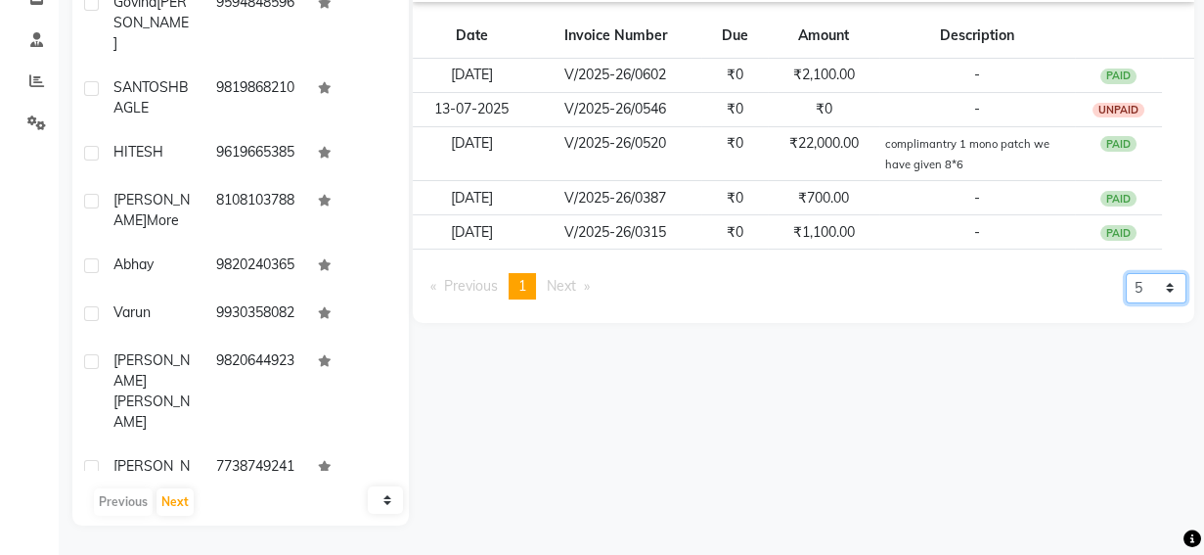
click at [1140, 284] on select "5 10 50 100 500" at bounding box center [1156, 288] width 61 height 30
select select "500"
click at [1126, 273] on select "5 10 50 100 500" at bounding box center [1156, 288] width 61 height 30
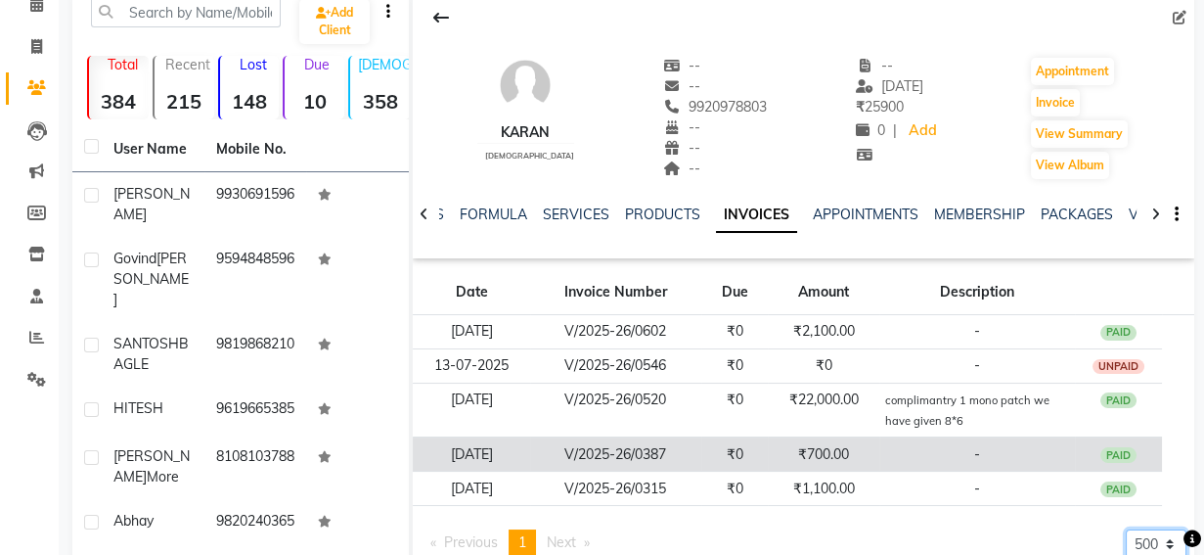
scroll to position [85, 0]
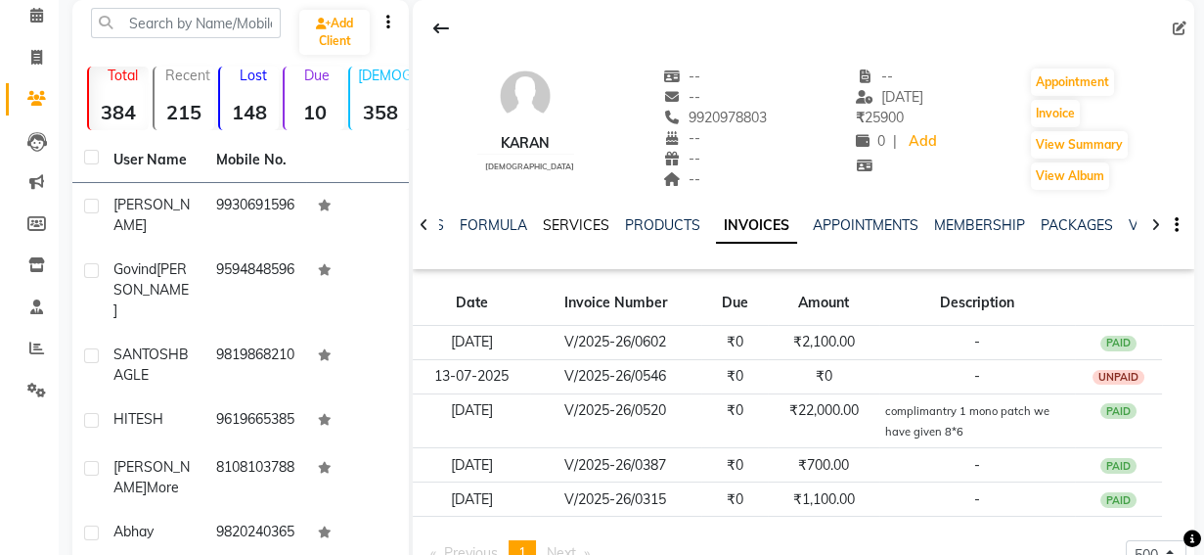
click at [550, 225] on link "SERVICES" at bounding box center [576, 225] width 67 height 18
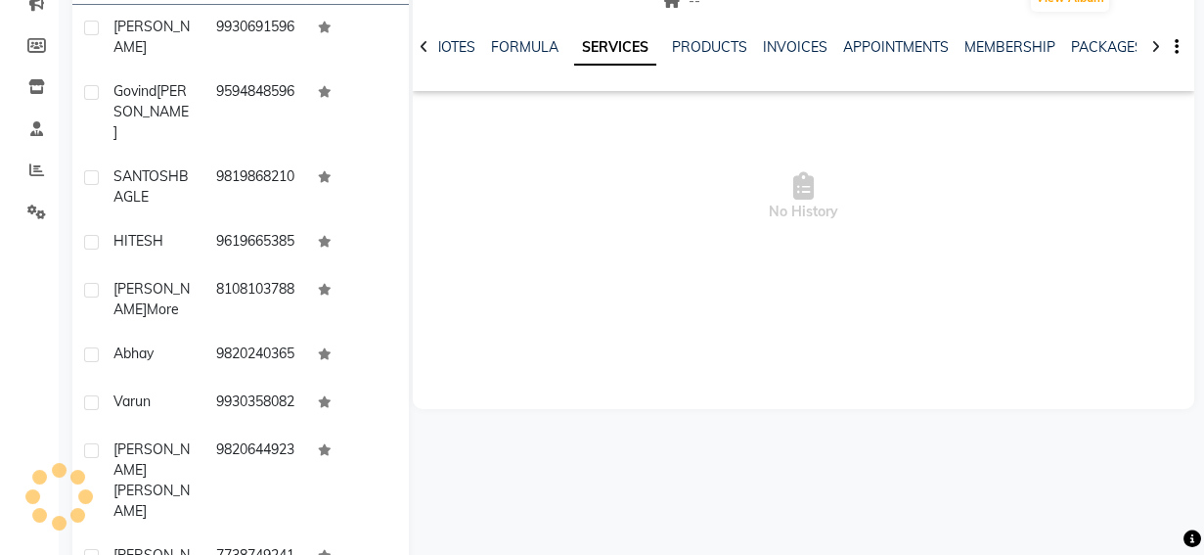
scroll to position [174, 0]
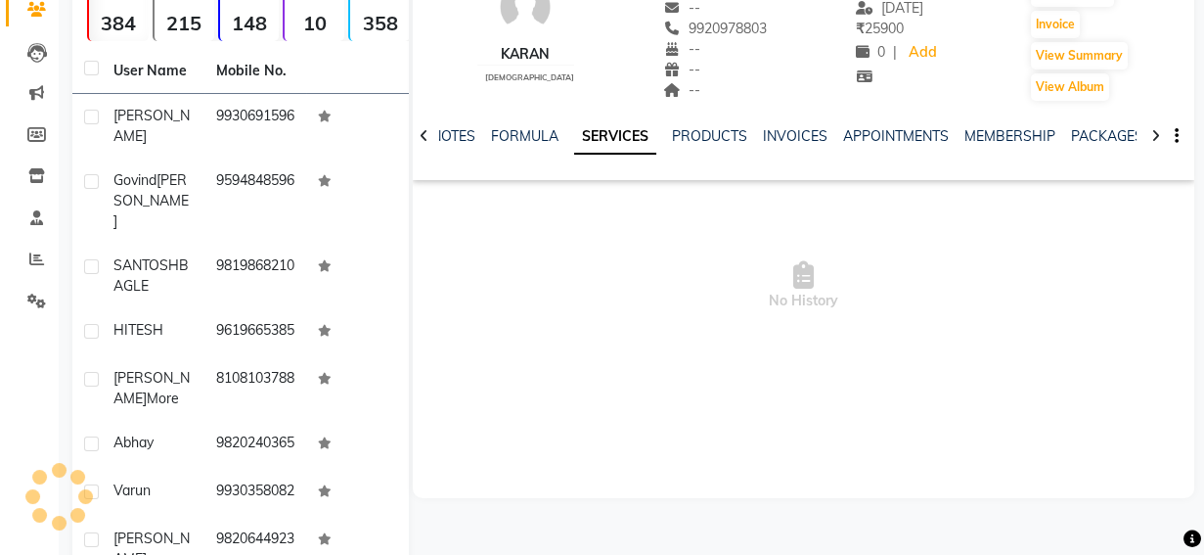
click at [731, 234] on span "No History" at bounding box center [804, 286] width 782 height 196
click at [729, 234] on span "No History" at bounding box center [804, 286] width 782 height 196
drag, startPoint x: 729, startPoint y: 234, endPoint x: 710, endPoint y: 134, distance: 101.5
click at [728, 224] on span "No History" at bounding box center [804, 286] width 782 height 196
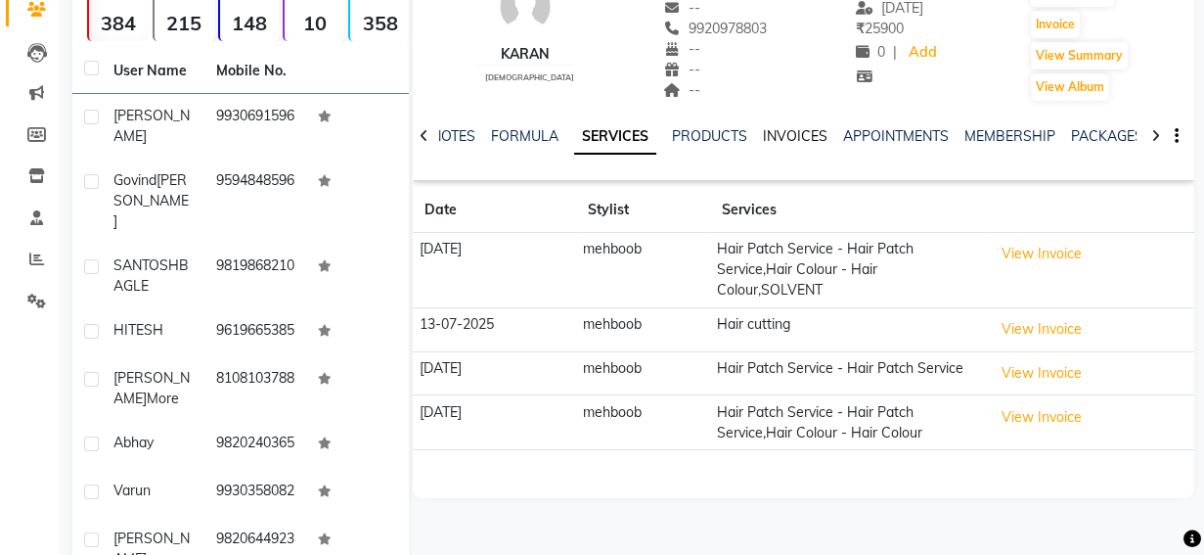
click at [784, 138] on link "INVOICES" at bounding box center [795, 136] width 65 height 18
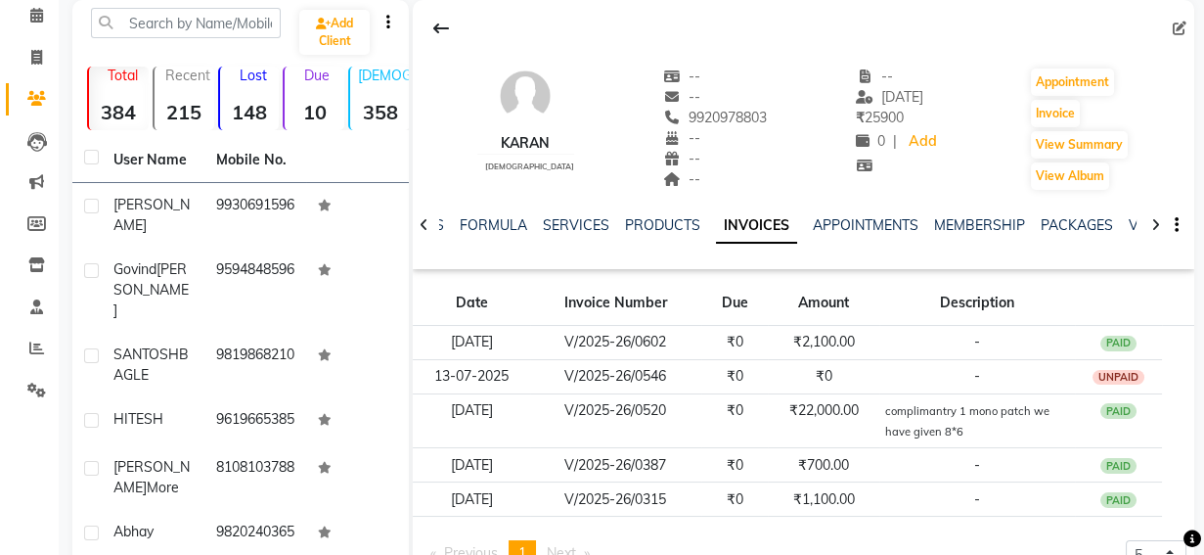
scroll to position [88, 0]
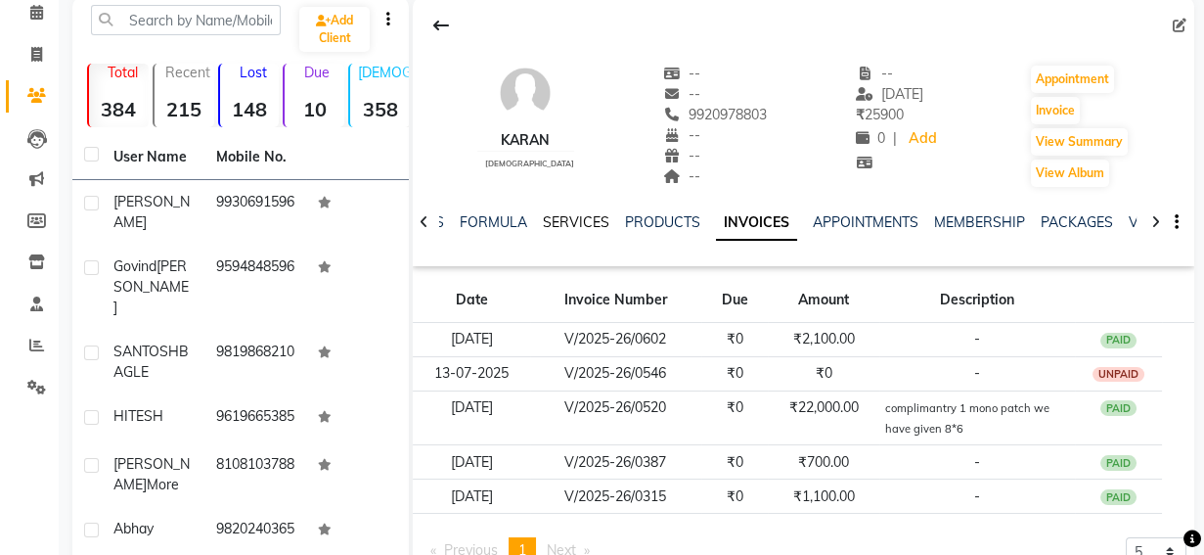
click at [544, 220] on link "SERVICES" at bounding box center [576, 222] width 67 height 18
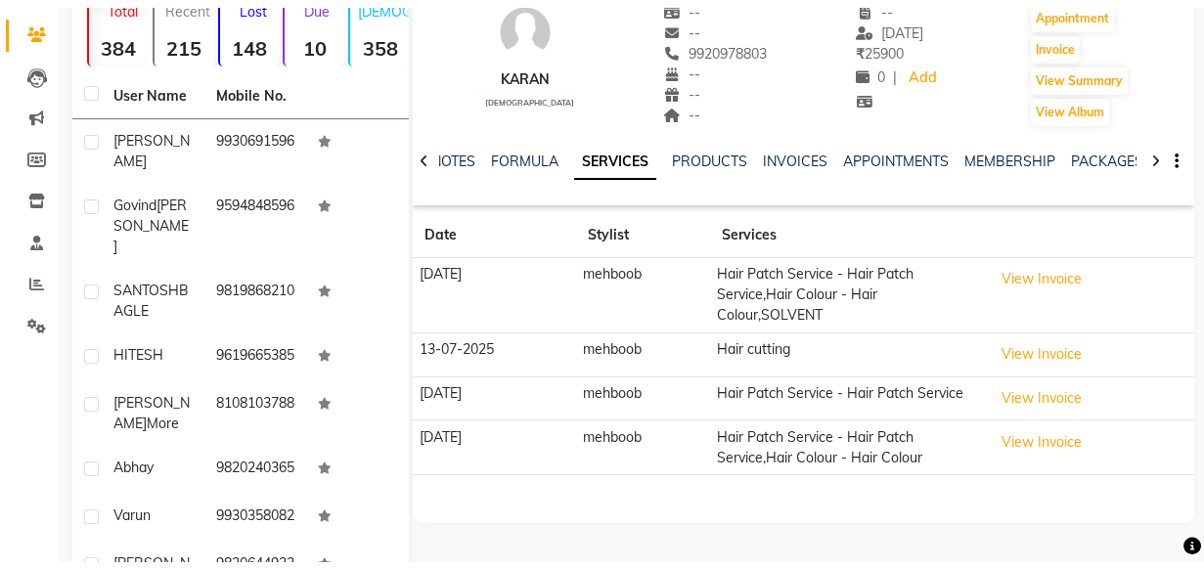
scroll to position [266, 0]
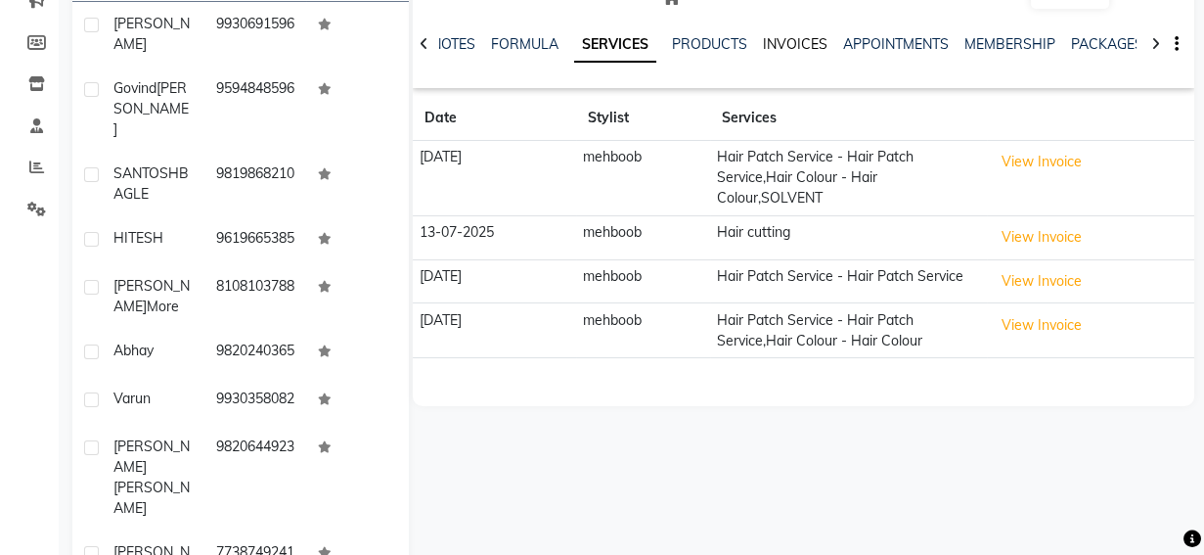
click at [787, 35] on link "INVOICES" at bounding box center [795, 44] width 65 height 18
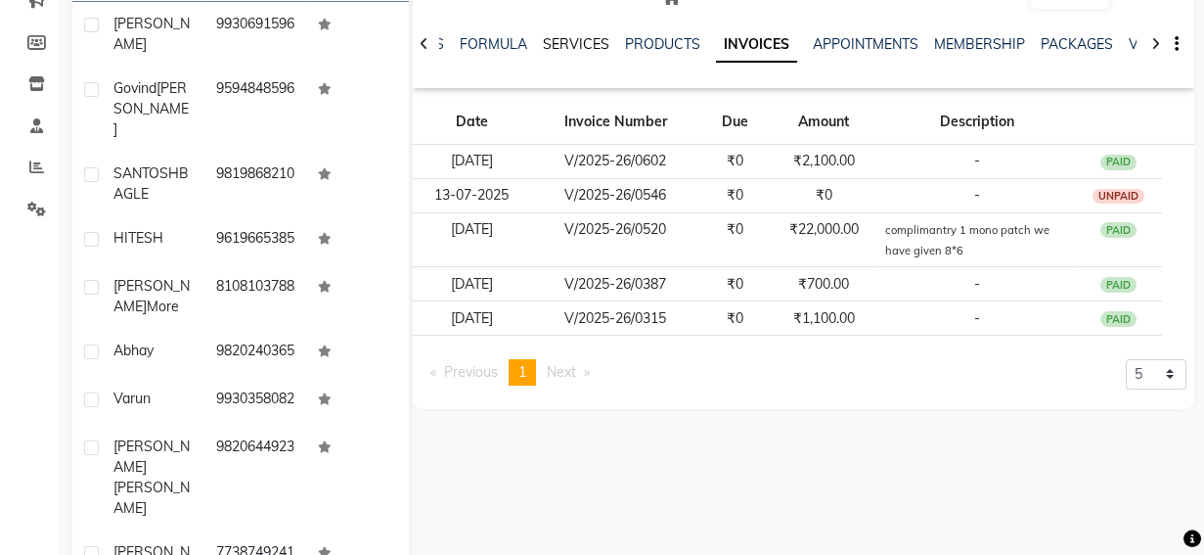
click at [585, 43] on link "SERVICES" at bounding box center [576, 44] width 67 height 18
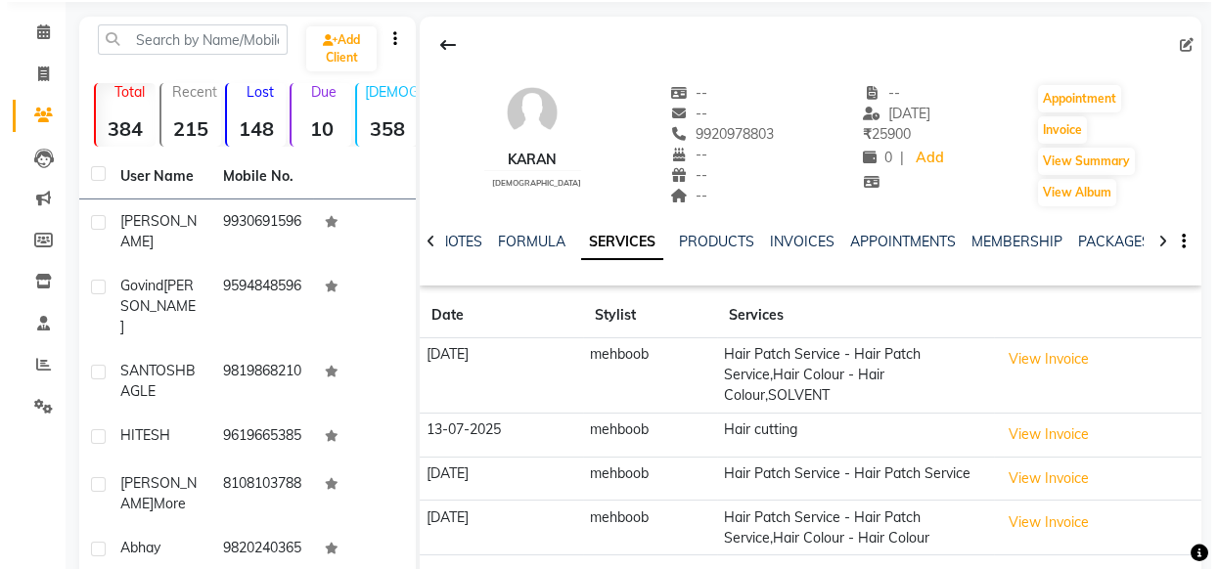
scroll to position [88, 0]
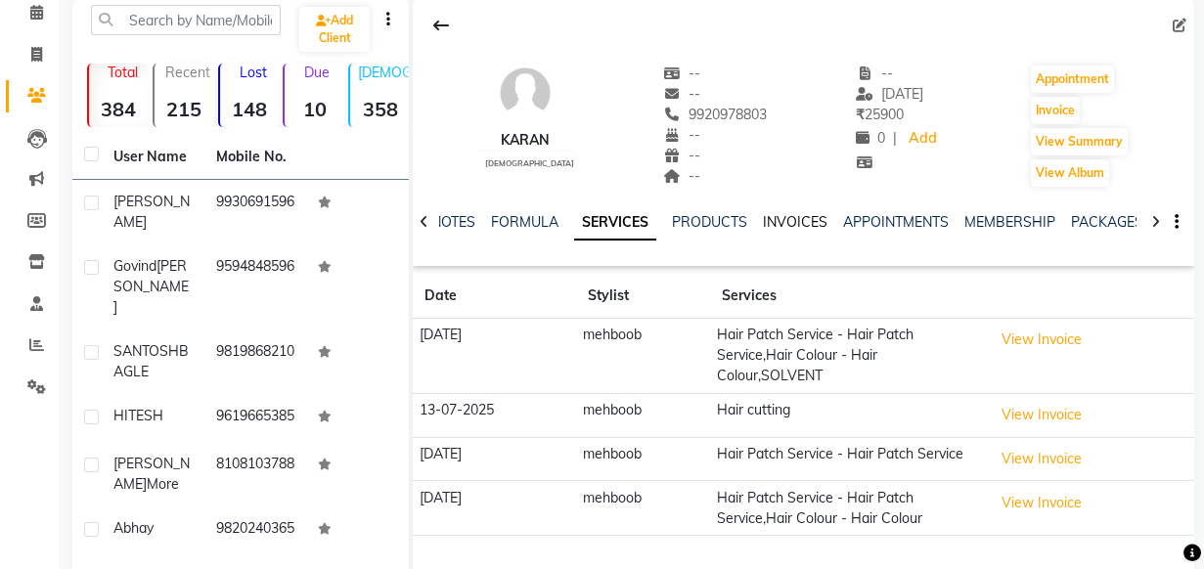
click at [771, 215] on link "INVOICES" at bounding box center [795, 222] width 65 height 18
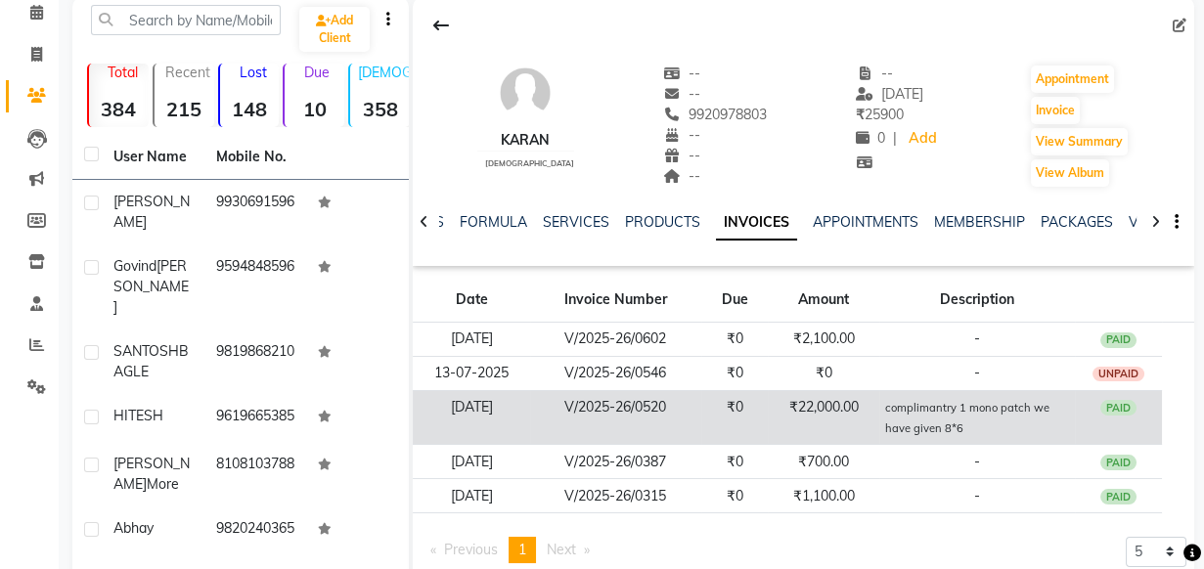
click at [835, 411] on td "₹22,000.00" at bounding box center [823, 417] width 111 height 55
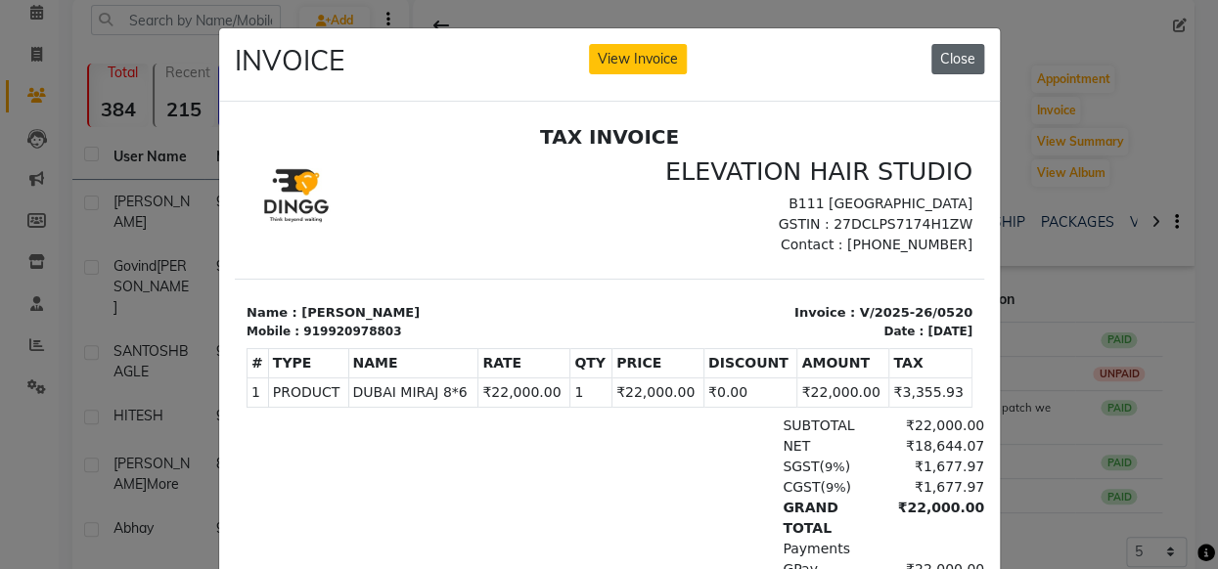
click at [957, 62] on button "Close" at bounding box center [957, 59] width 53 height 30
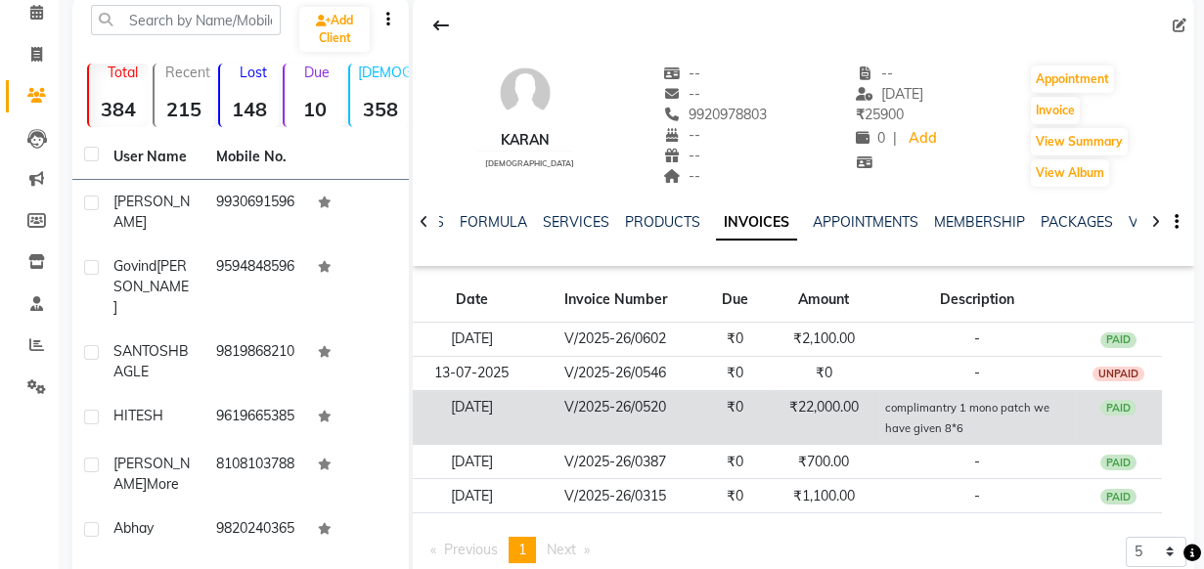
click at [694, 420] on td "V/2025-26/0520" at bounding box center [615, 417] width 170 height 55
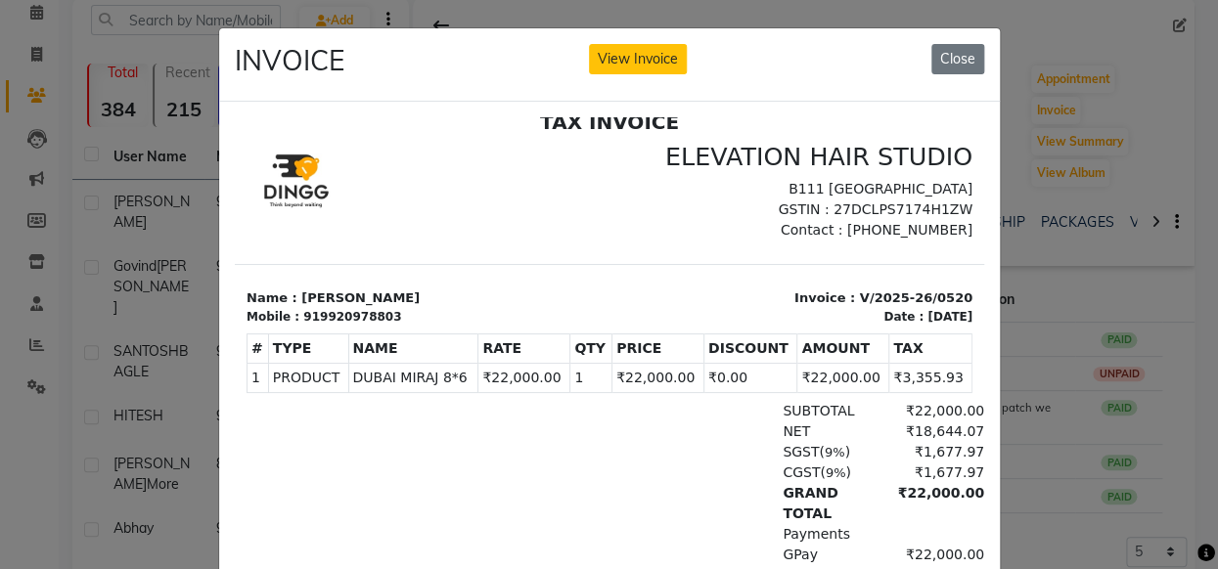
scroll to position [197, 0]
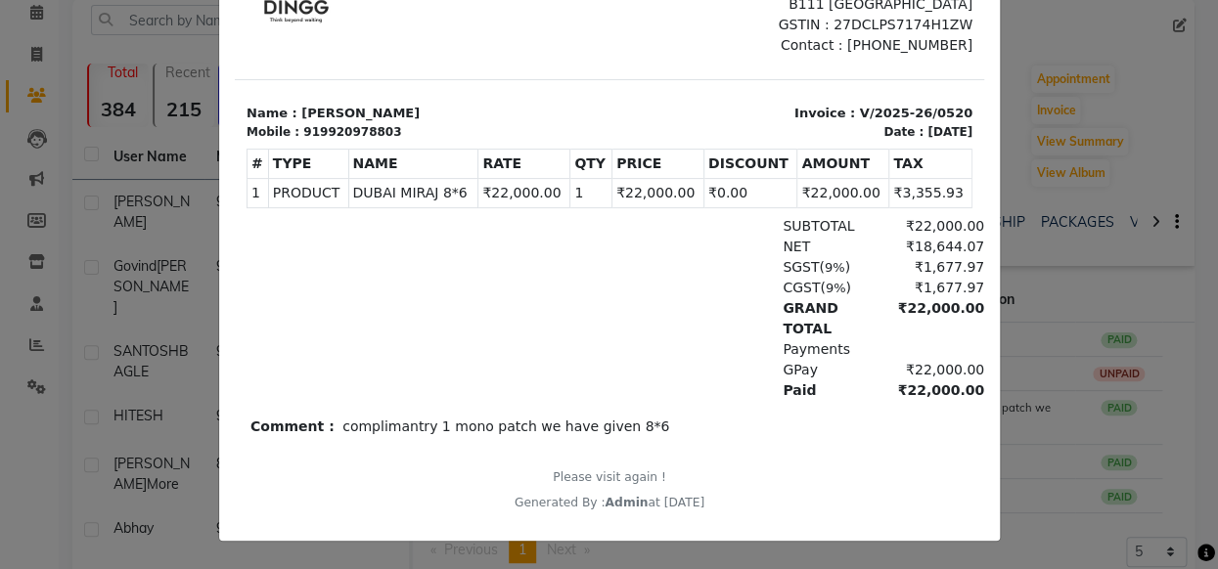
click at [1116, 335] on ngb-modal-window "INVOICE View Invoice Close" at bounding box center [609, 284] width 1218 height 569
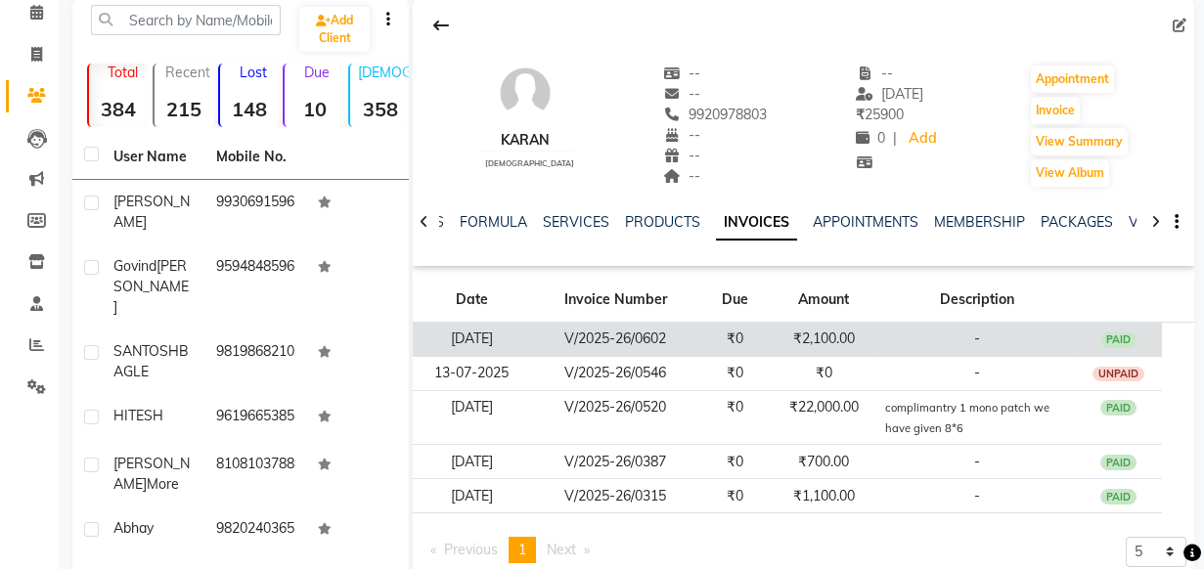
click at [837, 335] on td "₹2,100.00" at bounding box center [823, 340] width 111 height 34
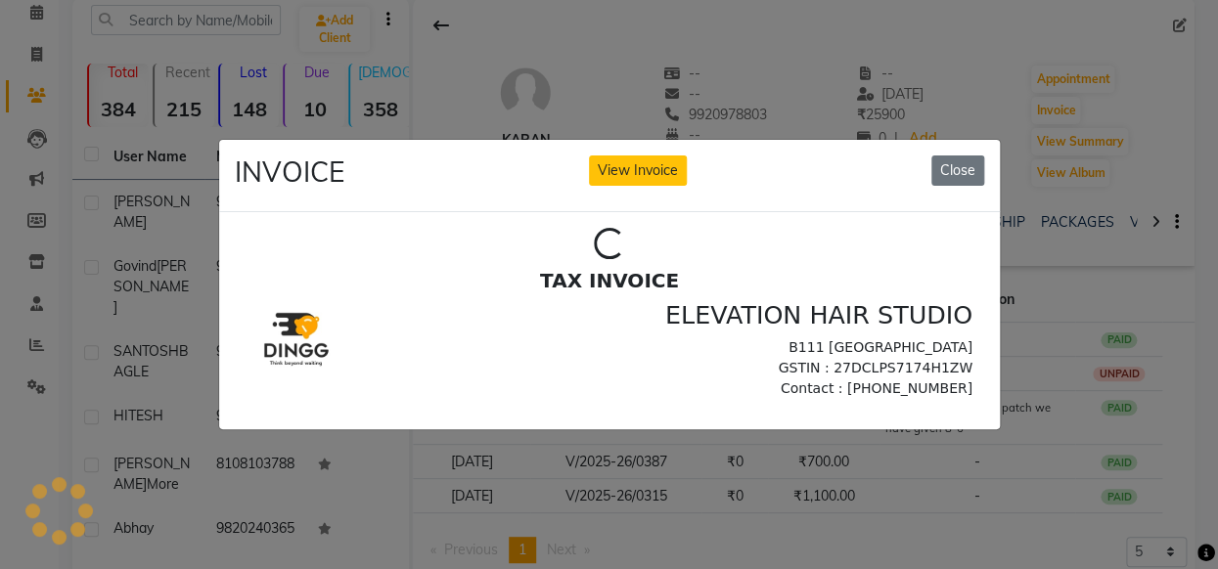
scroll to position [0, 0]
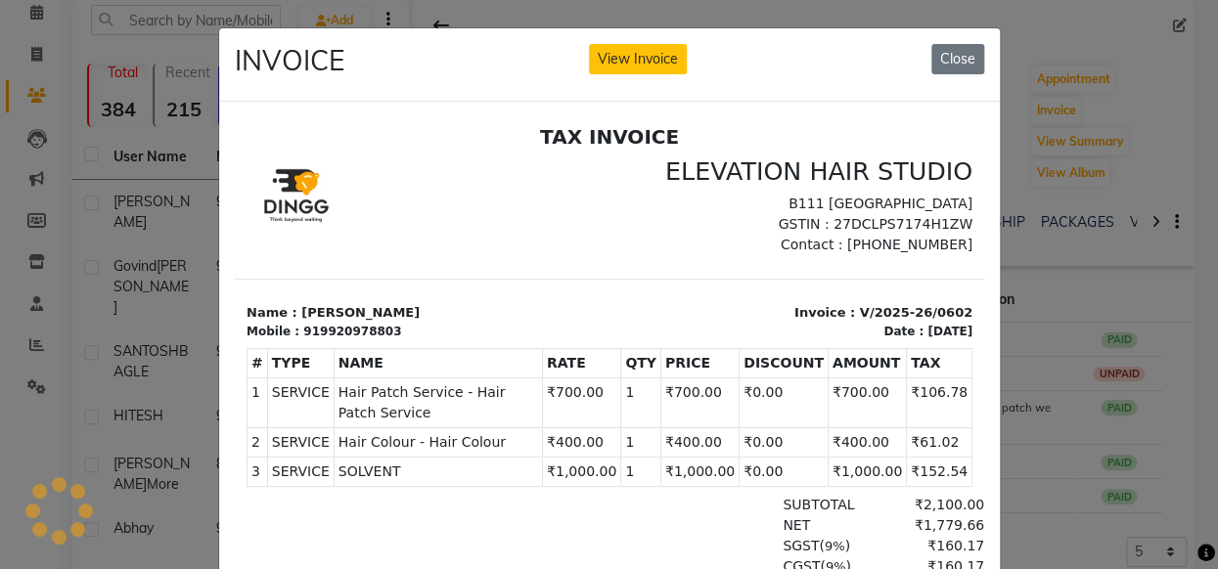
click at [1103, 226] on ngb-modal-window "INVOICE View Invoice Close" at bounding box center [609, 284] width 1218 height 569
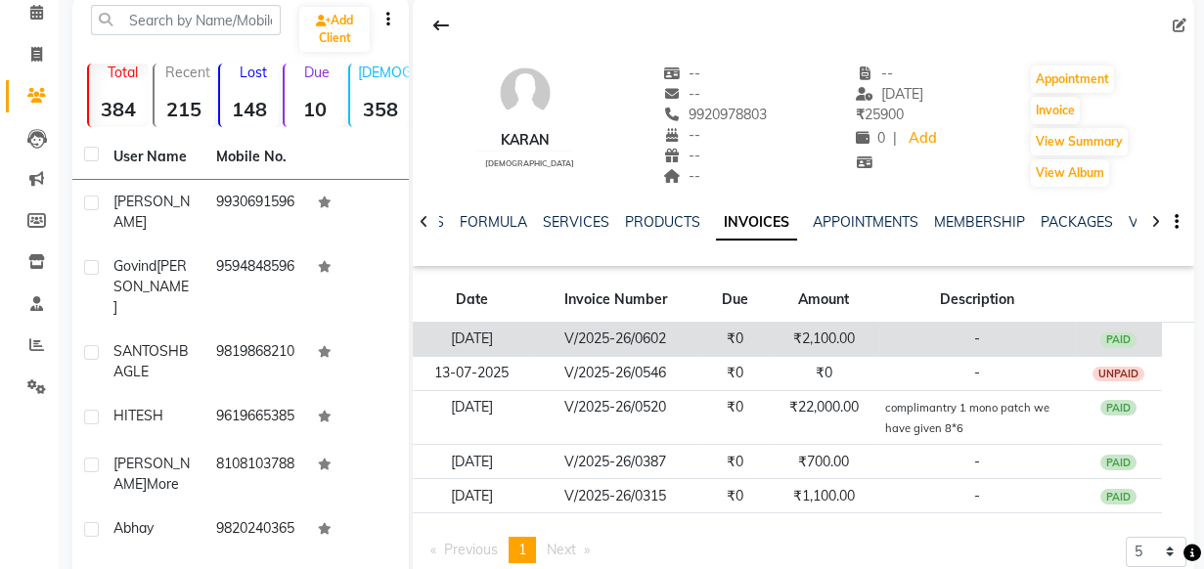
click at [734, 337] on td "₹0" at bounding box center [734, 340] width 67 height 34
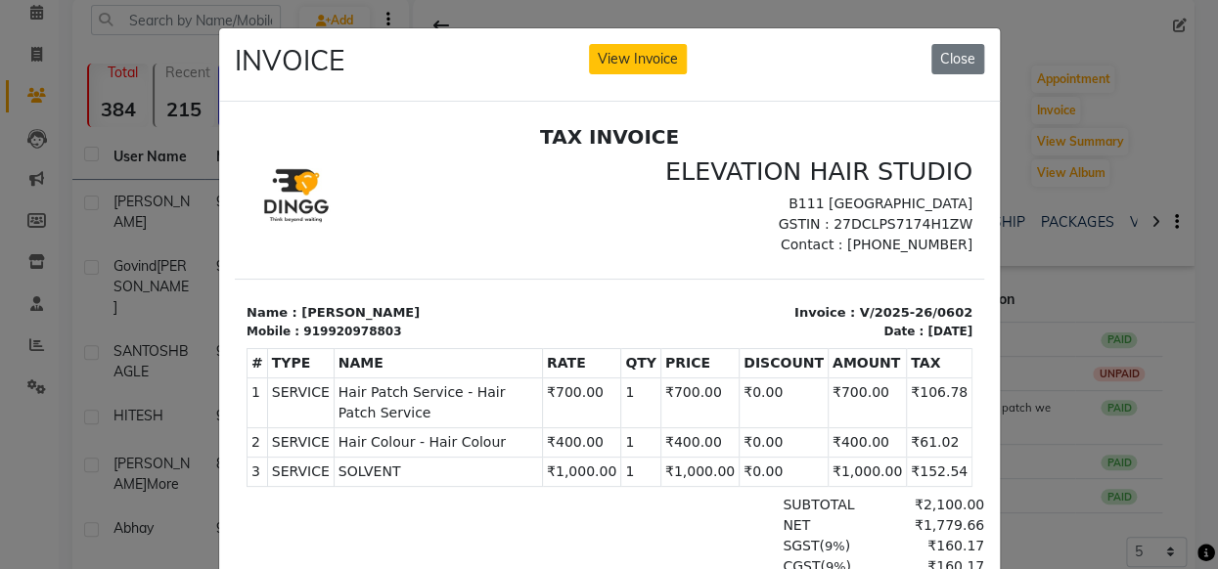
click at [1042, 323] on ngb-modal-window "INVOICE View Invoice Close" at bounding box center [609, 284] width 1218 height 569
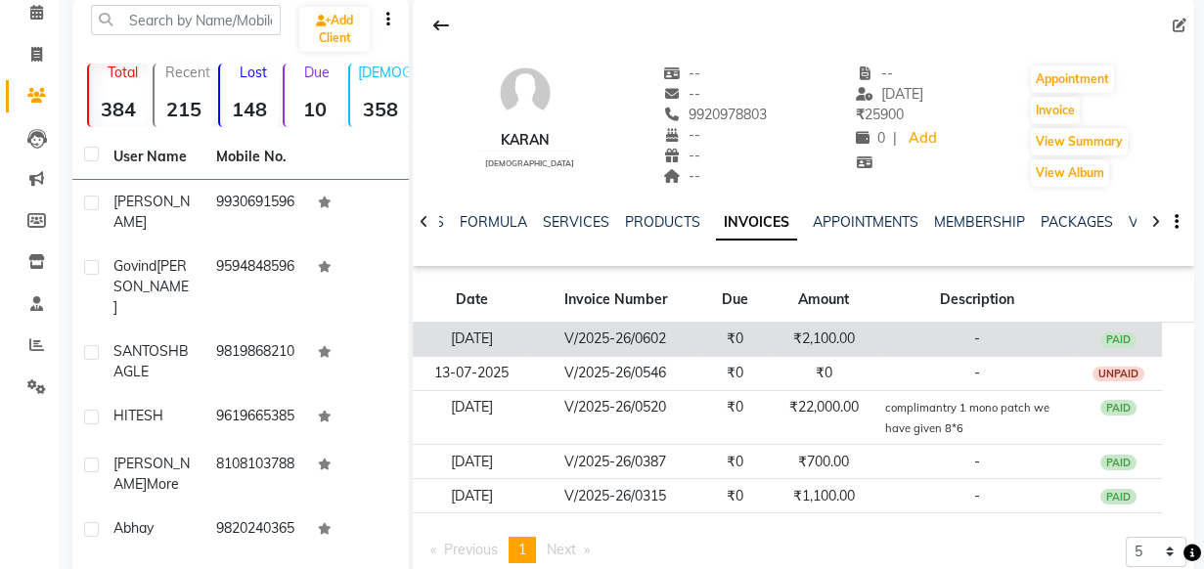
click at [763, 333] on td "₹0" at bounding box center [734, 340] width 67 height 34
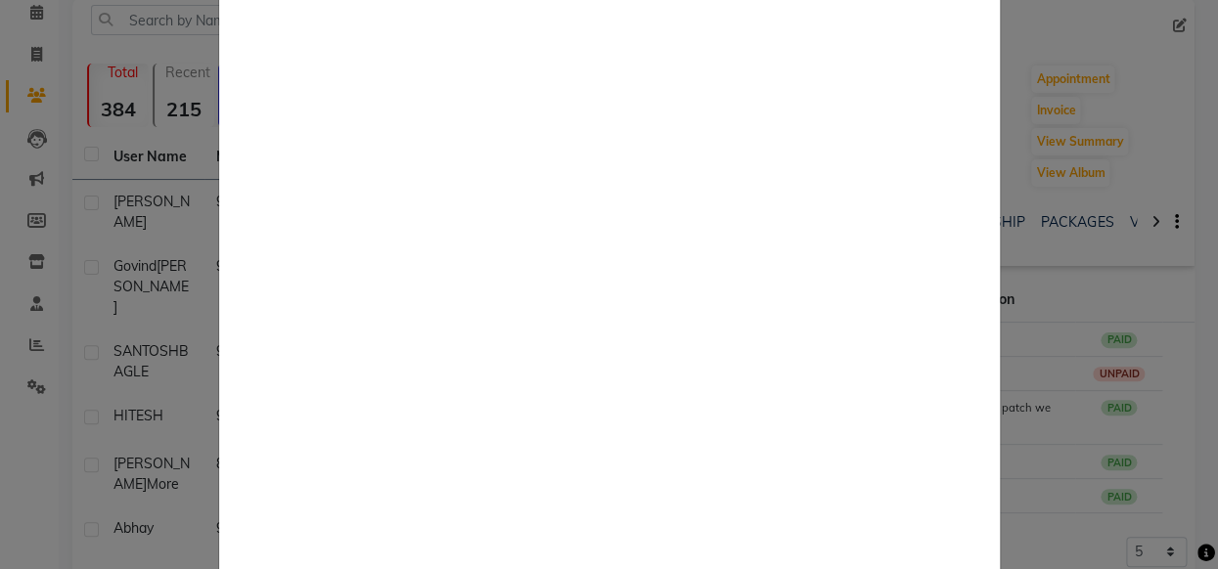
scroll to position [177, 0]
click at [1083, 363] on ngb-modal-window "INVOICE View Invoice Close" at bounding box center [609, 284] width 1218 height 569
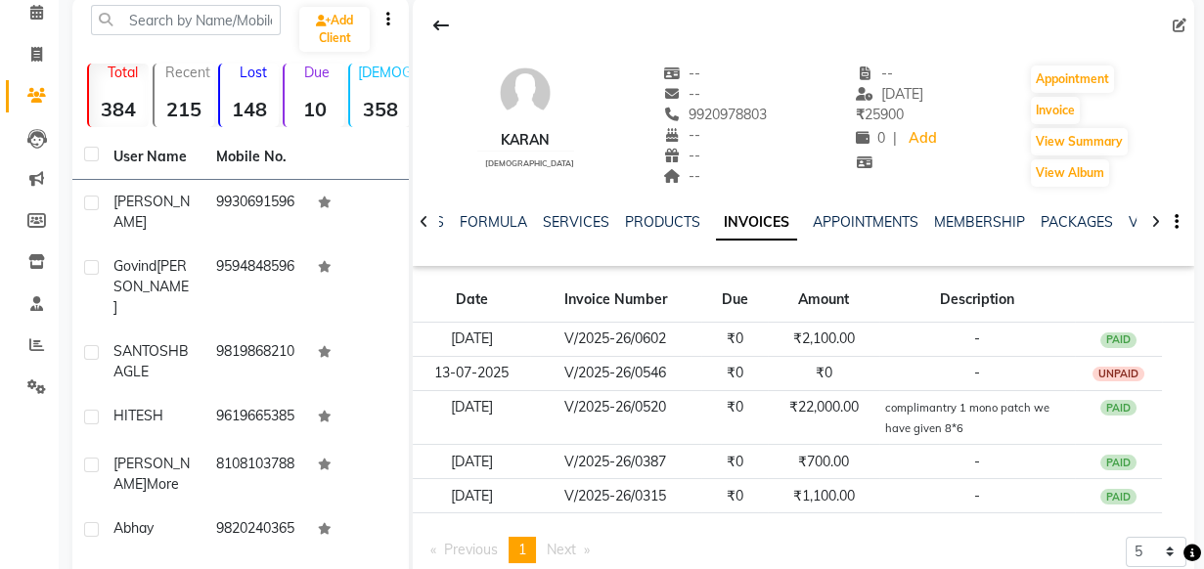
click at [940, 408] on small "complimantry 1 mono patch we have given 8*6" at bounding box center [967, 418] width 164 height 34
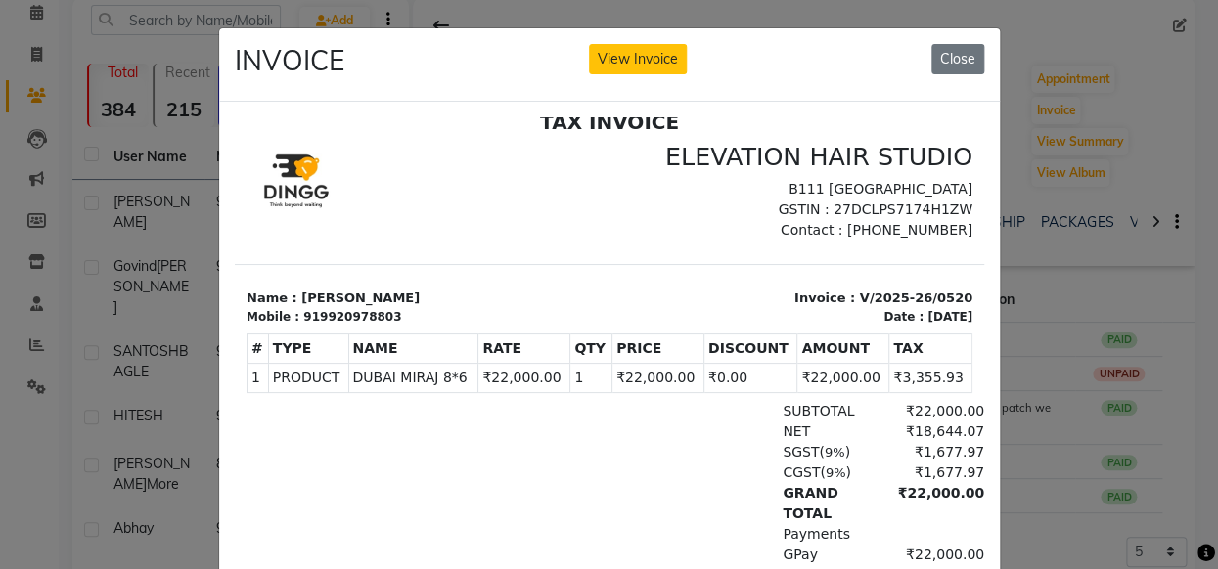
scroll to position [197, 0]
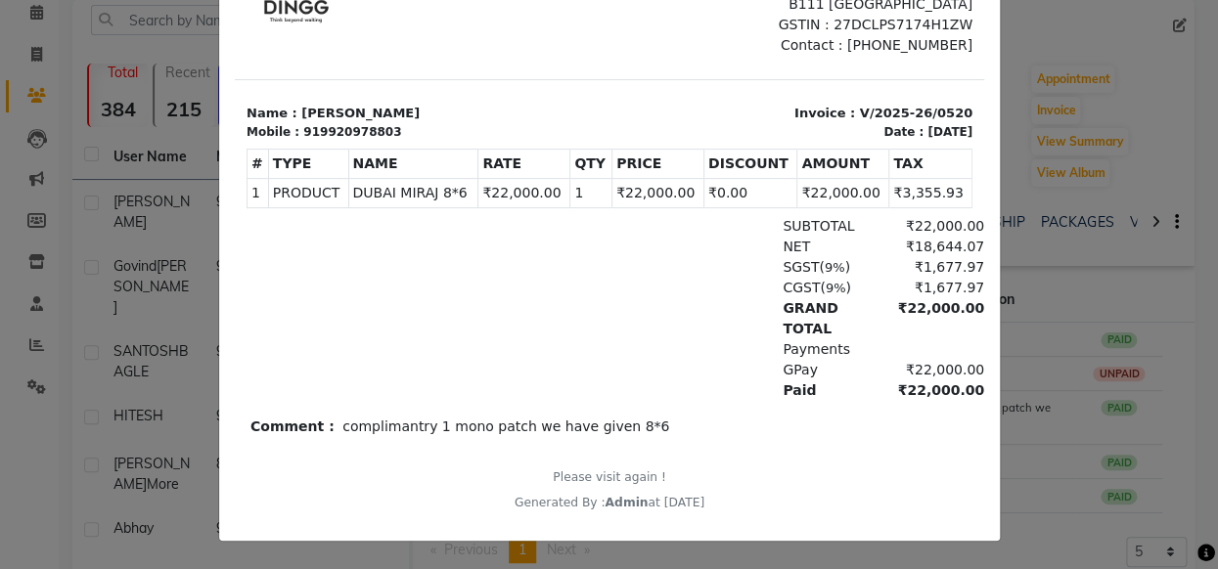
click at [1095, 453] on ngb-modal-window "INVOICE View Invoice Close" at bounding box center [609, 284] width 1218 height 569
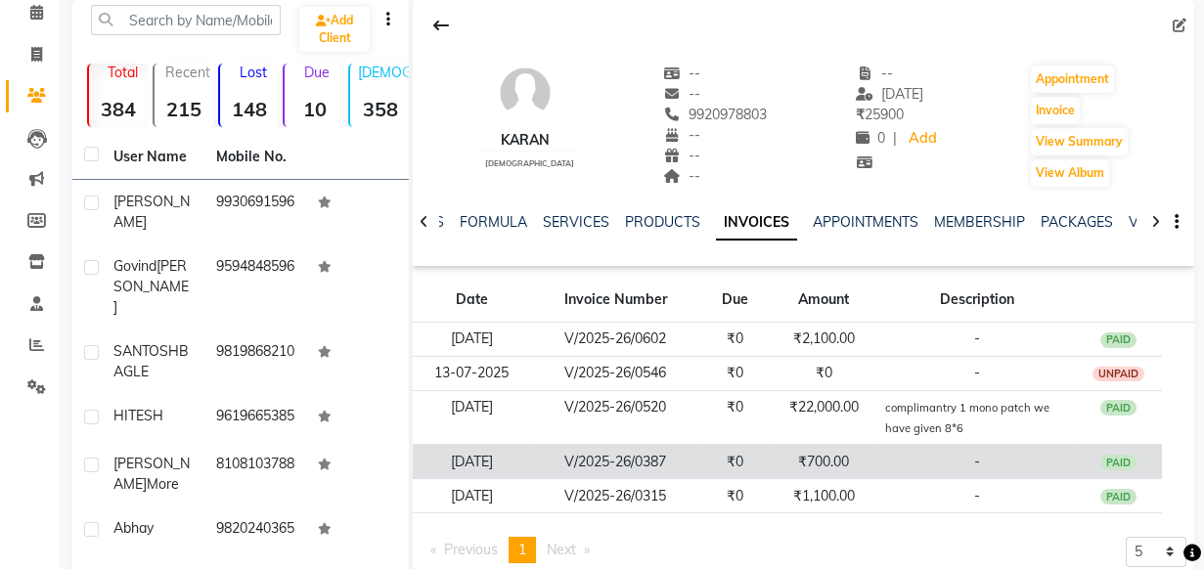
click at [870, 445] on td "₹700.00" at bounding box center [823, 462] width 111 height 34
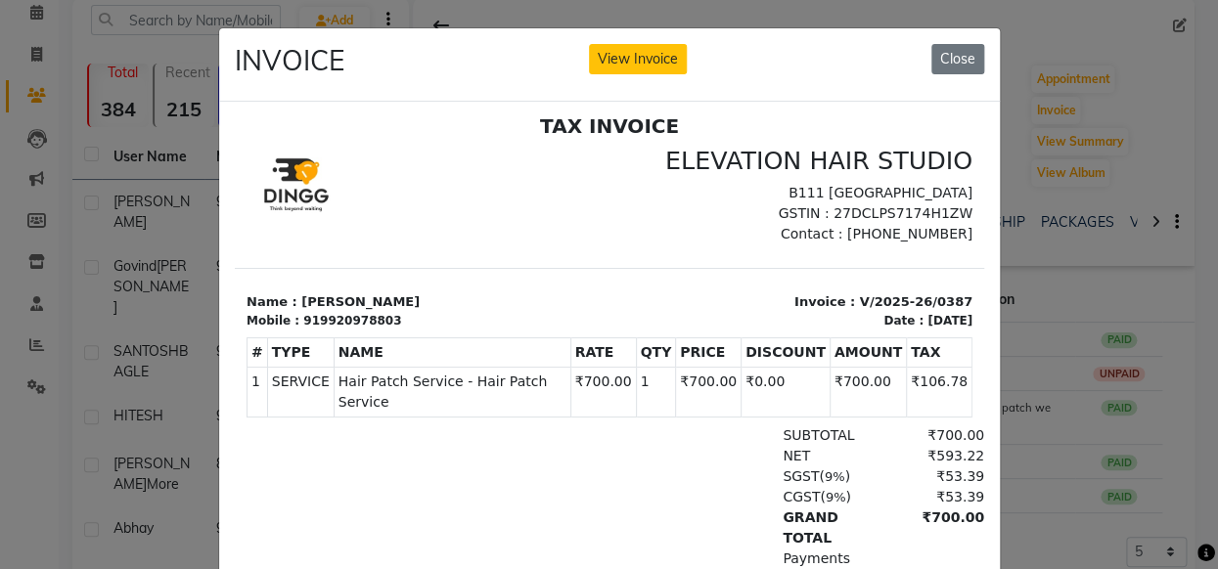
scroll to position [15, 0]
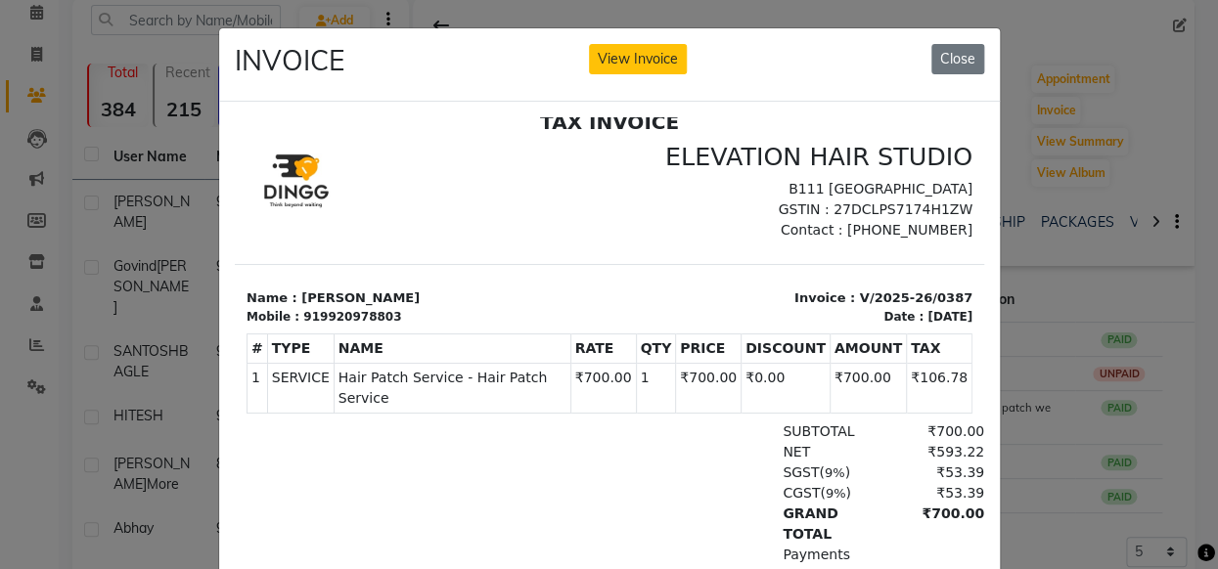
click at [1121, 534] on ngb-modal-window "INVOICE View Invoice Close" at bounding box center [609, 284] width 1218 height 569
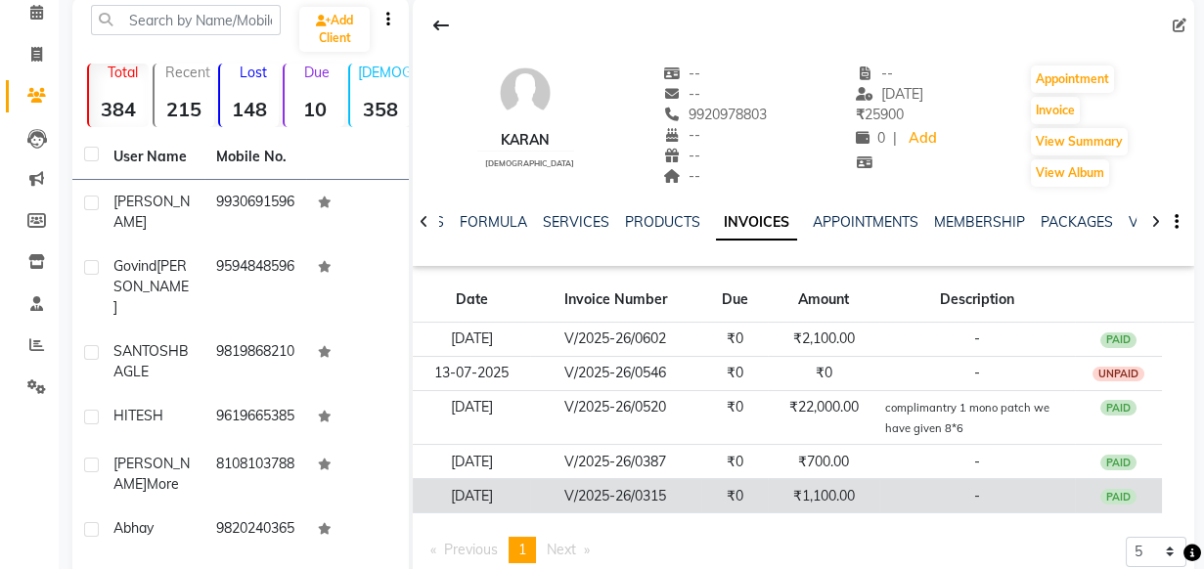
click at [934, 479] on td "-" at bounding box center [977, 496] width 196 height 34
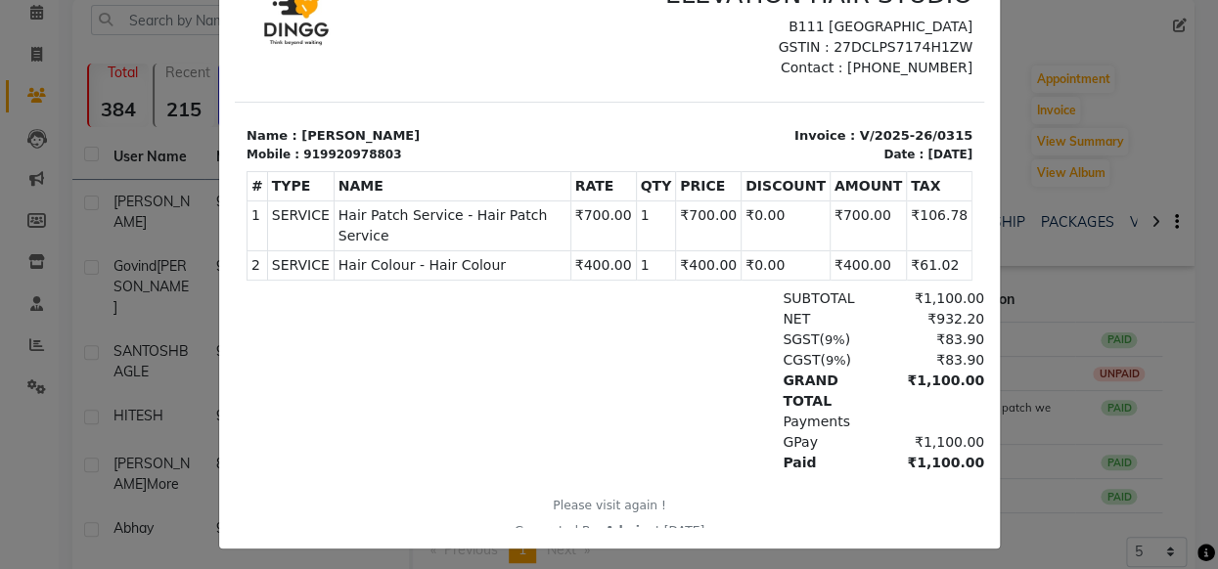
scroll to position [182, 0]
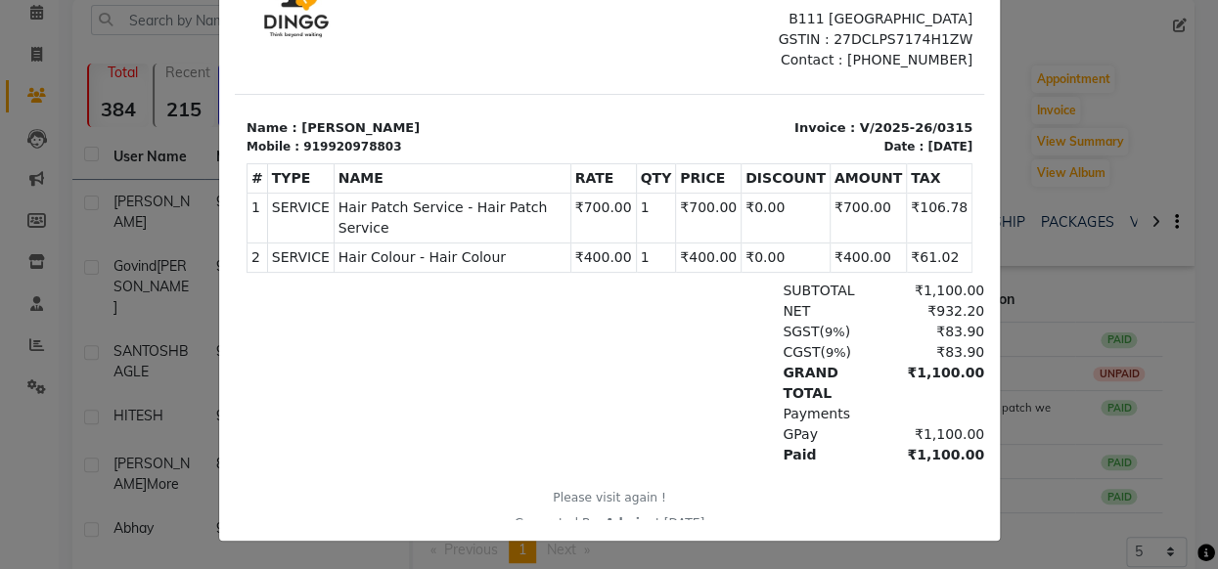
click at [1093, 402] on ngb-modal-window "INVOICE View Invoice Close" at bounding box center [609, 284] width 1218 height 569
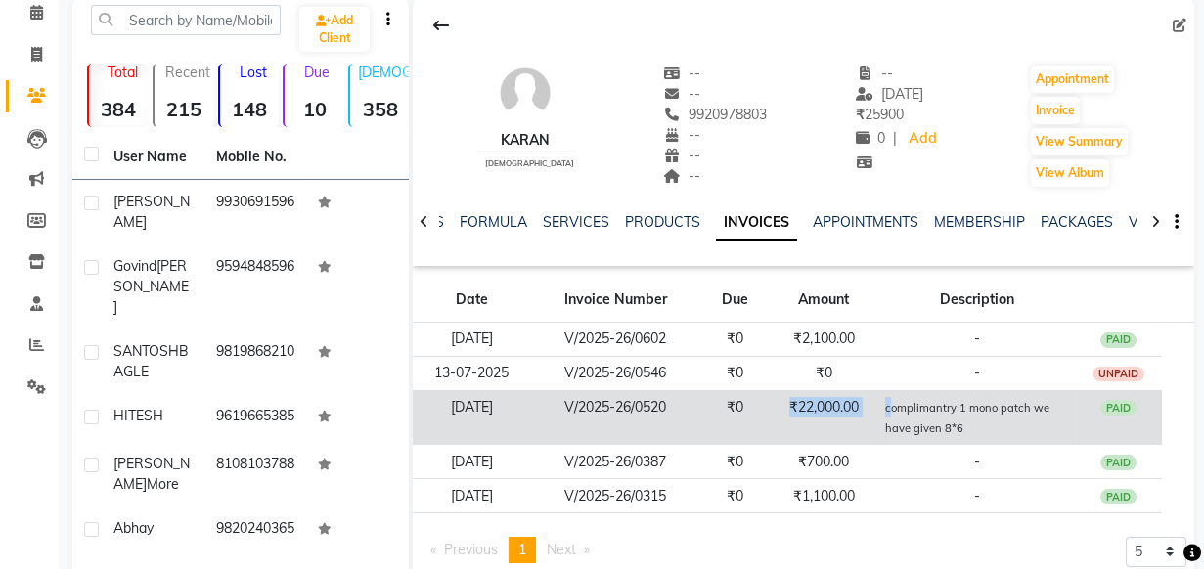
drag, startPoint x: 791, startPoint y: 399, endPoint x: 889, endPoint y: 397, distance: 97.8
click at [889, 397] on tr "[DATE] V/2025-26/0520 ₹0 ₹22,000.00 complimantry 1 mono patch we have given 8*6…" at bounding box center [804, 417] width 782 height 55
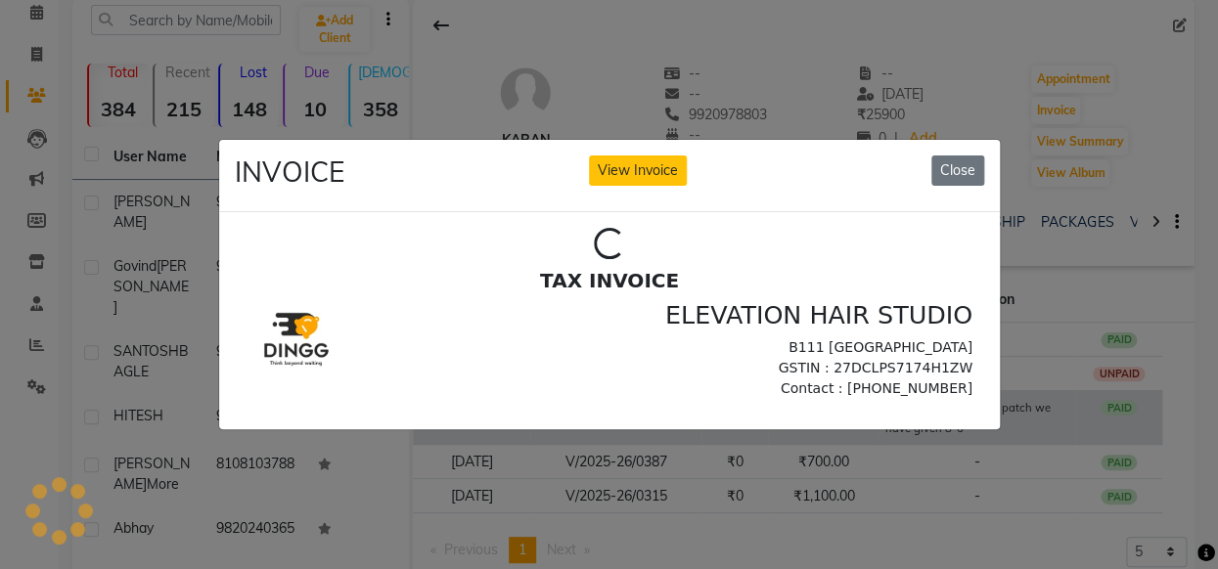
scroll to position [0, 0]
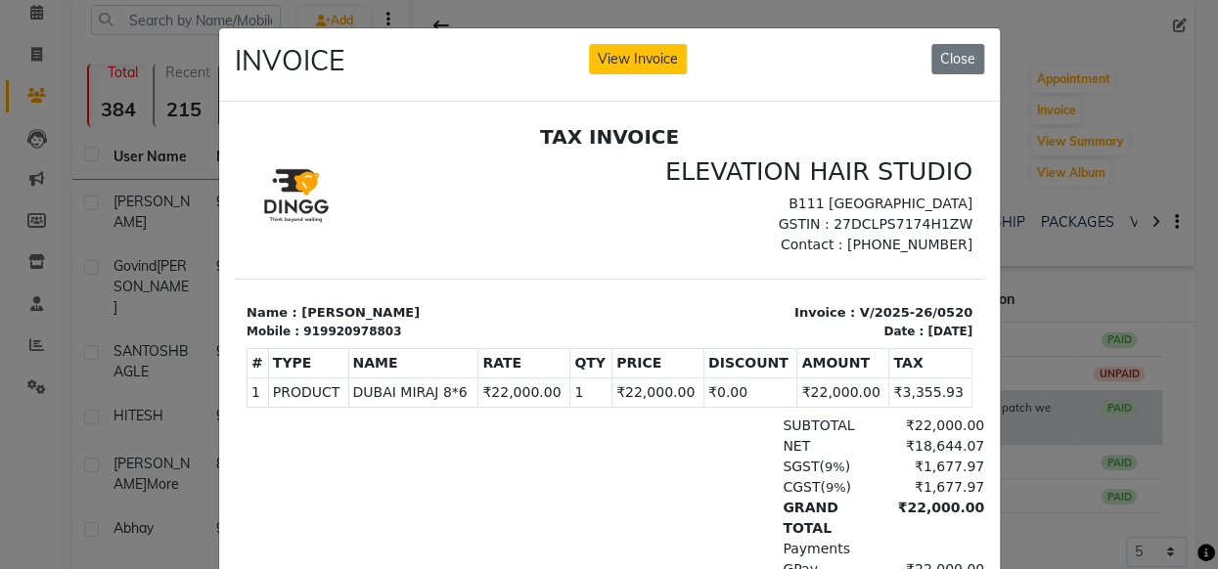
copy tr "₹22,000.00 c"
click at [1212, 294] on ngb-modal-window "INVOICE View Invoice Close" at bounding box center [609, 284] width 1218 height 569
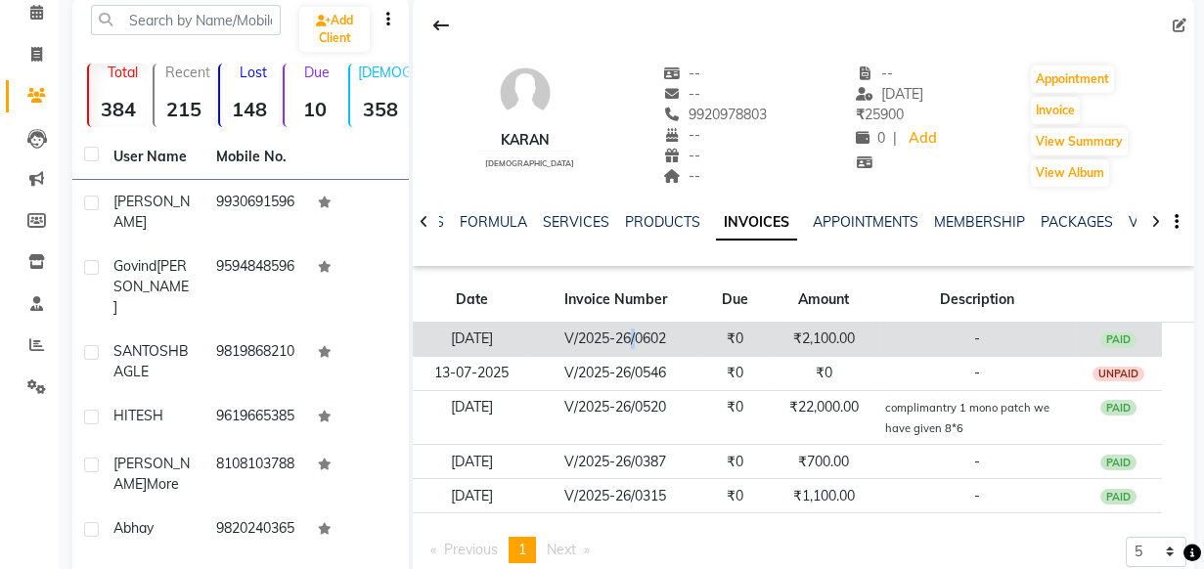
click at [632, 345] on td "V/2025-26/0602" at bounding box center [615, 340] width 170 height 34
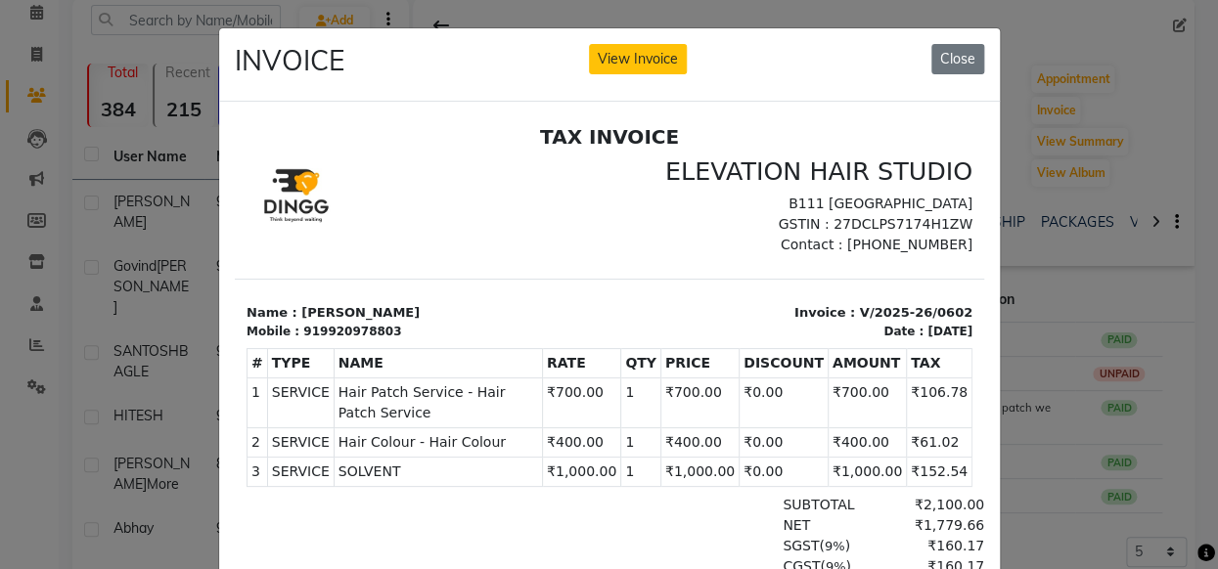
click at [1118, 210] on ngb-modal-window "INVOICE View Invoice Close" at bounding box center [609, 284] width 1218 height 569
